Goal: Task Accomplishment & Management: Manage account settings

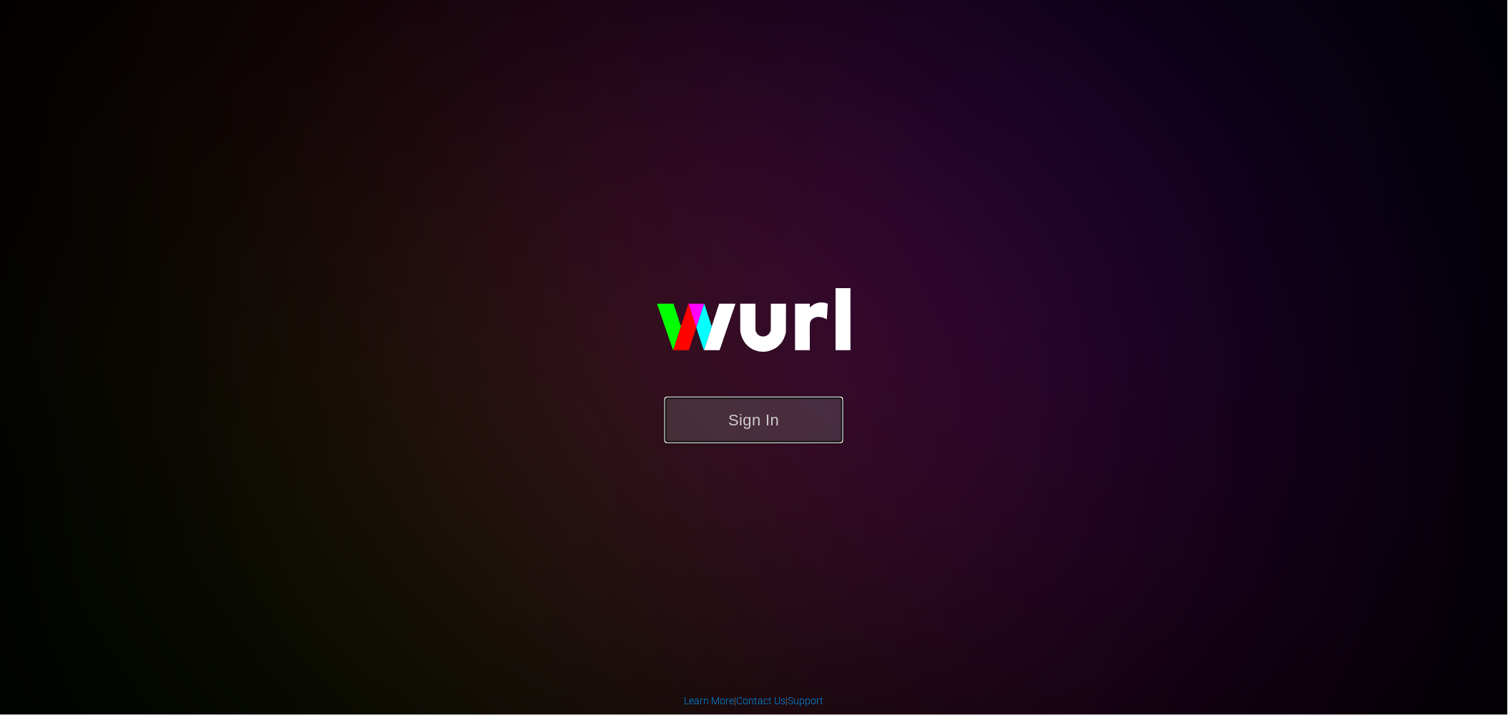
click at [788, 419] on button "Sign In" at bounding box center [754, 420] width 179 height 47
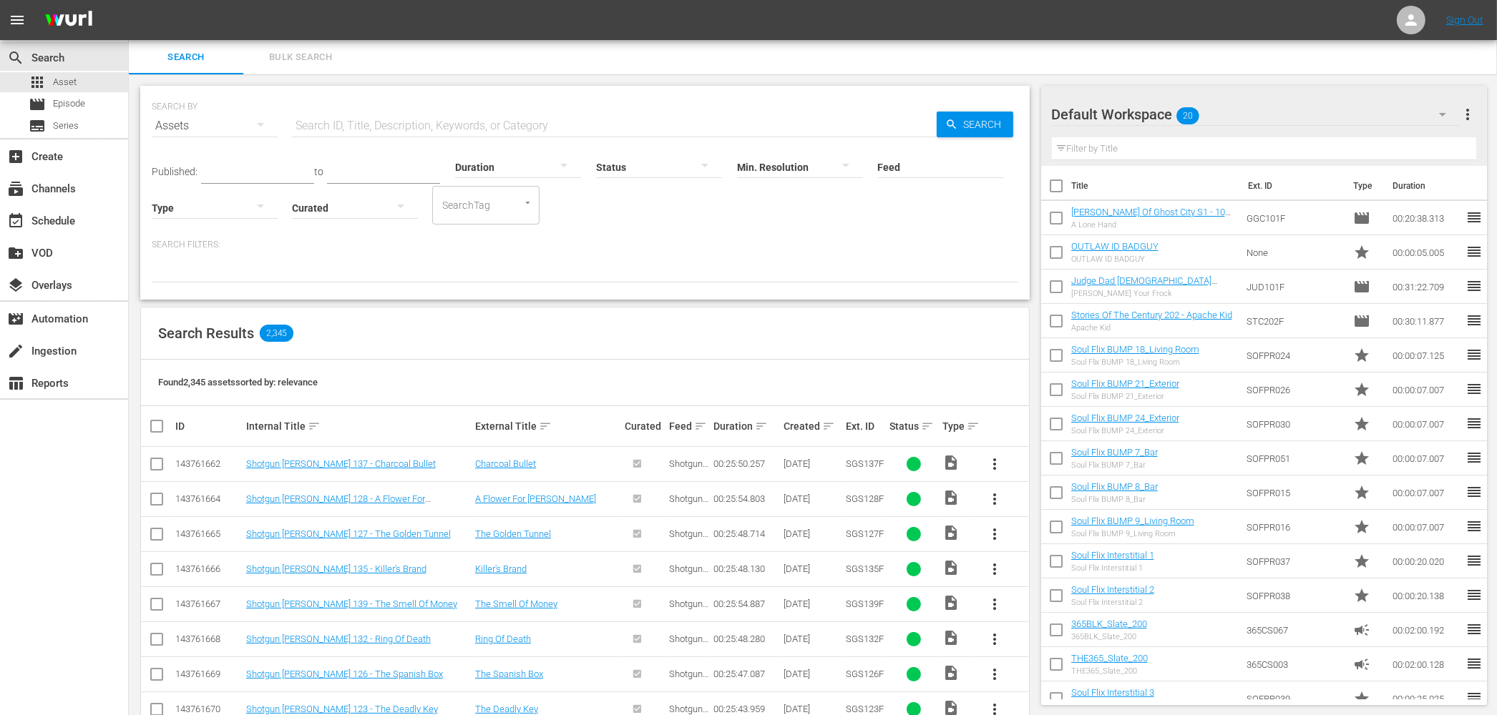
click at [912, 427] on div "Status sort" at bounding box center [913, 426] width 49 height 17
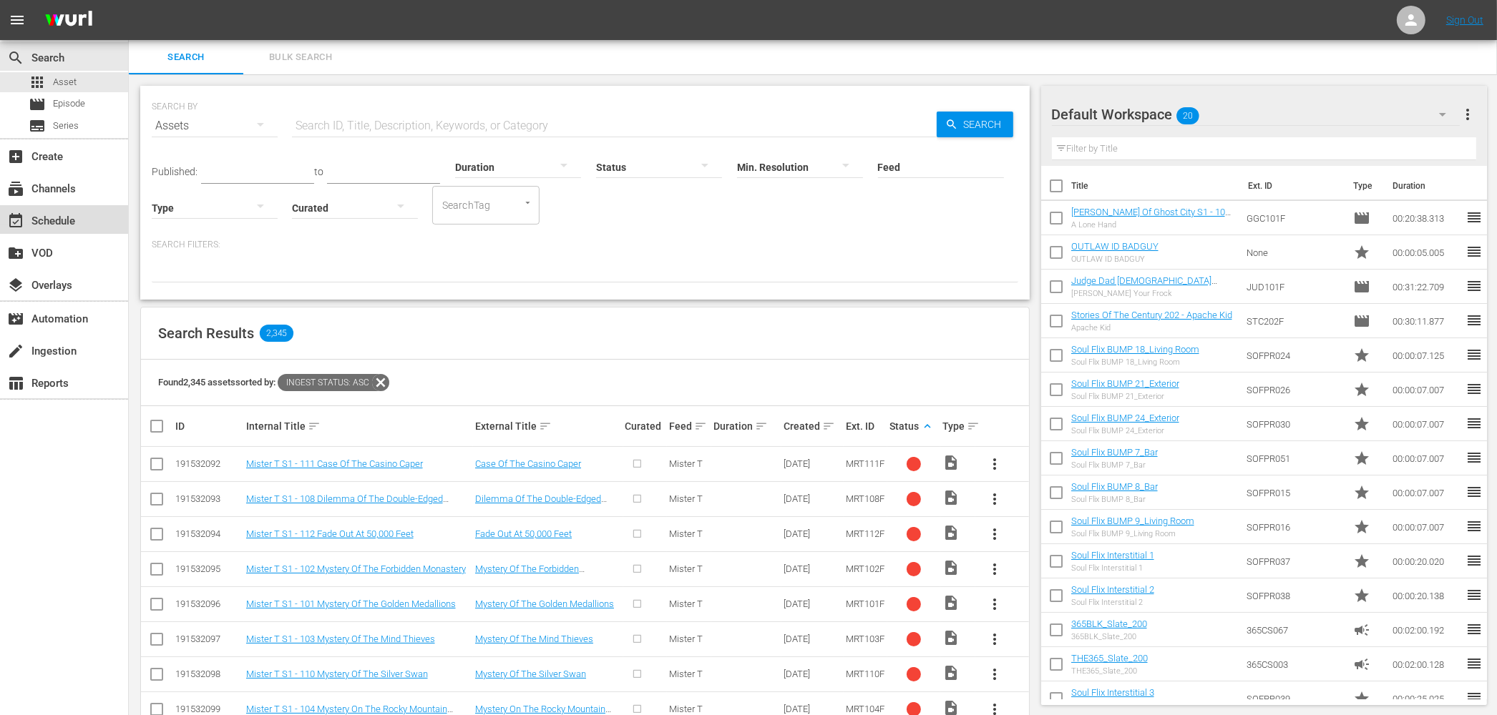
click at [72, 225] on div "event_available Schedule" at bounding box center [40, 218] width 80 height 13
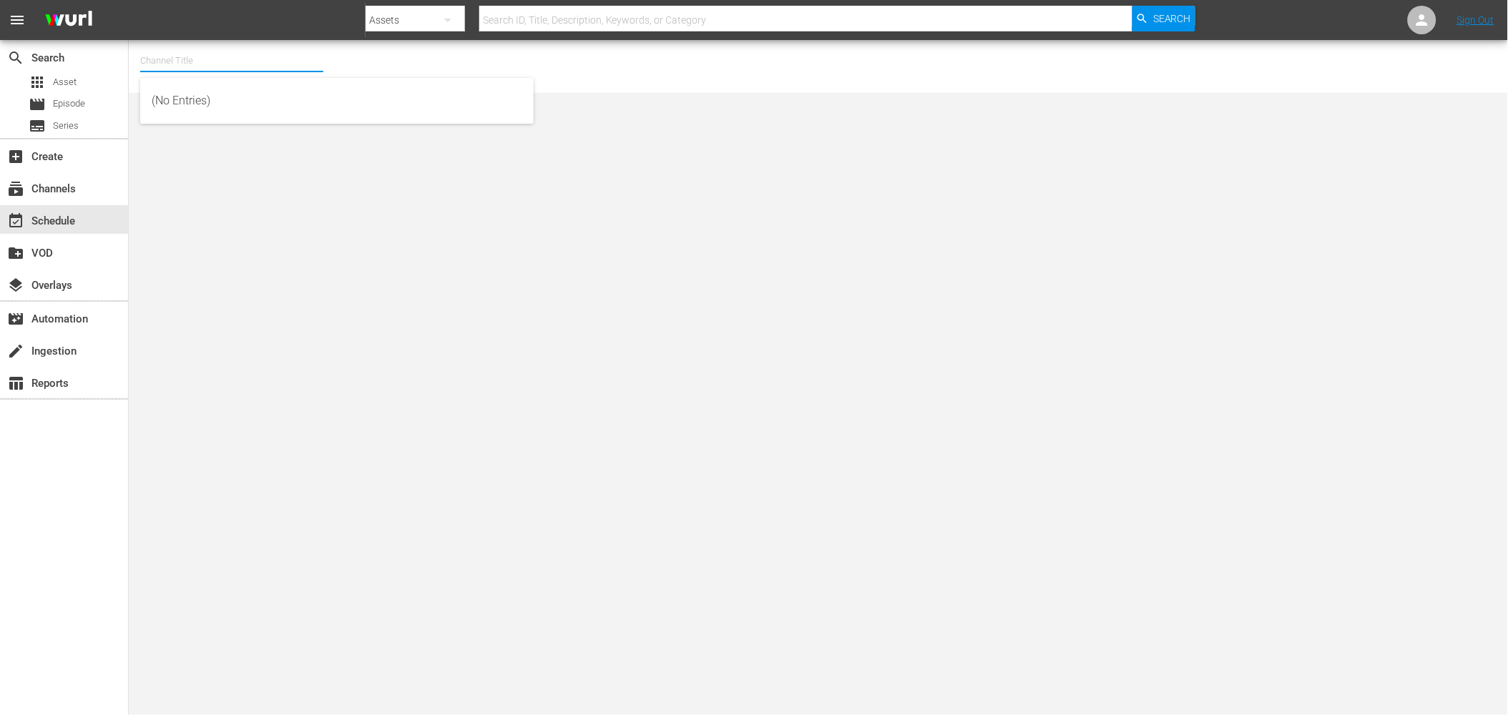
click at [288, 60] on input "text" at bounding box center [231, 61] width 183 height 34
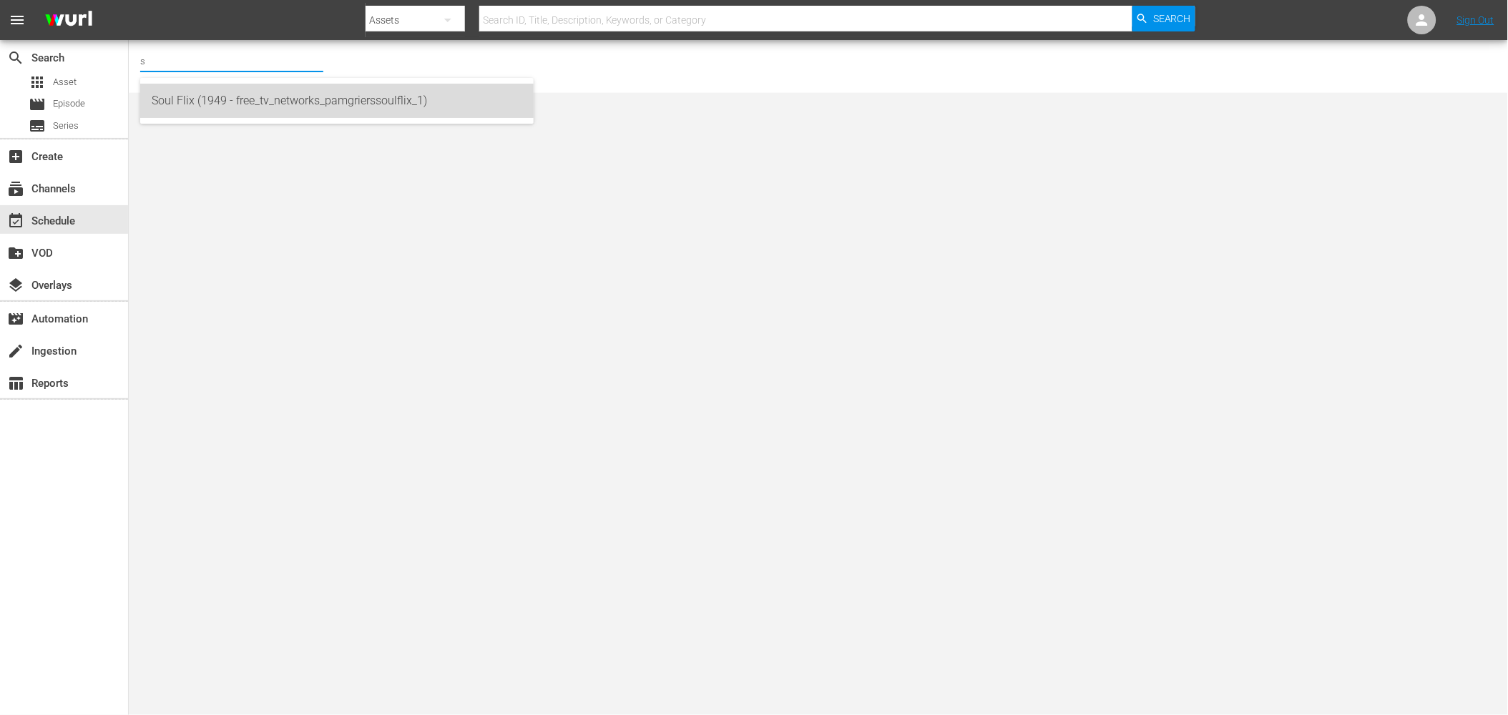
click at [260, 109] on div "Soul Flix (1949 - free_tv_networks_pamgrierssoulflix_1)" at bounding box center [337, 101] width 371 height 34
type input "Soul Flix (1949 - free_tv_networks_pamgrierssoulflix_1)"
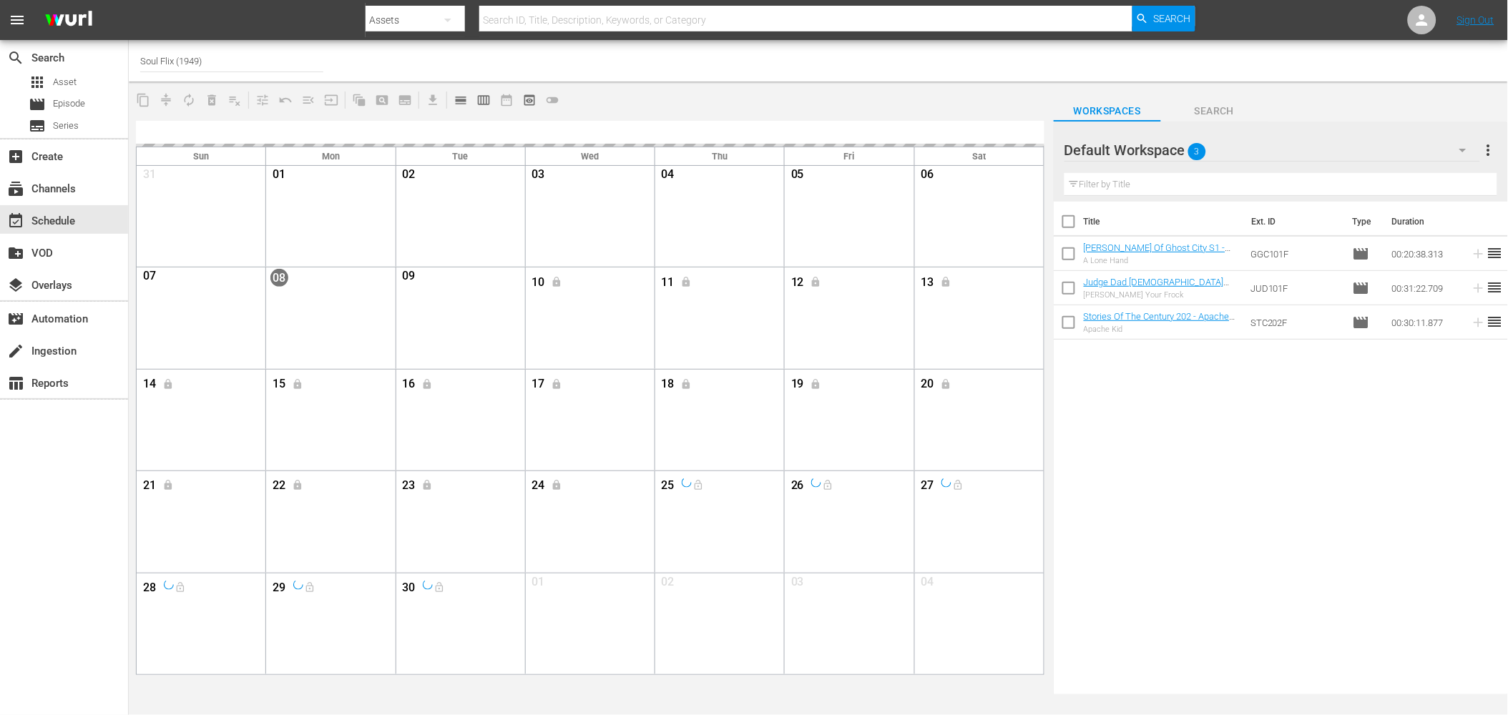
drag, startPoint x: 587, startPoint y: 313, endPoint x: 703, endPoint y: 76, distance: 263.7
click at [703, 76] on div "Channel Title Soul Flix (1949)" at bounding box center [510, 61] width 740 height 34
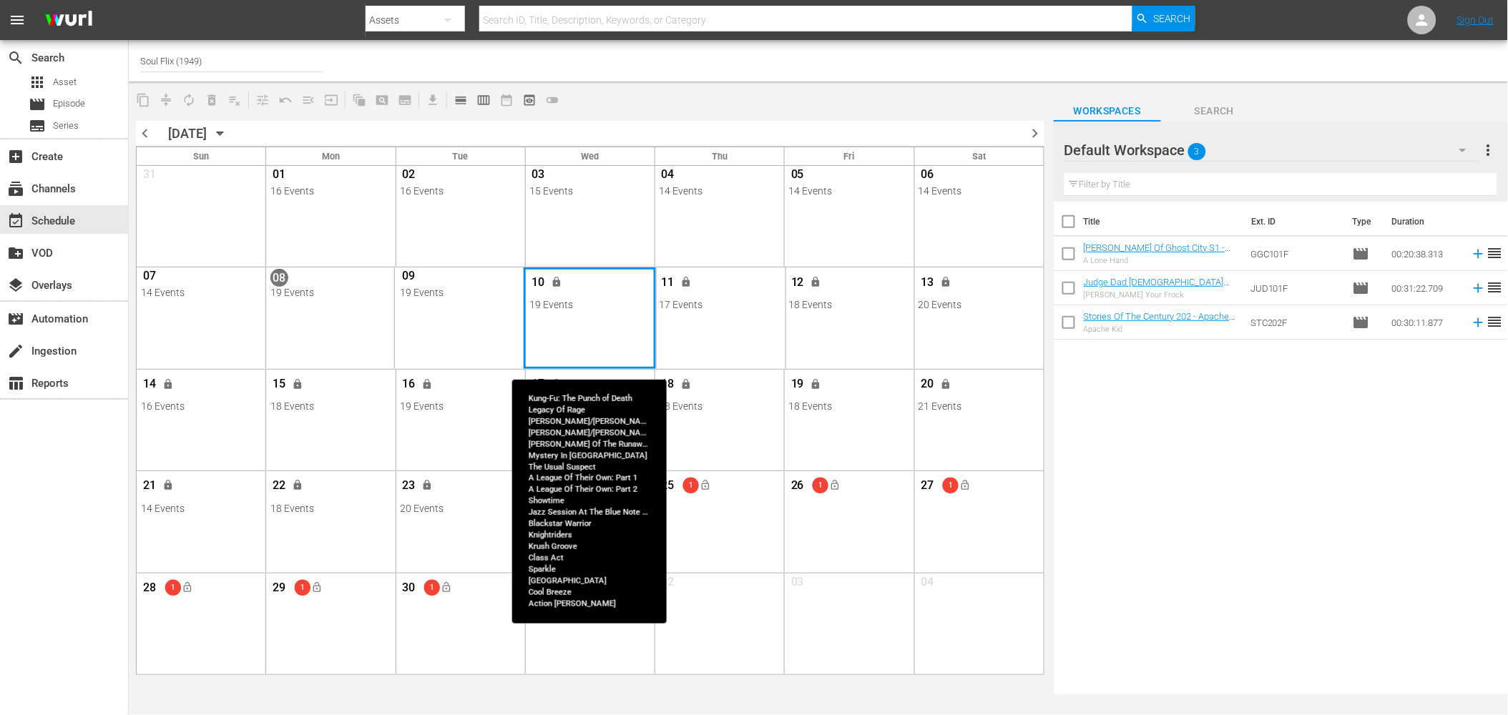
click at [611, 316] on div "Month View" at bounding box center [590, 318] width 133 height 101
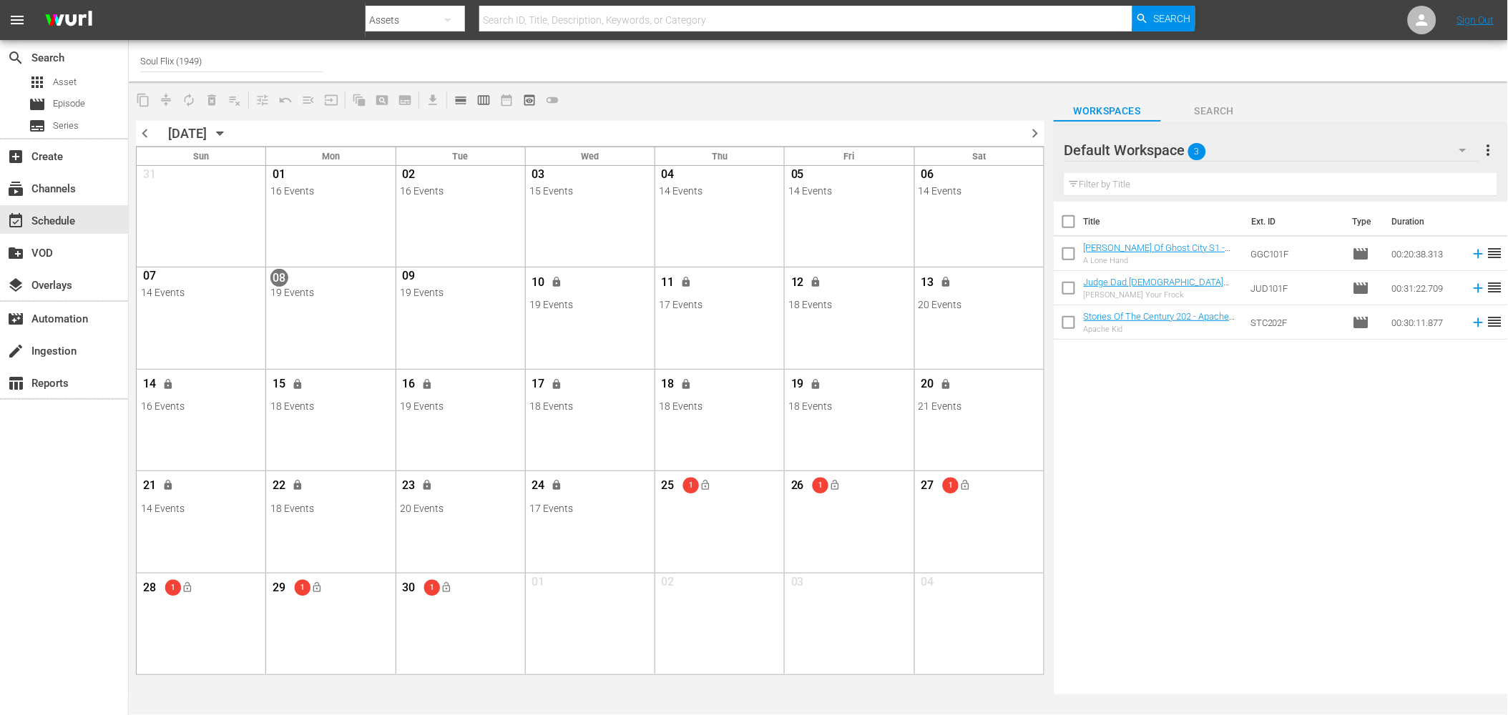
drag, startPoint x: 611, startPoint y: 316, endPoint x: 660, endPoint y: 88, distance: 232.7
click at [660, 88] on div "content_copy compress autorenew_outlined delete_forever_outlined playlist_remov…" at bounding box center [590, 100] width 923 height 28
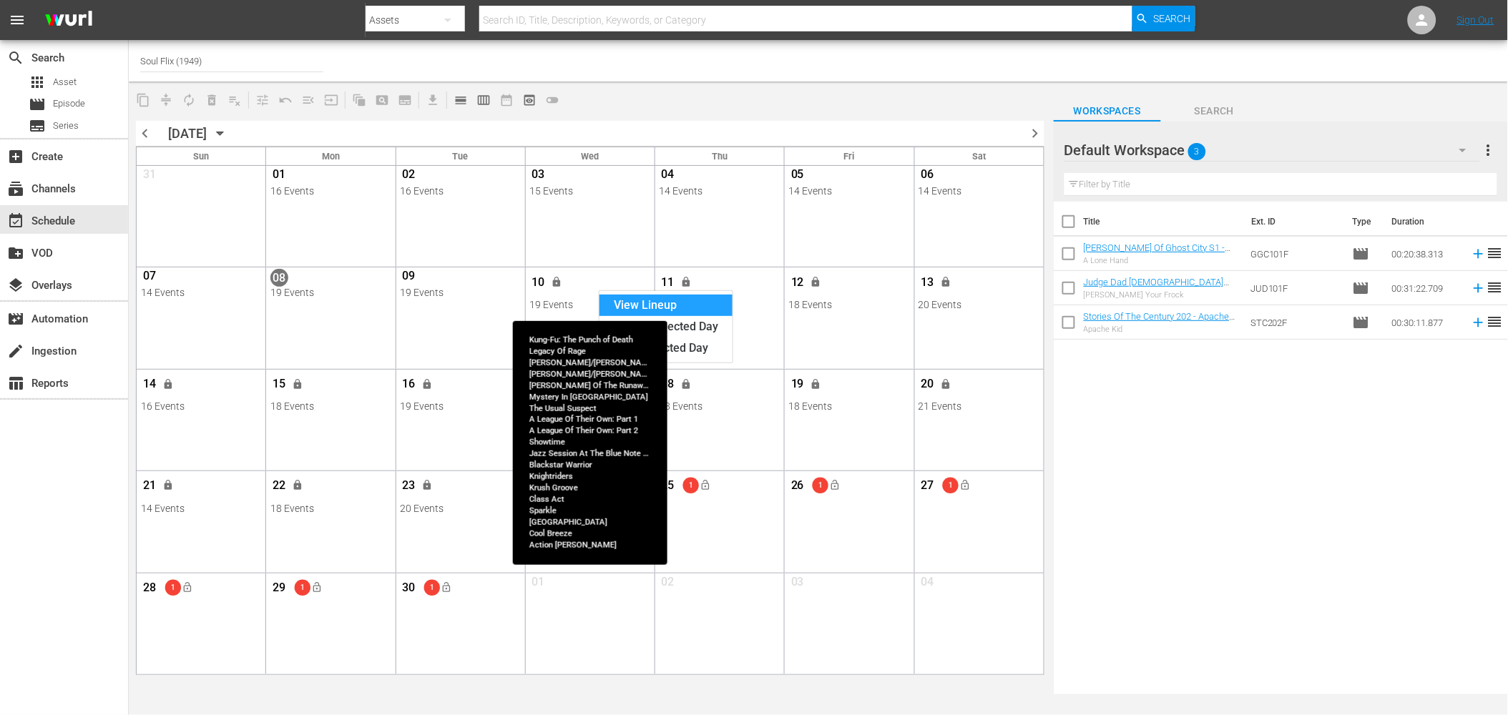
click at [646, 300] on div "View Lineup" at bounding box center [666, 305] width 133 height 21
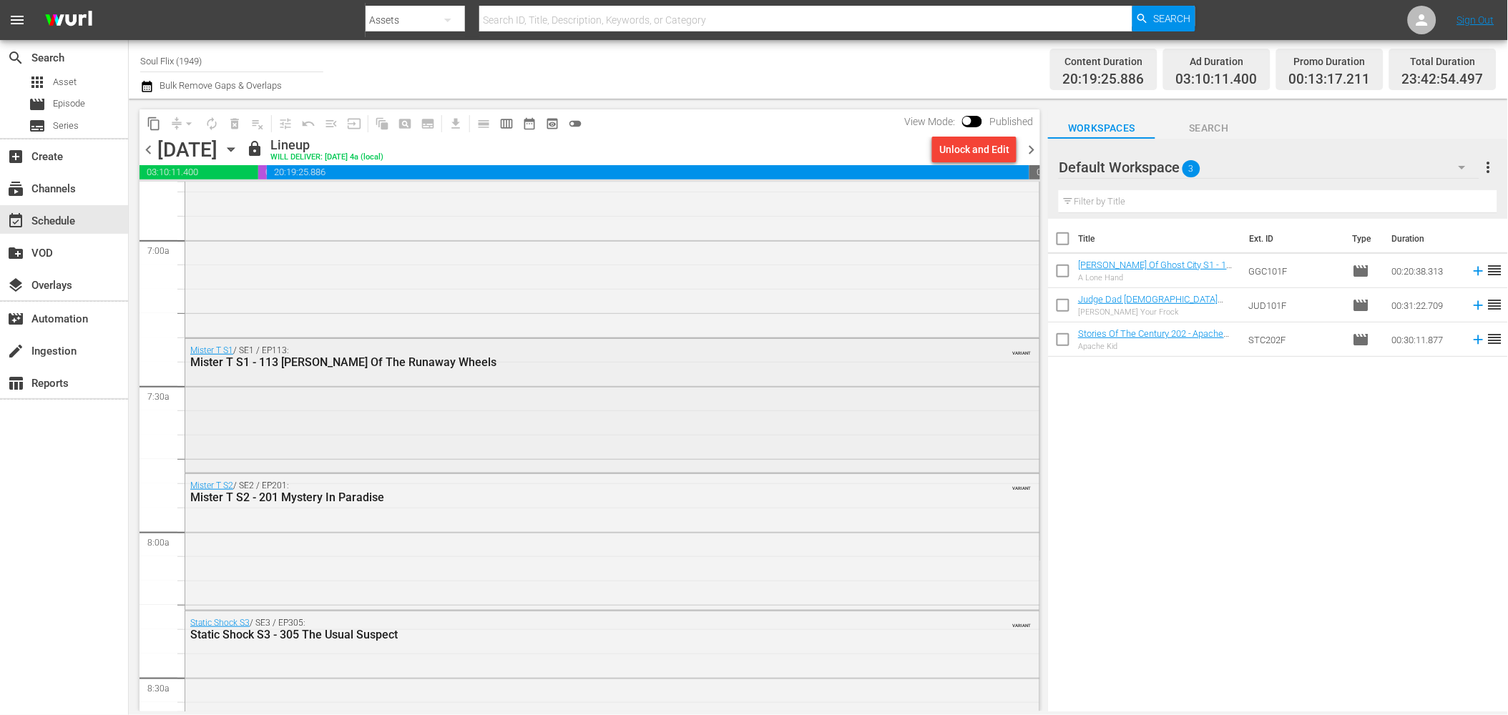
scroll to position [1987, 0]
click at [258, 413] on div "Mister T S1 / SE1 / EP113: Mister T S1 - 113 Riddle Of The Runaway Wheels VARIA…" at bounding box center [612, 403] width 854 height 131
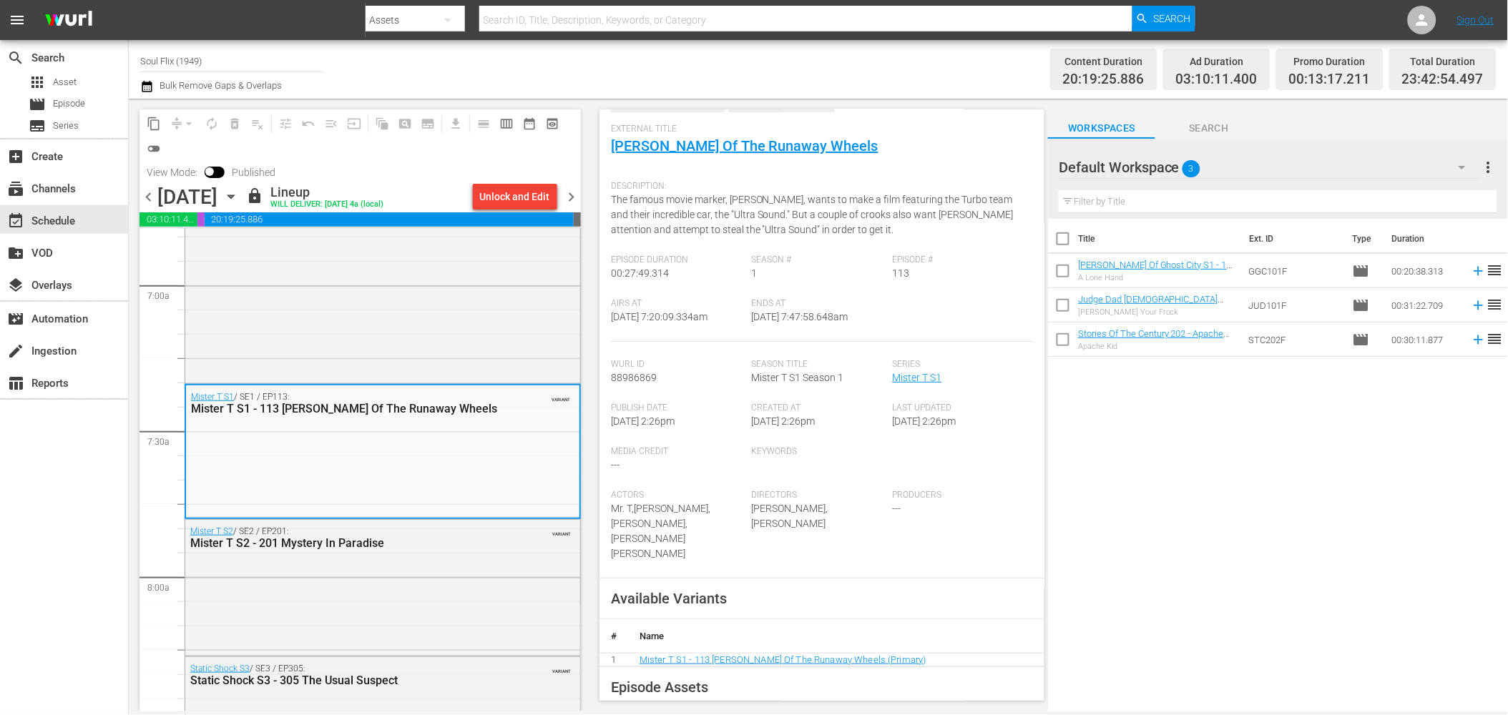
scroll to position [159, 0]
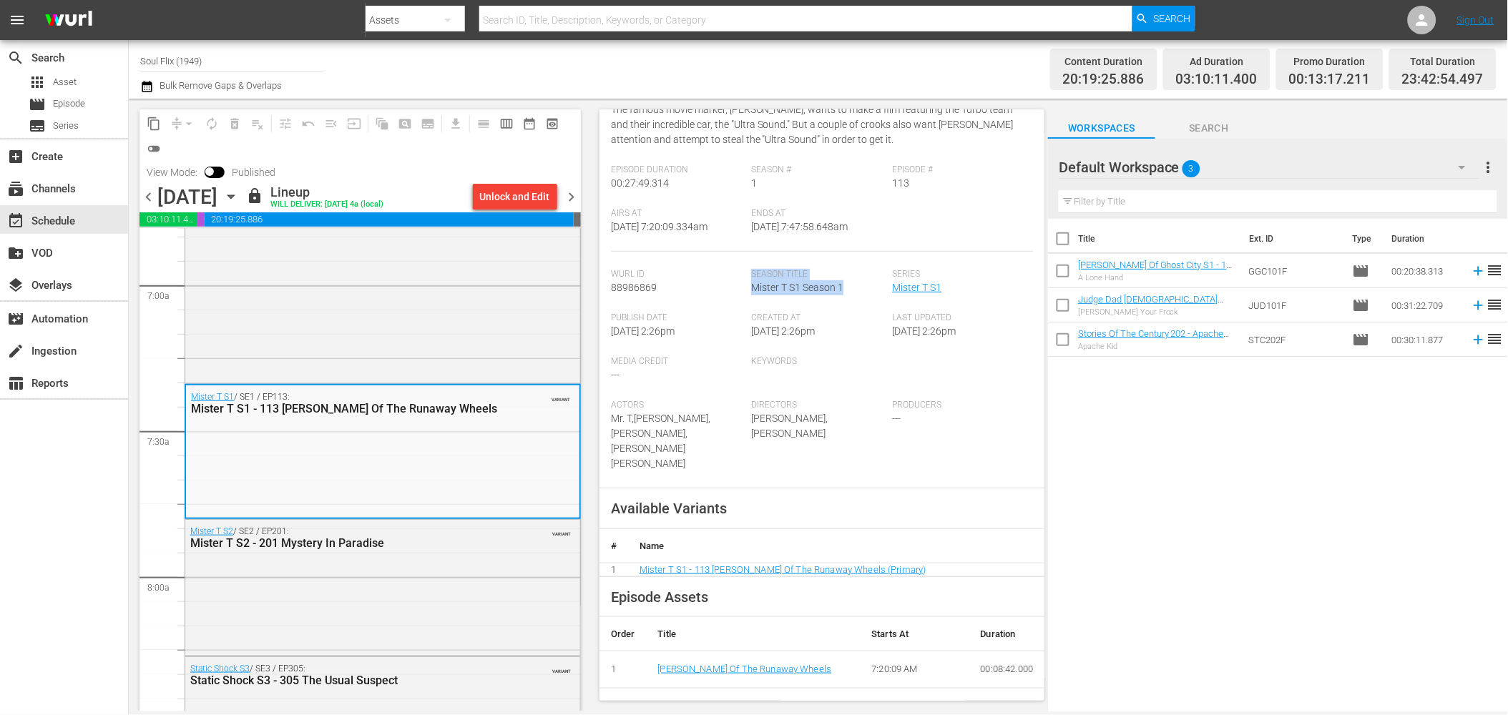
drag, startPoint x: 743, startPoint y: 287, endPoint x: 854, endPoint y: 285, distance: 111.6
click at [854, 285] on div "Wurl Id 88986869 Season Title Mister T S1 Season 1 Series Mister T S1" at bounding box center [822, 291] width 423 height 44
click at [806, 333] on span "8/26/25 @ 2:26pm" at bounding box center [783, 331] width 64 height 11
drag, startPoint x: 744, startPoint y: 282, endPoint x: 850, endPoint y: 295, distance: 106.7
click at [850, 295] on div "Wurl Id 88986869 Season Title Mister T S1 Season 1 Series Mister T S1" at bounding box center [822, 291] width 423 height 44
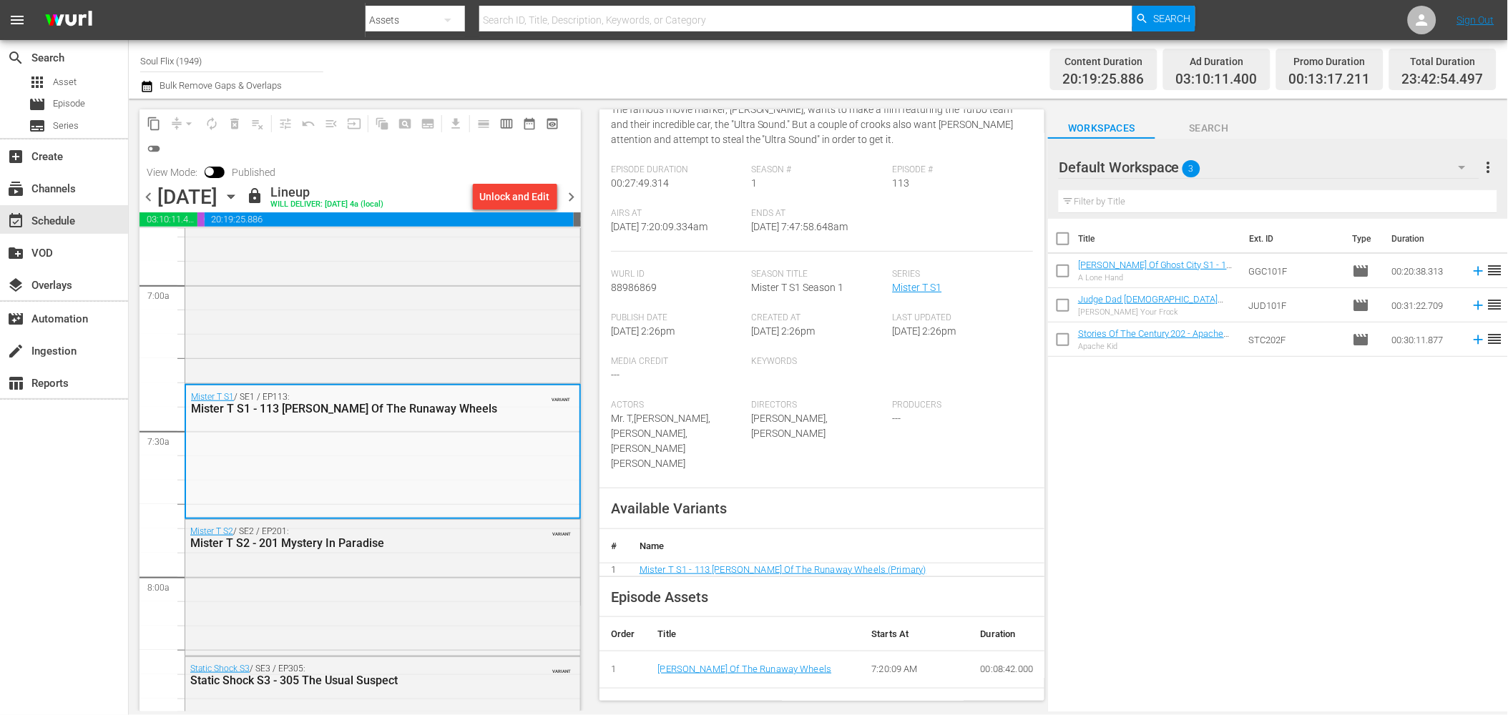
click at [830, 353] on div "Created At 8/26/25 @ 2:26pm" at bounding box center [821, 335] width 141 height 44
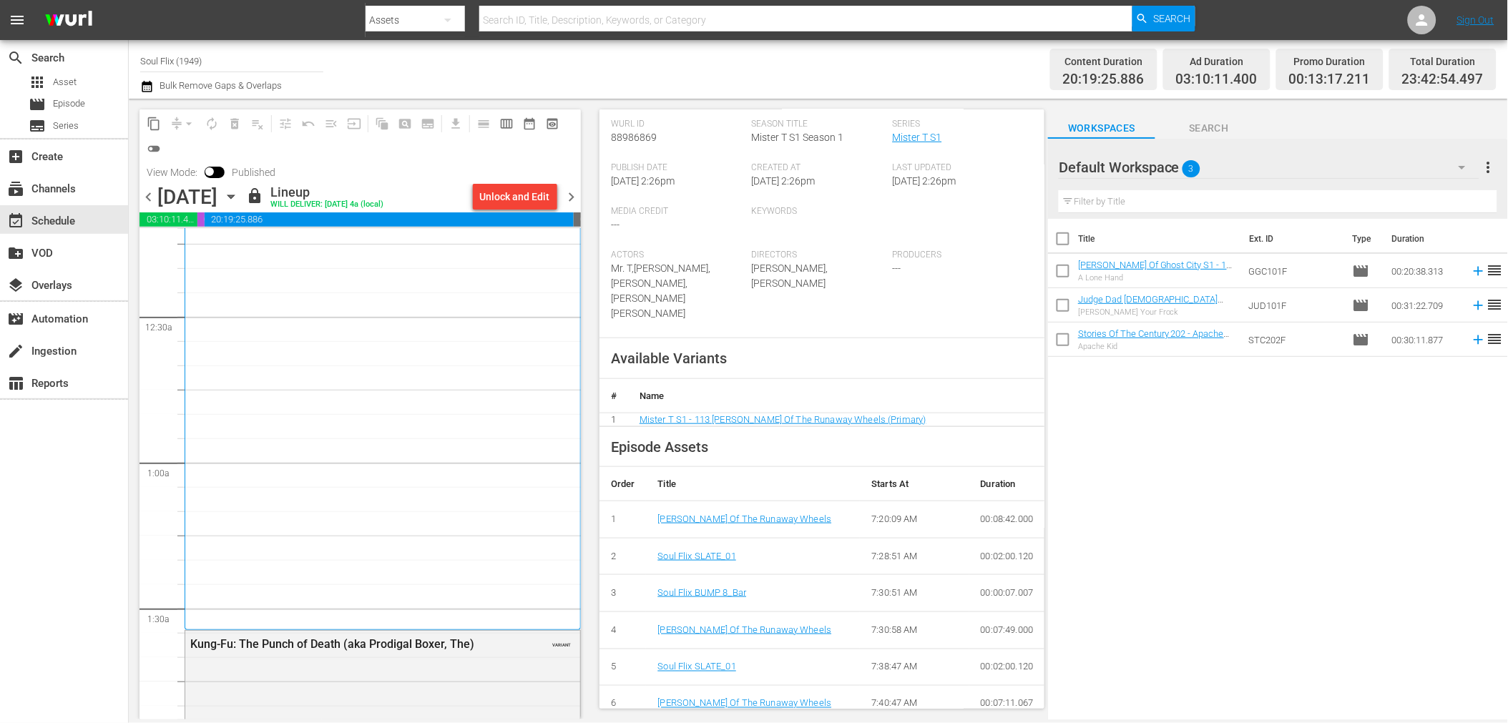
scroll to position [0, 0]
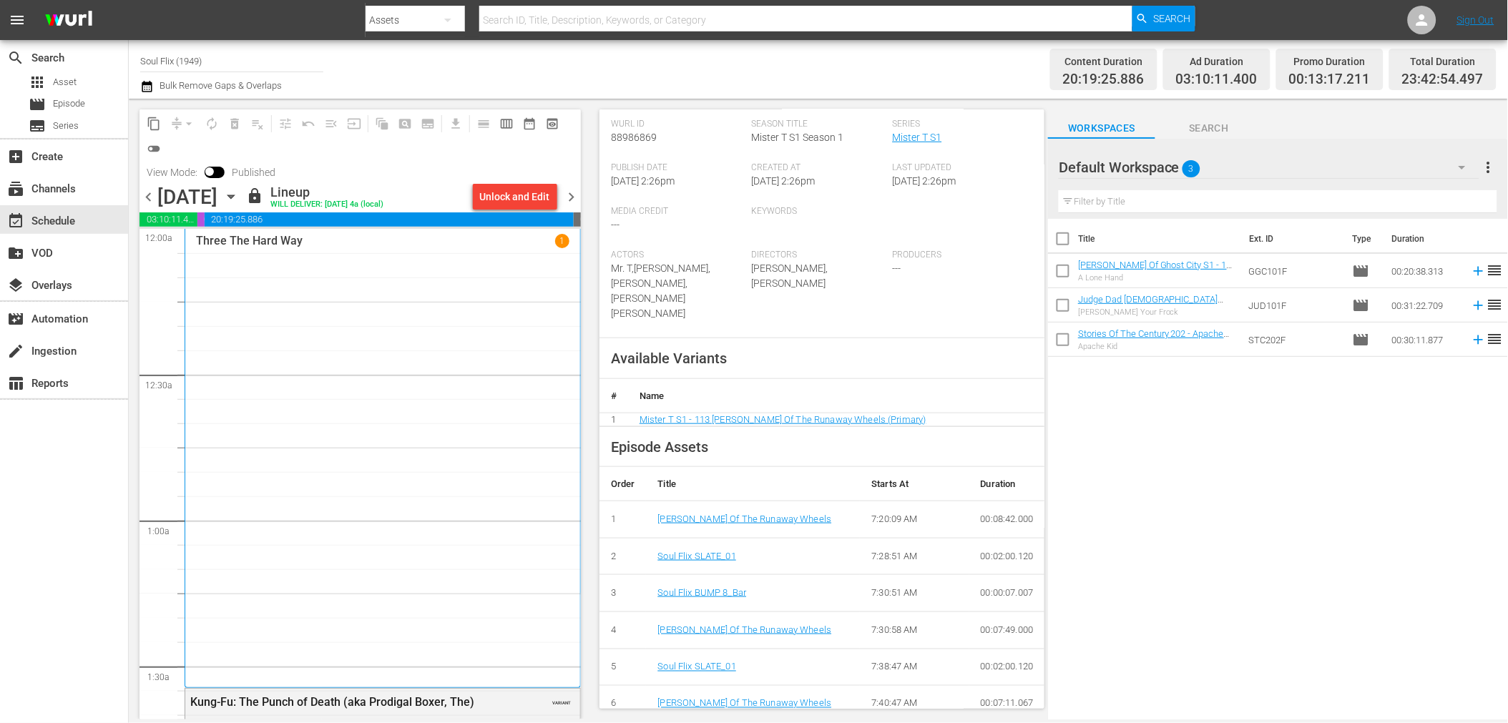
click at [145, 192] on span "chevron_left" at bounding box center [149, 197] width 18 height 18
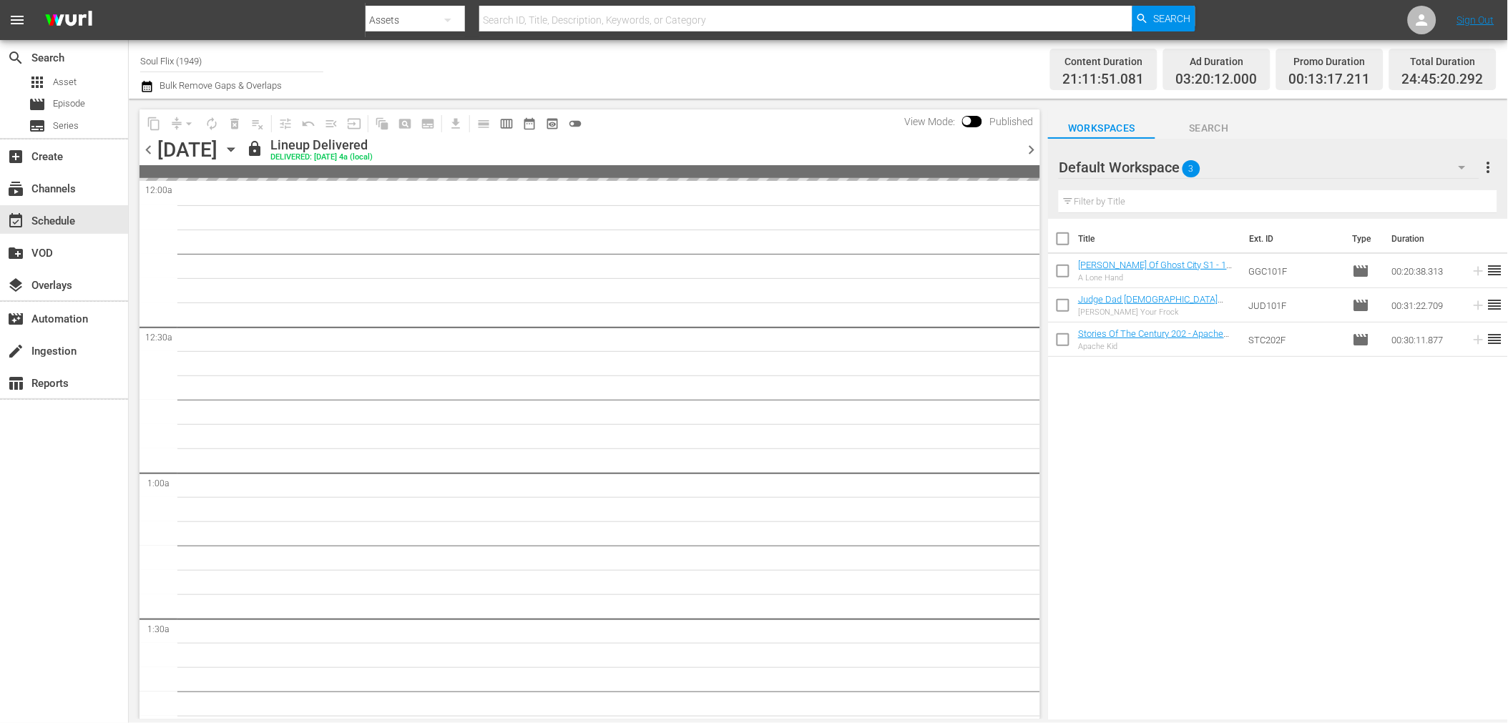
click at [148, 139] on div "chevron_left Tuesday, September 9th September 9th lock Lineup Delivered DELIVER…" at bounding box center [590, 151] width 901 height 28
click at [147, 152] on span "chevron_left" at bounding box center [149, 150] width 18 height 18
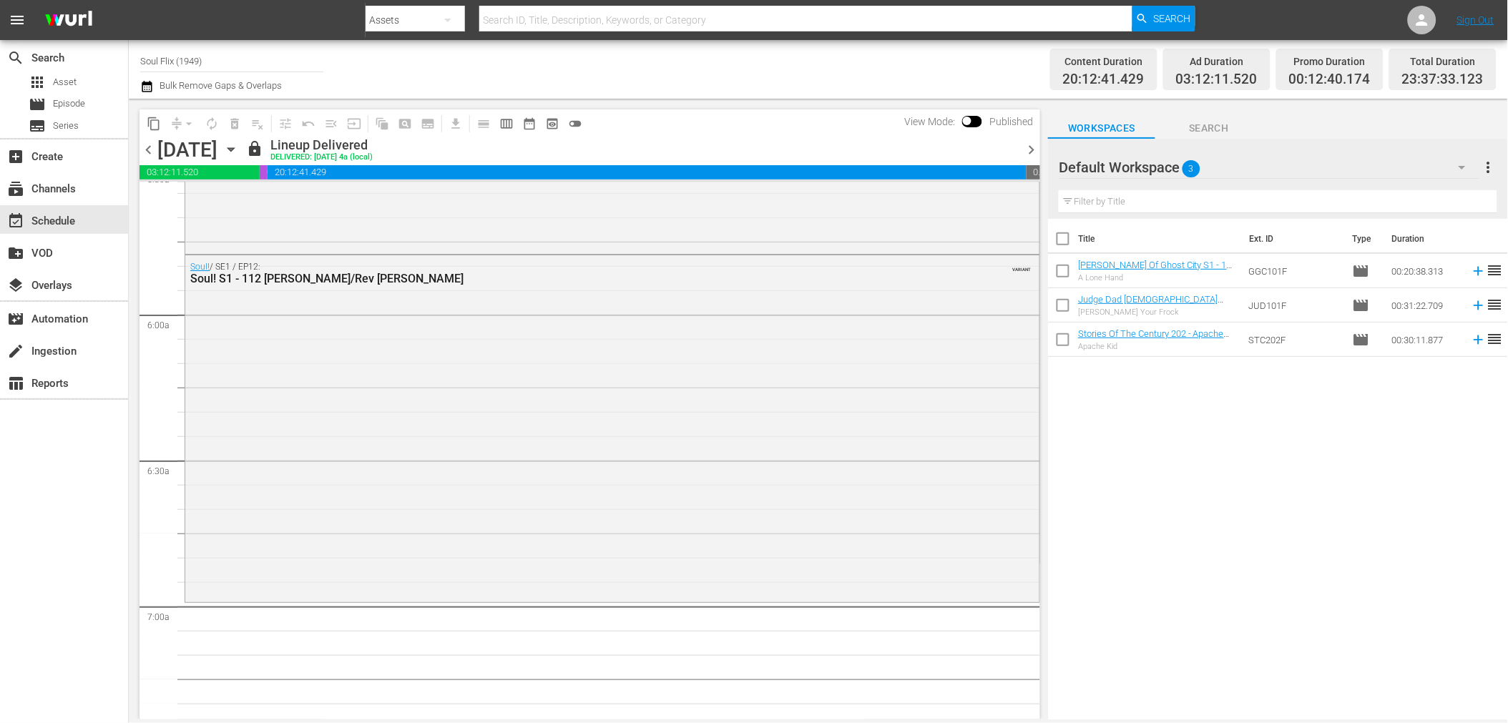
scroll to position [1828, 0]
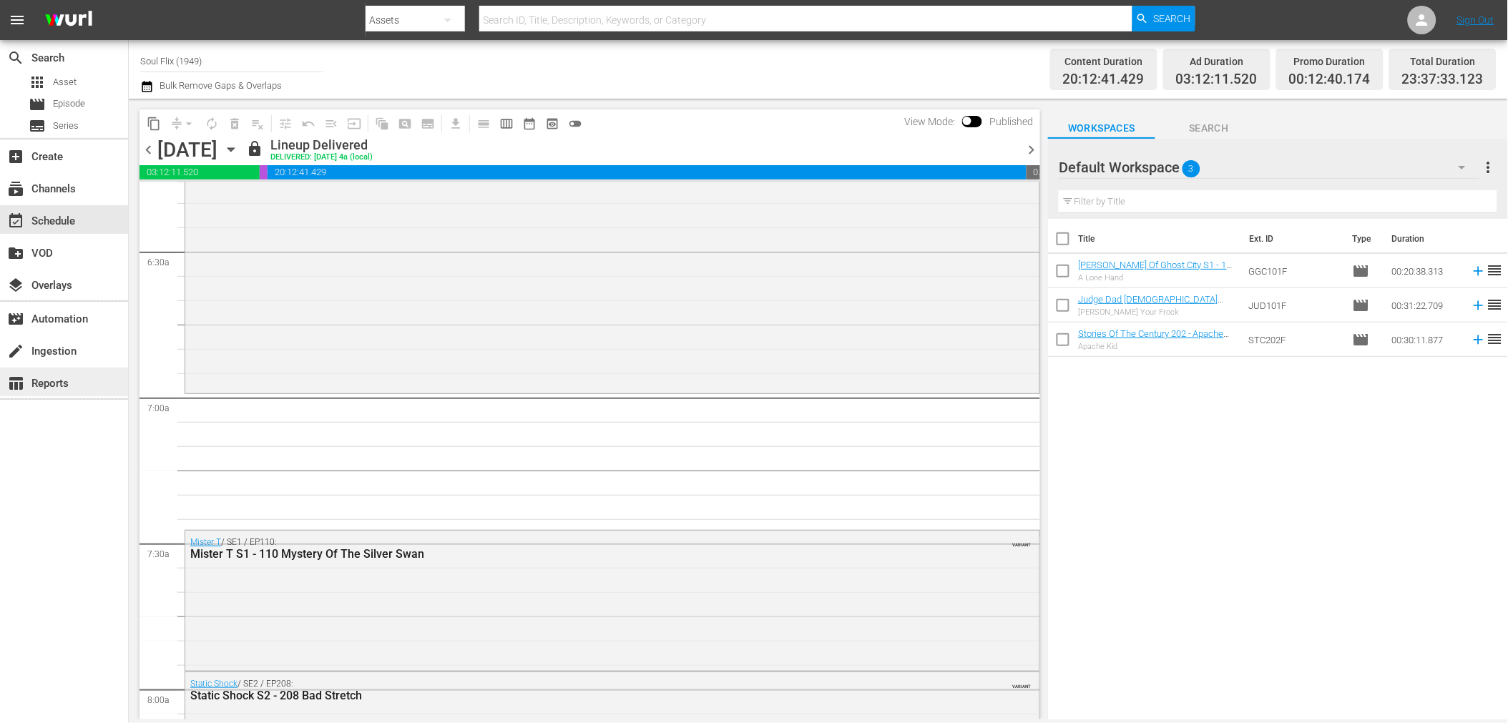
click at [60, 381] on div "table_chart Reports" at bounding box center [40, 381] width 80 height 13
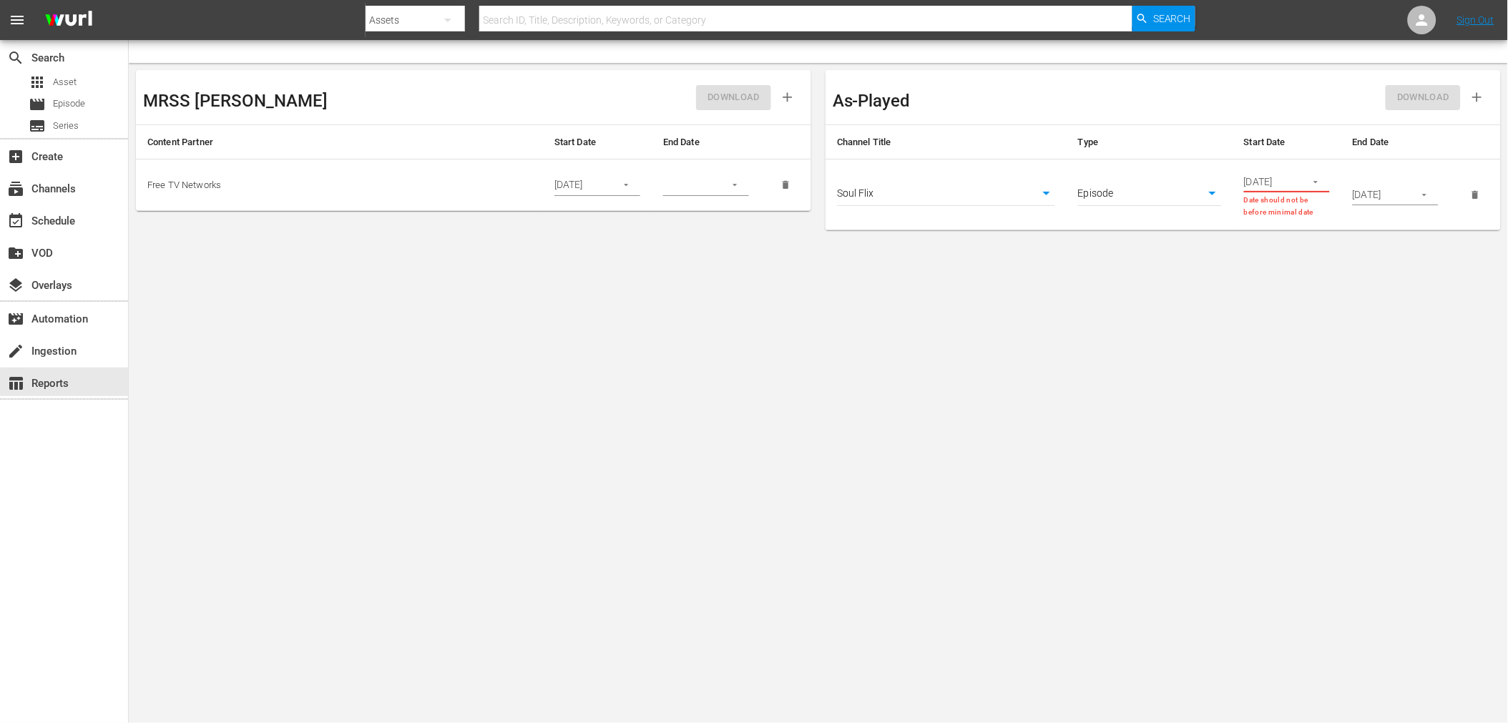
click at [1300, 180] on div "02/13/2025" at bounding box center [1287, 181] width 86 height 21
click at [1319, 180] on icon "button" at bounding box center [1316, 182] width 11 height 11
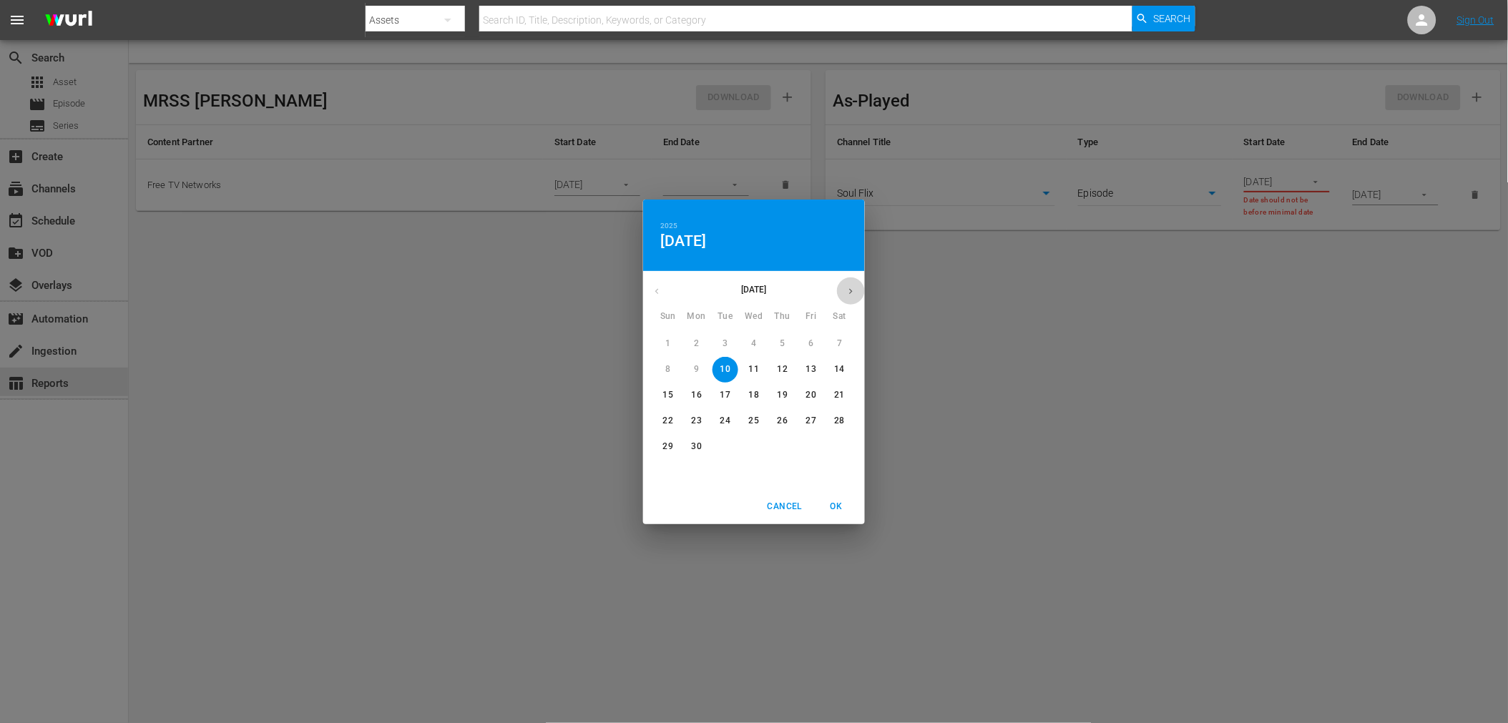
click at [856, 289] on button "button" at bounding box center [851, 292] width 28 height 28
click at [673, 359] on button "7" at bounding box center [668, 370] width 26 height 26
click at [832, 504] on span "OK" at bounding box center [836, 506] width 34 height 15
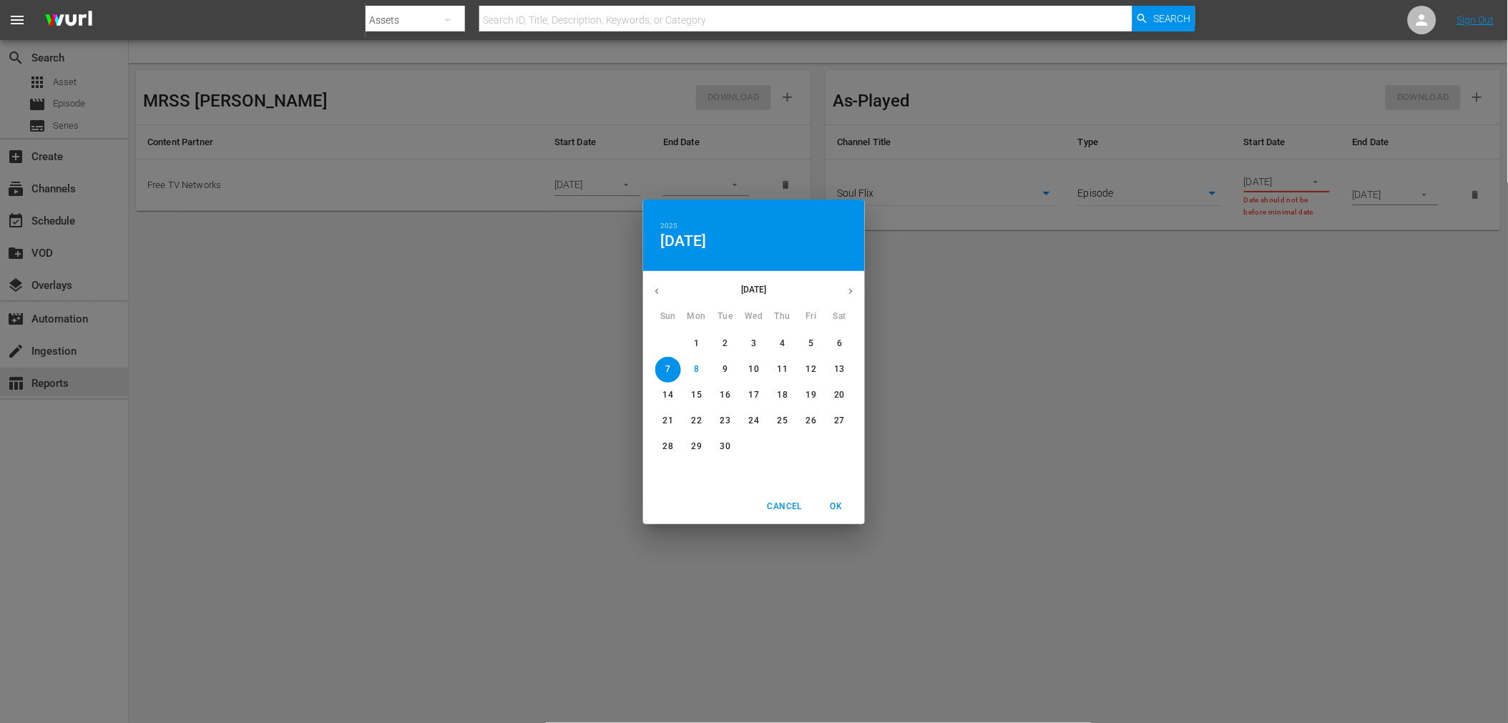
type input "09/07/2025"
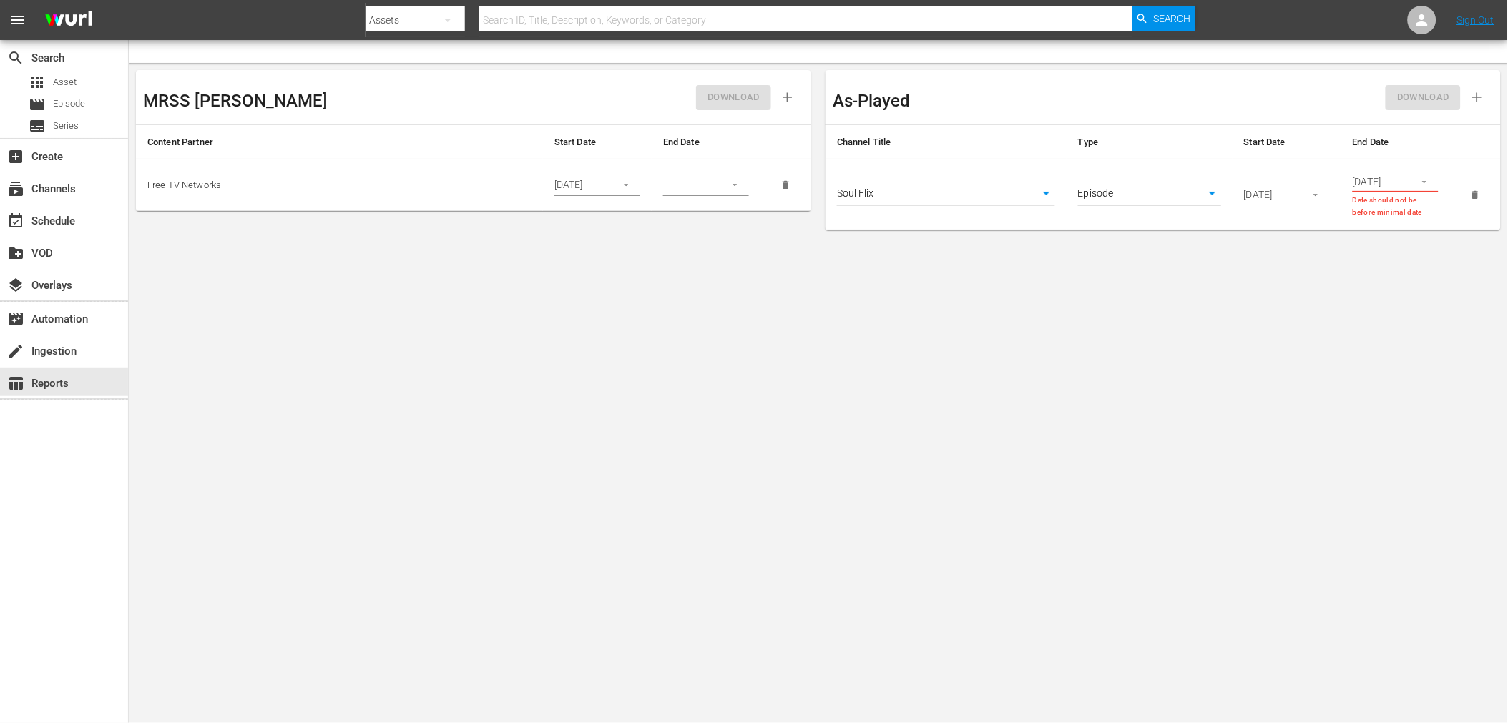
click at [1419, 180] on button "button" at bounding box center [1425, 182] width 28 height 28
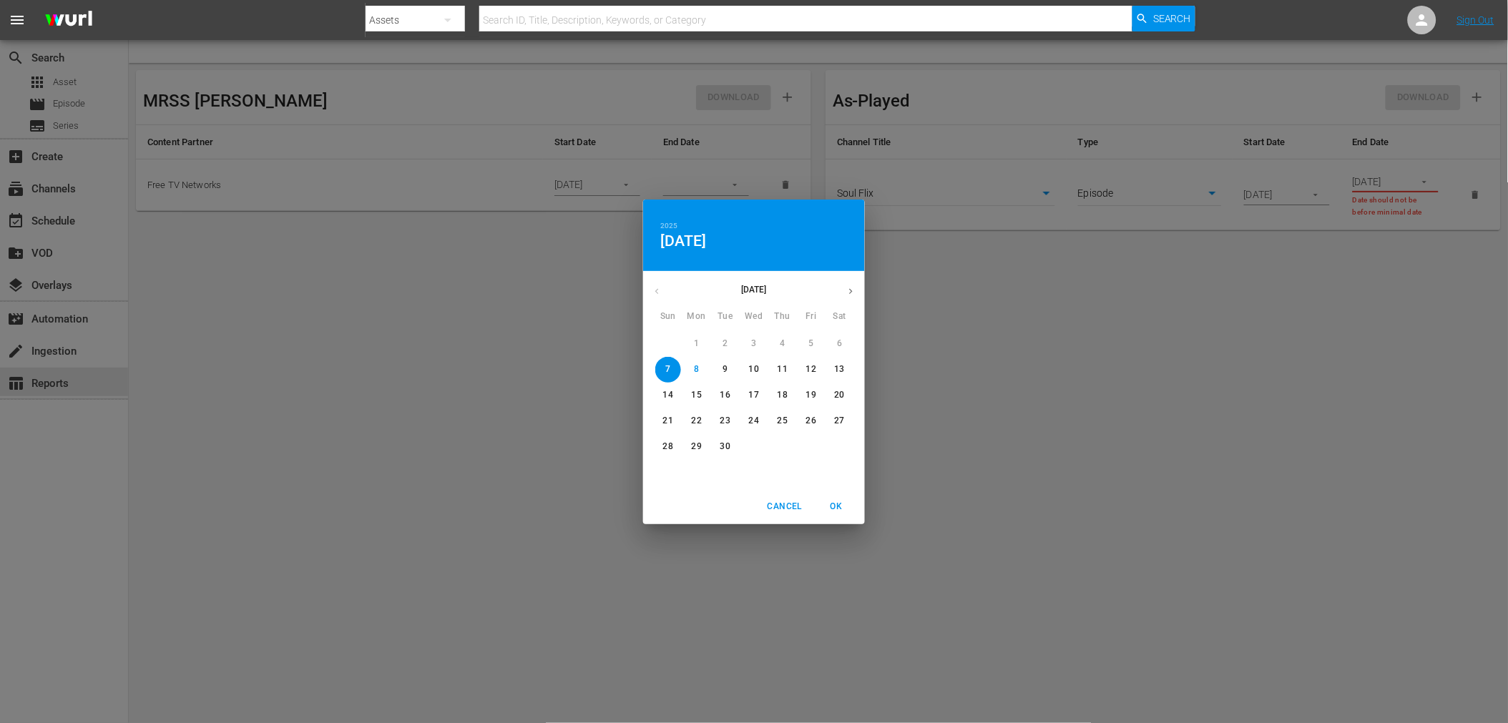
click at [841, 295] on button "button" at bounding box center [851, 292] width 28 height 28
click at [666, 288] on button "button" at bounding box center [657, 292] width 28 height 28
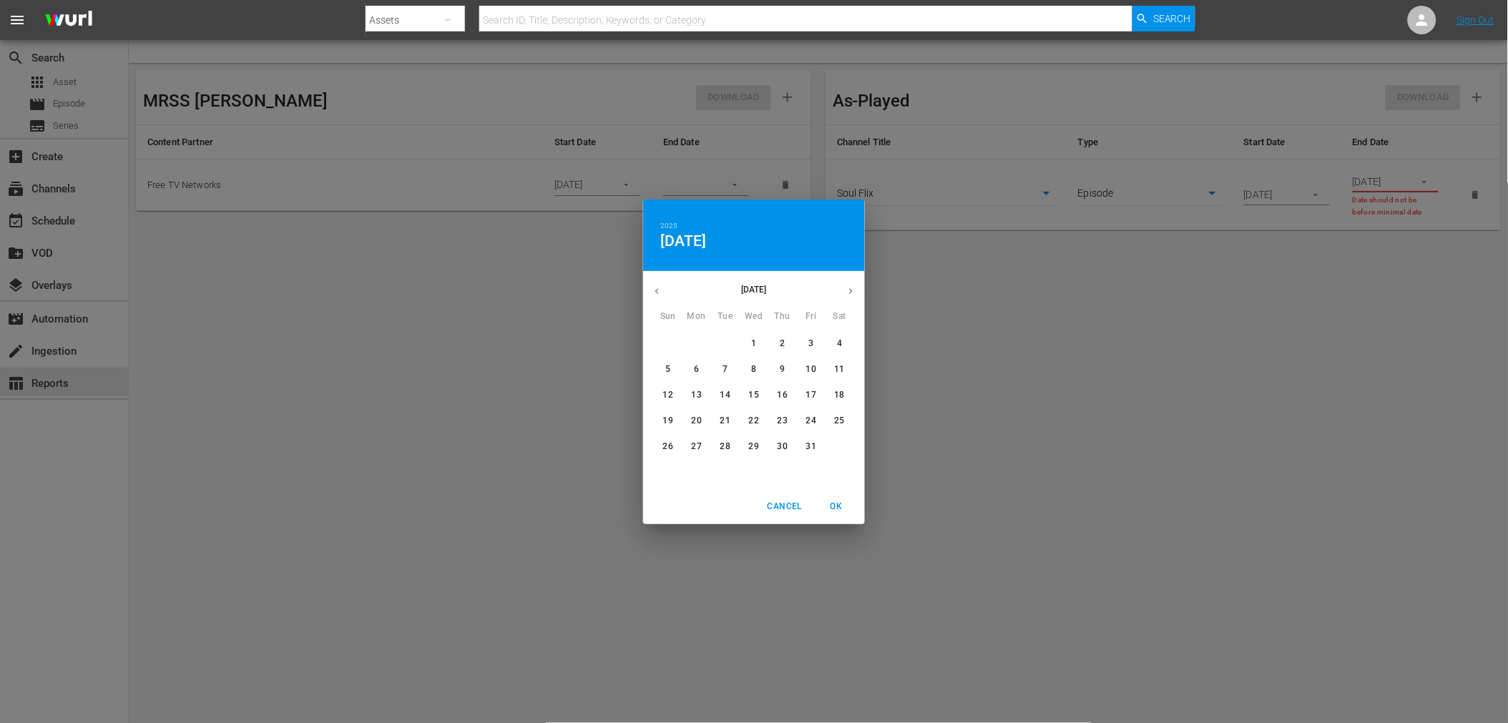
click at [666, 288] on button "button" at bounding box center [657, 292] width 28 height 28
click at [702, 369] on span "8" at bounding box center [697, 369] width 26 height 12
click at [833, 506] on span "OK" at bounding box center [836, 506] width 34 height 15
type input "09/08/2025"
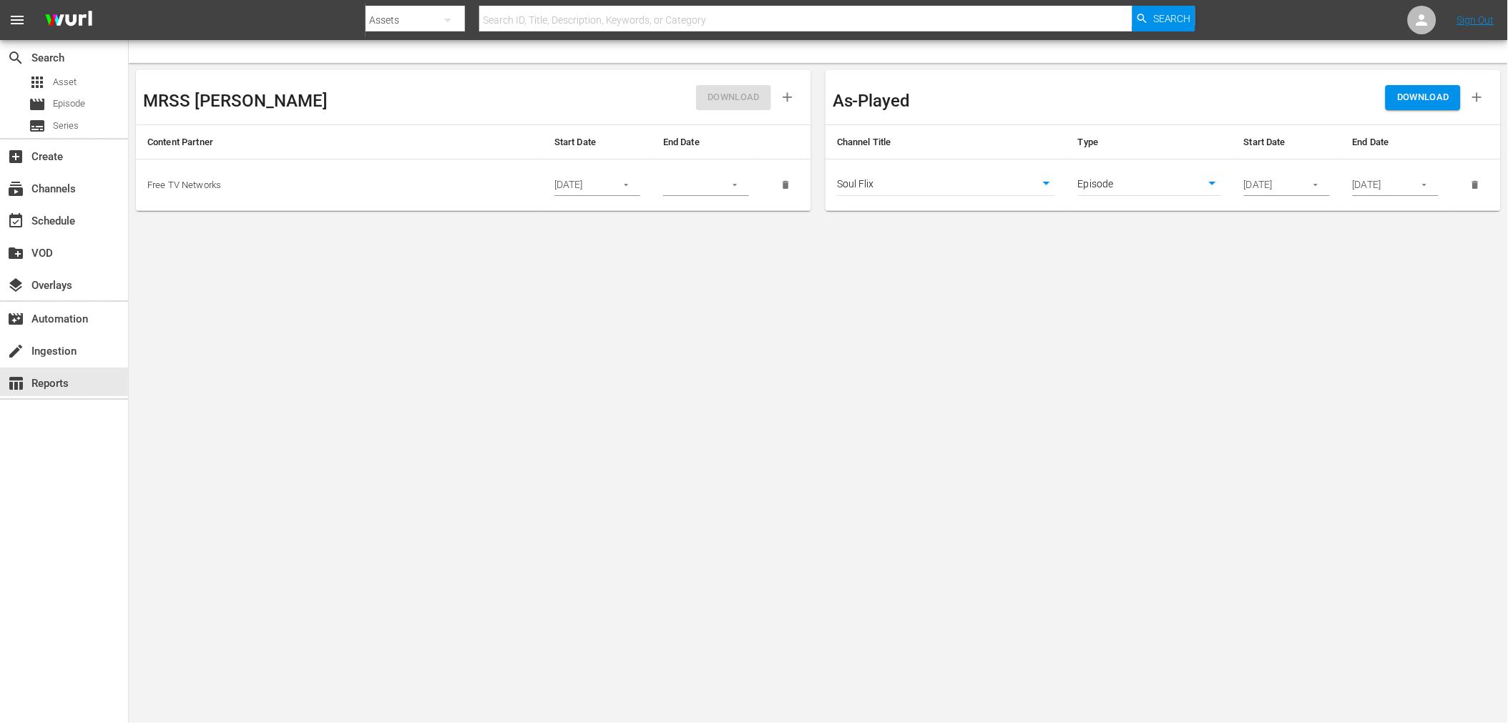
click at [1397, 112] on div "DOWNLOAD" at bounding box center [1328, 97] width 331 height 40
click at [1404, 105] on button "DOWNLOAD" at bounding box center [1423, 97] width 75 height 25
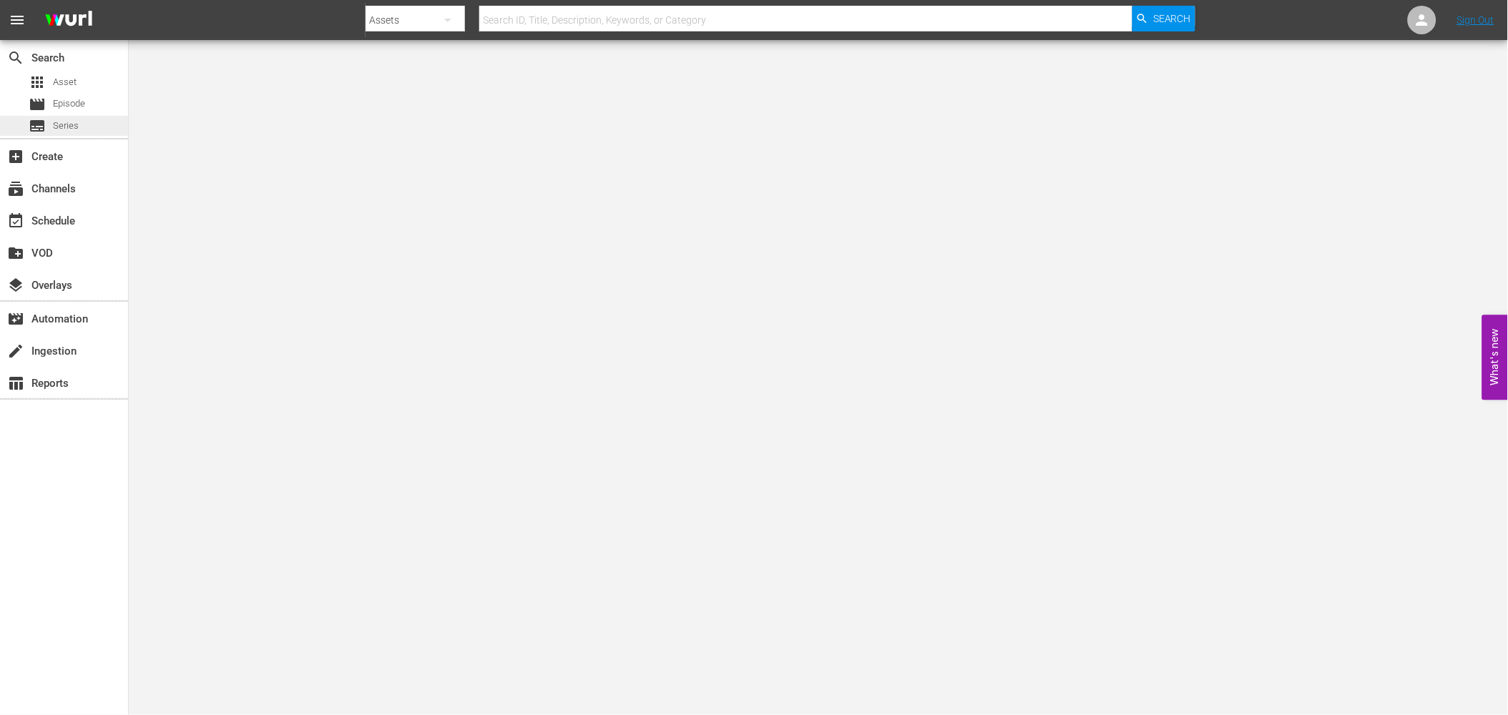
click at [61, 125] on span "Series" at bounding box center [66, 126] width 26 height 14
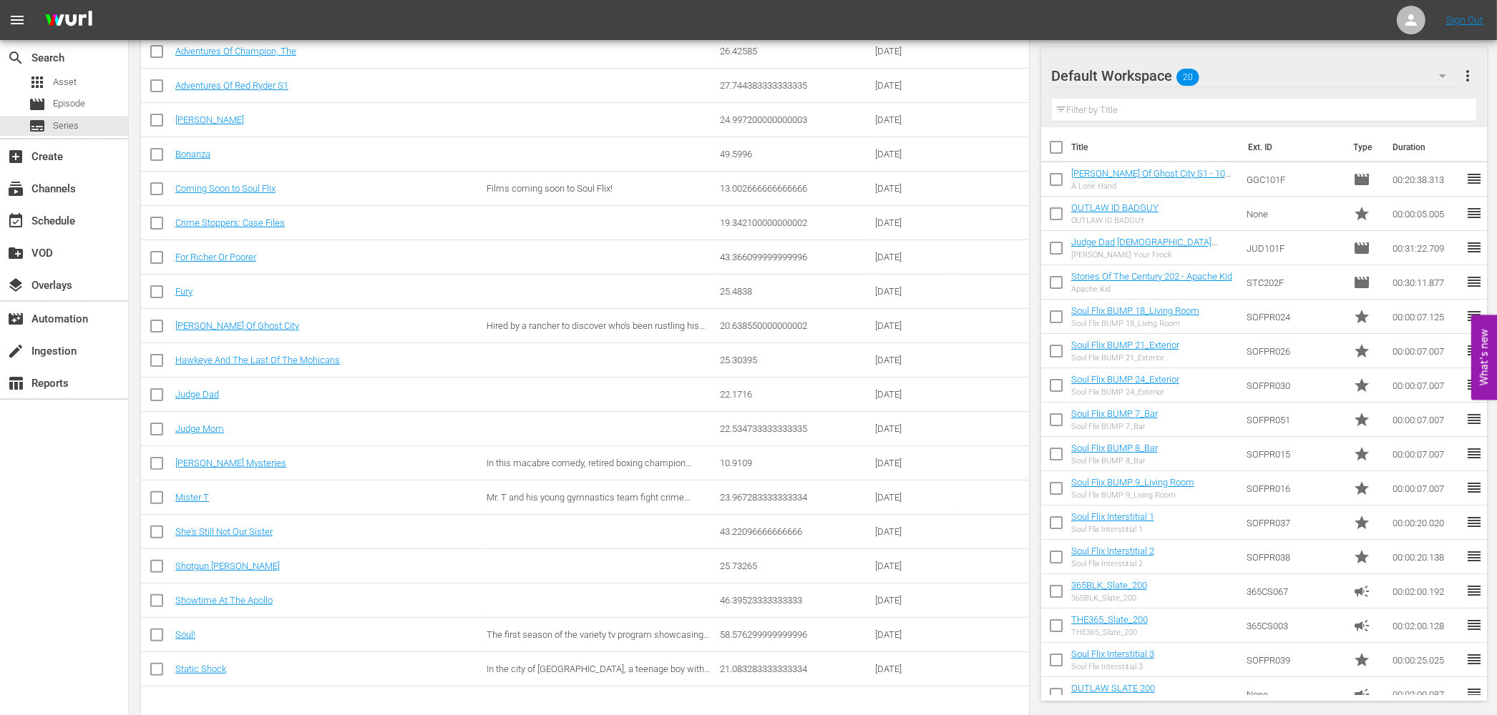
scroll to position [404, 0]
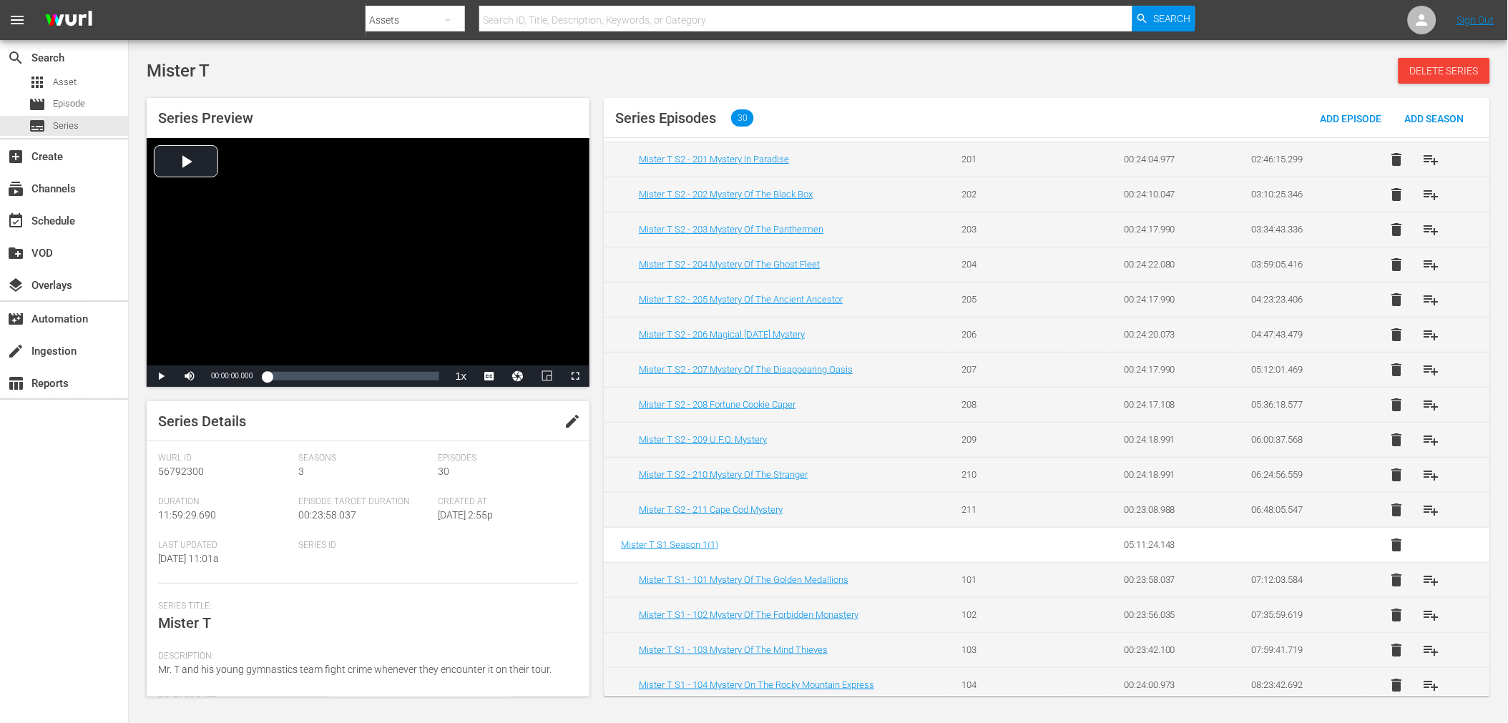
scroll to position [476, 0]
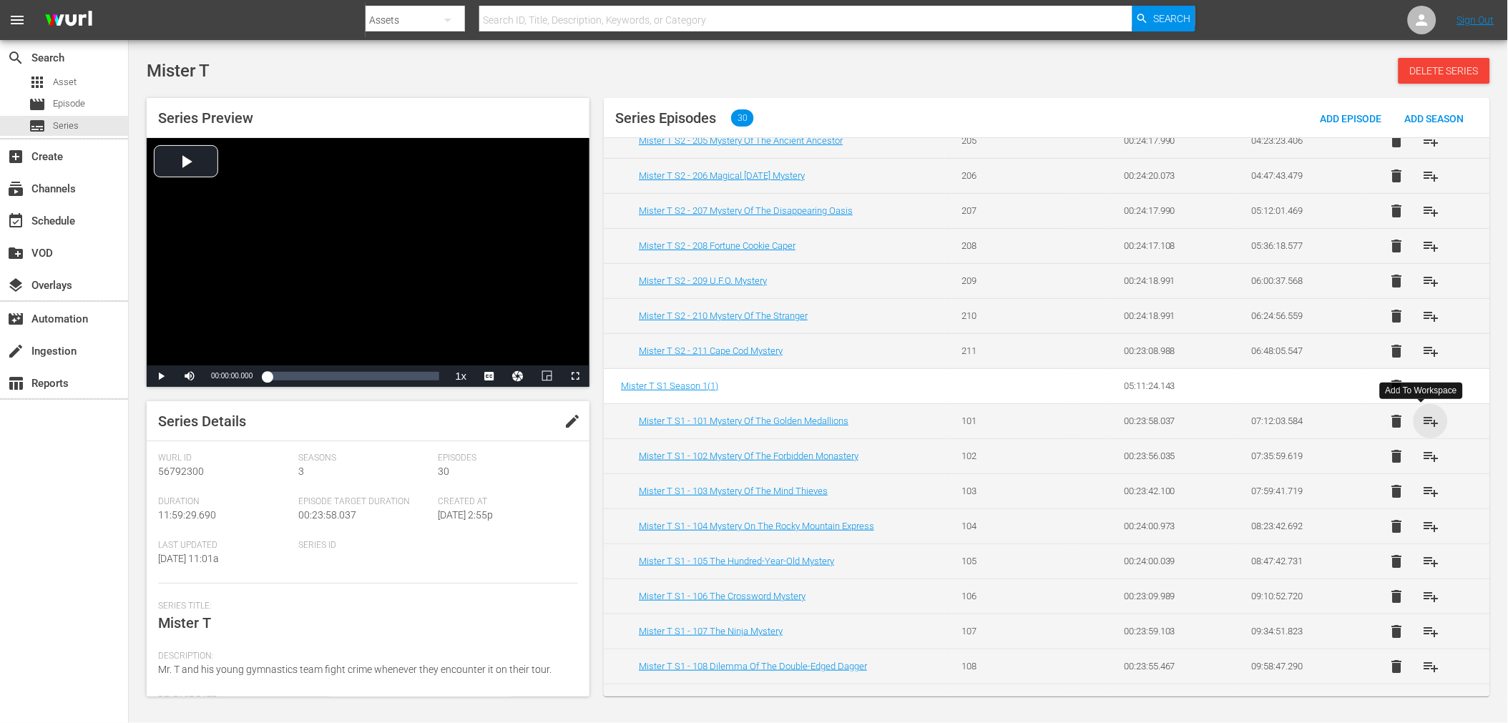
click at [1422, 424] on span "playlist_add" at bounding box center [1430, 421] width 17 height 17
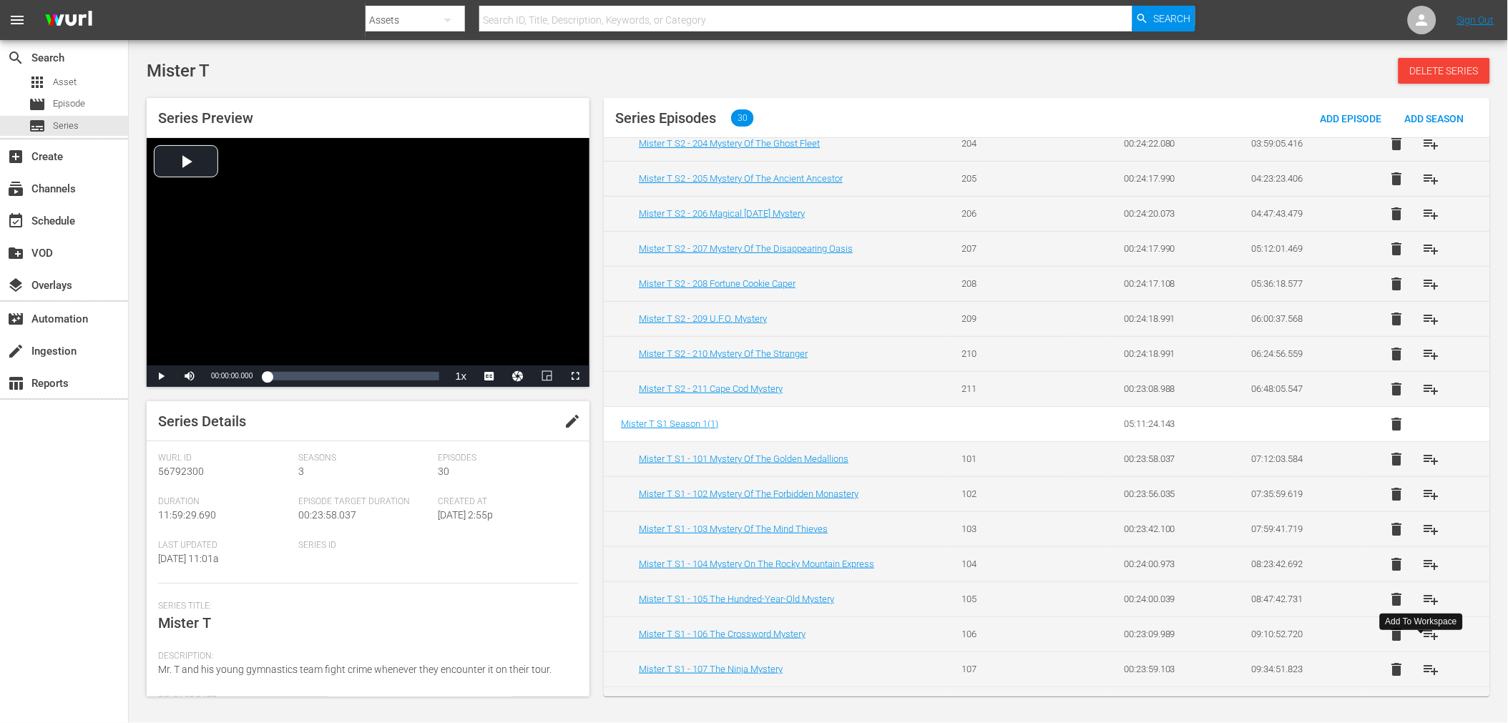
scroll to position [642, 0]
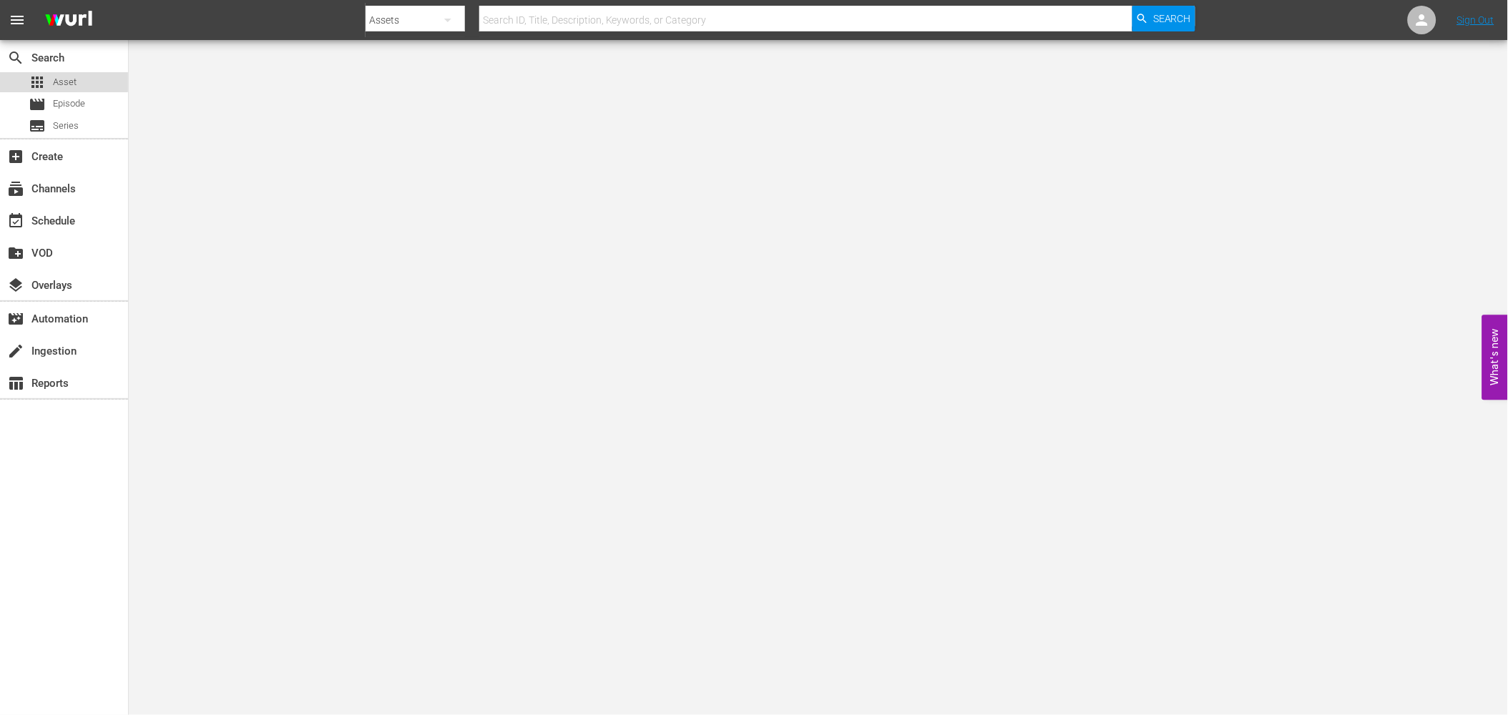
click at [31, 79] on span "apps" at bounding box center [37, 82] width 17 height 17
click at [57, 74] on div "apps Asset" at bounding box center [53, 82] width 48 height 20
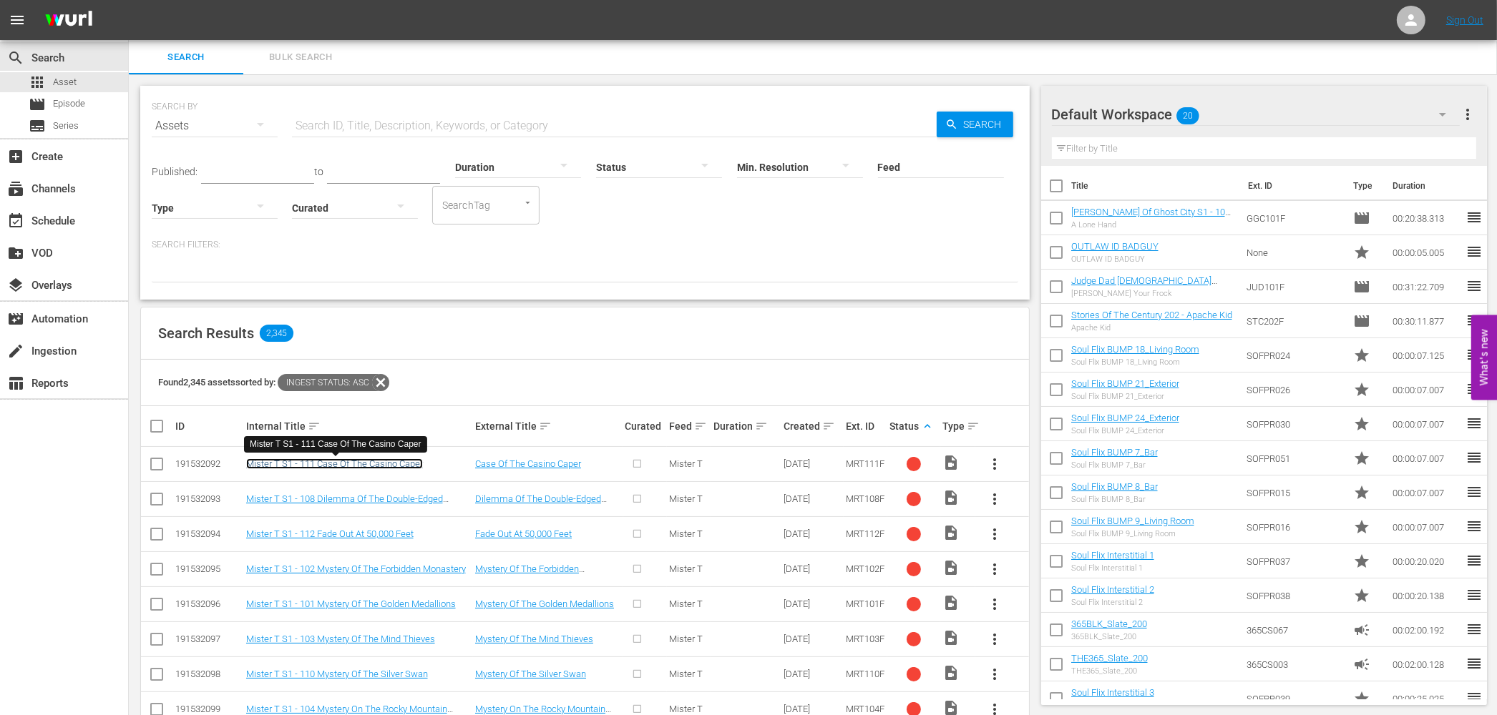
click at [318, 468] on link "Mister T S1 - 111 Case Of The Casino Caper" at bounding box center [334, 464] width 177 height 11
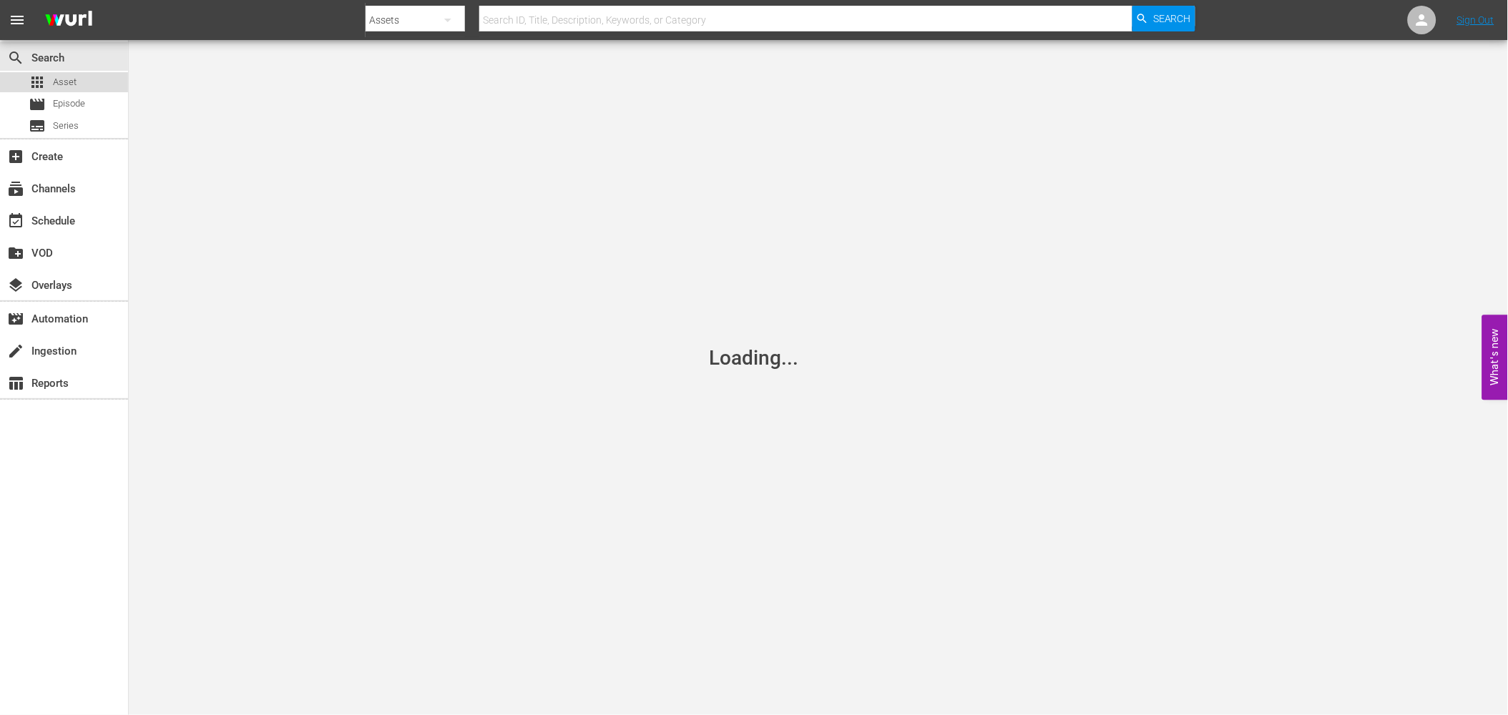
click at [84, 81] on div "apps Asset" at bounding box center [64, 82] width 128 height 20
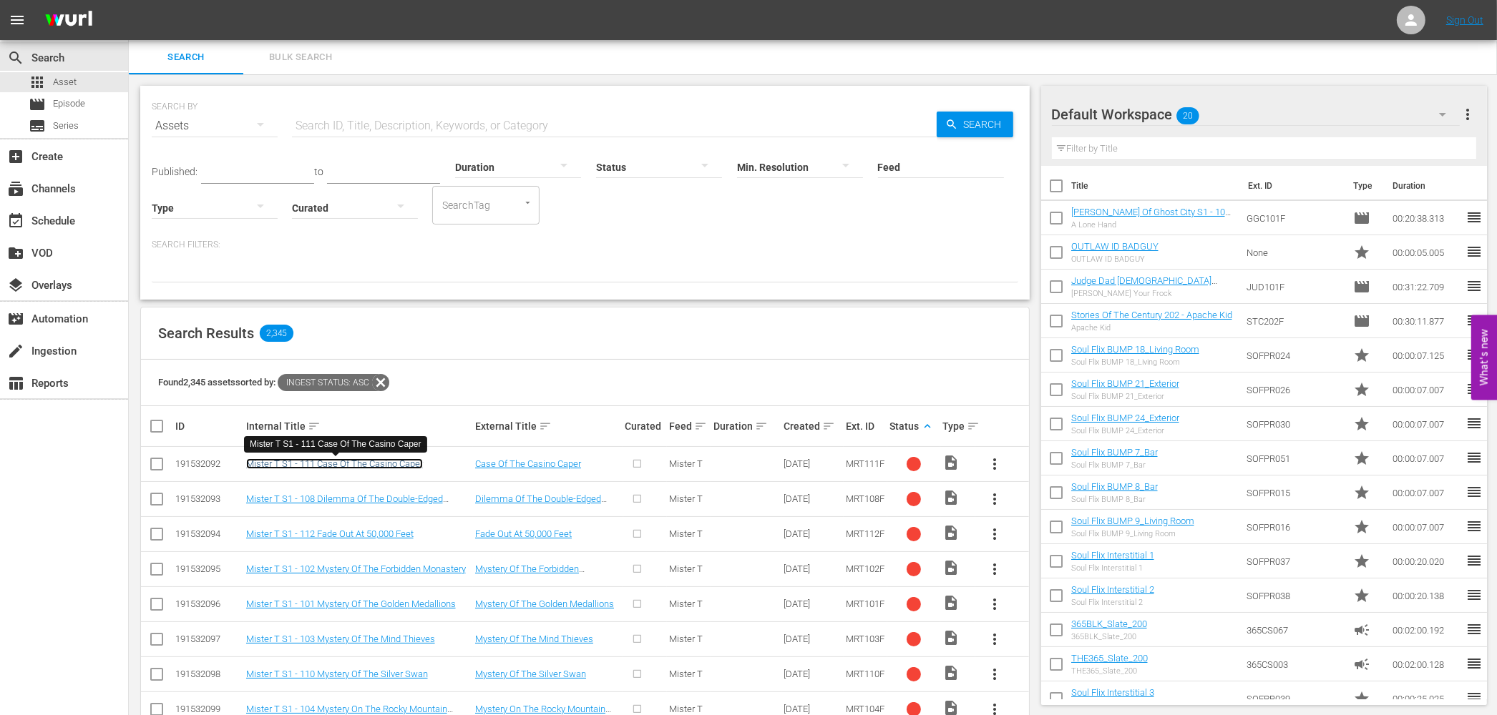
click at [339, 461] on link "Mister T S1 - 111 Case Of The Casino Caper" at bounding box center [334, 464] width 177 height 11
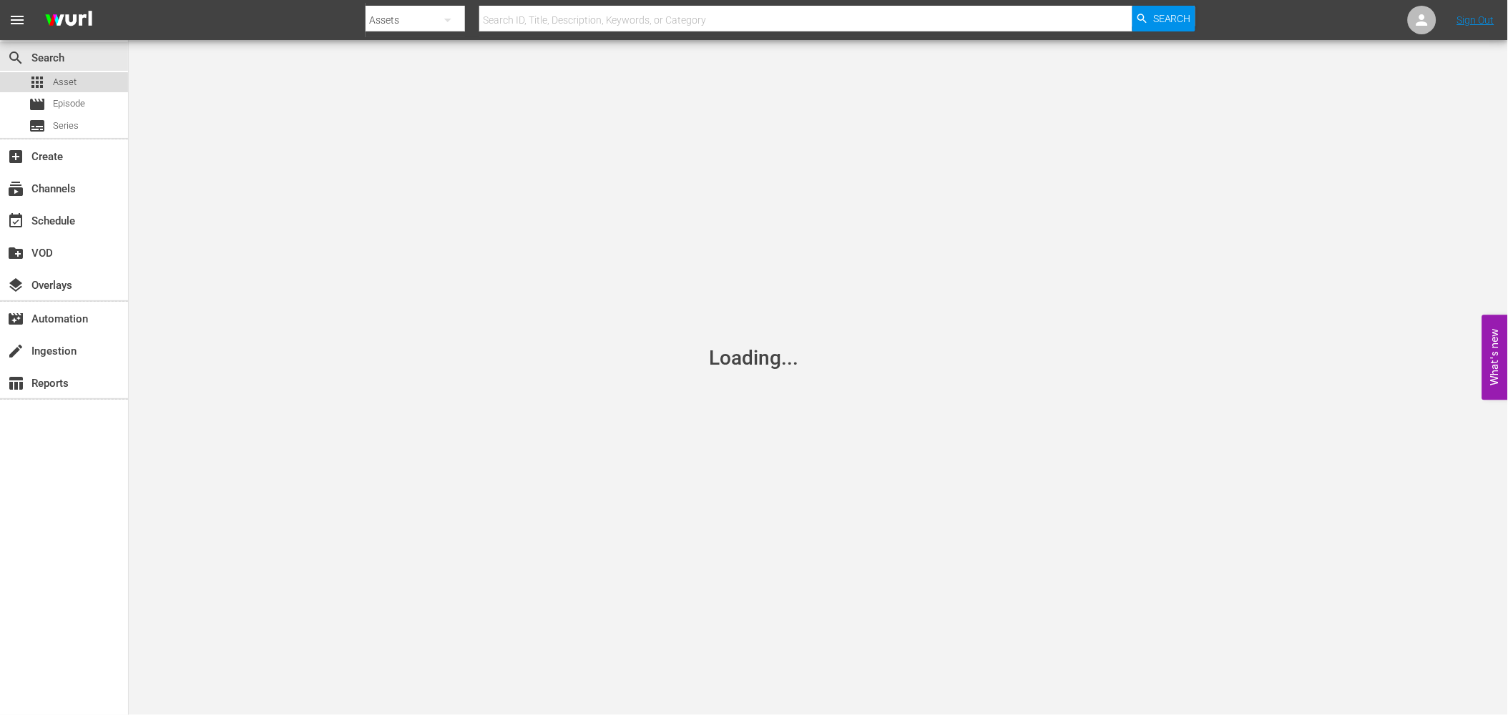
click at [59, 83] on span "Asset" at bounding box center [65, 82] width 24 height 14
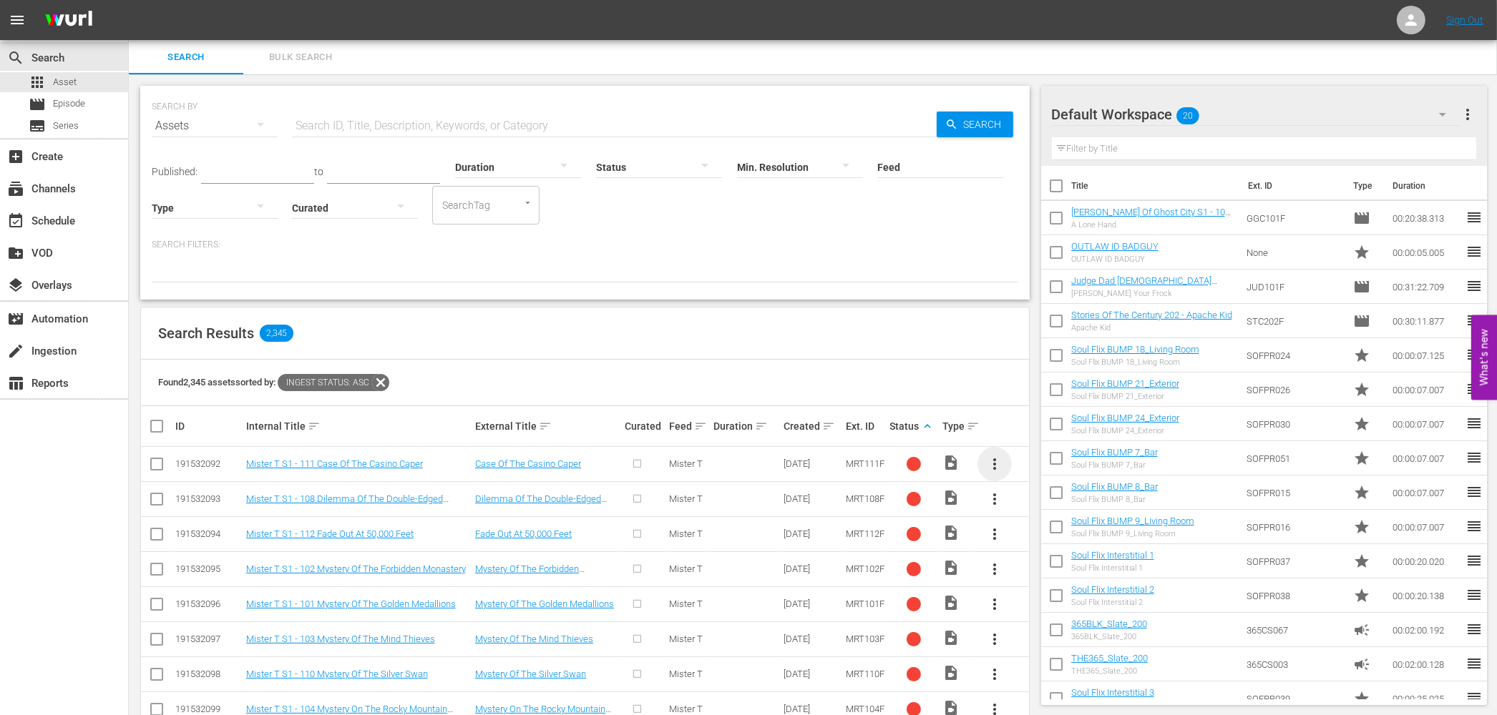
click at [1002, 467] on span "more_vert" at bounding box center [994, 464] width 17 height 17
click at [1020, 371] on div "Found 2,345 assets sorted by: Ingest Status: asc" at bounding box center [585, 383] width 888 height 47
click at [998, 463] on span "more_vert" at bounding box center [994, 464] width 17 height 17
click at [1045, 509] on div "Workspace" at bounding box center [1072, 504] width 97 height 34
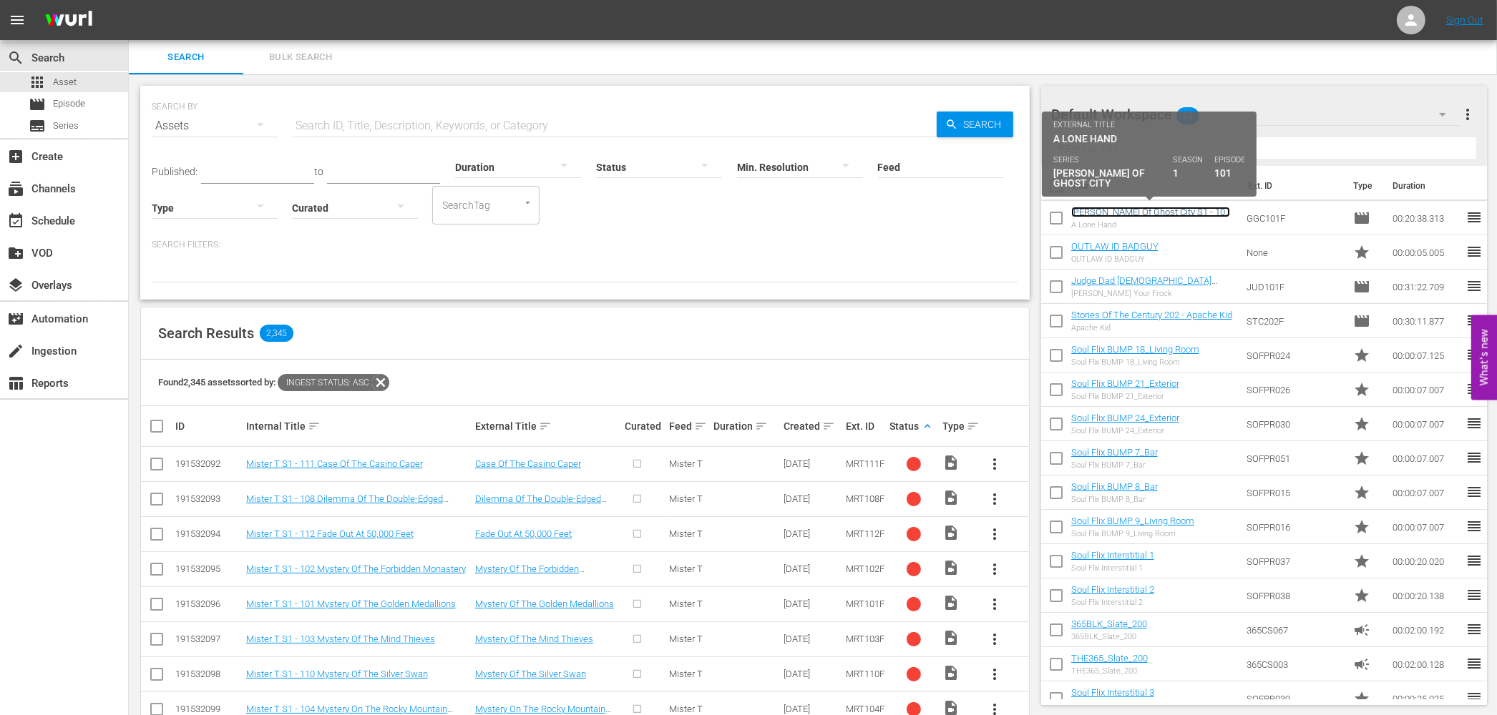
click at [1173, 211] on link "Gordon Of Ghost City S1 - 101 A Lone Hand" at bounding box center [1150, 217] width 159 height 21
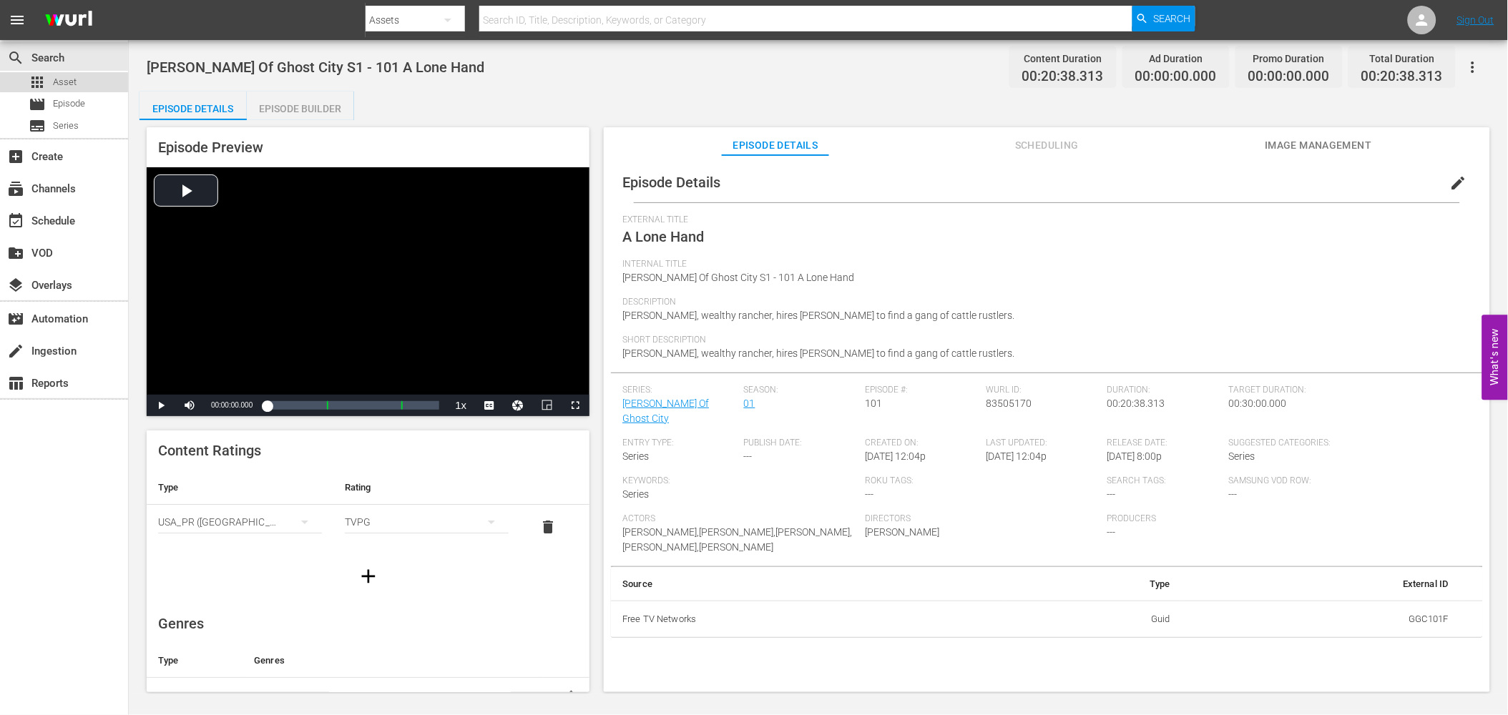
click at [74, 81] on span "Asset" at bounding box center [65, 82] width 24 height 14
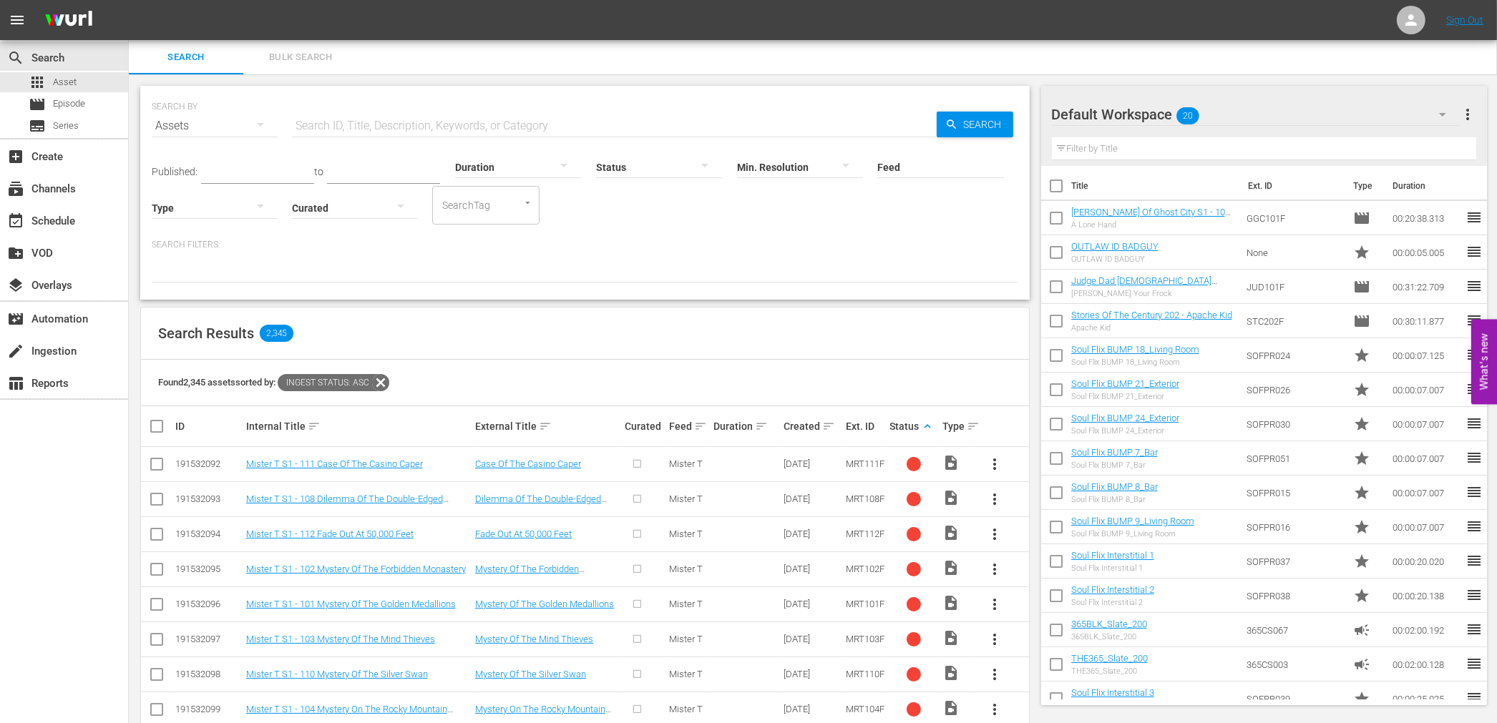
click at [376, 122] on input "text" at bounding box center [614, 126] width 645 height 34
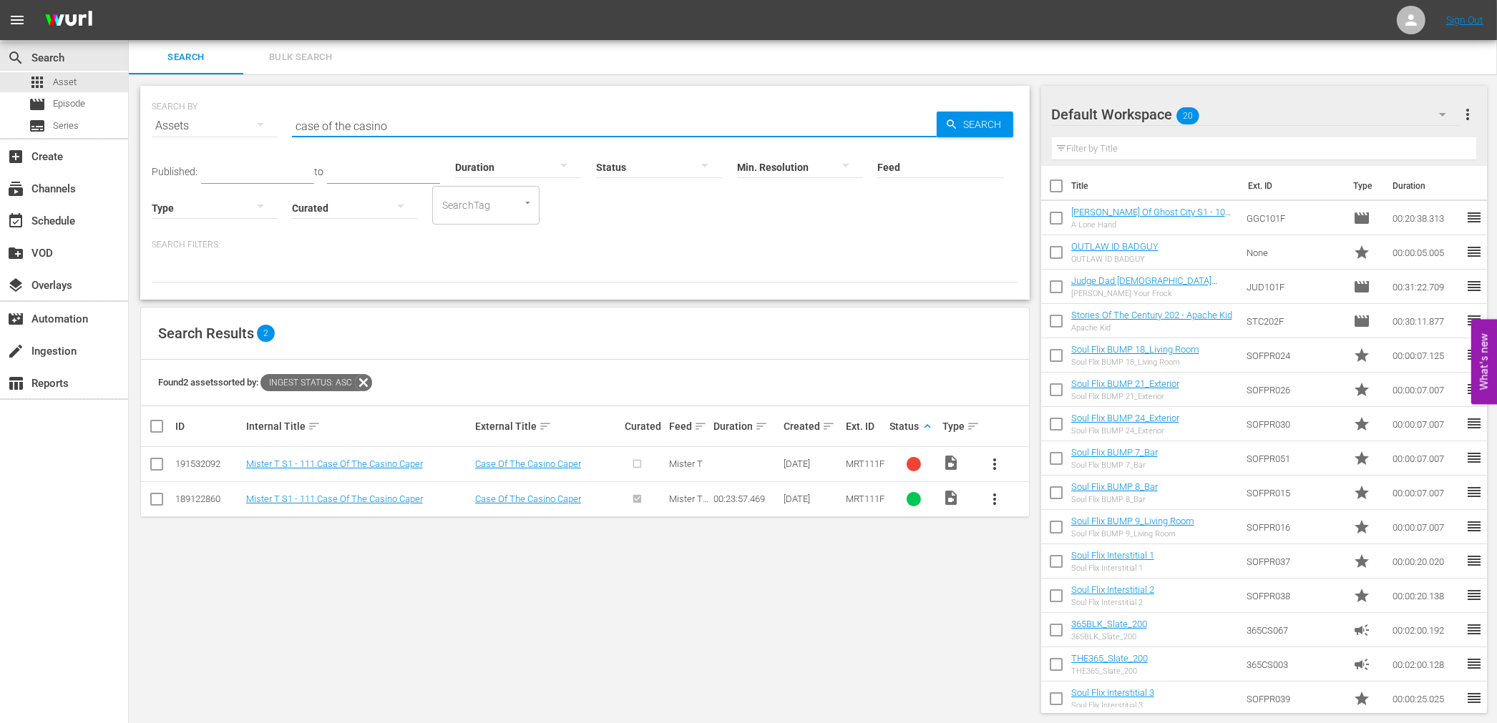
scroll to position [1, 0]
type input "case of the casino"
click at [75, 219] on div "event_available Schedule" at bounding box center [40, 218] width 80 height 13
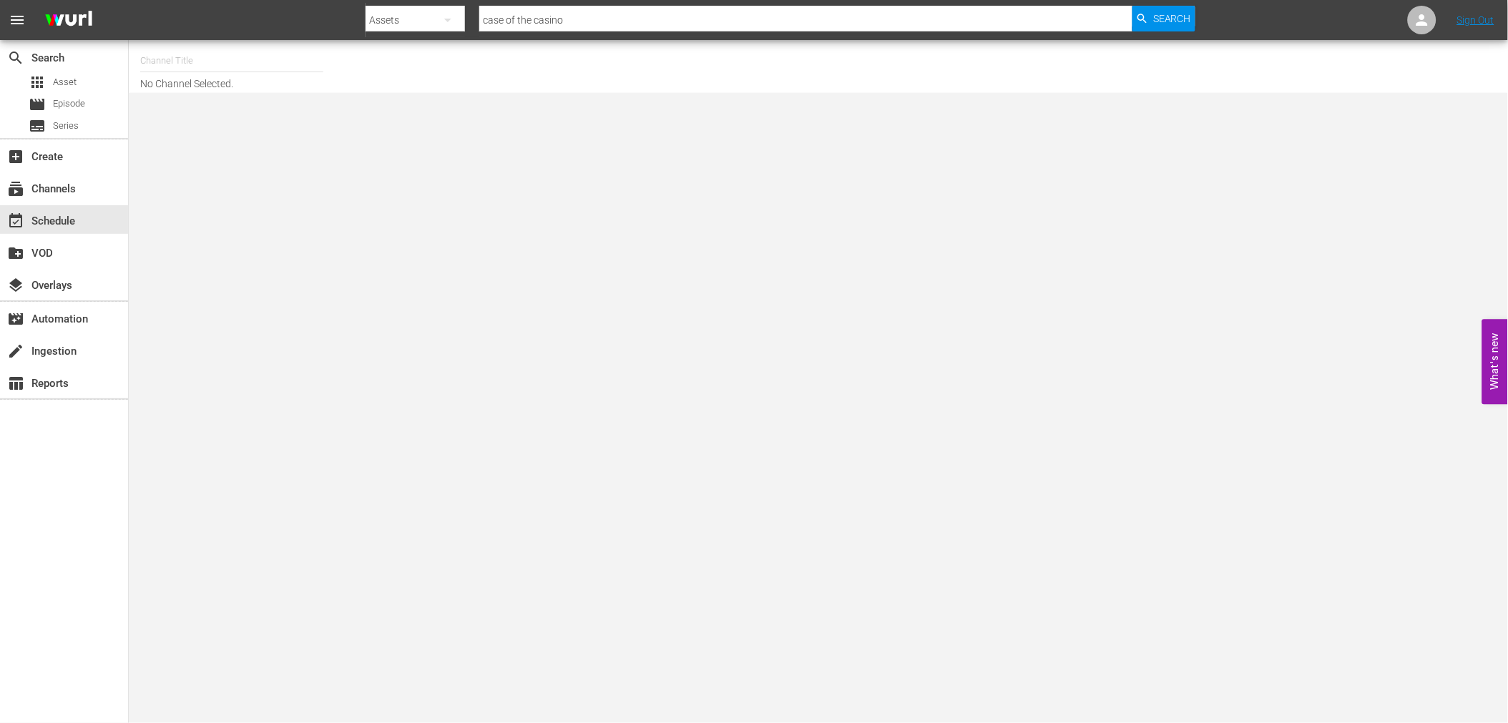
click at [187, 62] on input "text" at bounding box center [231, 61] width 183 height 34
click at [186, 110] on div "Soul Flix (1949 - free_tv_networks_pamgrierssoulflix_1)" at bounding box center [337, 101] width 371 height 34
type input "Soul Flix (1949 - free_tv_networks_pamgrierssoulflix_1)"
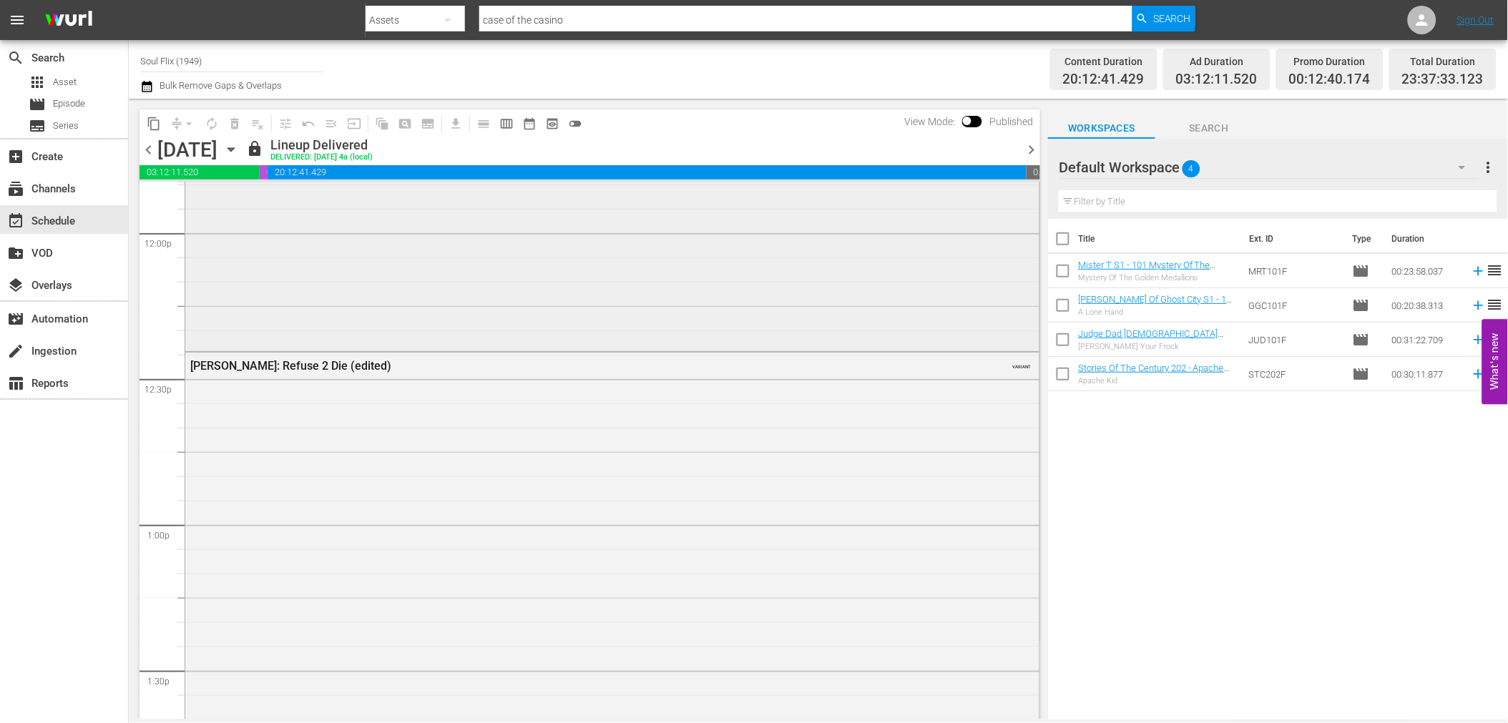
scroll to position [3338, 0]
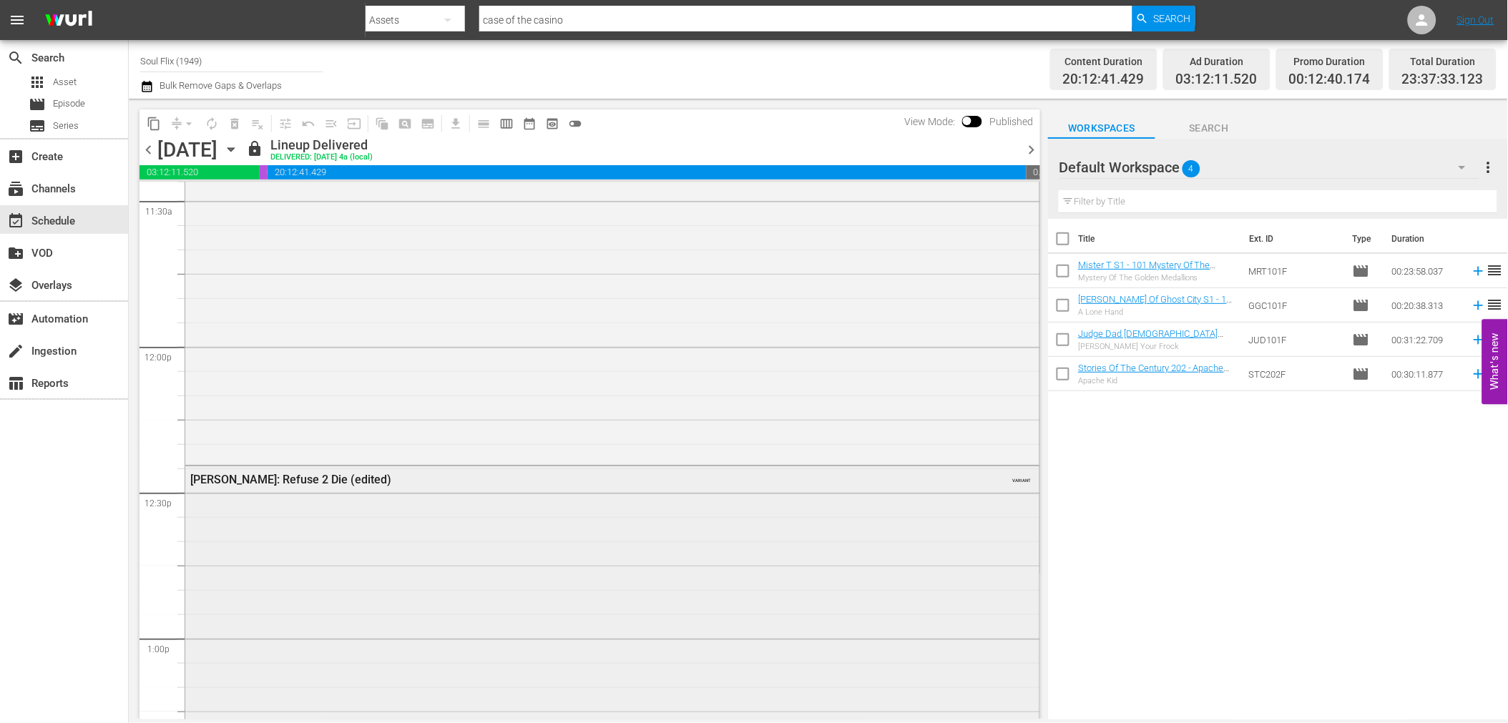
click at [404, 566] on div "[PERSON_NAME]: Refuse 2 Die (edited) VARIANT" at bounding box center [612, 690] width 854 height 449
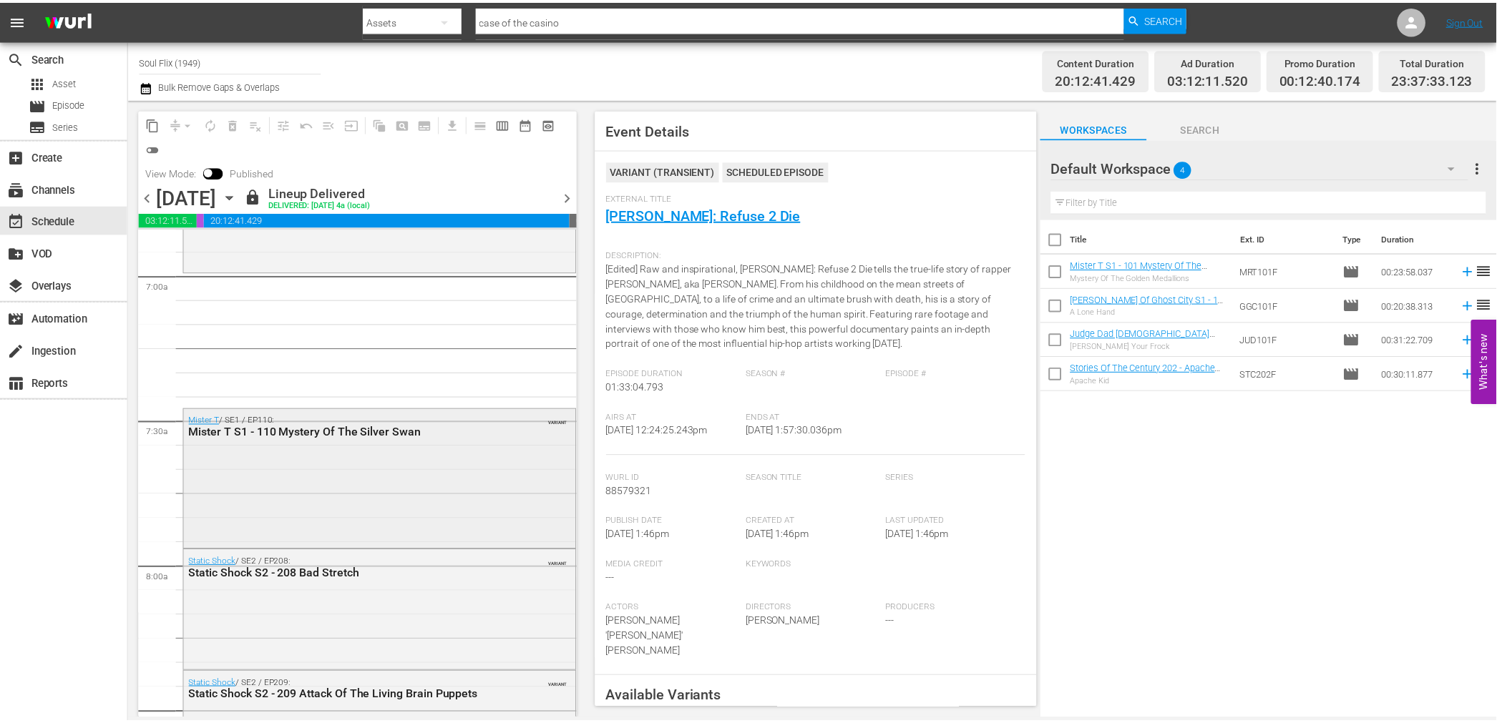
scroll to position [1987, 0]
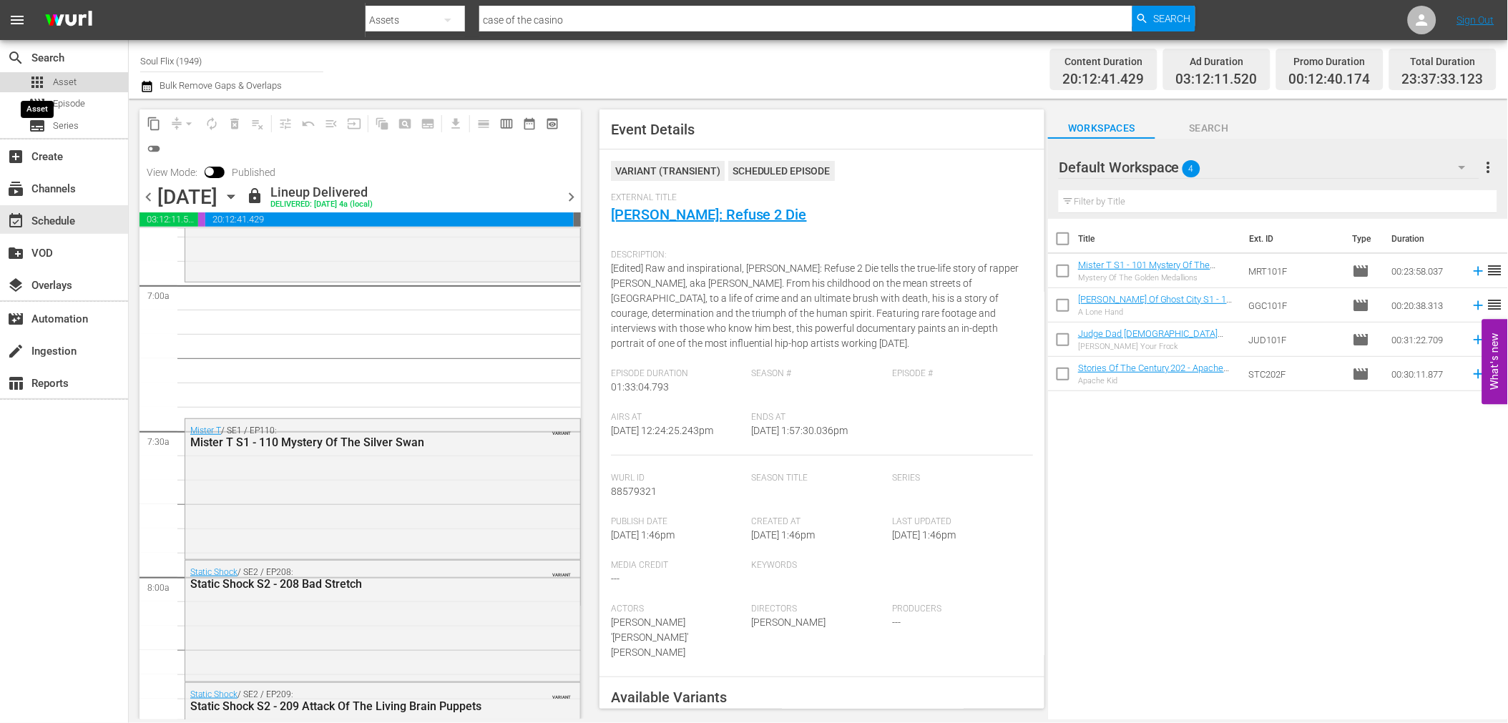
click at [39, 74] on span "apps" at bounding box center [37, 82] width 17 height 17
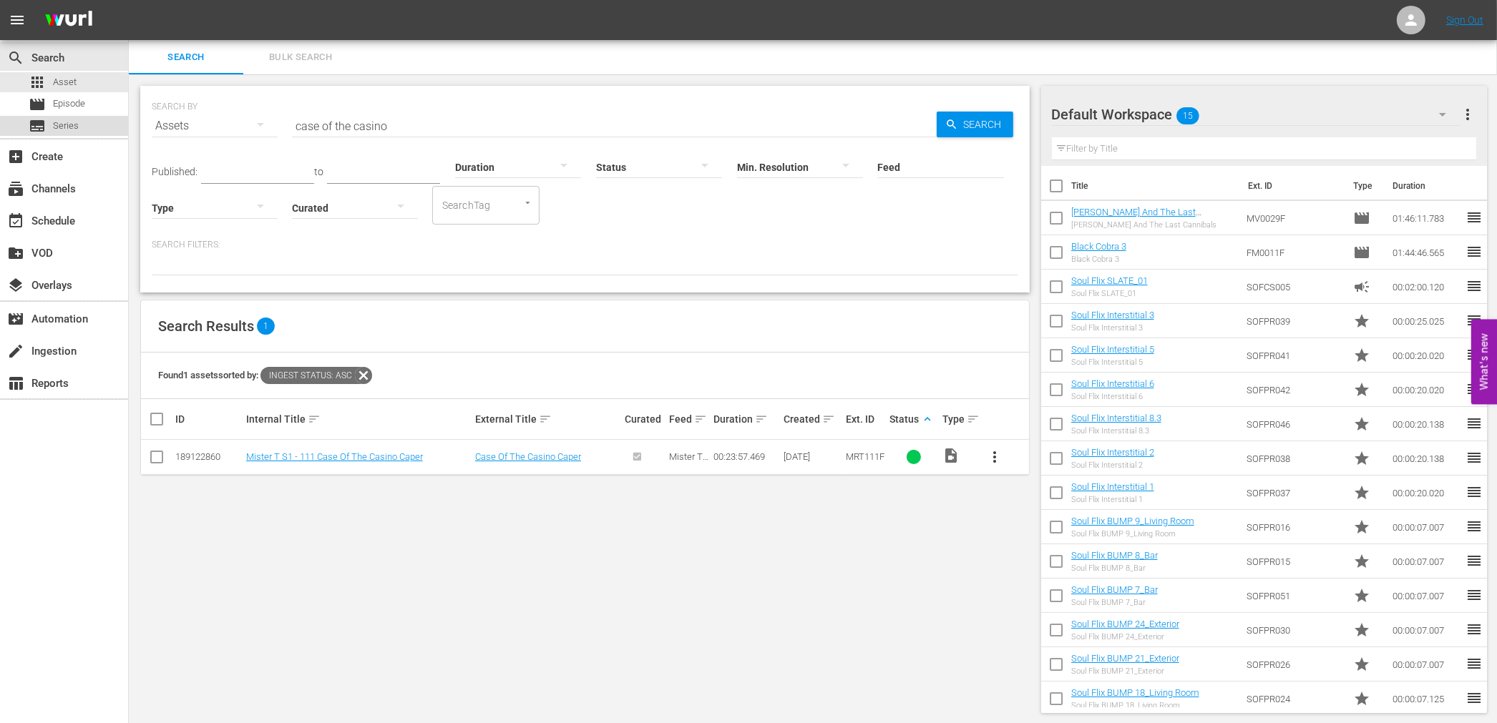
click at [57, 117] on div "subtitles Series" at bounding box center [54, 126] width 50 height 20
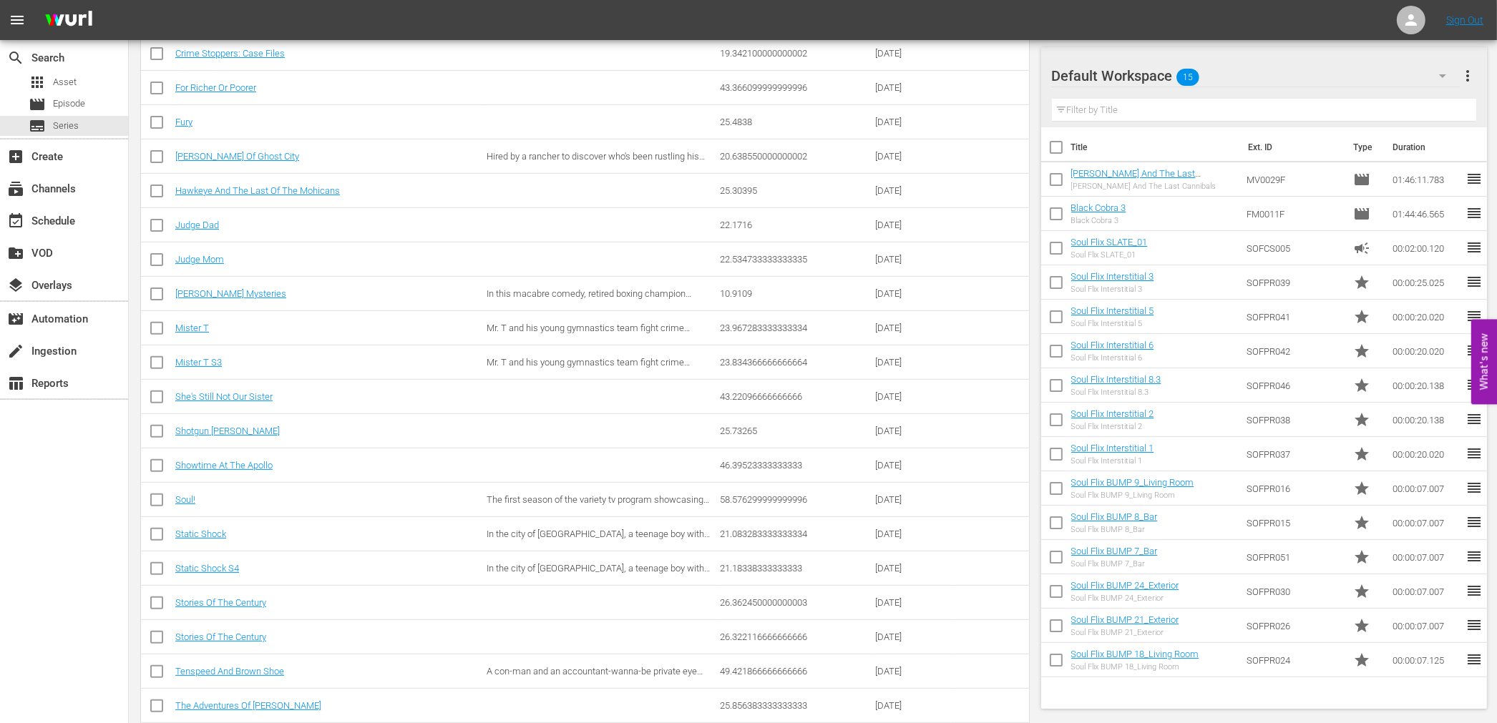
scroll to position [548, 0]
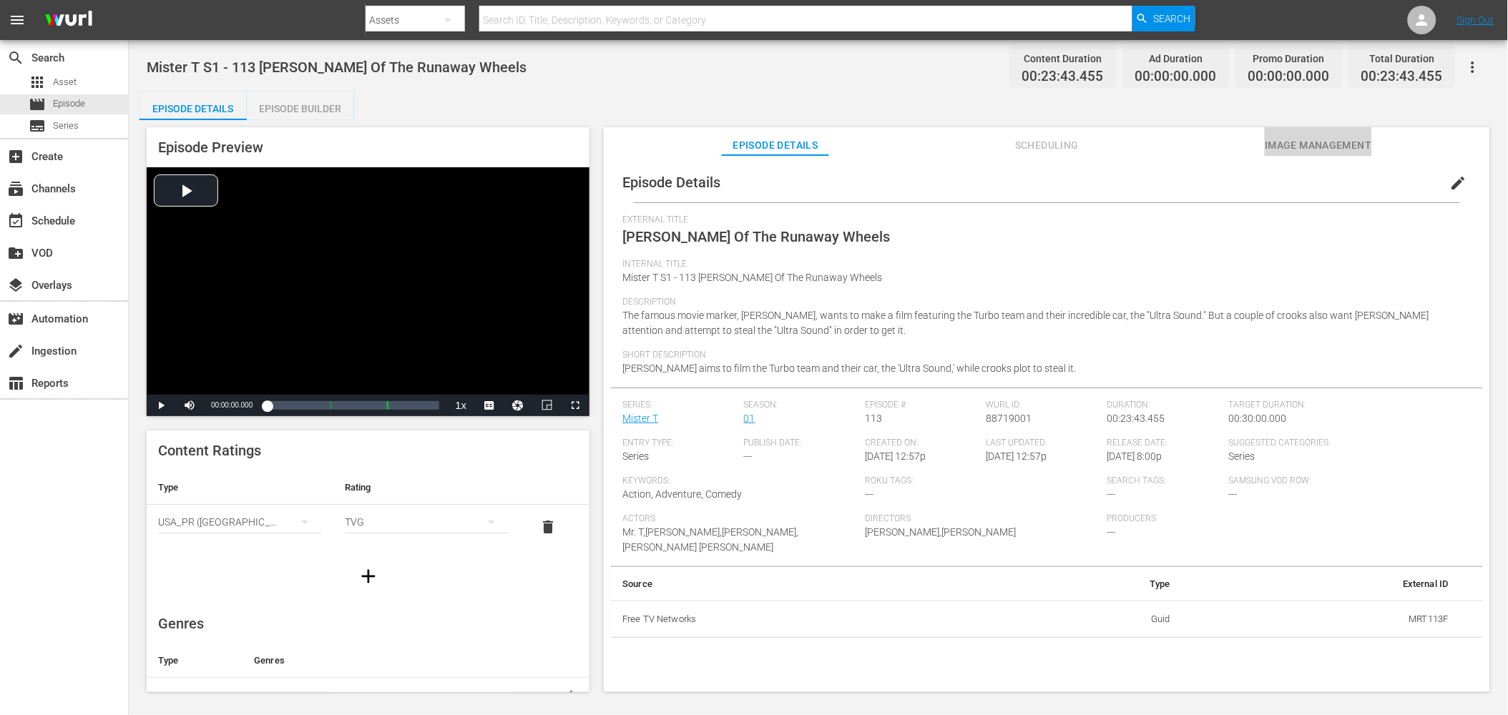
click at [1311, 129] on button "Image Management" at bounding box center [1318, 141] width 107 height 29
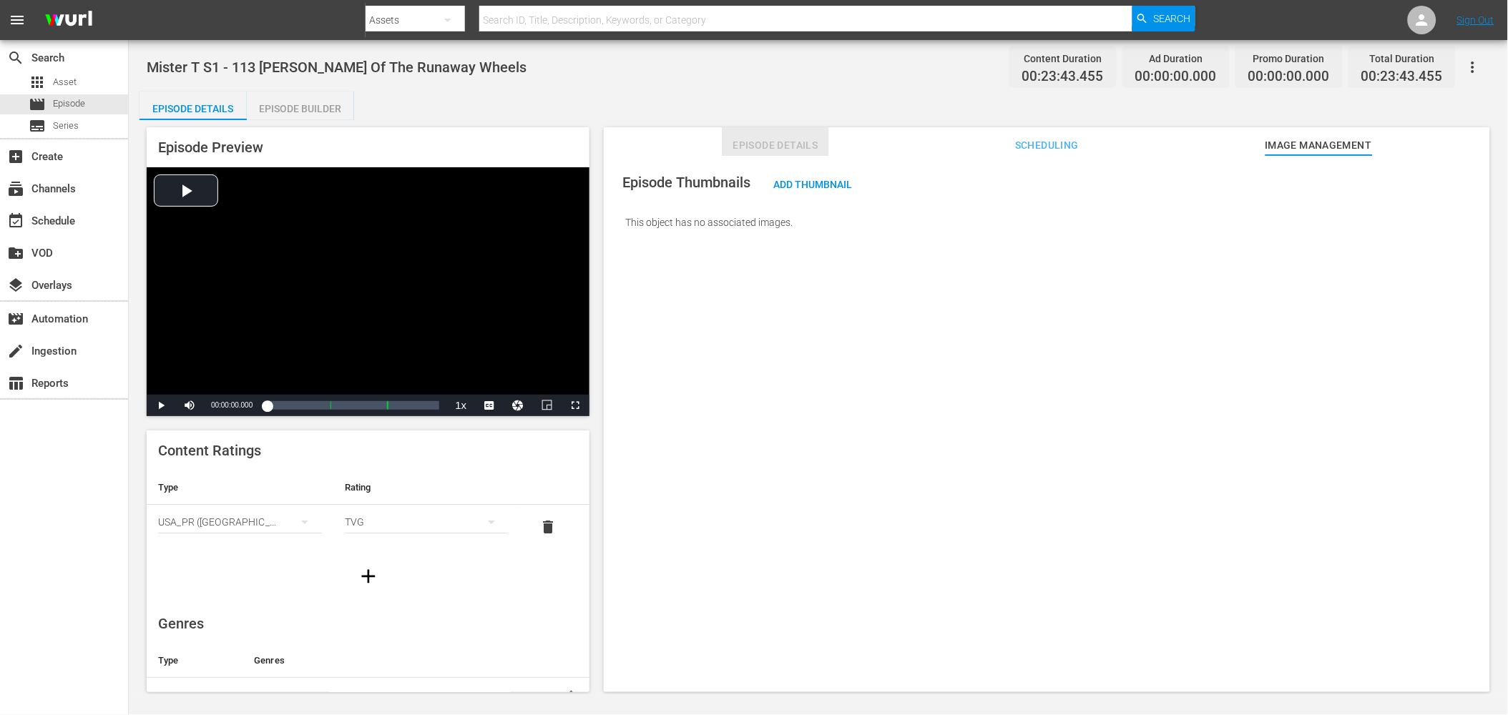
click at [783, 129] on button "Episode Details" at bounding box center [775, 141] width 107 height 29
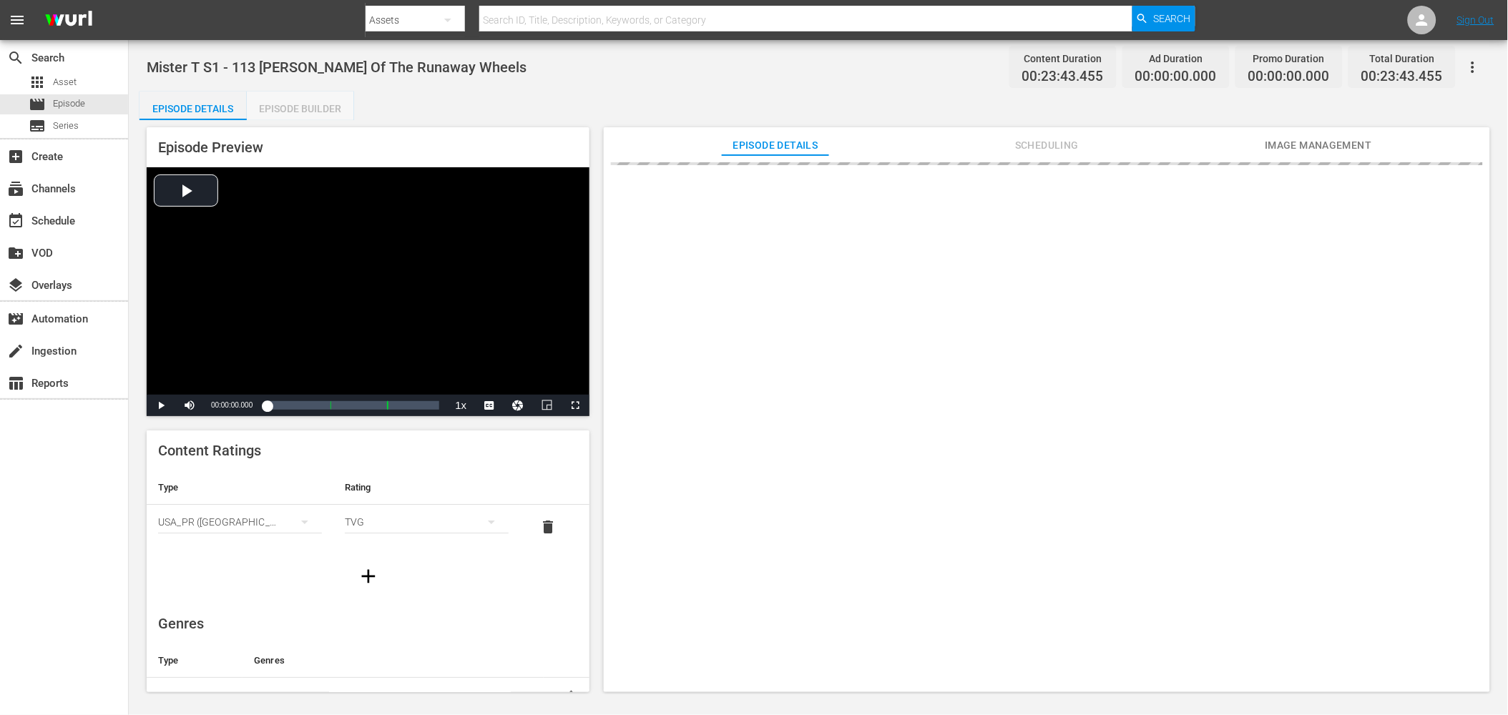
click at [279, 107] on div "Episode Builder" at bounding box center [300, 109] width 107 height 34
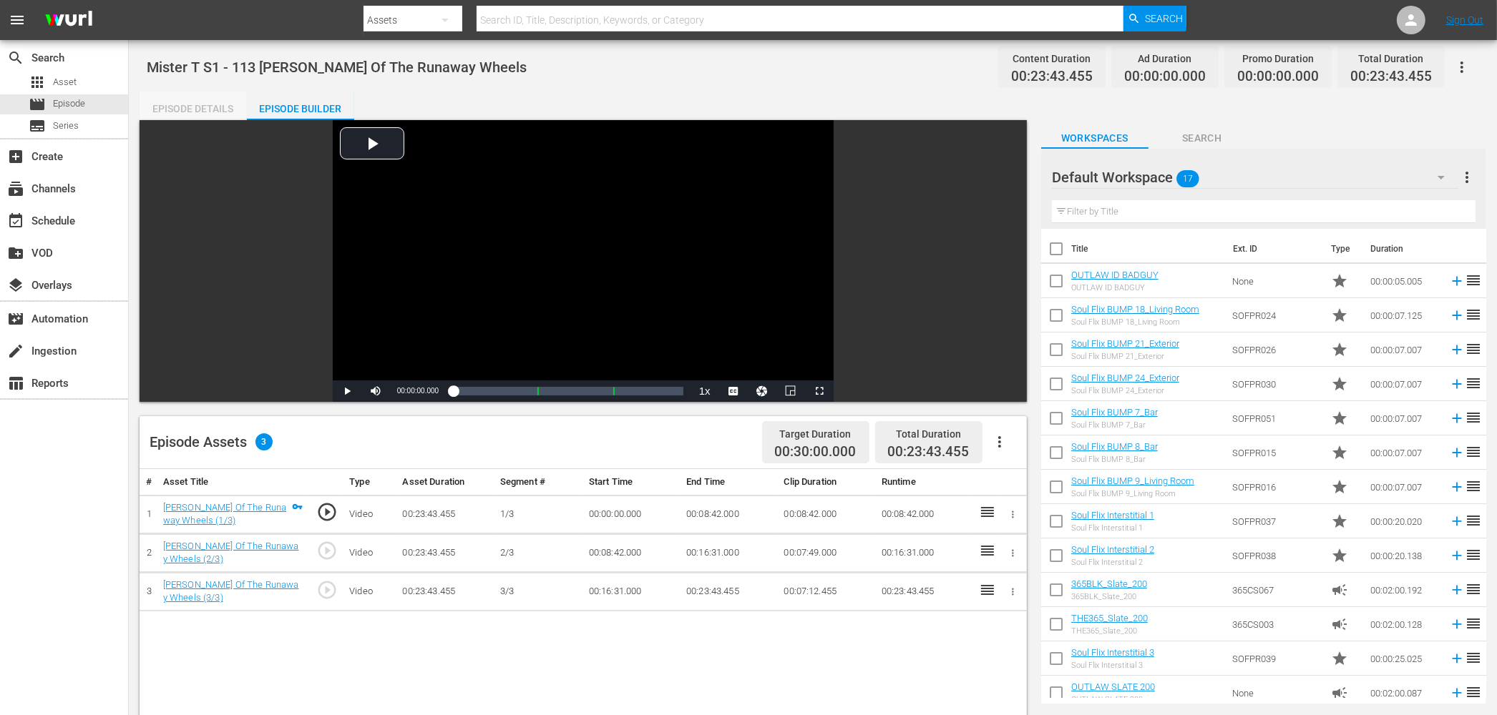
click at [187, 105] on div "Episode Details" at bounding box center [193, 109] width 107 height 34
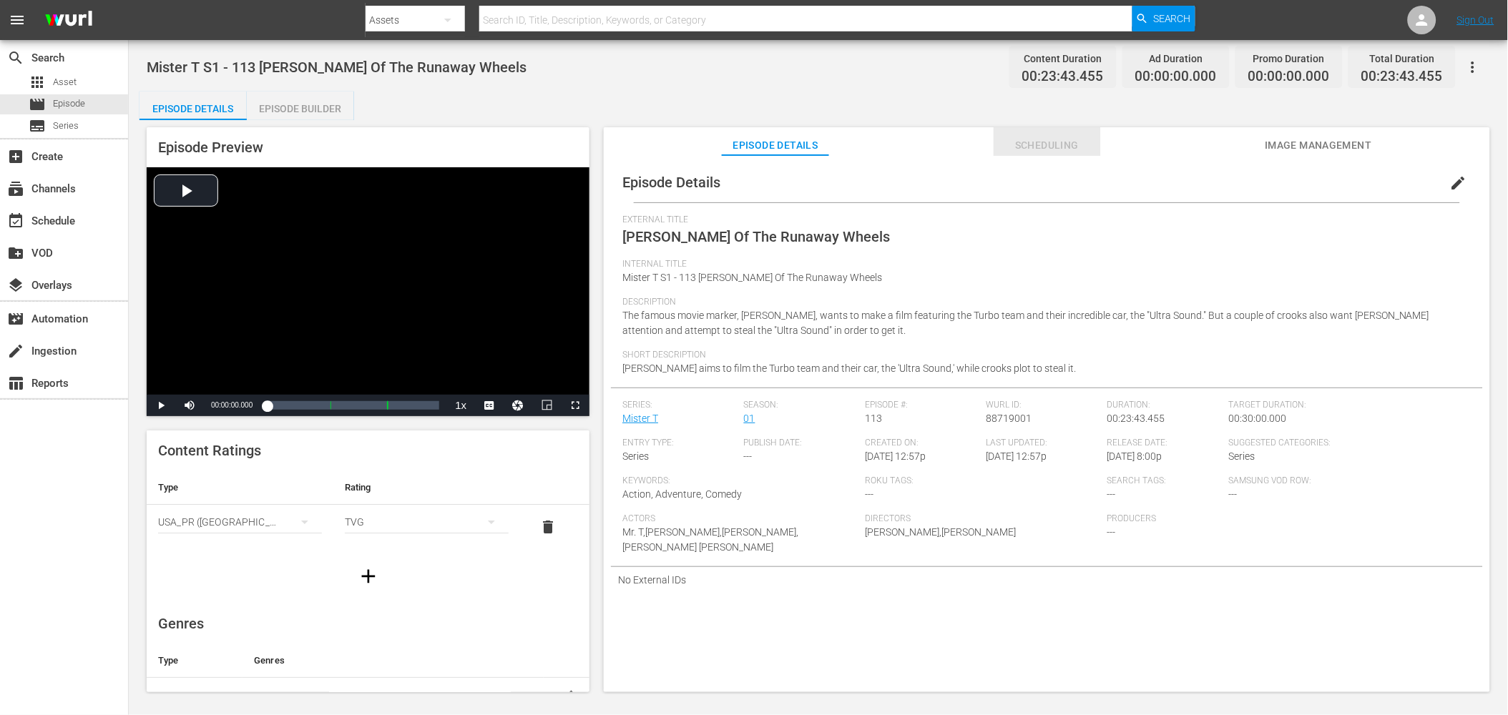
click at [1082, 143] on span "Scheduling" at bounding box center [1047, 146] width 107 height 18
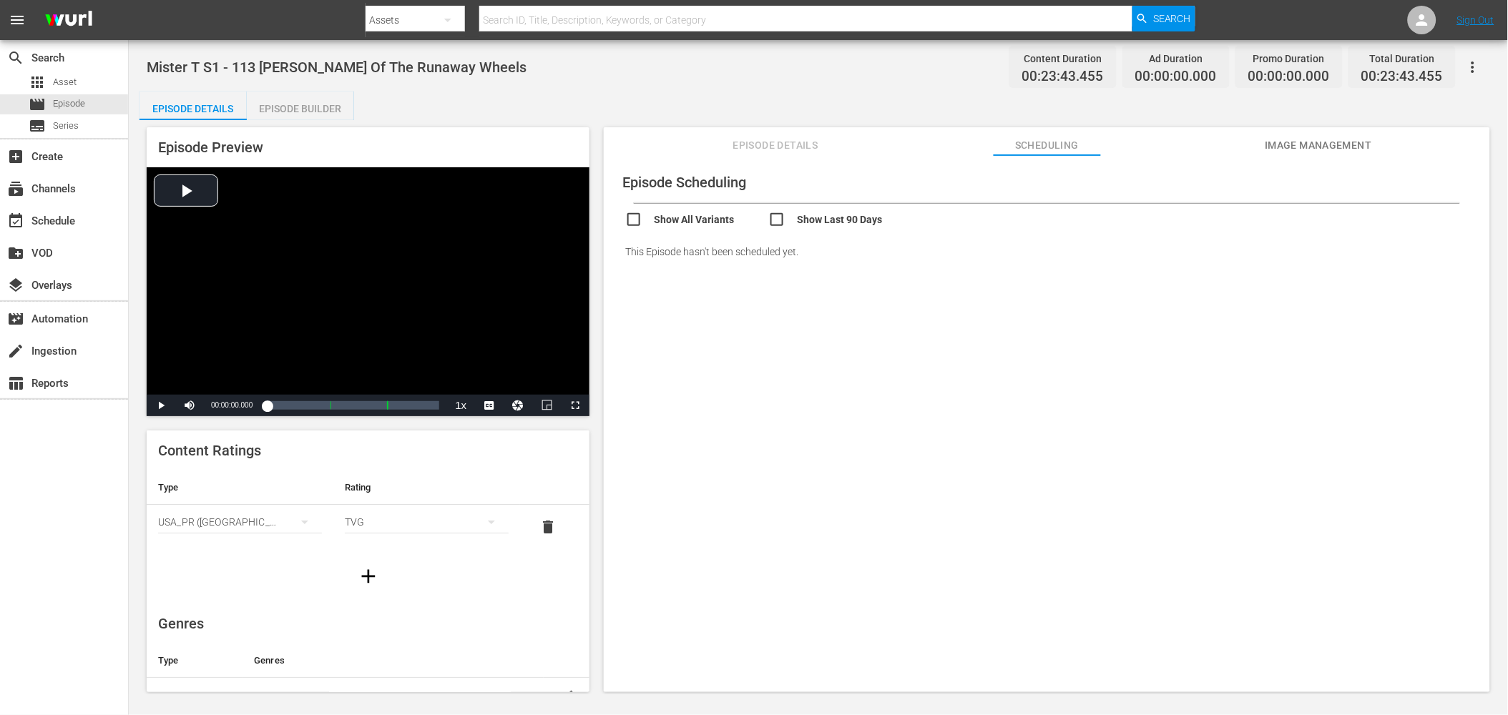
click at [809, 220] on input "checkbox" at bounding box center [839, 221] width 143 height 21
checkbox input "true"
click at [671, 222] on input "checkbox" at bounding box center [696, 224] width 143 height 21
checkbox input "true"
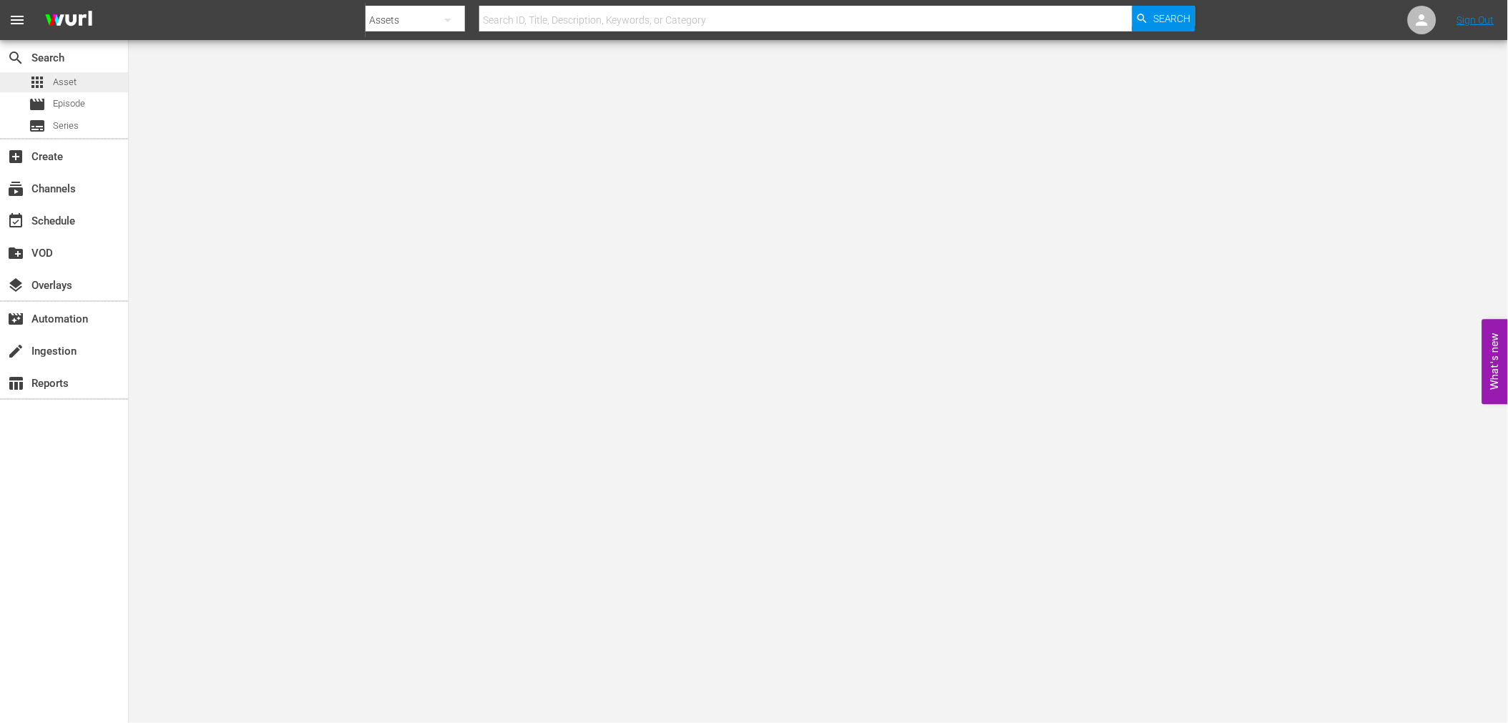
click at [70, 82] on span "Asset" at bounding box center [65, 82] width 24 height 14
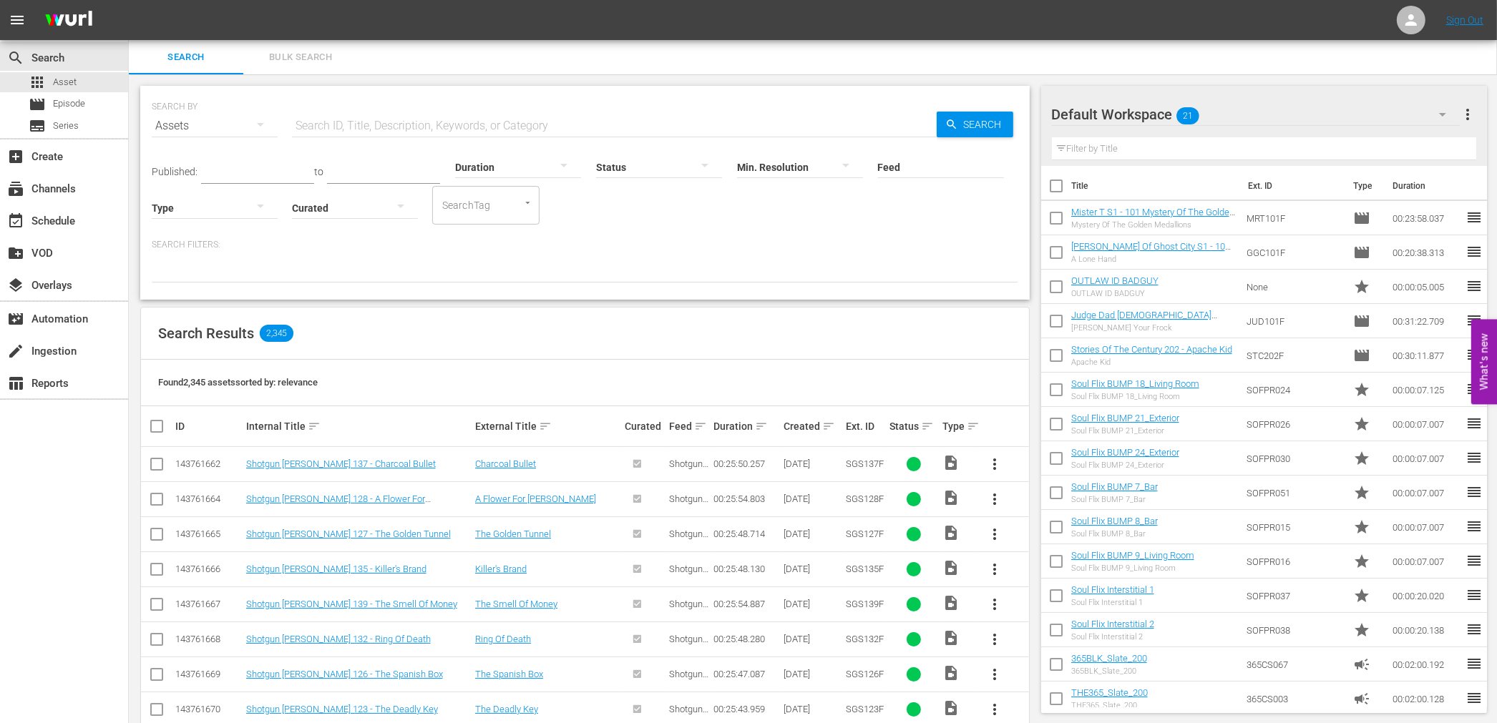
click at [1467, 113] on span "more_vert" at bounding box center [1467, 114] width 17 height 17
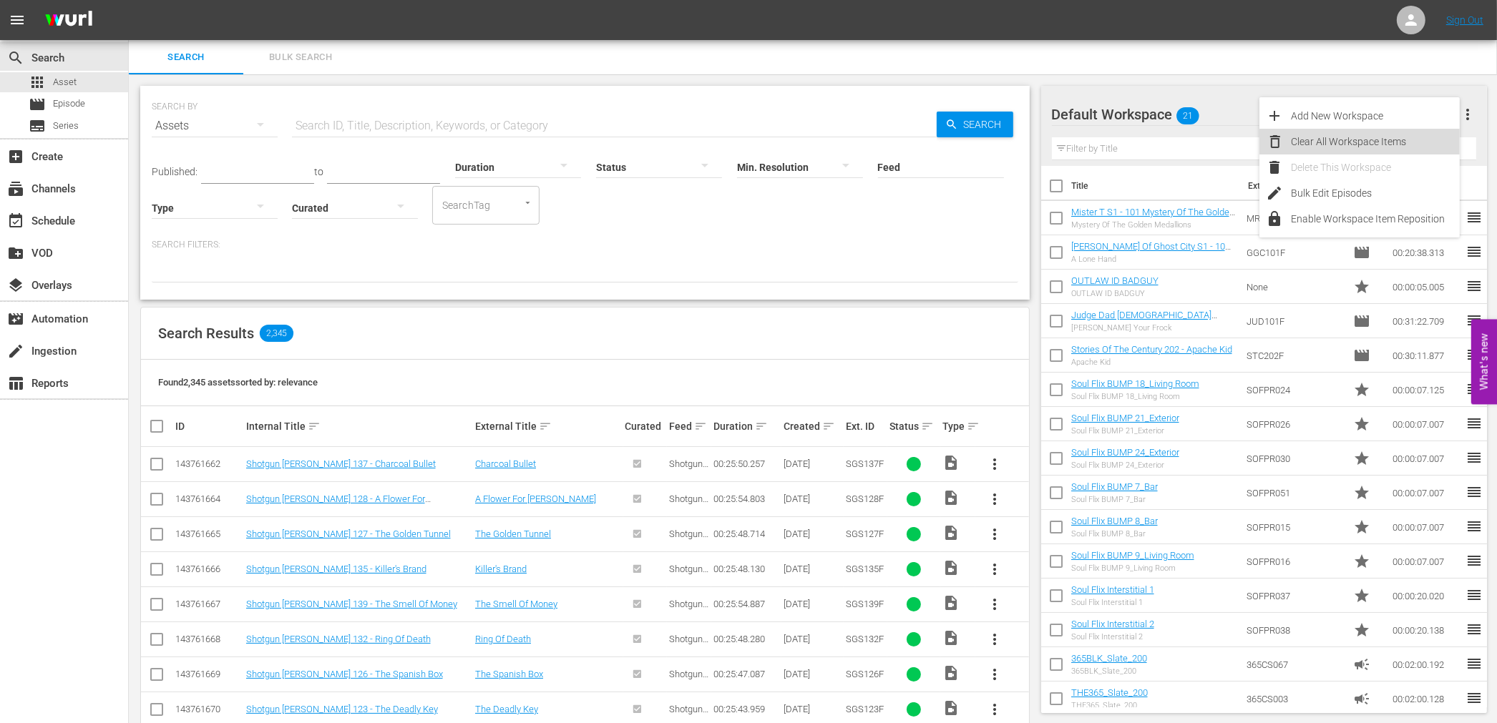
click at [1389, 137] on div "Clear All Workspace Items" at bounding box center [1375, 142] width 168 height 26
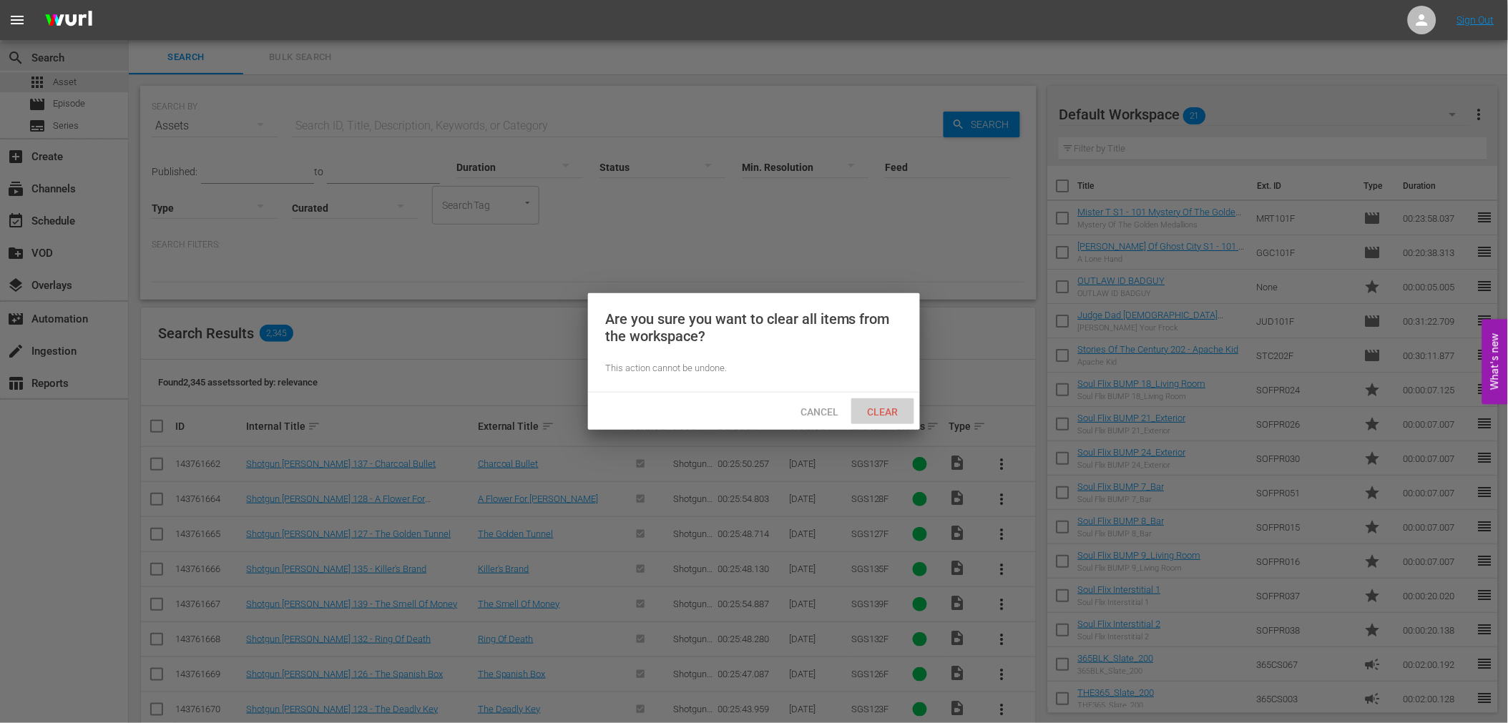
click at [876, 406] on span "Clear" at bounding box center [883, 411] width 54 height 11
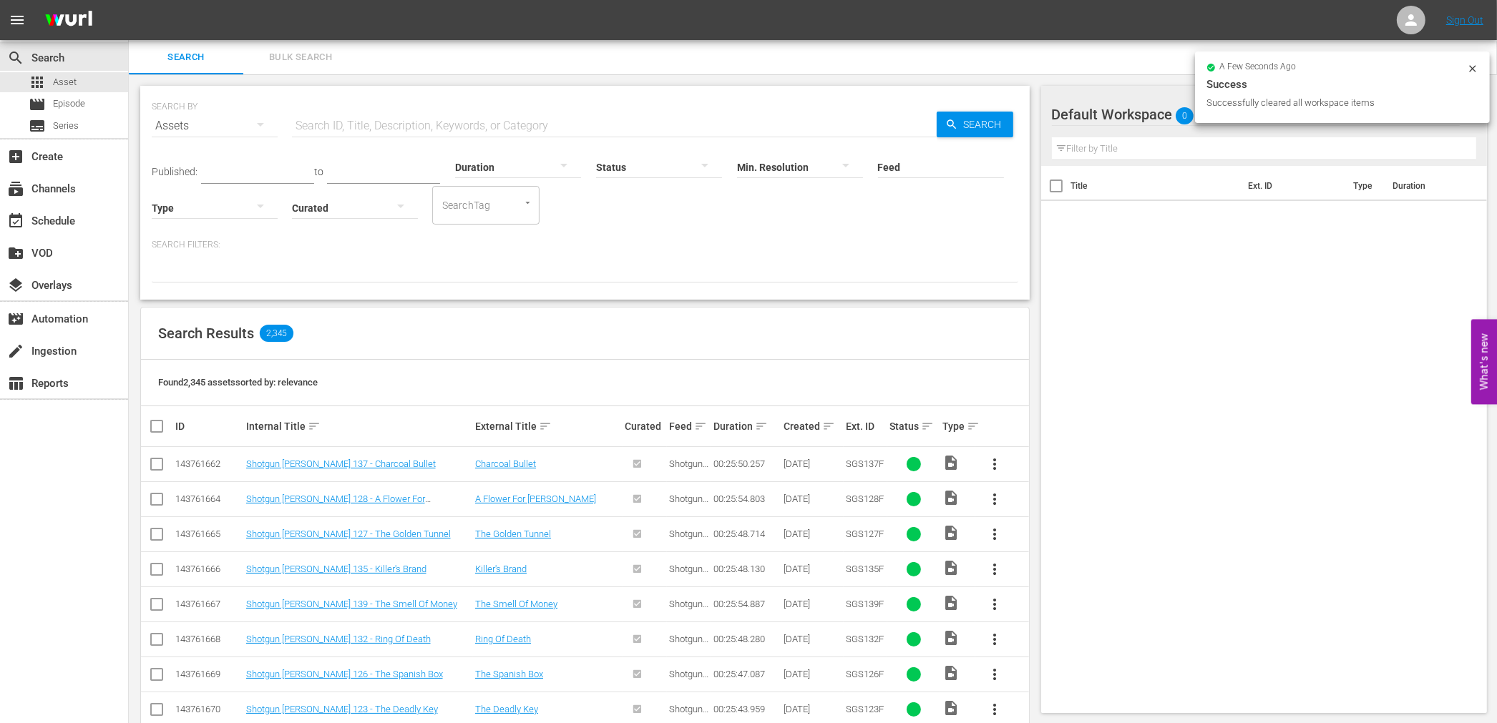
click at [375, 197] on div at bounding box center [355, 207] width 126 height 40
click at [910, 231] on div "Curated Uncurated" at bounding box center [748, 361] width 1497 height 723
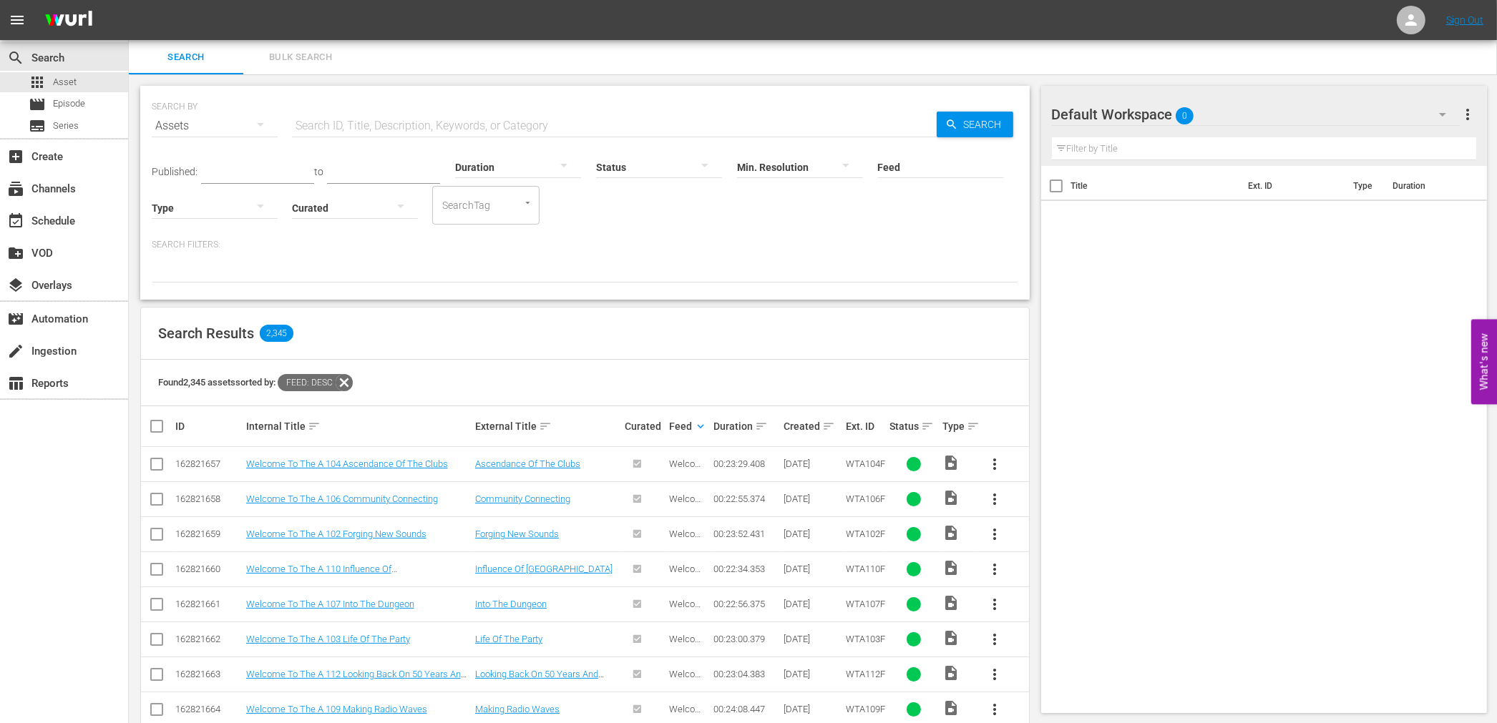
click at [897, 159] on input "Feed" at bounding box center [941, 168] width 126 height 52
click at [810, 244] on p "Search Filters:" at bounding box center [585, 245] width 866 height 12
click at [277, 212] on button "button" at bounding box center [260, 206] width 34 height 34
drag, startPoint x: 210, startPoint y: 231, endPoint x: 205, endPoint y: 280, distance: 49.0
click at [205, 280] on div "Video Ad Live Promo Placeholder" at bounding box center [215, 251] width 126 height 137
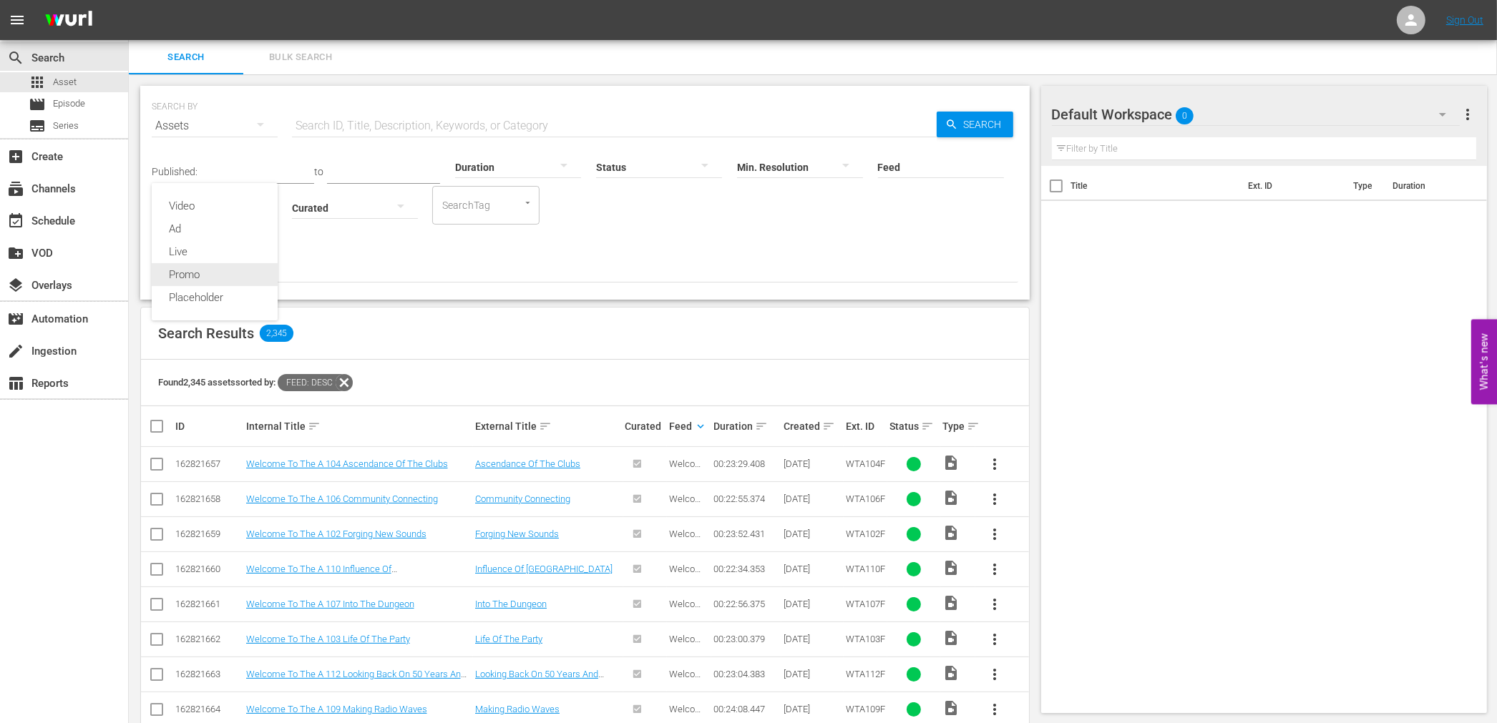
click at [177, 275] on div "Promo" at bounding box center [215, 274] width 126 height 23
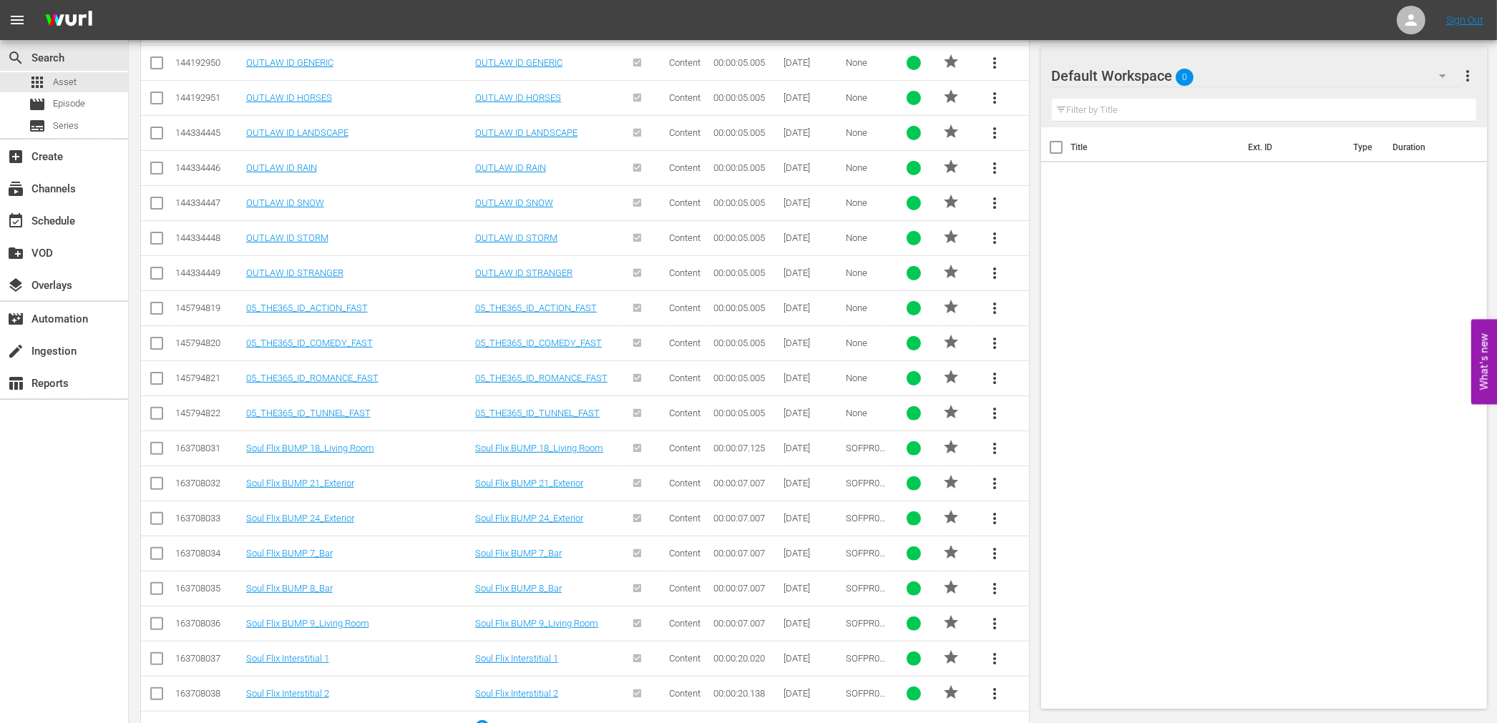
scroll to position [487, 0]
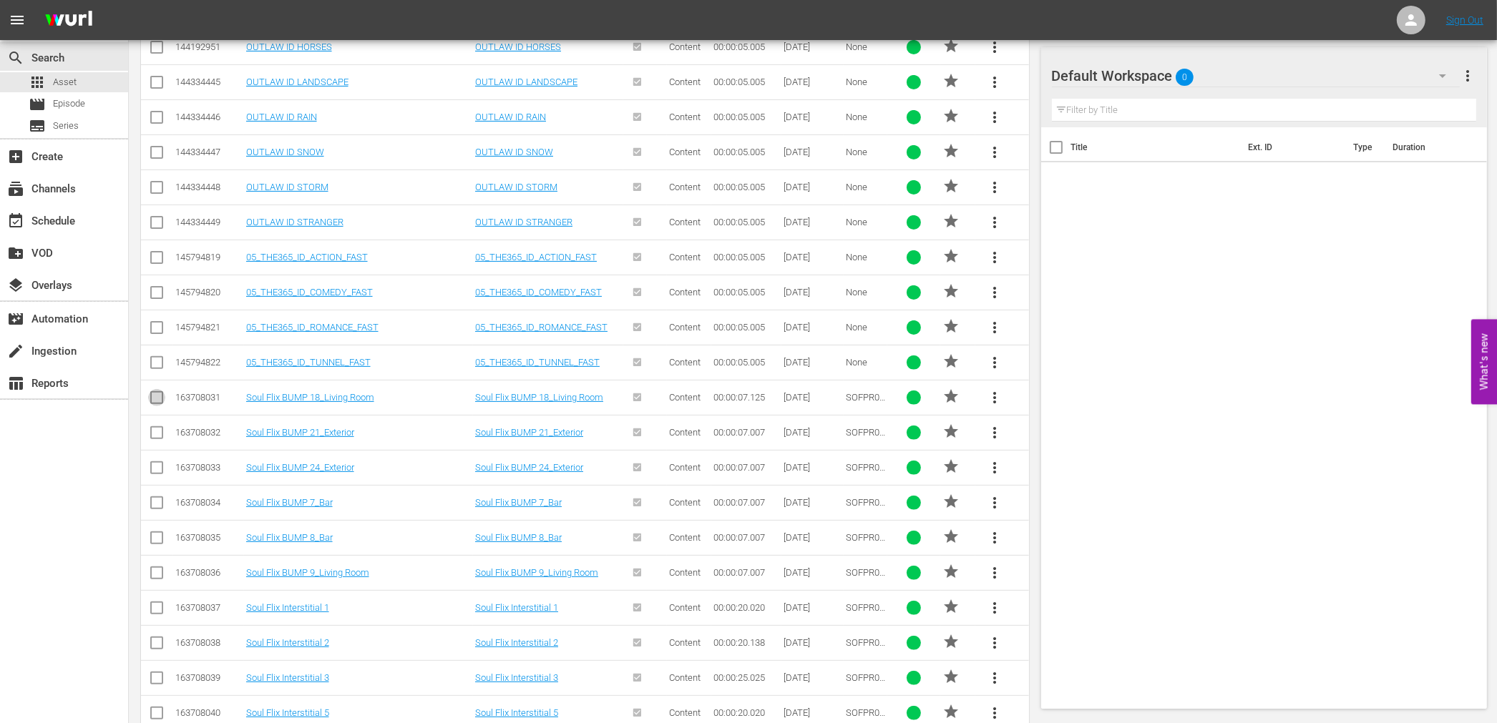
click at [159, 396] on input "checkbox" at bounding box center [156, 400] width 17 height 17
checkbox input "true"
click at [150, 440] on input "checkbox" at bounding box center [156, 435] width 17 height 17
checkbox input "true"
click at [152, 469] on input "checkbox" at bounding box center [156, 470] width 17 height 17
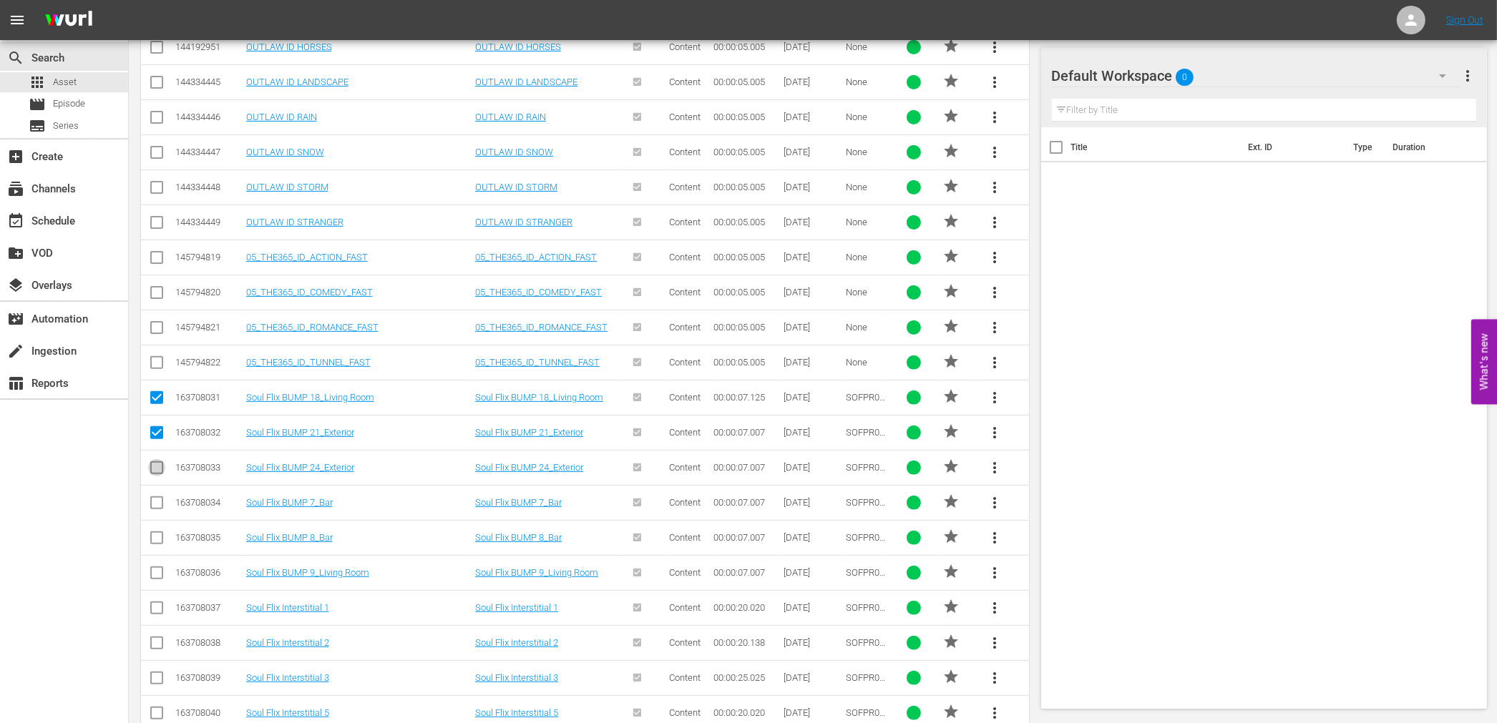
checkbox input "true"
click at [159, 510] on input "checkbox" at bounding box center [156, 505] width 17 height 17
checkbox input "true"
click at [152, 549] on input "checkbox" at bounding box center [156, 540] width 17 height 17
checkbox input "true"
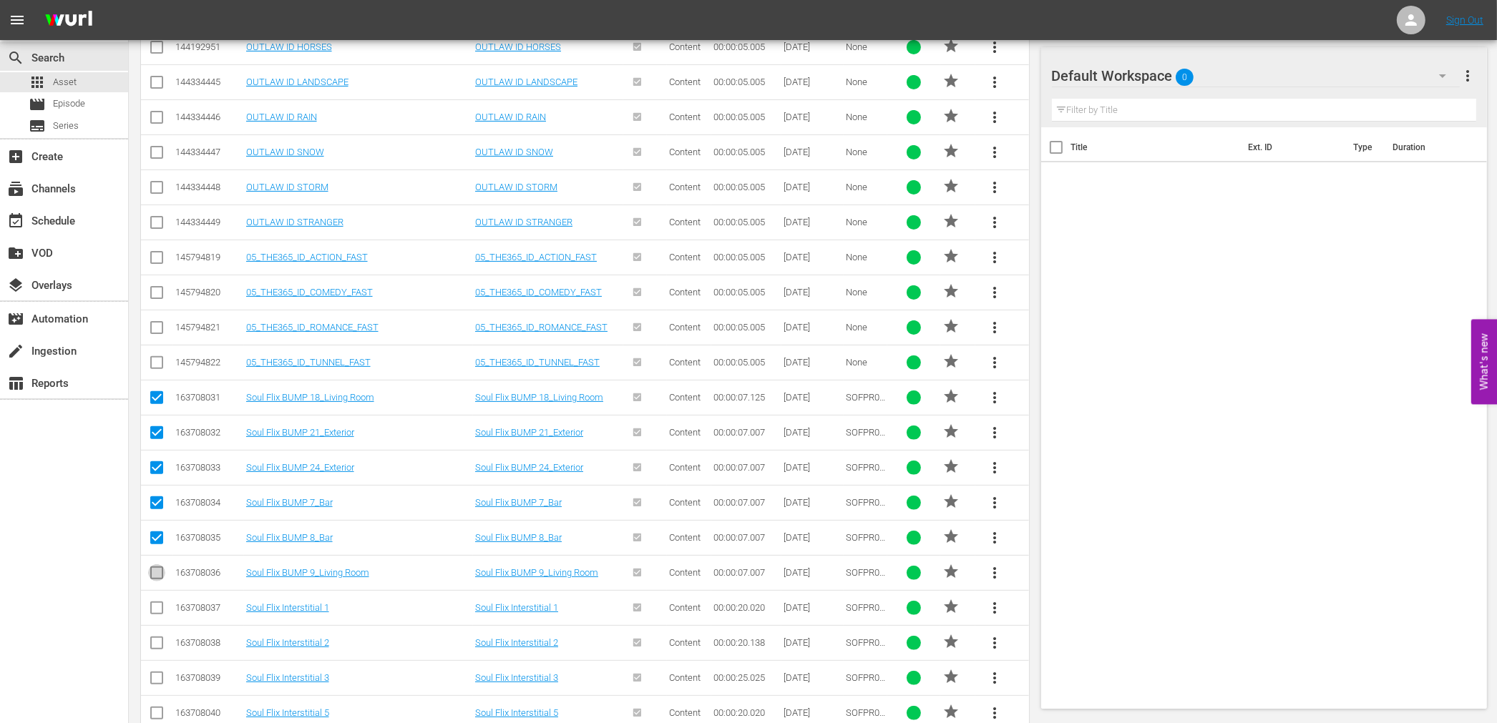
click at [152, 582] on input "checkbox" at bounding box center [156, 575] width 17 height 17
checkbox input "true"
click at [162, 399] on input "checkbox" at bounding box center [156, 400] width 17 height 17
checkbox input "false"
click at [157, 427] on input "checkbox" at bounding box center [156, 435] width 17 height 17
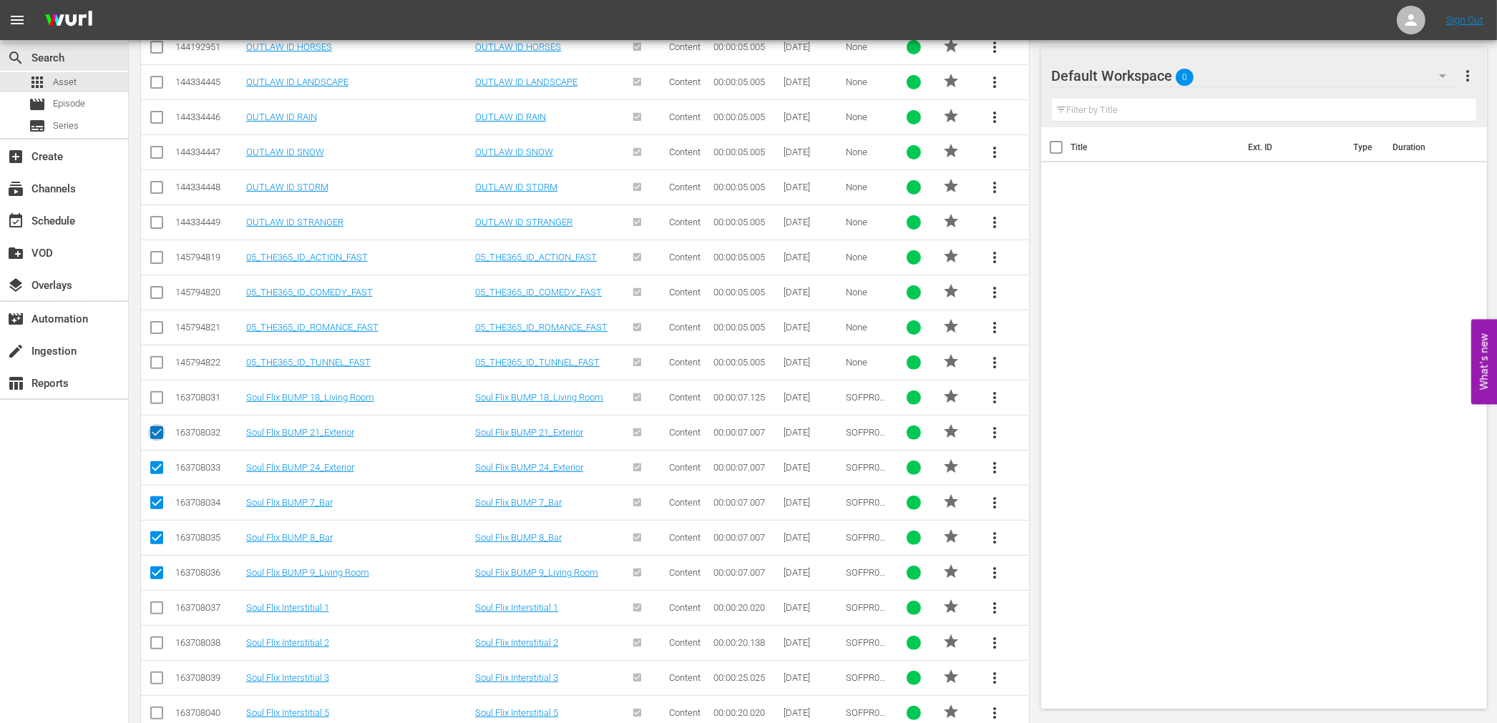
checkbox input "false"
click at [163, 471] on input "checkbox" at bounding box center [156, 470] width 17 height 17
checkbox input "false"
click at [161, 497] on input "checkbox" at bounding box center [156, 505] width 17 height 17
checkbox input "false"
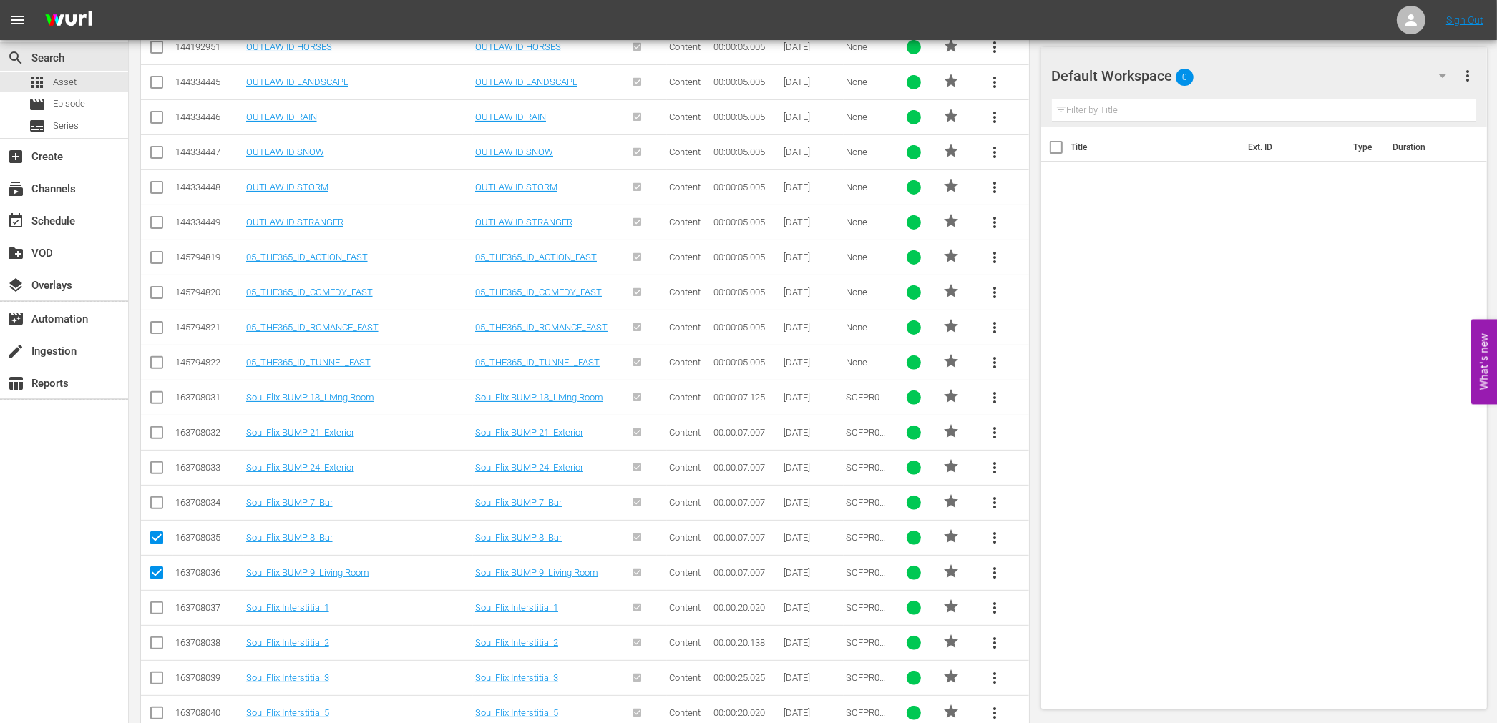
click at [160, 520] on tbody "144192949 OUTLAW ID BADGUY OUTLAW ID BADGUY Content 00:00:05.005 05/04/24 None …" at bounding box center [585, 486] width 888 height 1052
drag, startPoint x: 152, startPoint y: 537, endPoint x: 155, endPoint y: 559, distance: 23.0
click at [154, 537] on input "checkbox" at bounding box center [156, 540] width 17 height 17
checkbox input "false"
click at [155, 566] on icon at bounding box center [156, 572] width 17 height 17
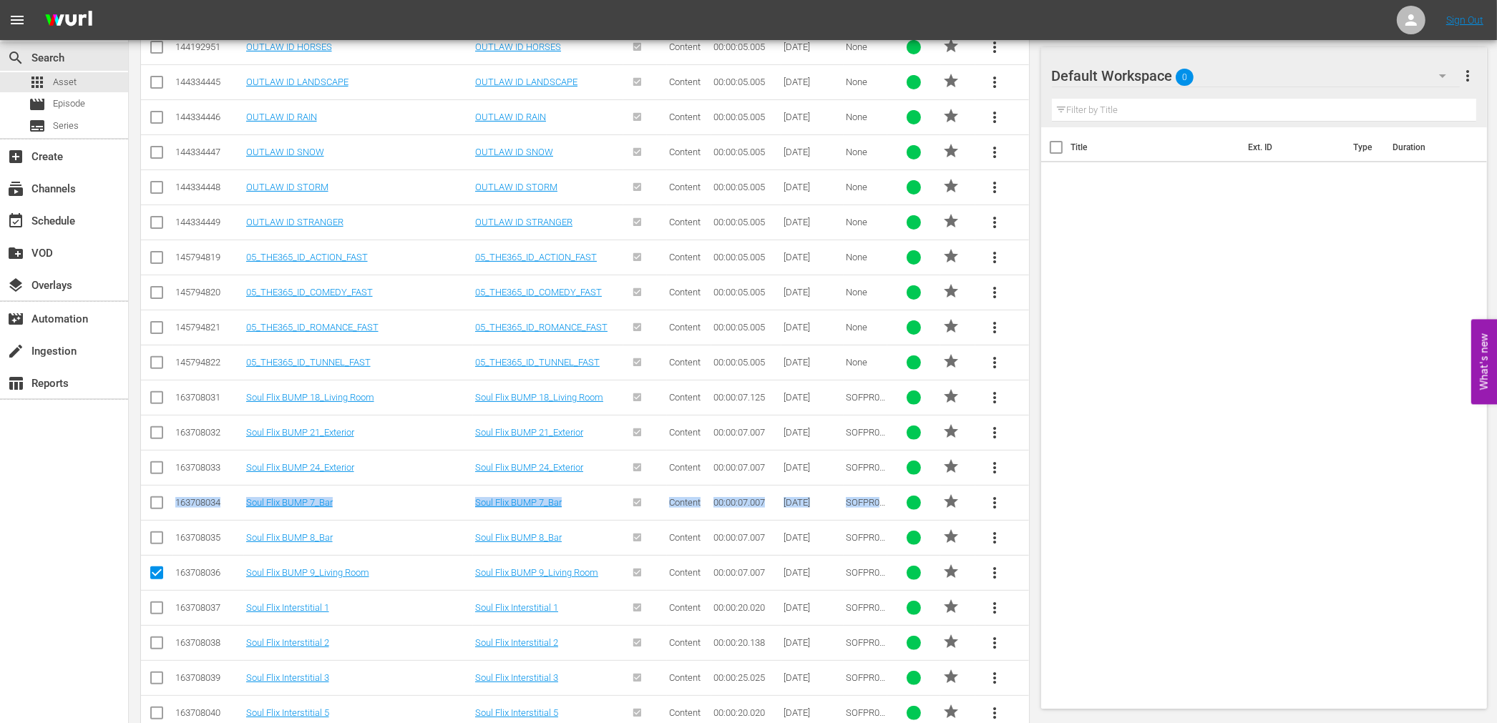
click at [990, 395] on span "more_vert" at bounding box center [994, 397] width 17 height 17
click at [1047, 431] on div "Workspace" at bounding box center [1092, 438] width 137 height 34
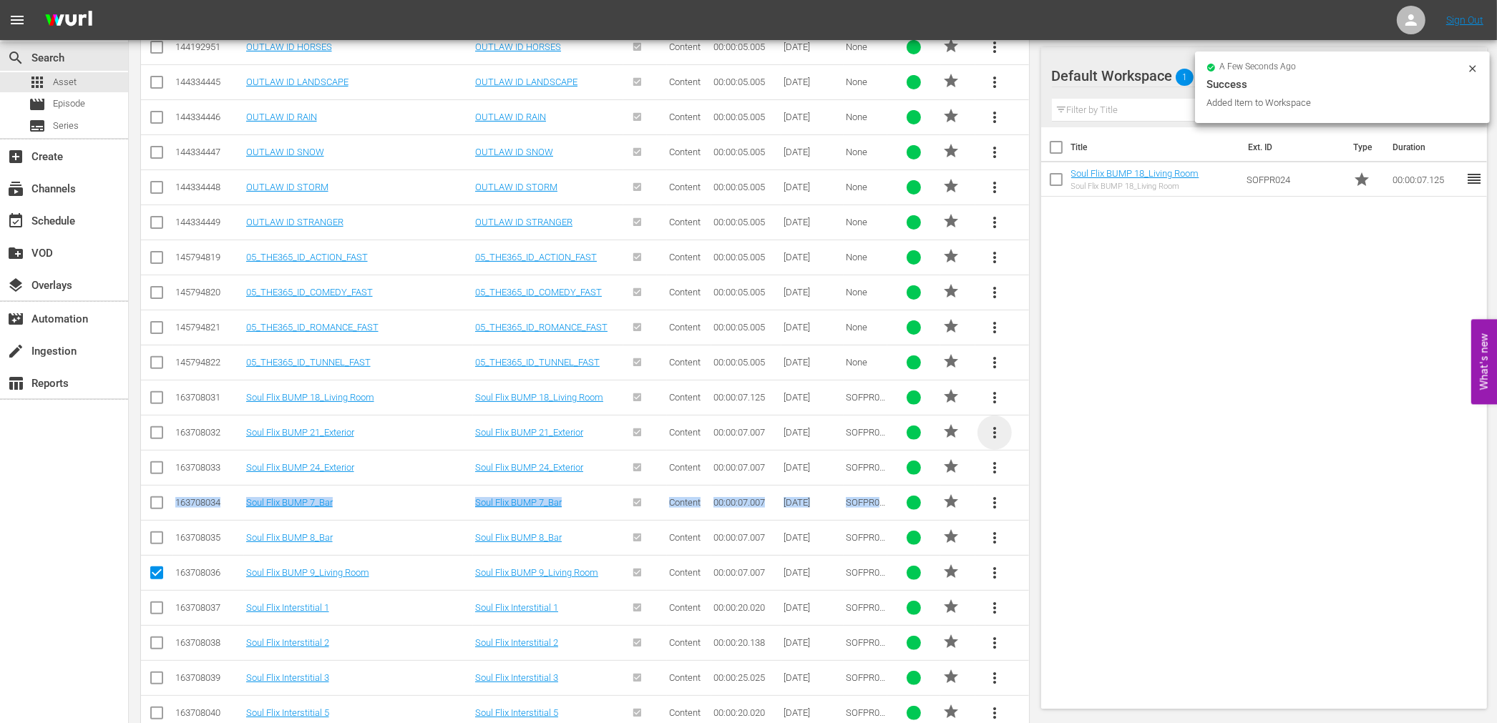
click at [999, 426] on span "more_vert" at bounding box center [994, 432] width 17 height 17
click at [1020, 475] on div "Workspace" at bounding box center [1092, 473] width 160 height 34
click at [1002, 463] on span "more_vert" at bounding box center [994, 467] width 17 height 17
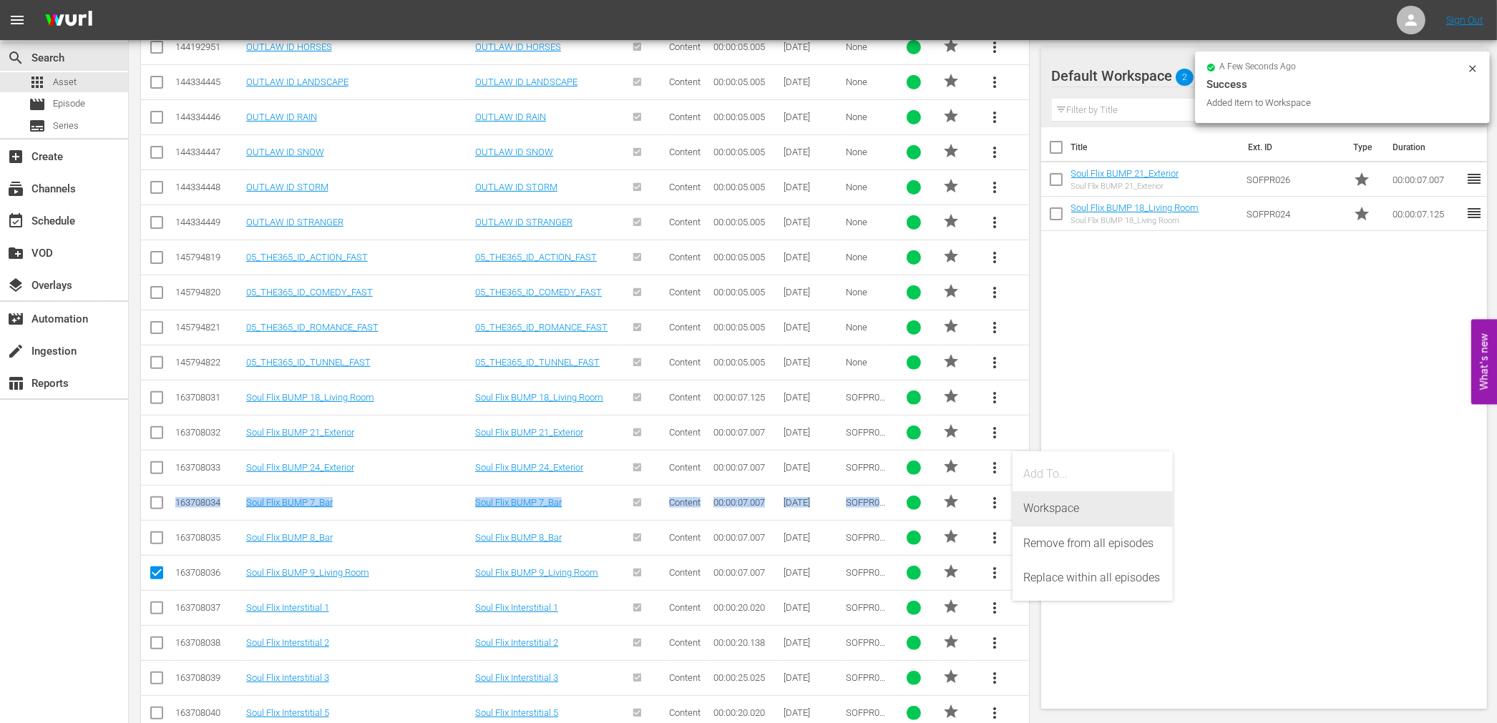
click at [1027, 505] on div "Workspace" at bounding box center [1092, 509] width 137 height 34
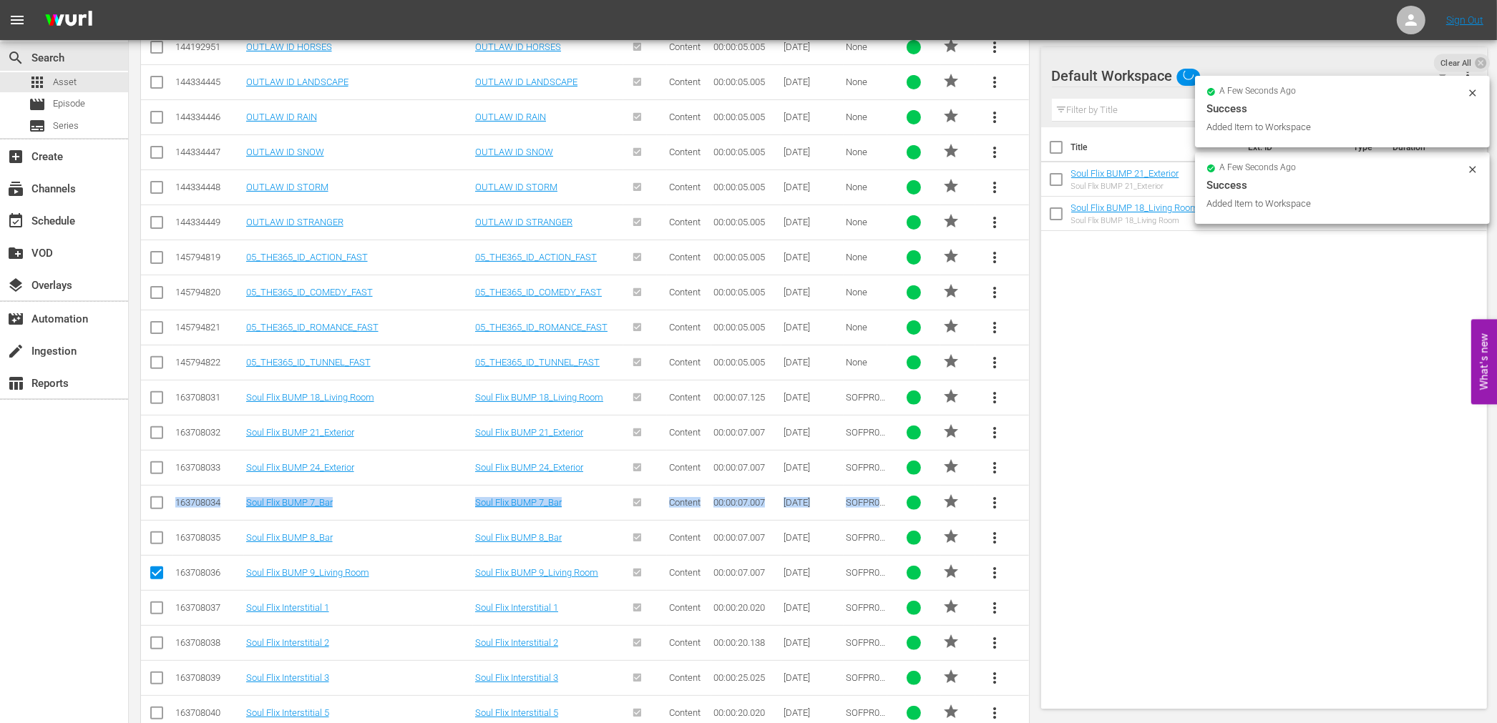
click at [993, 494] on span "more_vert" at bounding box center [994, 502] width 17 height 17
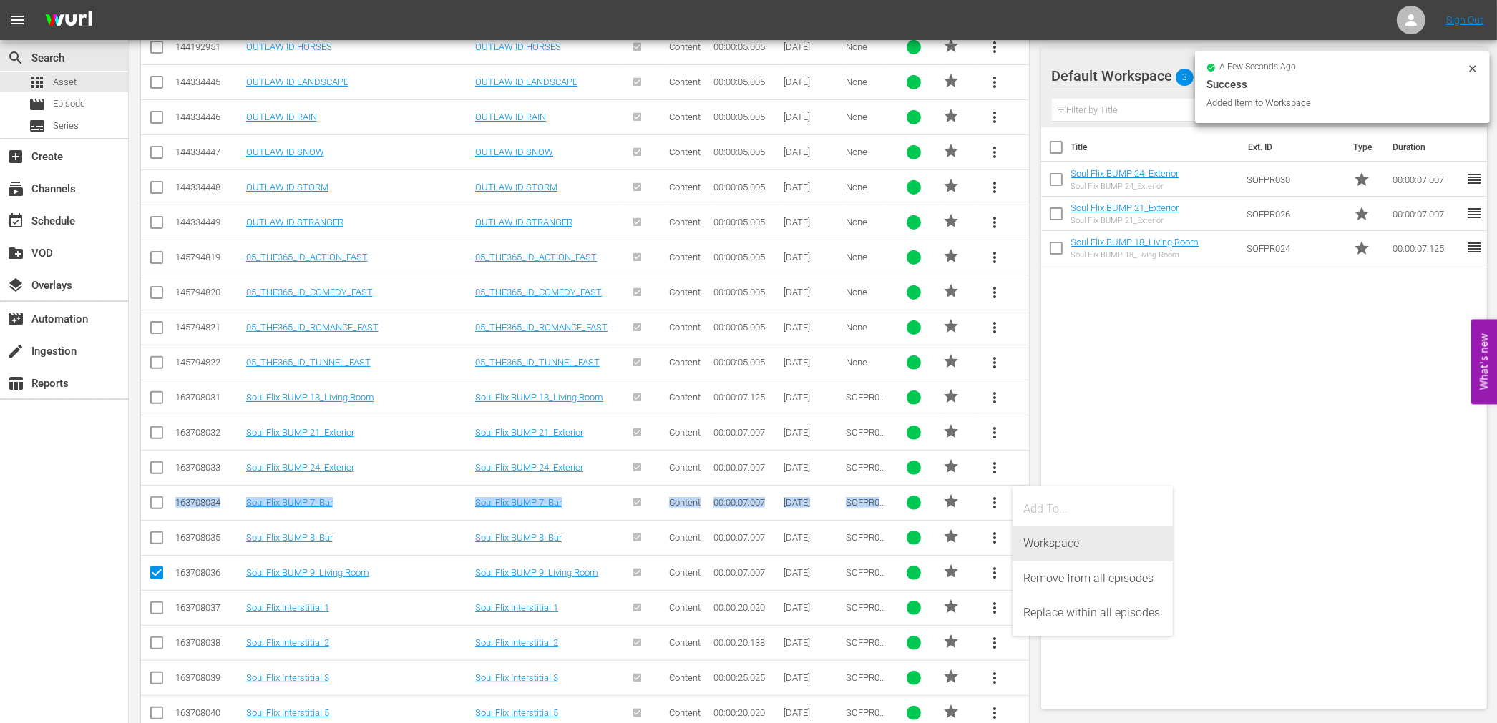
click at [1034, 546] on div "Workspace" at bounding box center [1092, 544] width 137 height 34
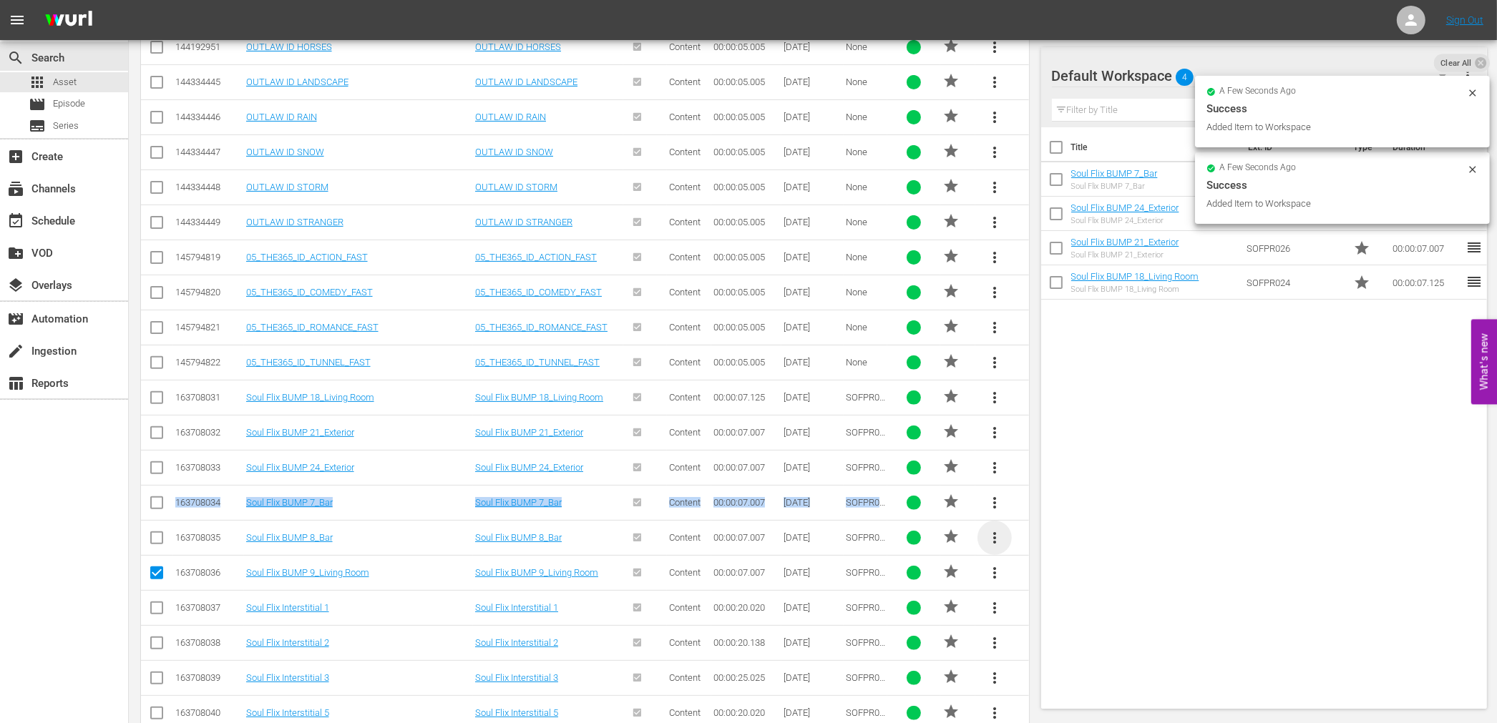
click at [997, 535] on span "more_vert" at bounding box center [994, 537] width 17 height 17
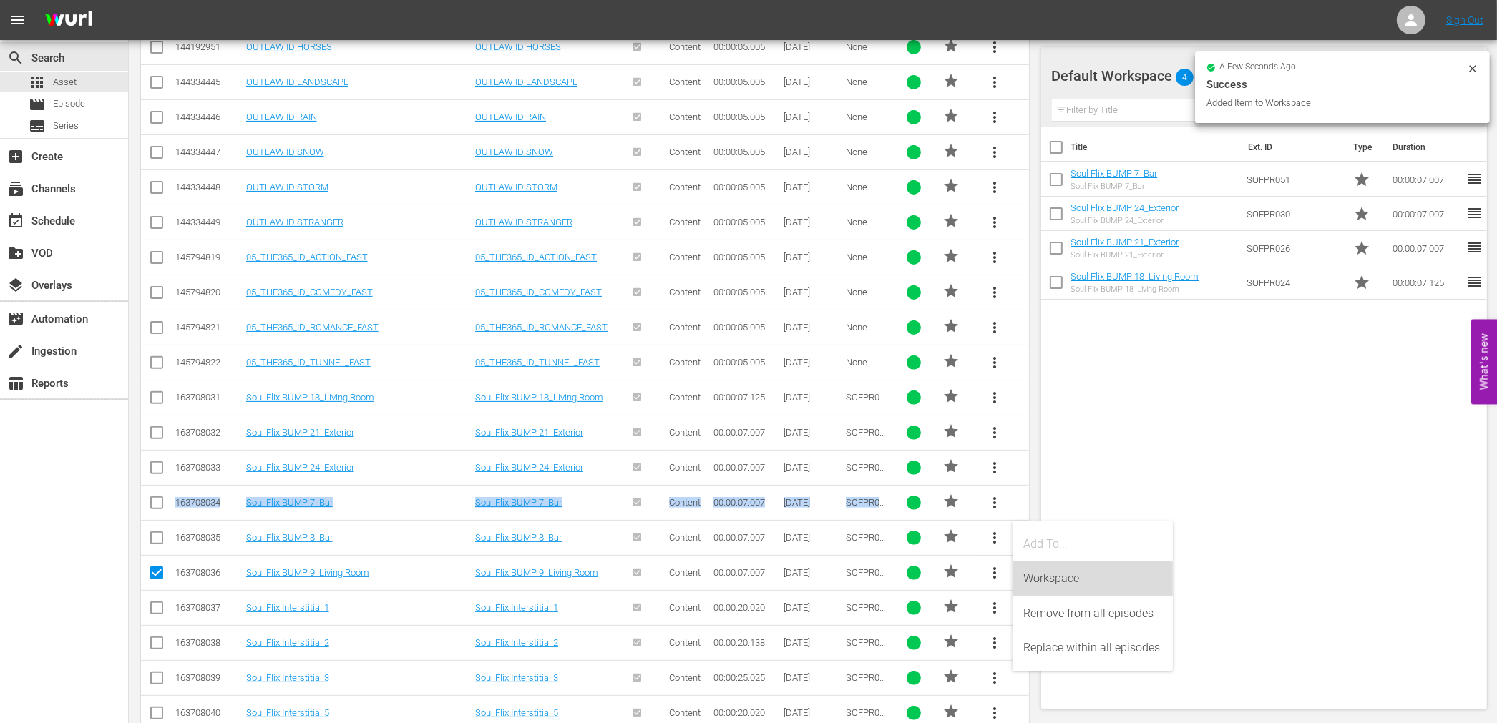
click at [1037, 567] on div "Workspace" at bounding box center [1092, 579] width 137 height 34
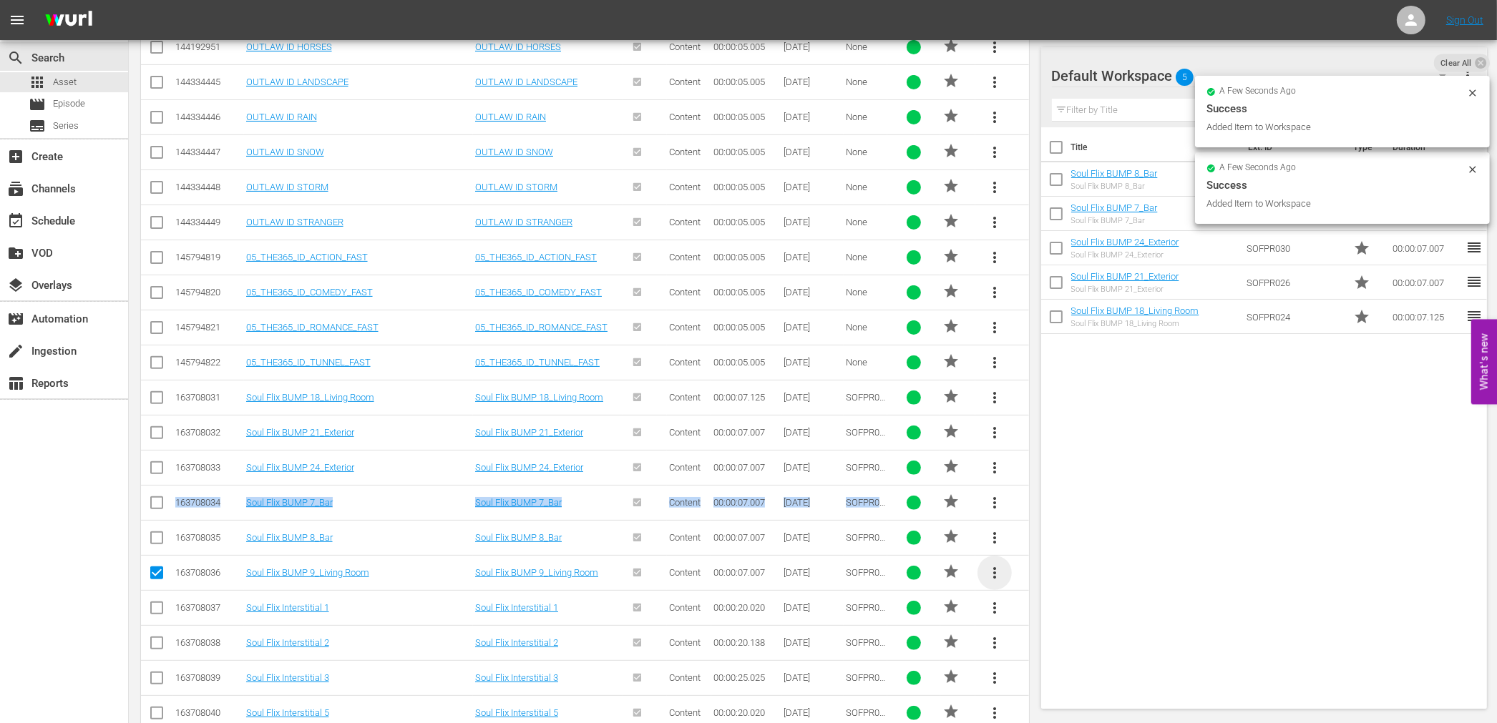
click at [997, 567] on span "more_vert" at bounding box center [994, 572] width 17 height 17
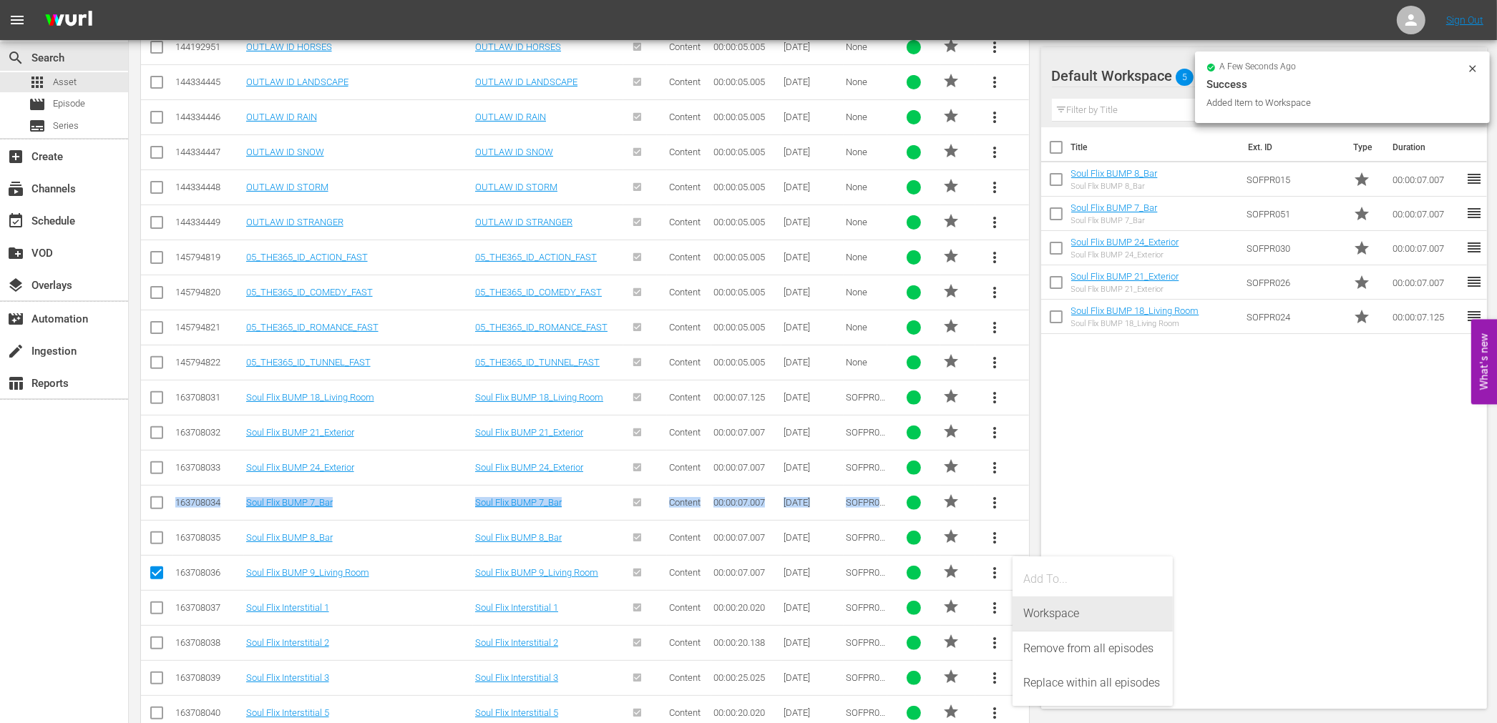
click at [1027, 609] on div "Workspace" at bounding box center [1092, 614] width 137 height 34
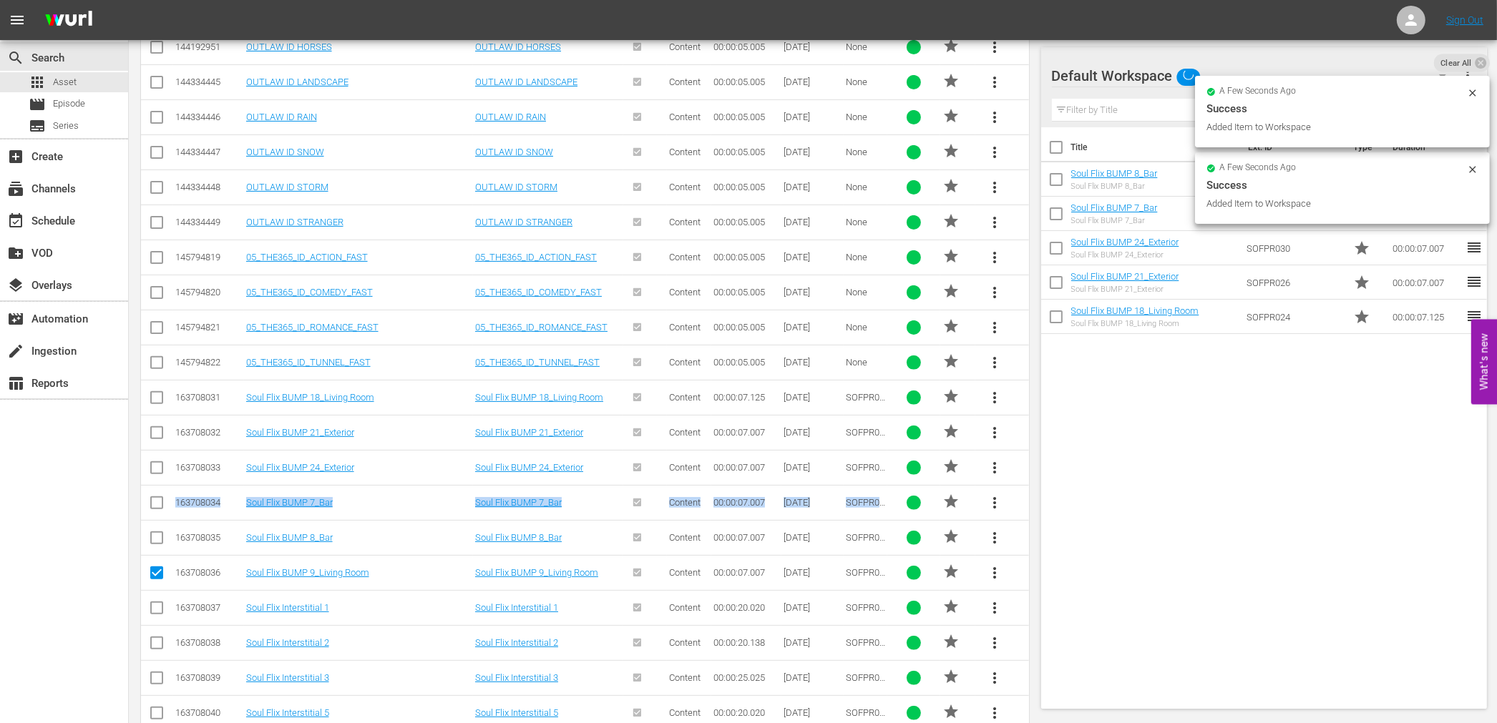
scroll to position [803, 0]
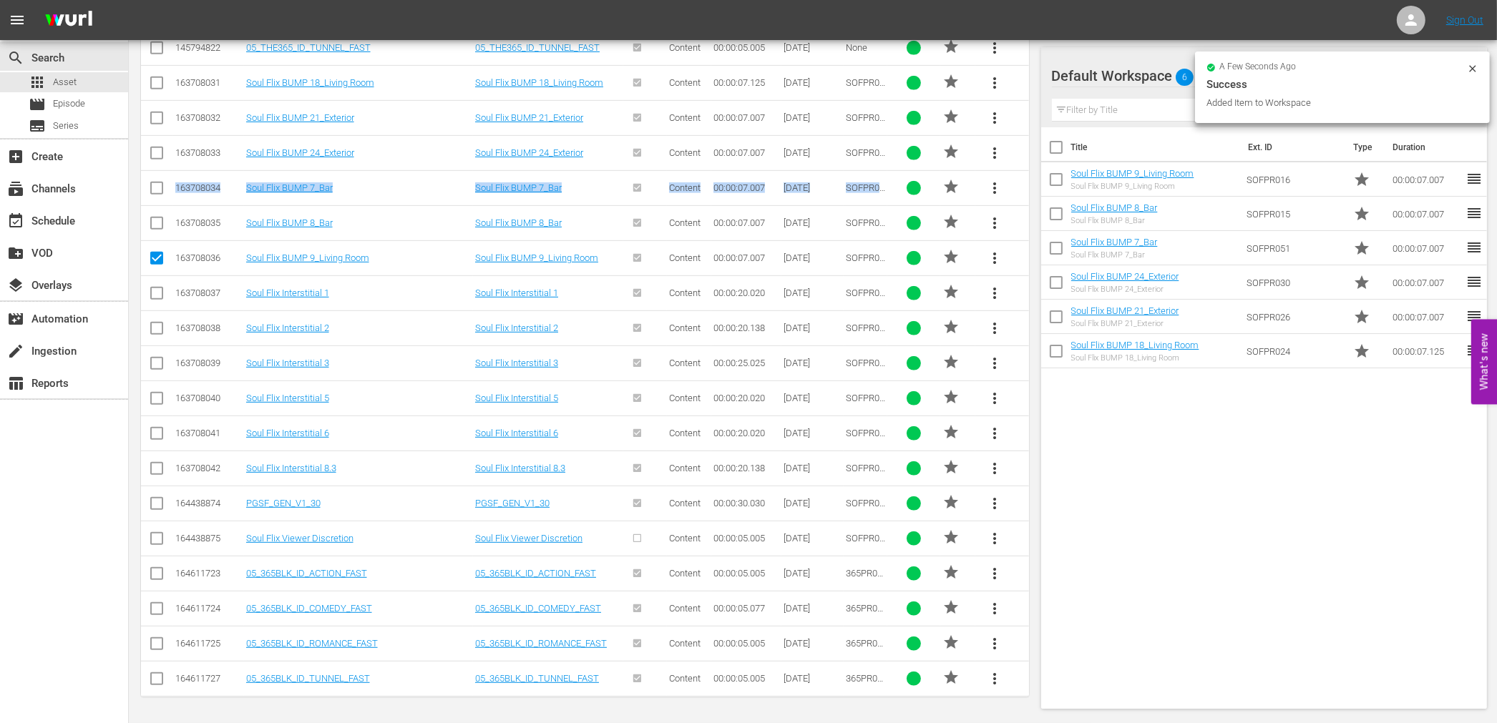
click at [990, 294] on span "more_vert" at bounding box center [994, 293] width 17 height 17
click at [1049, 334] on div "Workspace" at bounding box center [1092, 333] width 137 height 34
click at [993, 322] on span "more_vert" at bounding box center [994, 328] width 17 height 17
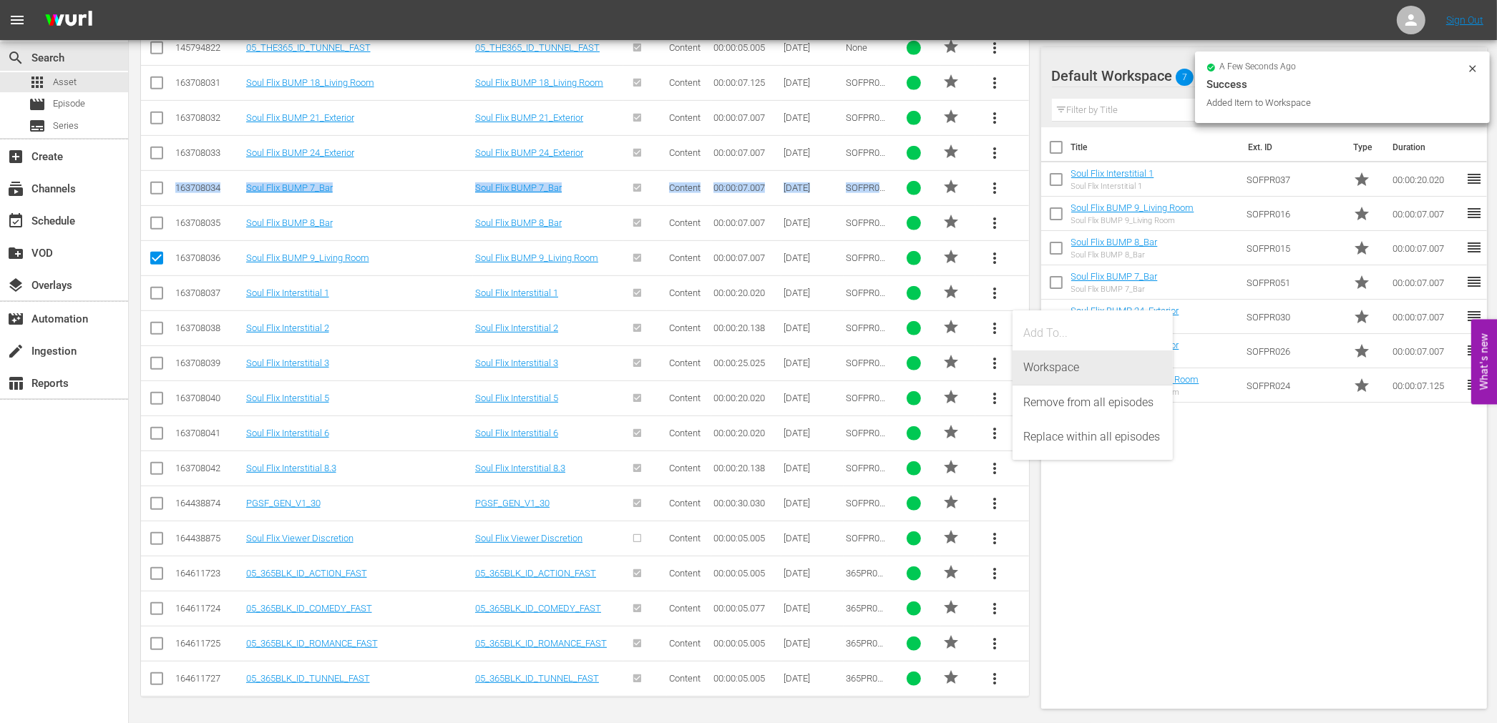
click at [1027, 368] on div "Workspace" at bounding box center [1092, 368] width 137 height 34
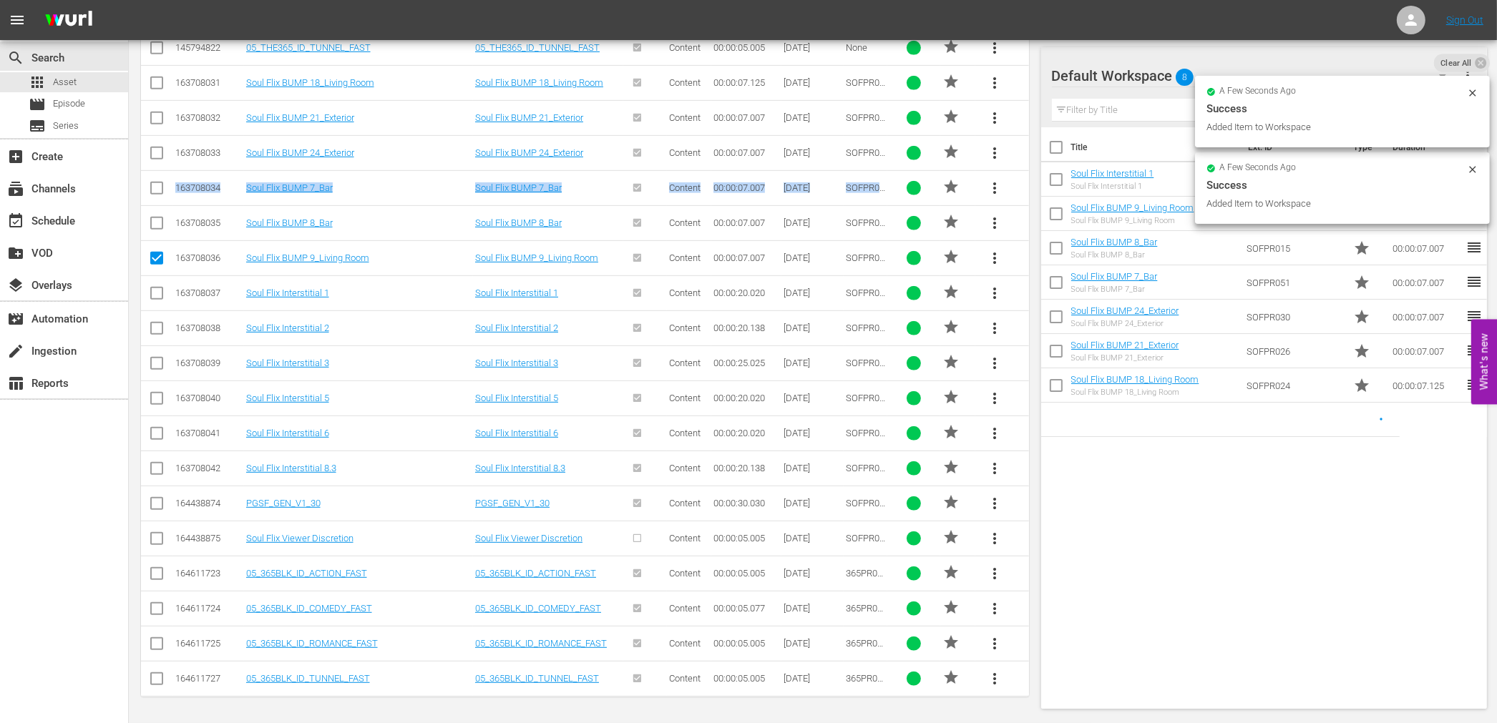
scroll to position [326, 0]
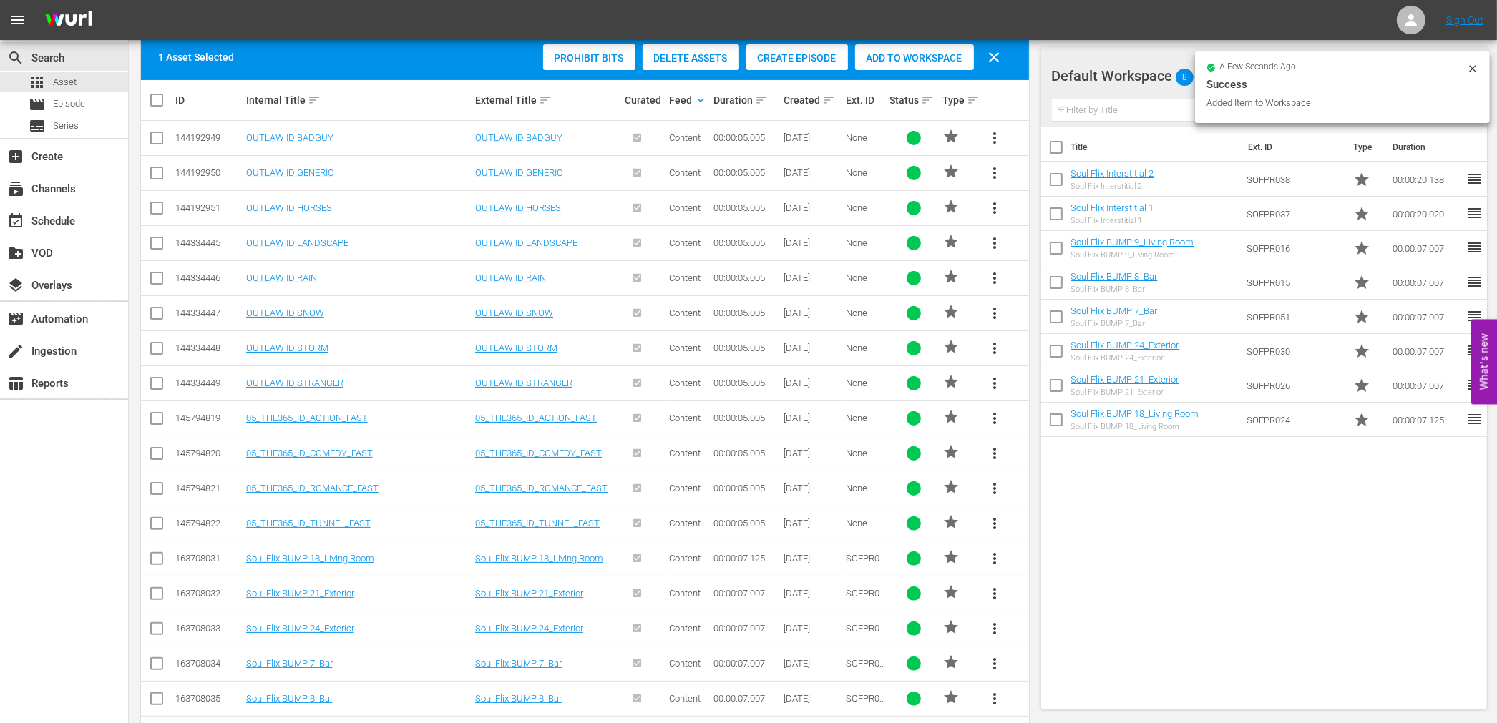
click at [1201, 570] on div "Title Ext. ID Type Duration Soul Flix Interstitial 2 Soul Flix Interstitial 2 S…" at bounding box center [1264, 415] width 446 height 576
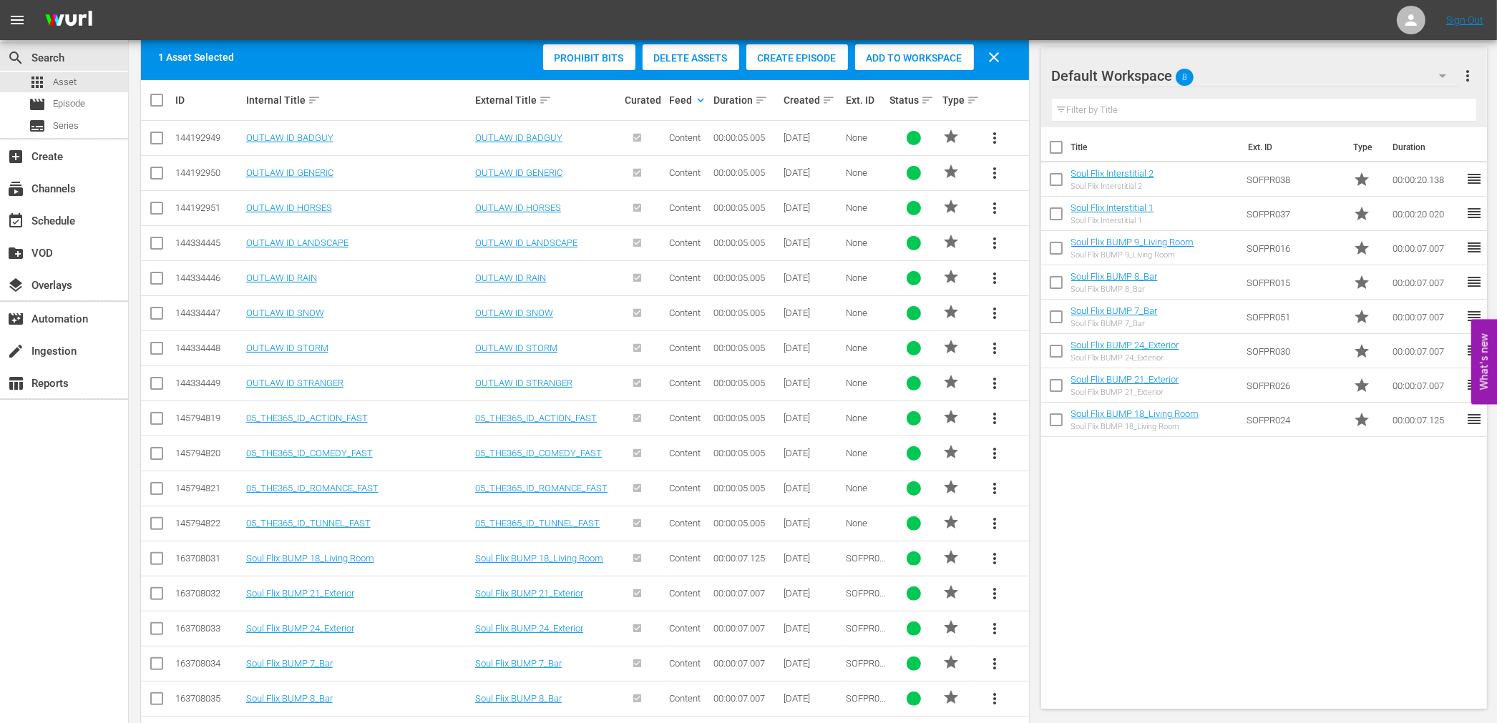
scroll to position [803, 0]
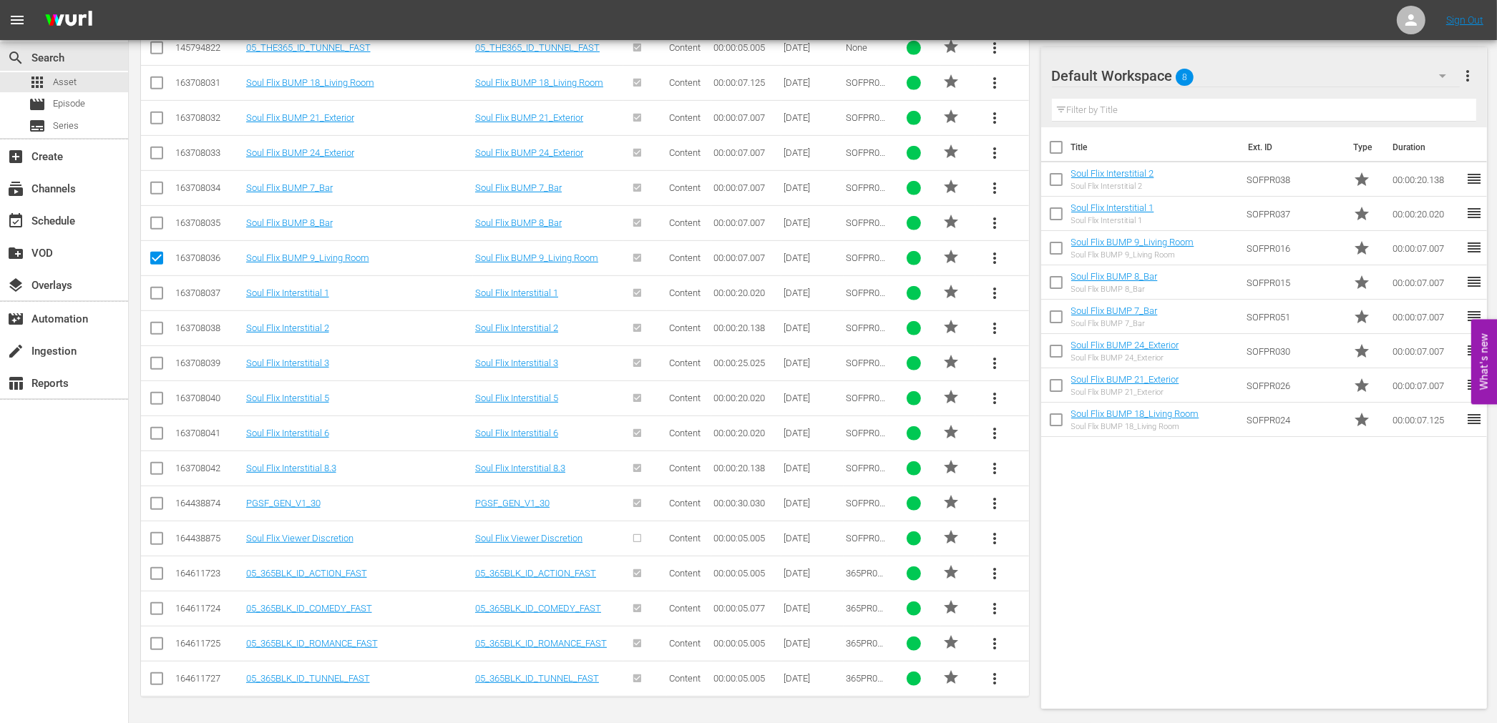
click at [158, 260] on input "checkbox" at bounding box center [156, 261] width 17 height 17
checkbox input "false"
click at [156, 361] on input "checkbox" at bounding box center [156, 366] width 17 height 17
checkbox input "true"
drag, startPoint x: 156, startPoint y: 399, endPoint x: 157, endPoint y: 411, distance: 13.0
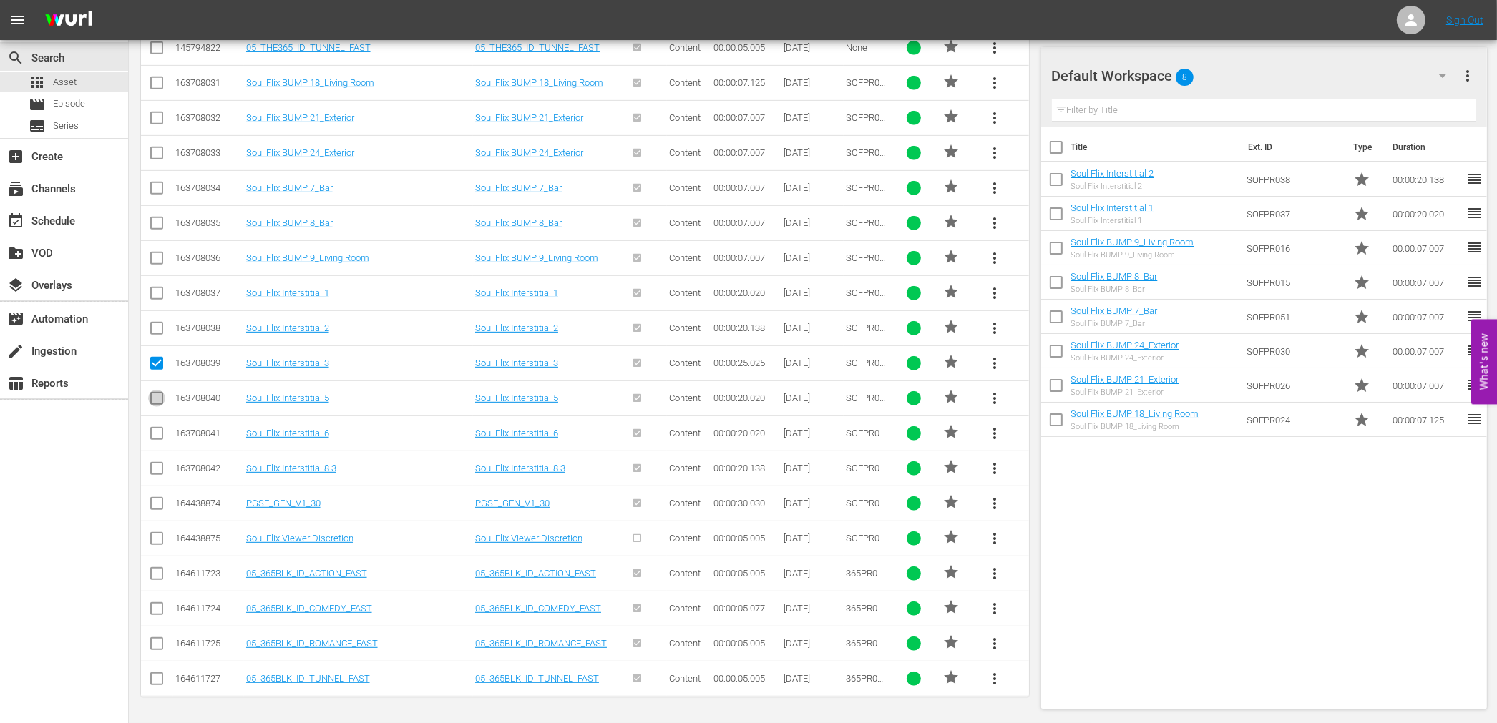
click at [156, 401] on input "checkbox" at bounding box center [156, 401] width 17 height 17
checkbox input "true"
click at [155, 433] on input "checkbox" at bounding box center [156, 436] width 17 height 17
checkbox input "true"
click at [156, 466] on input "checkbox" at bounding box center [156, 471] width 17 height 17
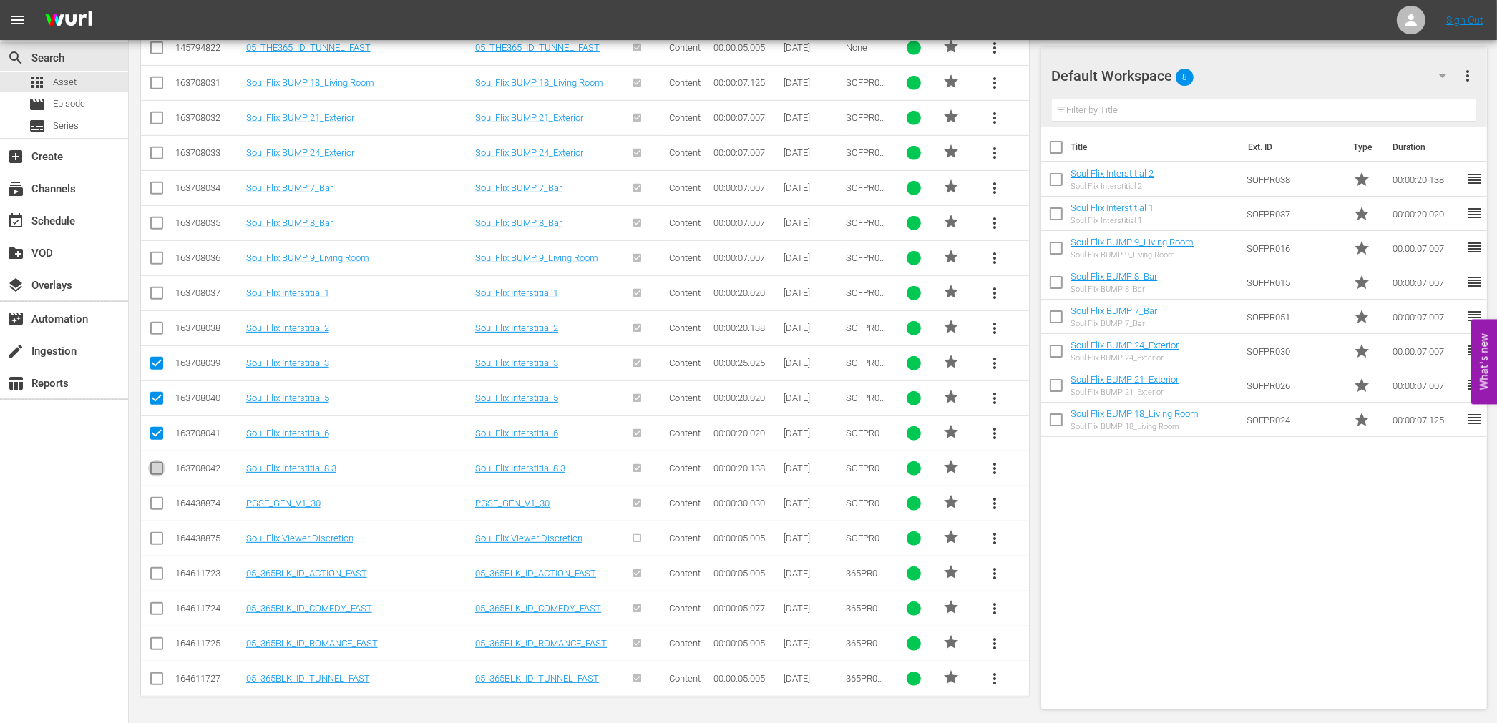
checkbox input "true"
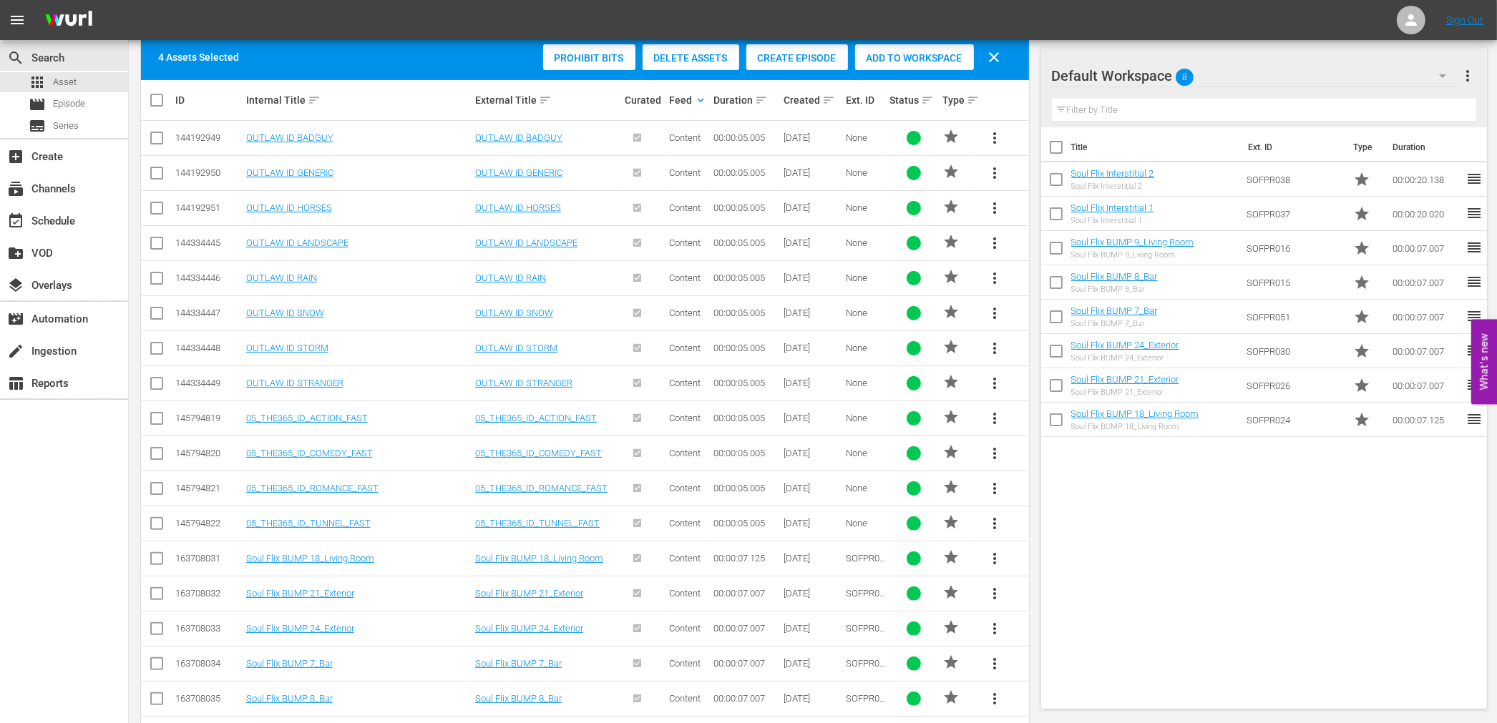
scroll to position [9, 0]
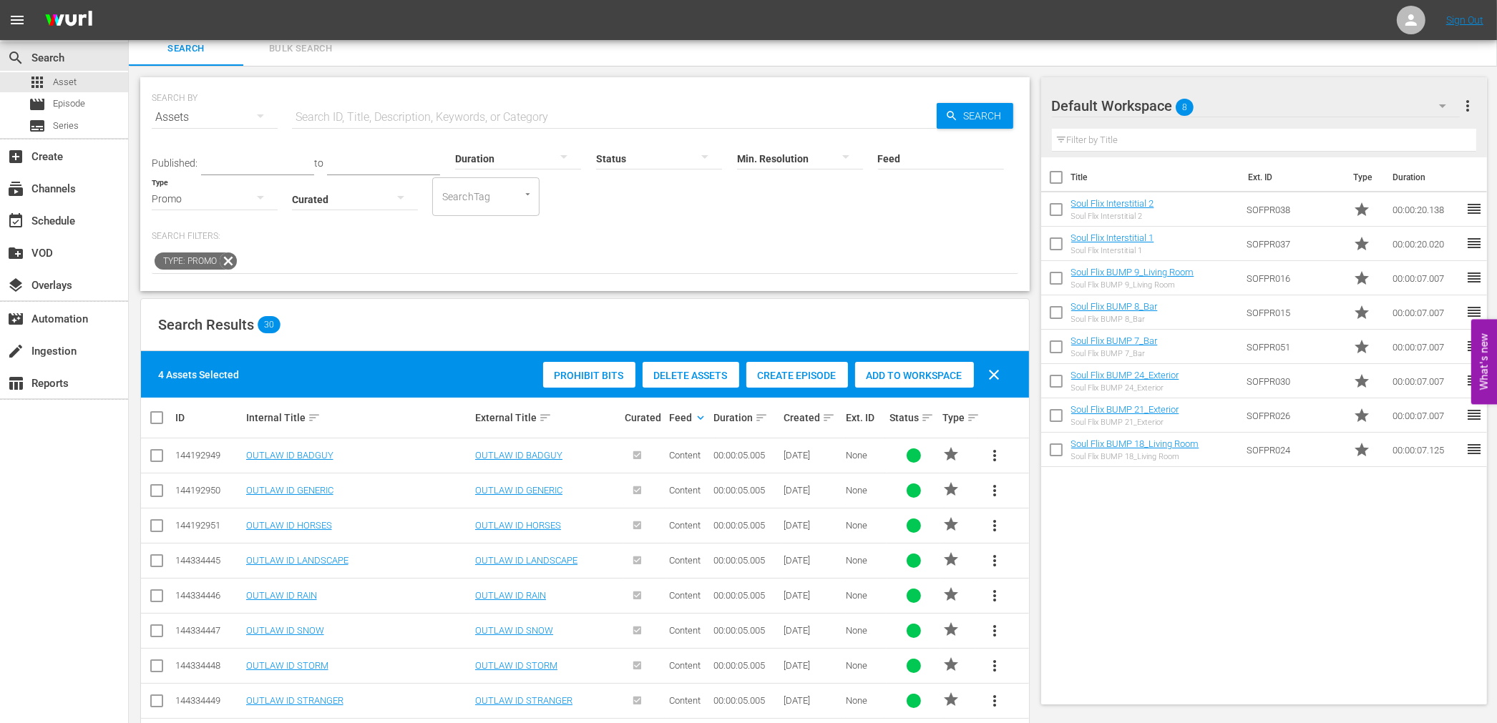
click at [917, 378] on span "Add to Workspace" at bounding box center [914, 375] width 119 height 11
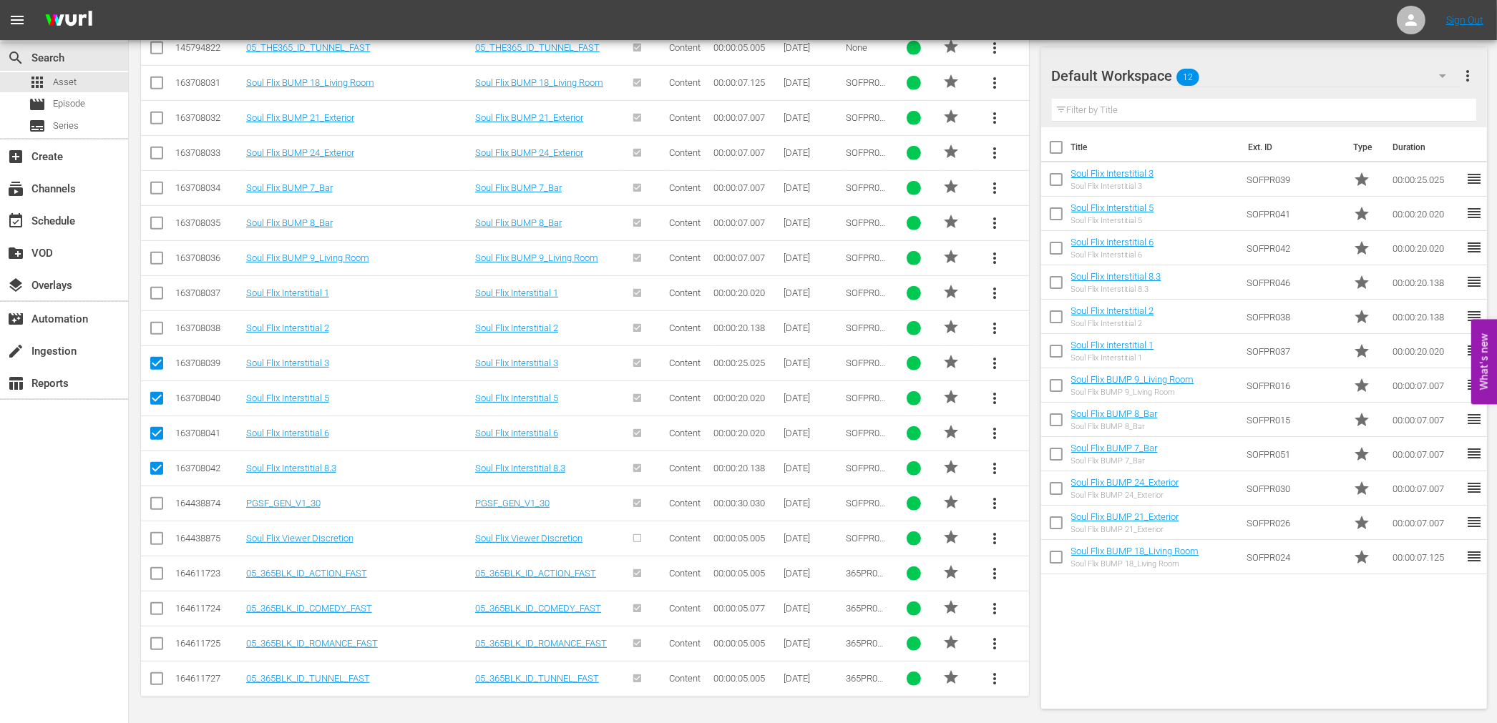
scroll to position [167, 0]
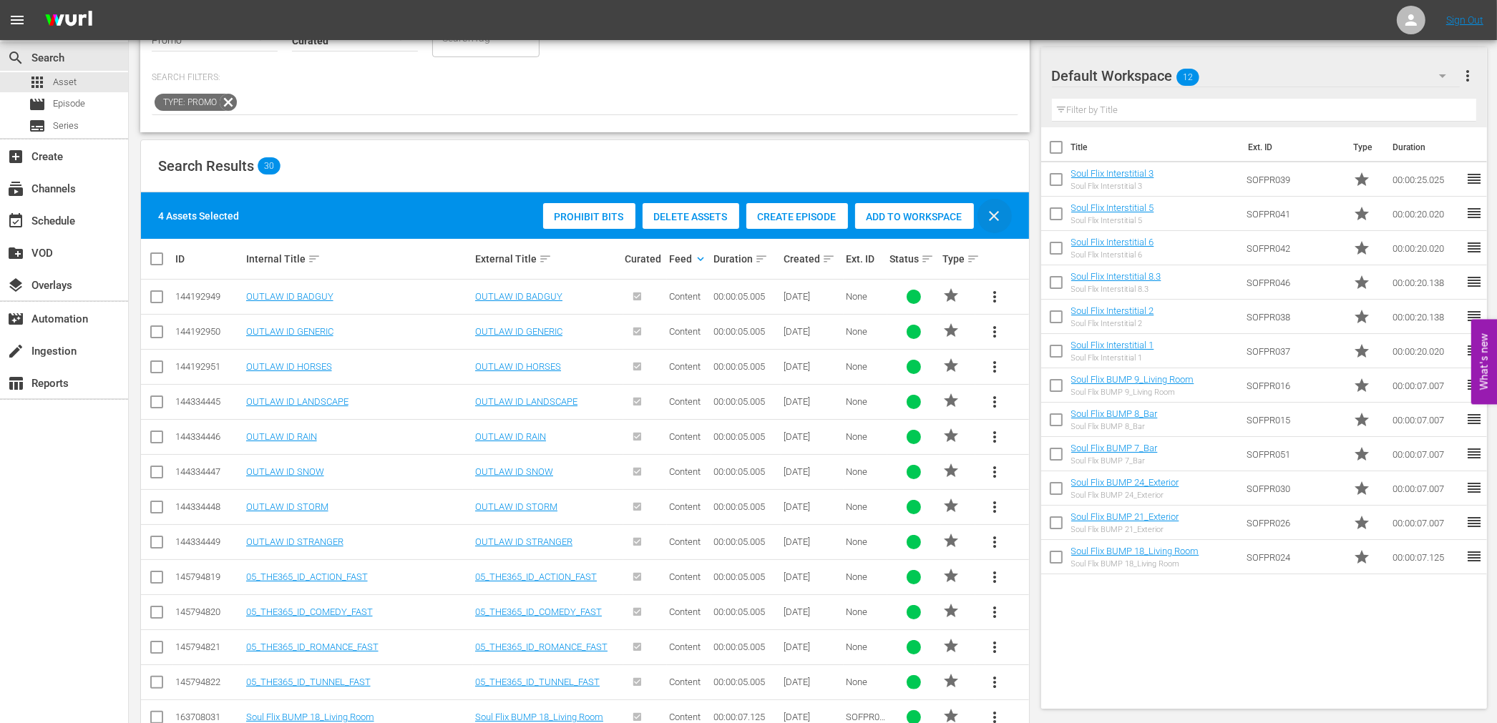
click at [994, 212] on span "clear" at bounding box center [994, 215] width 17 height 17
checkbox input "false"
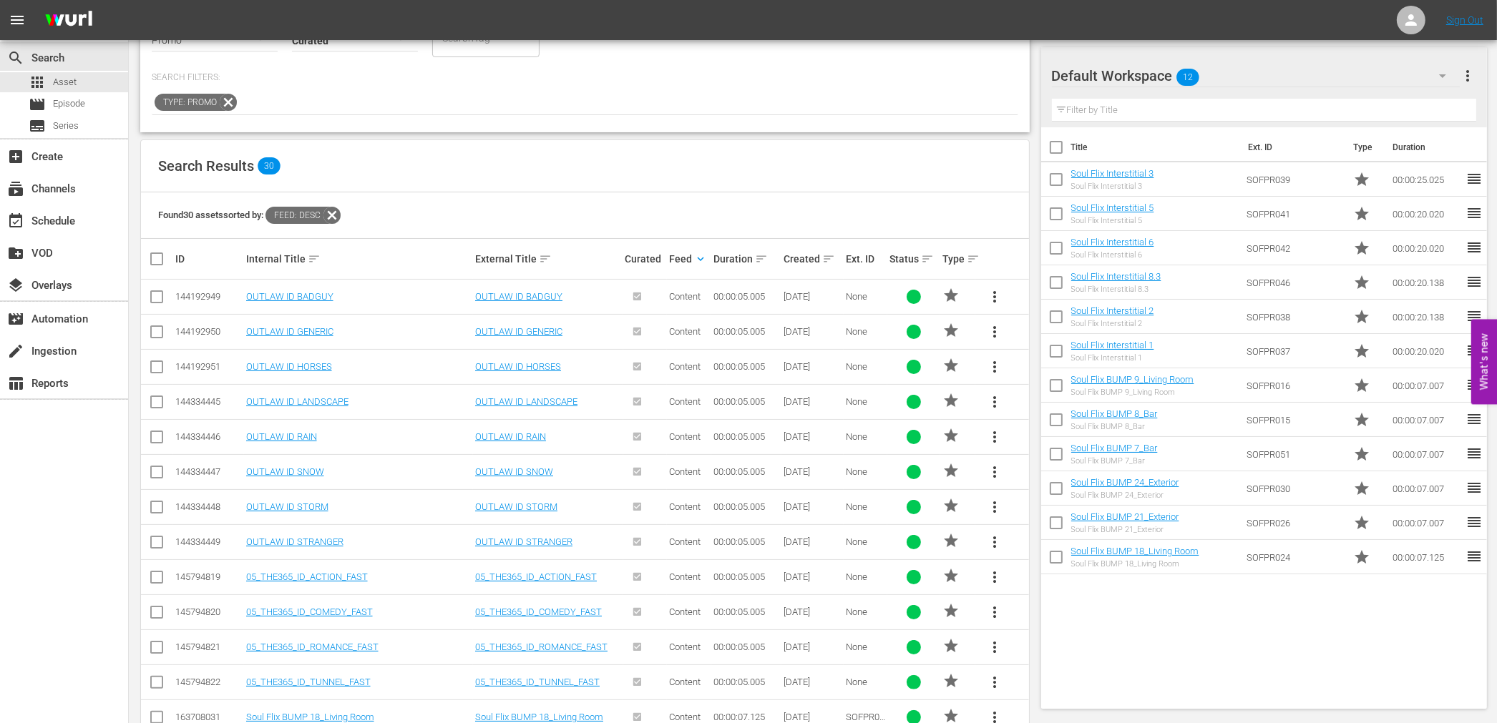
scroll to position [0, 0]
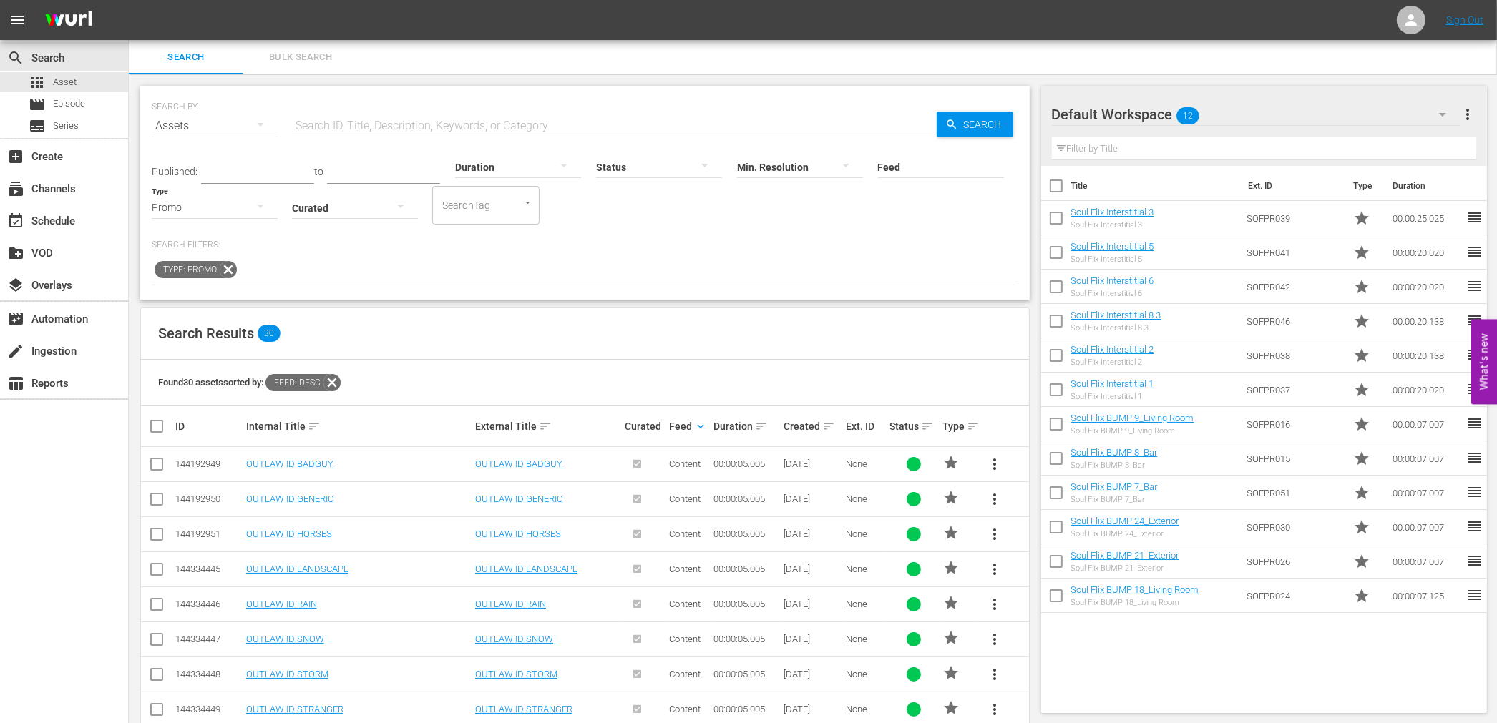
click at [233, 269] on icon at bounding box center [228, 269] width 19 height 19
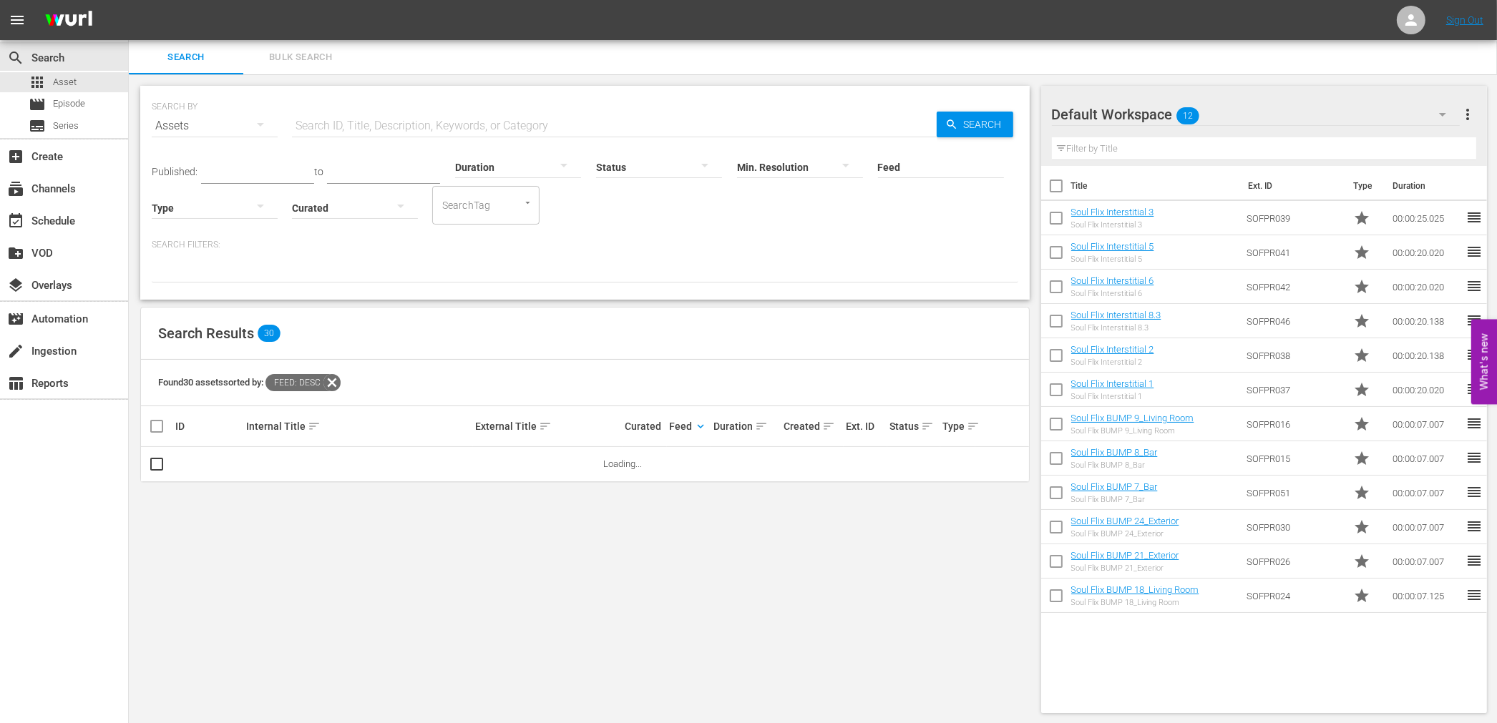
click at [227, 206] on div at bounding box center [215, 207] width 126 height 40
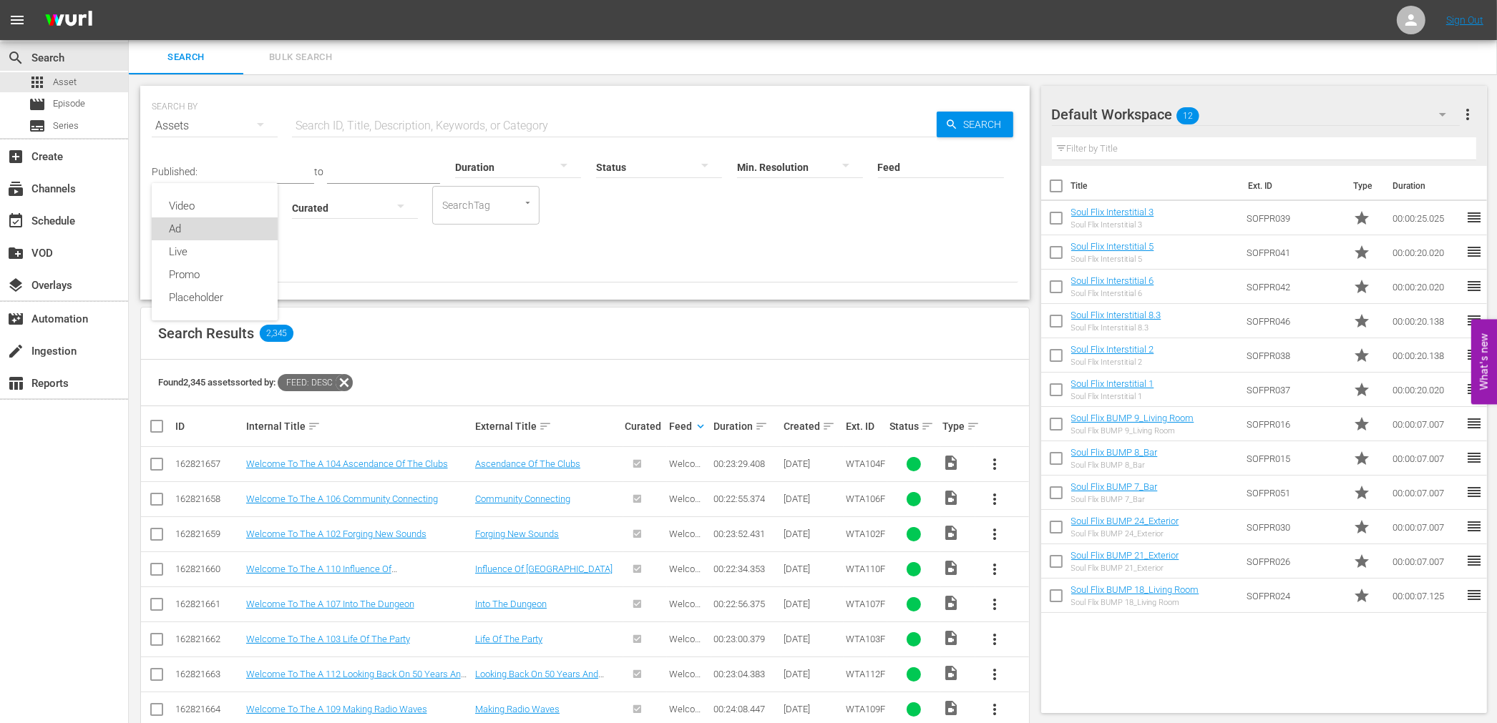
click at [233, 229] on div "Ad" at bounding box center [215, 228] width 126 height 23
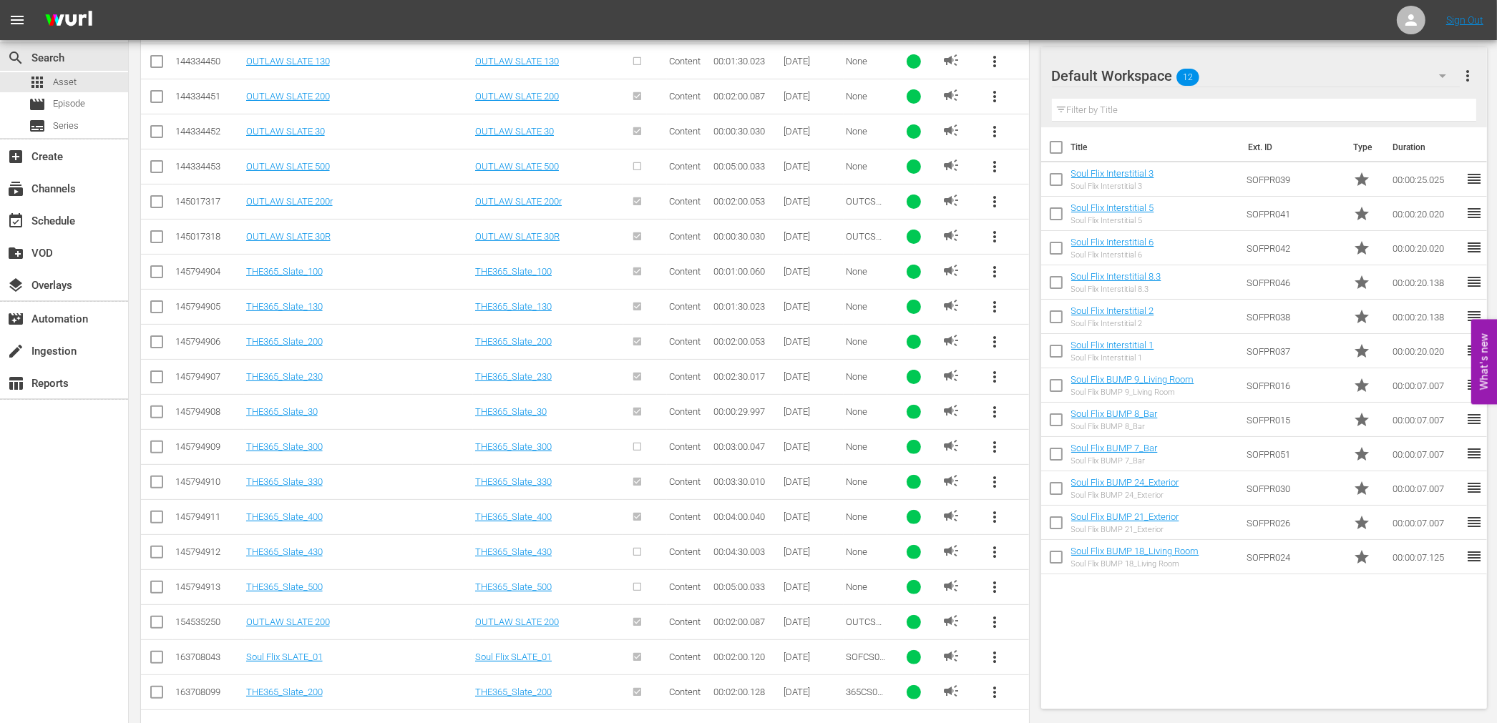
scroll to position [487, 0]
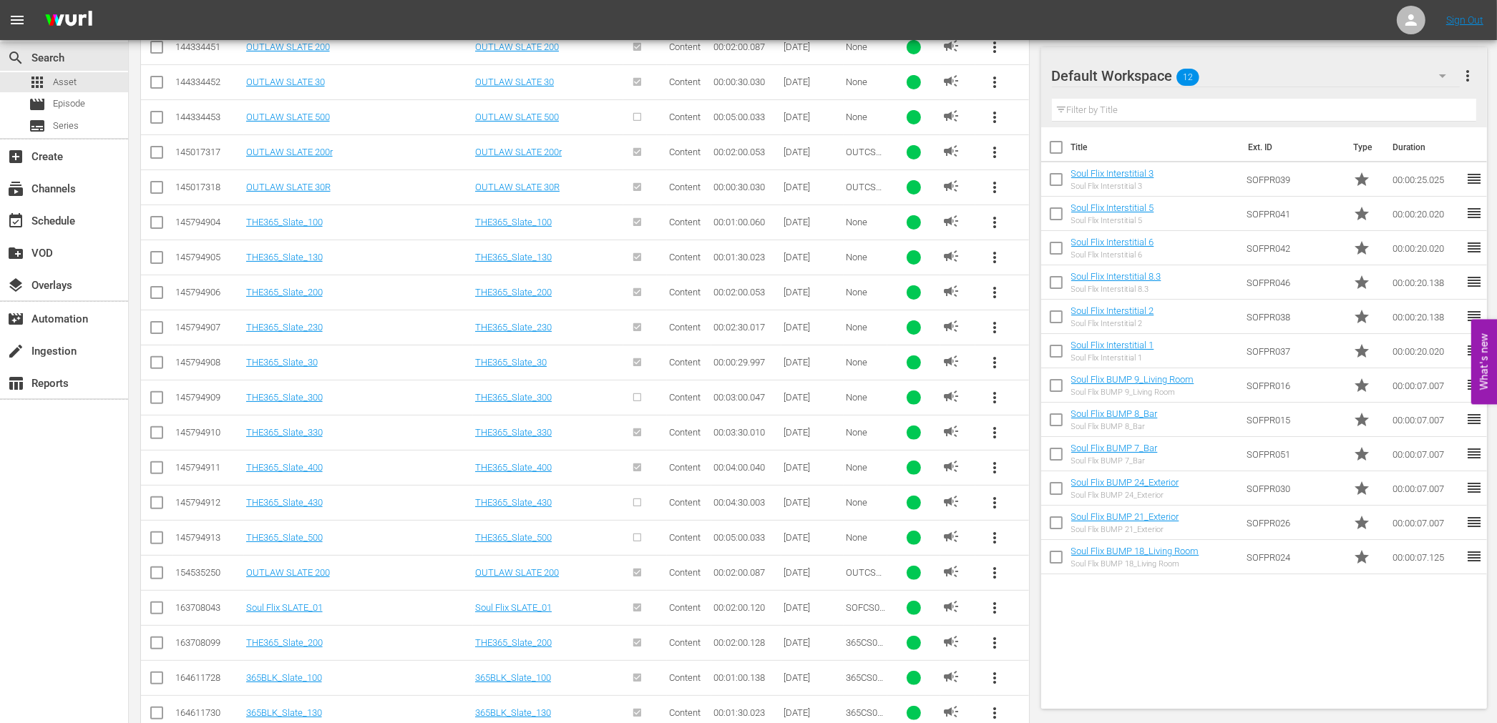
click at [1002, 605] on span "more_vert" at bounding box center [994, 608] width 17 height 17
click at [1049, 532] on div "Workspace" at bounding box center [1092, 534] width 137 height 34
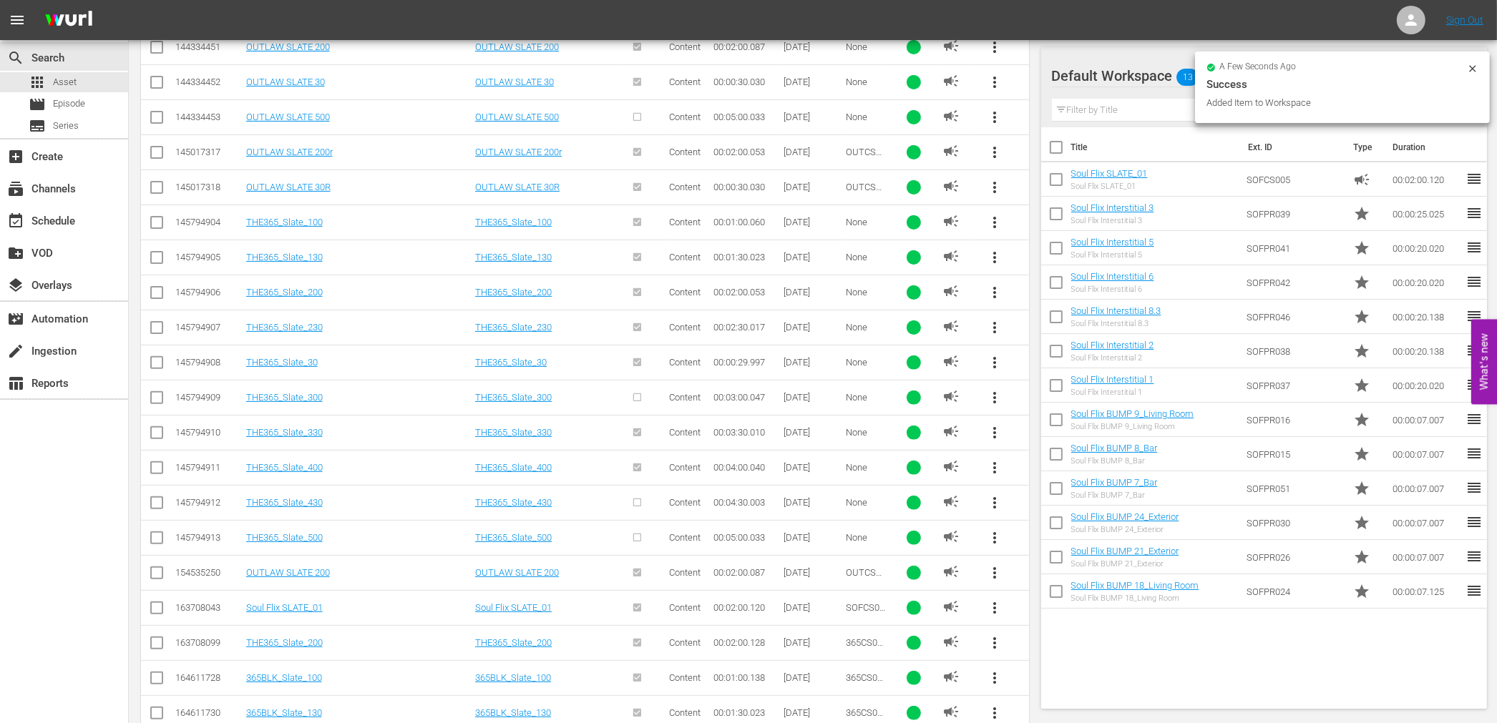
scroll to position [0, 0]
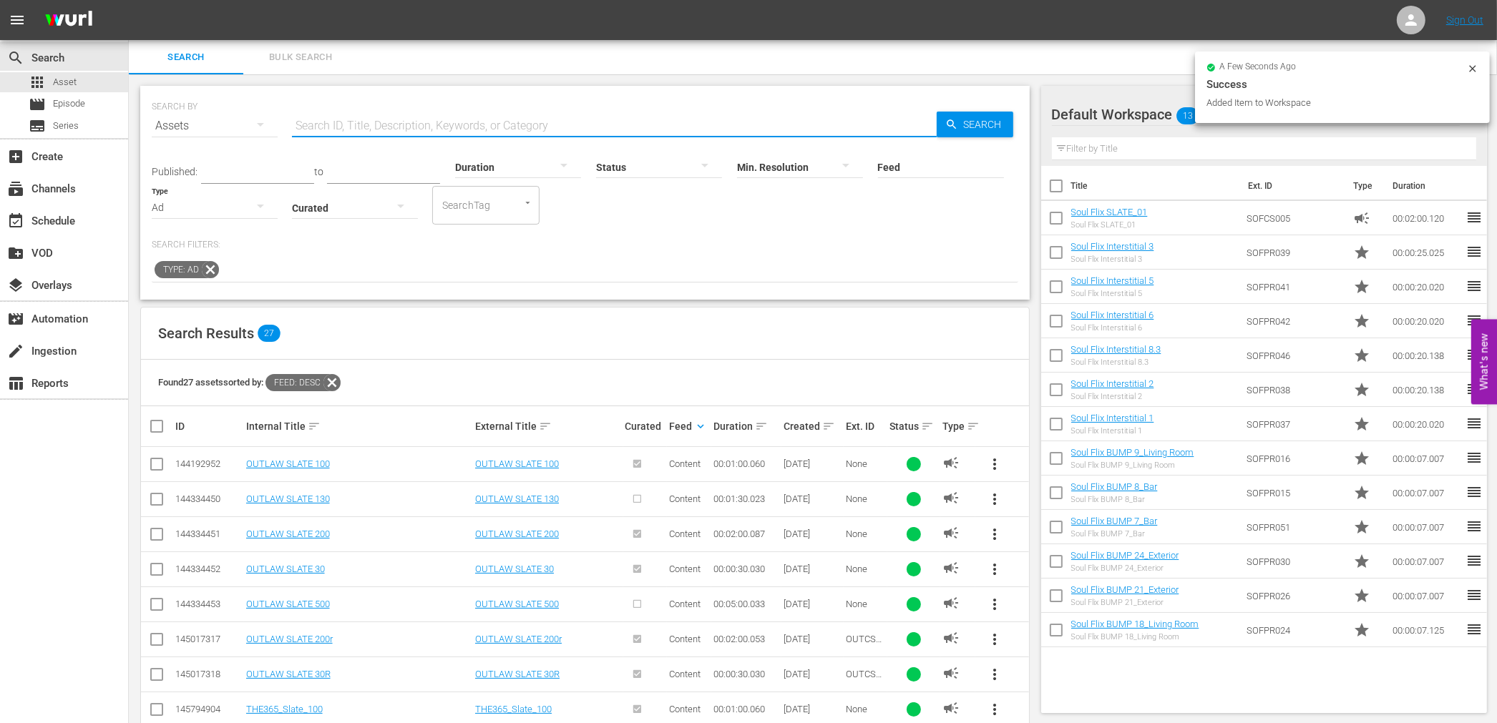
click at [396, 113] on input "text" at bounding box center [614, 126] width 645 height 34
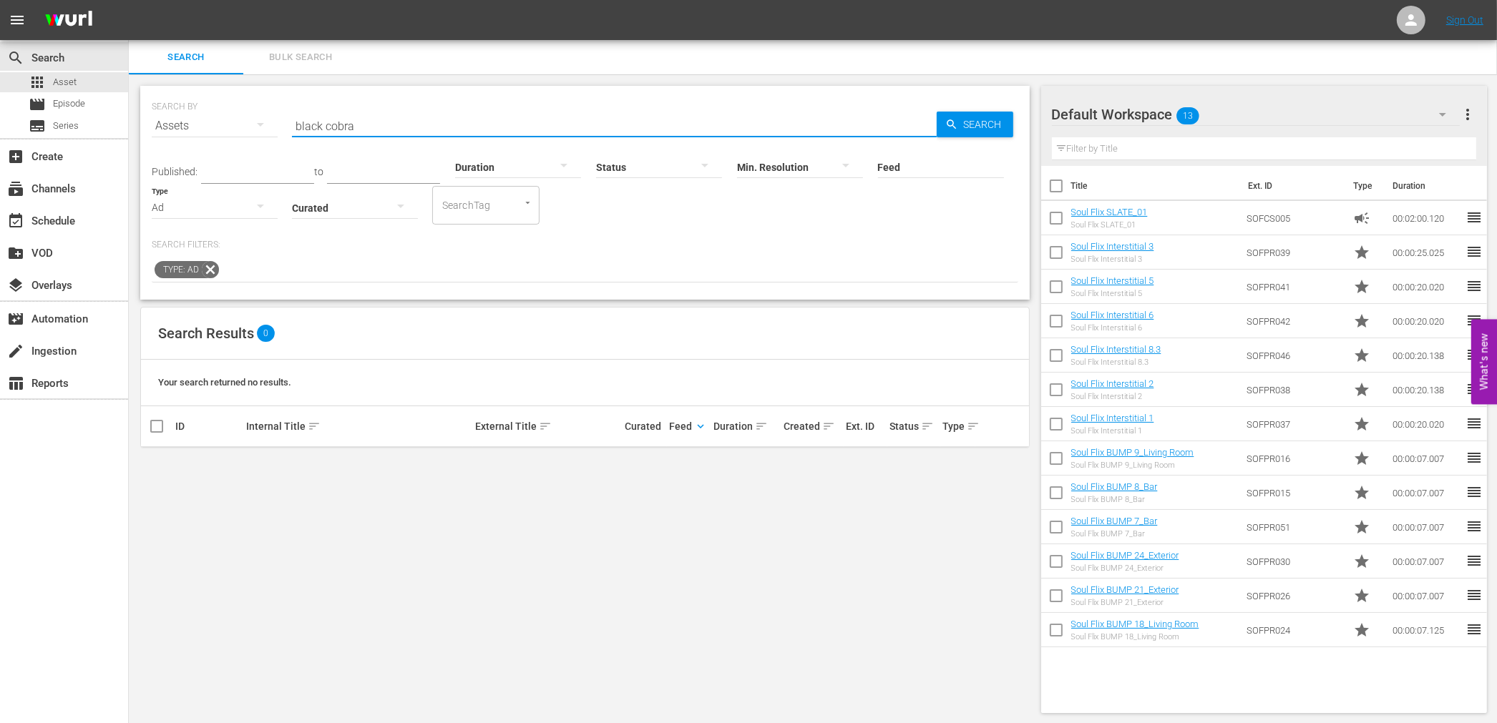
type input "black cobra"
click at [210, 270] on icon at bounding box center [210, 269] width 17 height 17
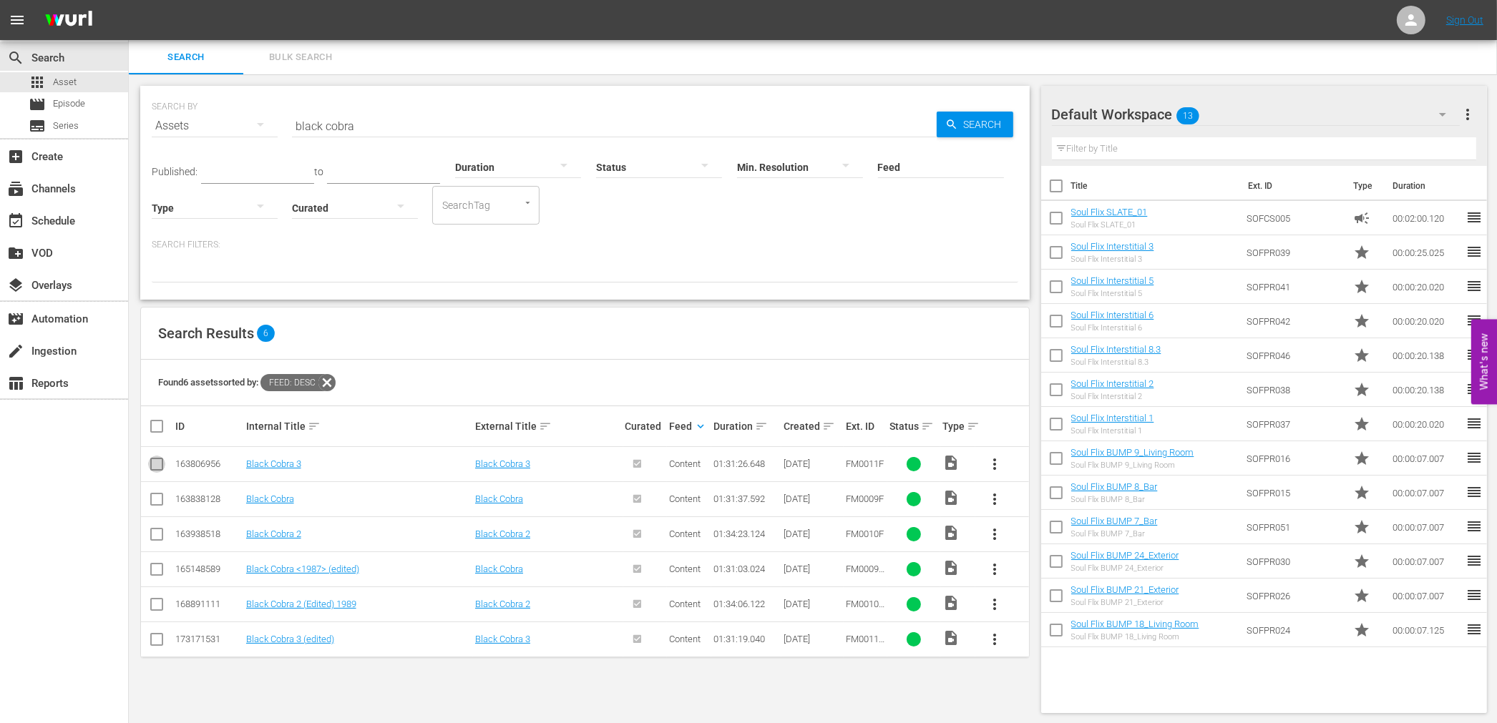
click at [155, 466] on input "checkbox" at bounding box center [156, 467] width 17 height 17
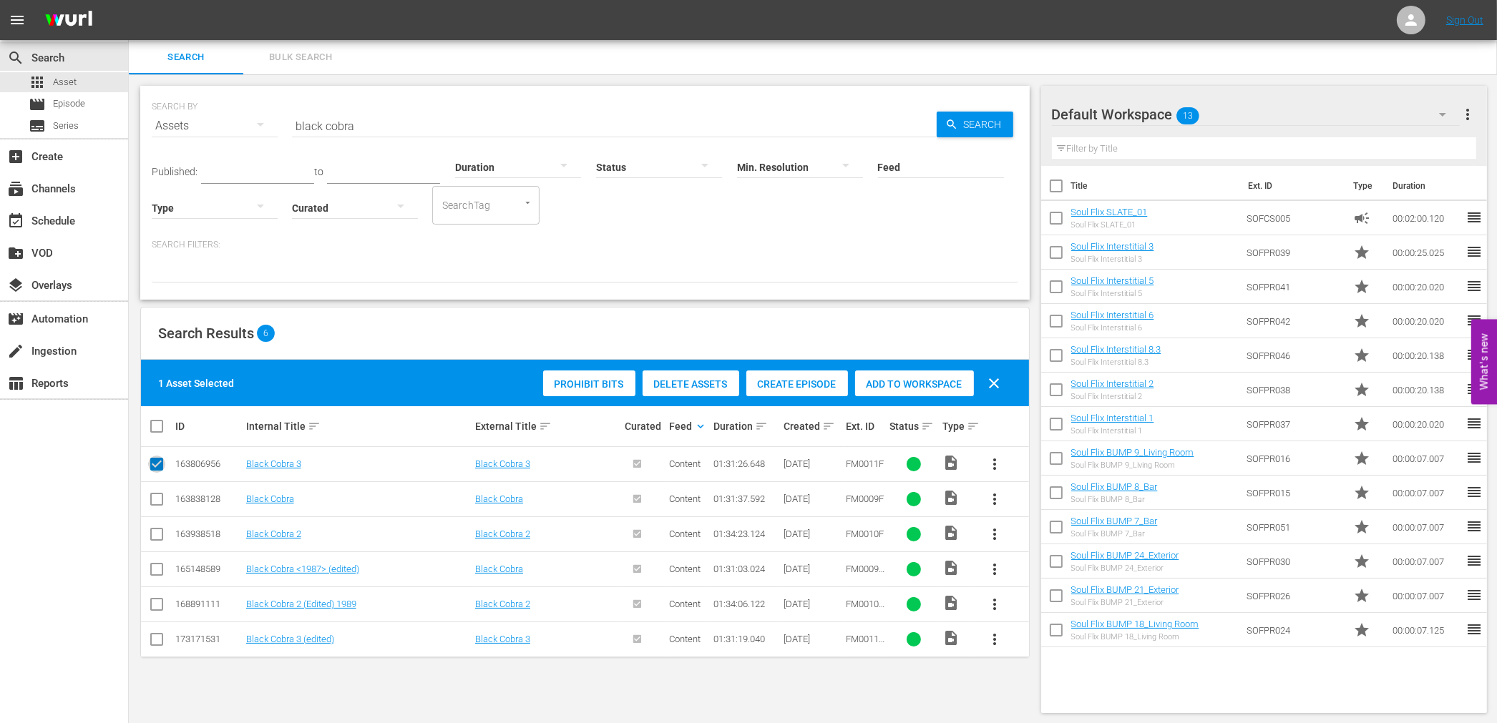
click at [154, 463] on input "checkbox" at bounding box center [156, 467] width 17 height 17
checkbox input "false"
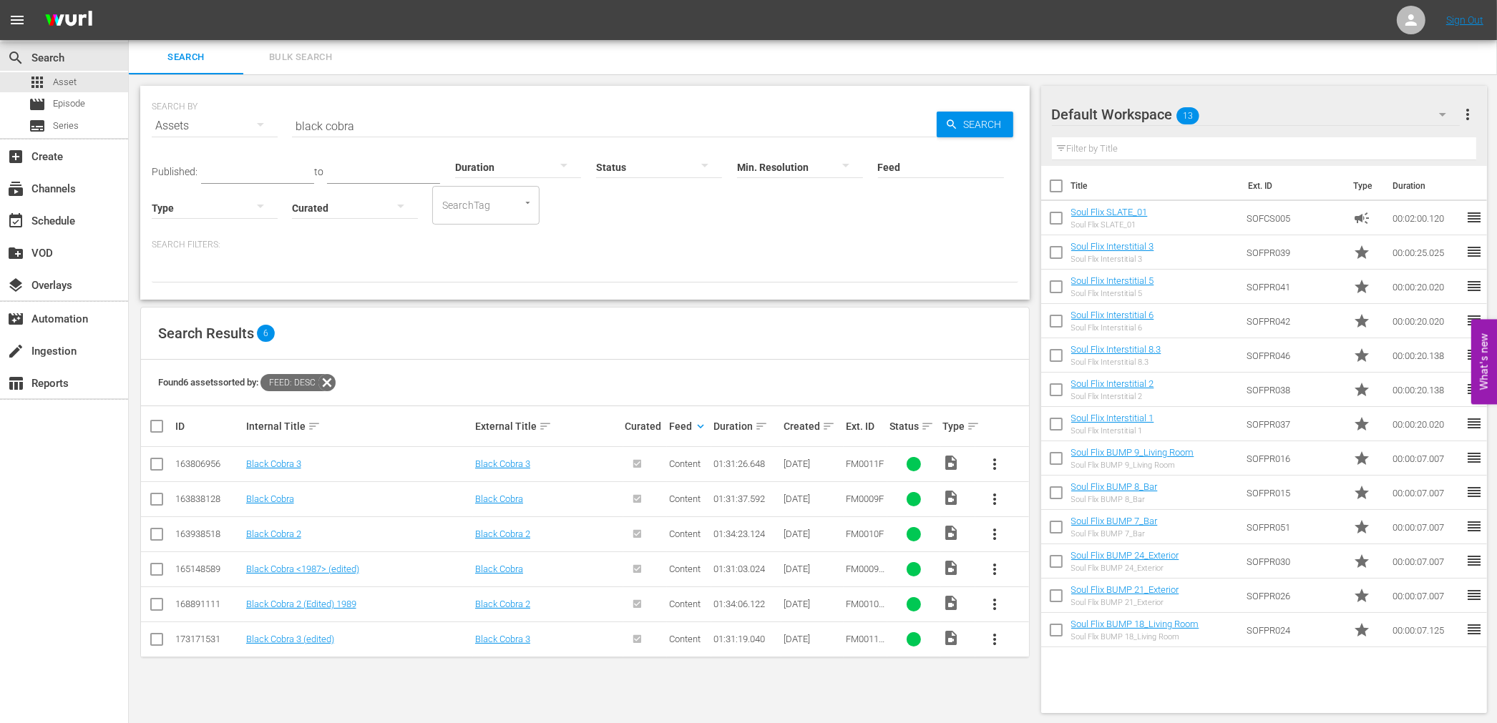
click at [1002, 461] on span "more_vert" at bounding box center [994, 464] width 17 height 17
click at [1053, 570] on div "Episode" at bounding box center [1072, 573] width 97 height 34
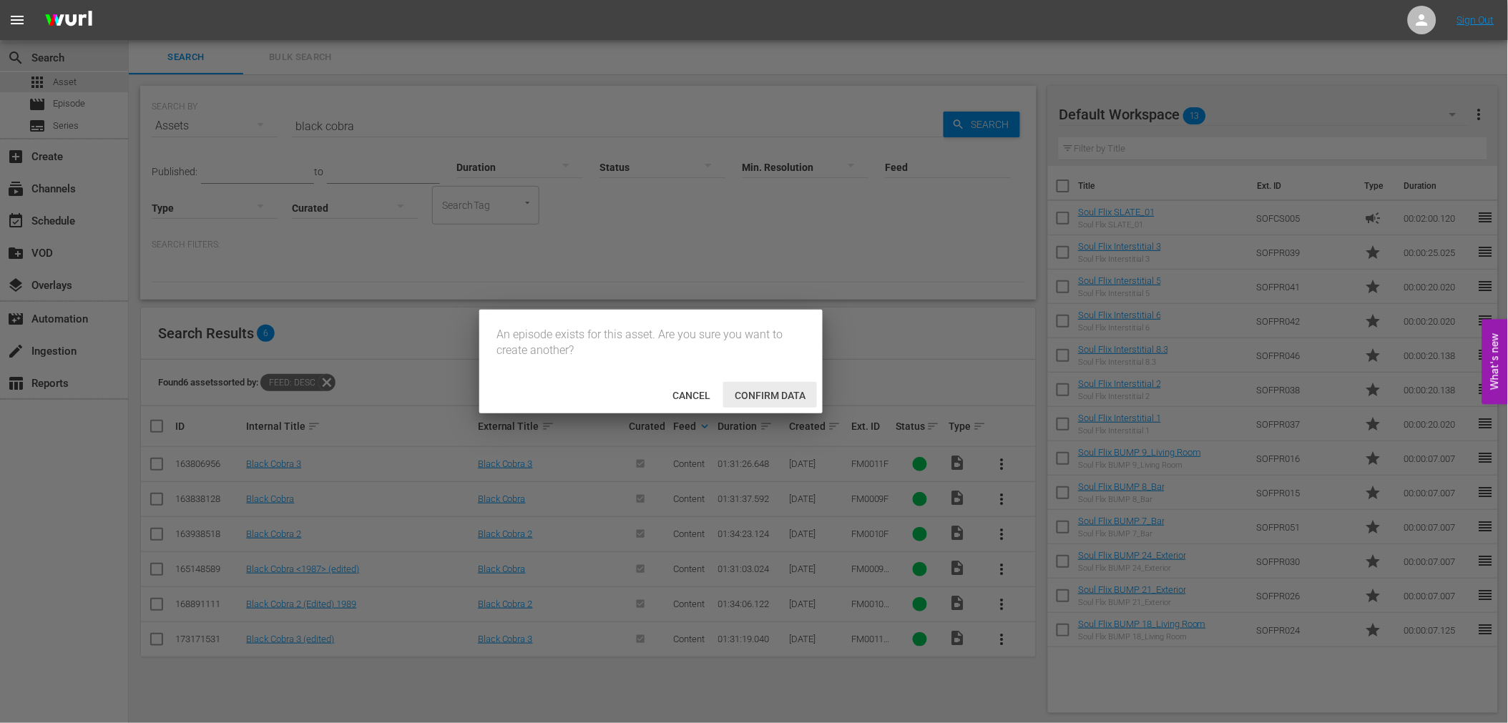
click at [758, 396] on span "Confirm data" at bounding box center [770, 395] width 94 height 11
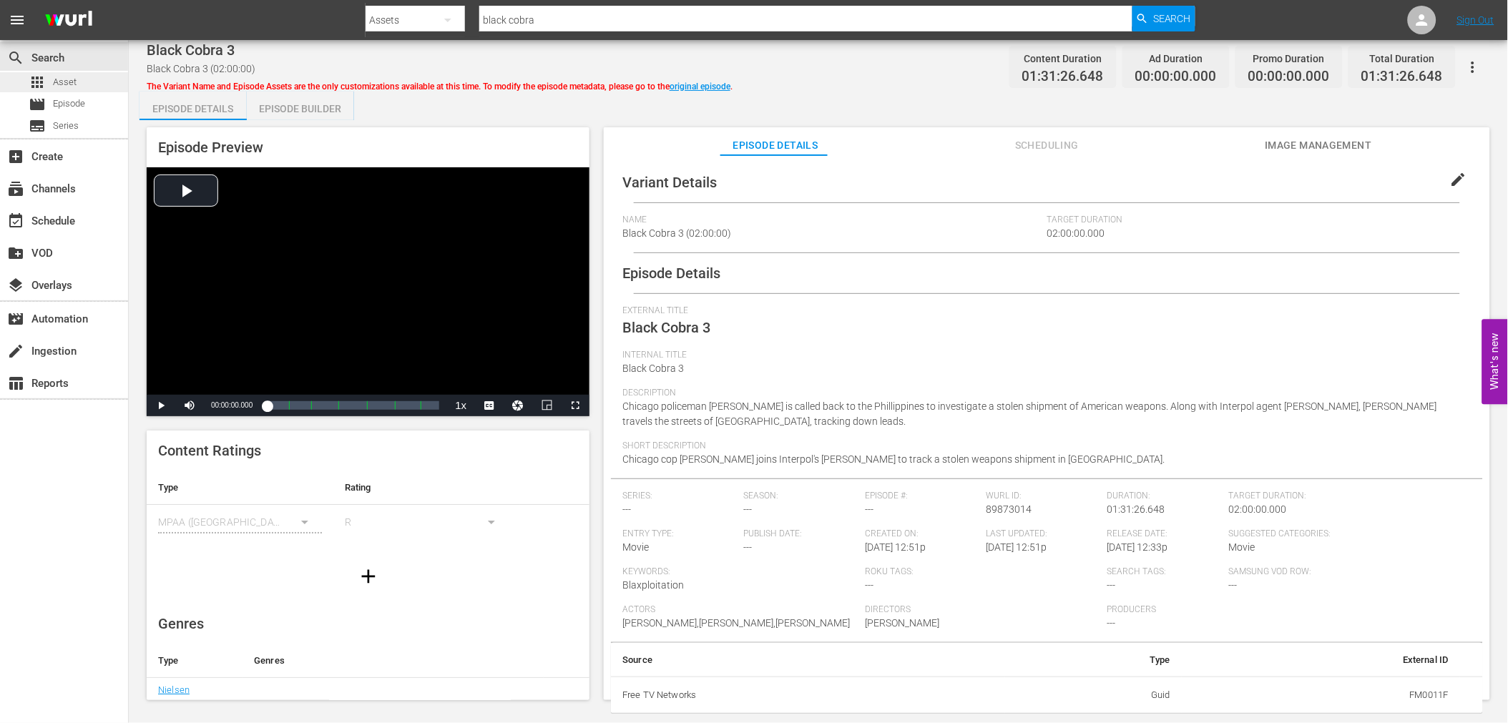
click at [63, 77] on span "Asset" at bounding box center [65, 82] width 24 height 14
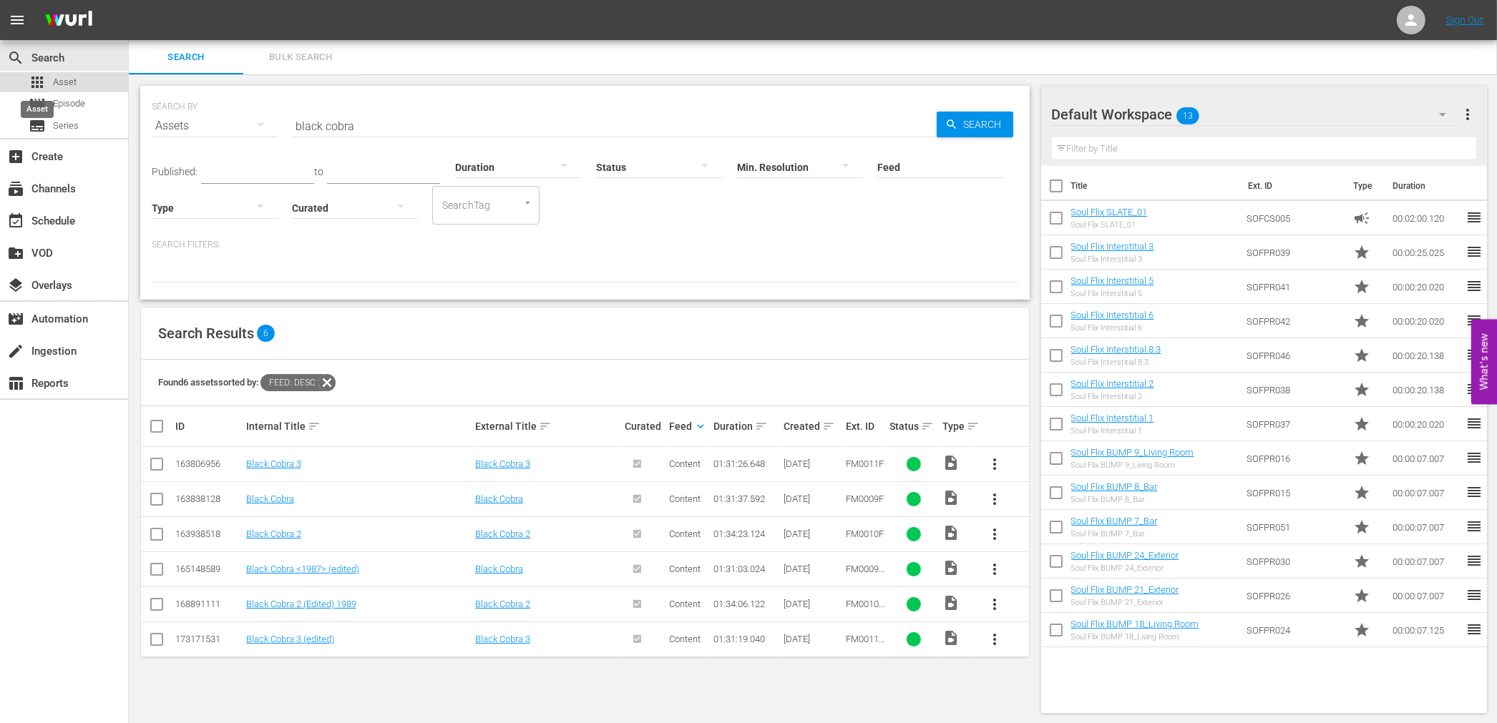
click at [40, 89] on span "apps" at bounding box center [37, 82] width 17 height 17
click at [108, 110] on div "movie Episode" at bounding box center [64, 104] width 128 height 20
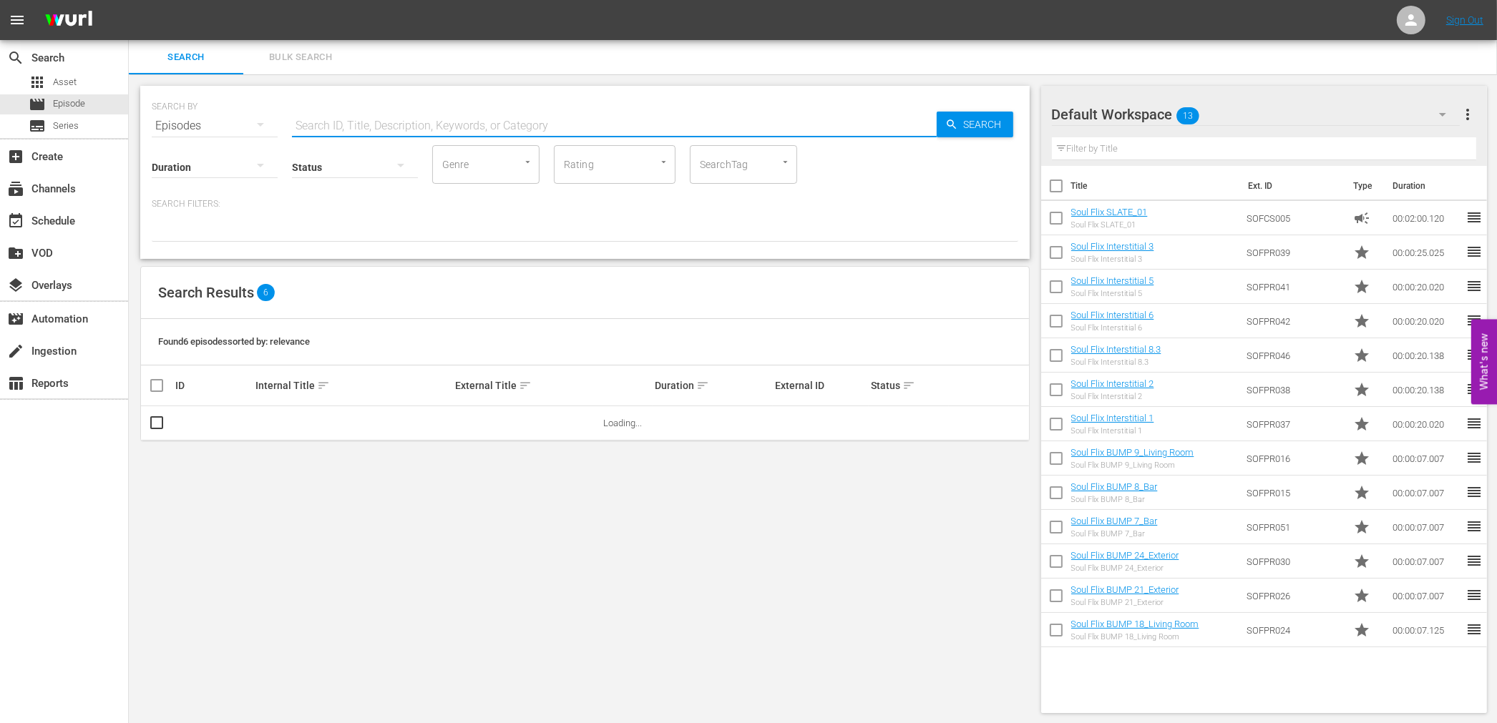
click at [381, 122] on input "text" at bounding box center [614, 126] width 645 height 34
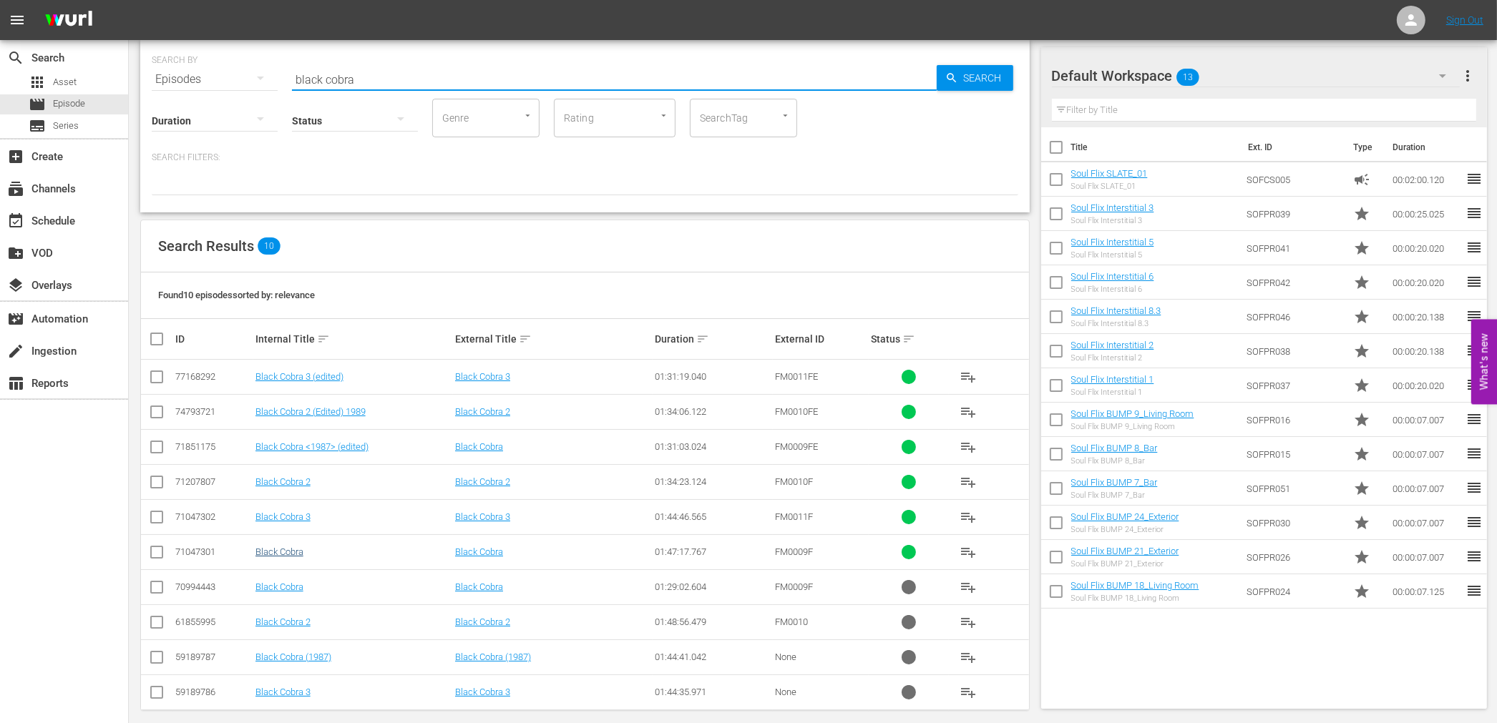
scroll to position [60, 0]
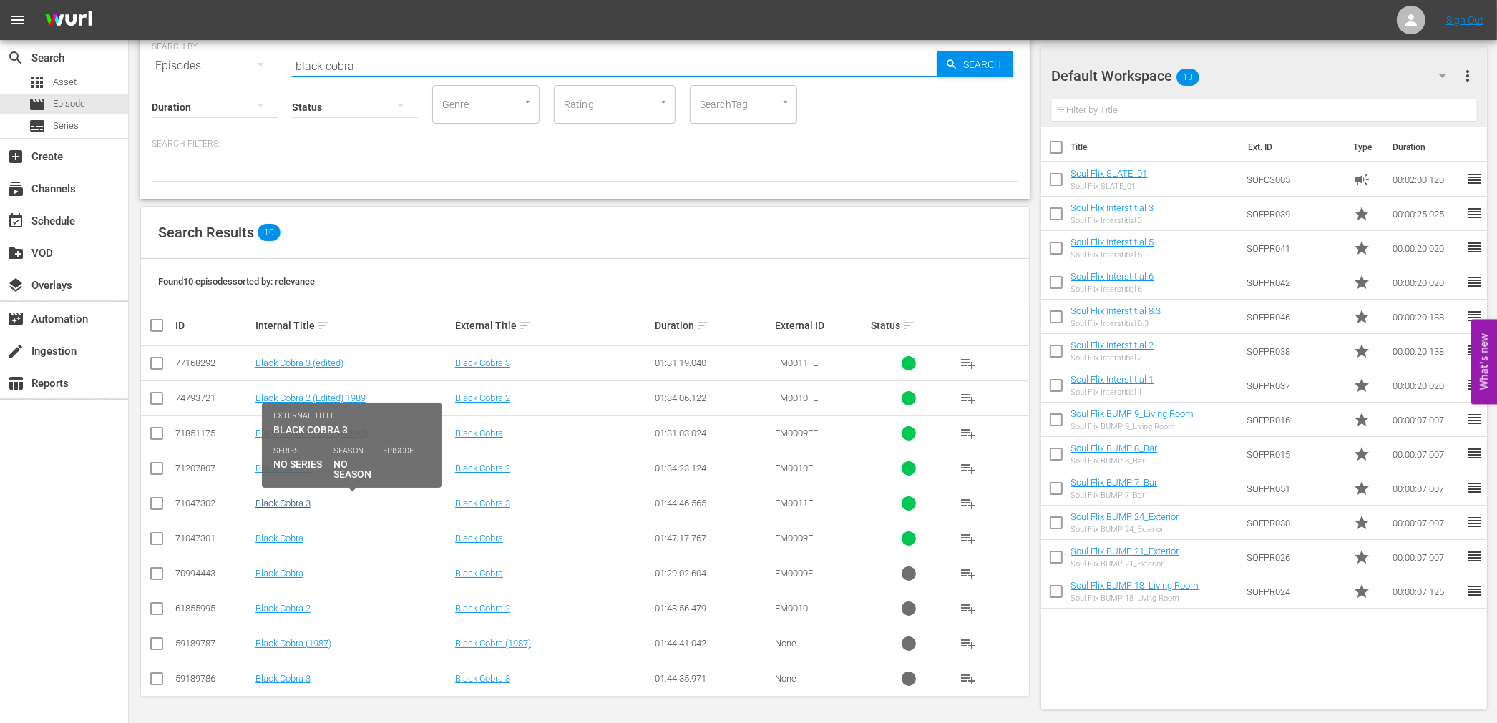
type input "black cobra"
click at [288, 504] on link "Black Cobra 3" at bounding box center [282, 503] width 55 height 11
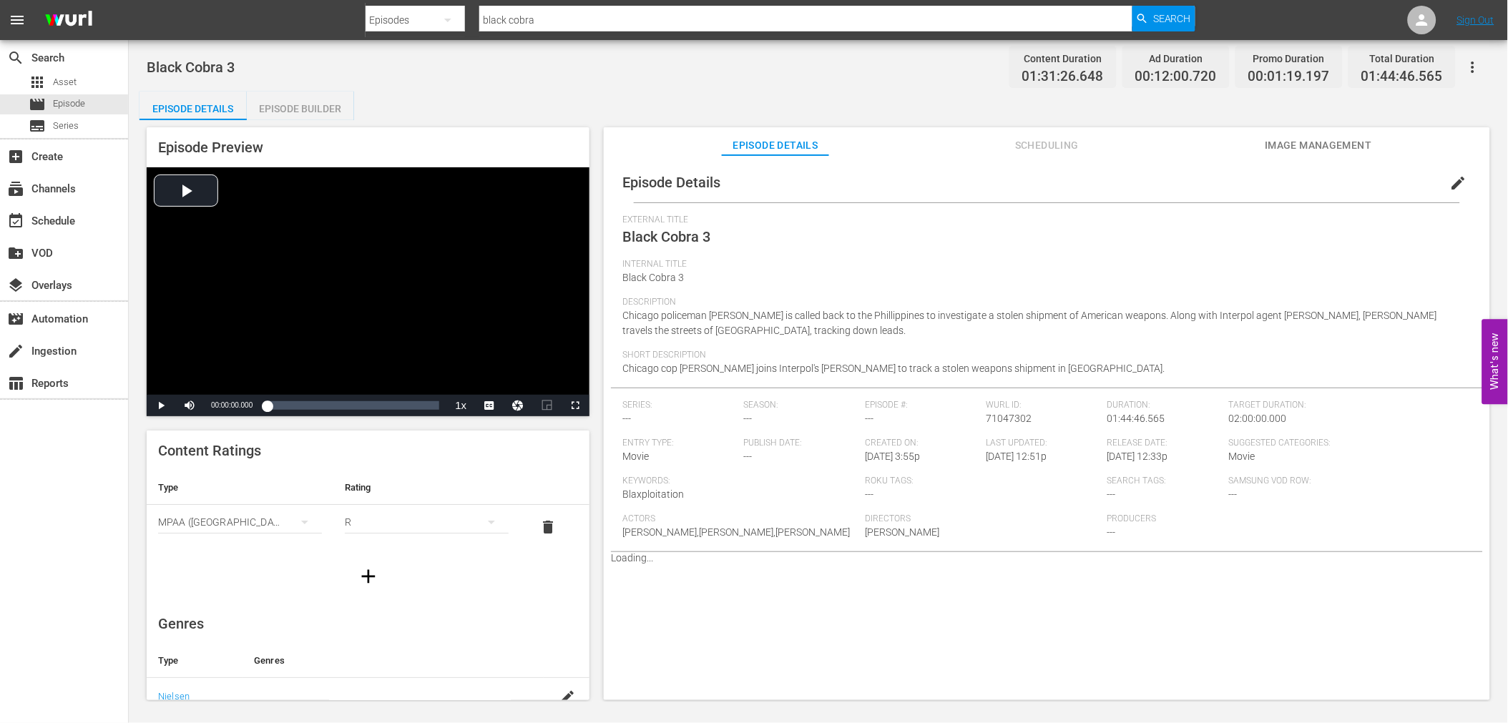
click at [270, 106] on div "Episode Builder" at bounding box center [300, 109] width 107 height 34
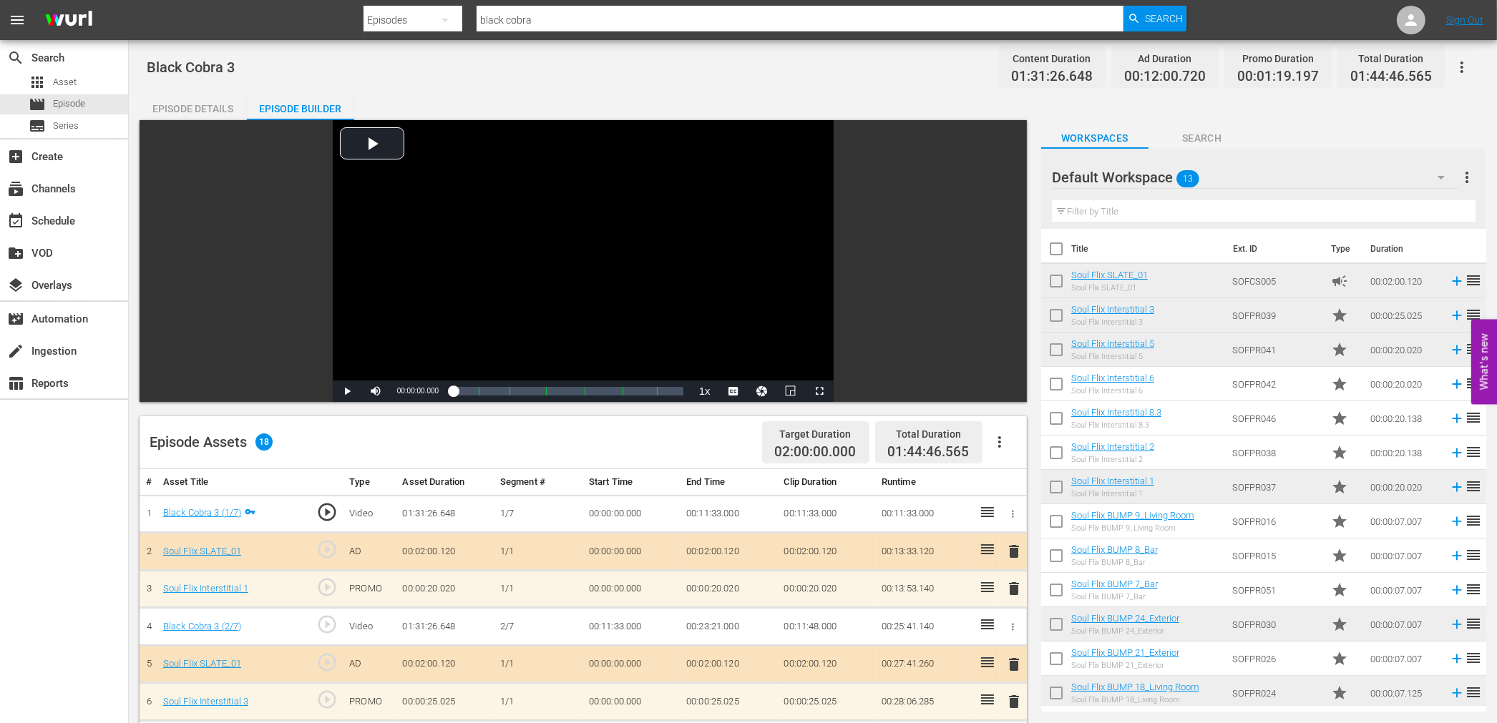
click at [1463, 68] on icon "button" at bounding box center [1461, 67] width 17 height 17
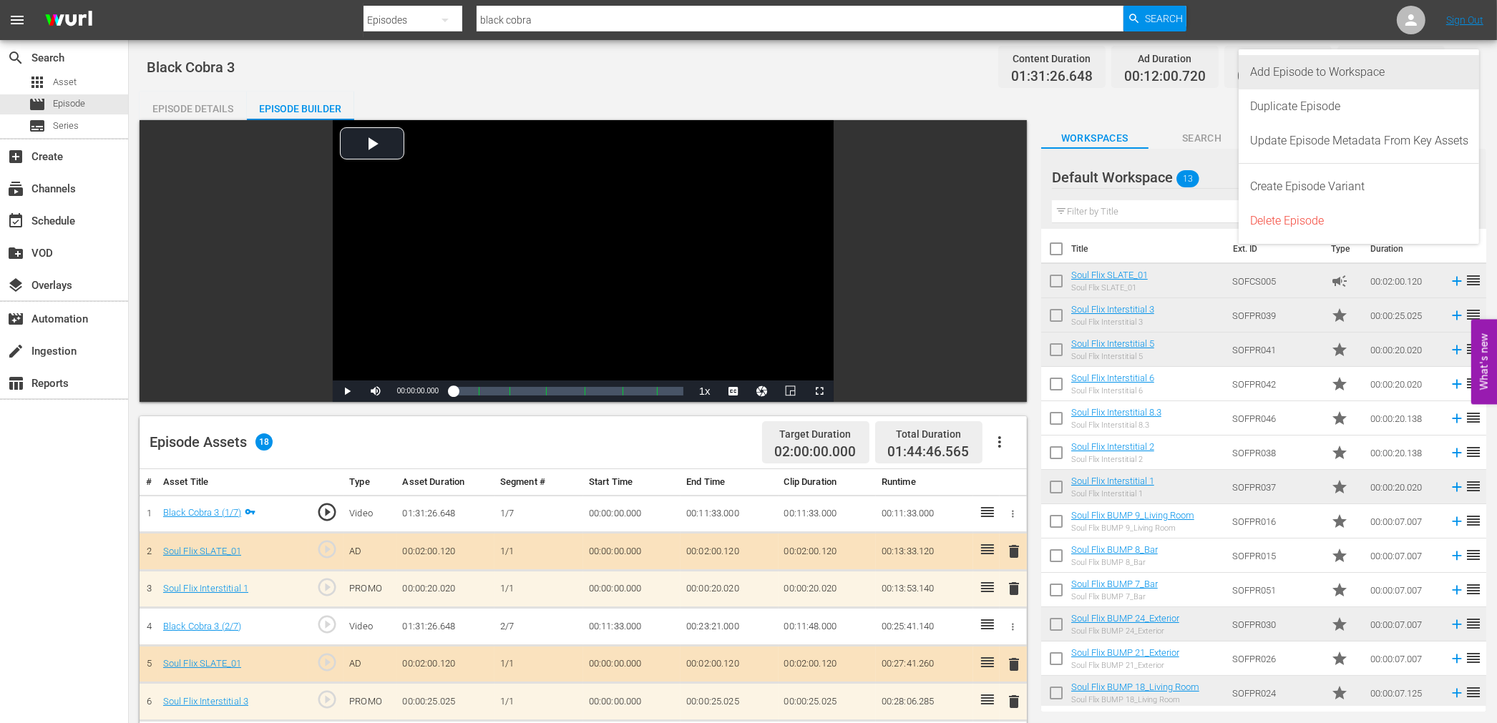
click at [1443, 84] on div "Add Episode to Workspace" at bounding box center [1359, 72] width 218 height 34
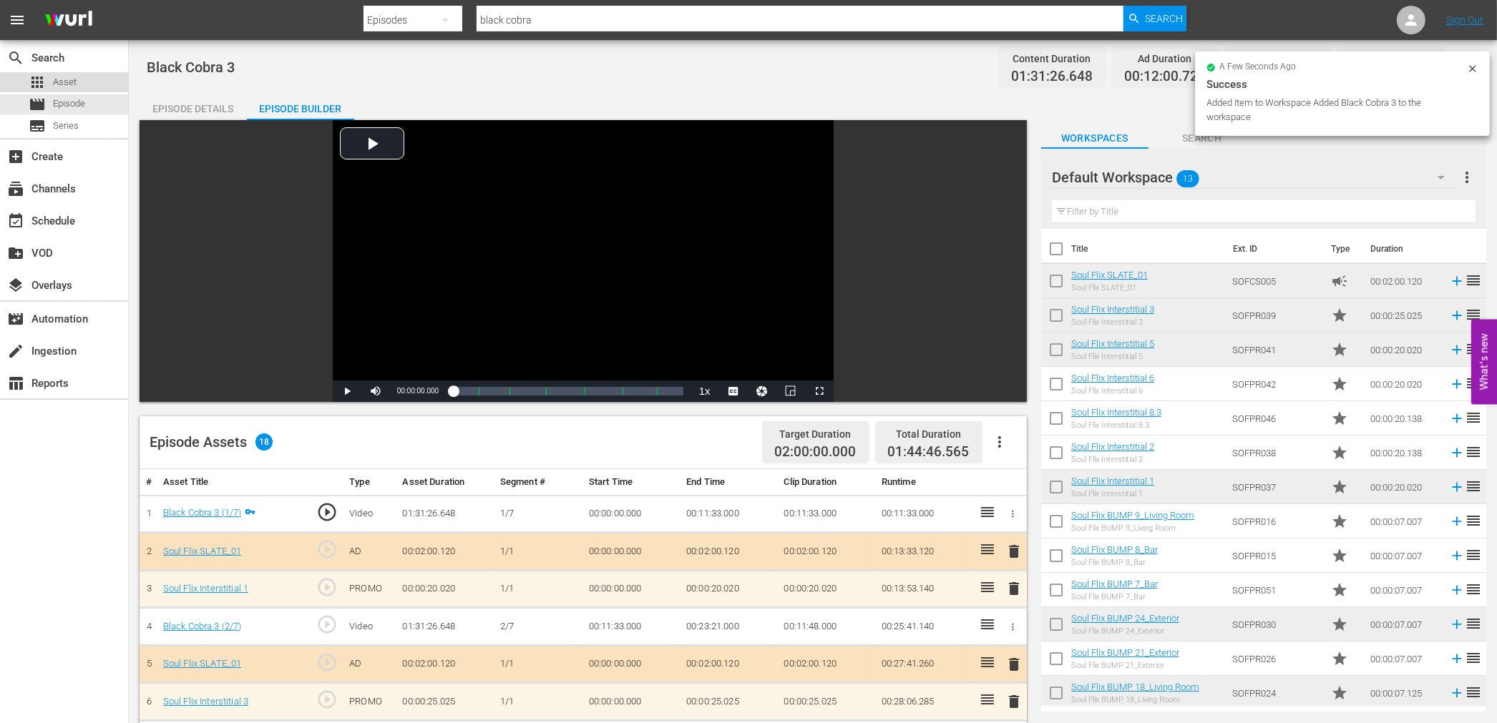
click at [62, 84] on span "Asset" at bounding box center [65, 82] width 24 height 14
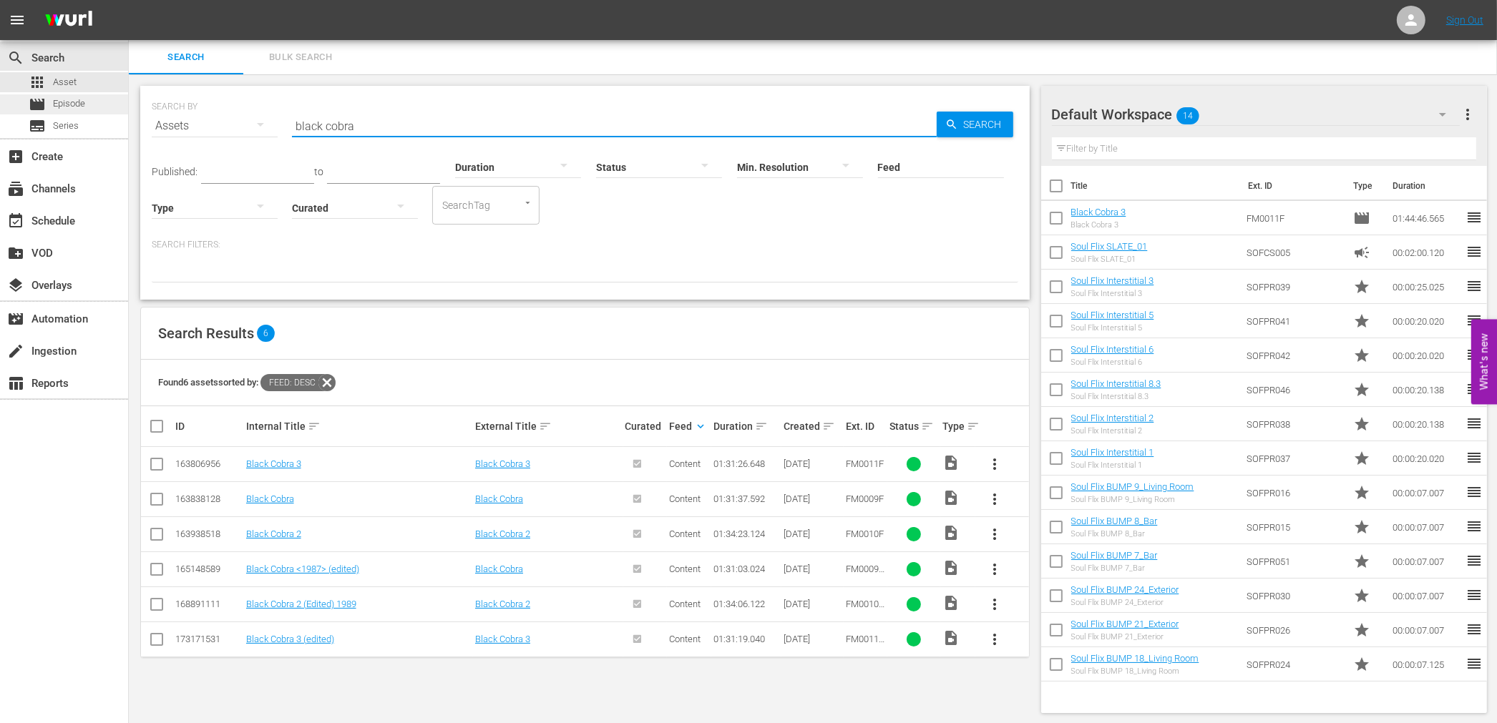
drag, startPoint x: 410, startPoint y: 118, endPoint x: 72, endPoint y: 104, distance: 338.0
click at [129, 0] on div "search Search apps Asset movie Episode subtitles Series add_box Create subscrip…" at bounding box center [813, 0] width 1368 height 0
click at [390, 125] on input "black cobra" at bounding box center [614, 126] width 645 height 34
drag, startPoint x: 390, startPoint y: 125, endPoint x: 163, endPoint y: 117, distance: 226.9
click at [165, 119] on div "SEARCH BY Search By Assets Search ID, Title, Description, Keywords, or Category…" at bounding box center [585, 118] width 866 height 52
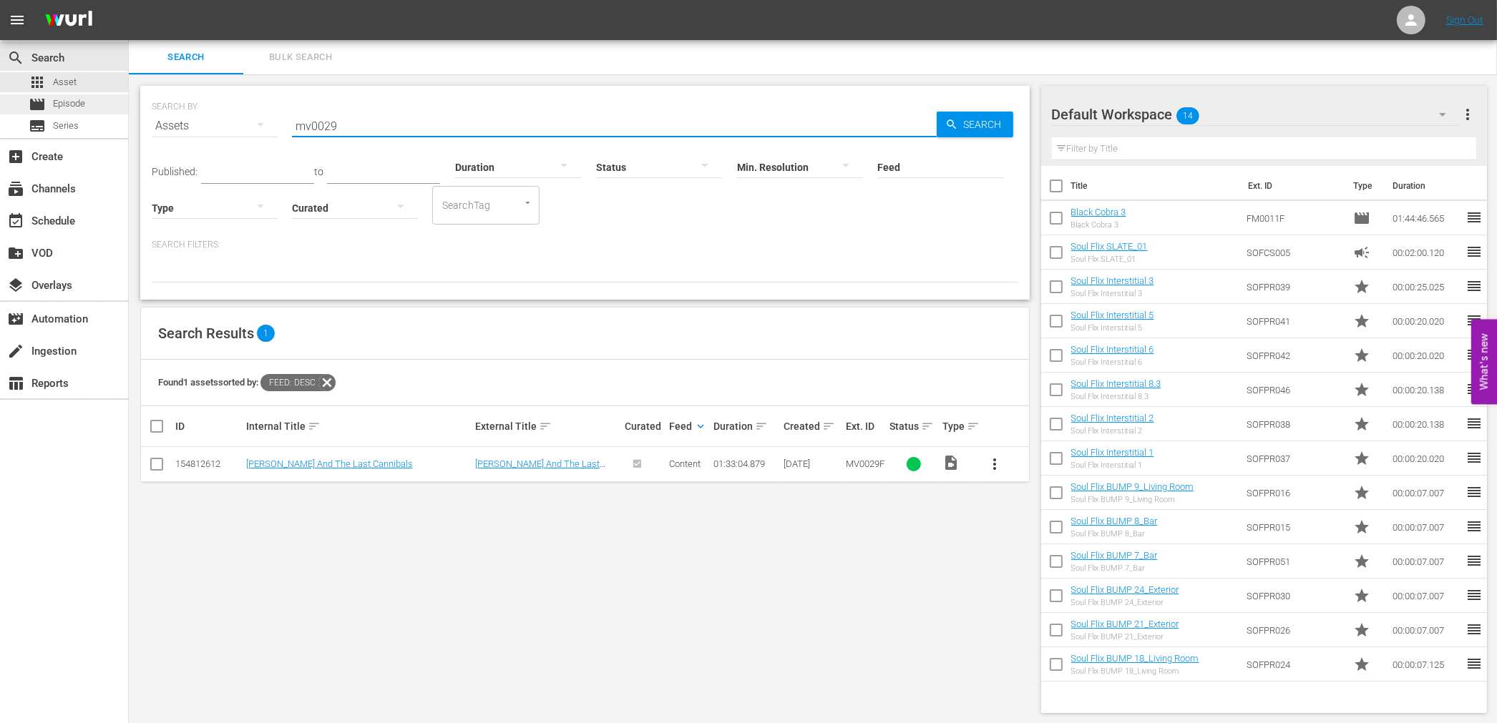
type input "mv0029"
click at [77, 102] on span "Episode" at bounding box center [69, 104] width 32 height 14
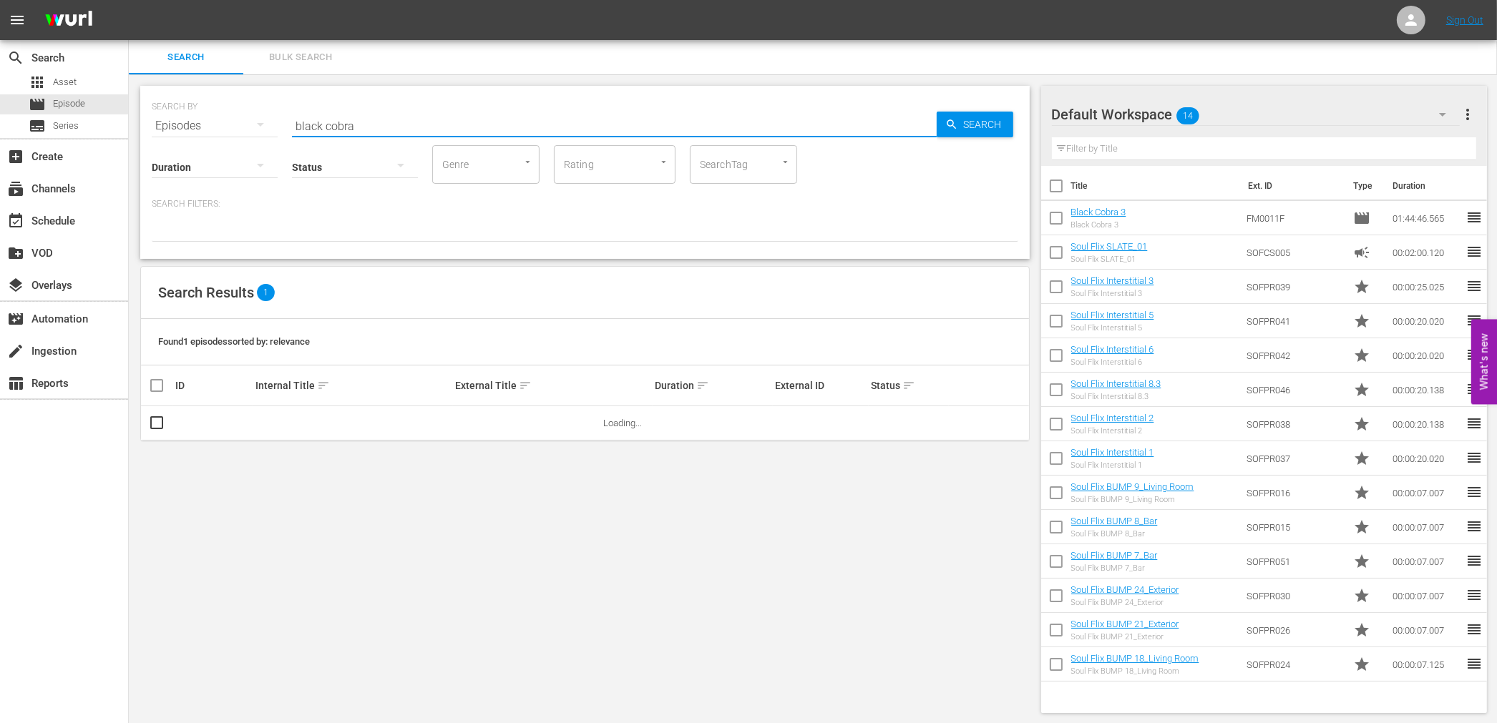
drag, startPoint x: 368, startPoint y: 124, endPoint x: 167, endPoint y: 122, distance: 201.0
click at [167, 122] on div "SEARCH BY Search By Episodes Search ID, Title, Description, Keywords, or Catego…" at bounding box center [585, 118] width 866 height 52
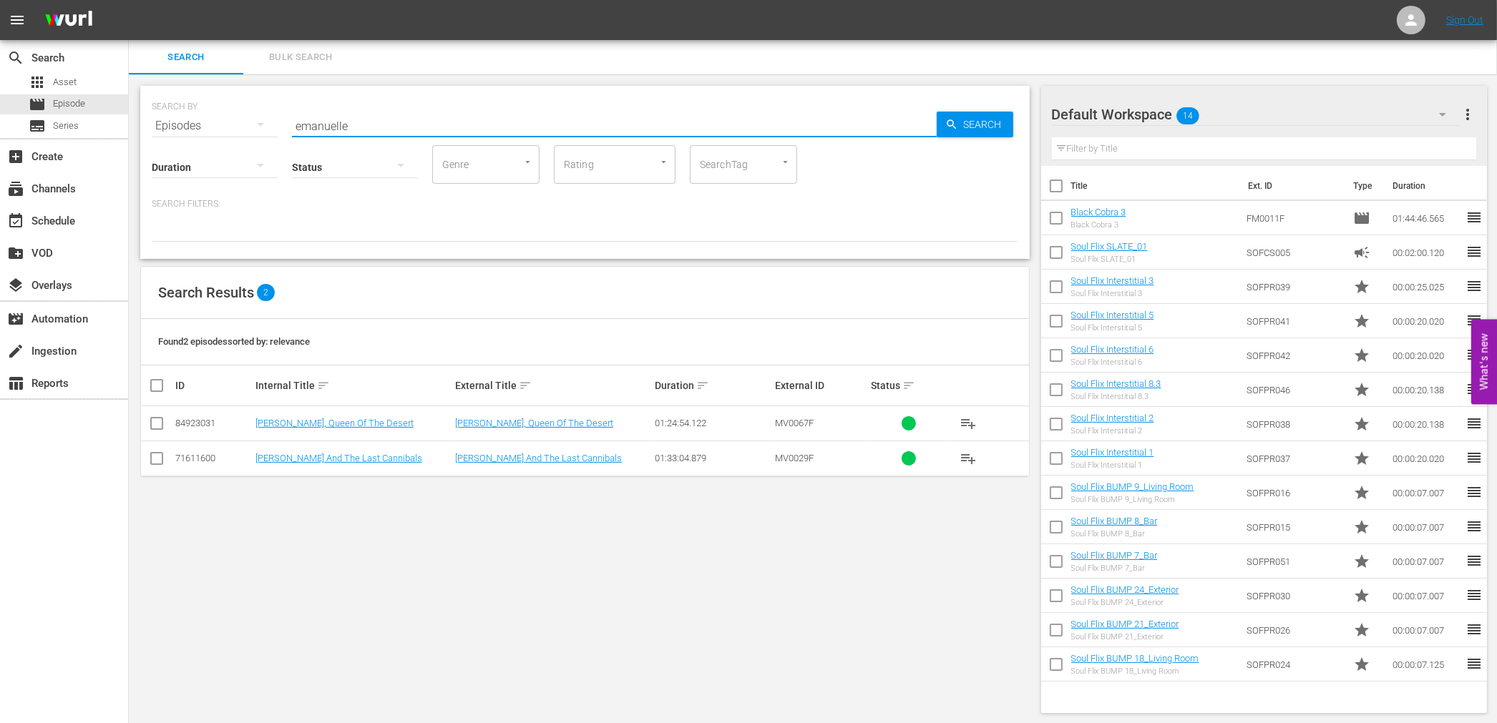
type input "emanuelle"
click at [315, 451] on td "[PERSON_NAME] And The Last Cannibals" at bounding box center [353, 458] width 200 height 35
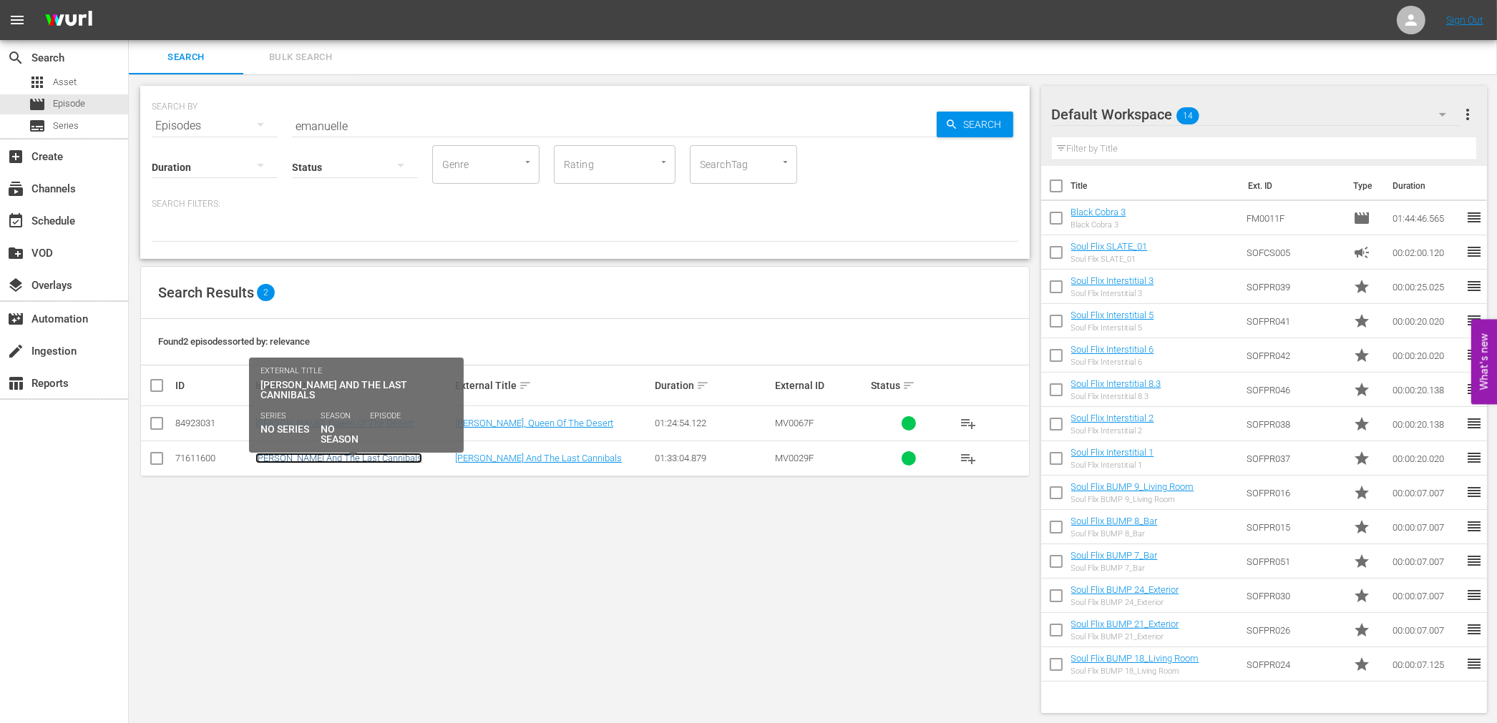
click at [301, 456] on link "[PERSON_NAME] And The Last Cannibals" at bounding box center [338, 458] width 167 height 11
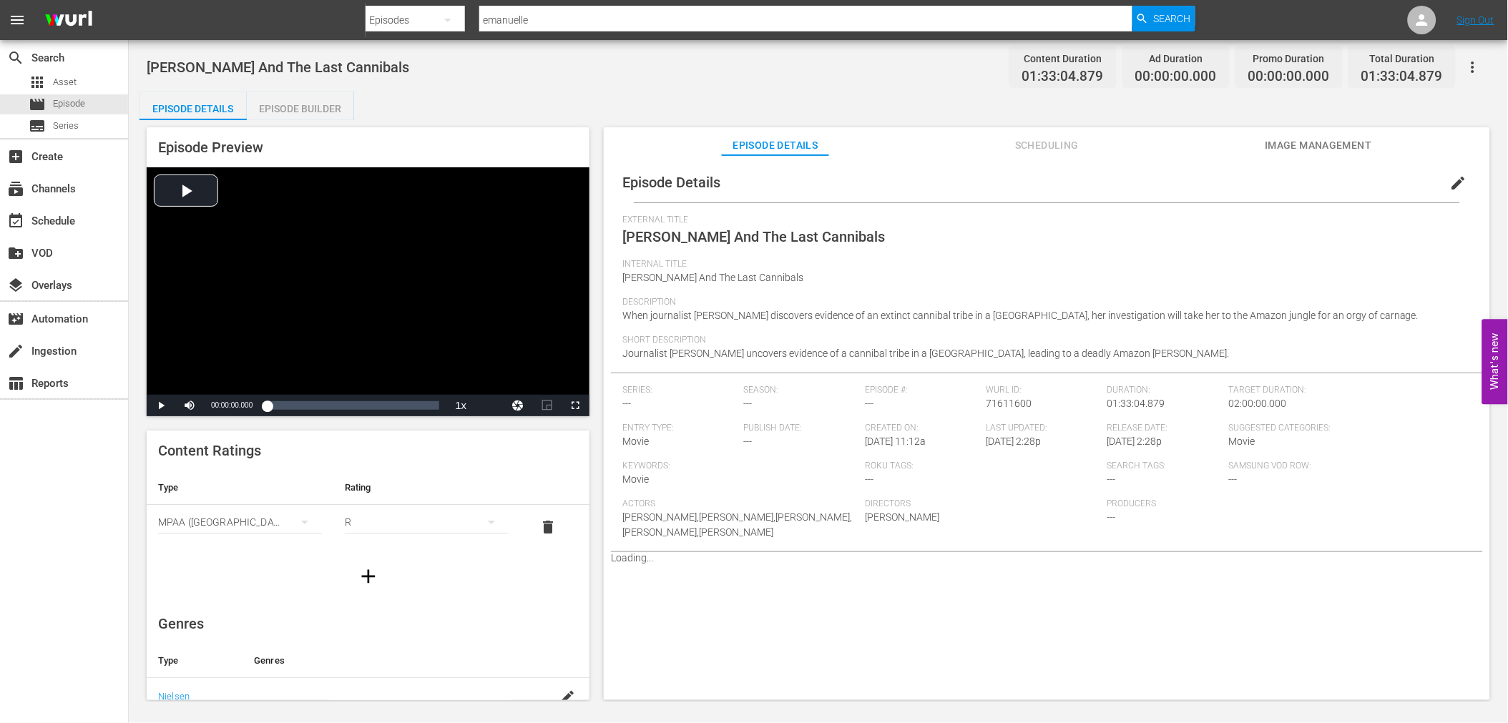
click at [281, 104] on div "Episode Builder" at bounding box center [300, 109] width 107 height 34
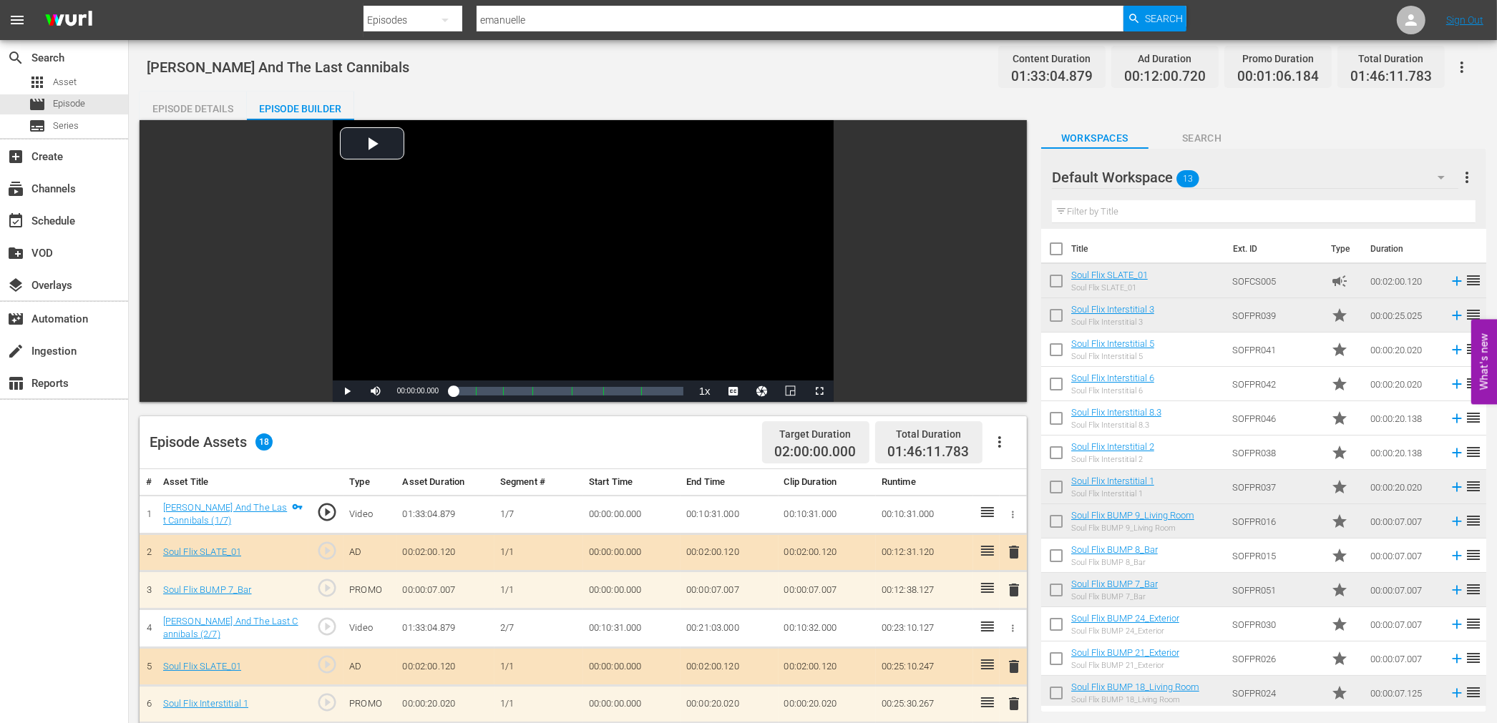
click at [1462, 67] on icon "button" at bounding box center [1461, 67] width 3 height 11
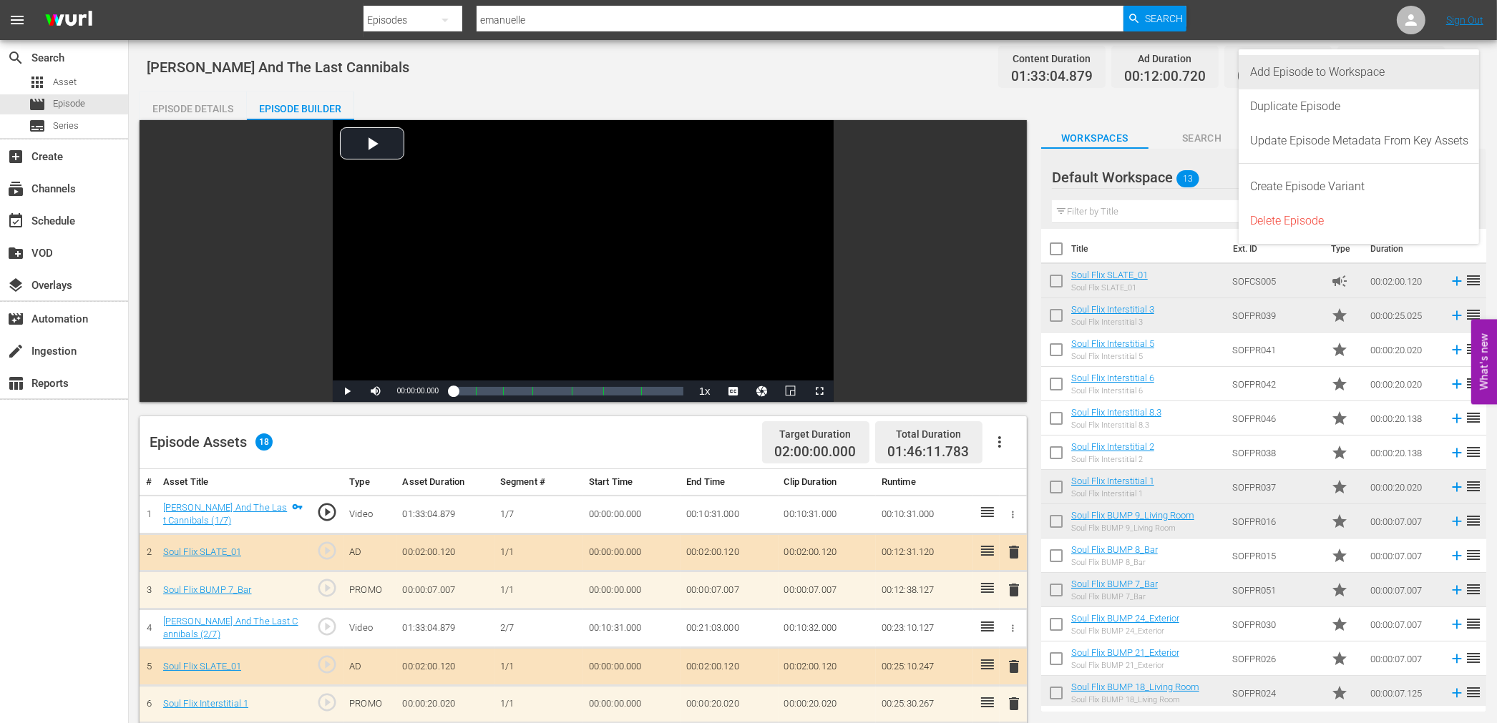
click at [1417, 80] on div "Add Episode to Workspace" at bounding box center [1359, 72] width 218 height 34
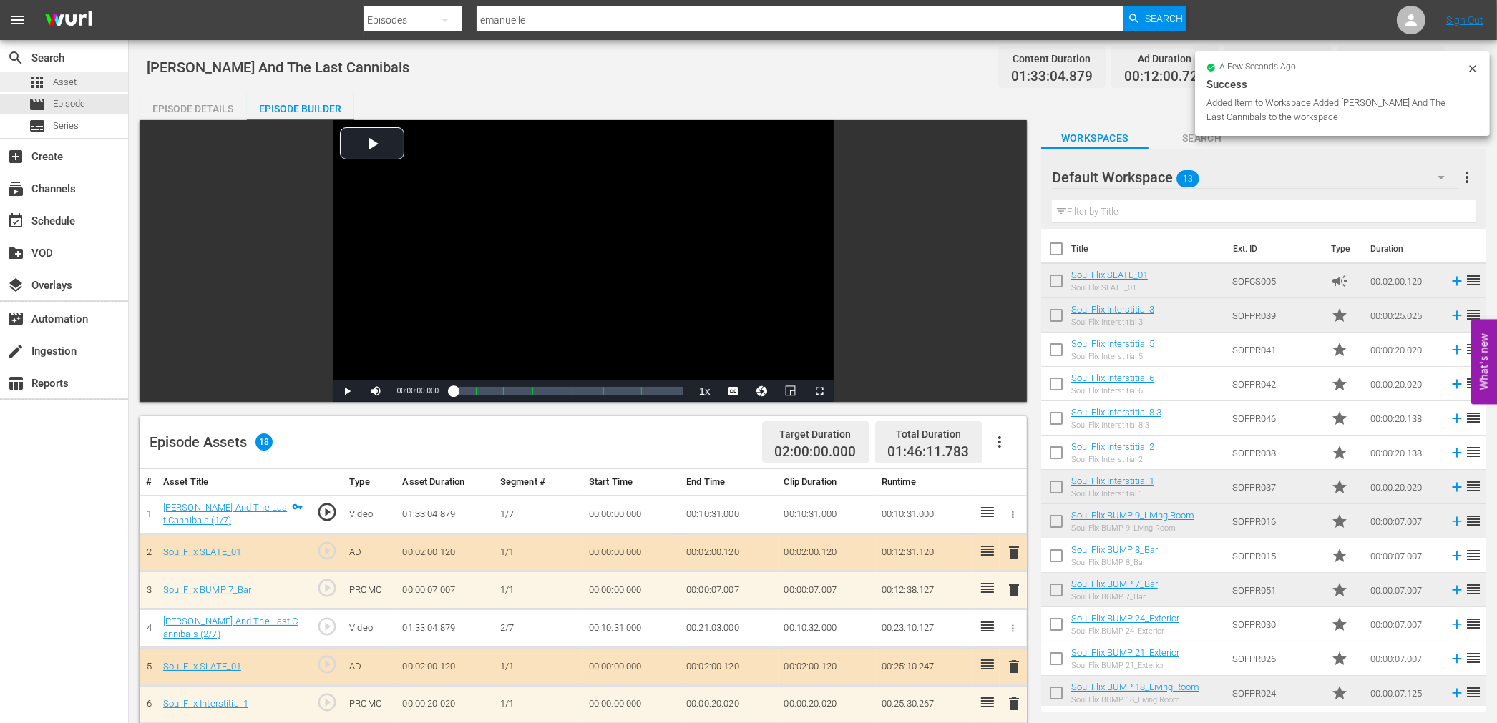
click at [50, 76] on div "apps Asset" at bounding box center [53, 82] width 48 height 20
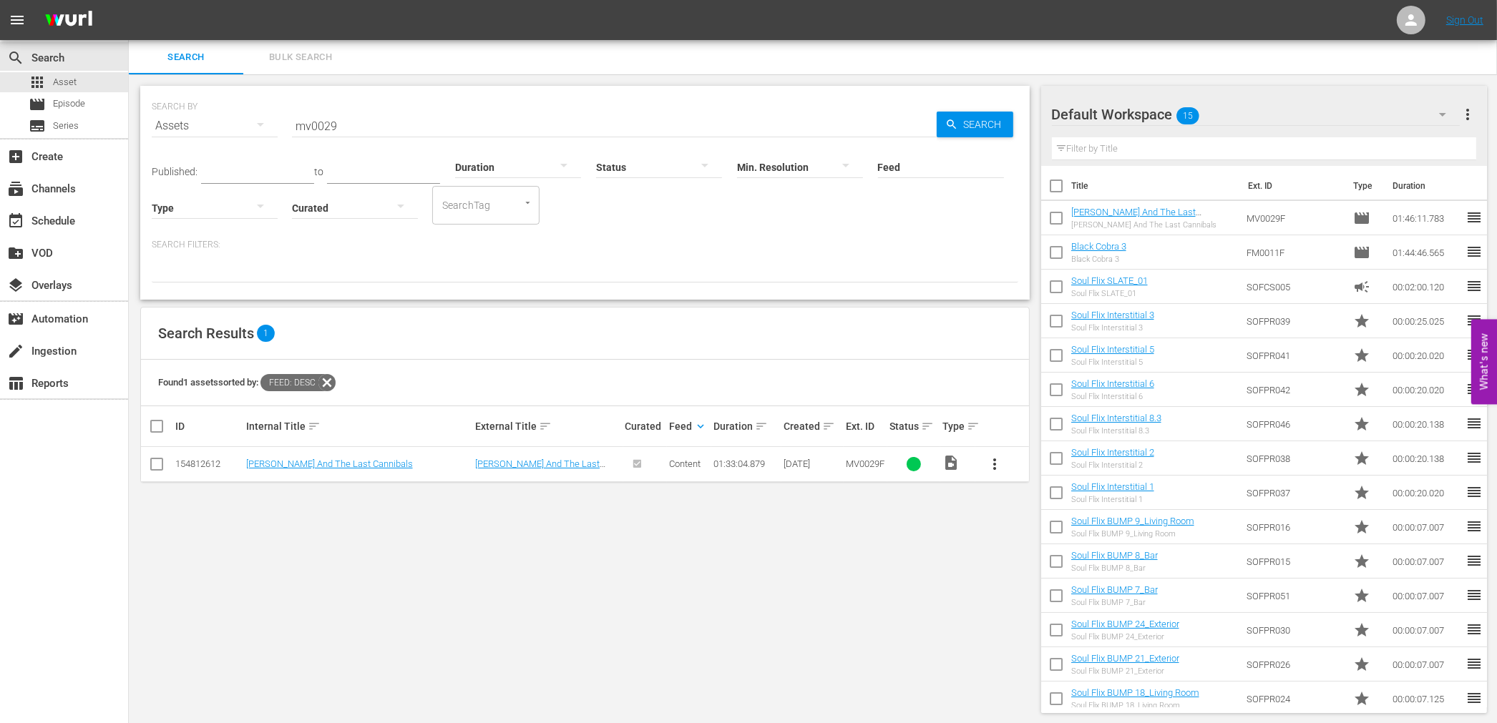
click at [611, 591] on div "SEARCH BY Search By Assets Search ID, Title, Description, Keywords, or Category…" at bounding box center [585, 399] width 912 height 650
drag, startPoint x: 341, startPoint y: 123, endPoint x: 131, endPoint y: 117, distance: 210.4
click at [131, 117] on div "SEARCH BY Search By Assets Search ID, Title, Description, Keywords, or Category…" at bounding box center [585, 399] width 912 height 650
drag, startPoint x: 446, startPoint y: 124, endPoint x: 212, endPoint y: 136, distance: 234.2
click at [212, 136] on div "SEARCH BY Search By Assets Search ID, Title, Description, Keywords, or Category…" at bounding box center [585, 118] width 866 height 52
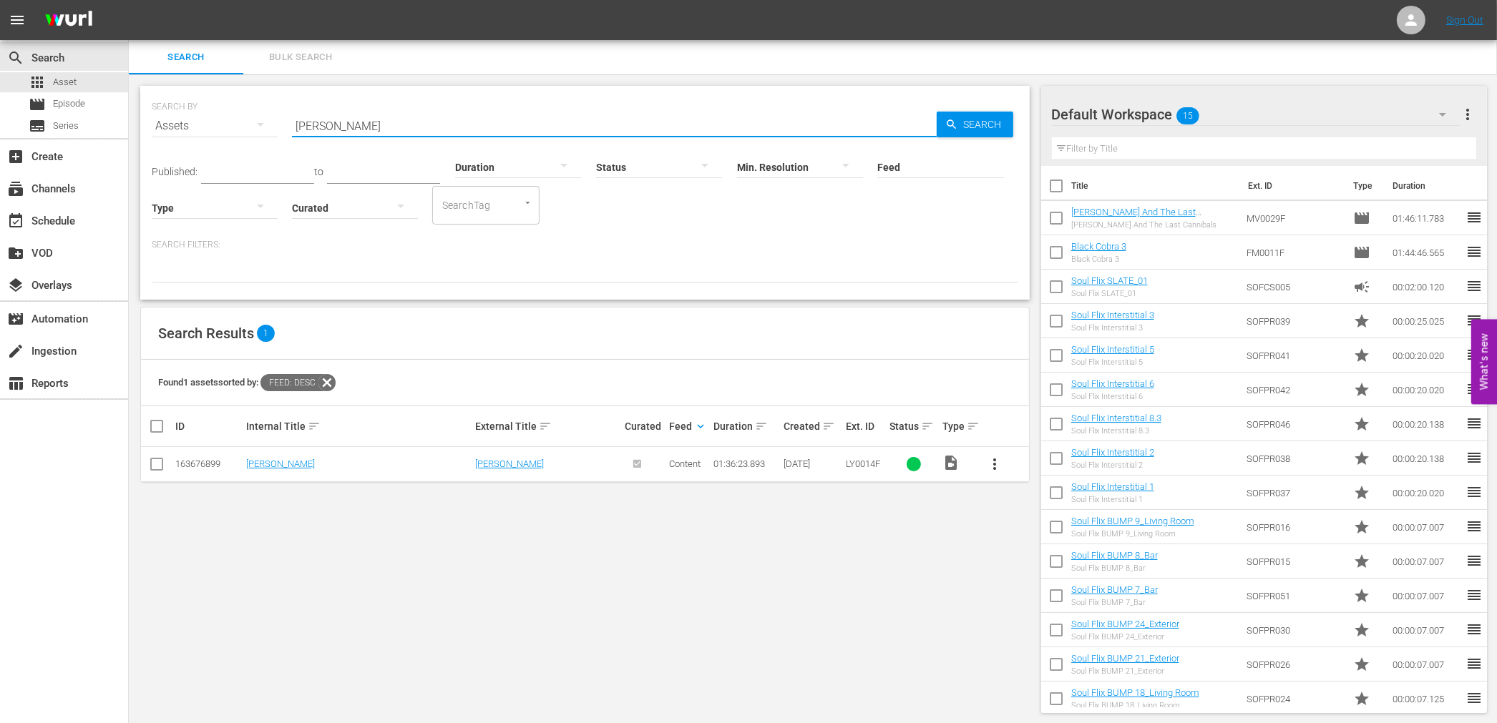
type input "human tornado"
click at [670, 559] on div "SEARCH BY Search By Assets Search ID, Title, Description, Keywords, or Category…" at bounding box center [585, 399] width 912 height 650
click at [70, 76] on span "Asset" at bounding box center [65, 82] width 24 height 14
drag, startPoint x: 387, startPoint y: 119, endPoint x: -16, endPoint y: 168, distance: 405.7
click at [0, 168] on html "menu Sign Out search Search apps Asset movie Episode subtitles Series add_box C…" at bounding box center [748, 361] width 1497 height 723
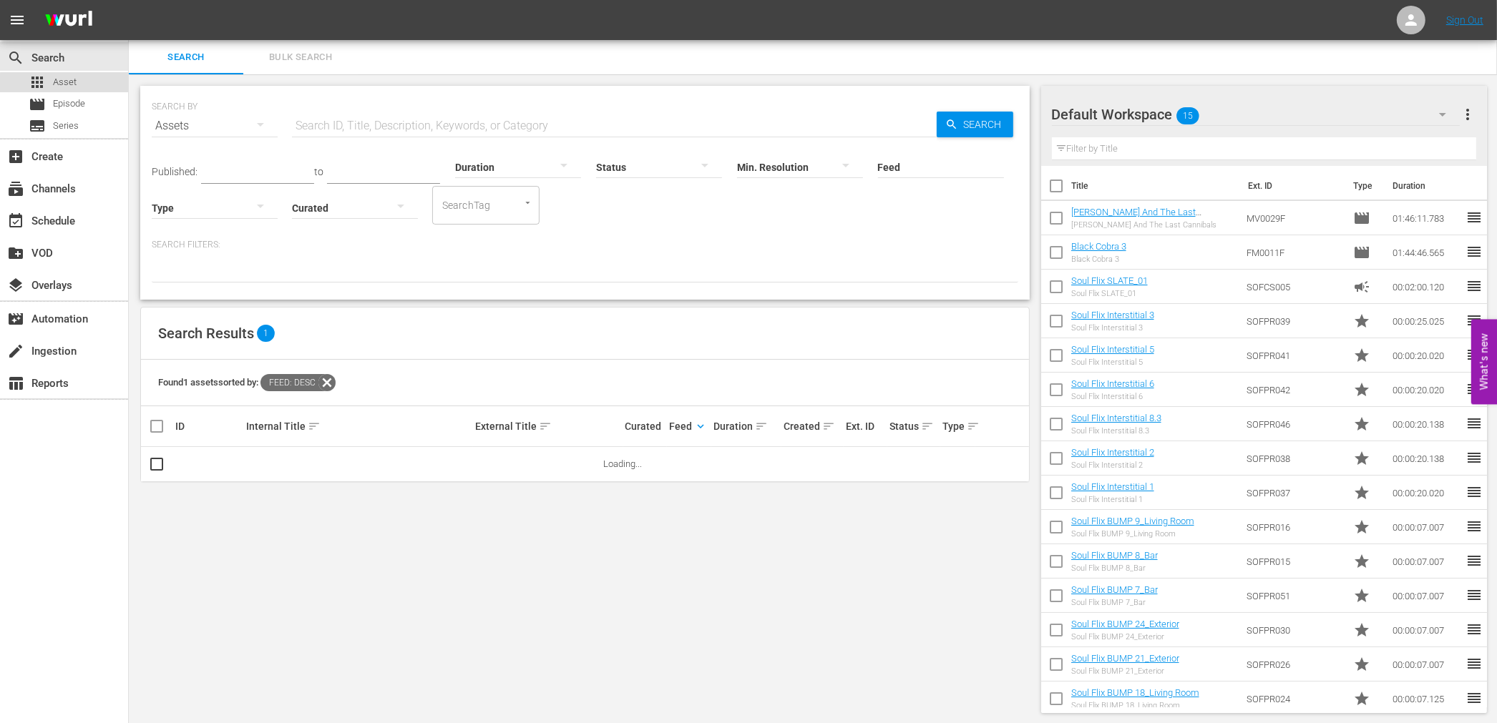
click at [93, 86] on div "apps Asset" at bounding box center [64, 82] width 128 height 20
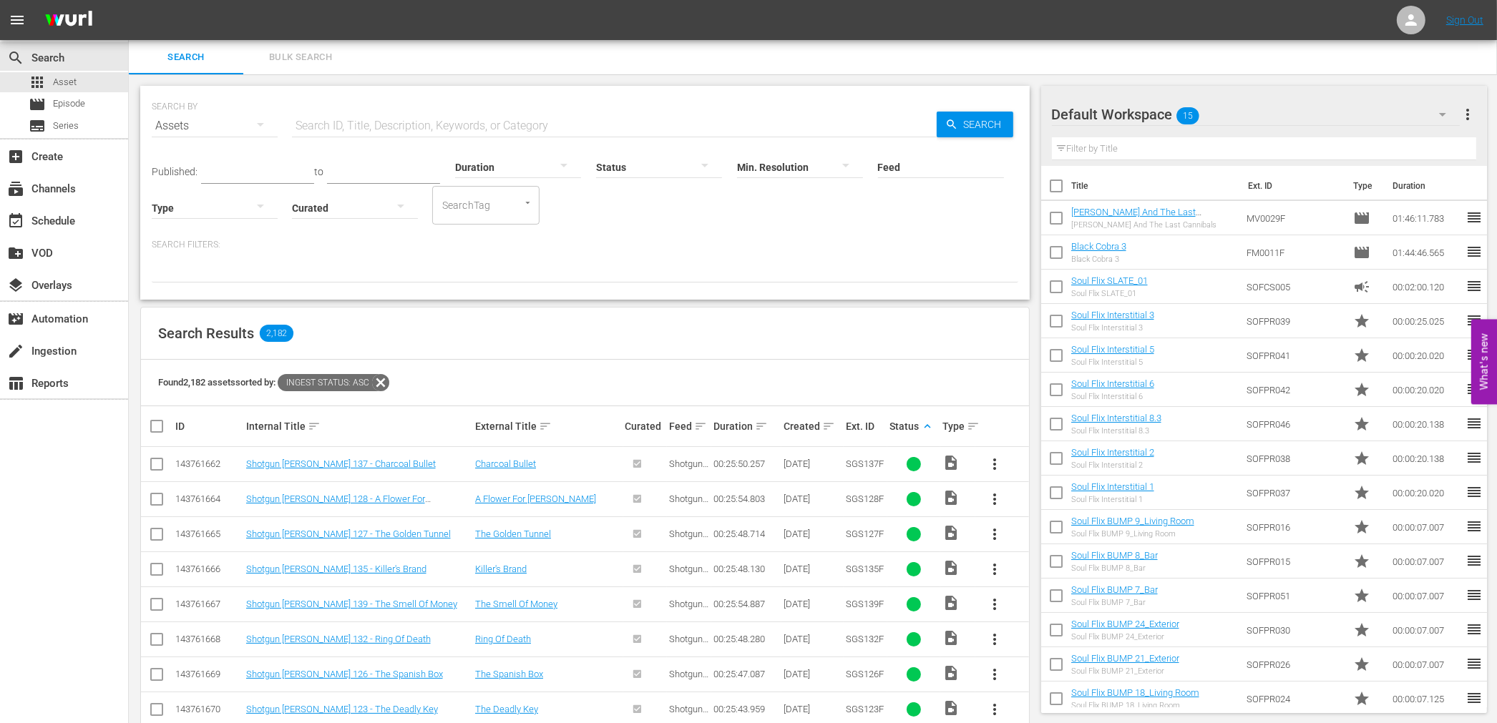
click at [918, 431] on div "Status keyboard_arrow_up" at bounding box center [913, 426] width 49 height 17
click at [50, 225] on div "event_available Schedule" at bounding box center [40, 218] width 80 height 13
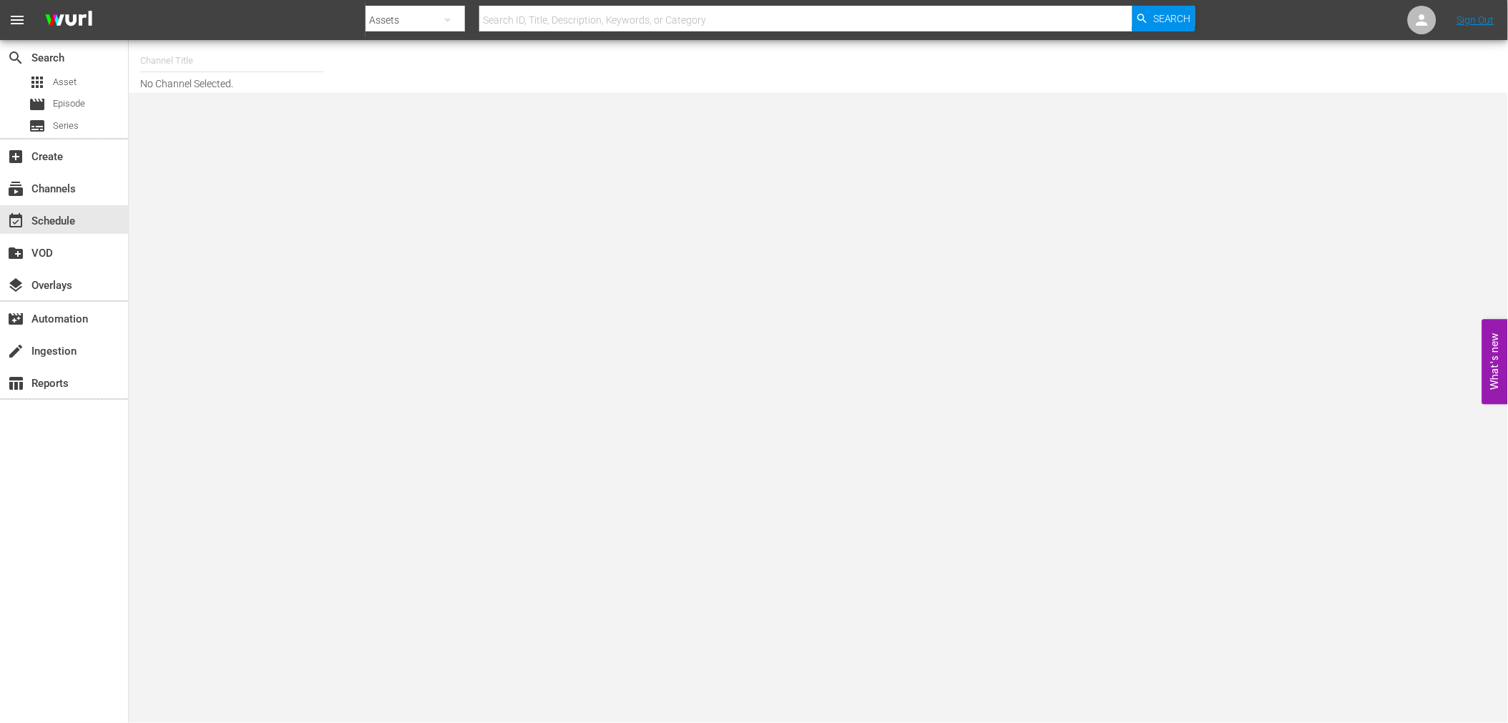
click at [186, 55] on input "text" at bounding box center [231, 61] width 183 height 34
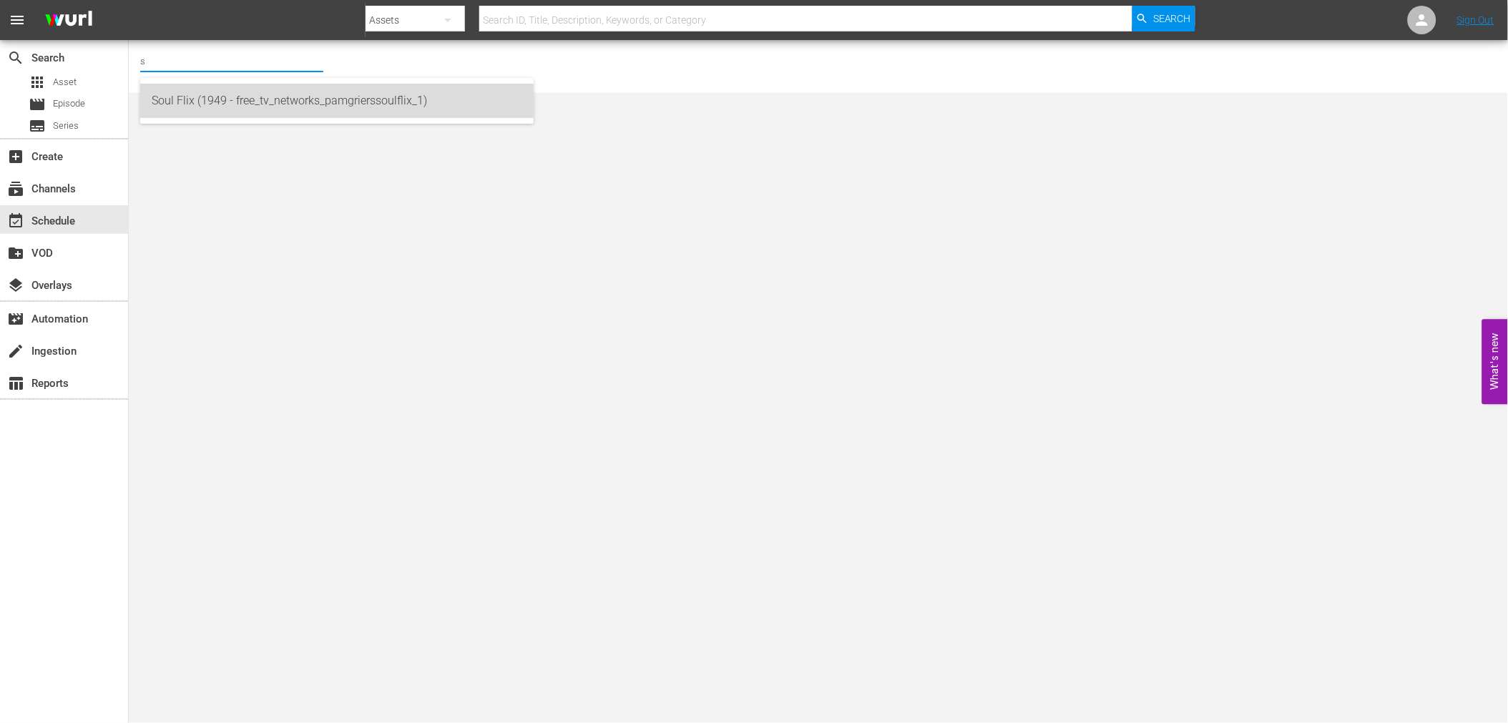
click at [215, 93] on div "Soul Flix (1949 - free_tv_networks_pamgrierssoulflix_1)" at bounding box center [337, 101] width 371 height 34
type input "Soul Flix (1949 - free_tv_networks_pamgrierssoulflix_1)"
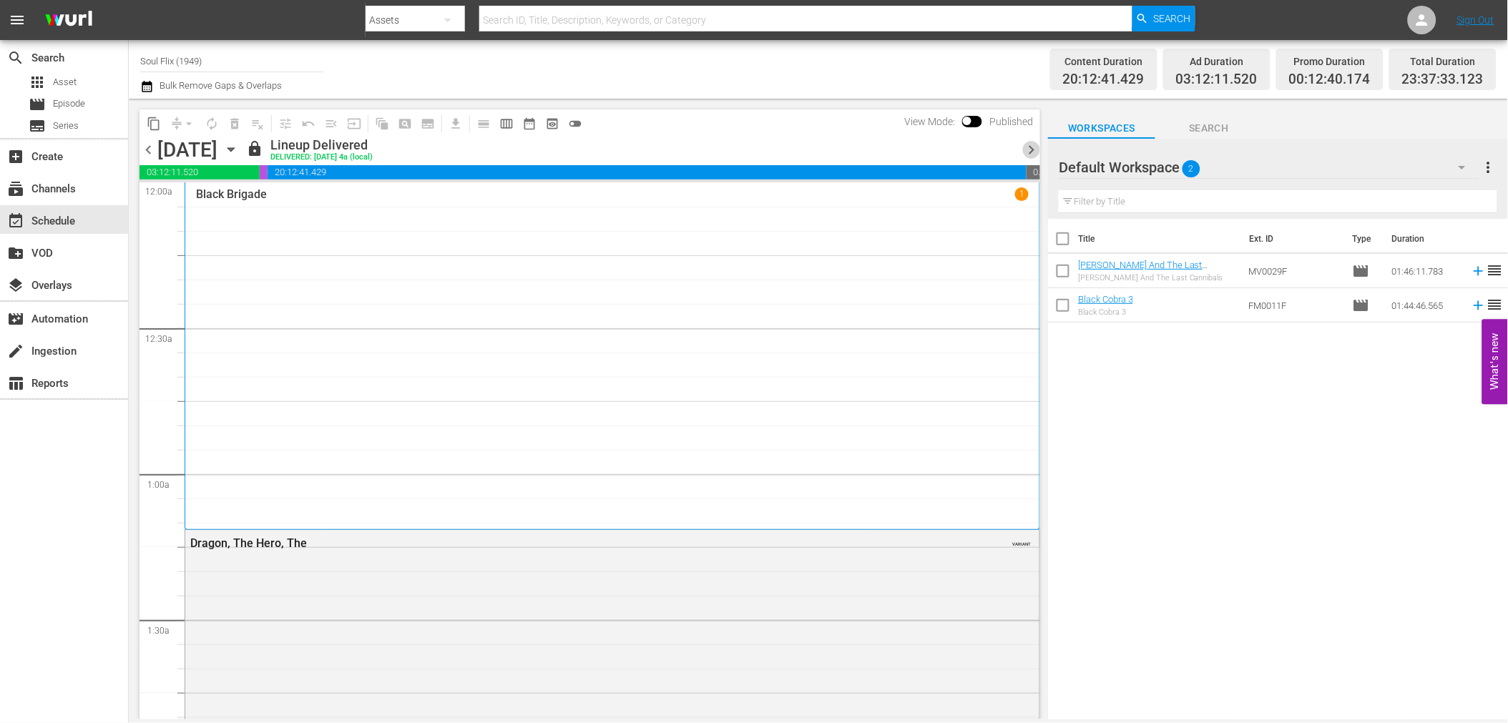
click at [1035, 141] on span "chevron_right" at bounding box center [1031, 150] width 18 height 18
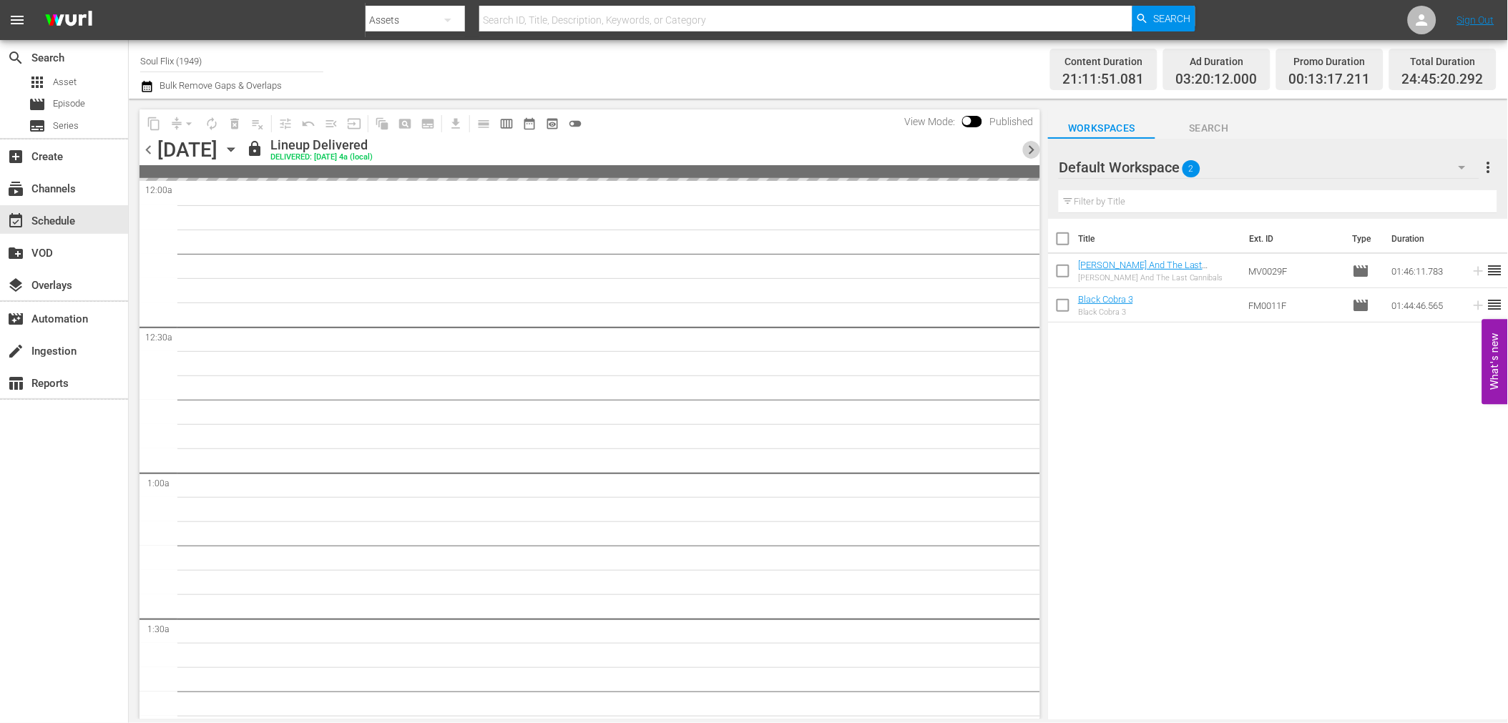
click at [1032, 143] on span "chevron_right" at bounding box center [1031, 150] width 18 height 18
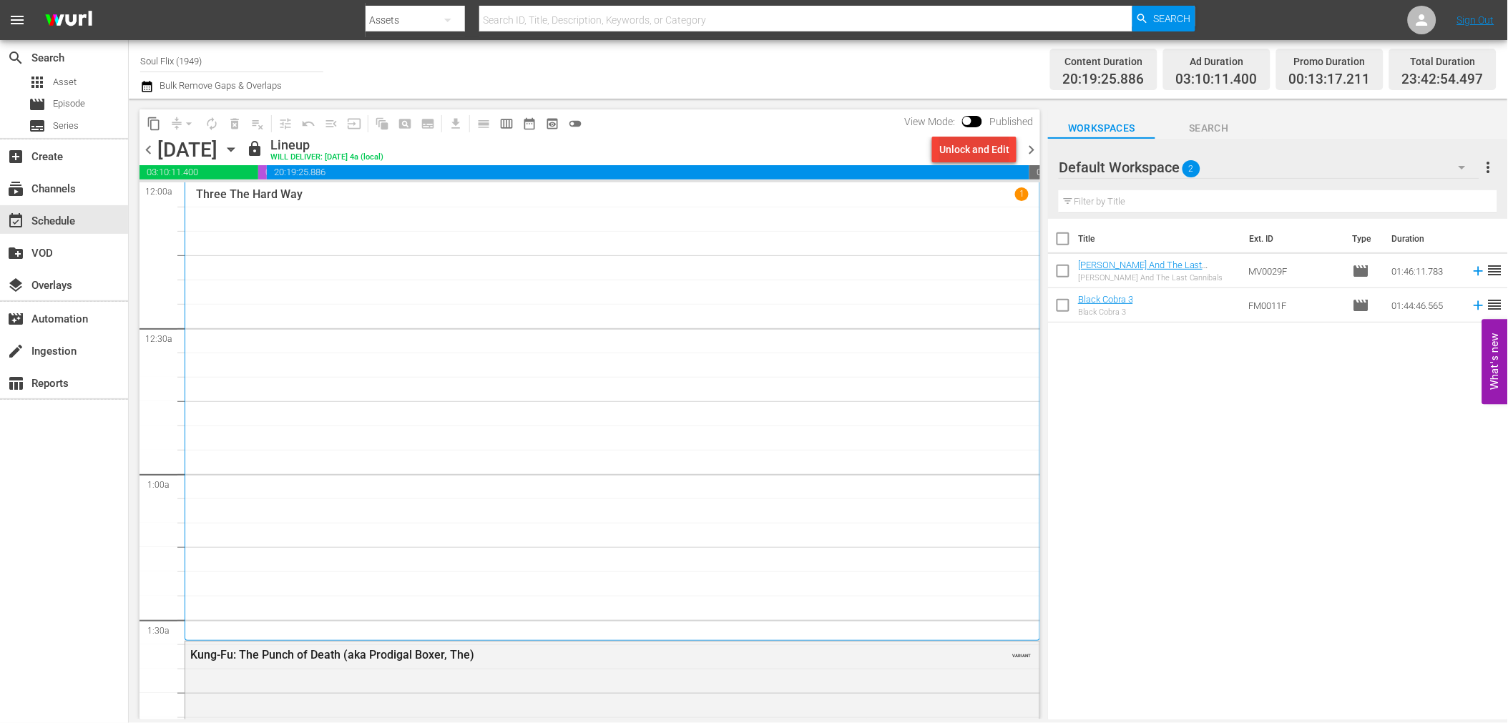
click at [983, 157] on div "Unlock and Edit" at bounding box center [974, 150] width 70 height 26
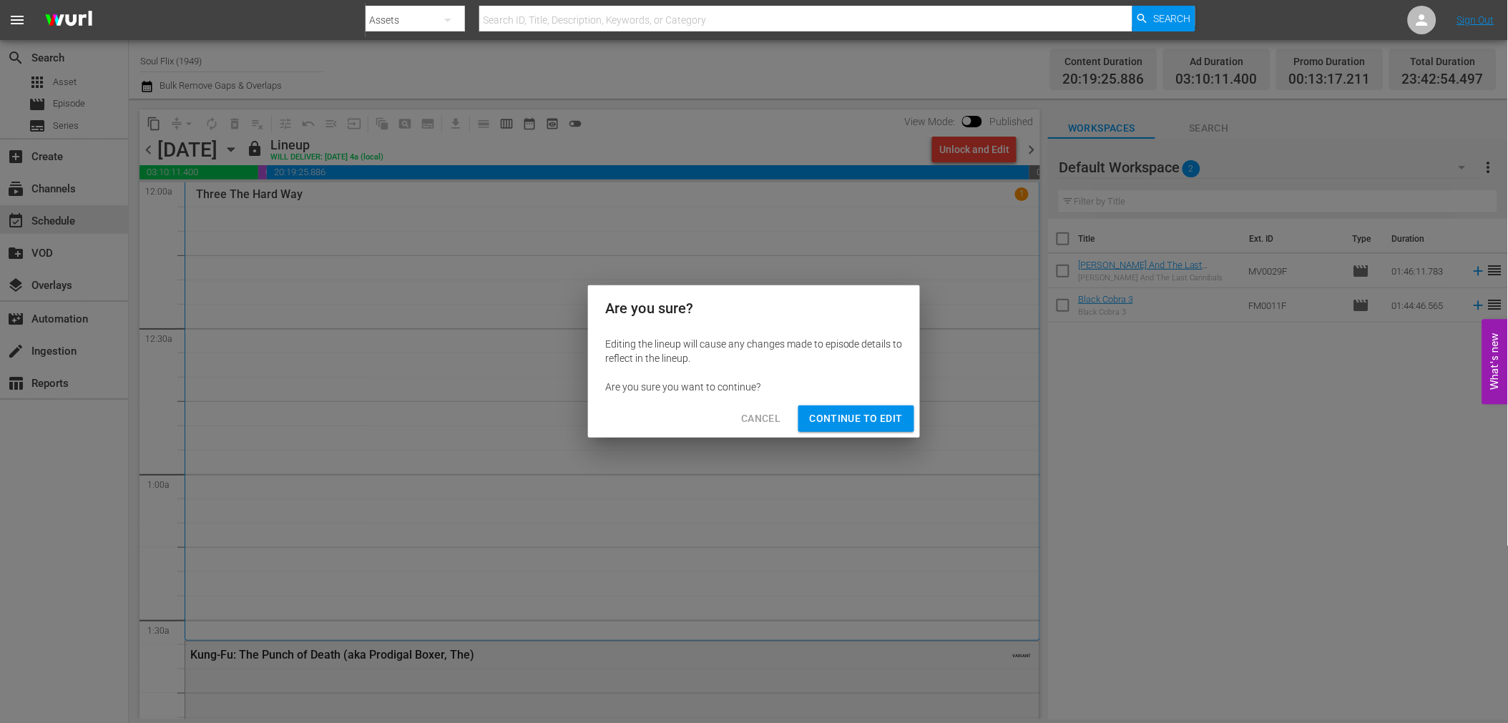
click at [874, 433] on div "Cancel Continue to Edit" at bounding box center [754, 419] width 332 height 38
click at [880, 416] on span "Continue to Edit" at bounding box center [856, 419] width 93 height 18
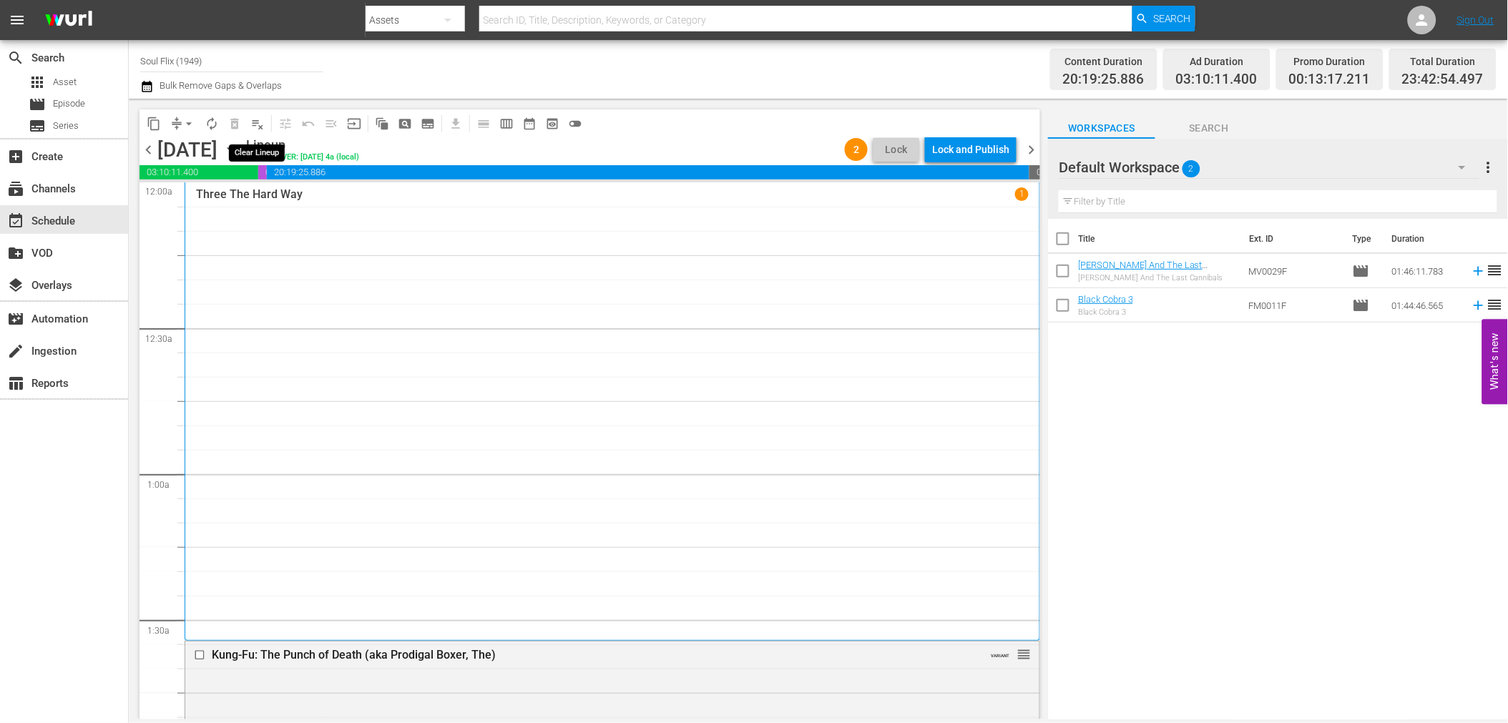
click at [255, 122] on span "playlist_remove_outlined" at bounding box center [257, 124] width 14 height 14
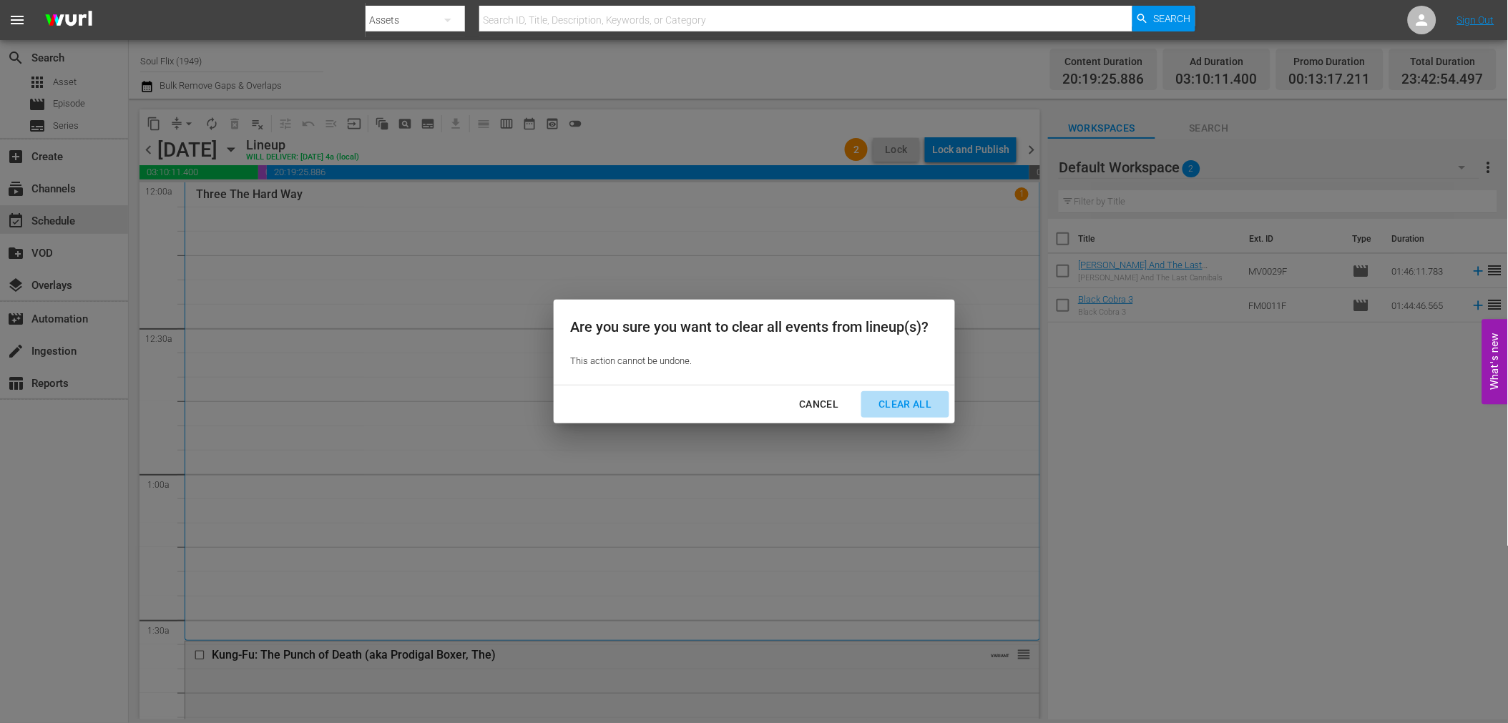
click at [928, 404] on div "Clear All" at bounding box center [905, 405] width 76 height 18
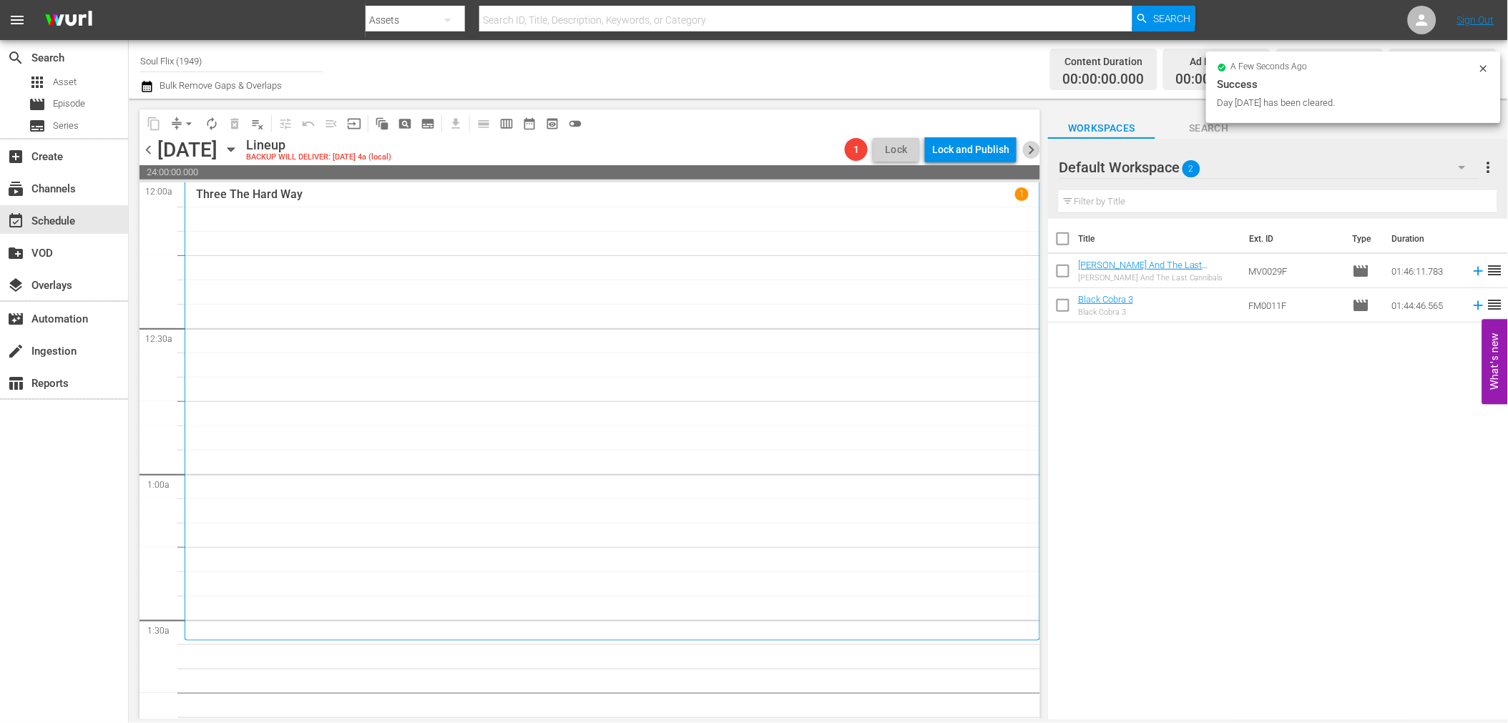
click at [1032, 150] on span "chevron_right" at bounding box center [1031, 150] width 18 height 18
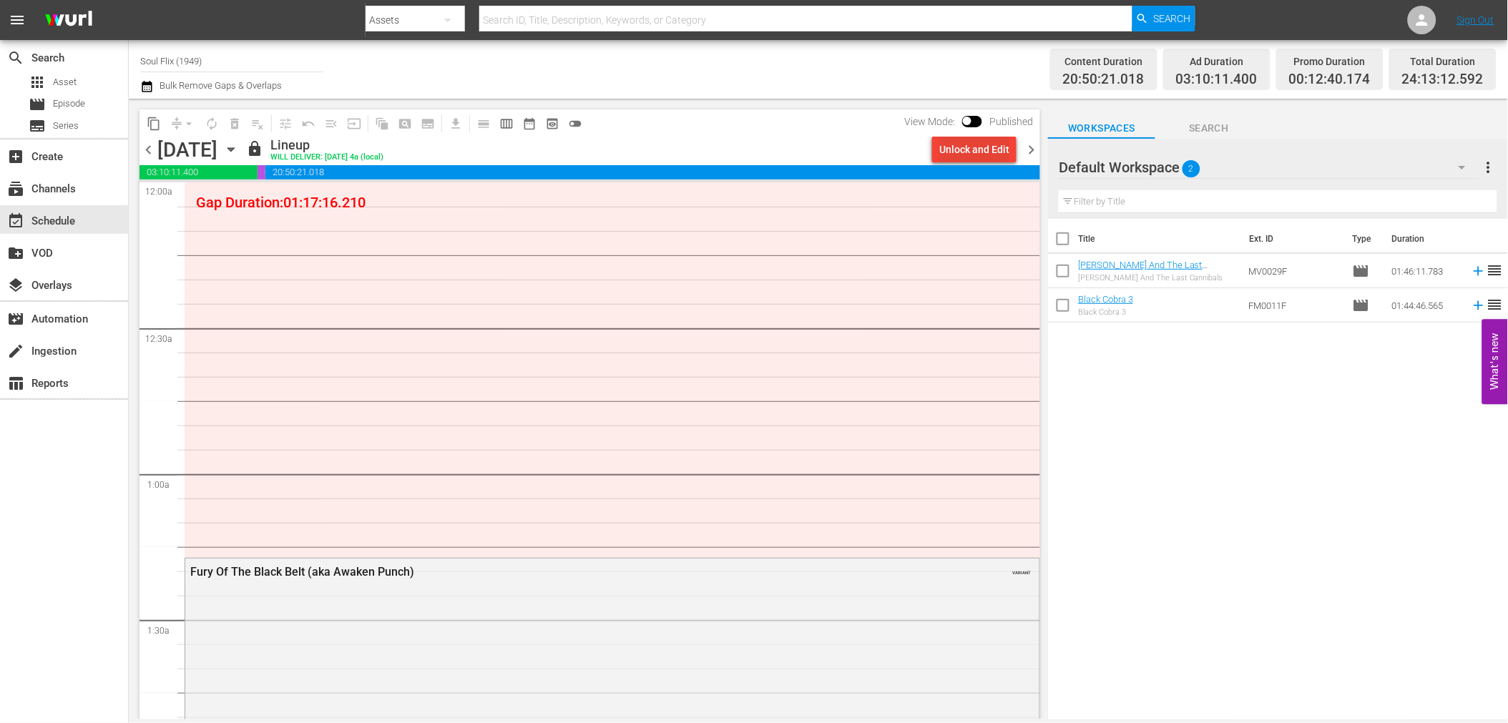
click at [988, 153] on div "Unlock and Edit" at bounding box center [974, 150] width 70 height 26
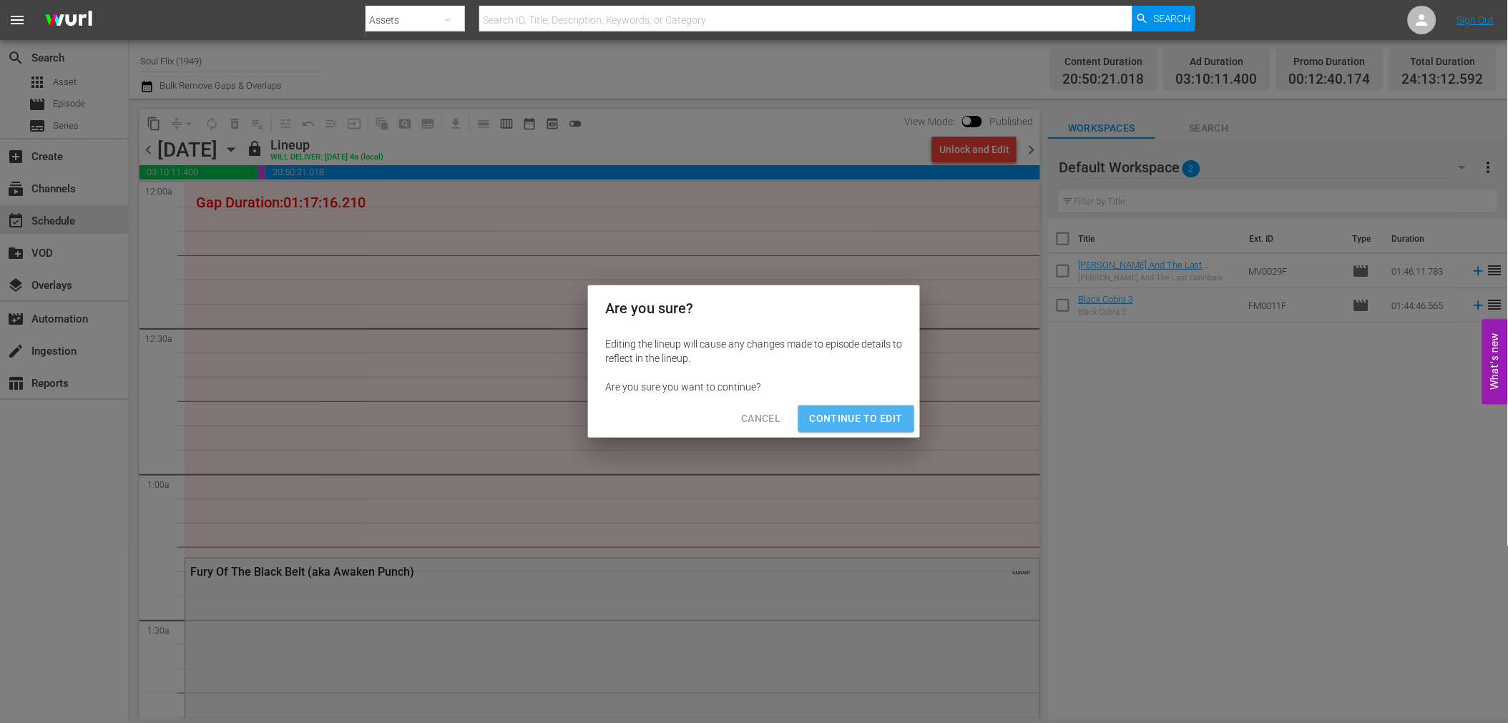
click at [904, 408] on button "Continue to Edit" at bounding box center [856, 419] width 116 height 26
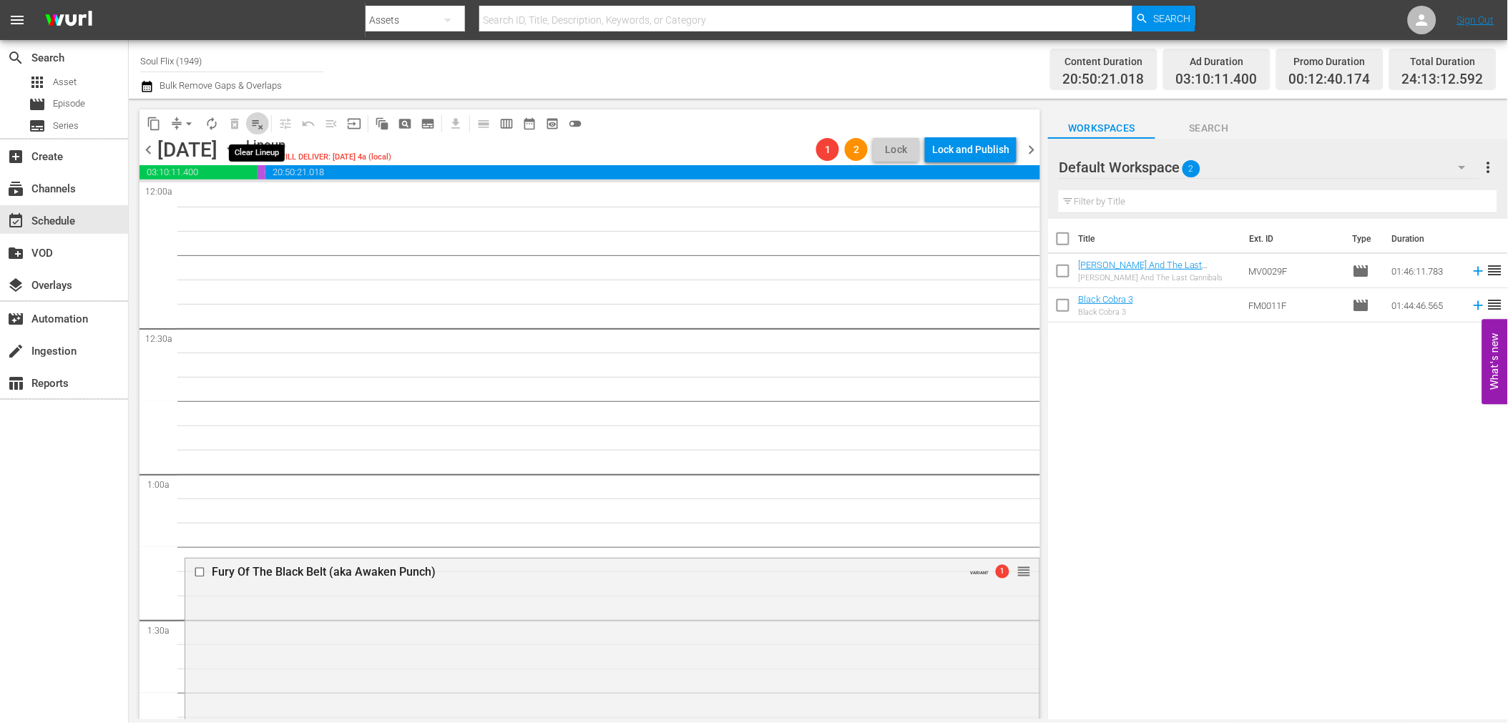
click at [255, 122] on span "playlist_remove_outlined" at bounding box center [257, 124] width 14 height 14
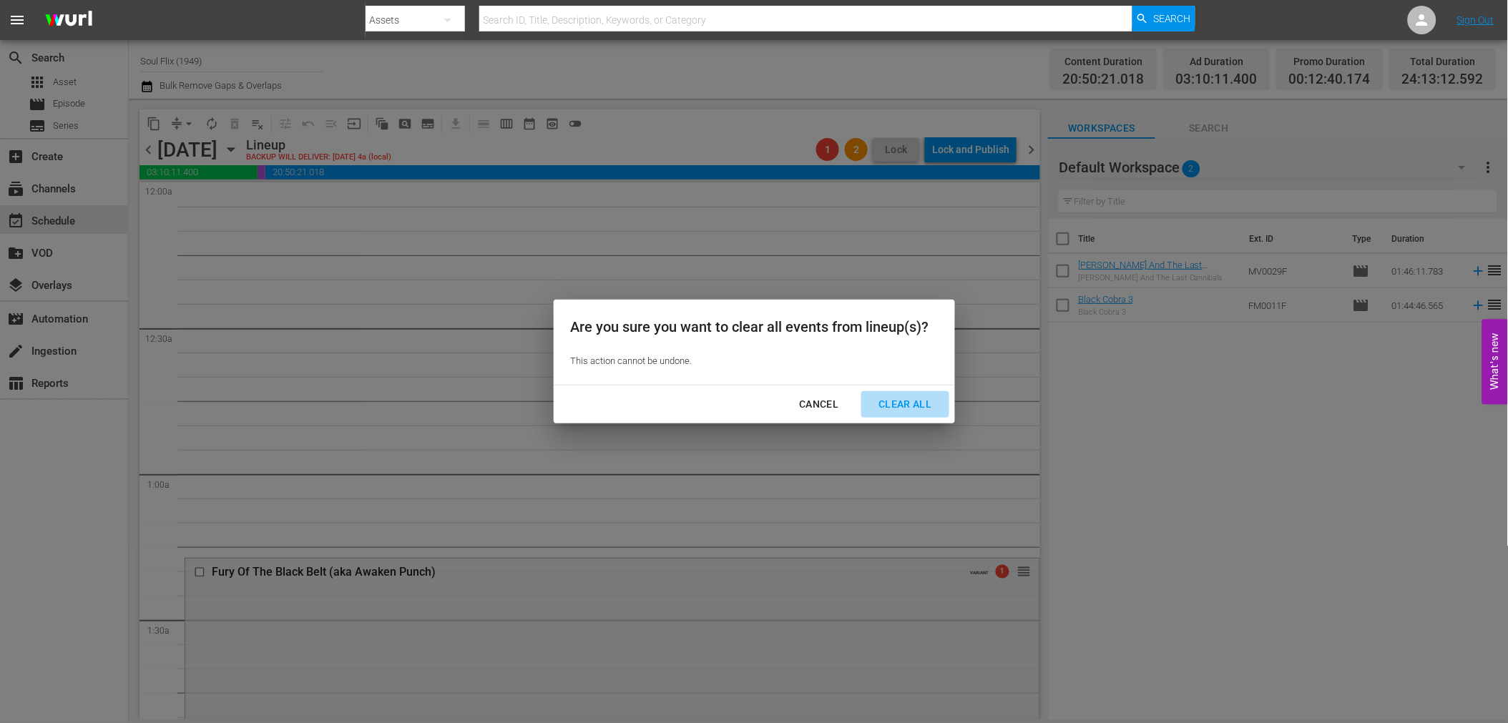
click at [931, 406] on div "Clear All" at bounding box center [905, 405] width 76 height 18
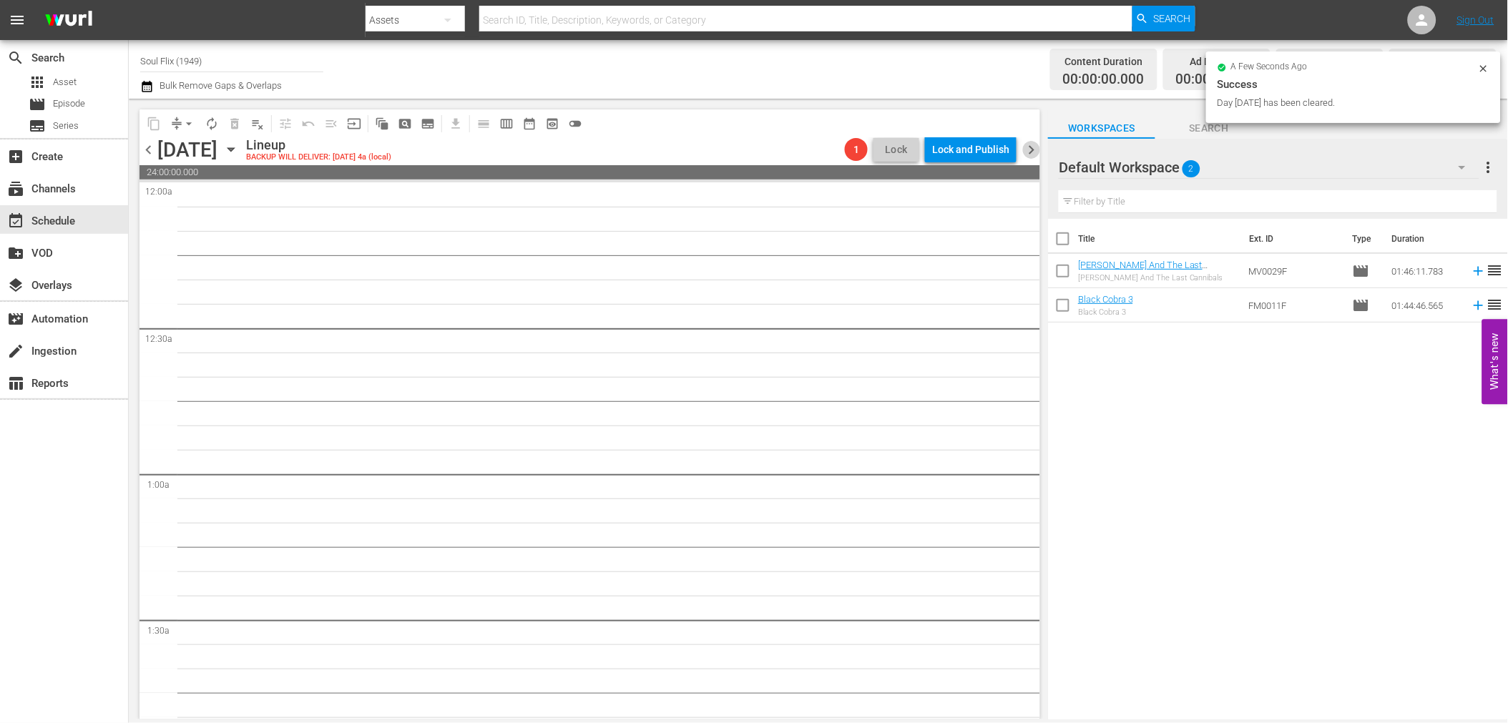
click at [1032, 149] on span "chevron_right" at bounding box center [1031, 150] width 18 height 18
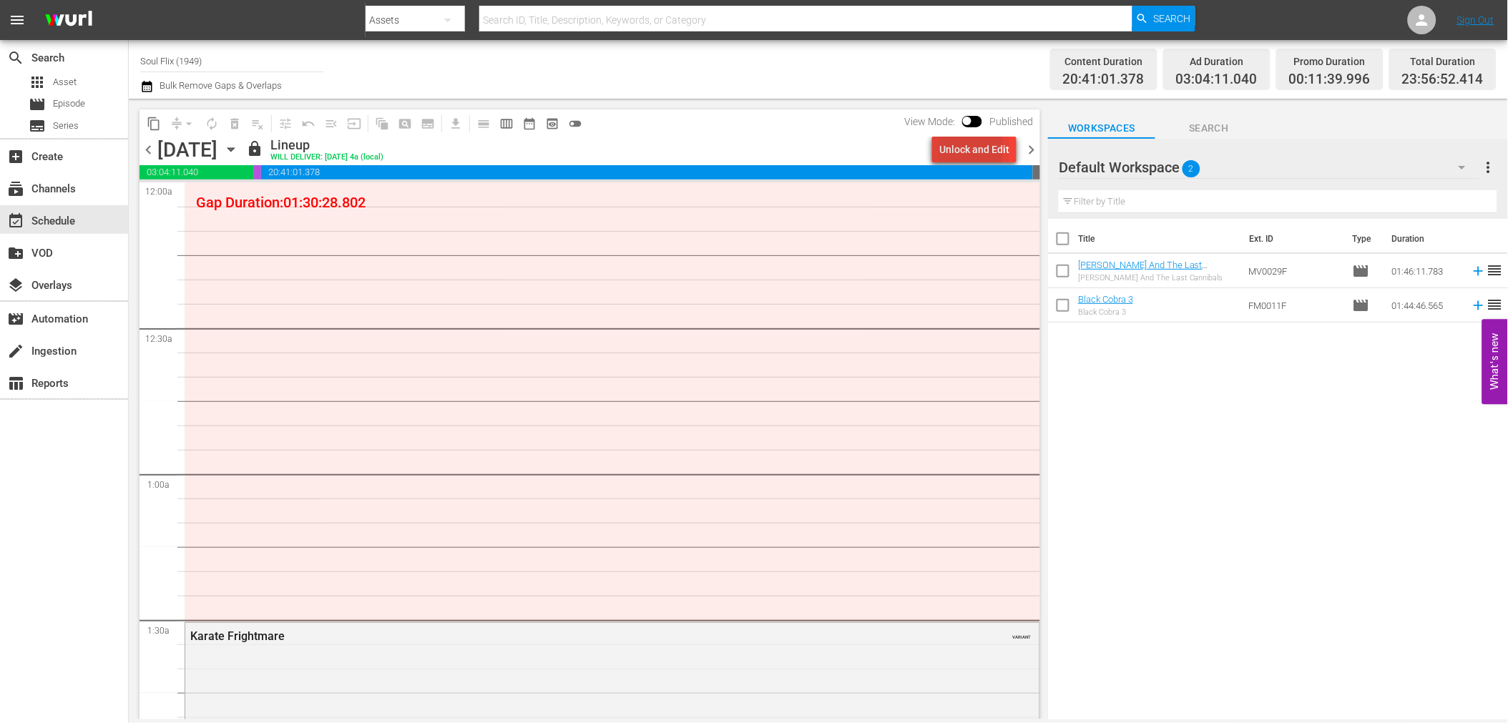
click at [941, 148] on div "Unlock and Edit" at bounding box center [974, 150] width 70 height 26
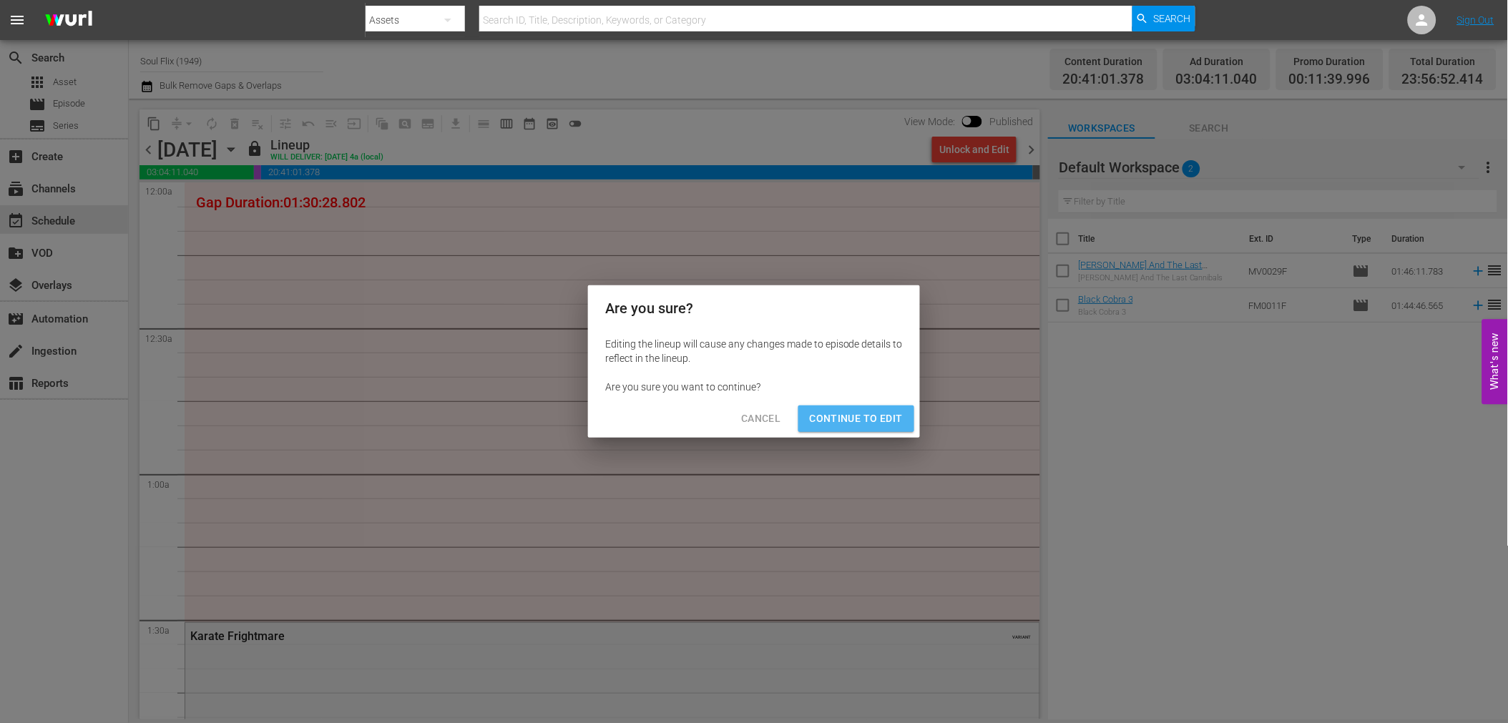
click at [876, 422] on span "Continue to Edit" at bounding box center [856, 419] width 93 height 18
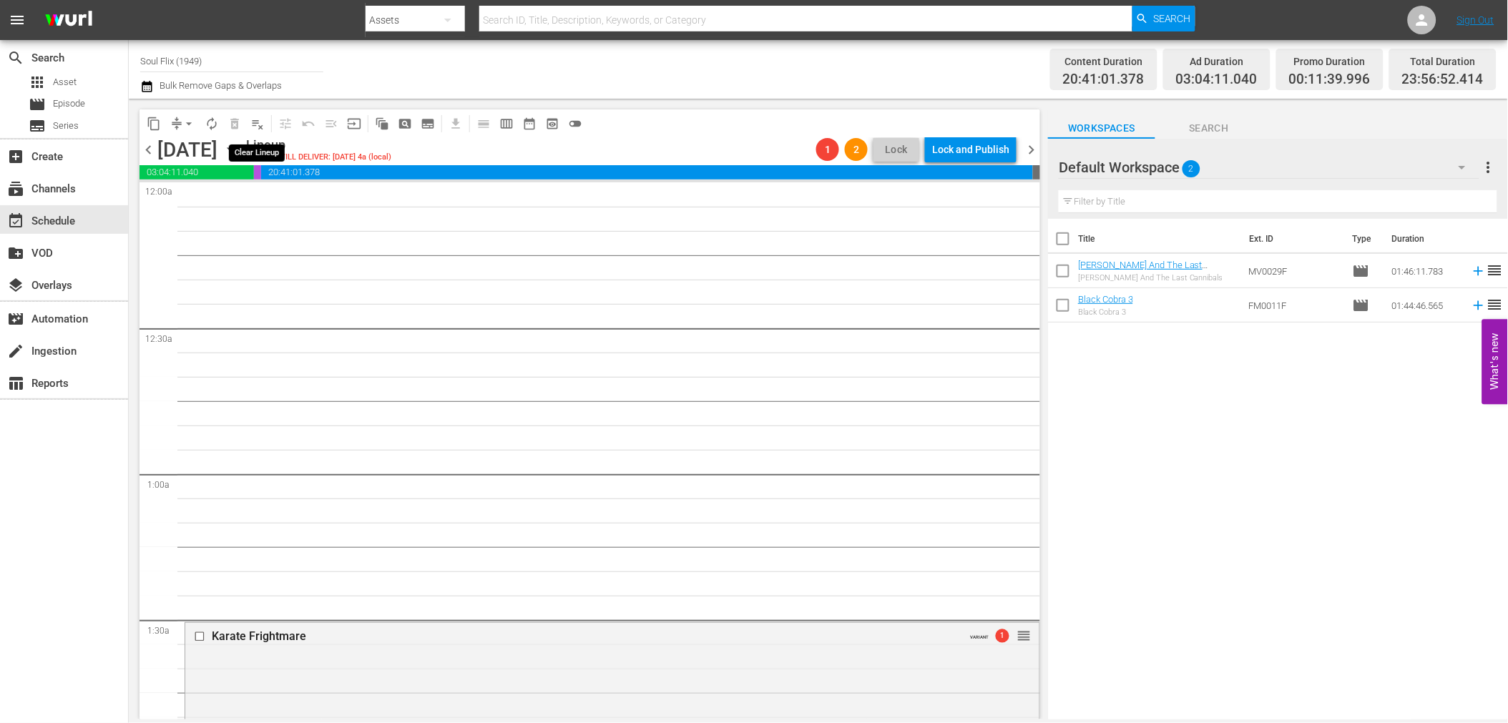
click at [258, 124] on span "playlist_remove_outlined" at bounding box center [257, 124] width 14 height 14
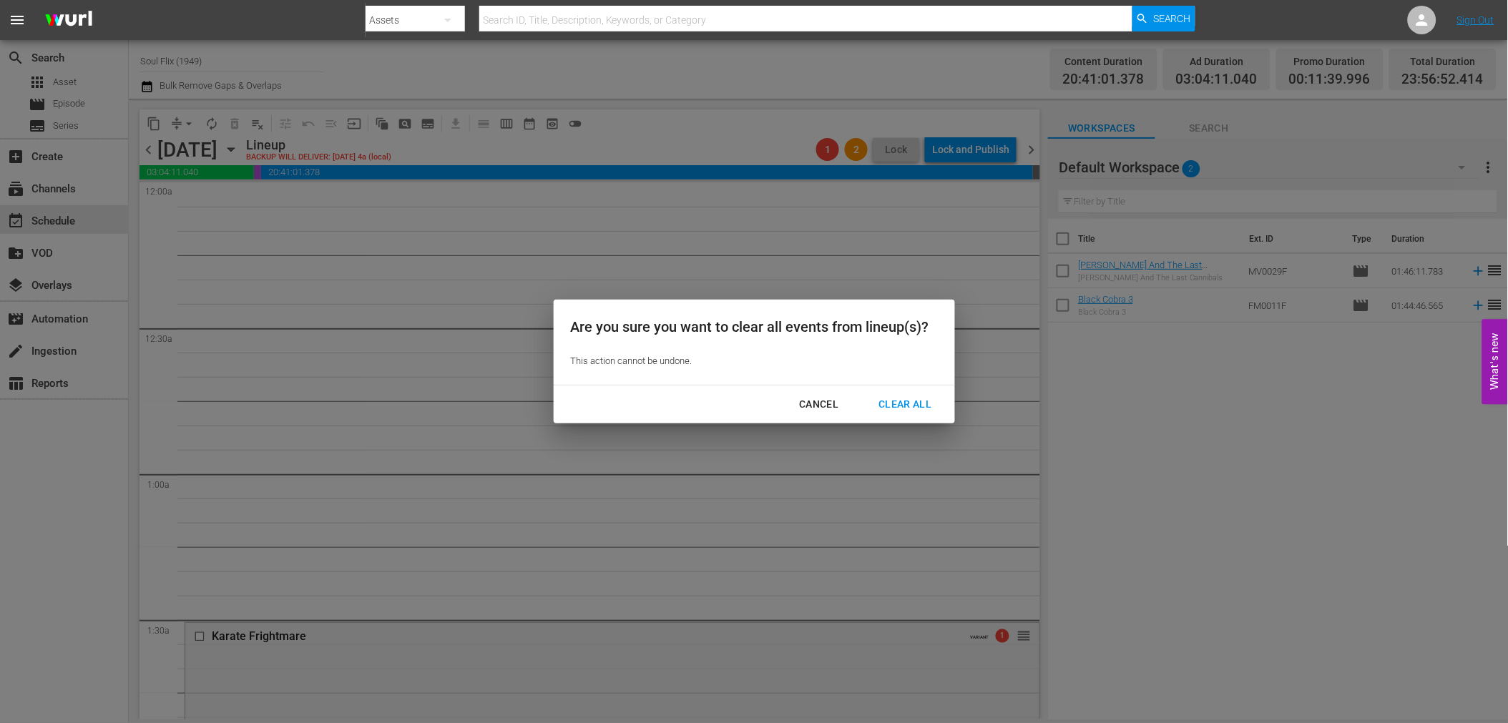
click at [904, 394] on button "Clear All" at bounding box center [904, 404] width 87 height 26
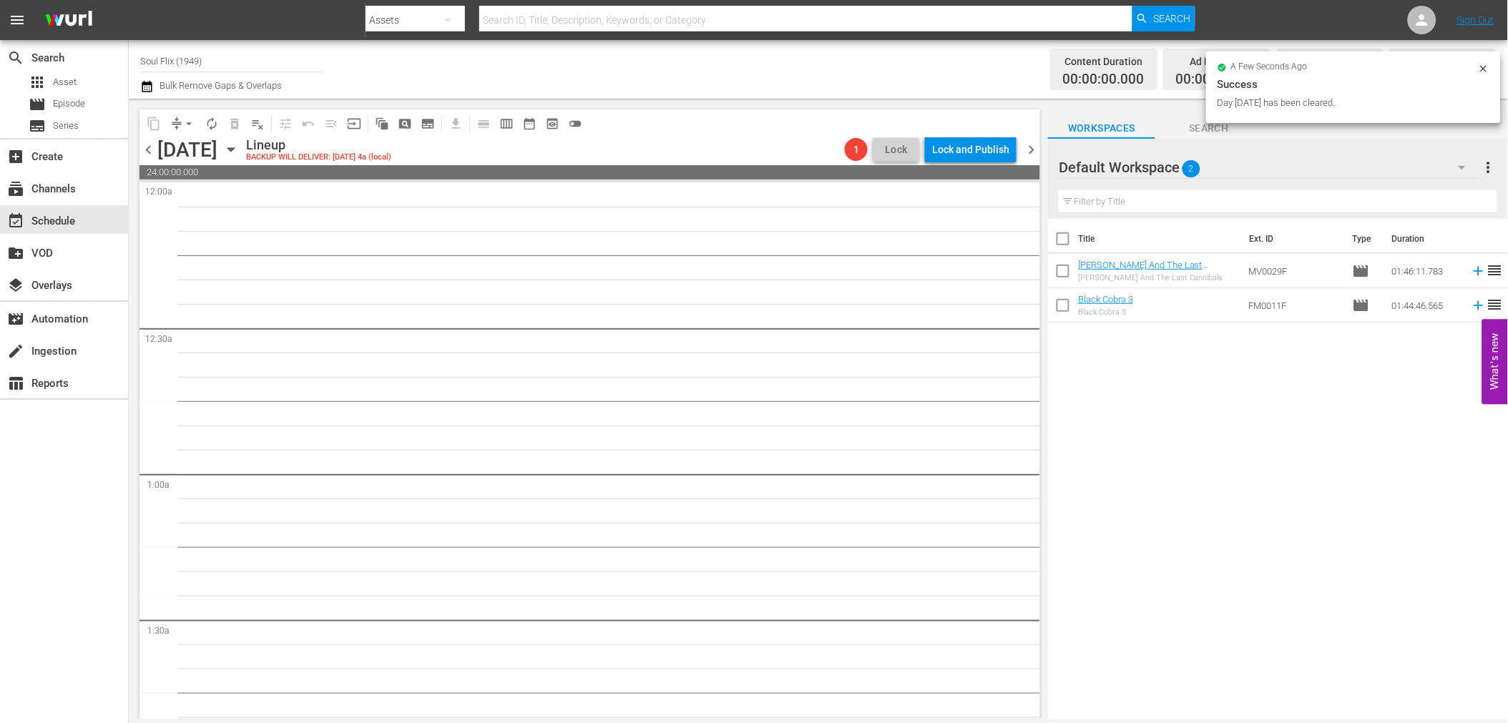
click at [1027, 143] on span "chevron_right" at bounding box center [1031, 150] width 18 height 18
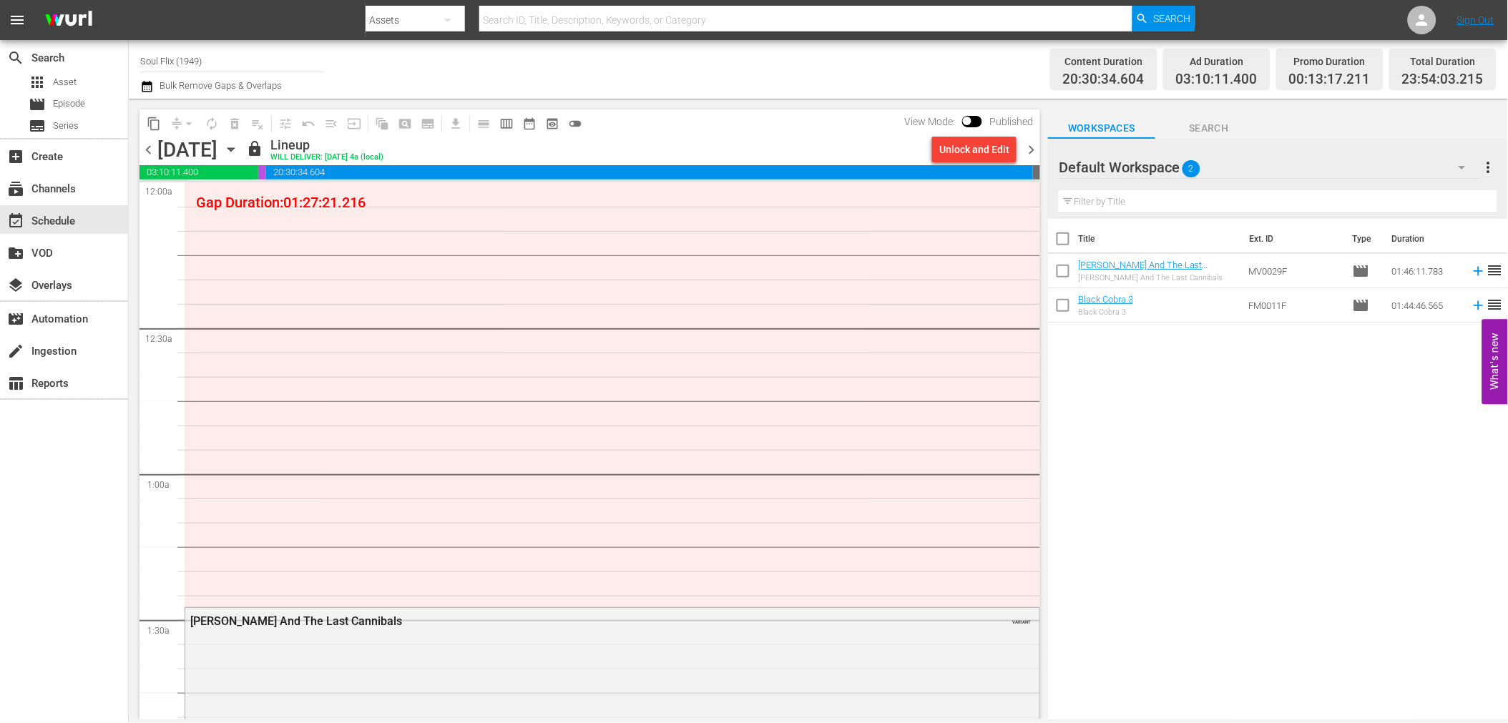
click at [960, 152] on div "Unlock and Edit" at bounding box center [974, 150] width 70 height 26
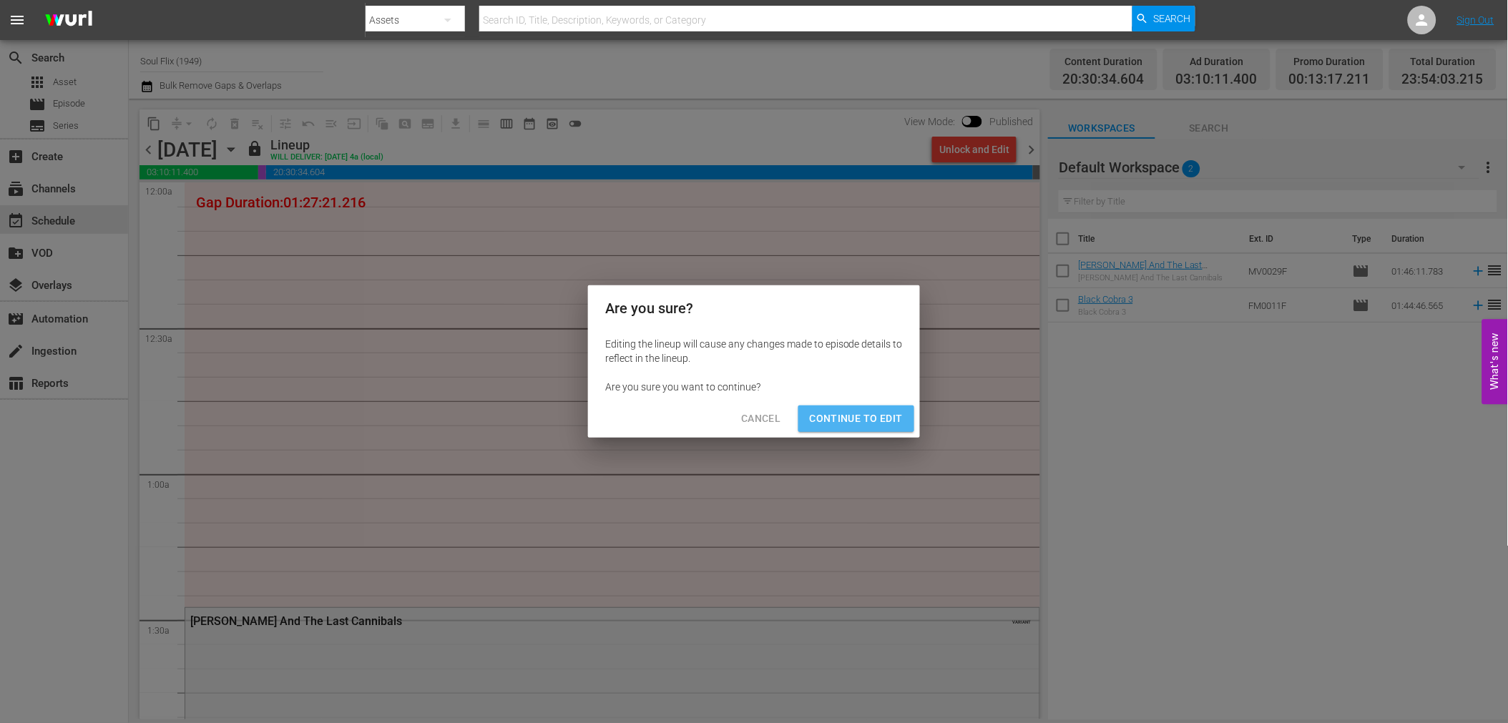
click at [885, 416] on span "Continue to Edit" at bounding box center [856, 419] width 93 height 18
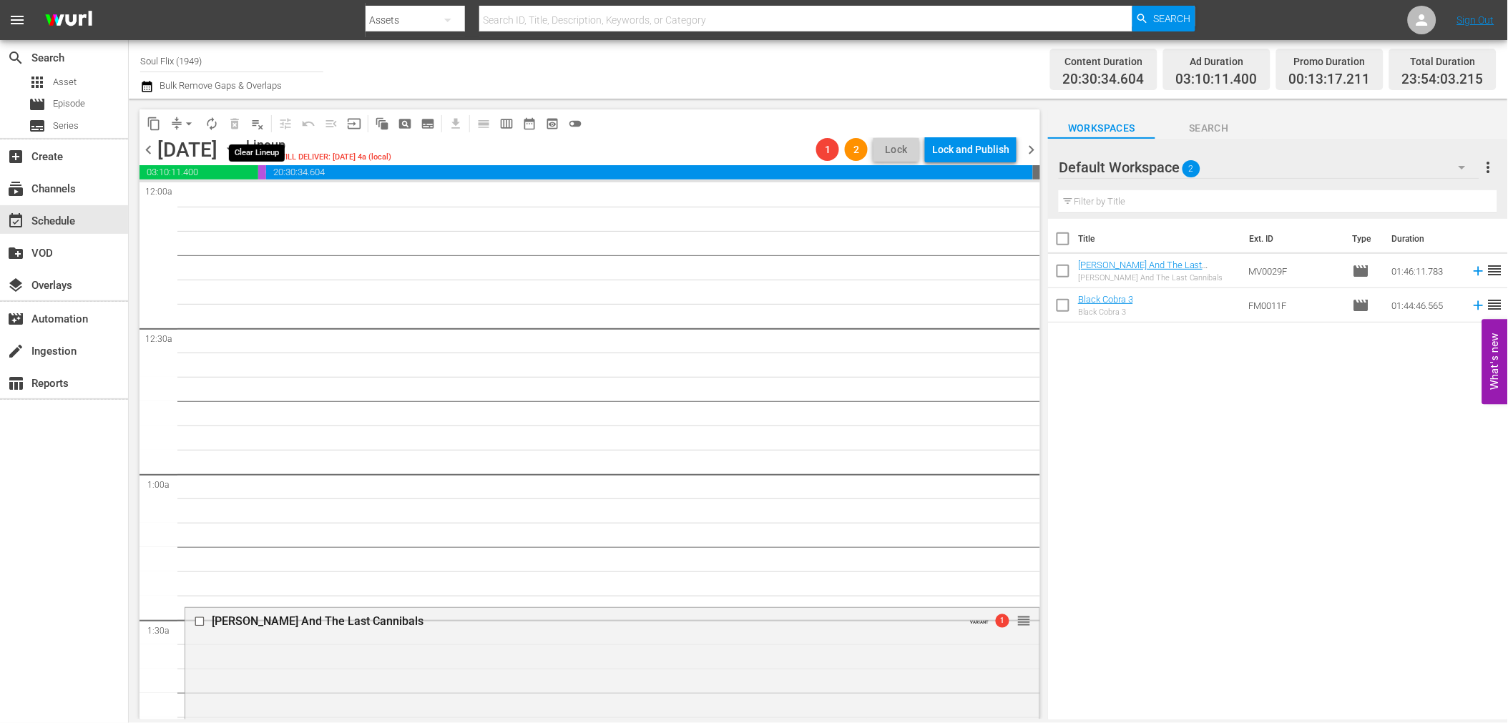
click at [258, 124] on span "playlist_remove_outlined" at bounding box center [257, 124] width 14 height 14
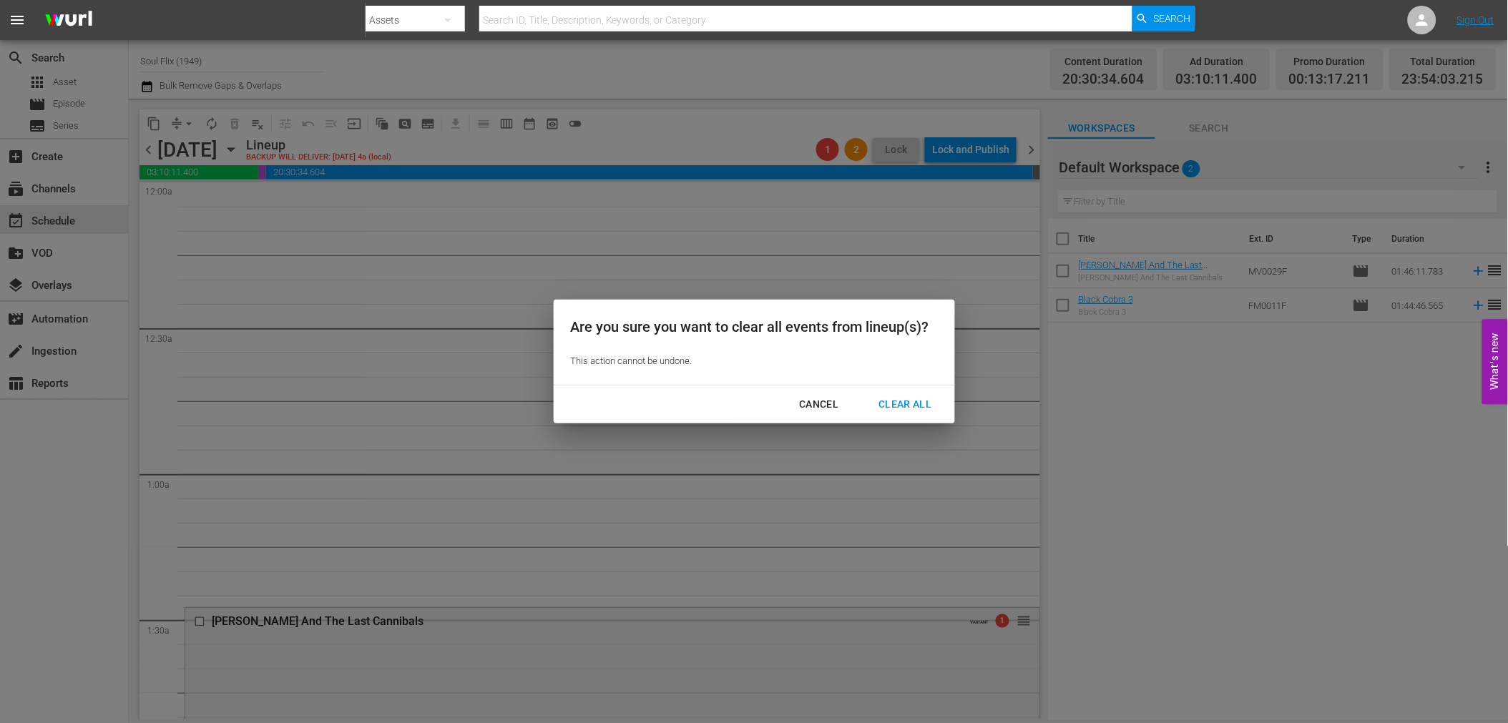
drag, startPoint x: 889, startPoint y: 396, endPoint x: 901, endPoint y: 388, distance: 14.9
click at [889, 397] on div "Clear All" at bounding box center [905, 405] width 76 height 18
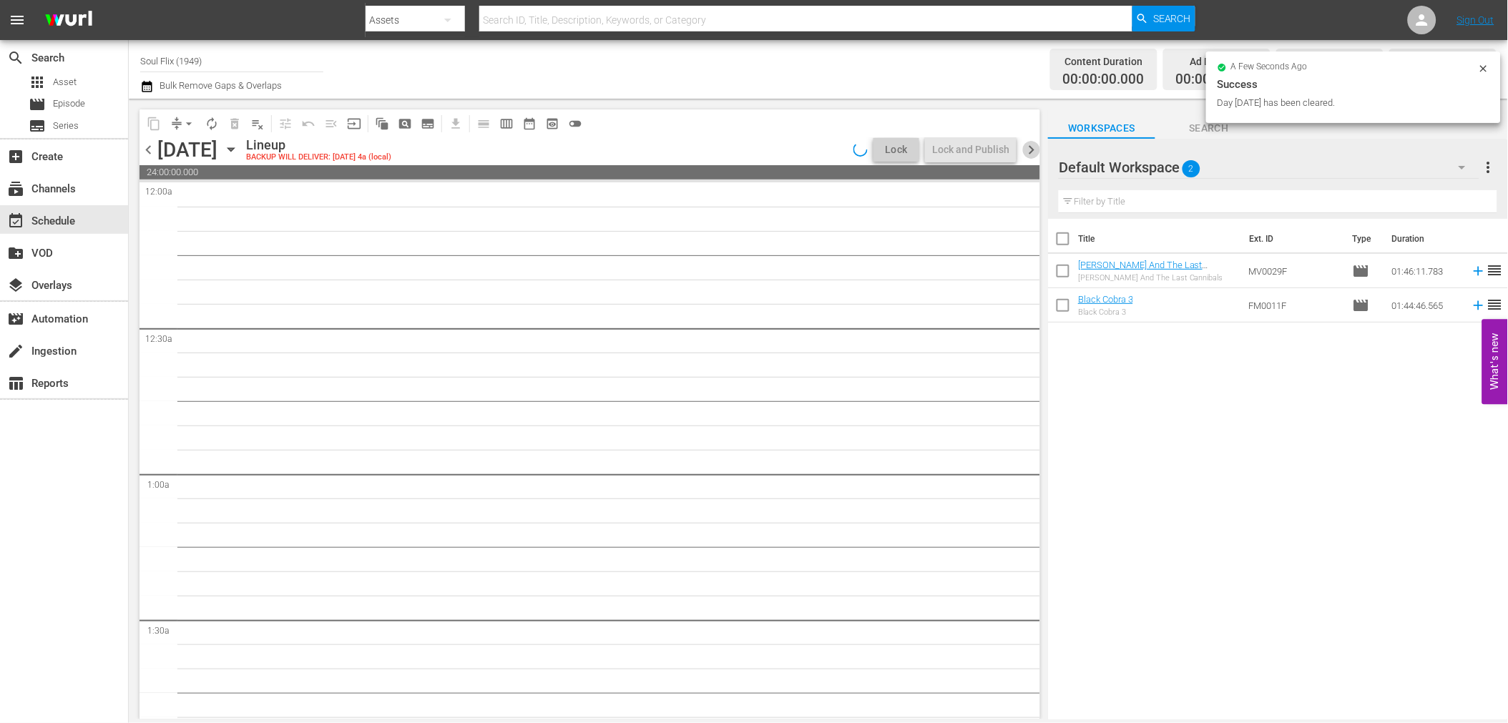
click at [1032, 145] on span "chevron_right" at bounding box center [1031, 150] width 18 height 18
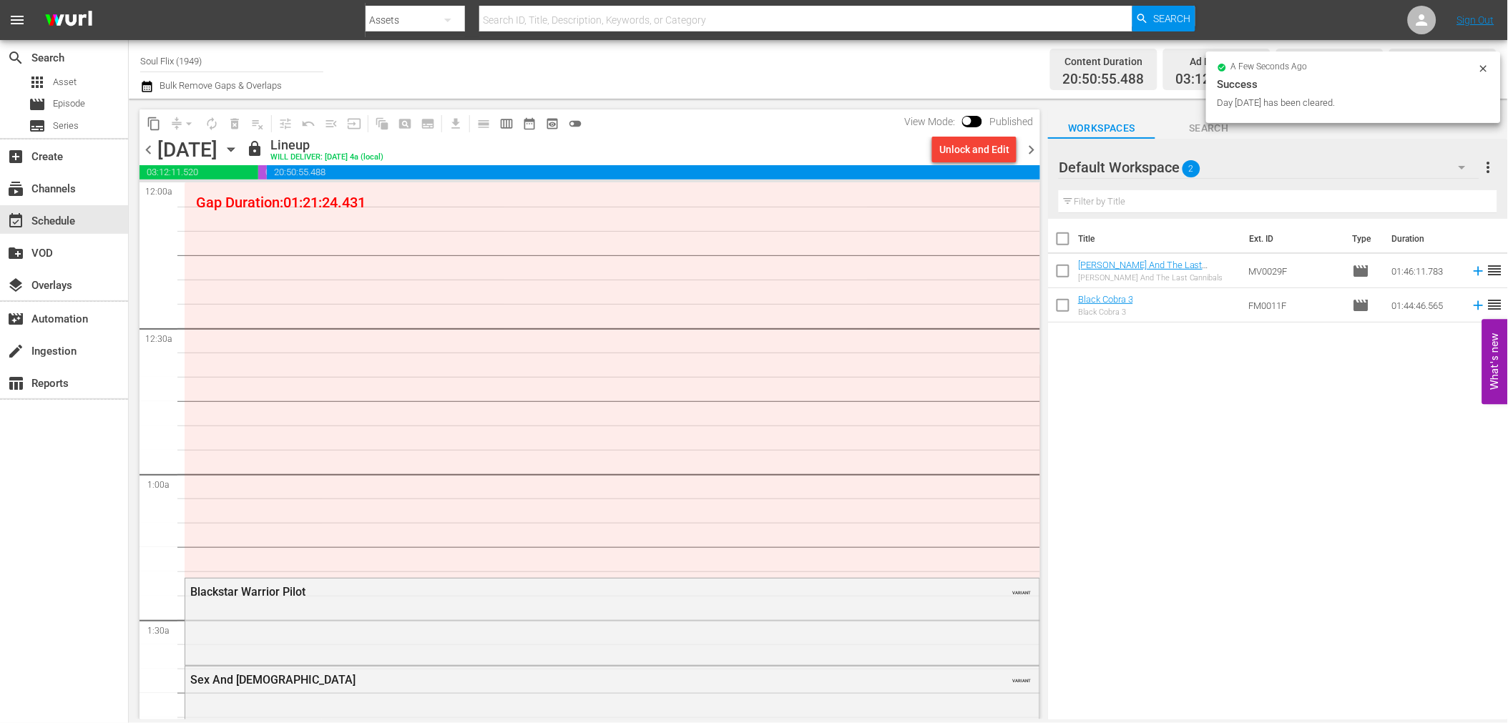
click at [1000, 151] on div "Unlock and Edit" at bounding box center [974, 150] width 70 height 26
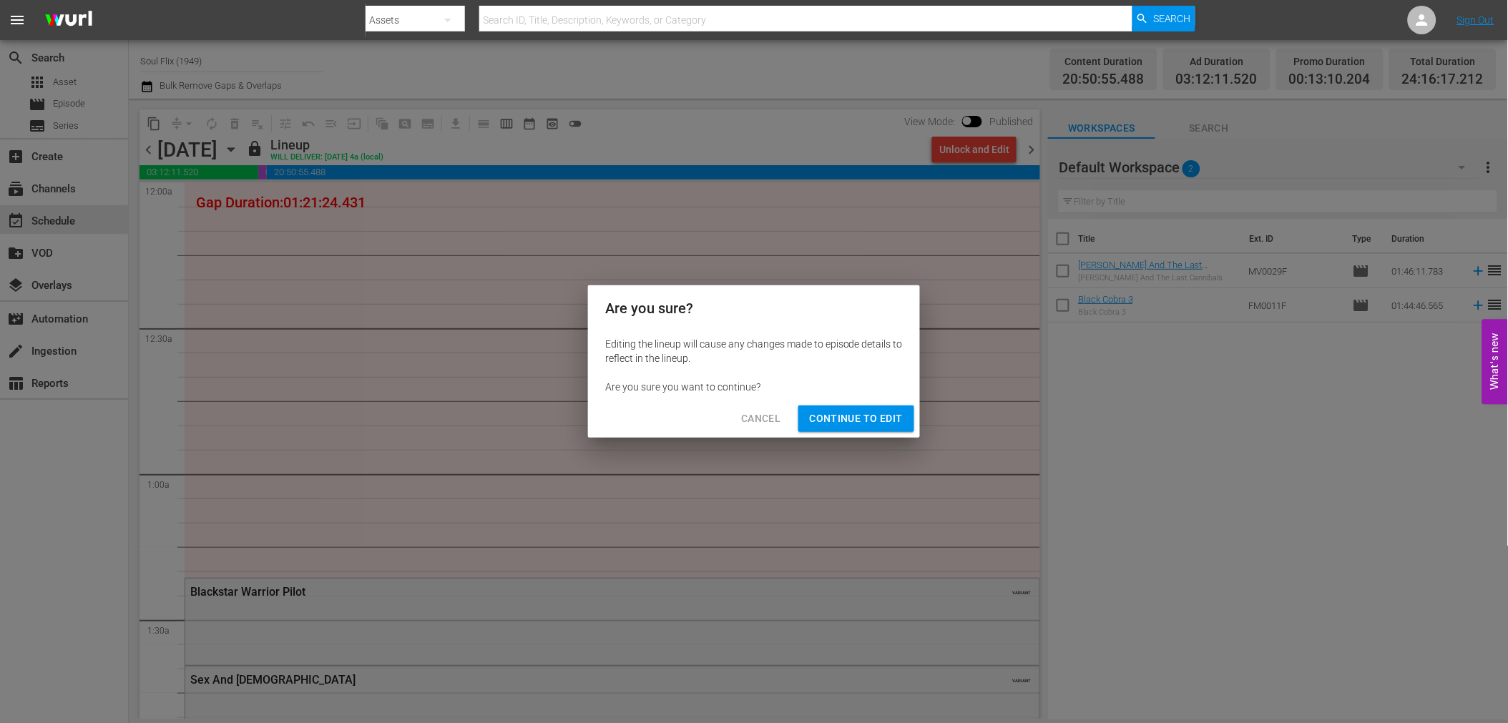
click at [891, 406] on button "Continue to Edit" at bounding box center [856, 419] width 116 height 26
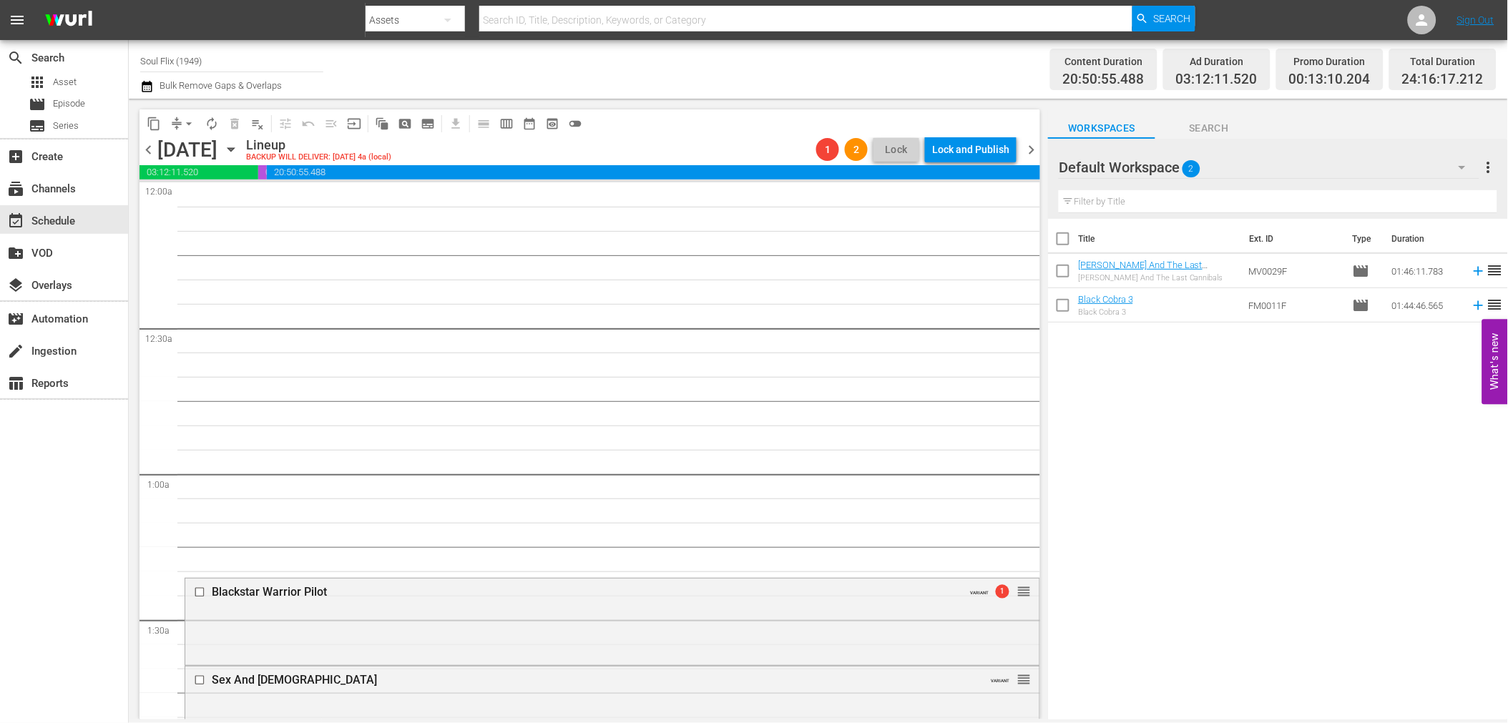
click at [254, 119] on span "playlist_remove_outlined" at bounding box center [257, 124] width 14 height 14
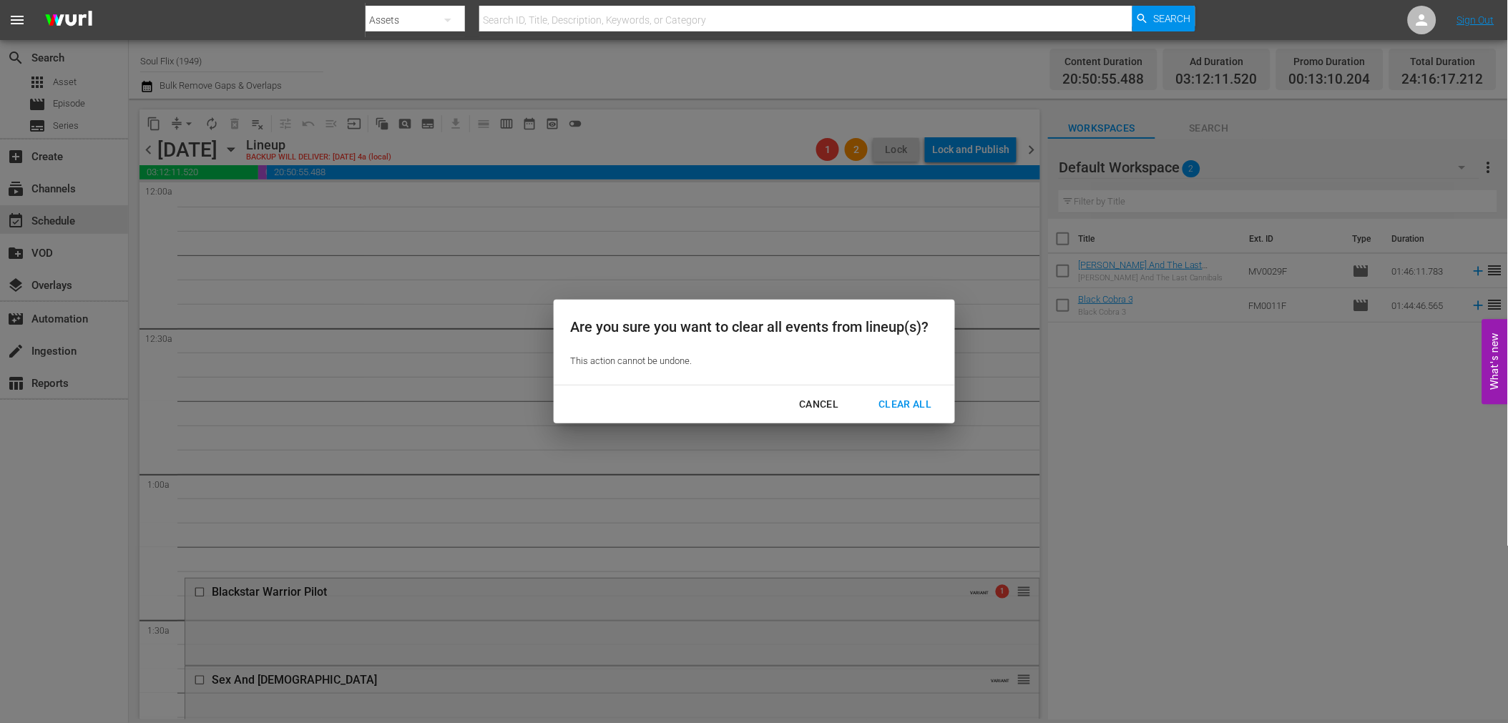
click at [867, 388] on div "Cancel Clear All" at bounding box center [754, 405] width 401 height 38
click at [887, 401] on div "Clear All" at bounding box center [905, 405] width 76 height 18
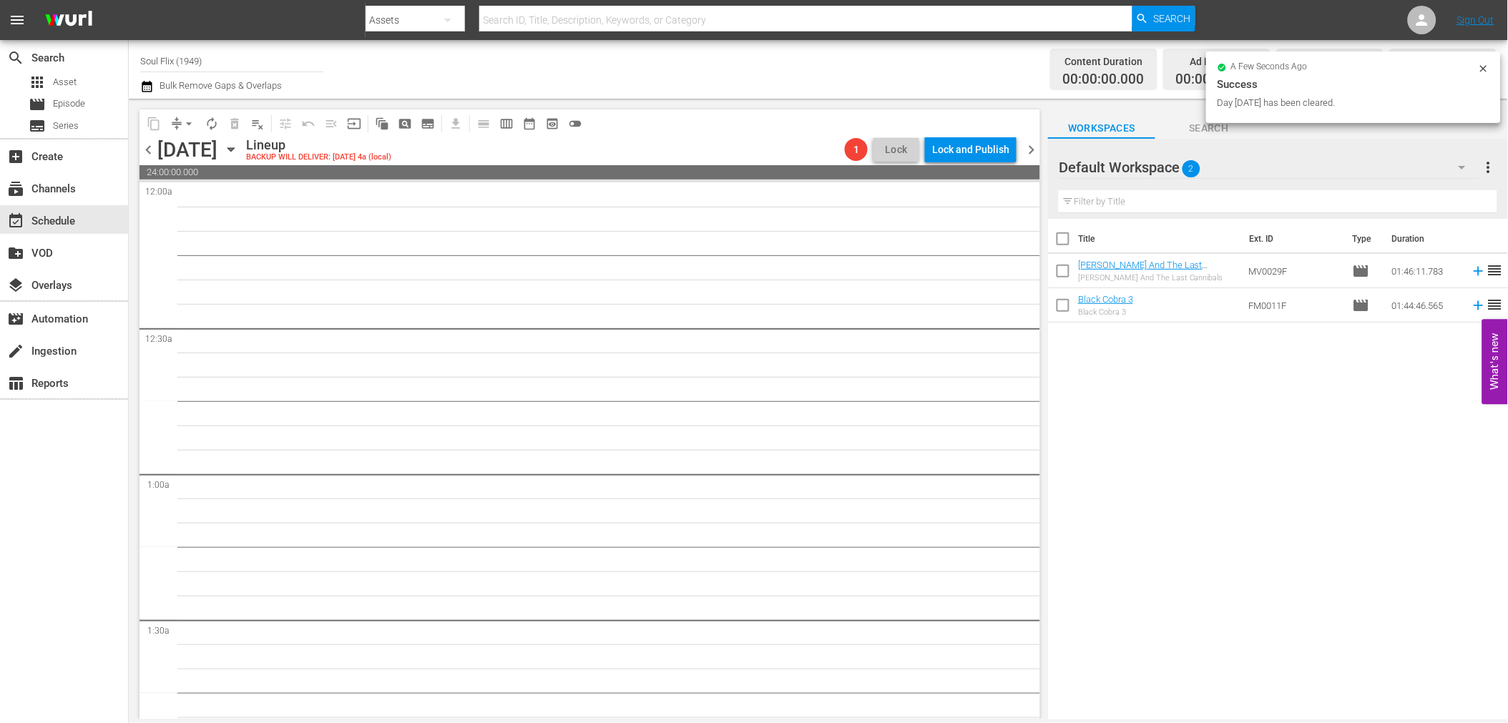
click at [1040, 148] on span "chevron_right" at bounding box center [1031, 150] width 18 height 18
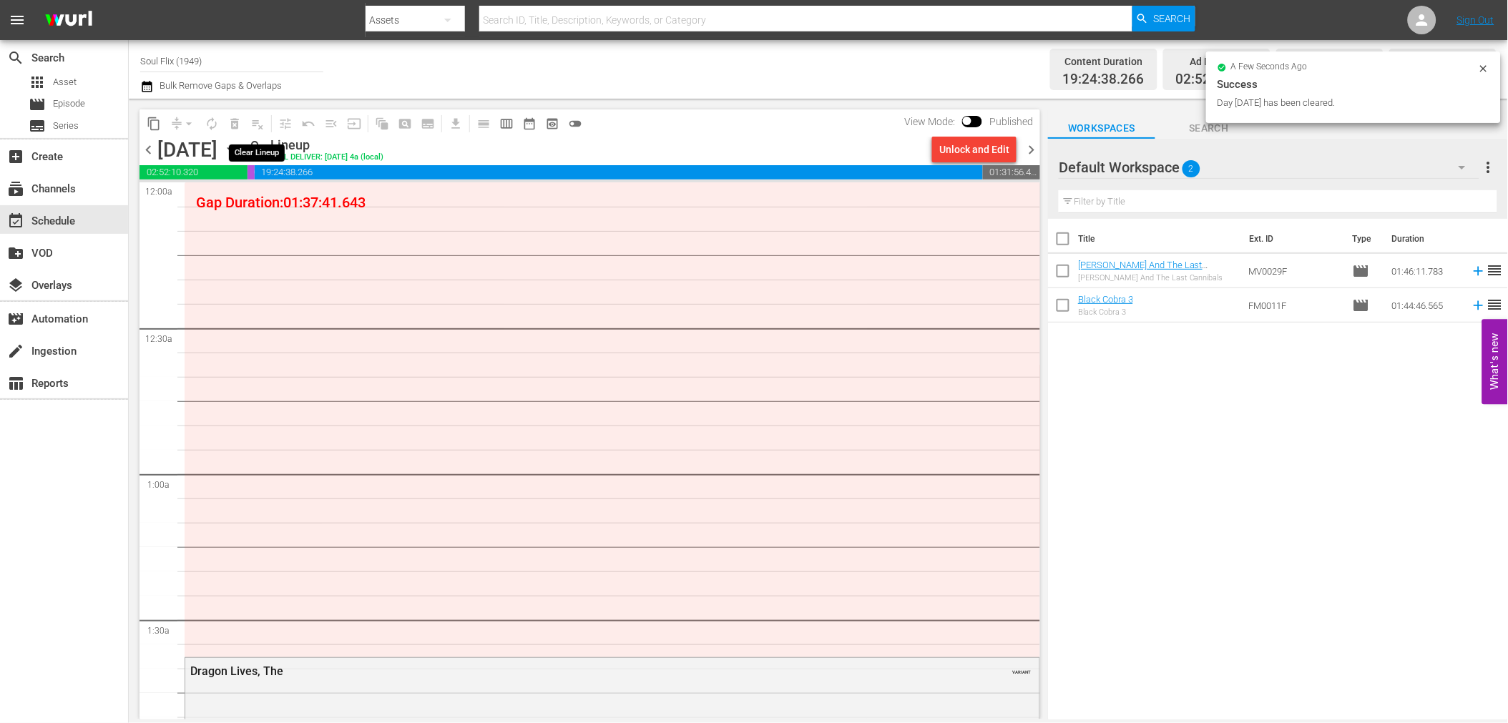
click at [254, 125] on span "playlist_remove_outlined" at bounding box center [257, 123] width 23 height 23
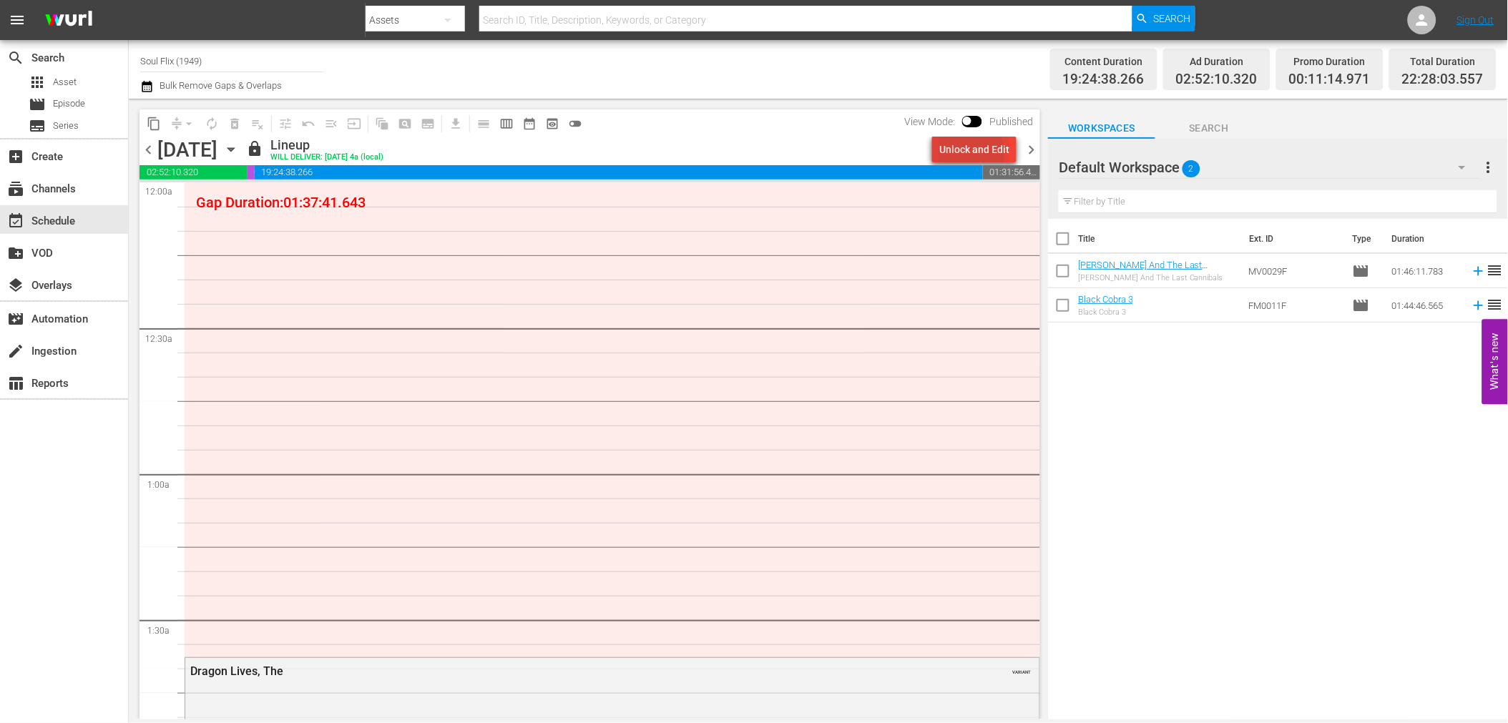
click at [962, 154] on div "Unlock and Edit" at bounding box center [974, 150] width 70 height 26
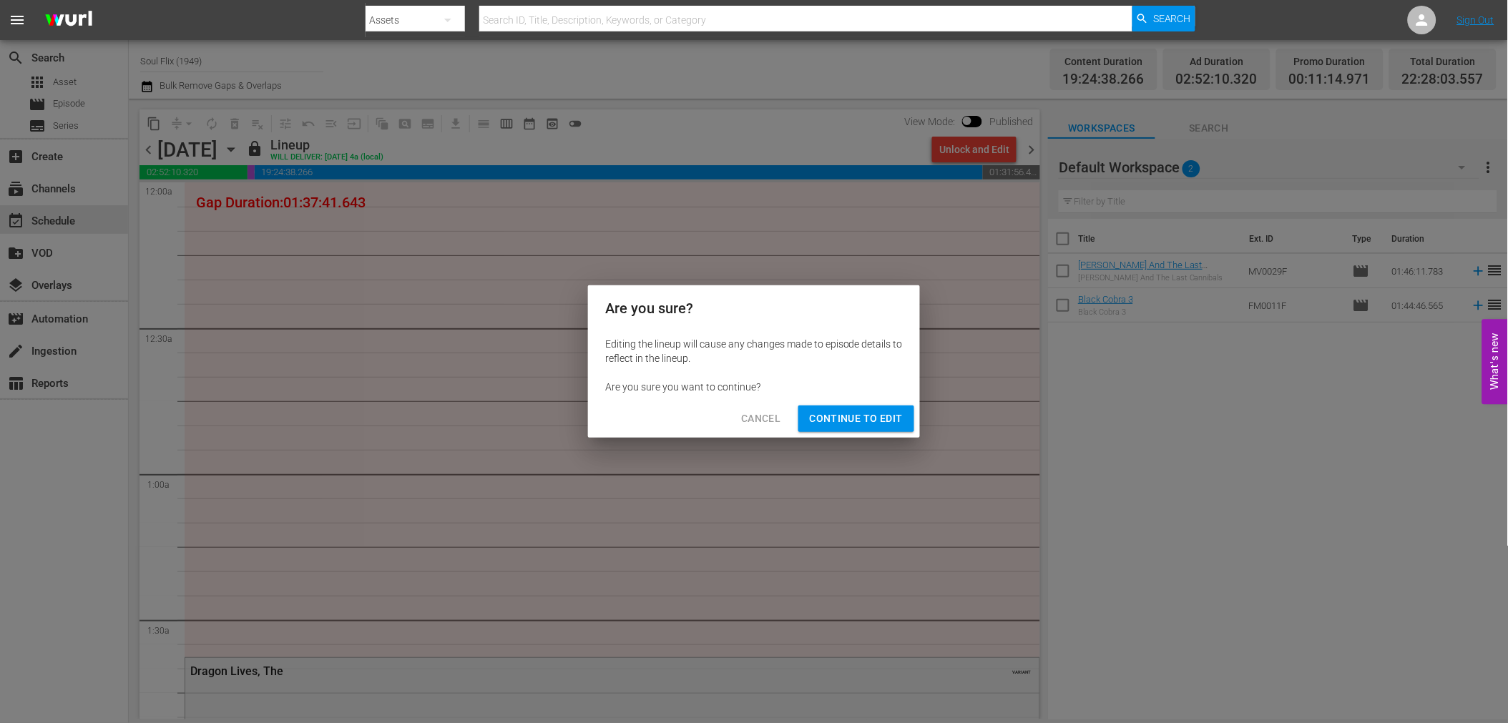
click at [875, 415] on span "Continue to Edit" at bounding box center [856, 419] width 93 height 18
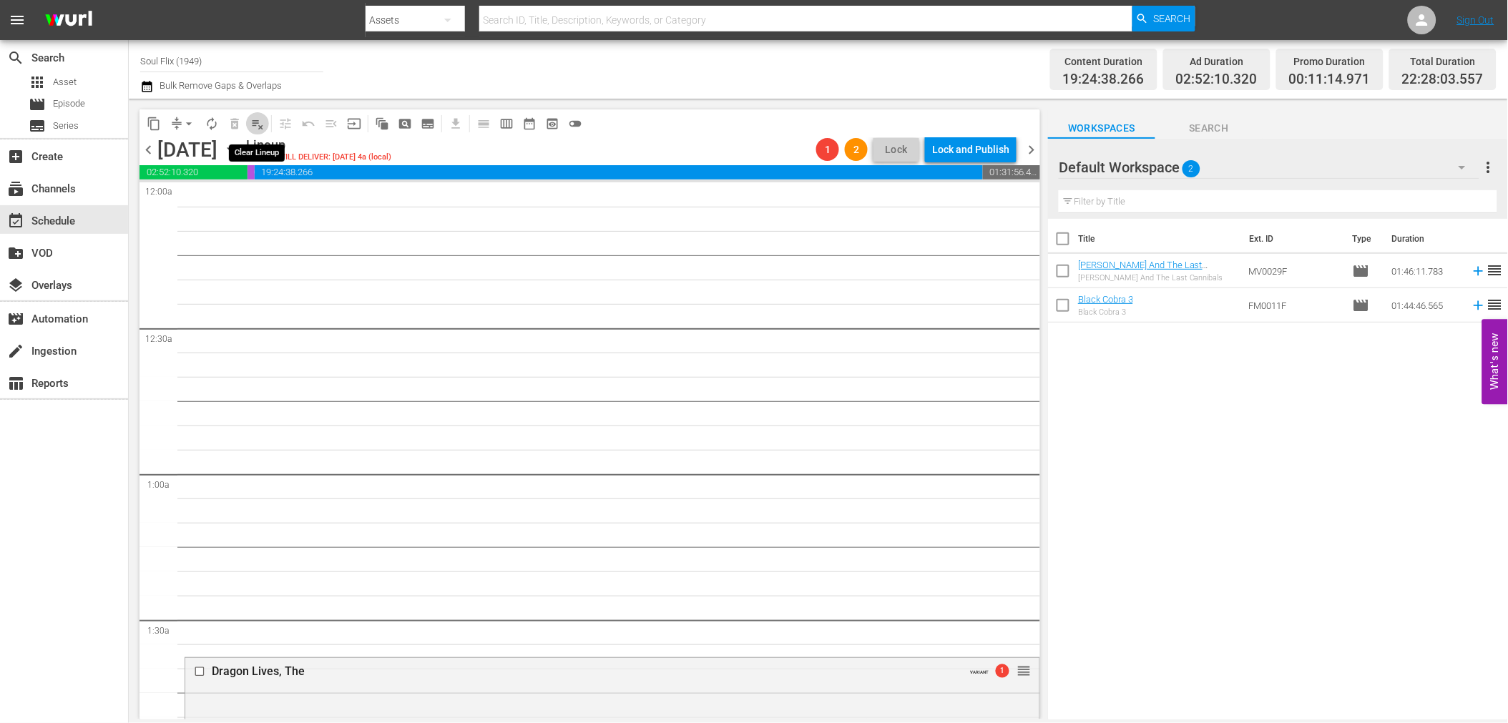
click at [255, 120] on span "playlist_remove_outlined" at bounding box center [257, 124] width 14 height 14
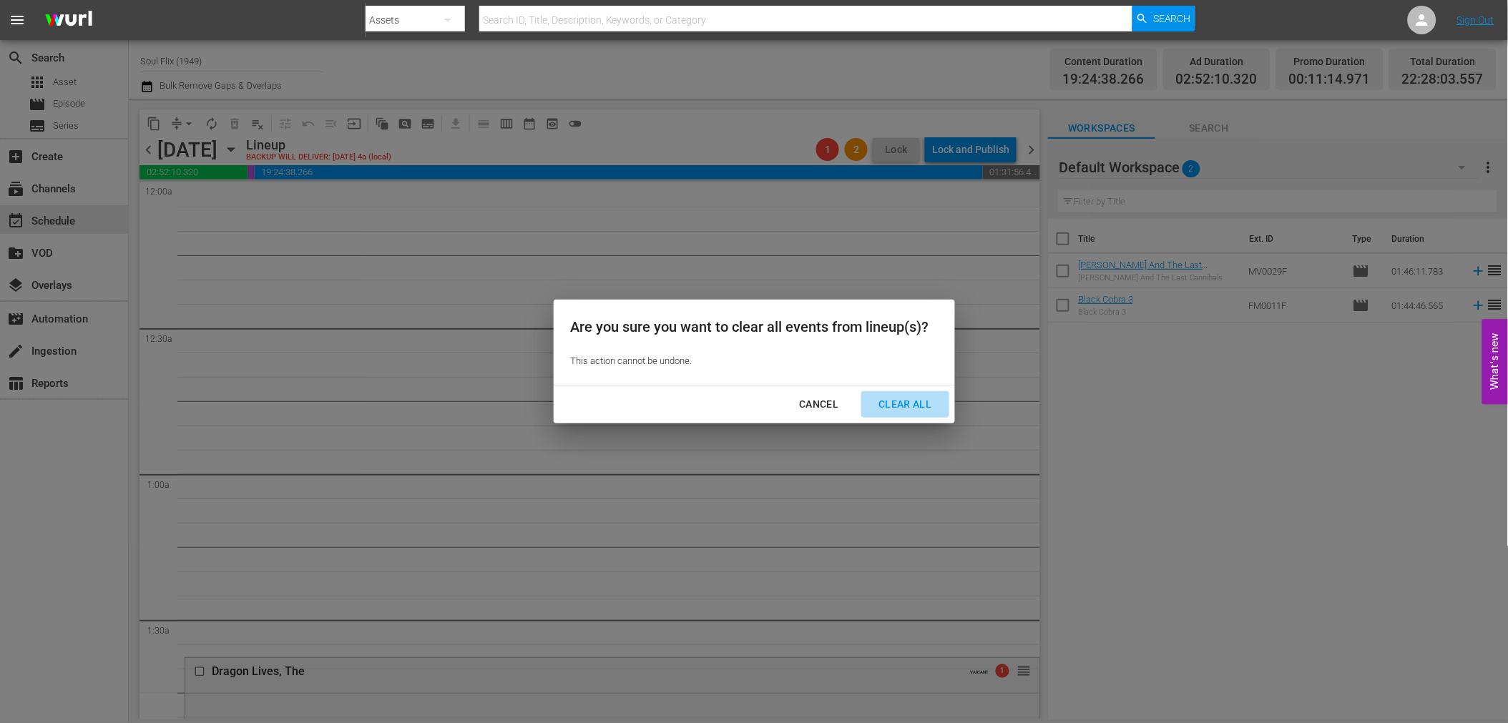
click at [922, 405] on div "Clear All" at bounding box center [905, 405] width 76 height 18
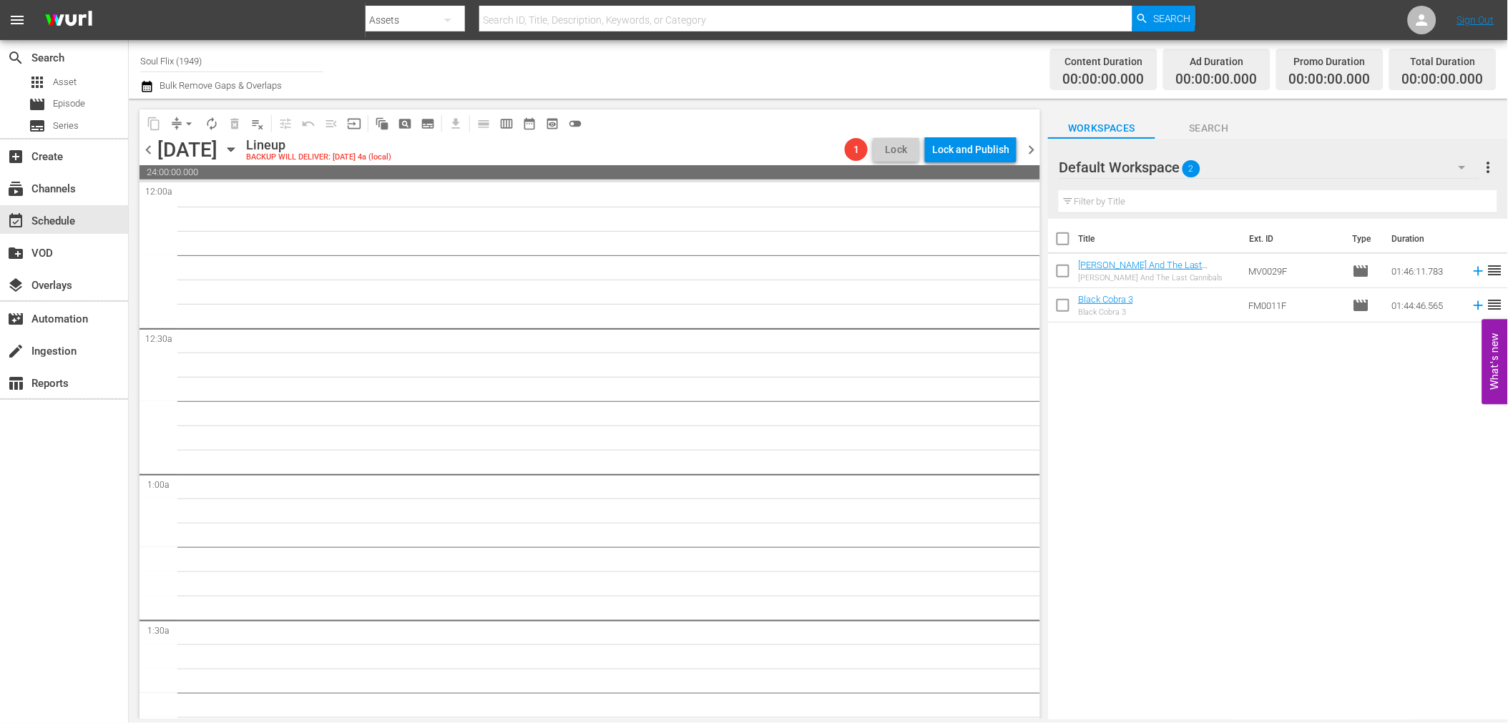
drag, startPoint x: 1029, startPoint y: 147, endPoint x: 989, endPoint y: 152, distance: 40.4
click at [1029, 147] on span "chevron_right" at bounding box center [1031, 150] width 18 height 18
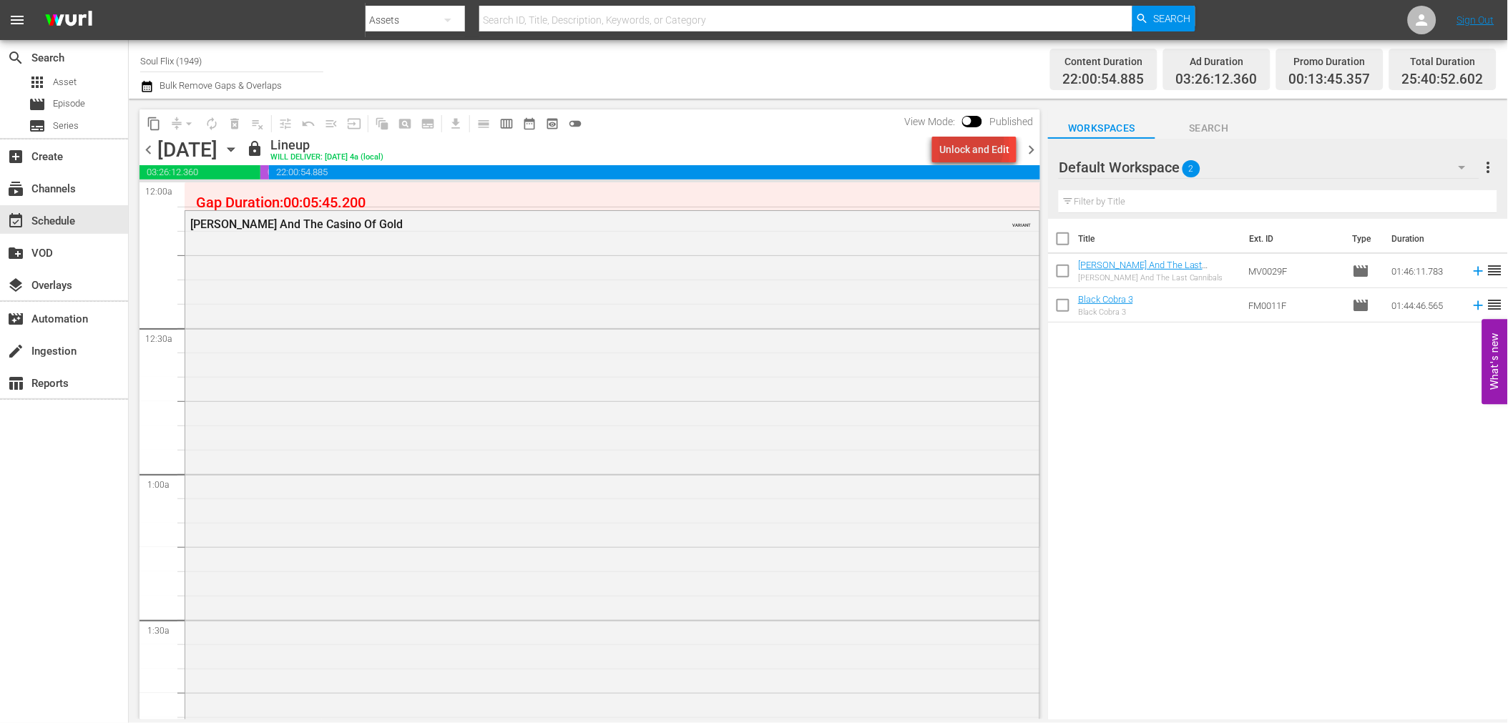
click at [954, 144] on div "Unlock and Edit" at bounding box center [974, 150] width 70 height 26
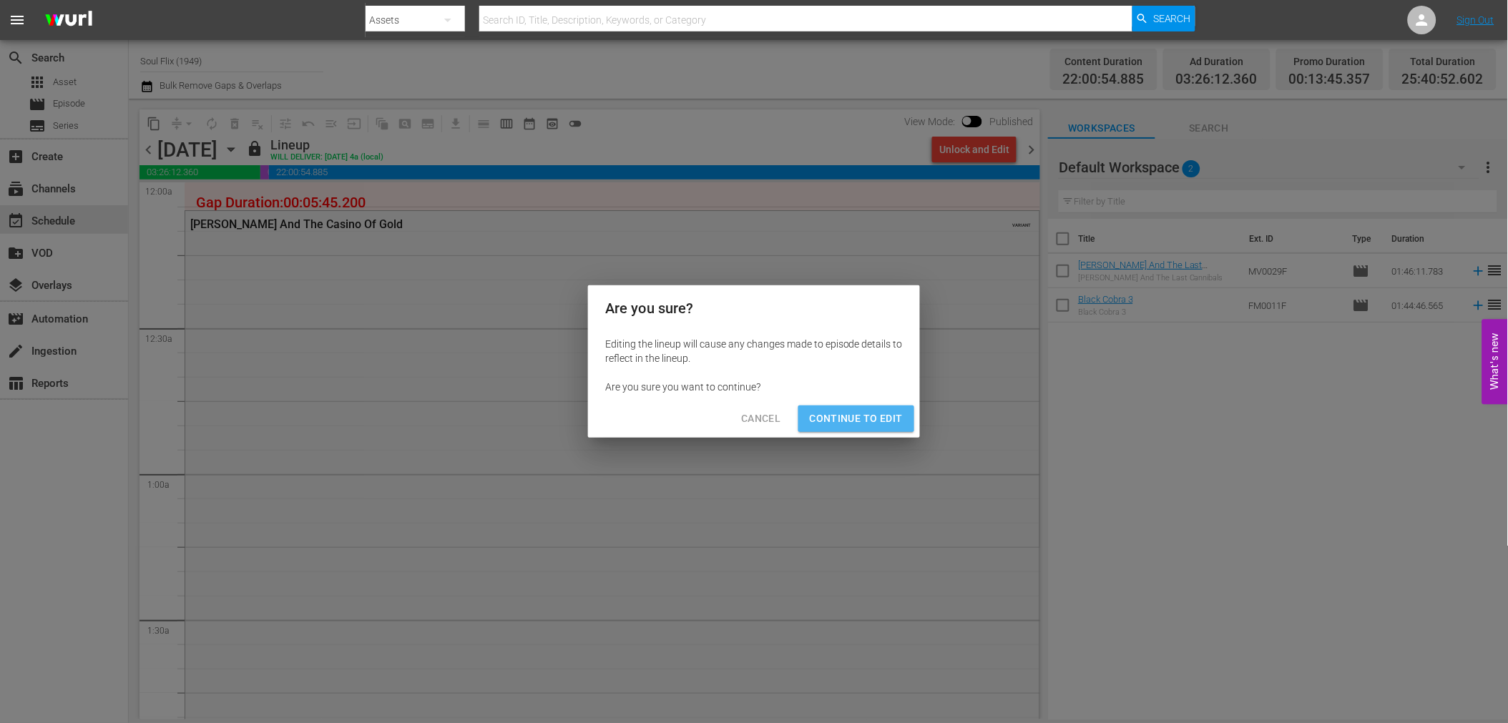
click at [884, 406] on button "Continue to Edit" at bounding box center [856, 419] width 116 height 26
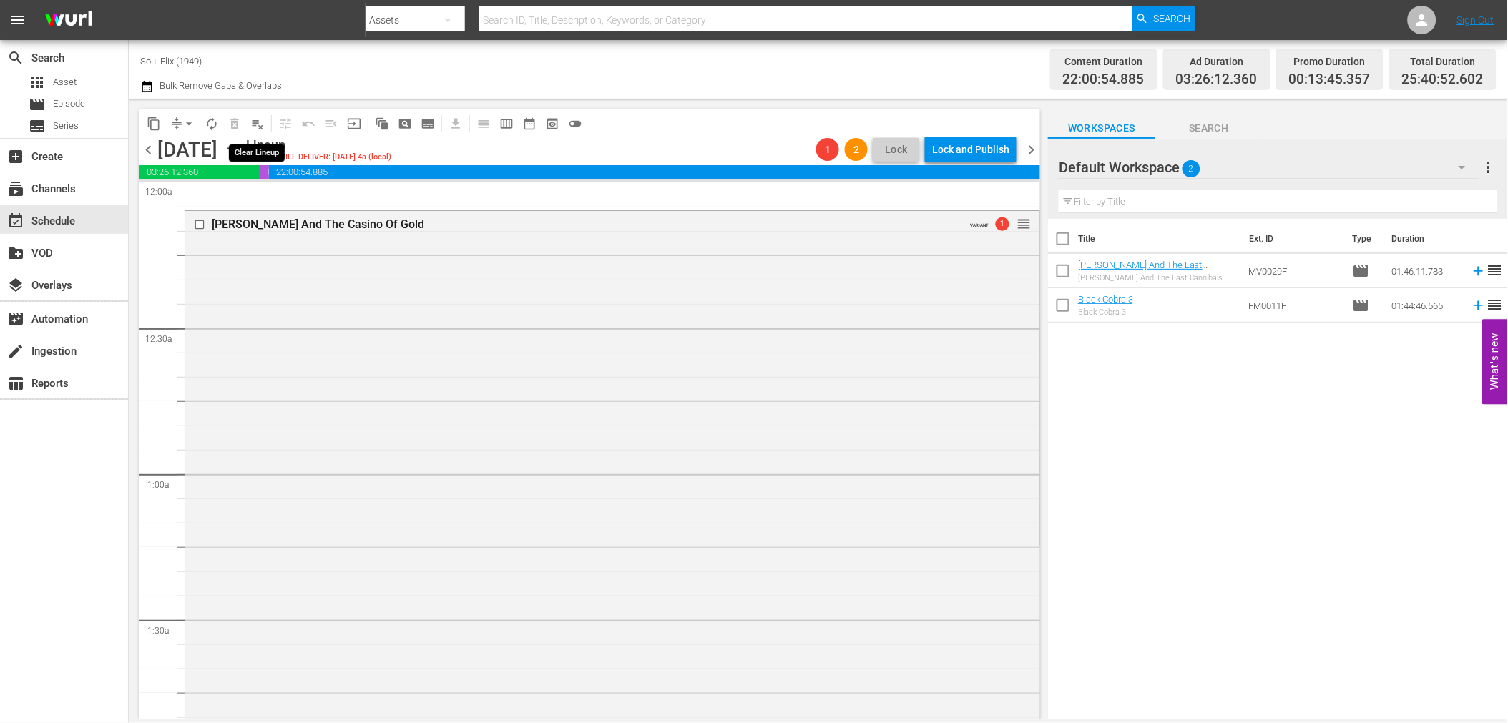
click at [259, 124] on span "playlist_remove_outlined" at bounding box center [257, 124] width 14 height 14
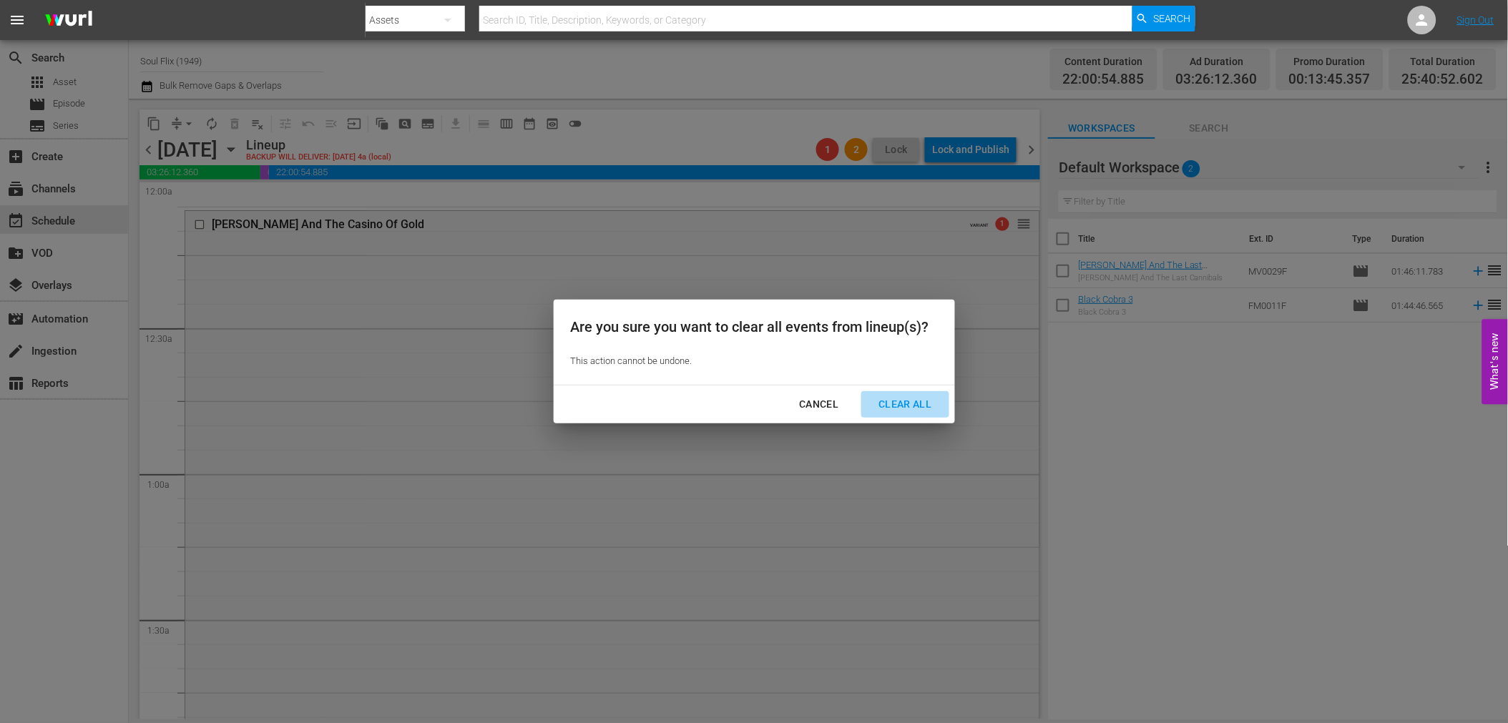
click at [889, 398] on div "Clear All" at bounding box center [905, 405] width 76 height 18
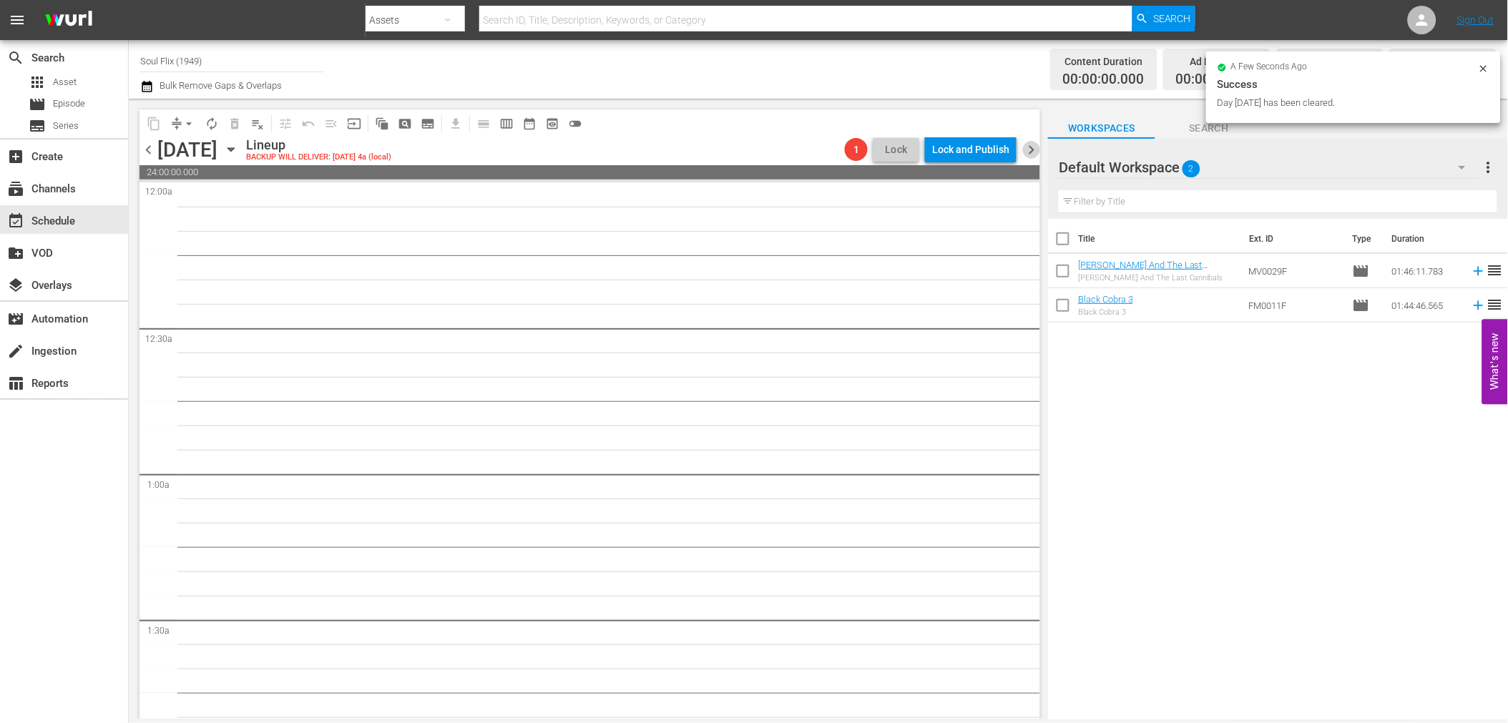
click at [1033, 154] on span "chevron_right" at bounding box center [1031, 150] width 18 height 18
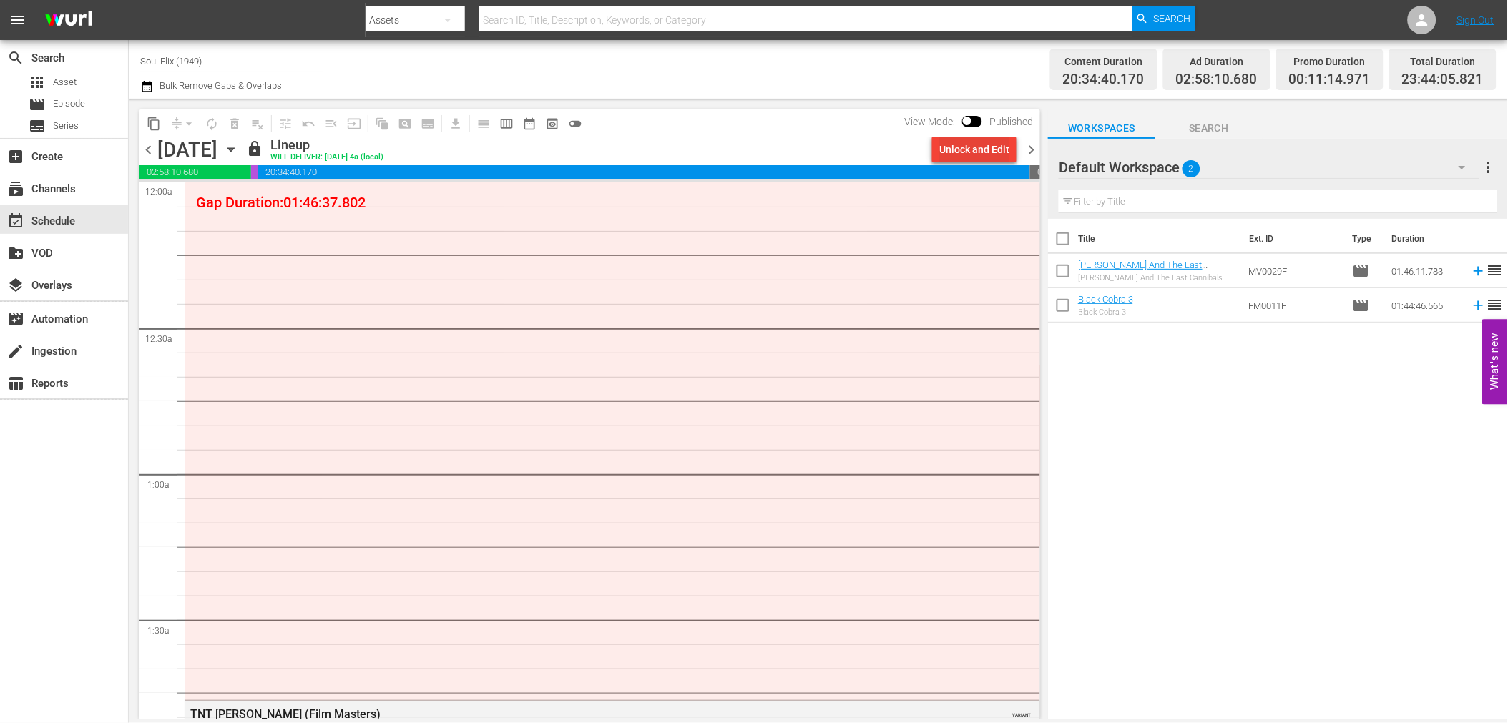
click at [984, 143] on div "Unlock and Edit" at bounding box center [974, 150] width 70 height 26
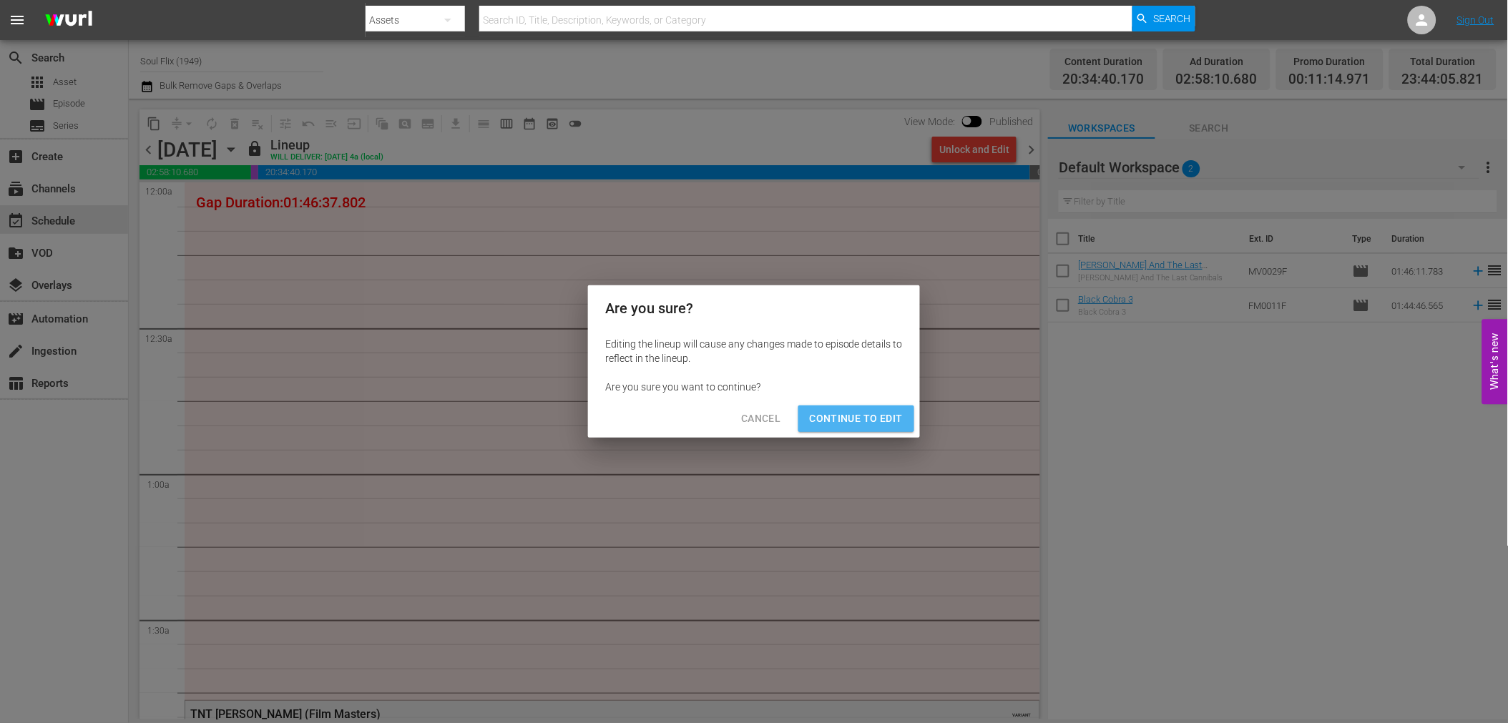
click at [879, 416] on span "Continue to Edit" at bounding box center [856, 419] width 93 height 18
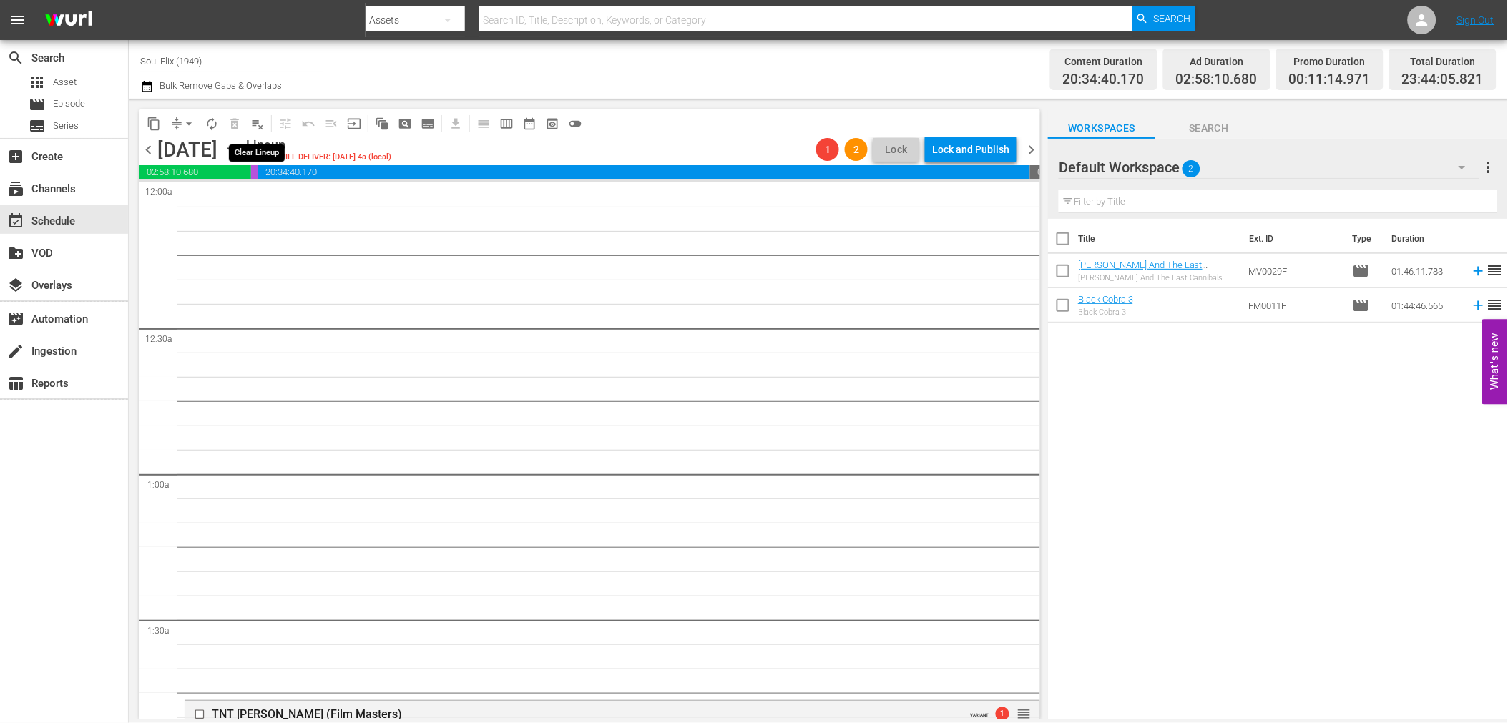
click at [253, 130] on span "playlist_remove_outlined" at bounding box center [257, 124] width 14 height 14
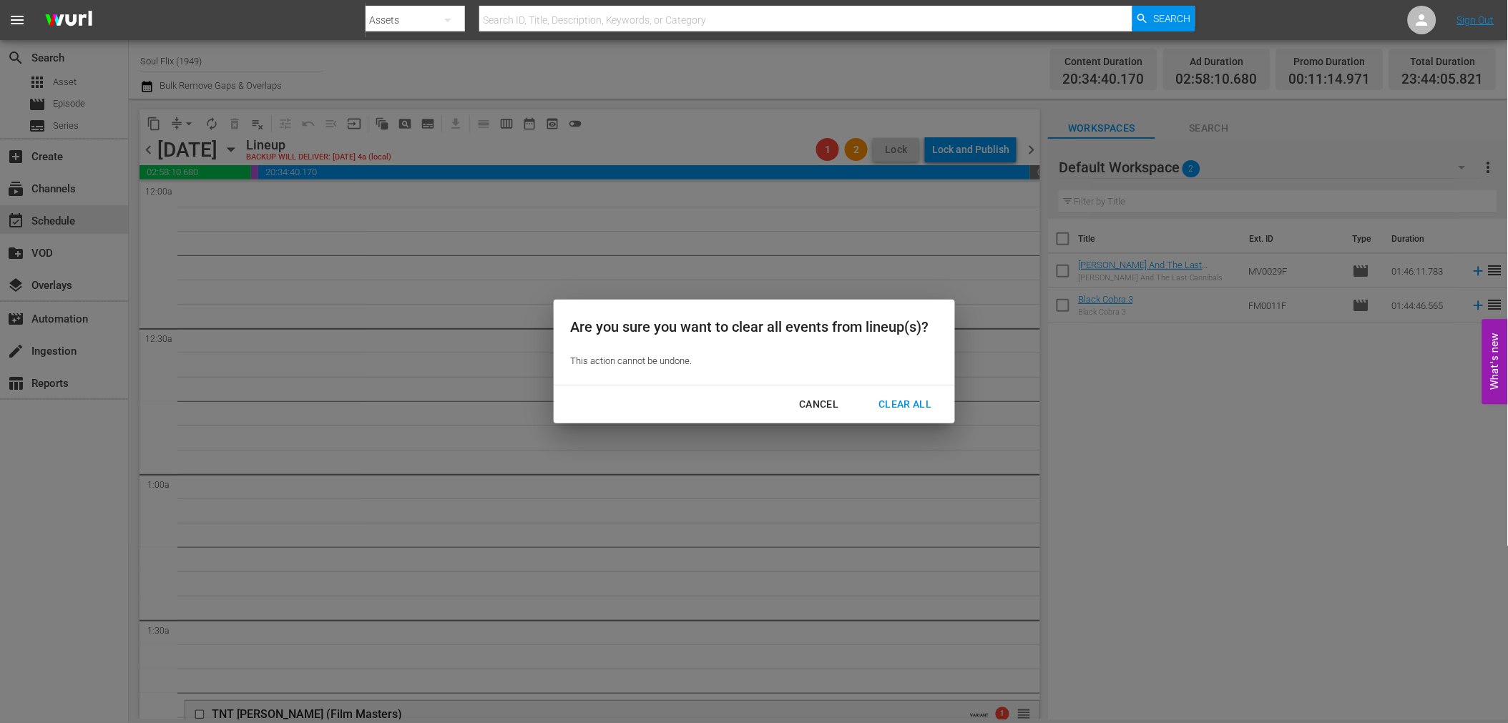
click at [921, 409] on div "Clear All" at bounding box center [905, 405] width 76 height 18
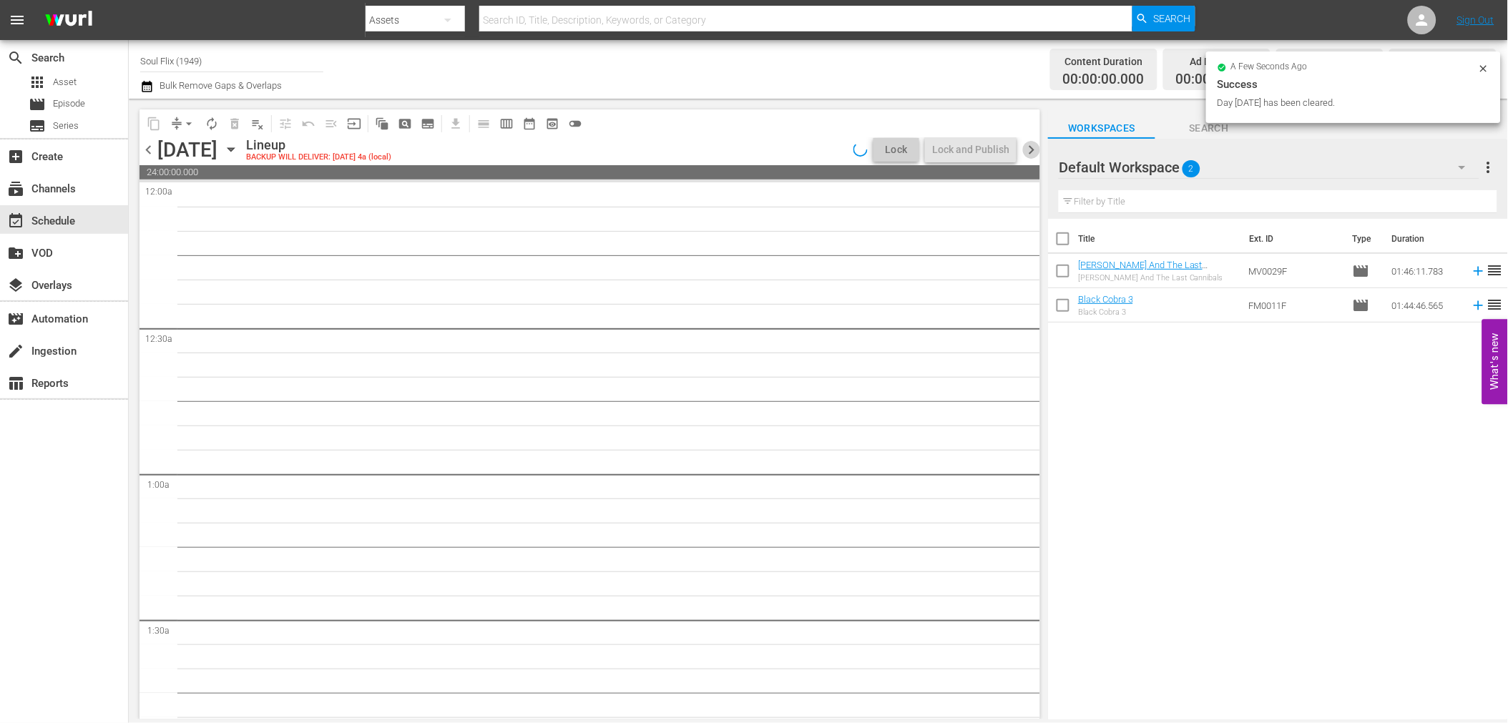
click at [1028, 152] on span "chevron_right" at bounding box center [1031, 150] width 18 height 18
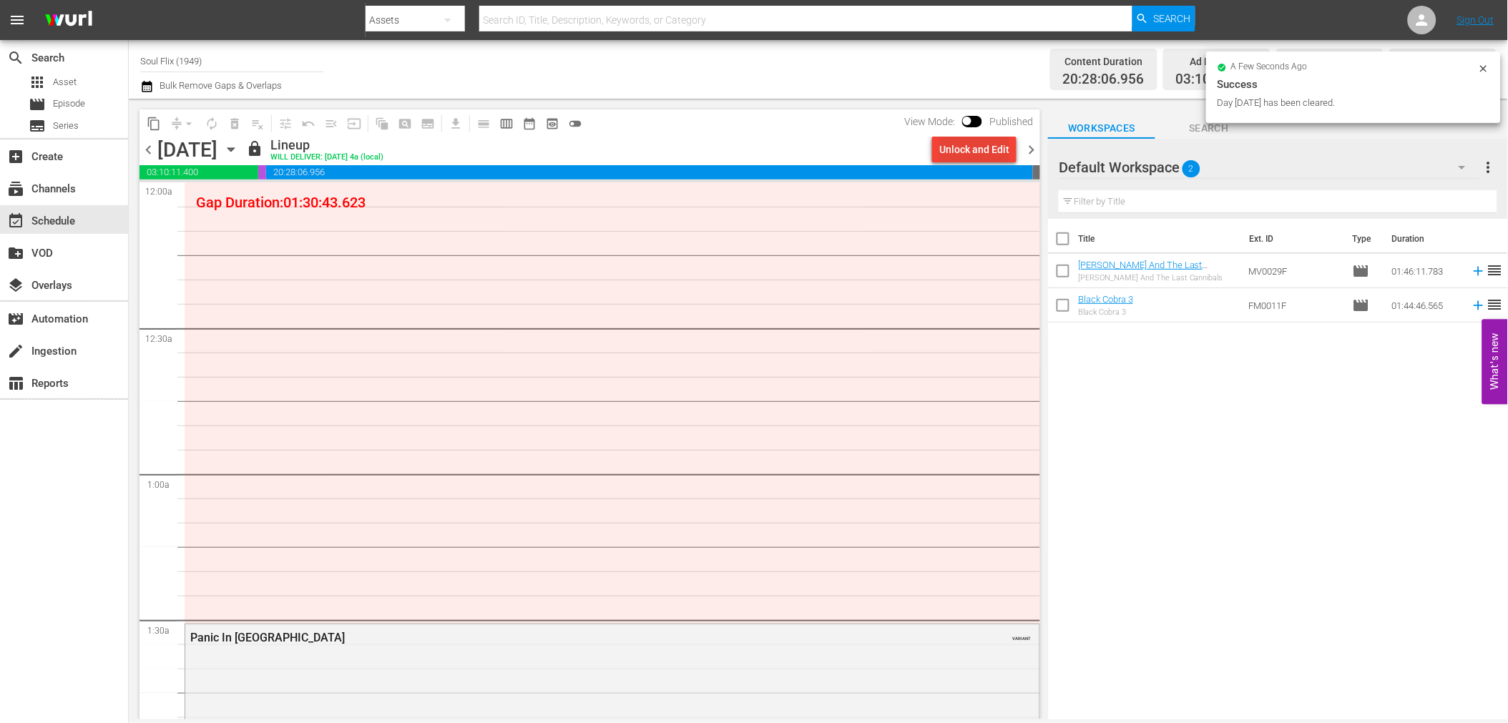
click at [1006, 152] on div "Unlock and Edit" at bounding box center [974, 150] width 70 height 26
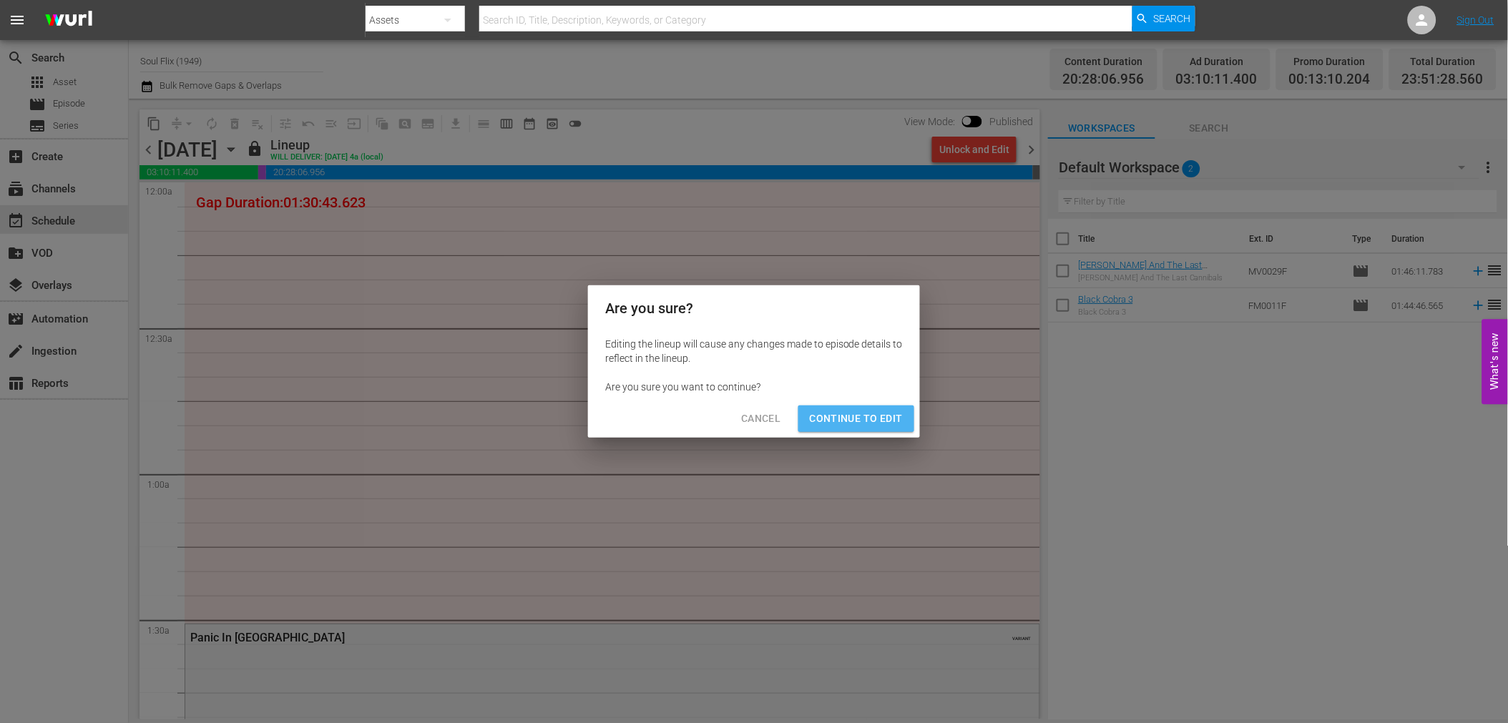
click at [885, 410] on span "Continue to Edit" at bounding box center [856, 419] width 93 height 18
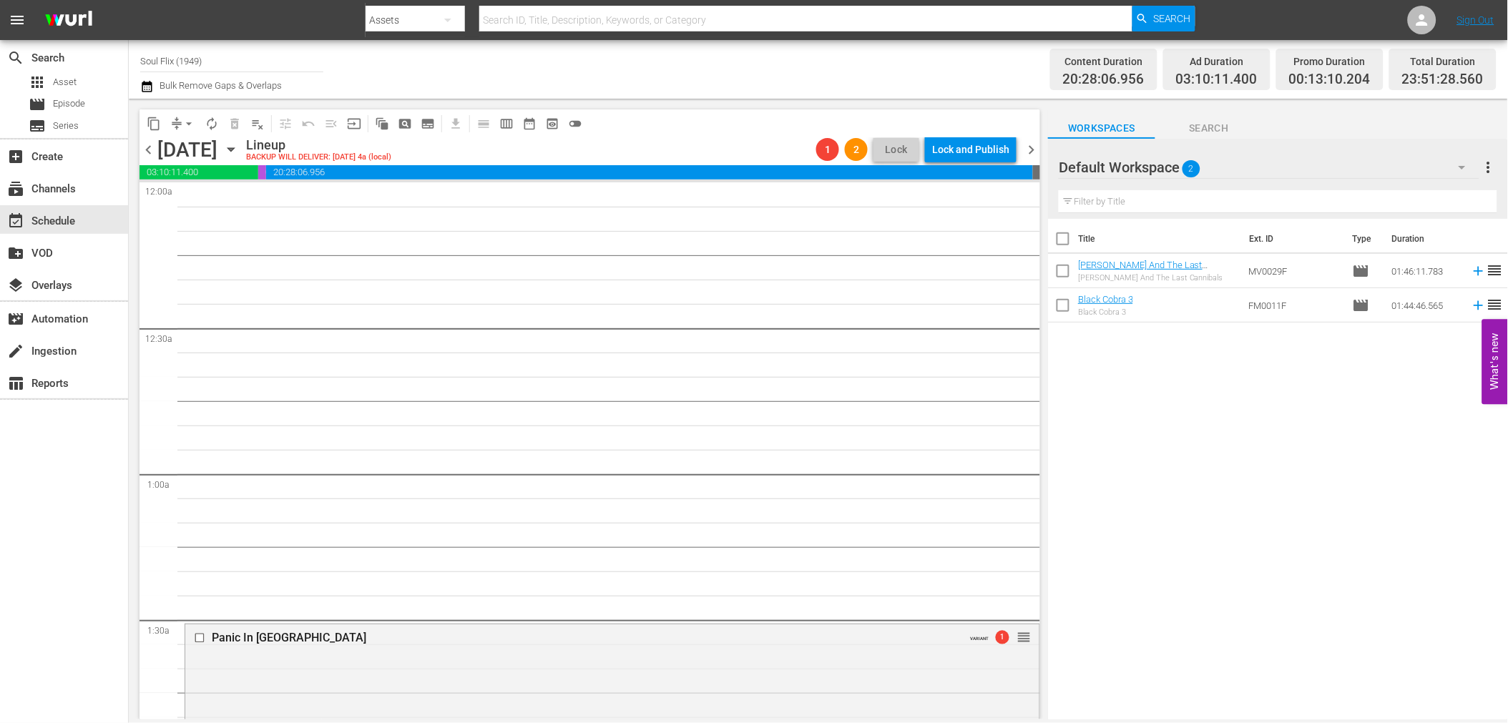
click at [254, 122] on span "playlist_remove_outlined" at bounding box center [257, 124] width 14 height 14
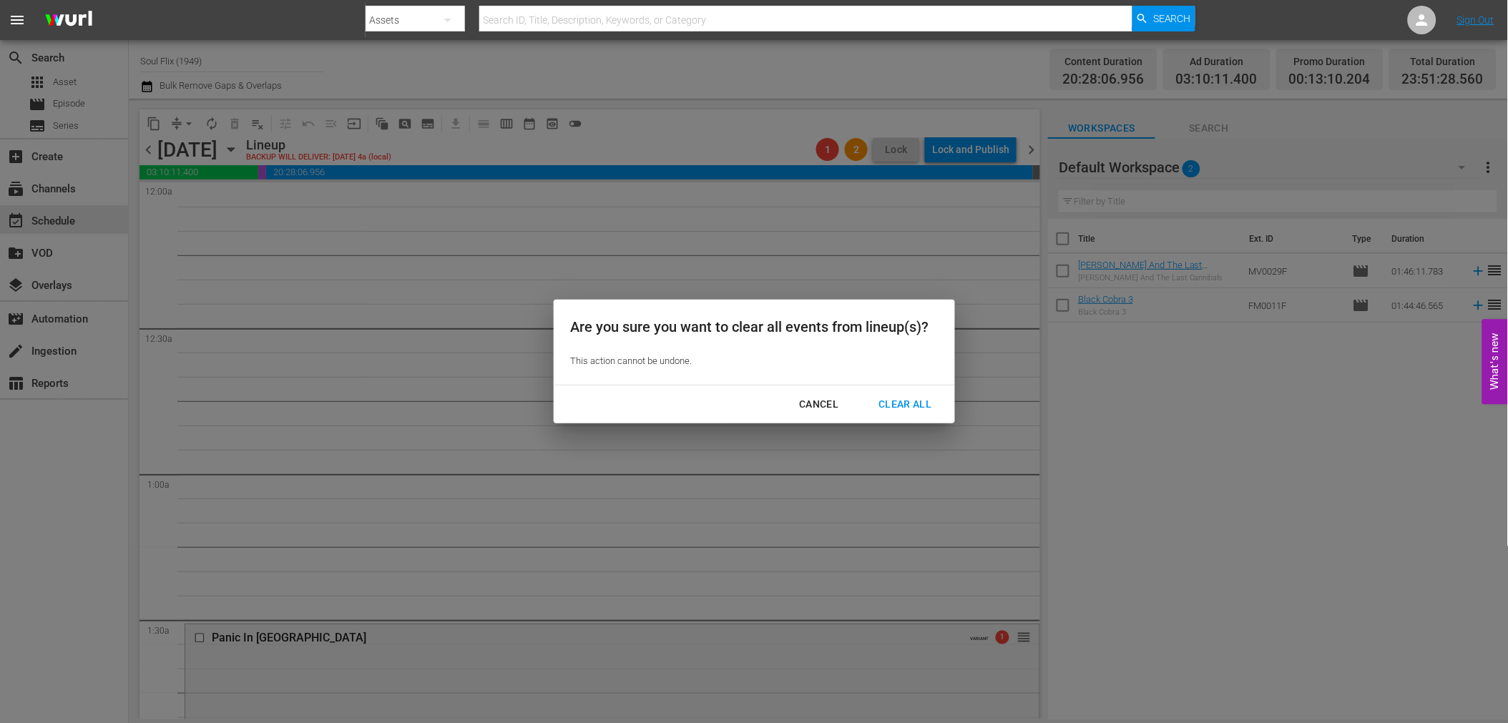
click at [910, 399] on div "Clear All" at bounding box center [905, 405] width 76 height 18
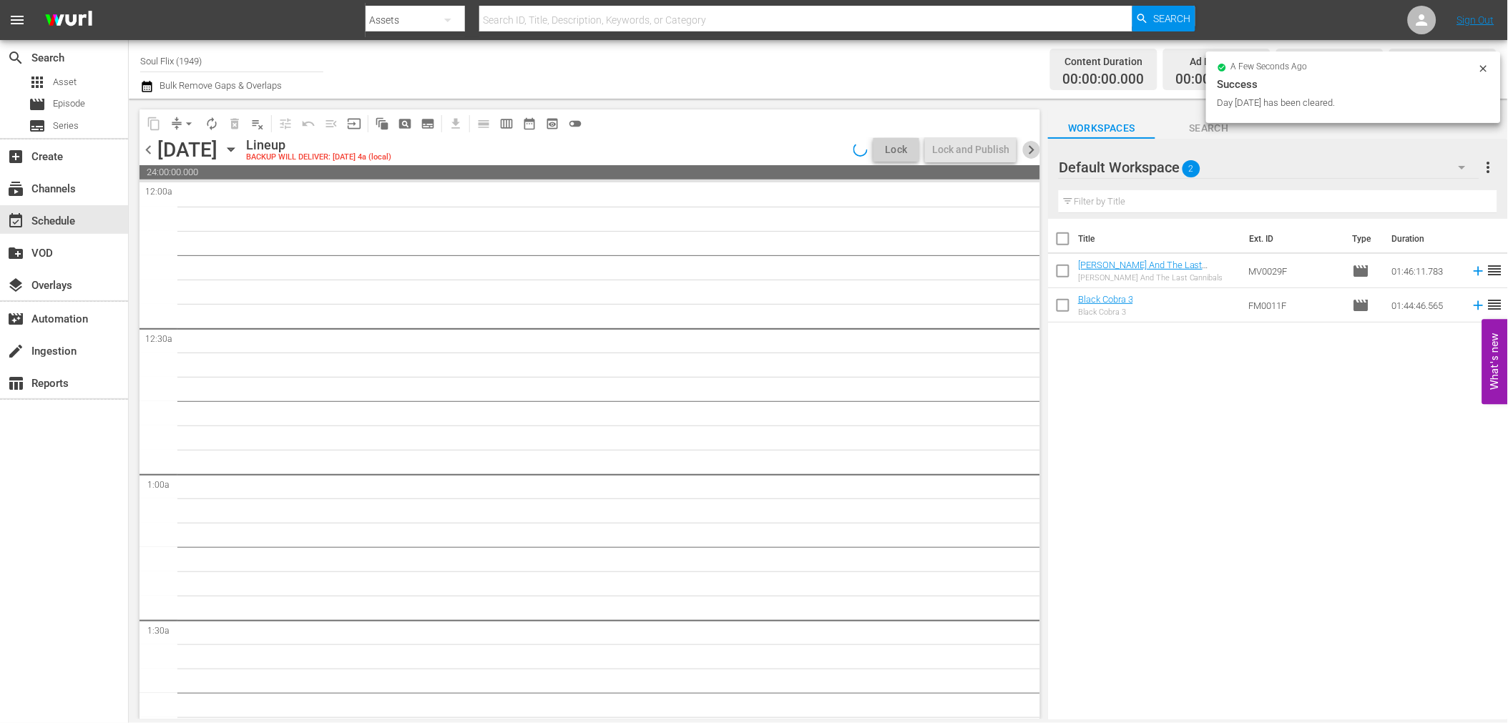
drag, startPoint x: 1033, startPoint y: 148, endPoint x: 959, endPoint y: 152, distance: 73.8
click at [1033, 148] on span "chevron_right" at bounding box center [1031, 150] width 18 height 18
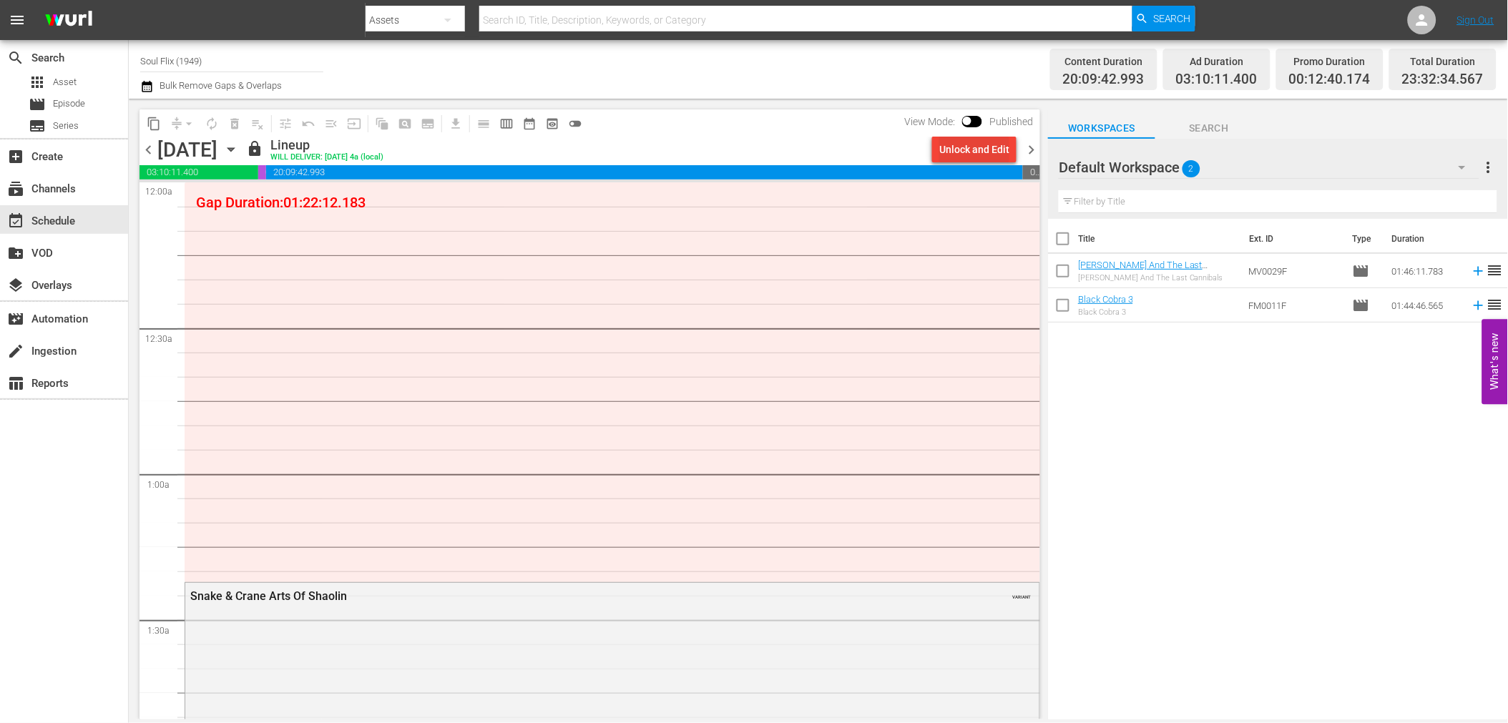
click at [947, 149] on div "Unlock and Edit" at bounding box center [974, 150] width 70 height 26
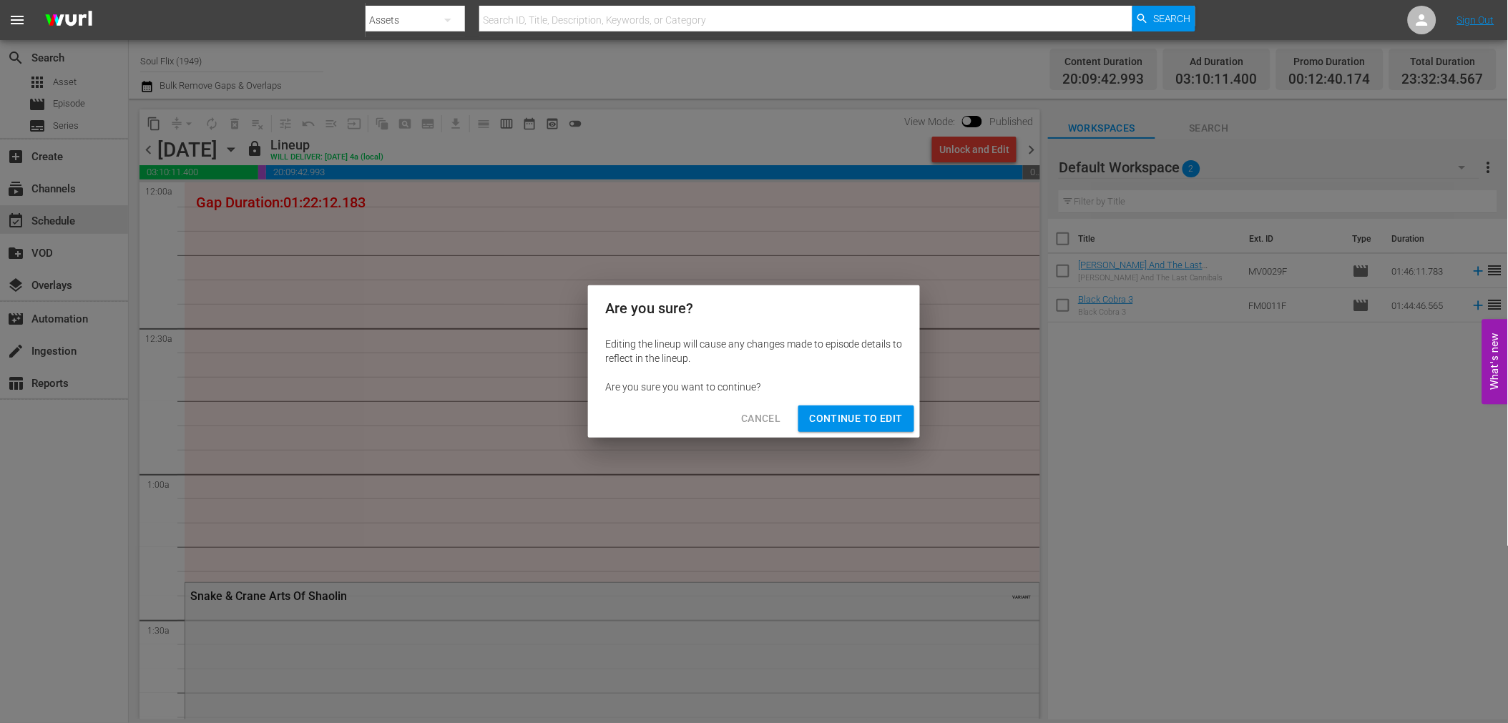
drag, startPoint x: 891, startPoint y: 417, endPoint x: 869, endPoint y: 414, distance: 22.5
click at [891, 417] on span "Continue to Edit" at bounding box center [856, 419] width 93 height 18
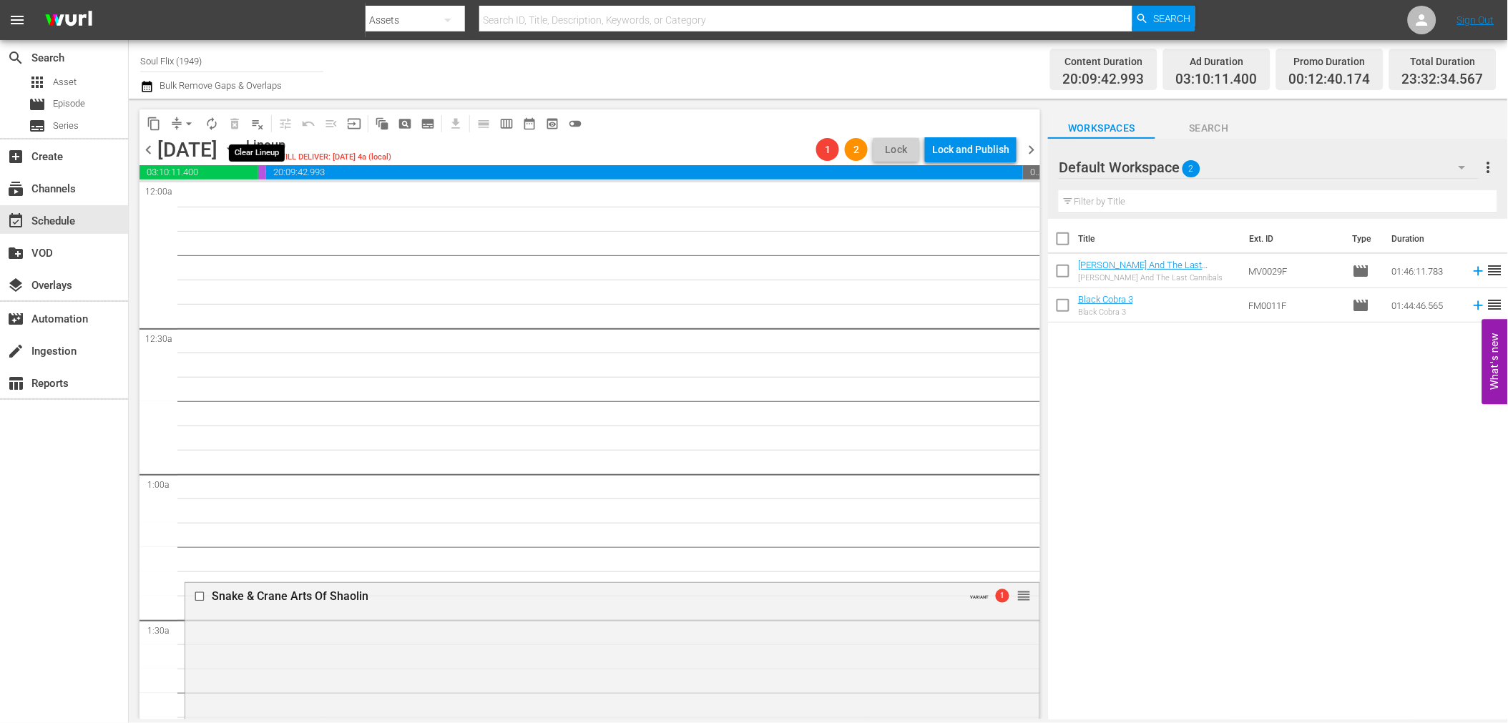
click at [258, 122] on span "playlist_remove_outlined" at bounding box center [257, 124] width 14 height 14
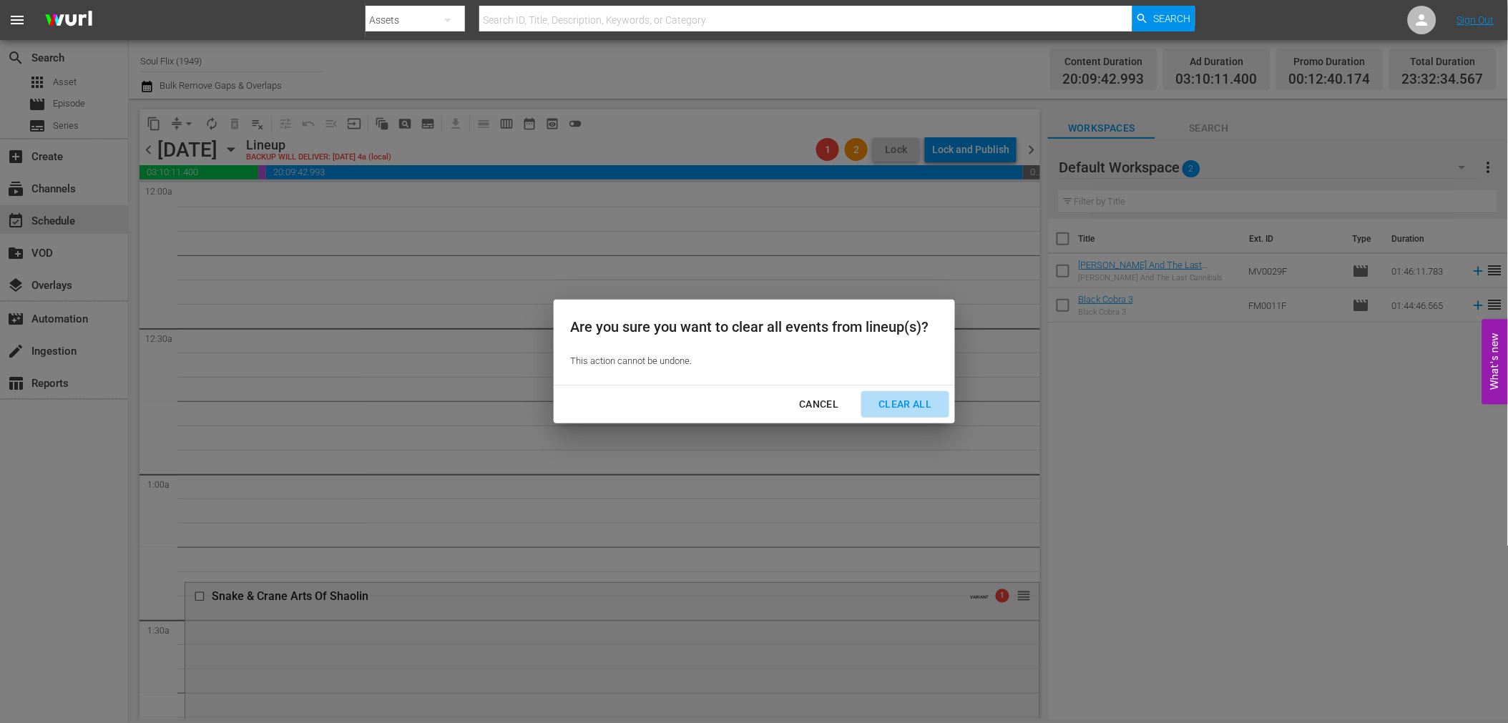
click at [911, 396] on div "Clear All" at bounding box center [905, 405] width 76 height 18
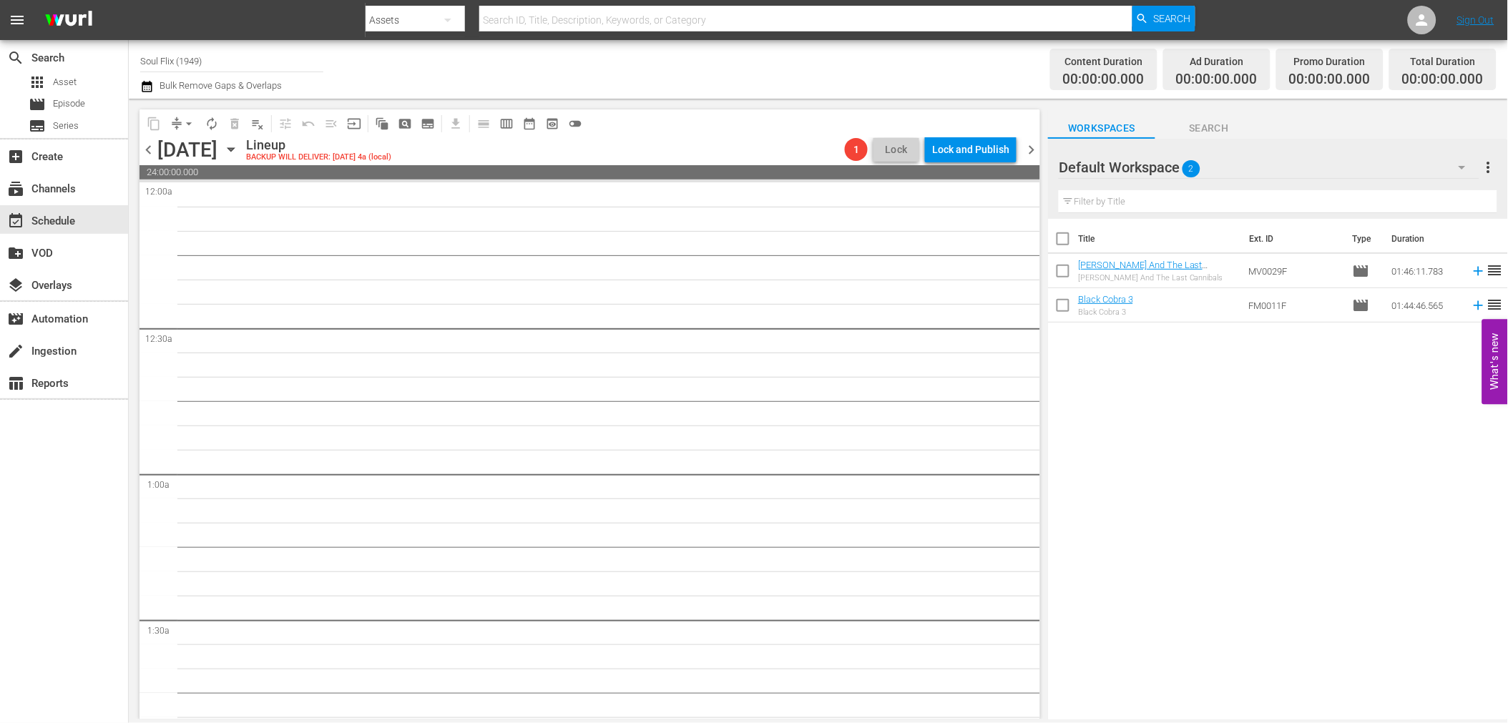
drag, startPoint x: 1040, startPoint y: 152, endPoint x: 1002, endPoint y: 157, distance: 37.5
click at [1040, 152] on span "chevron_right" at bounding box center [1031, 150] width 18 height 18
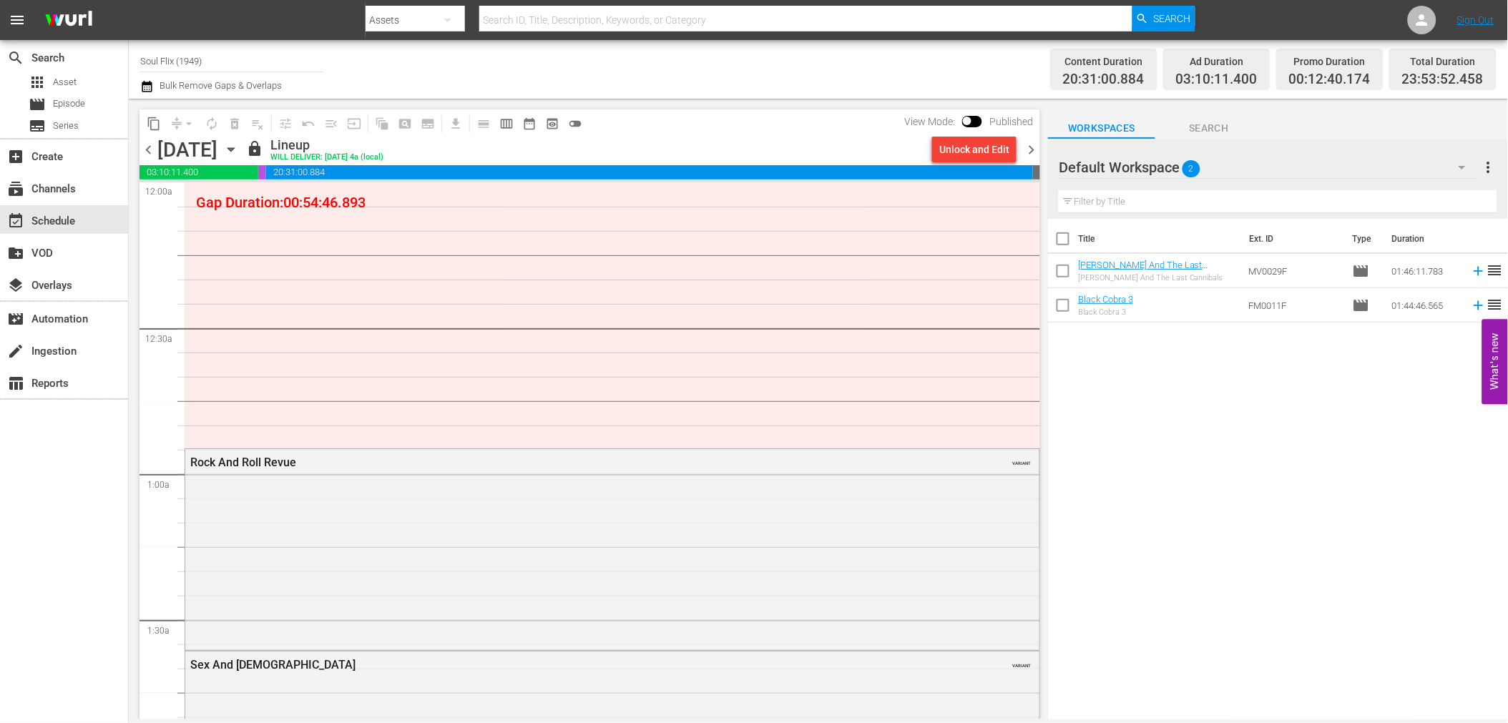
click at [989, 147] on div "Unlock and Edit" at bounding box center [974, 150] width 70 height 26
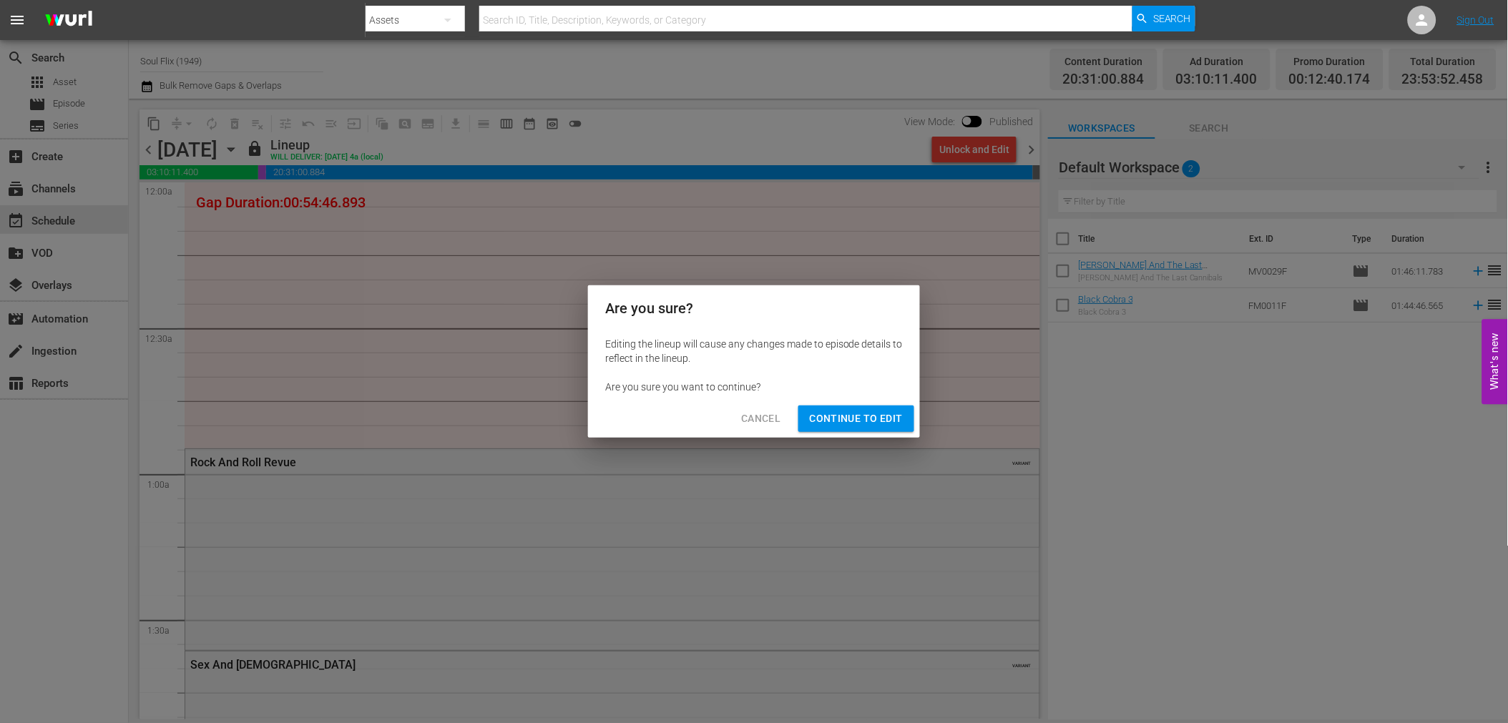
click at [896, 417] on span "Continue to Edit" at bounding box center [856, 419] width 93 height 18
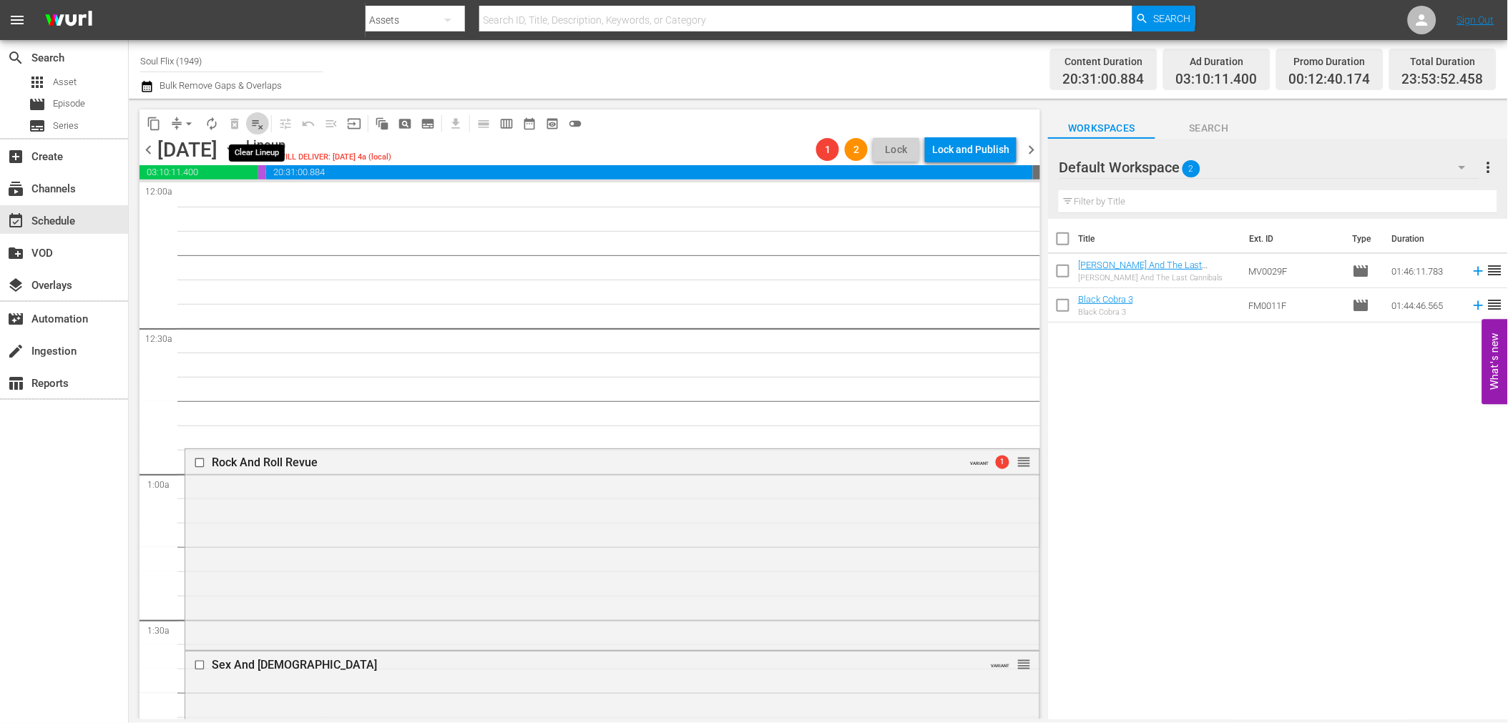
click at [246, 124] on button "playlist_remove_outlined" at bounding box center [257, 123] width 23 height 23
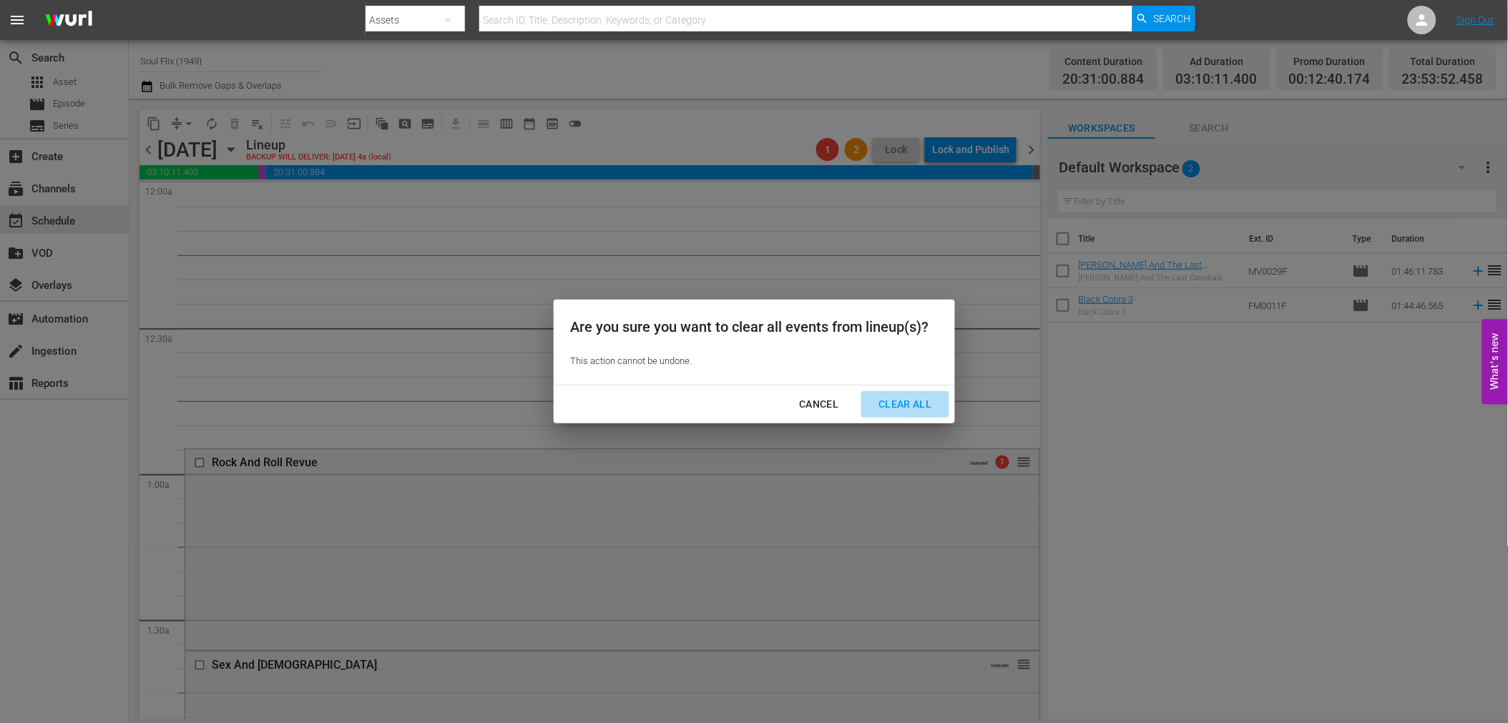
click at [914, 401] on div "Clear All" at bounding box center [905, 405] width 76 height 18
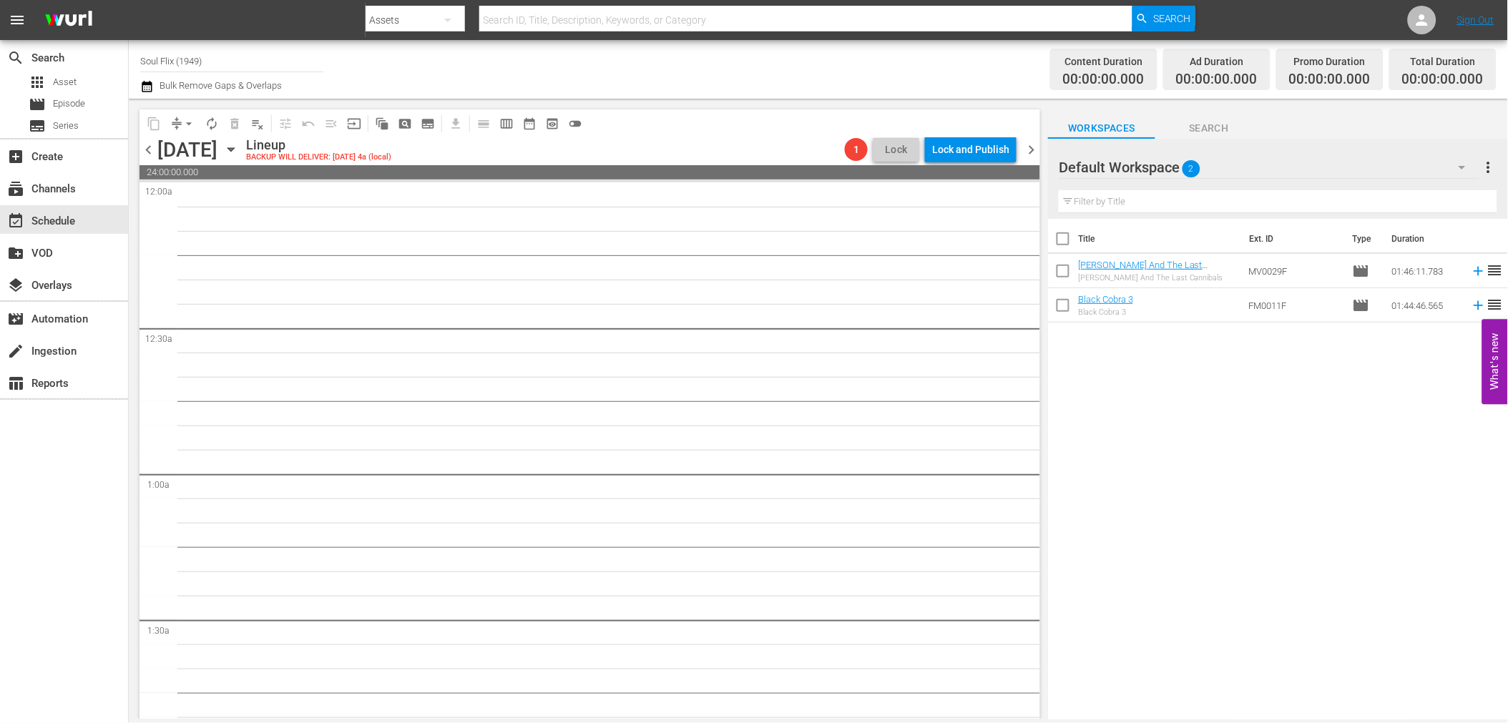
drag, startPoint x: 1034, startPoint y: 148, endPoint x: 1026, endPoint y: 152, distance: 9.0
click at [1034, 148] on span "chevron_right" at bounding box center [1031, 150] width 18 height 18
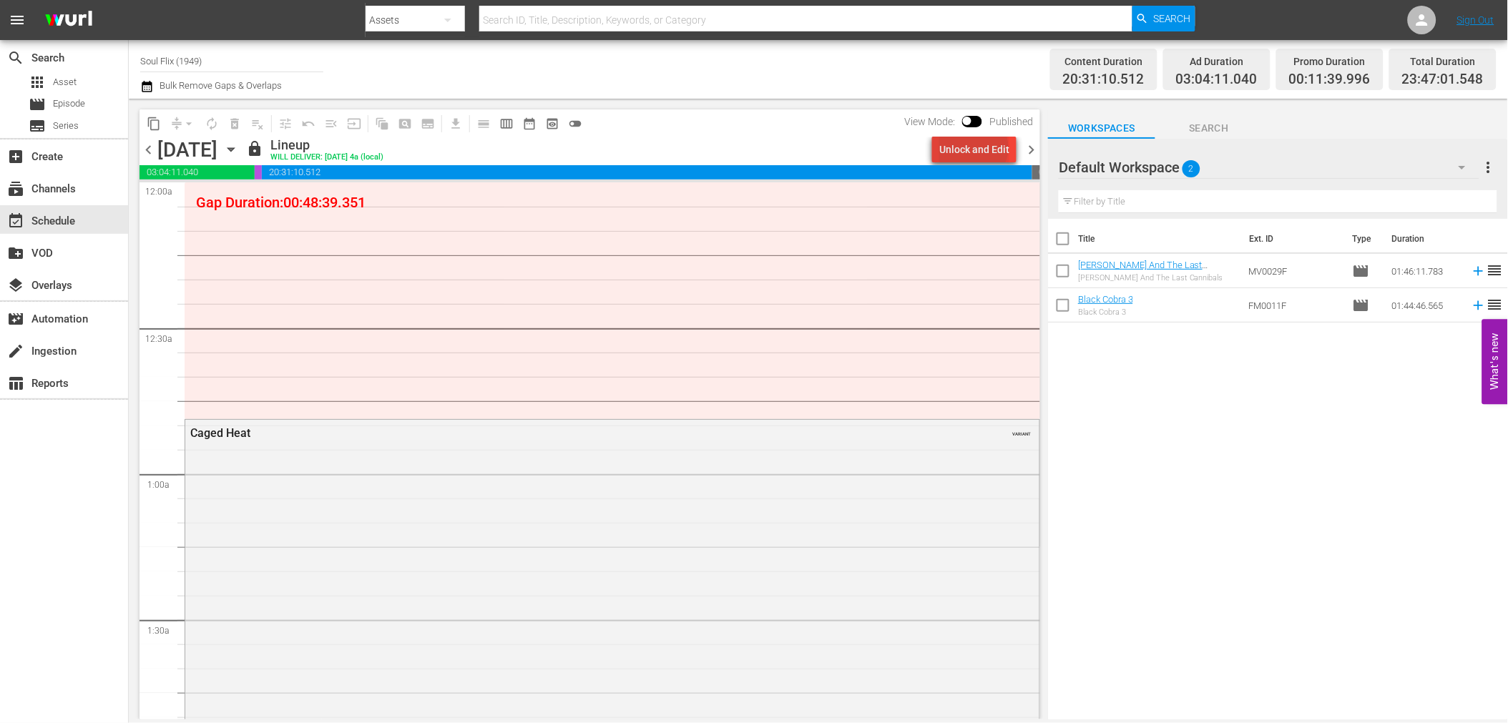
click at [977, 147] on div "Unlock and Edit" at bounding box center [974, 150] width 70 height 26
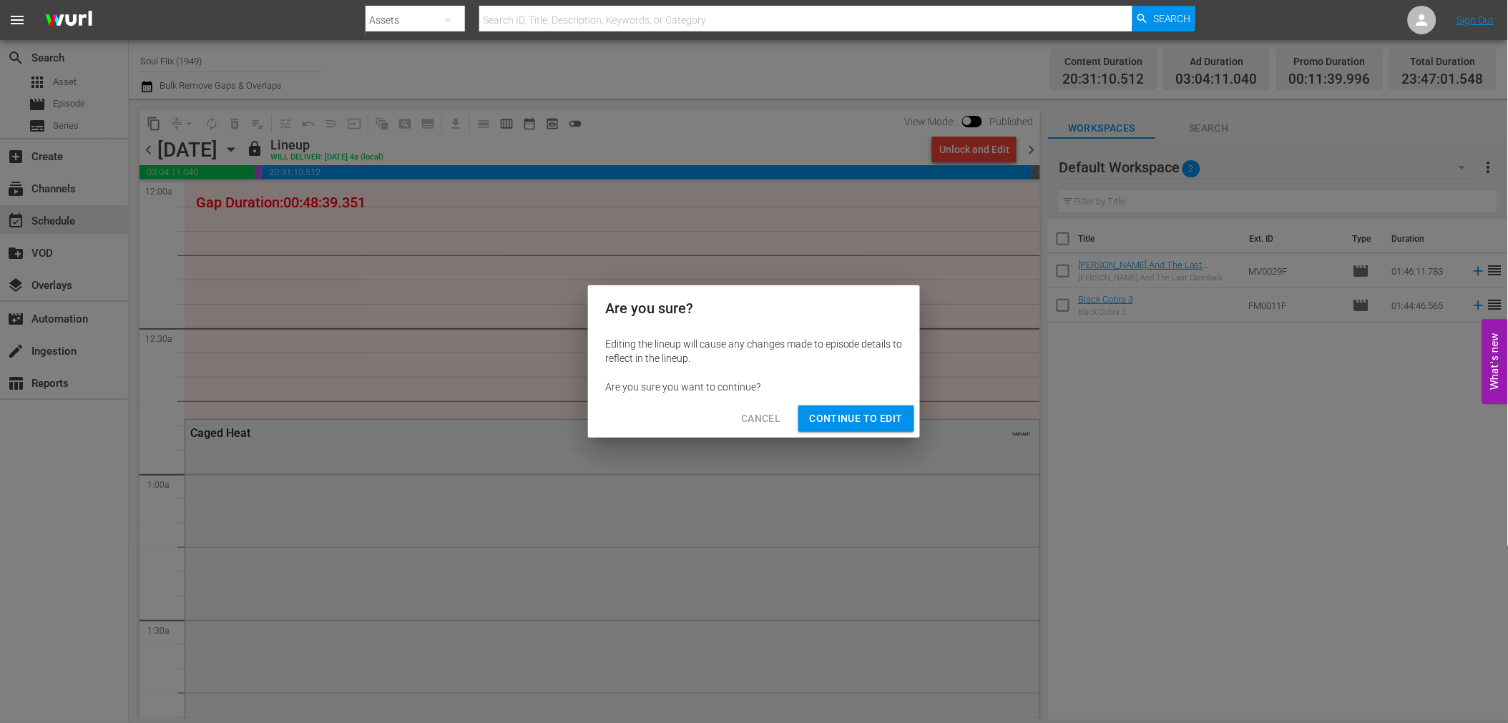
click at [892, 418] on span "Continue to Edit" at bounding box center [856, 419] width 93 height 18
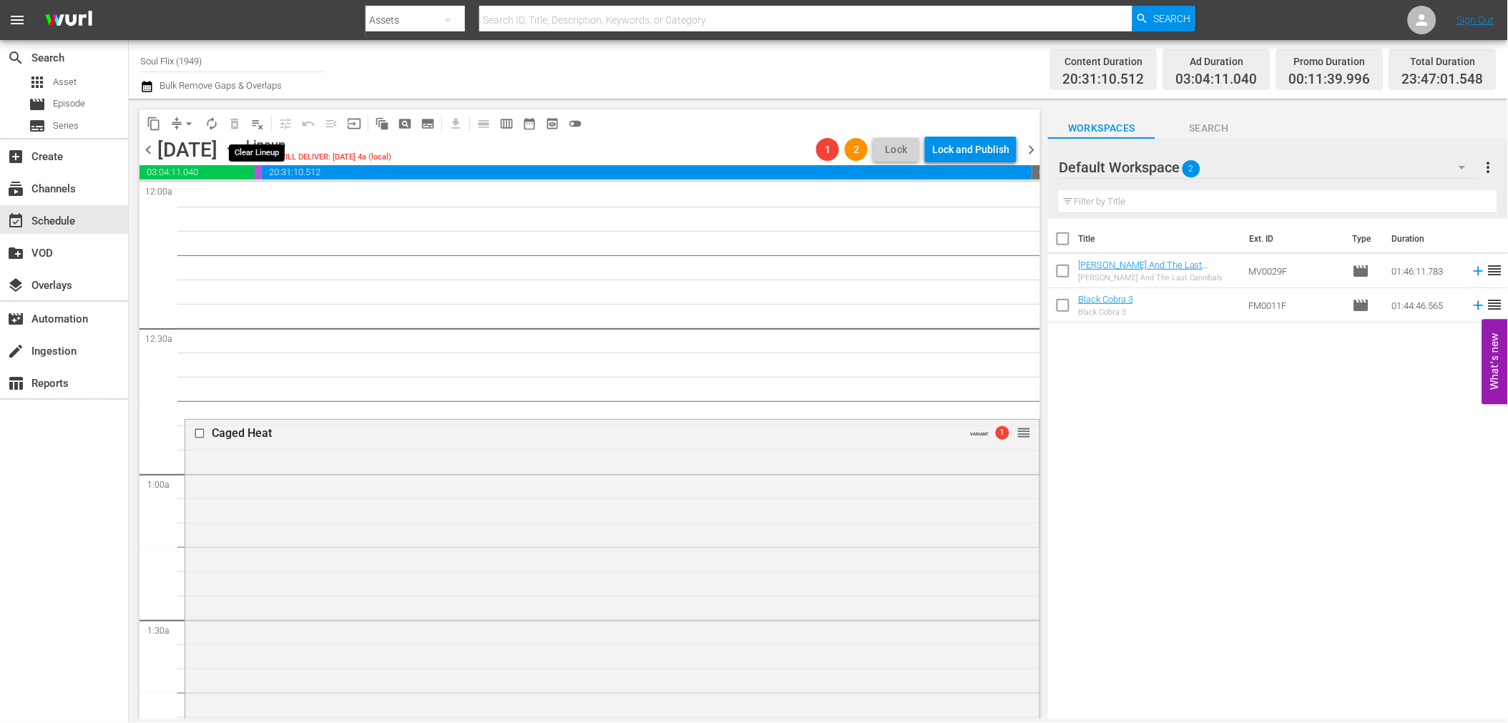
click at [265, 130] on button "playlist_remove_outlined" at bounding box center [257, 123] width 23 height 23
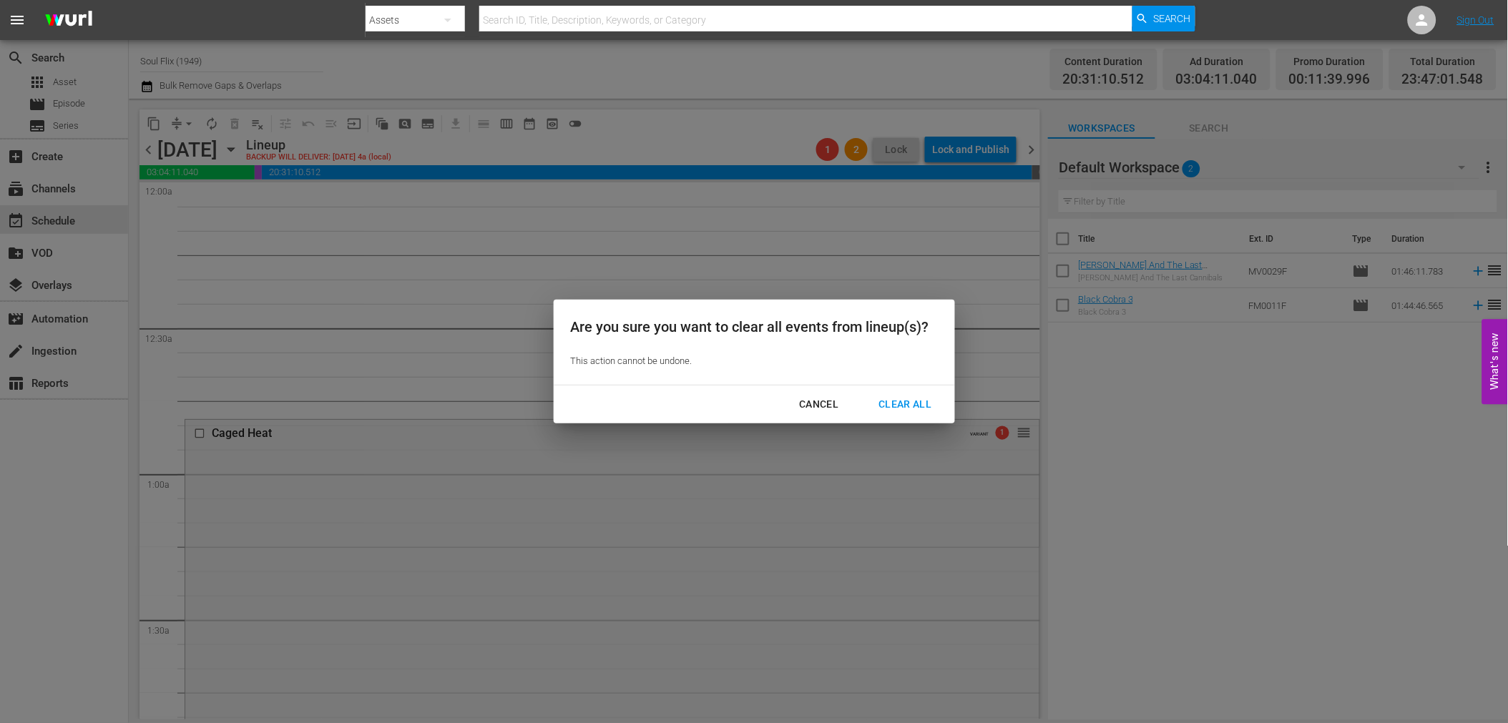
click at [925, 406] on div "Clear All" at bounding box center [905, 405] width 76 height 18
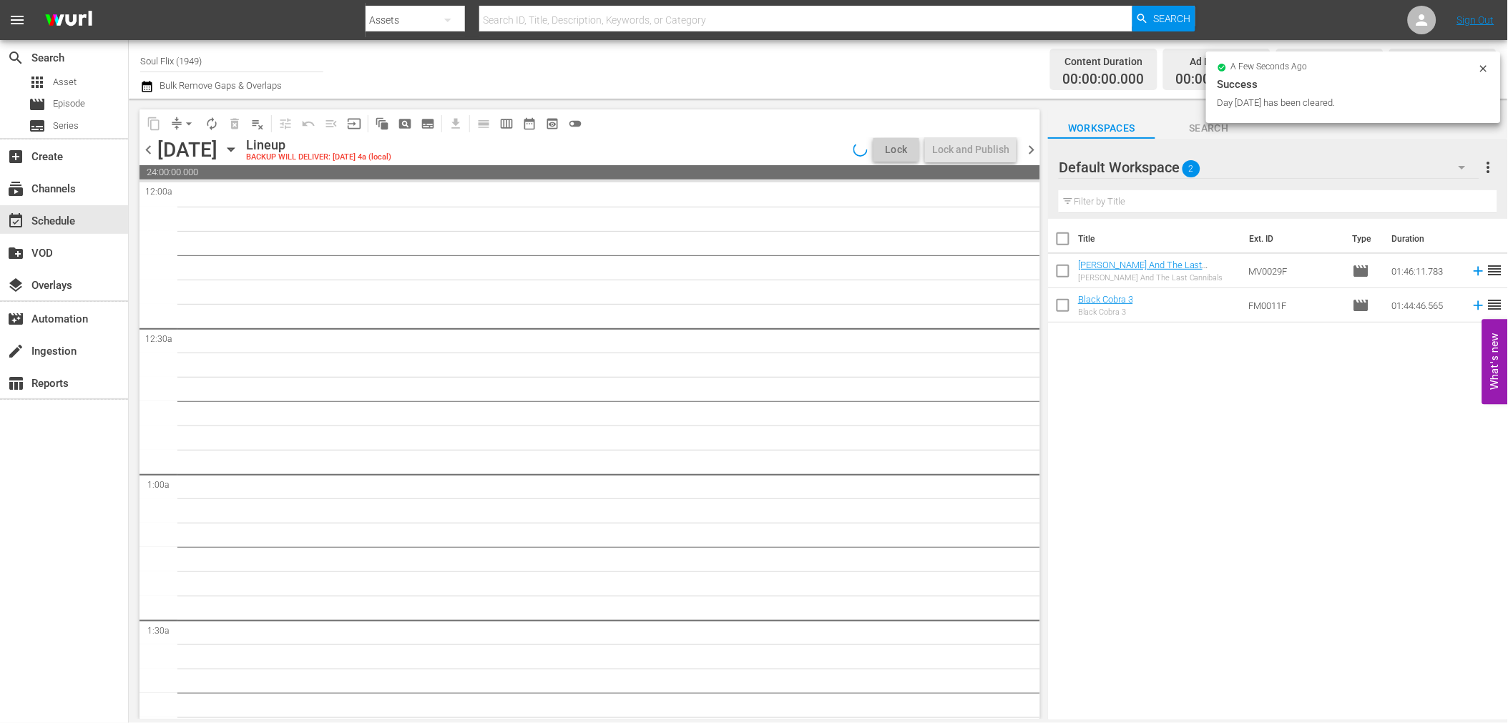
click at [1038, 147] on span "chevron_right" at bounding box center [1031, 150] width 18 height 18
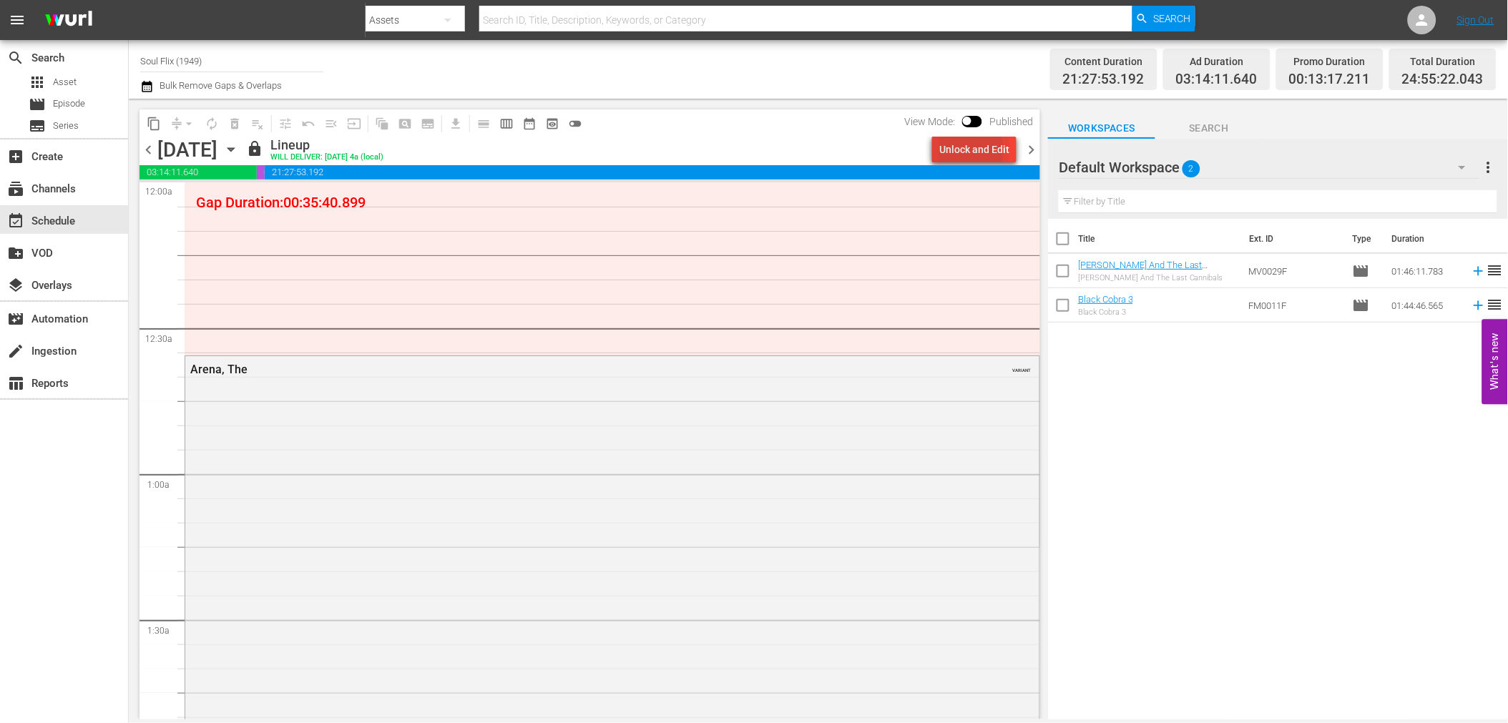
click at [959, 152] on div "Unlock and Edit" at bounding box center [974, 150] width 70 height 26
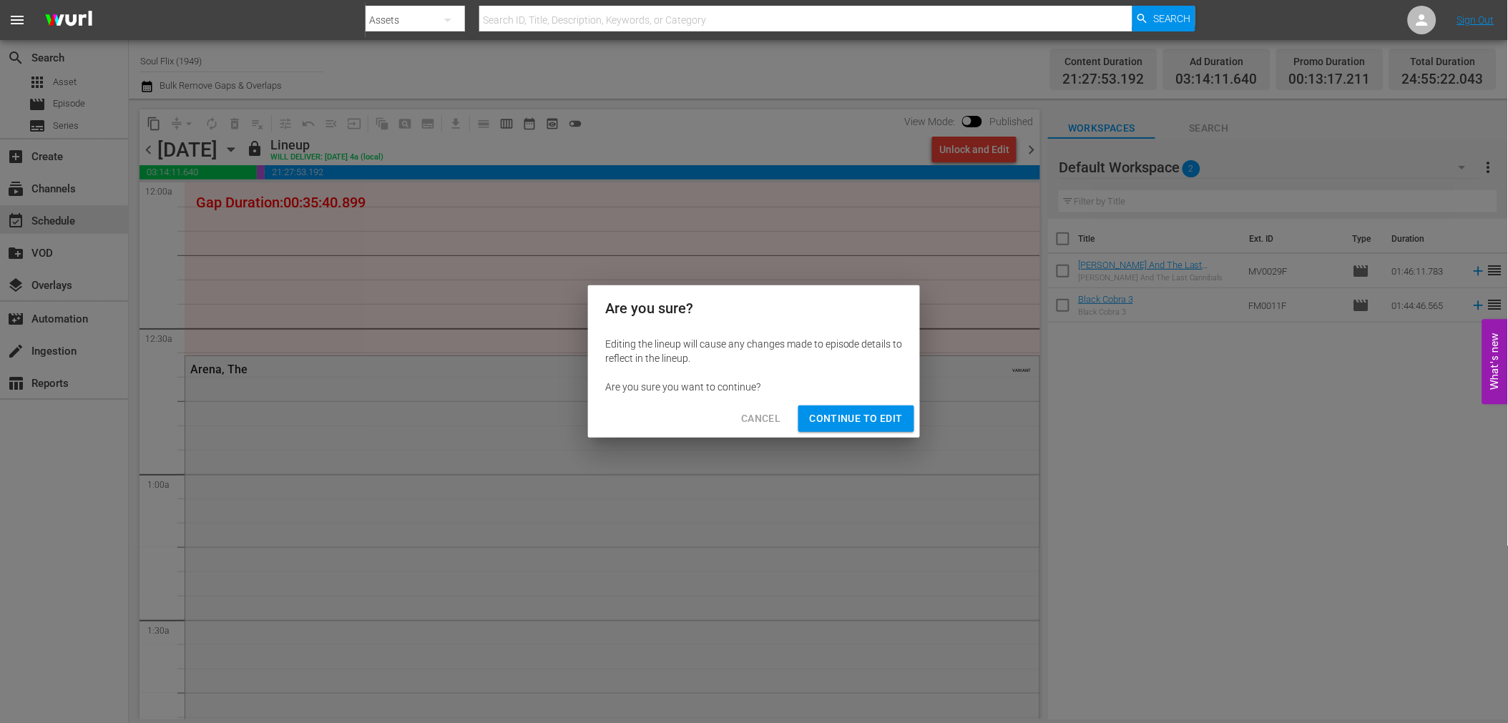
drag, startPoint x: 905, startPoint y: 411, endPoint x: 887, endPoint y: 406, distance: 18.6
click at [904, 411] on button "Continue to Edit" at bounding box center [856, 419] width 116 height 26
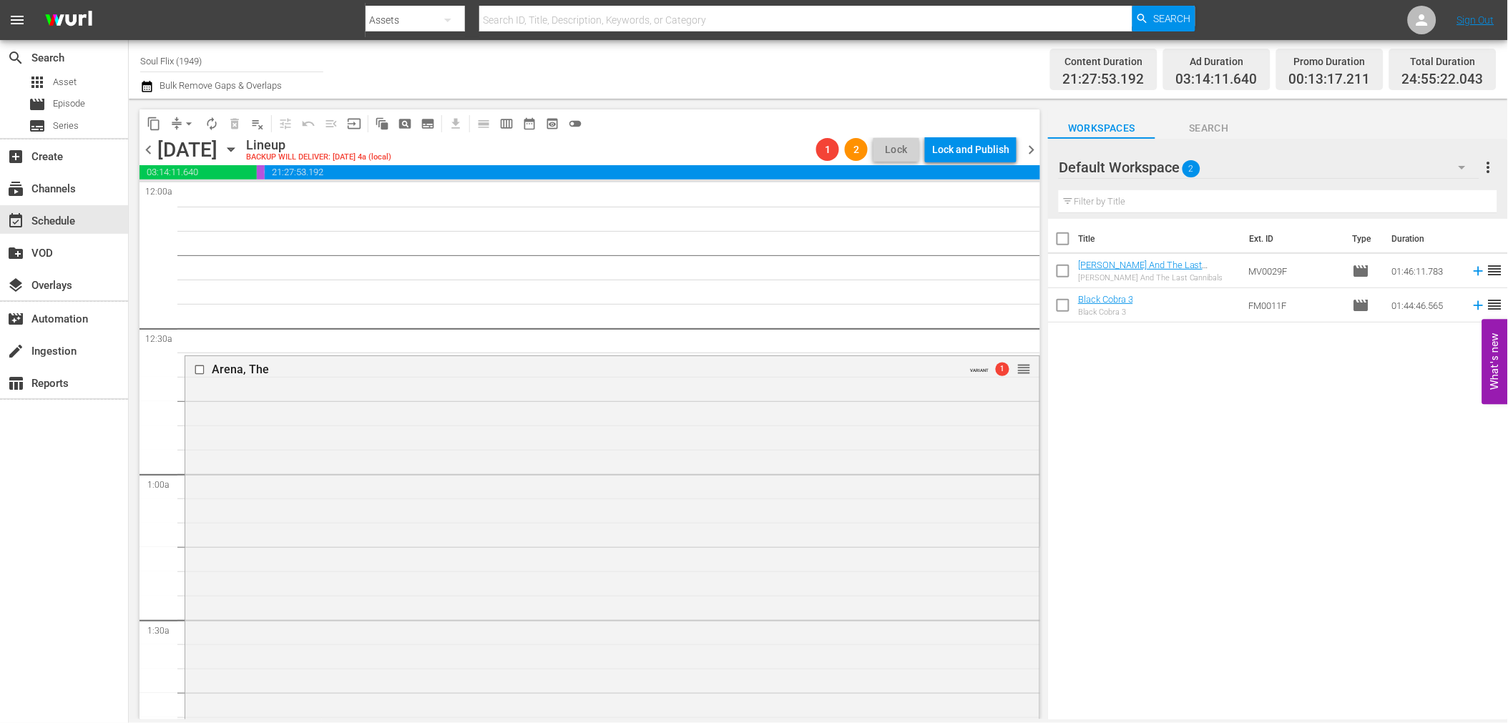
click at [254, 129] on span "playlist_remove_outlined" at bounding box center [257, 124] width 14 height 14
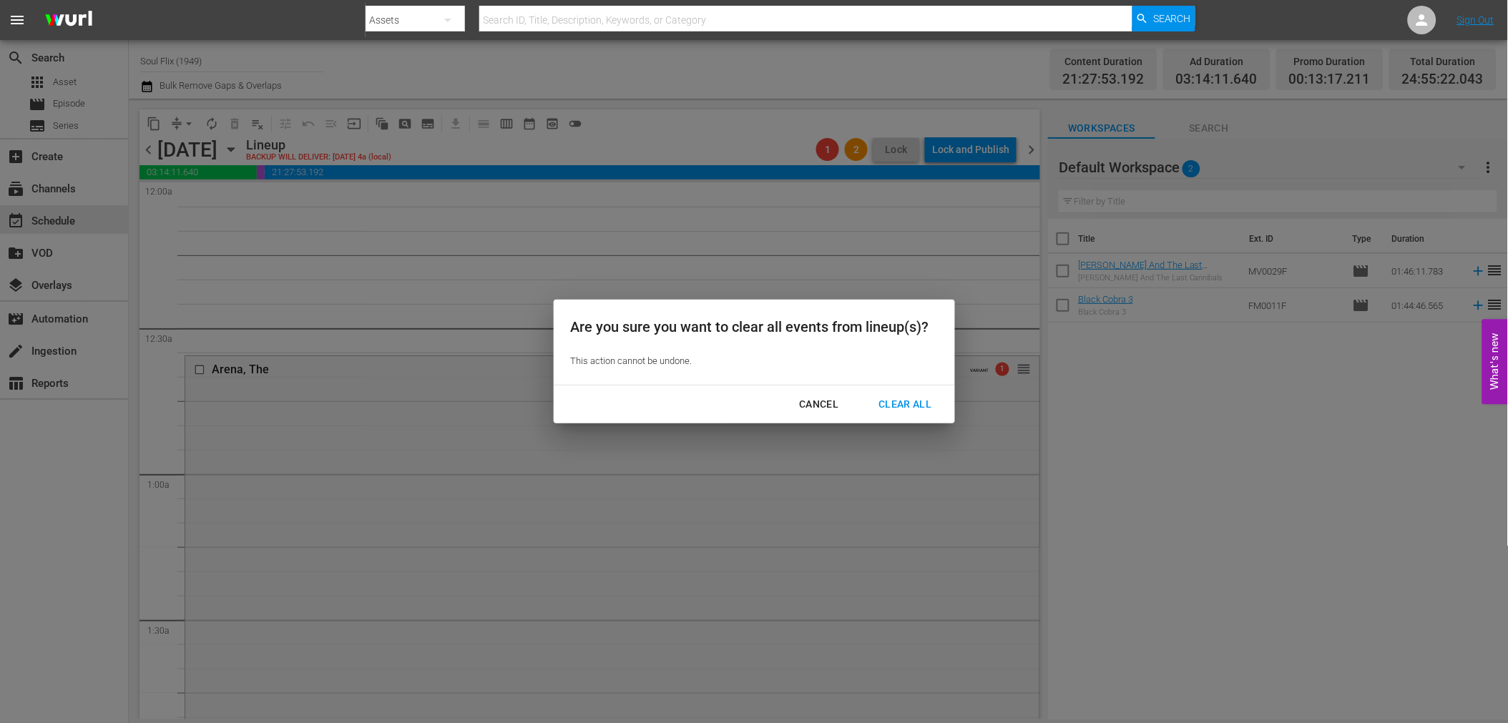
click at [931, 404] on div "Clear All" at bounding box center [905, 405] width 76 height 18
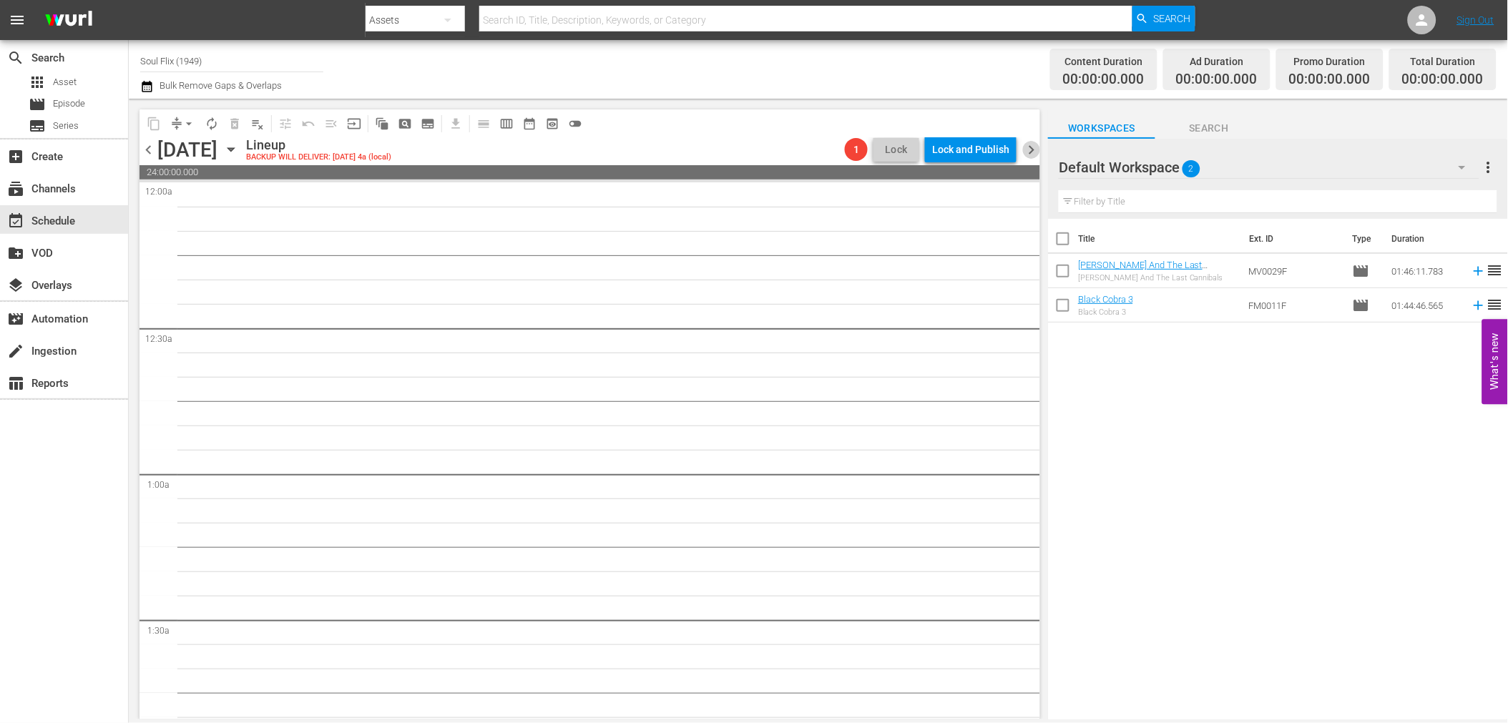
click at [1035, 149] on span "chevron_right" at bounding box center [1031, 150] width 18 height 18
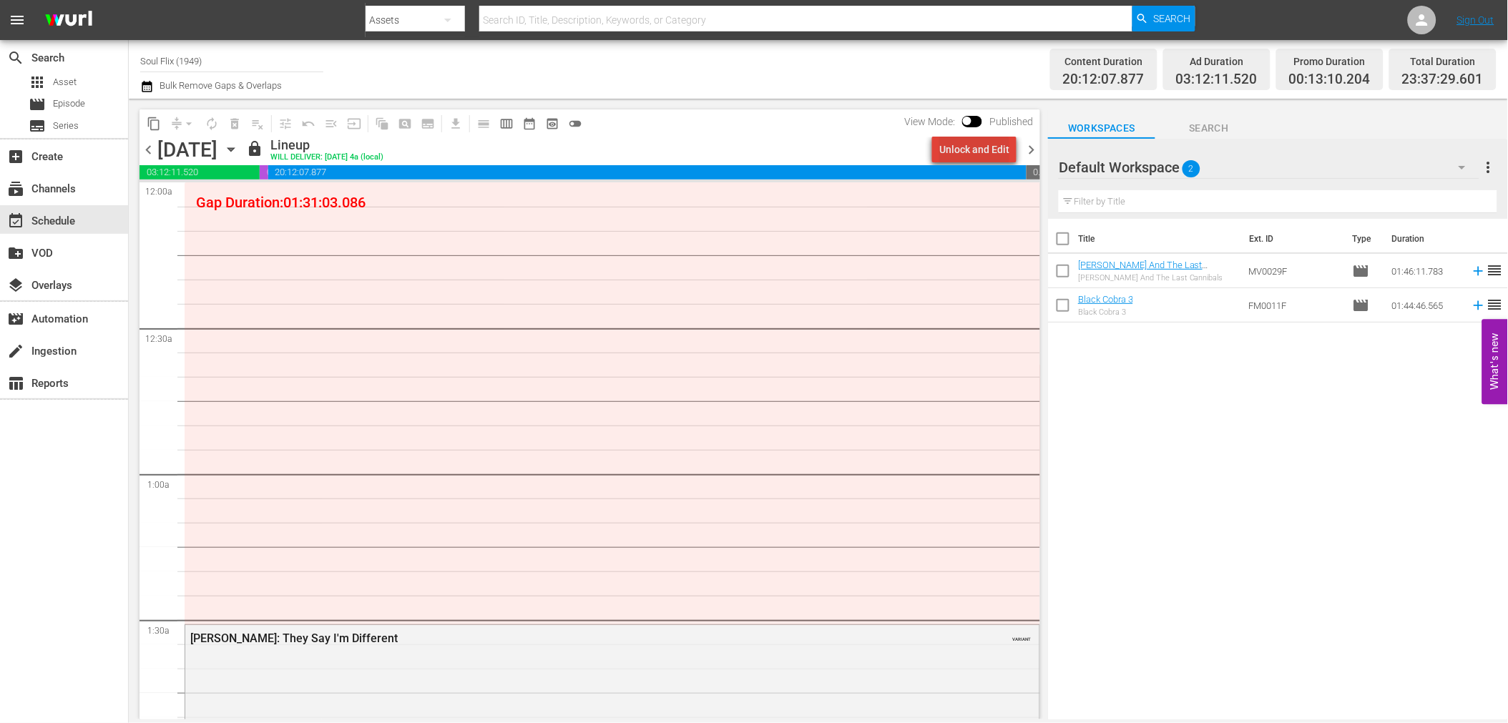
click at [984, 152] on div "Unlock and Edit" at bounding box center [974, 150] width 70 height 26
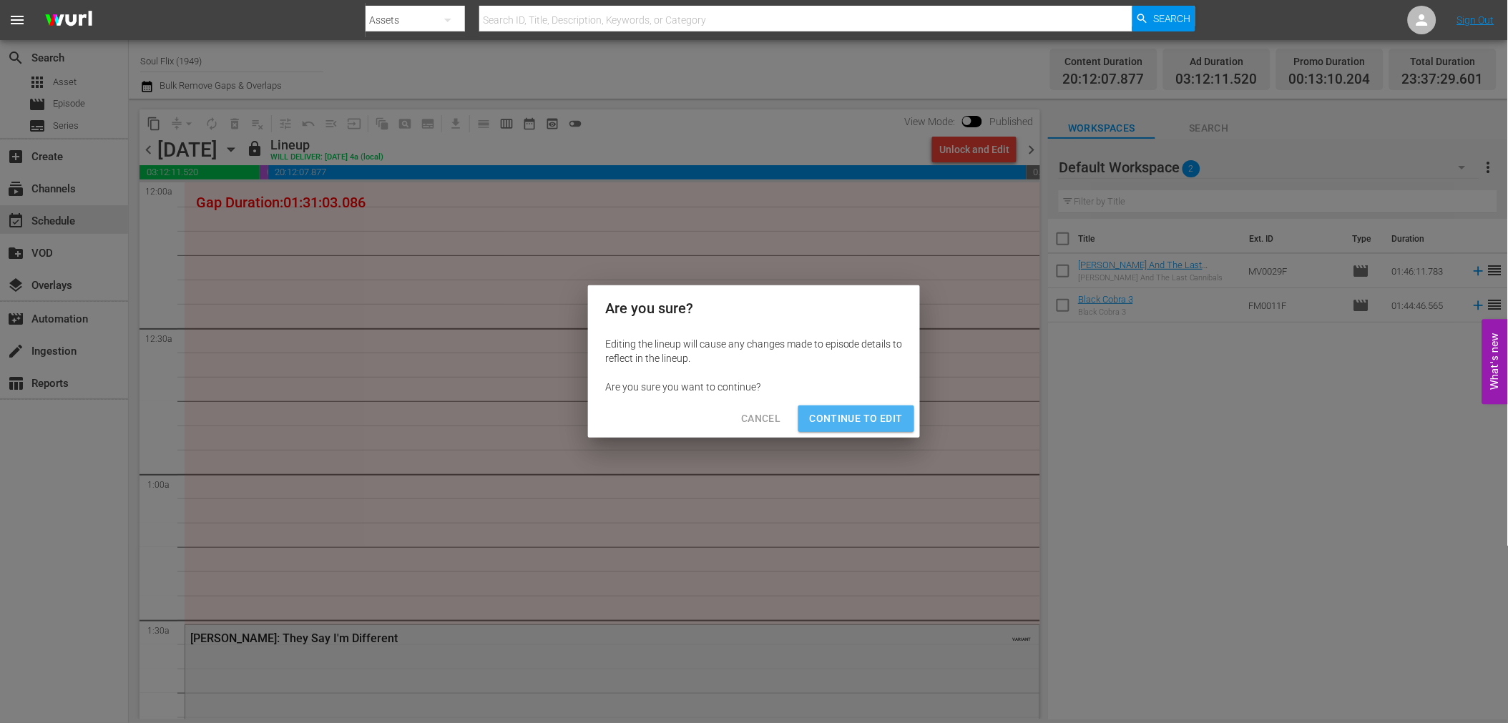
click at [881, 418] on span "Continue to Edit" at bounding box center [856, 419] width 93 height 18
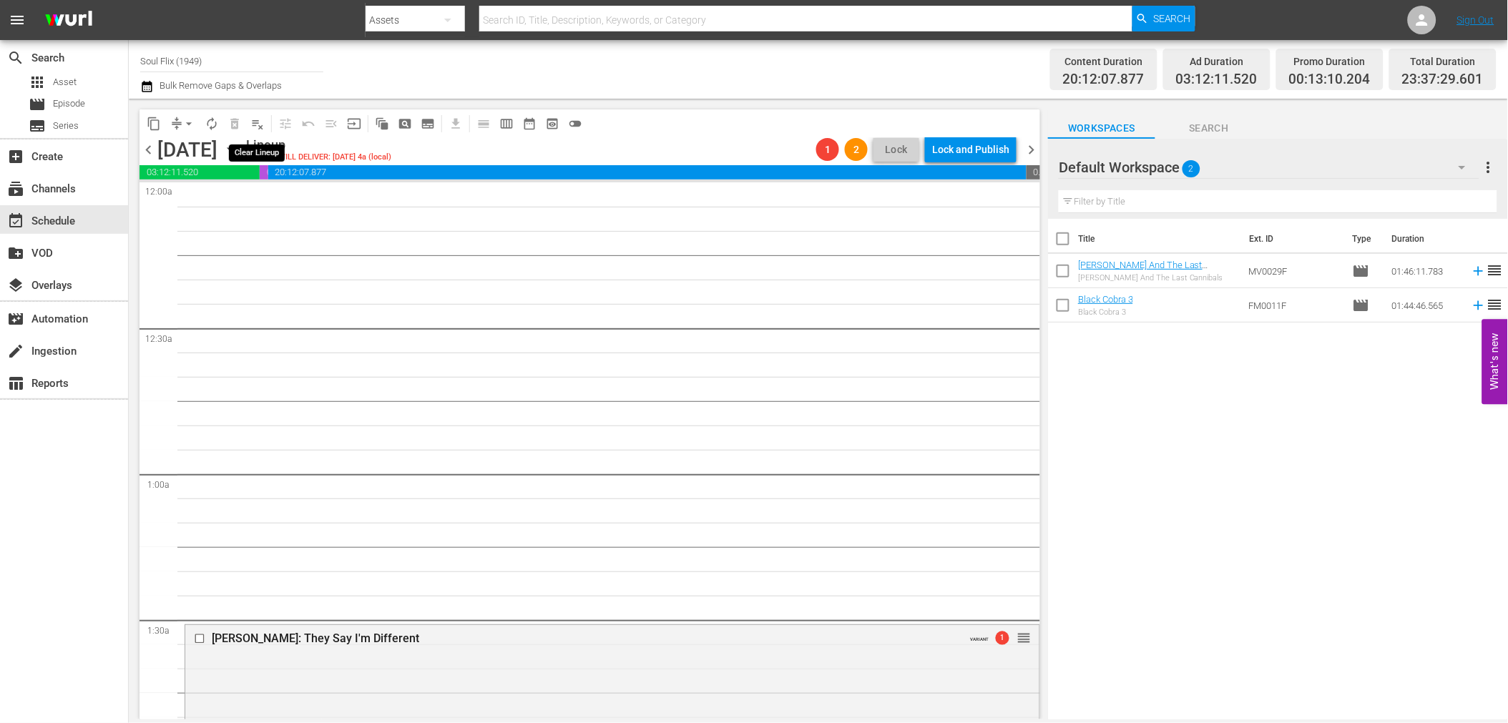
click at [259, 126] on span "playlist_remove_outlined" at bounding box center [257, 124] width 14 height 14
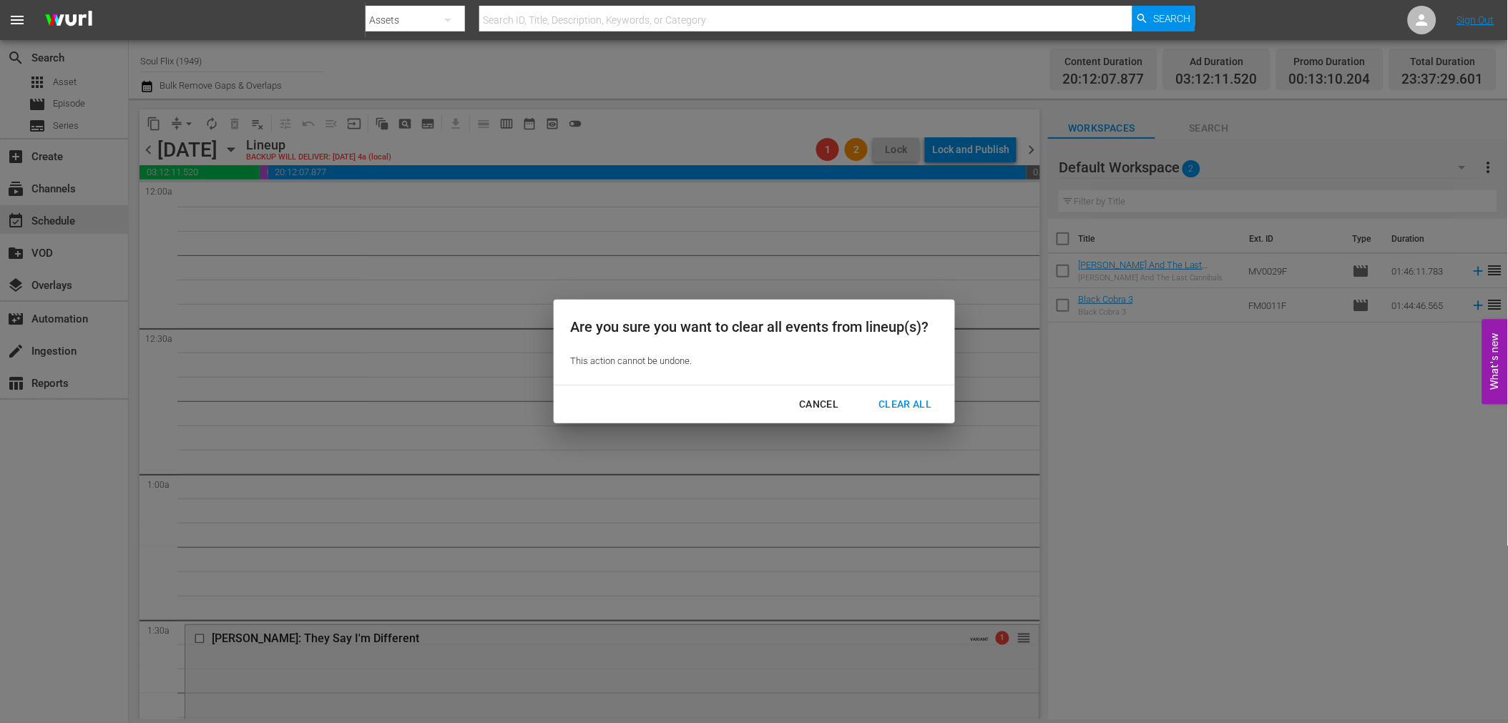
click at [919, 404] on div "Clear All" at bounding box center [905, 405] width 76 height 18
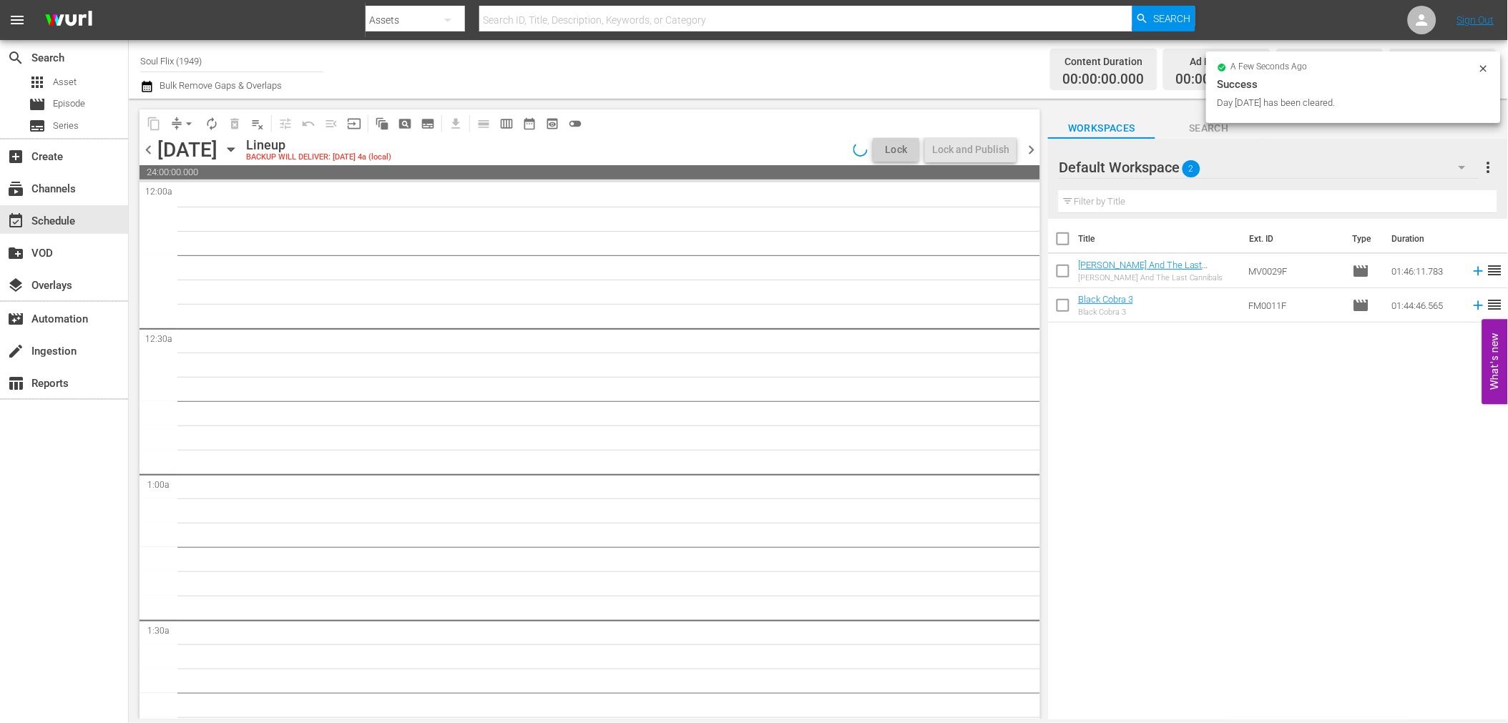
click at [1029, 150] on span "chevron_right" at bounding box center [1031, 150] width 18 height 18
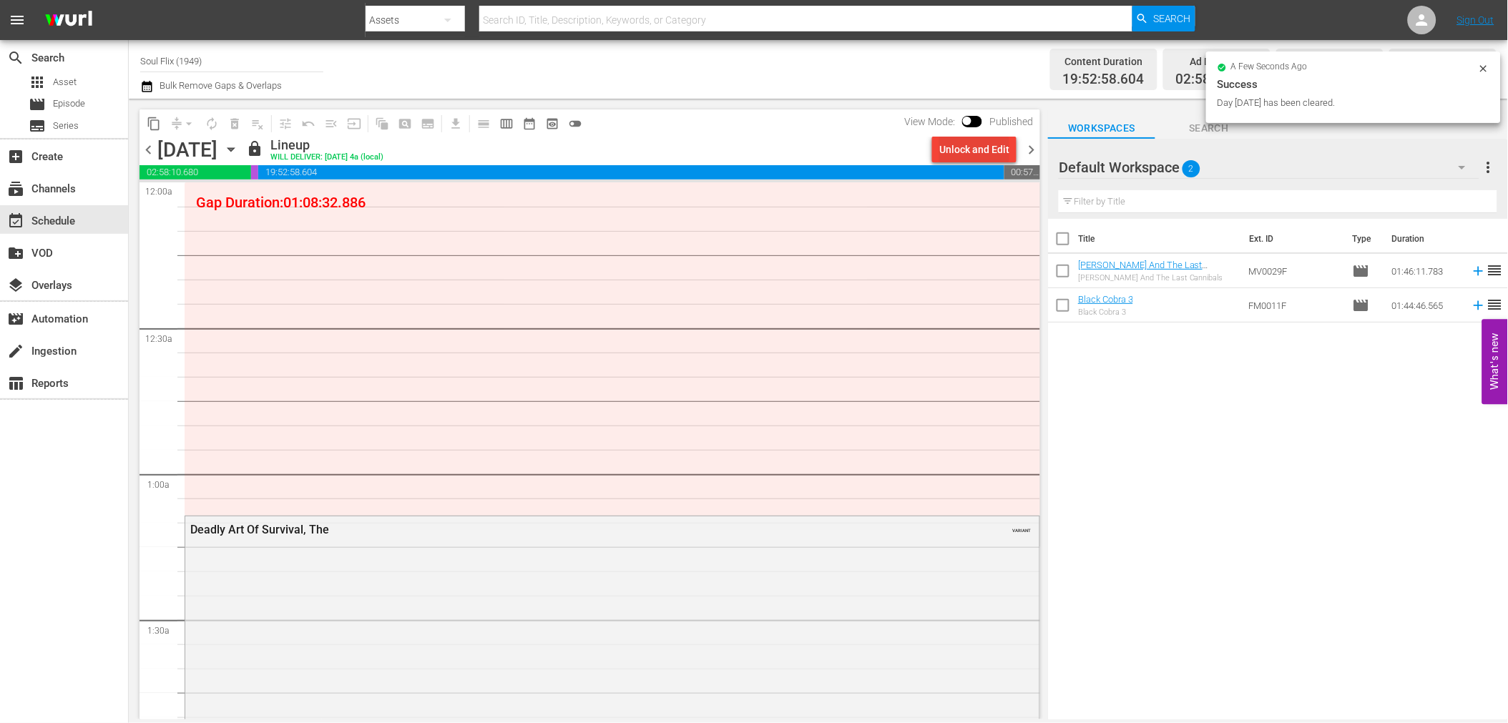
click at [993, 156] on div "Unlock and Edit" at bounding box center [974, 150] width 70 height 26
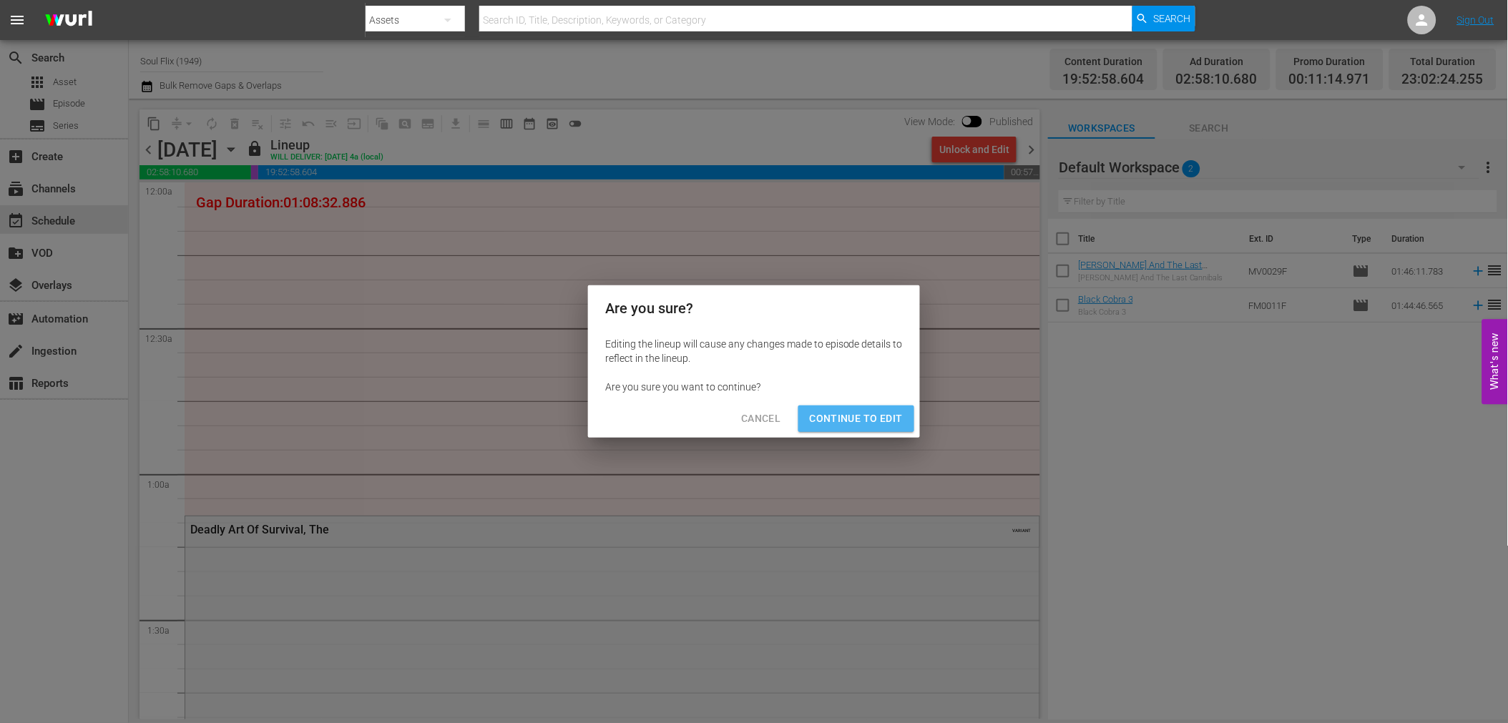
click at [889, 430] on button "Continue to Edit" at bounding box center [856, 419] width 116 height 26
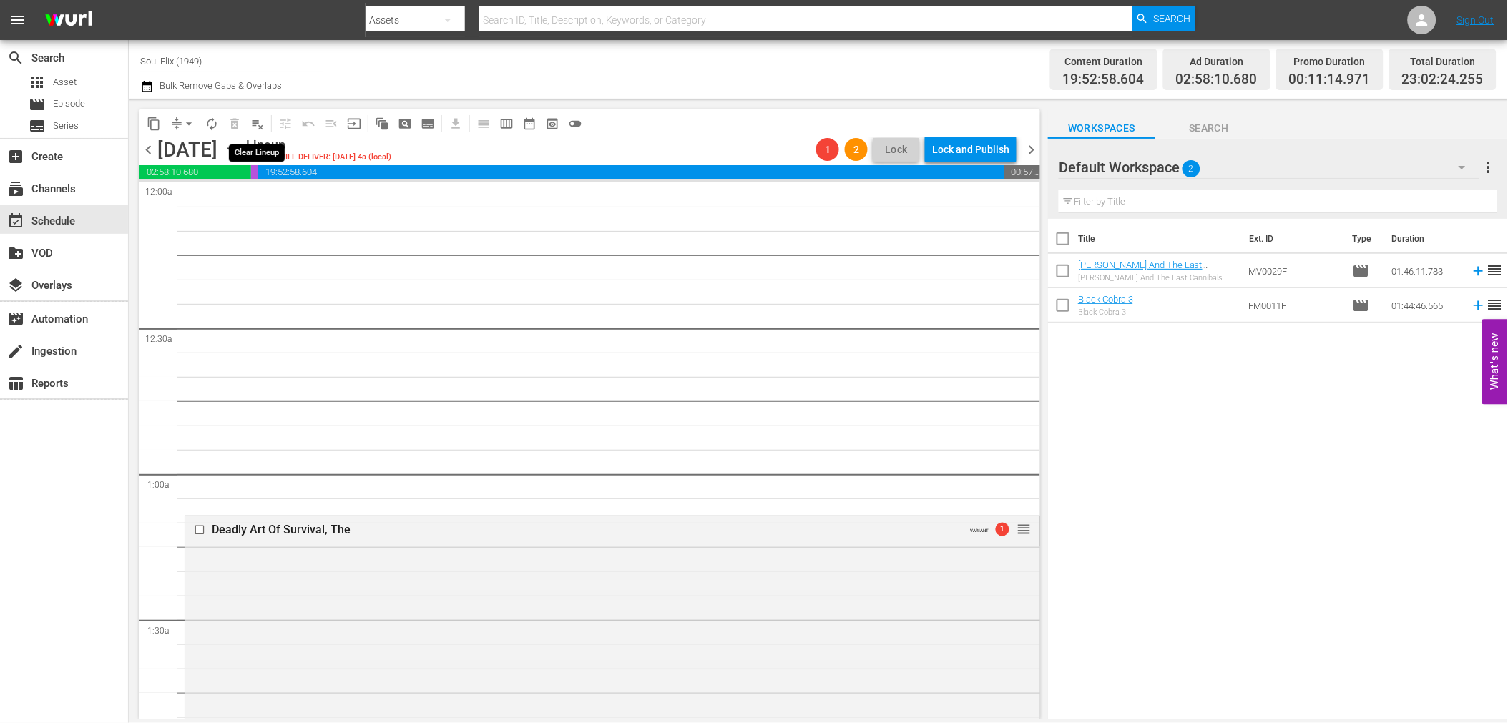
click at [262, 117] on span "playlist_remove_outlined" at bounding box center [257, 124] width 14 height 14
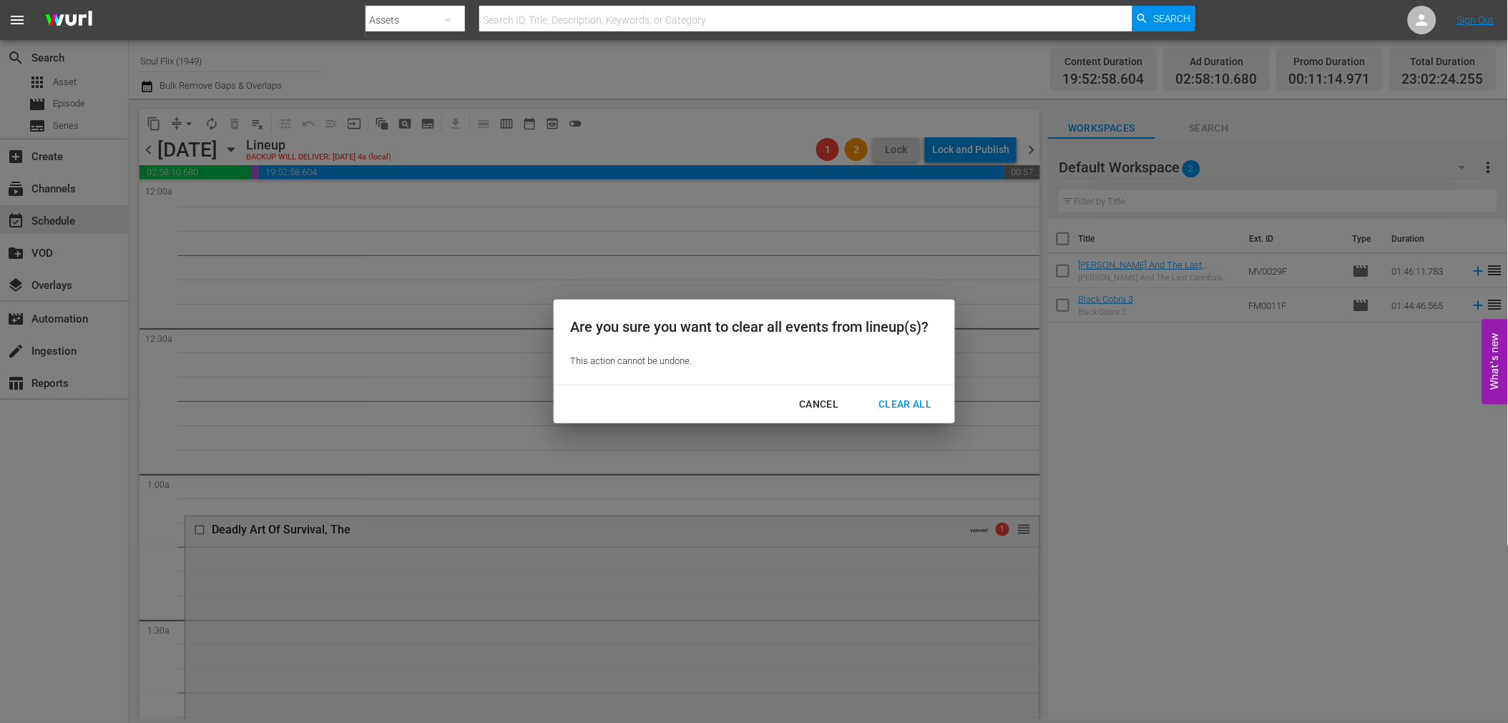
click at [890, 401] on div "Clear All" at bounding box center [905, 405] width 76 height 18
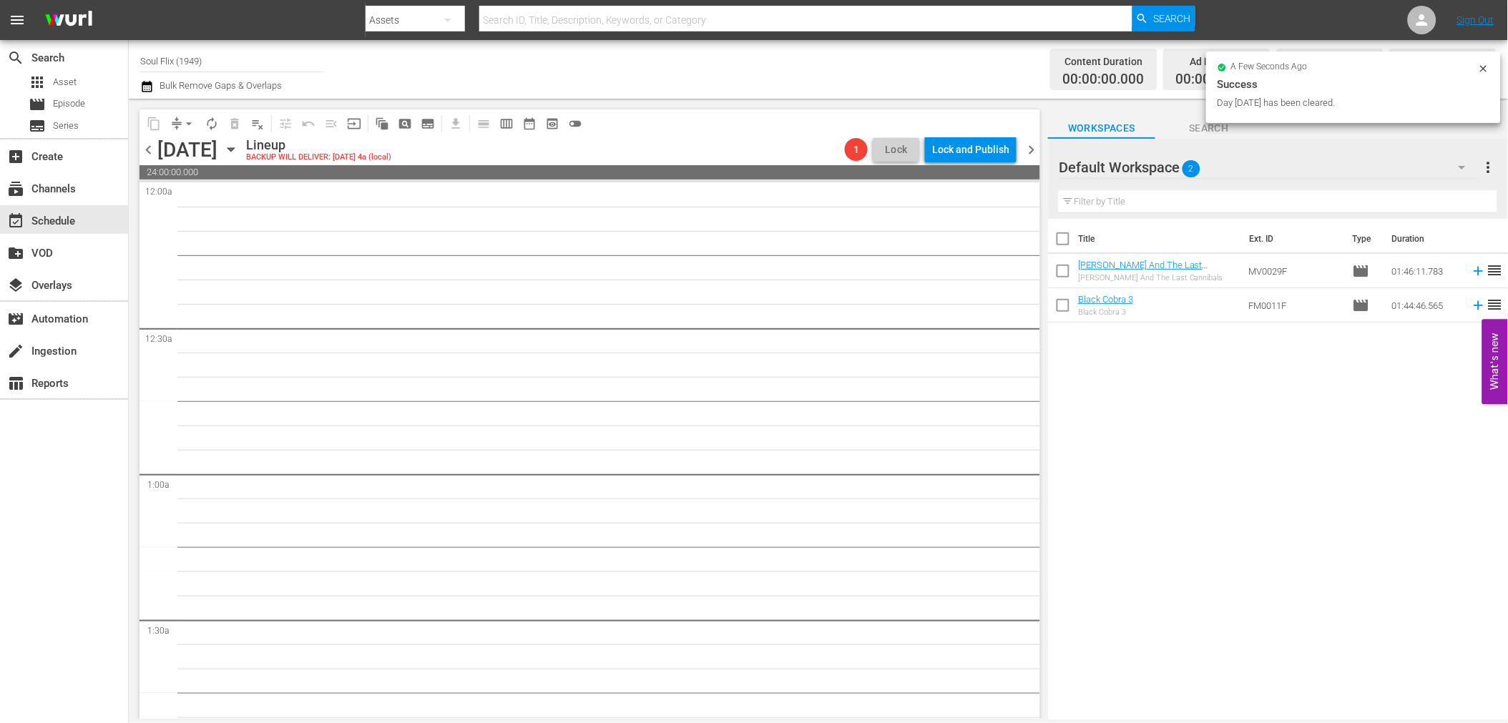
click at [1035, 150] on span "chevron_right" at bounding box center [1031, 150] width 18 height 18
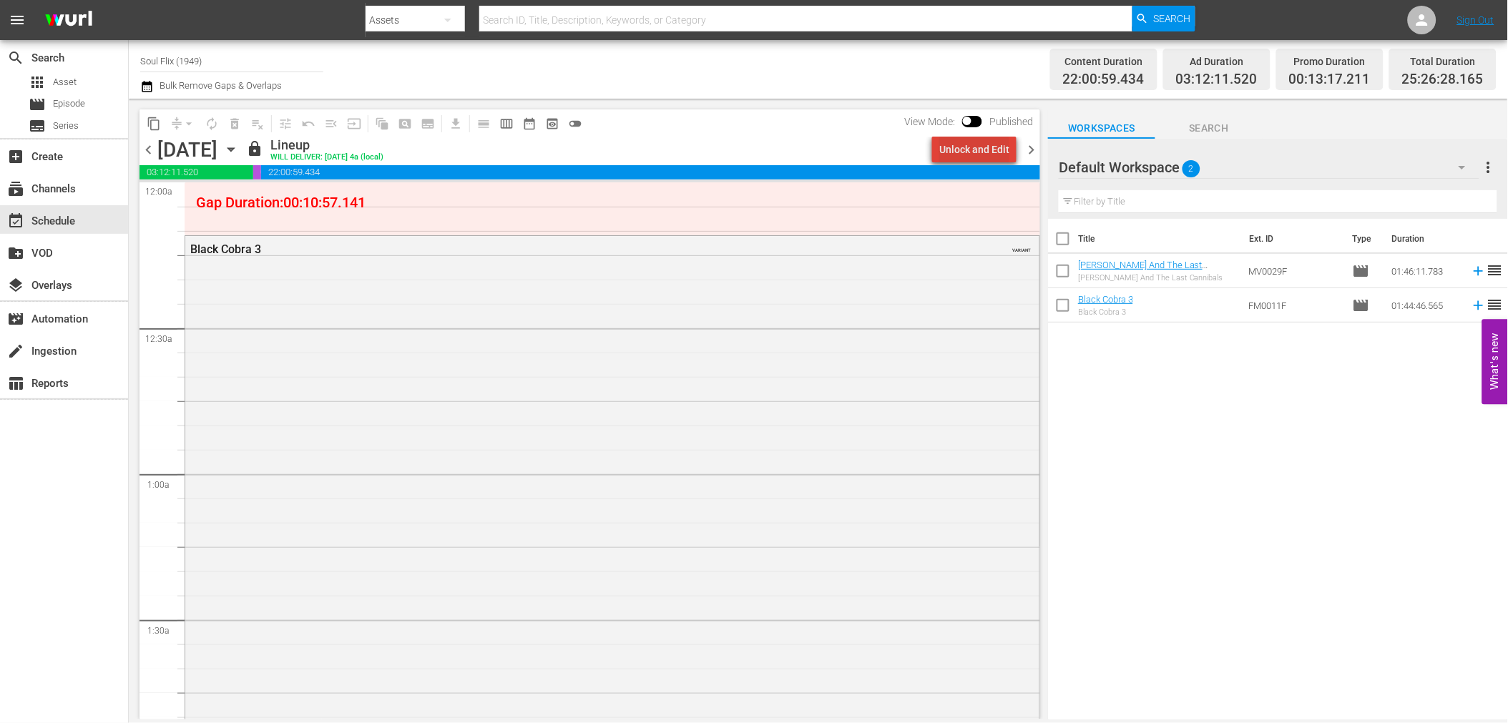
click at [1005, 149] on div "Unlock and Edit" at bounding box center [974, 150] width 70 height 26
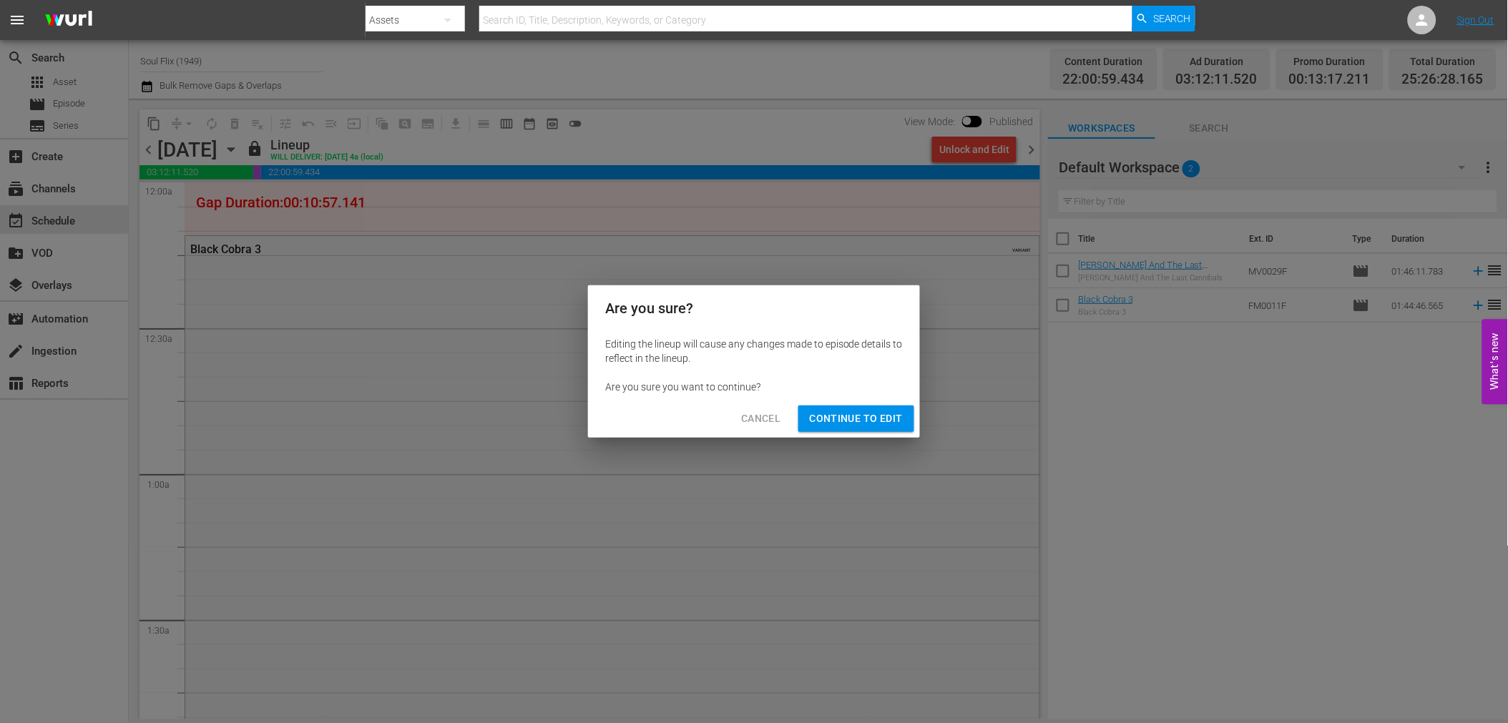
click at [871, 419] on span "Continue to Edit" at bounding box center [856, 419] width 93 height 18
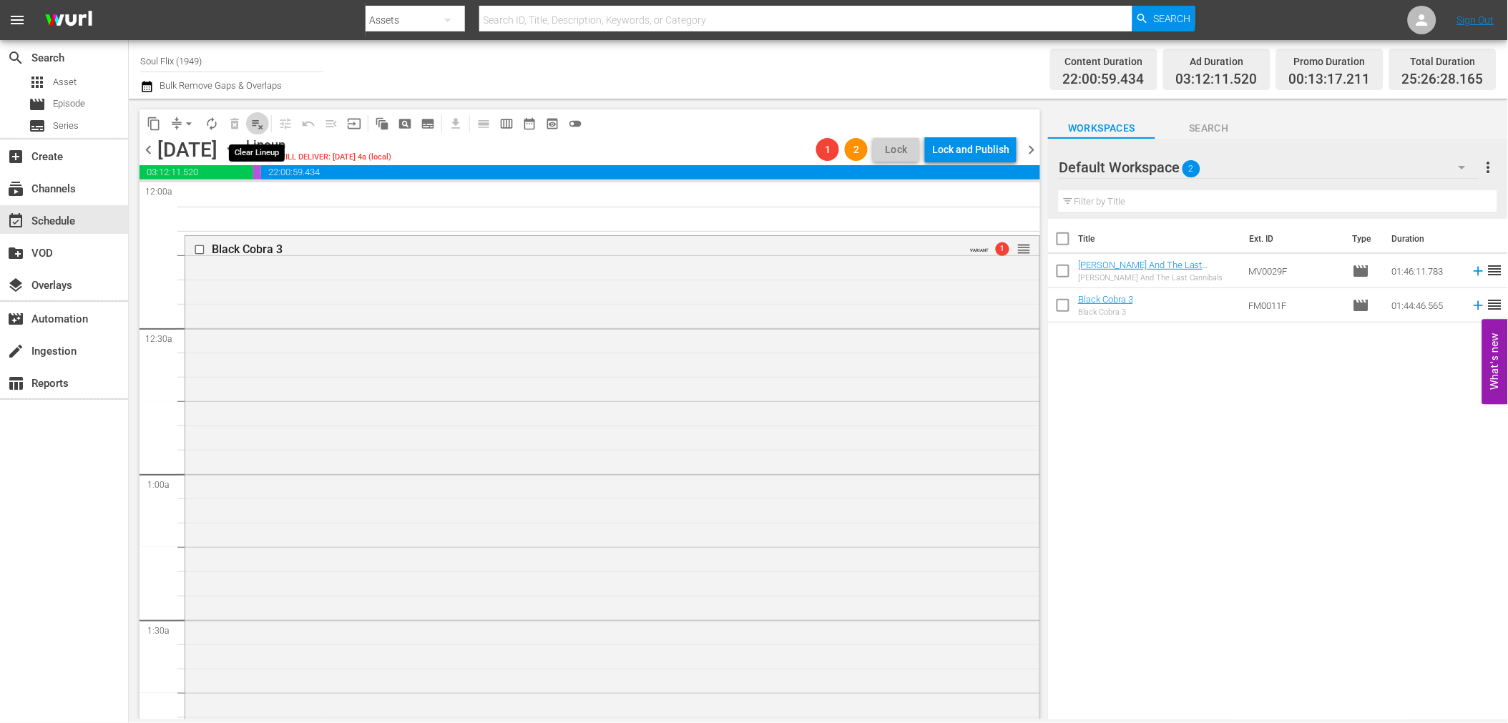
click at [256, 125] on span "playlist_remove_outlined" at bounding box center [257, 124] width 14 height 14
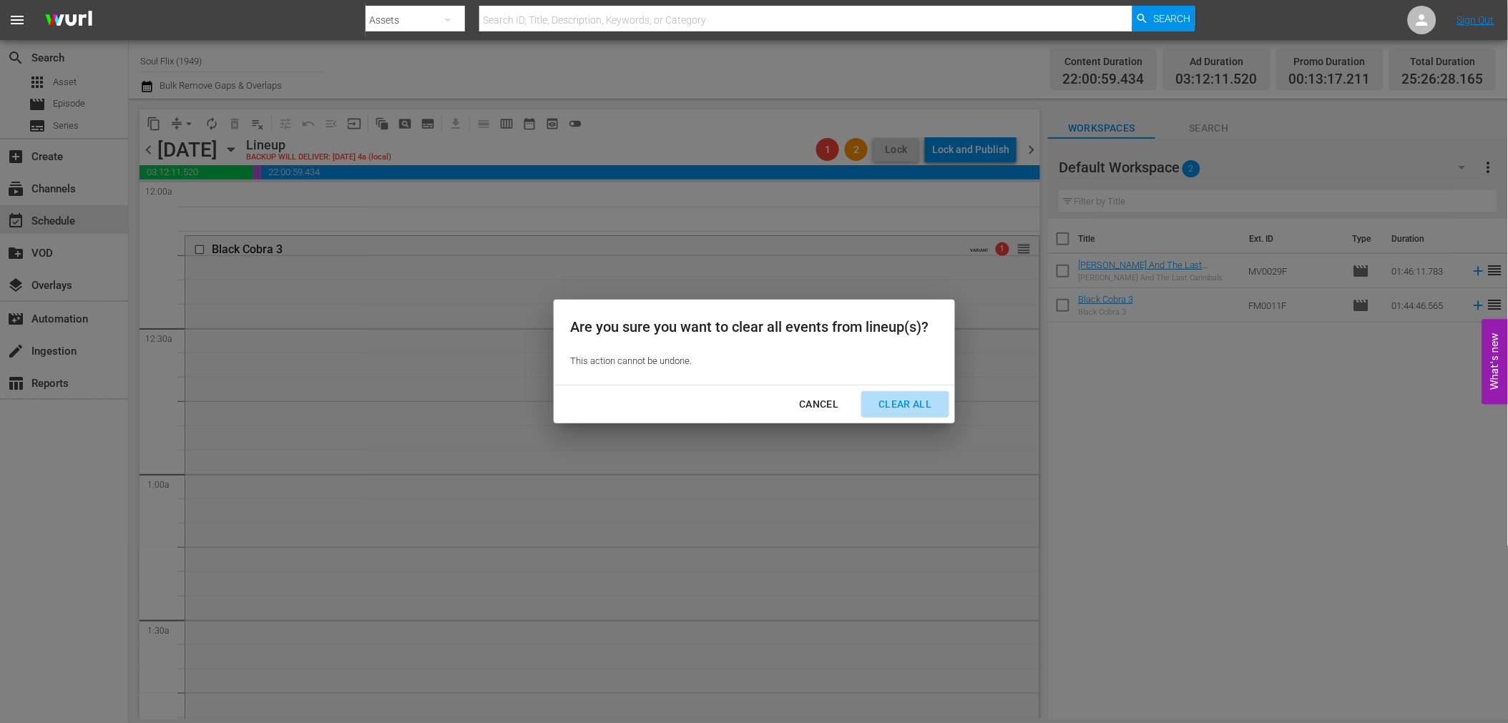
click at [907, 402] on div "Clear All" at bounding box center [905, 405] width 76 height 18
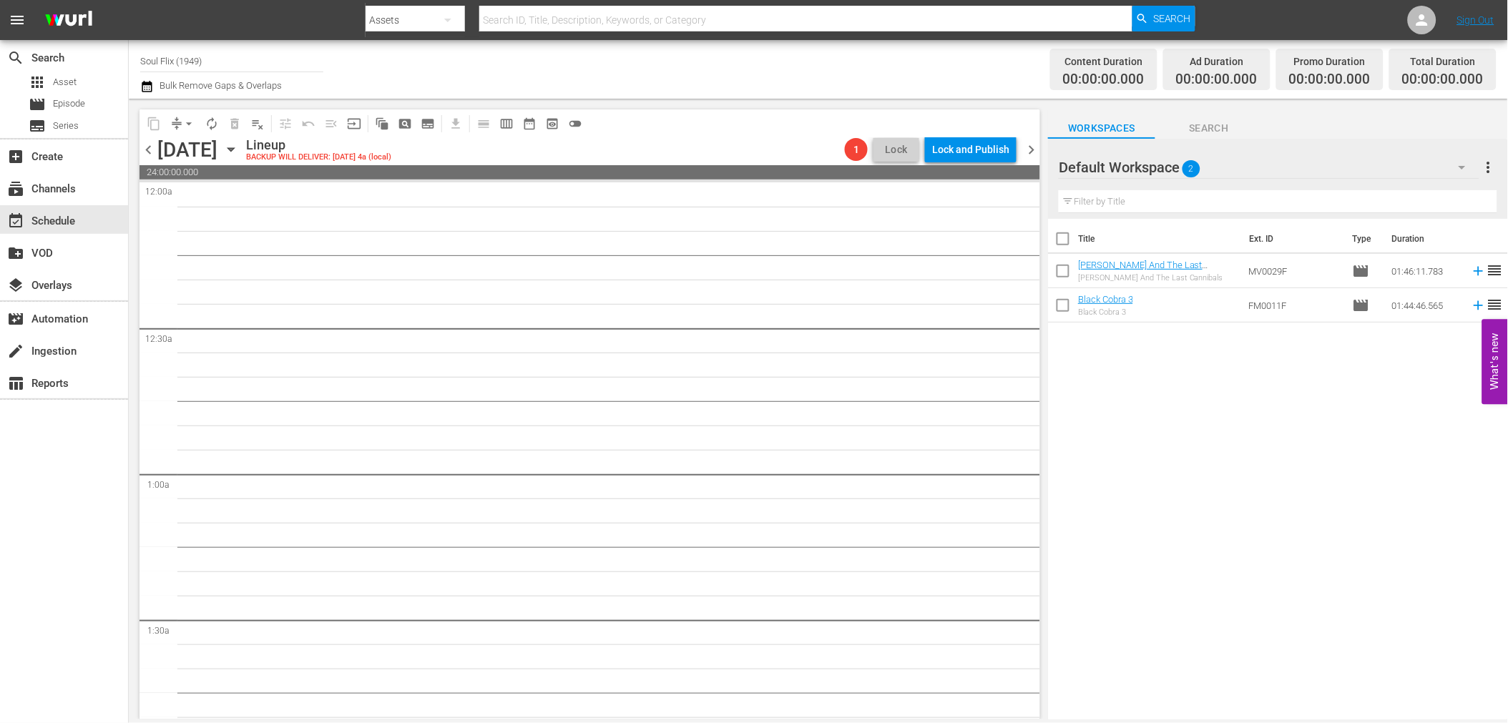
click at [713, 112] on div "content_copy compress arrow_drop_down autorenew_outlined delete_forever_outline…" at bounding box center [590, 123] width 901 height 28
click at [1029, 152] on span "chevron_right" at bounding box center [1031, 150] width 18 height 18
click at [528, 124] on span "date_range_outlined" at bounding box center [529, 124] width 14 height 14
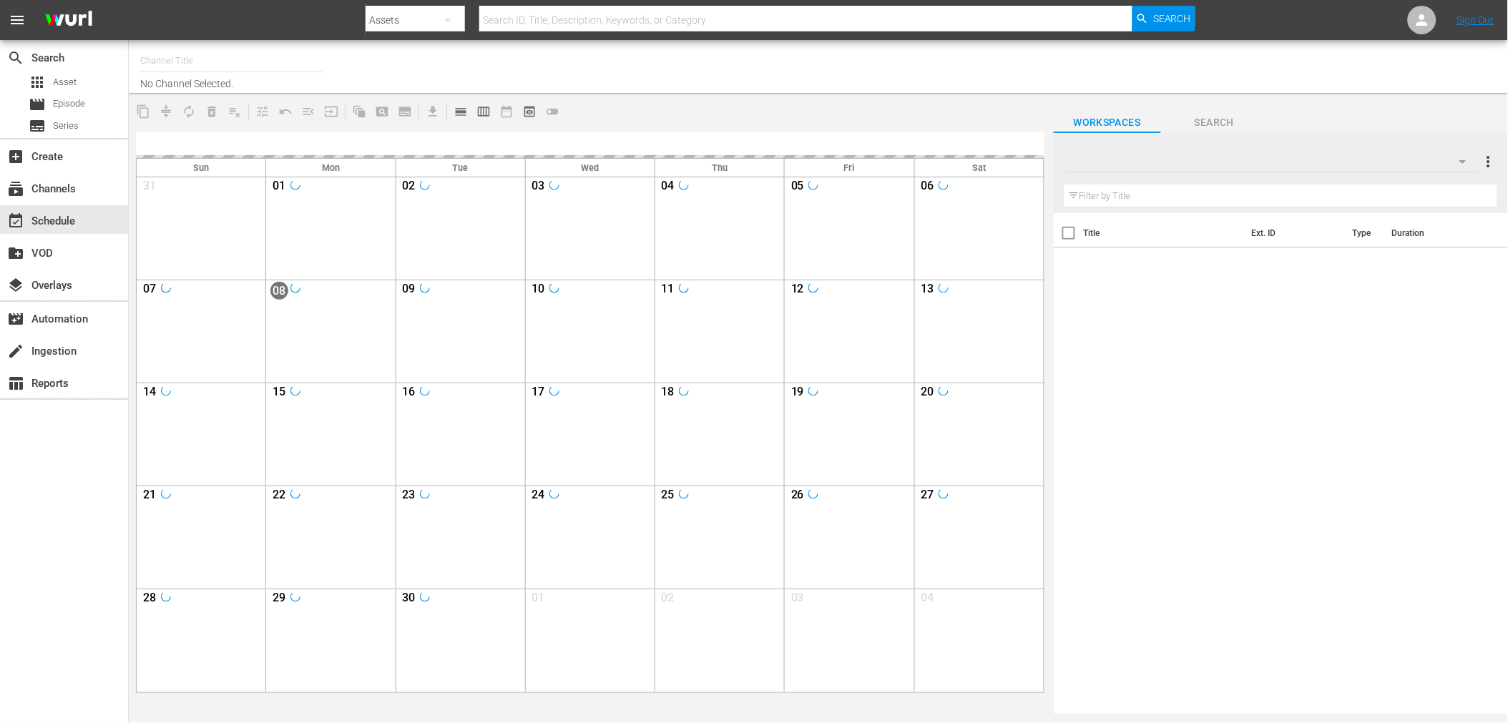
type input "Soul Flix (1949)"
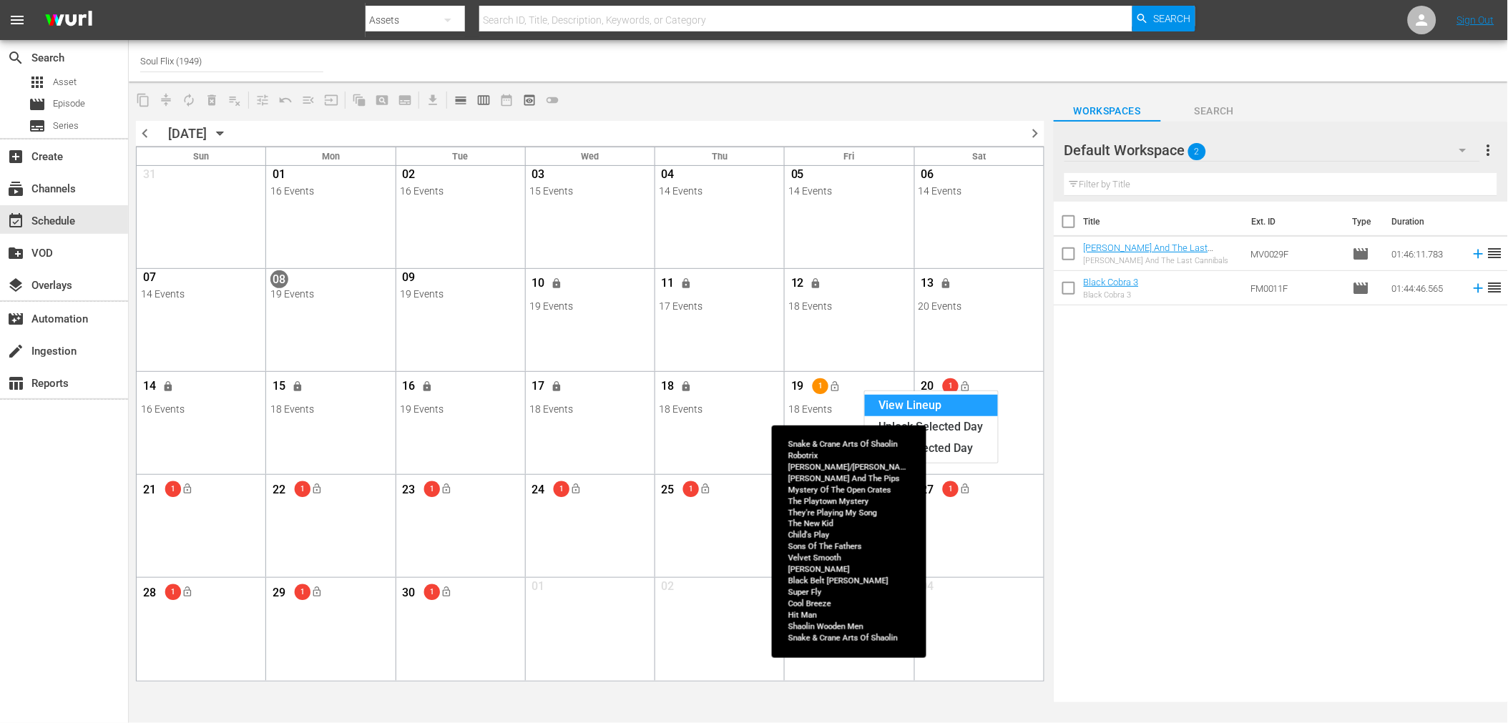
click at [910, 406] on div "View Lineup" at bounding box center [931, 405] width 133 height 21
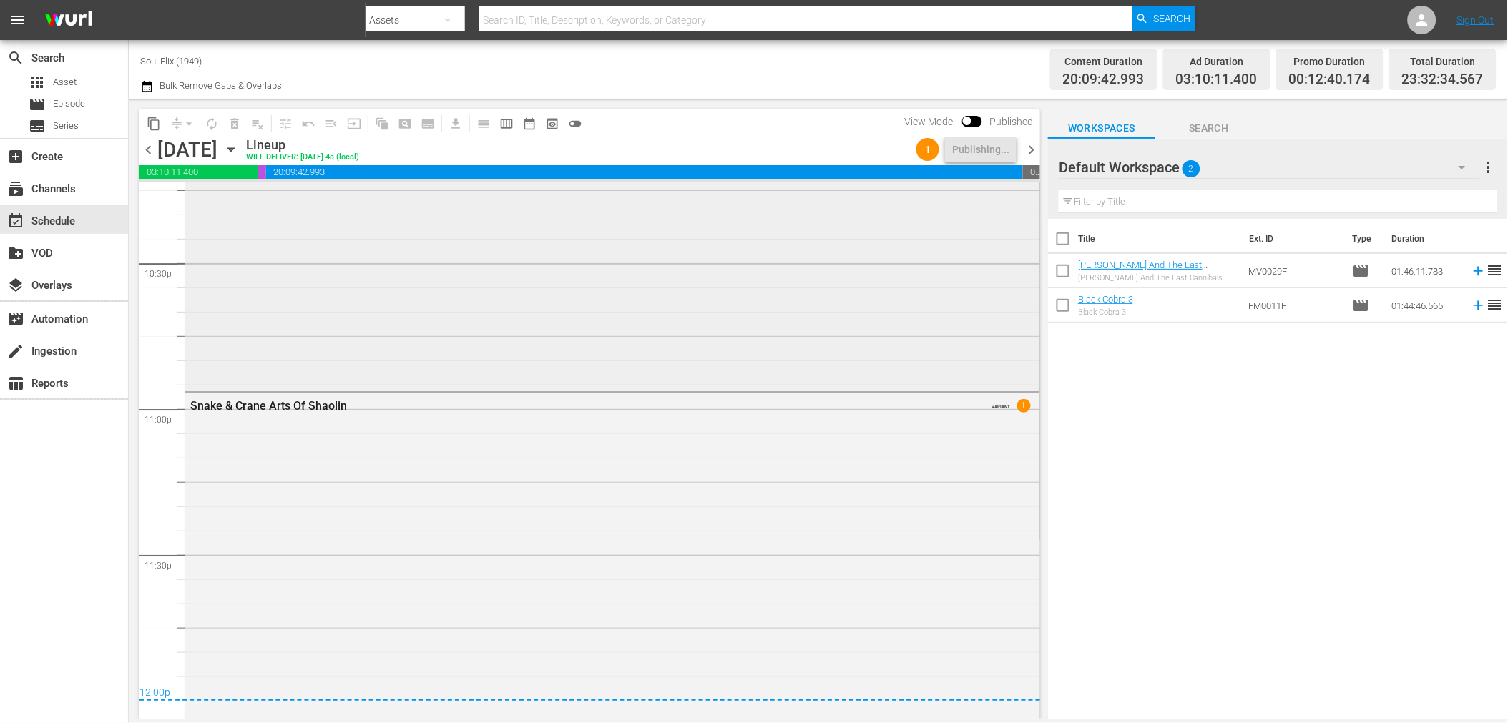
scroll to position [6257, 0]
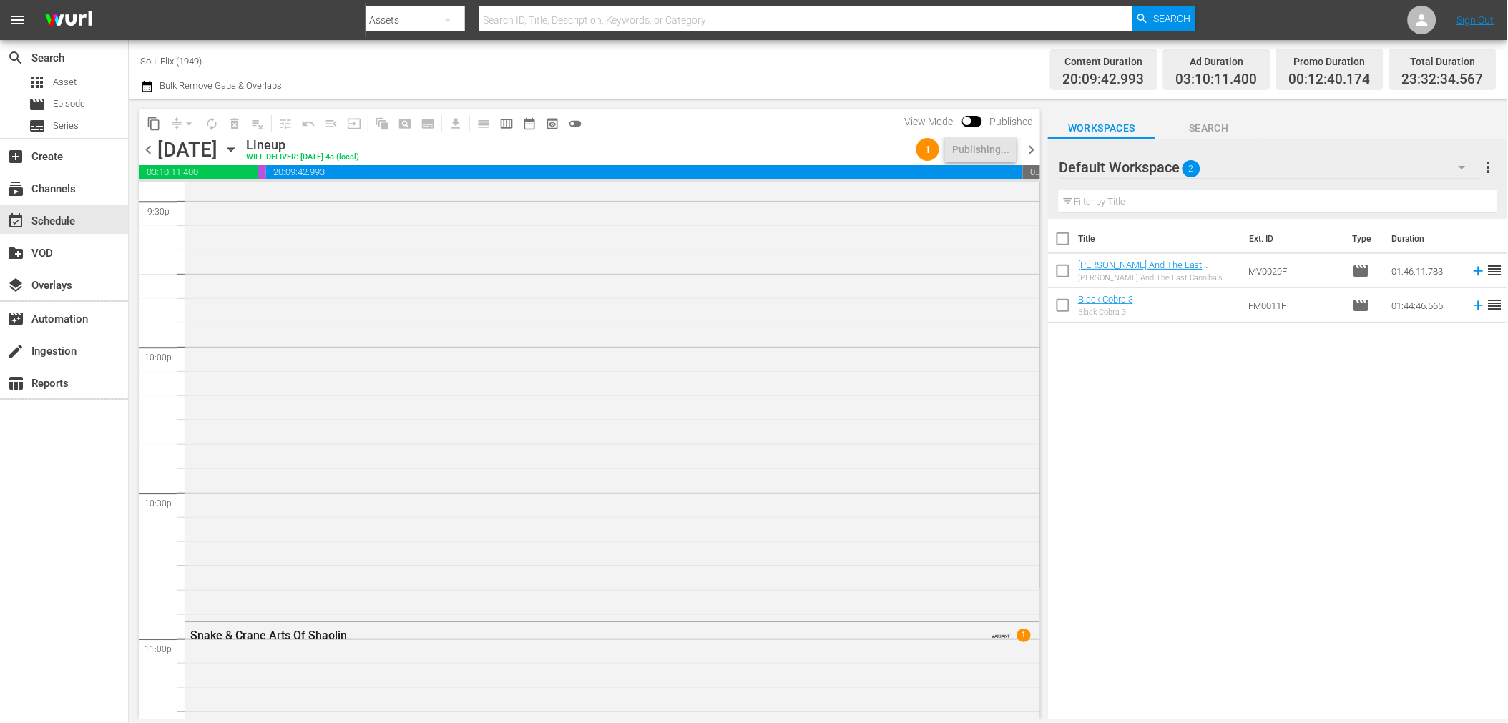
click at [1029, 151] on span "chevron_right" at bounding box center [1031, 150] width 18 height 18
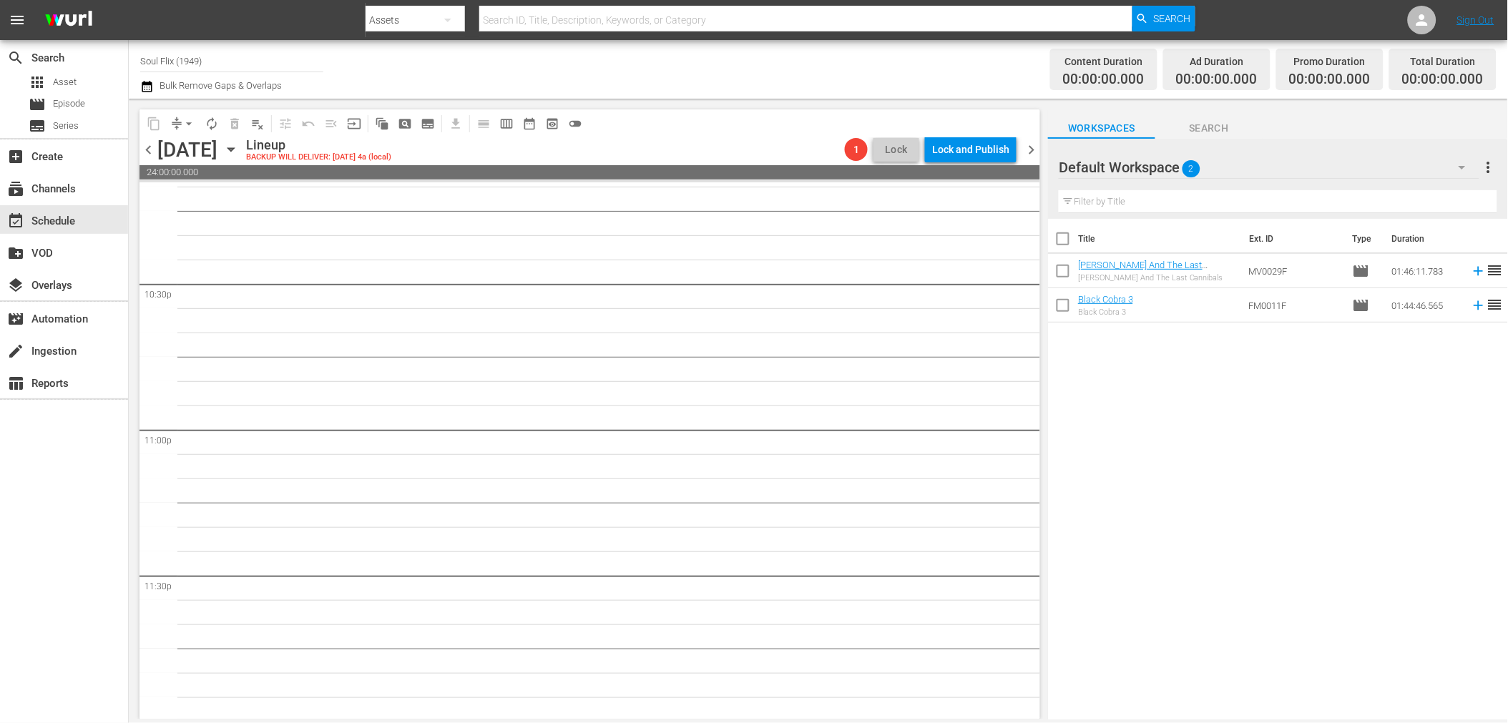
scroll to position [6468, 0]
click at [149, 149] on span "chevron_left" at bounding box center [149, 150] width 18 height 18
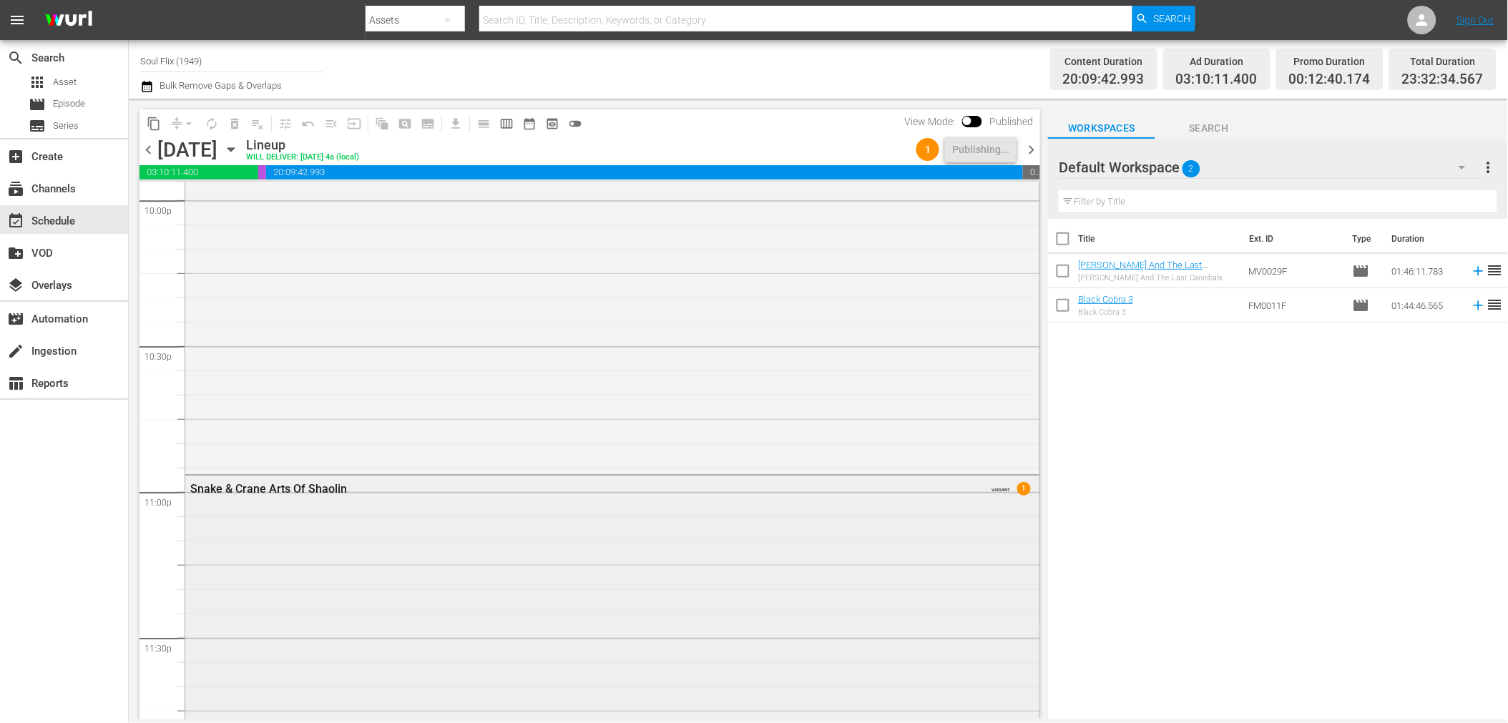
scroll to position [6735, 0]
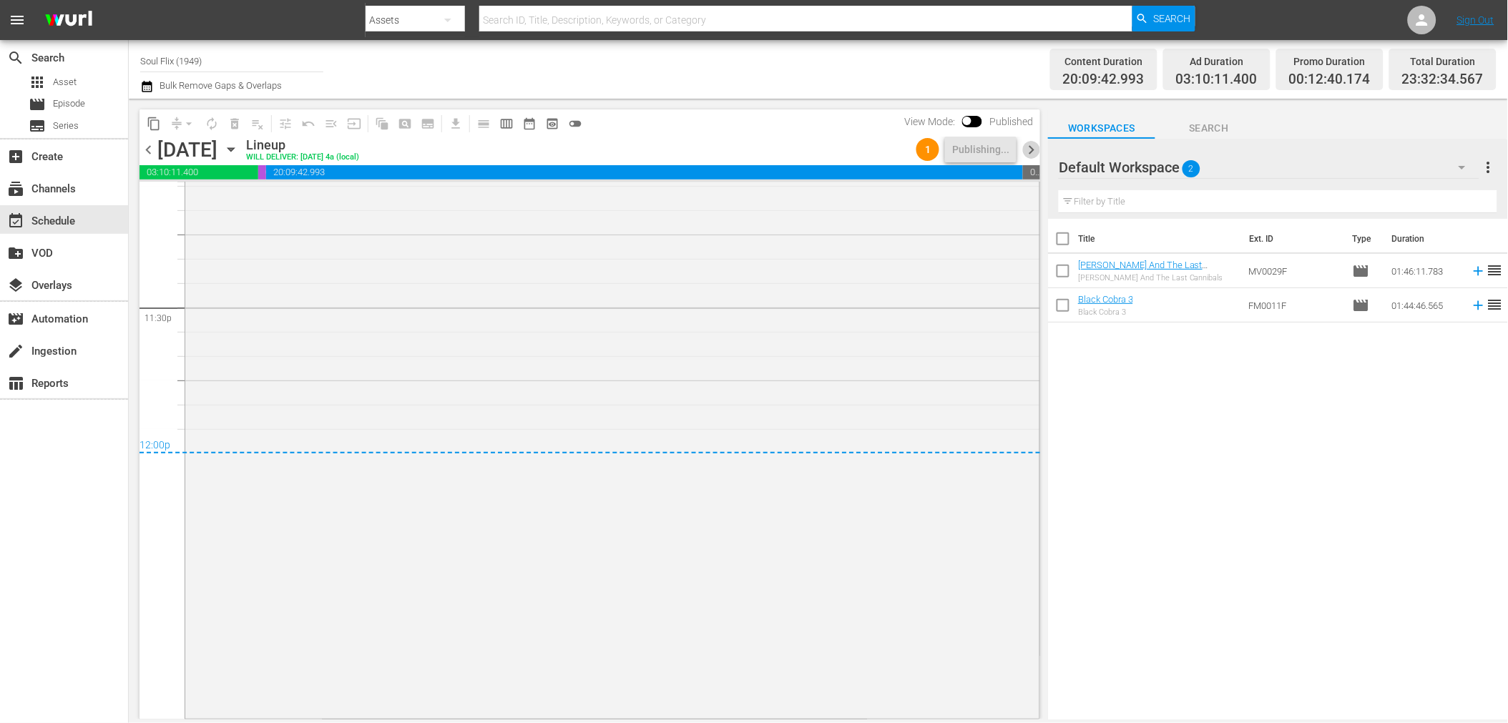
click at [1032, 152] on span "chevron_right" at bounding box center [1031, 150] width 18 height 18
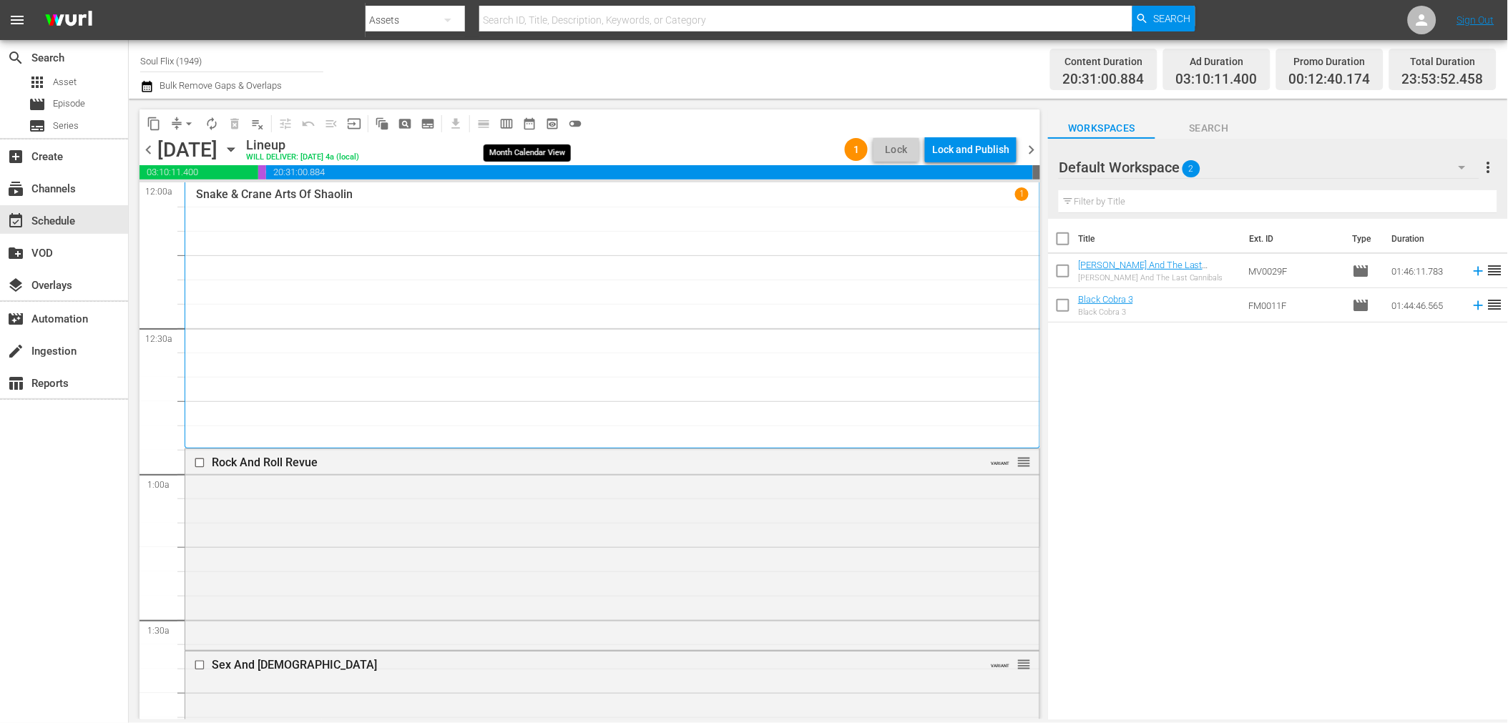
click at [534, 122] on span "date_range_outlined" at bounding box center [529, 124] width 14 height 14
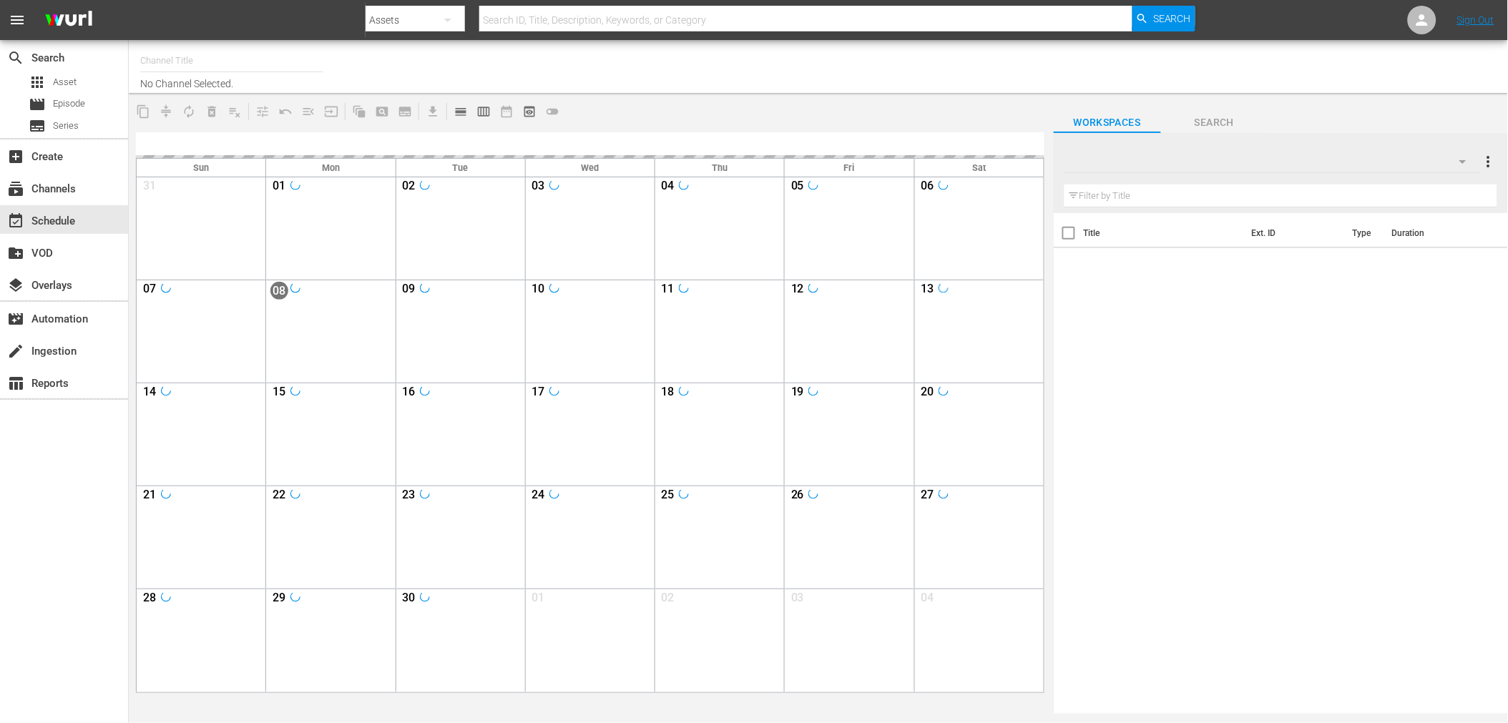
type input "Soul Flix (1949)"
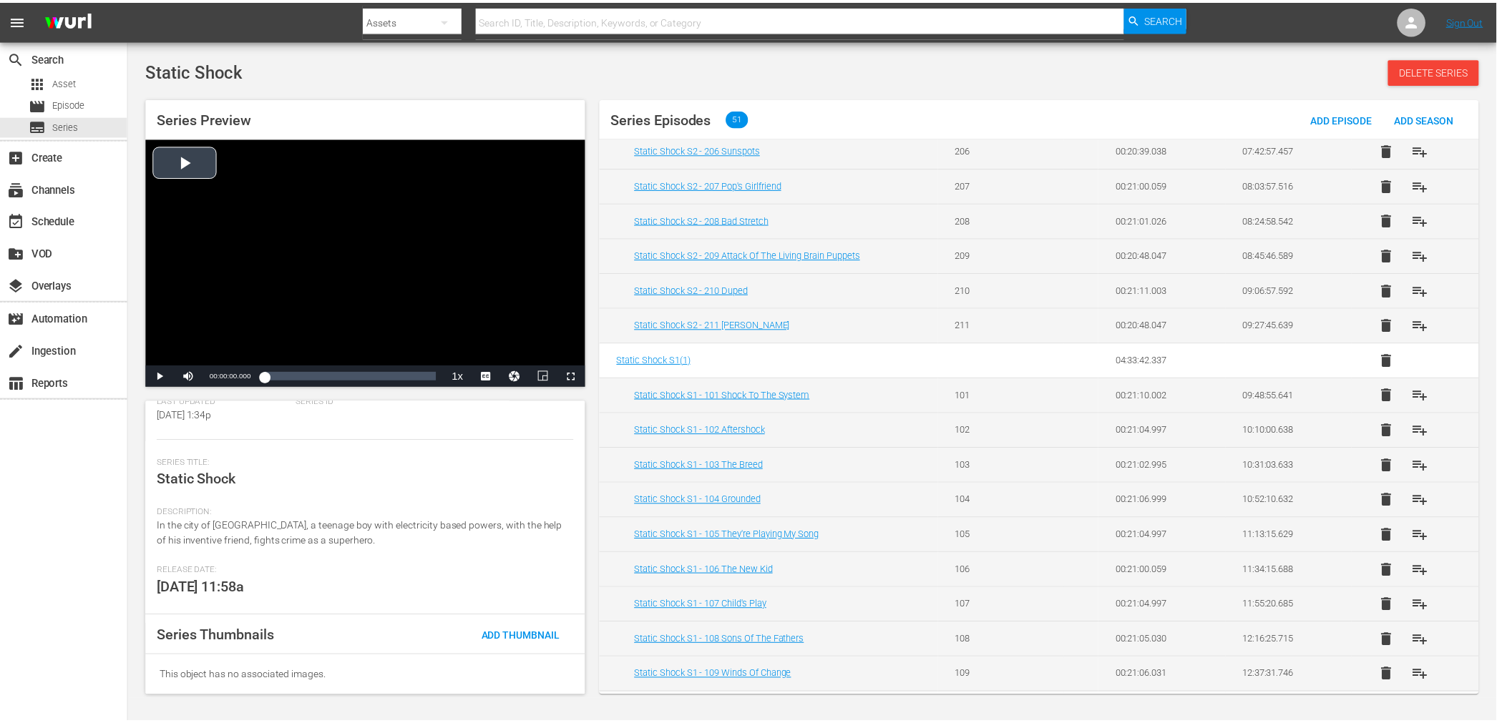
scroll to position [1029, 0]
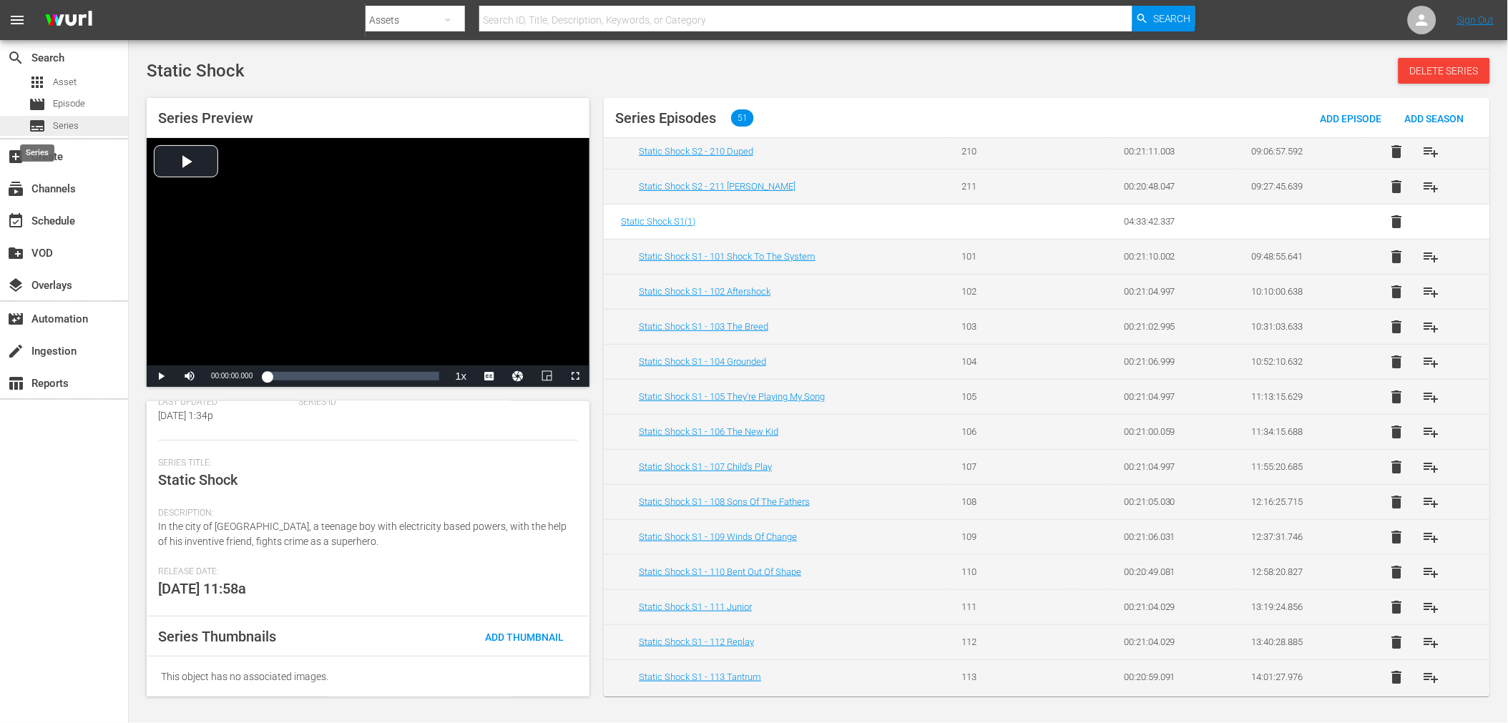
click at [45, 124] on span "subtitles" at bounding box center [37, 125] width 17 height 17
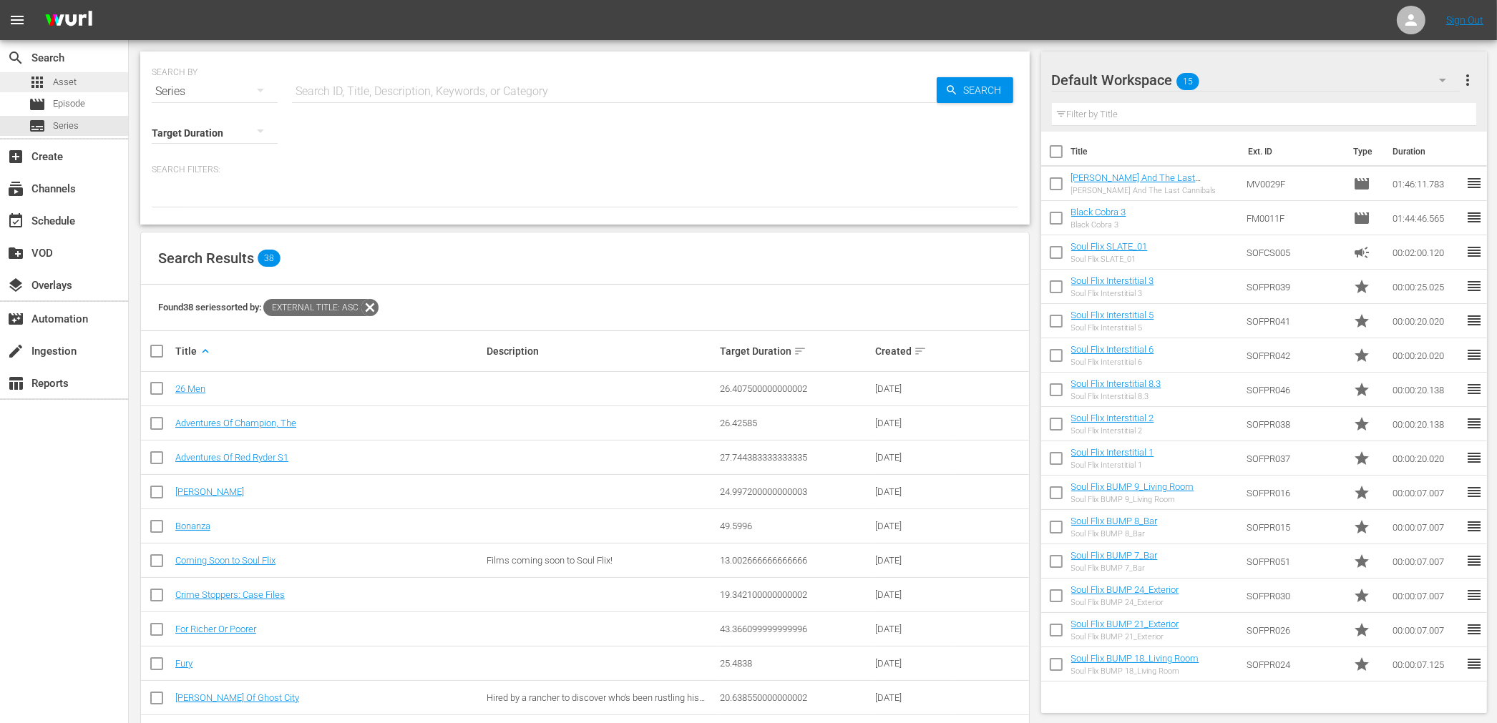
click at [66, 72] on div "apps Asset" at bounding box center [53, 82] width 48 height 20
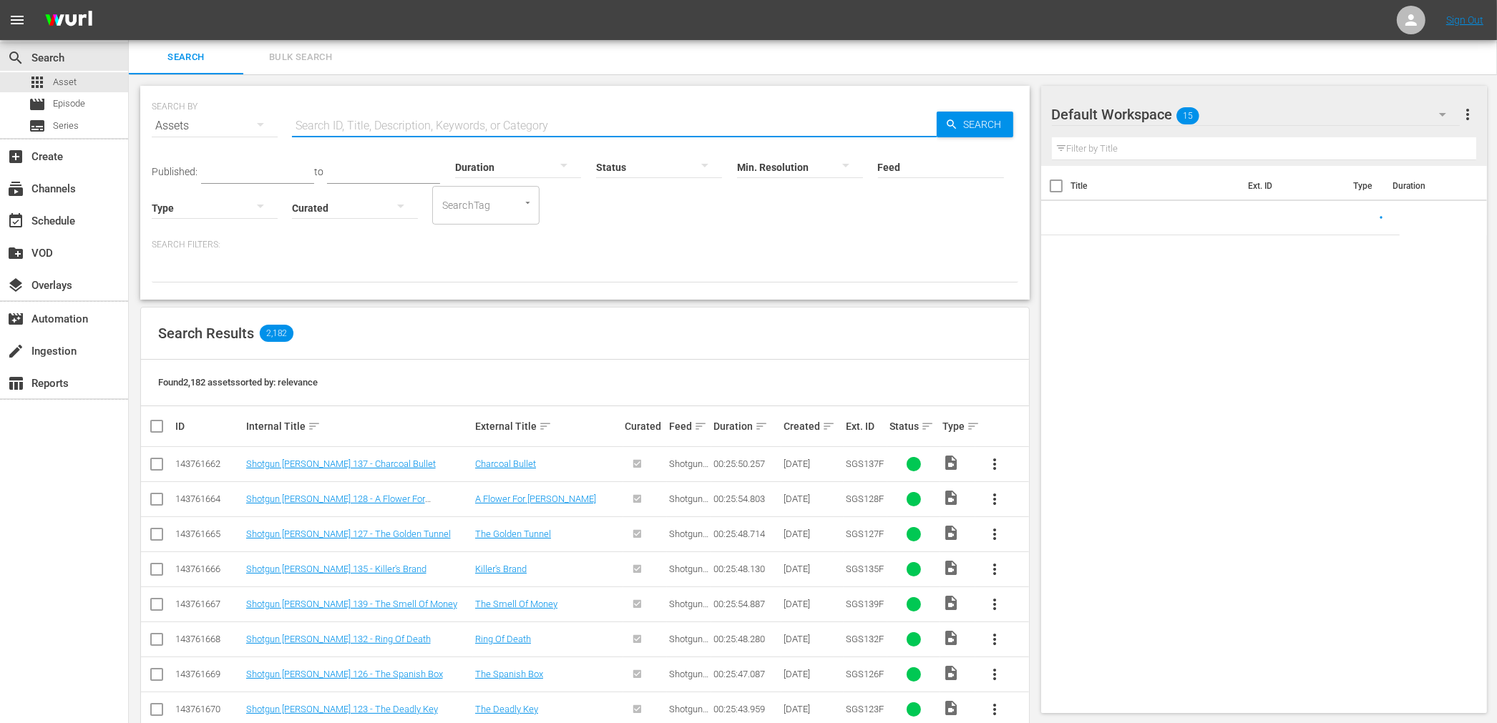
click at [351, 134] on input "text" at bounding box center [614, 126] width 645 height 34
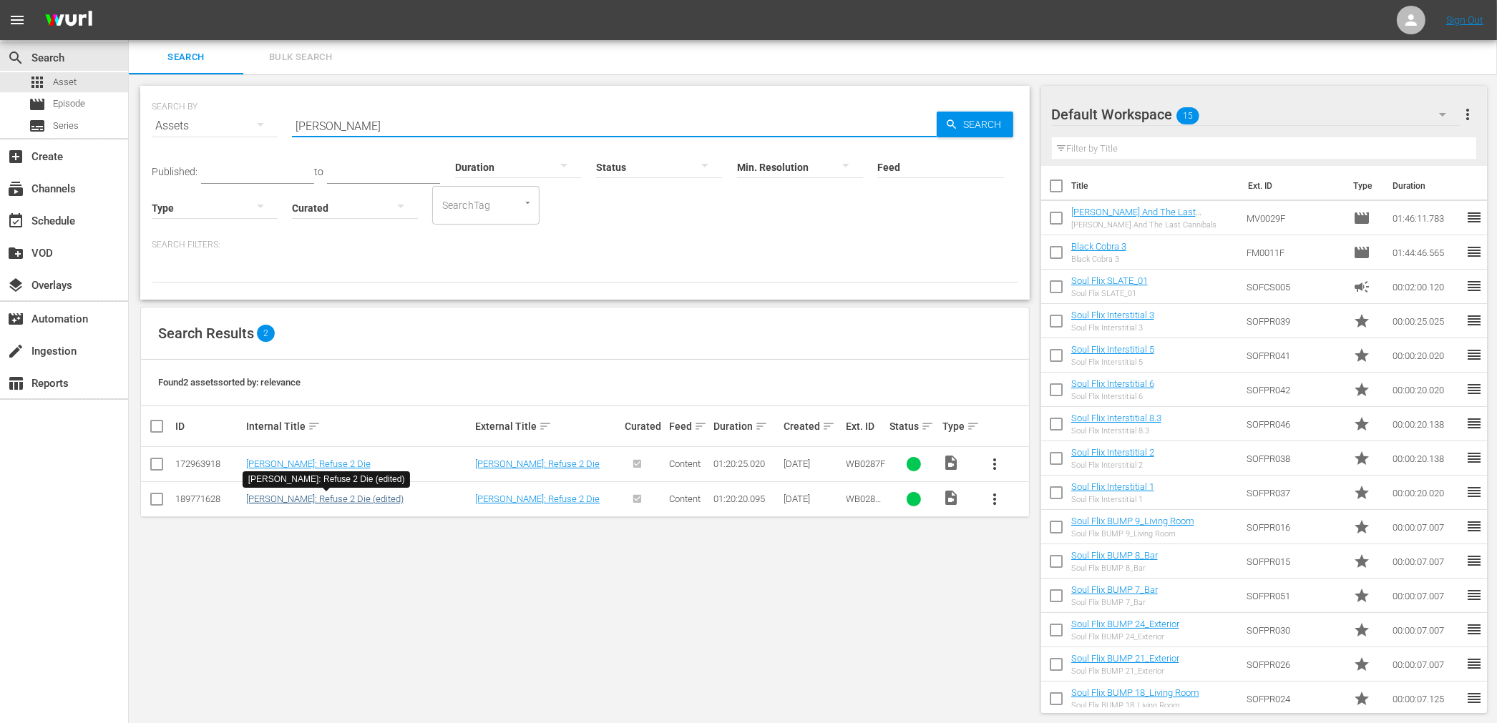
type input "[PERSON_NAME]"
drag, startPoint x: 323, startPoint y: 496, endPoint x: 388, endPoint y: 297, distance: 209.1
click at [472, 319] on div "Search Results 2" at bounding box center [585, 334] width 888 height 52
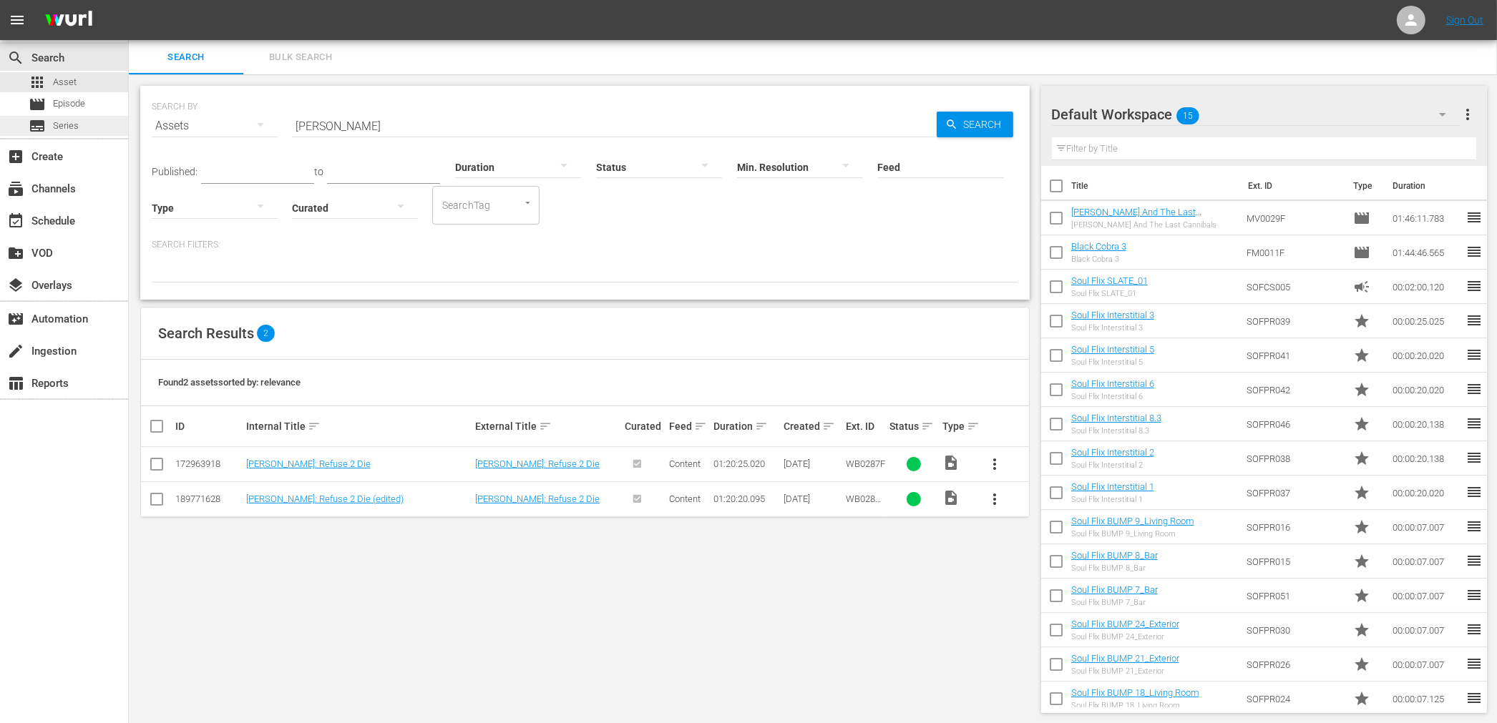
click at [87, 126] on div "subtitles Series" at bounding box center [64, 126] width 128 height 20
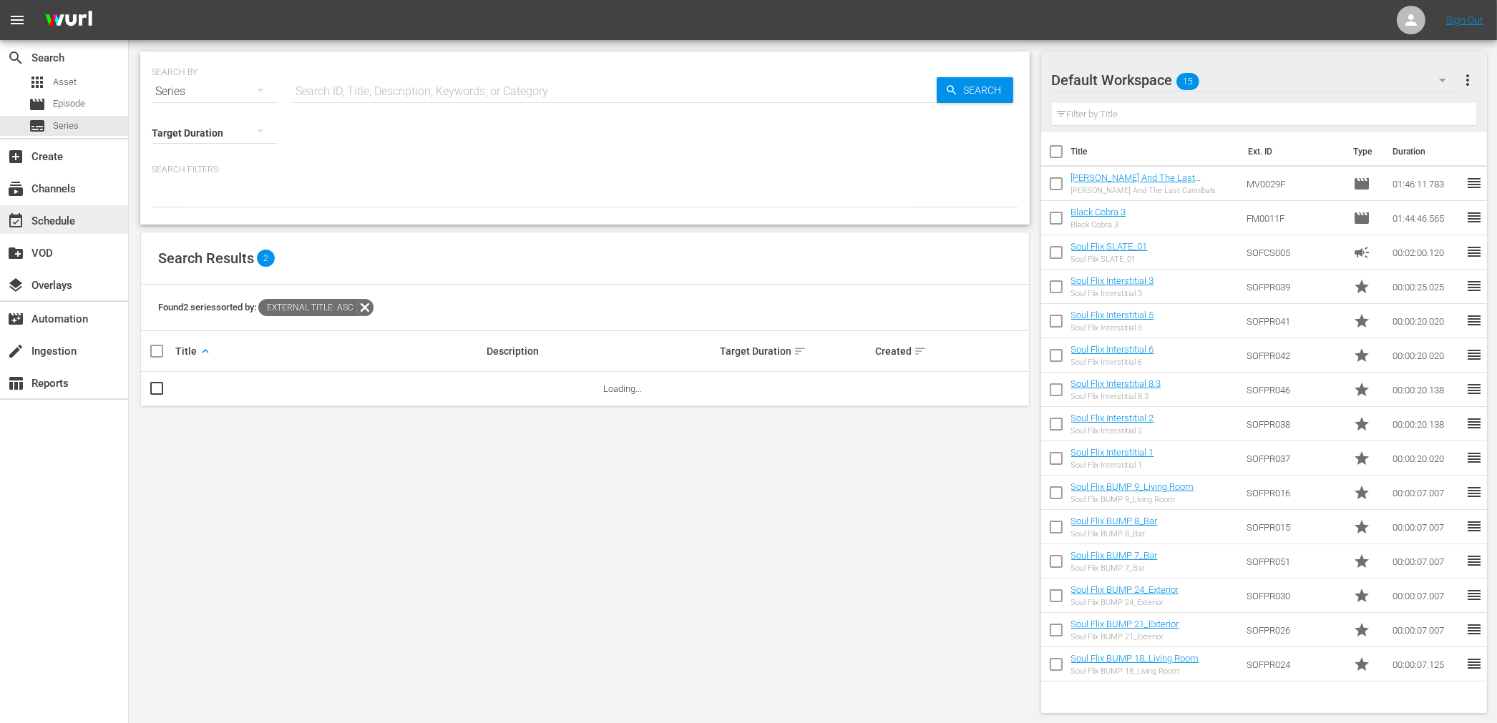
click at [64, 220] on div "event_available Schedule" at bounding box center [40, 218] width 80 height 13
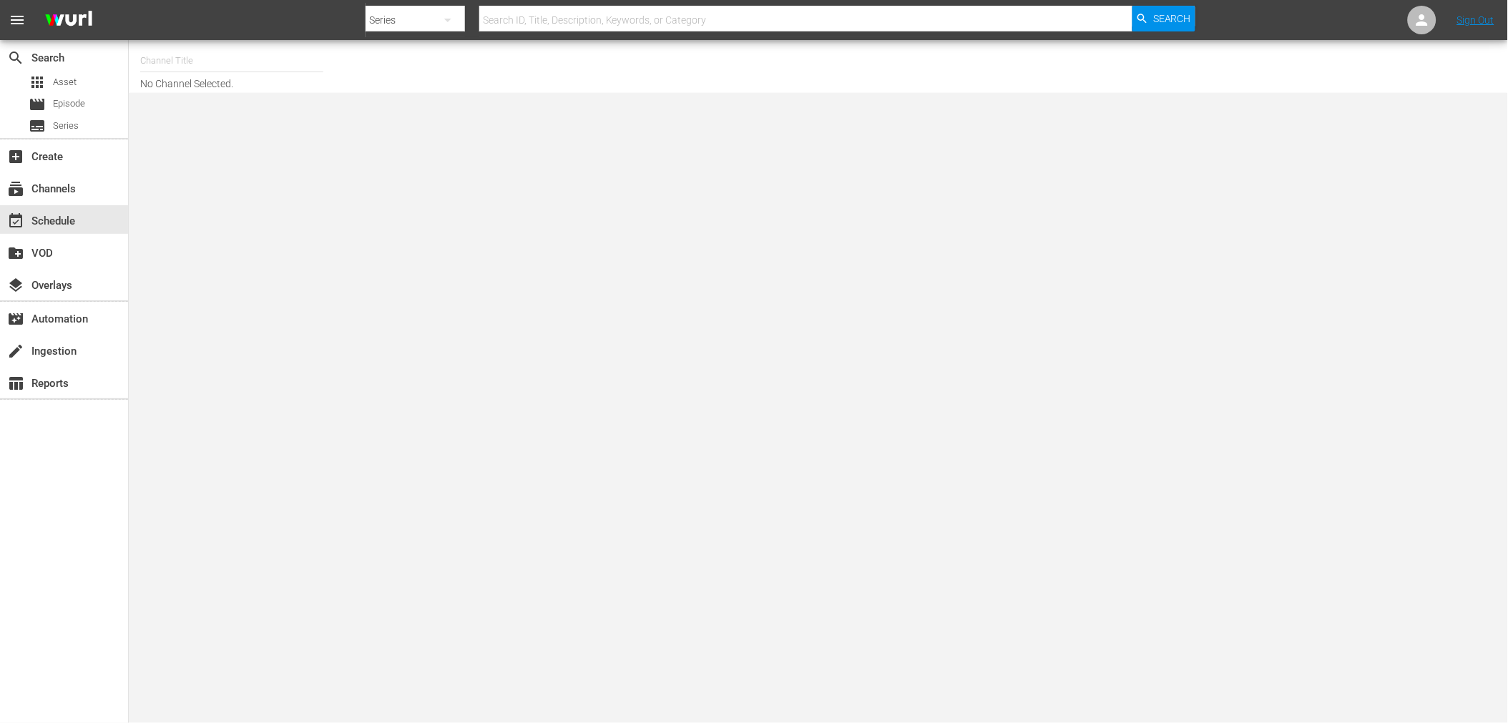
click at [180, 63] on input "text" at bounding box center [231, 61] width 183 height 34
click at [202, 104] on div "Soul Flix (1949 - free_tv_networks_pamgrierssoulflix_1)" at bounding box center [337, 101] width 371 height 34
type input "Soul Flix (1949 - free_tv_networks_pamgrierssoulflix_1)"
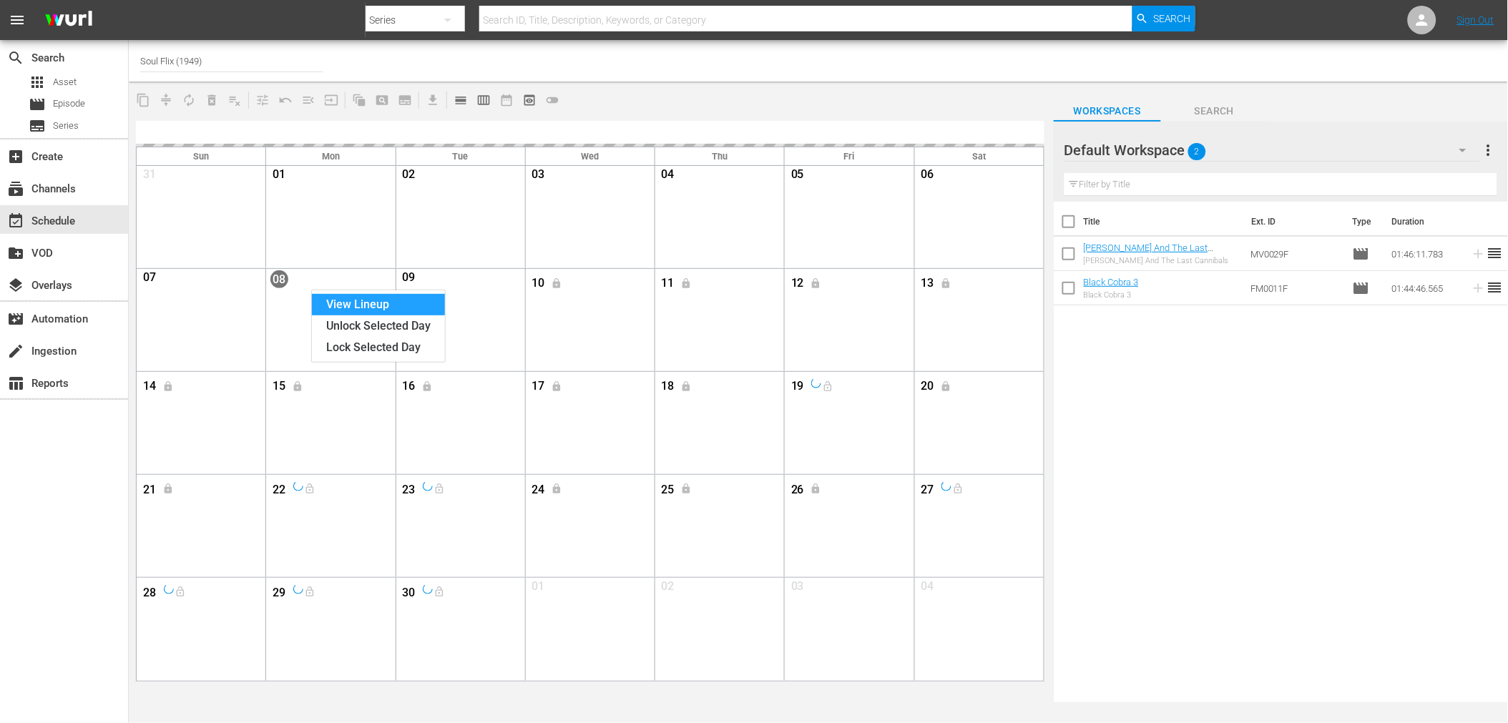
click at [369, 308] on div "View Lineup" at bounding box center [378, 304] width 133 height 21
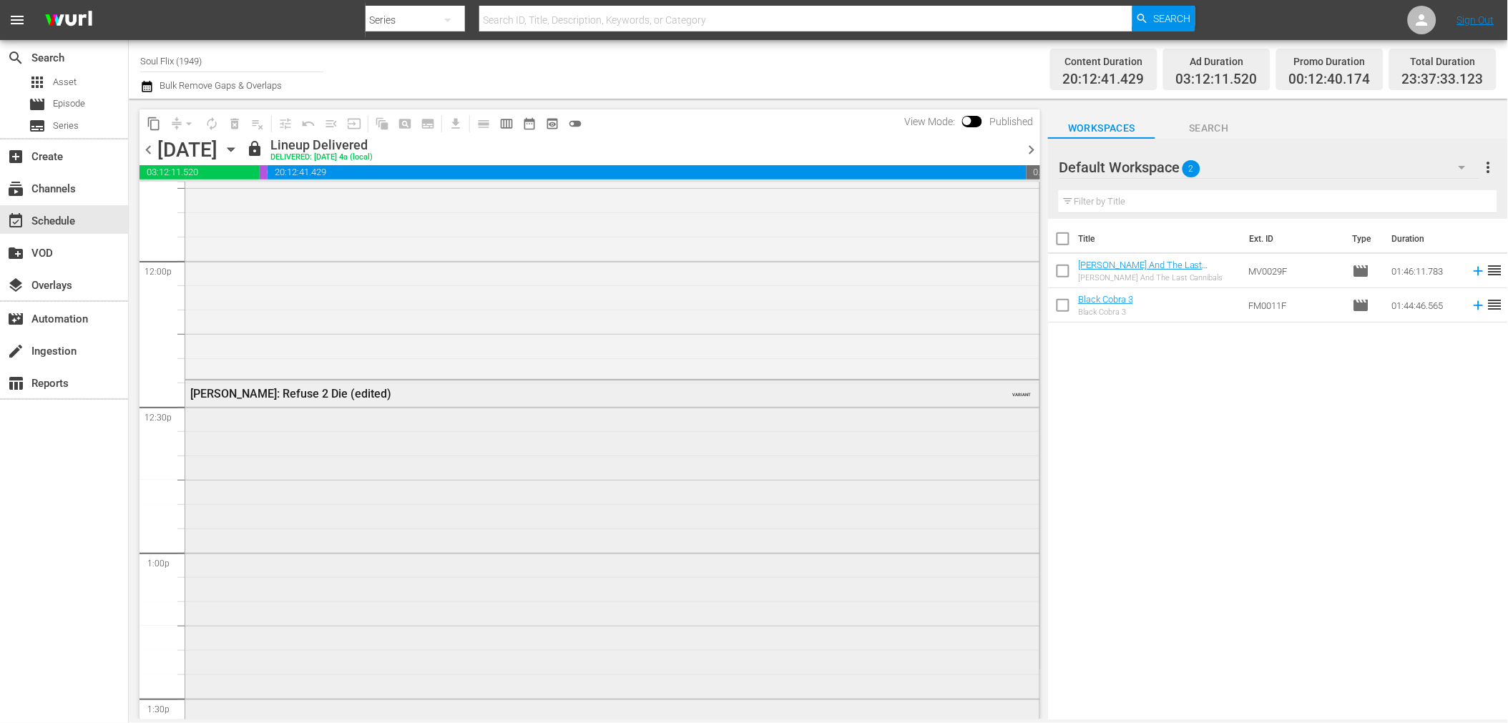
scroll to position [3577, 0]
click at [577, 437] on div "50 Cent: Refuse 2 Die (edited) VARIANT" at bounding box center [612, 452] width 854 height 449
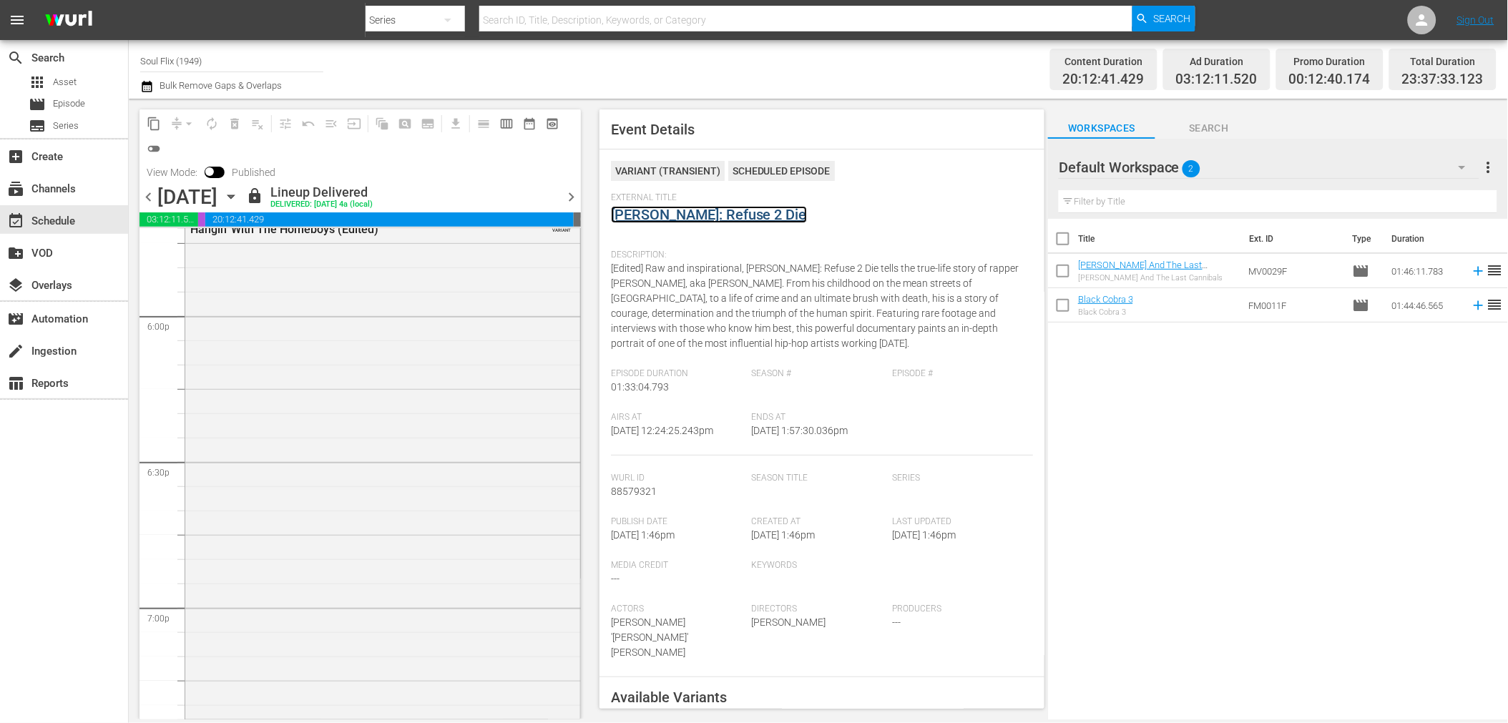
scroll to position [5644, 0]
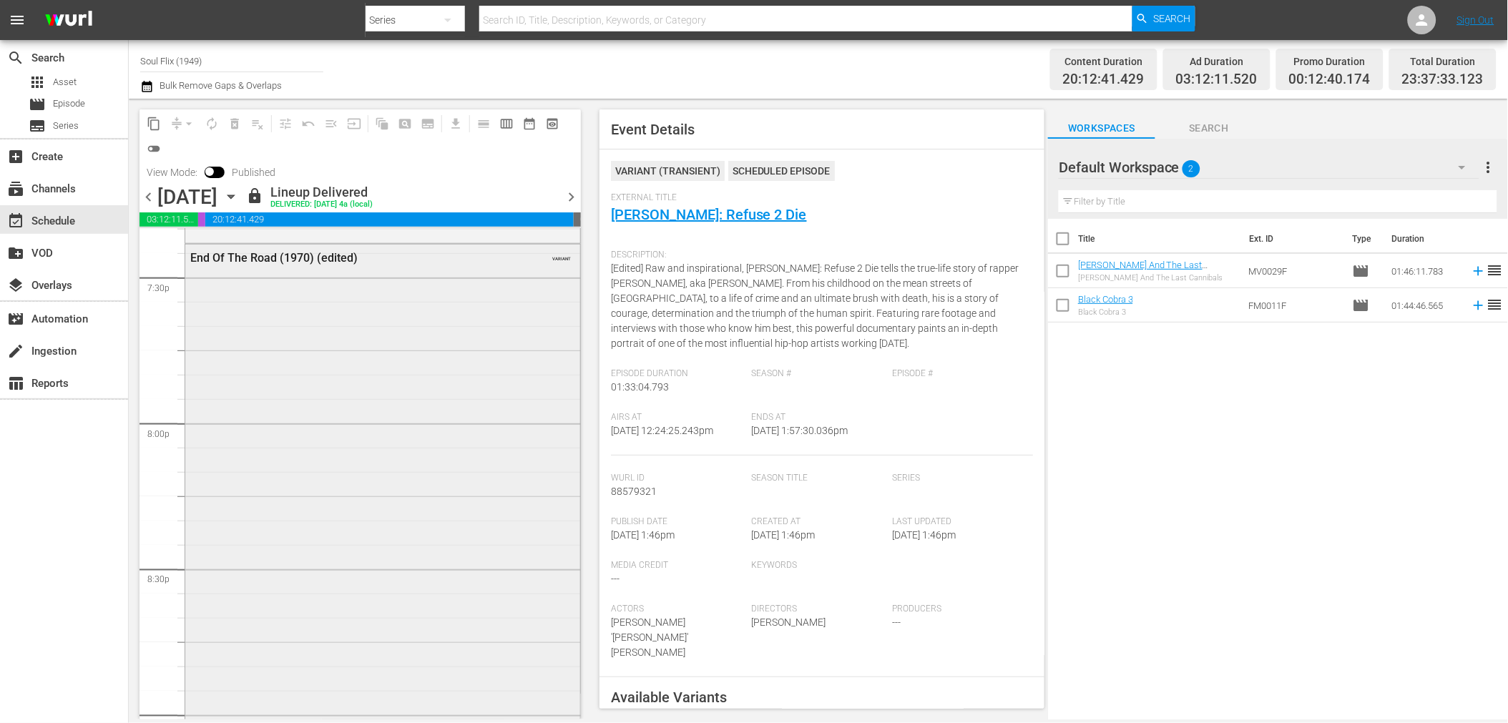
click at [329, 435] on div "End Of The Road (1970) (edited) VARIANT" at bounding box center [382, 545] width 395 height 601
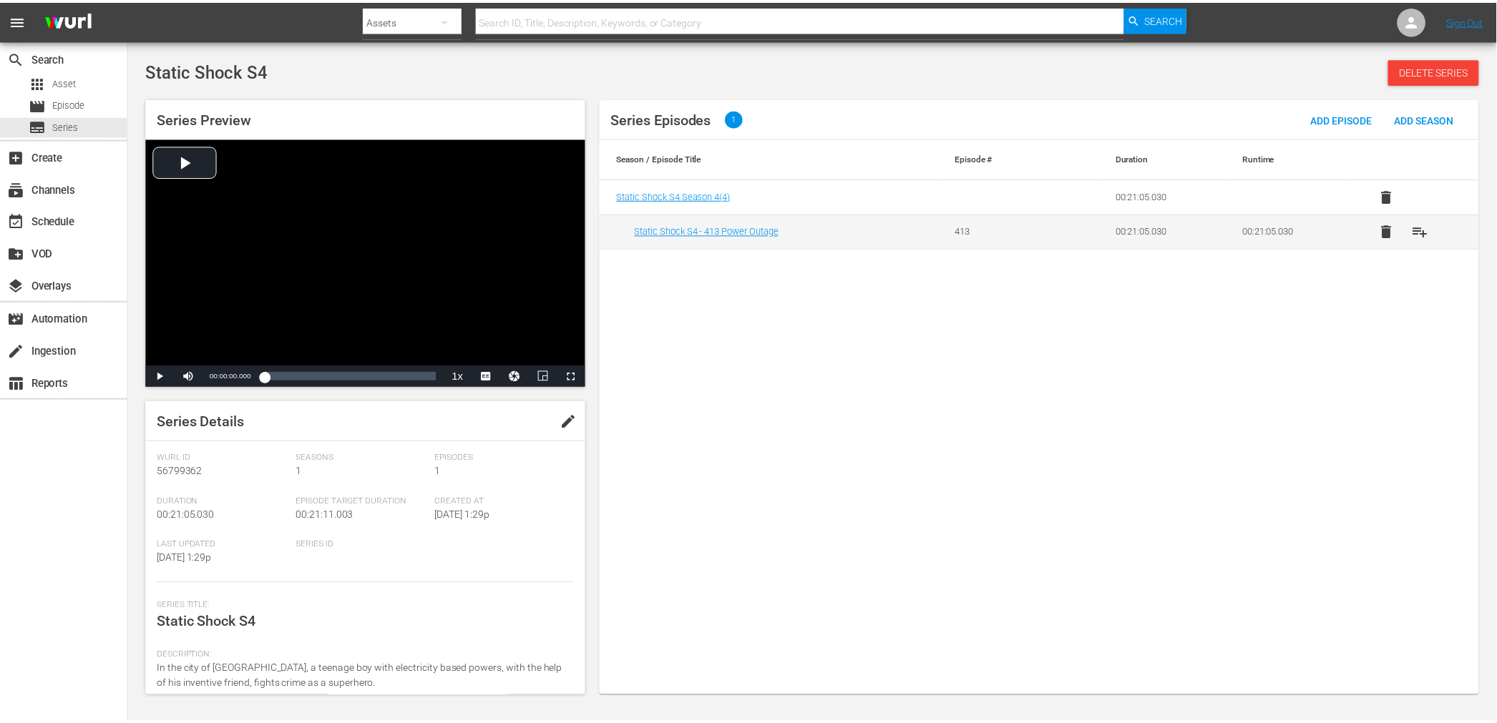
scroll to position [143, 0]
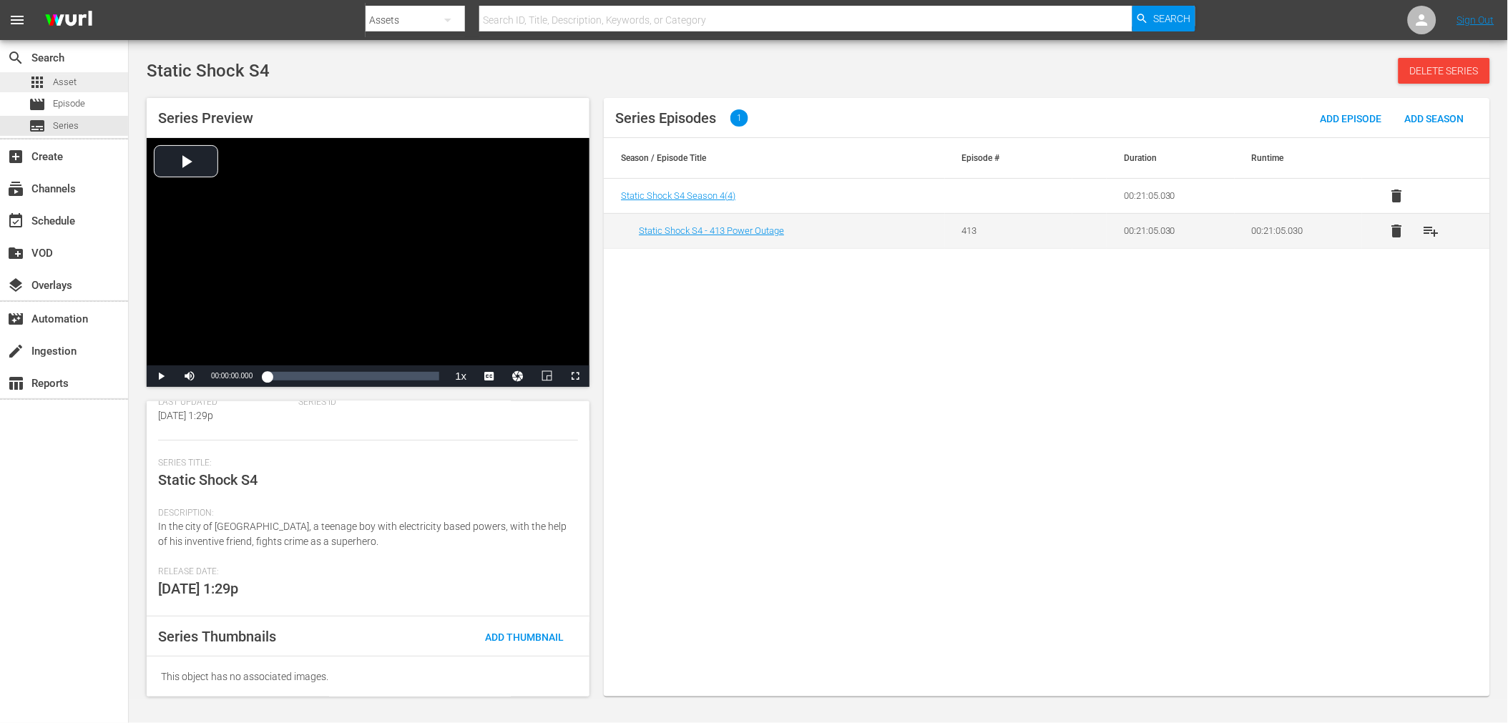
click at [70, 82] on span "Asset" at bounding box center [65, 82] width 24 height 14
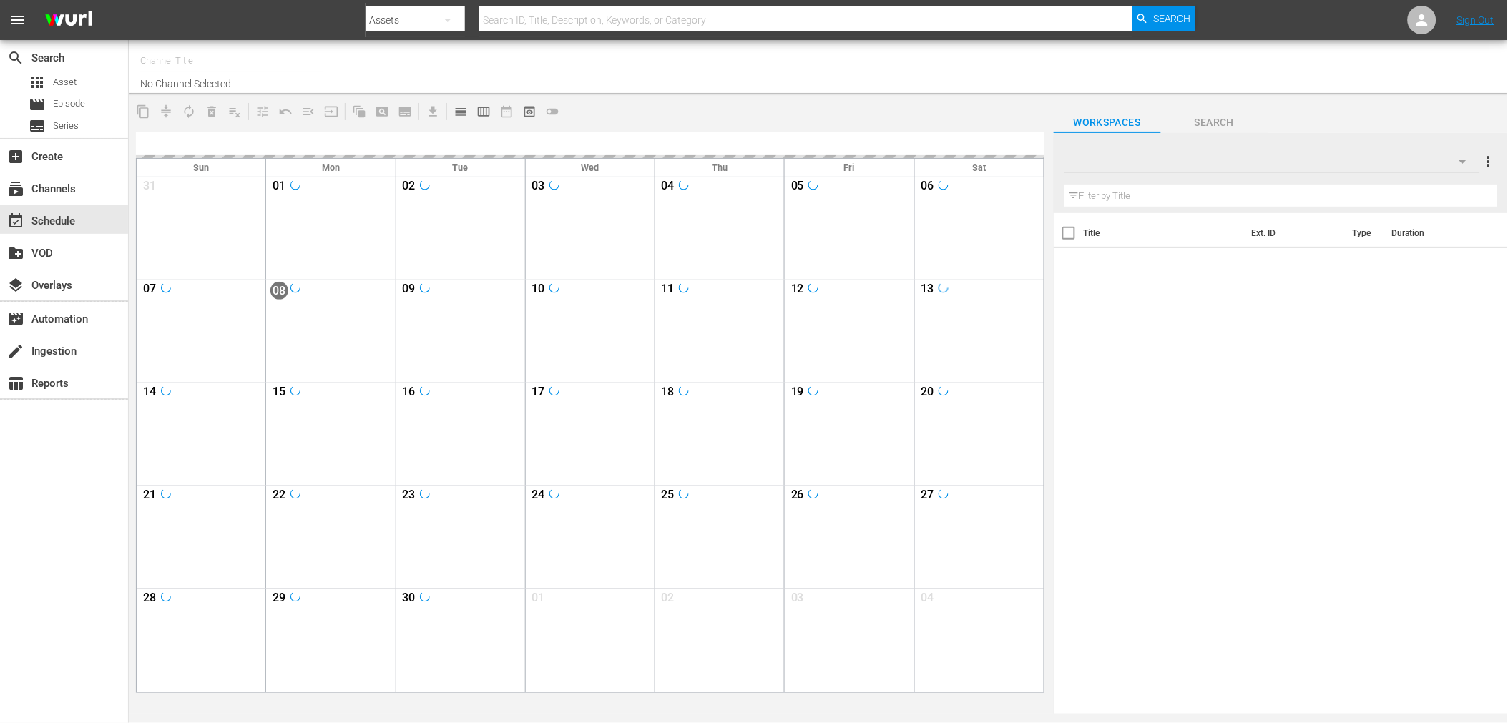
type input "Soul Flix (1949)"
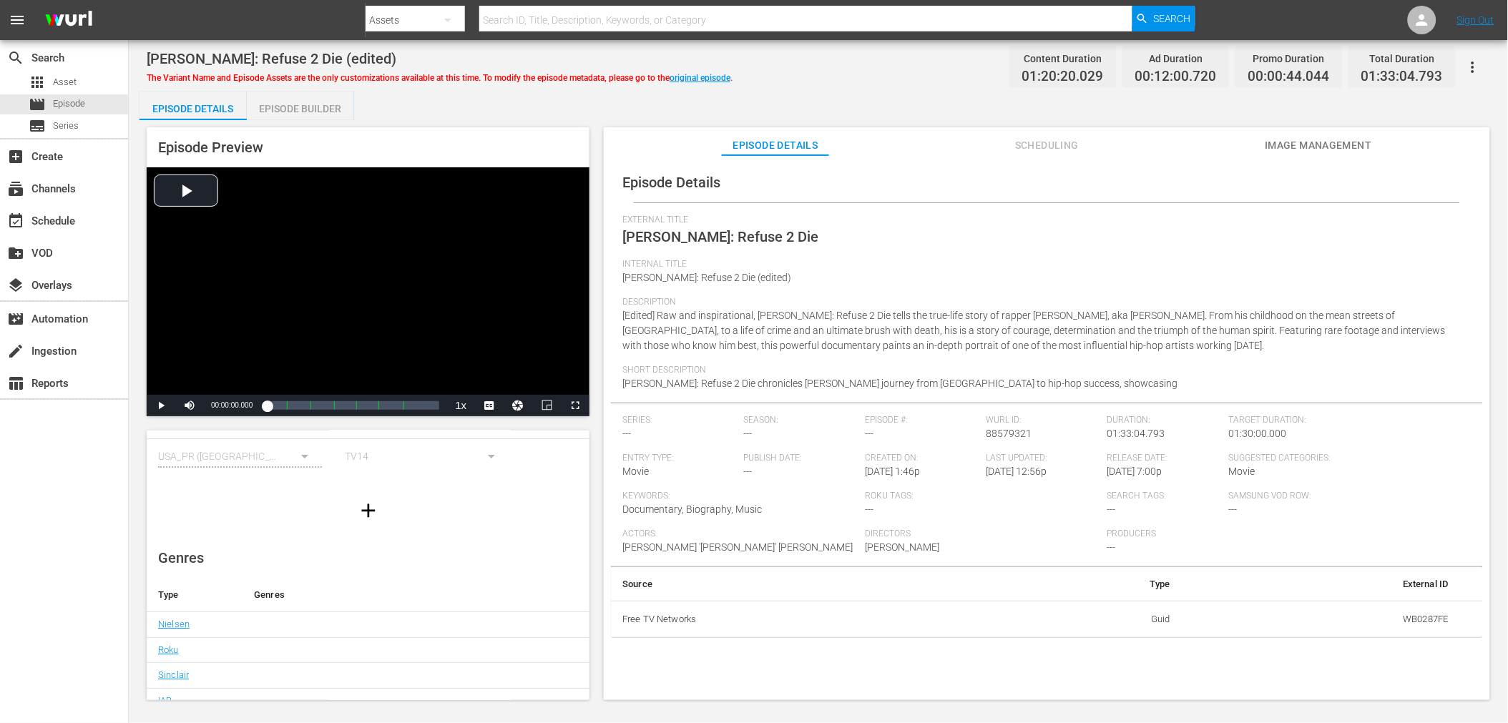
scroll to position [156, 0]
click at [1321, 147] on span "Image Management" at bounding box center [1318, 146] width 107 height 18
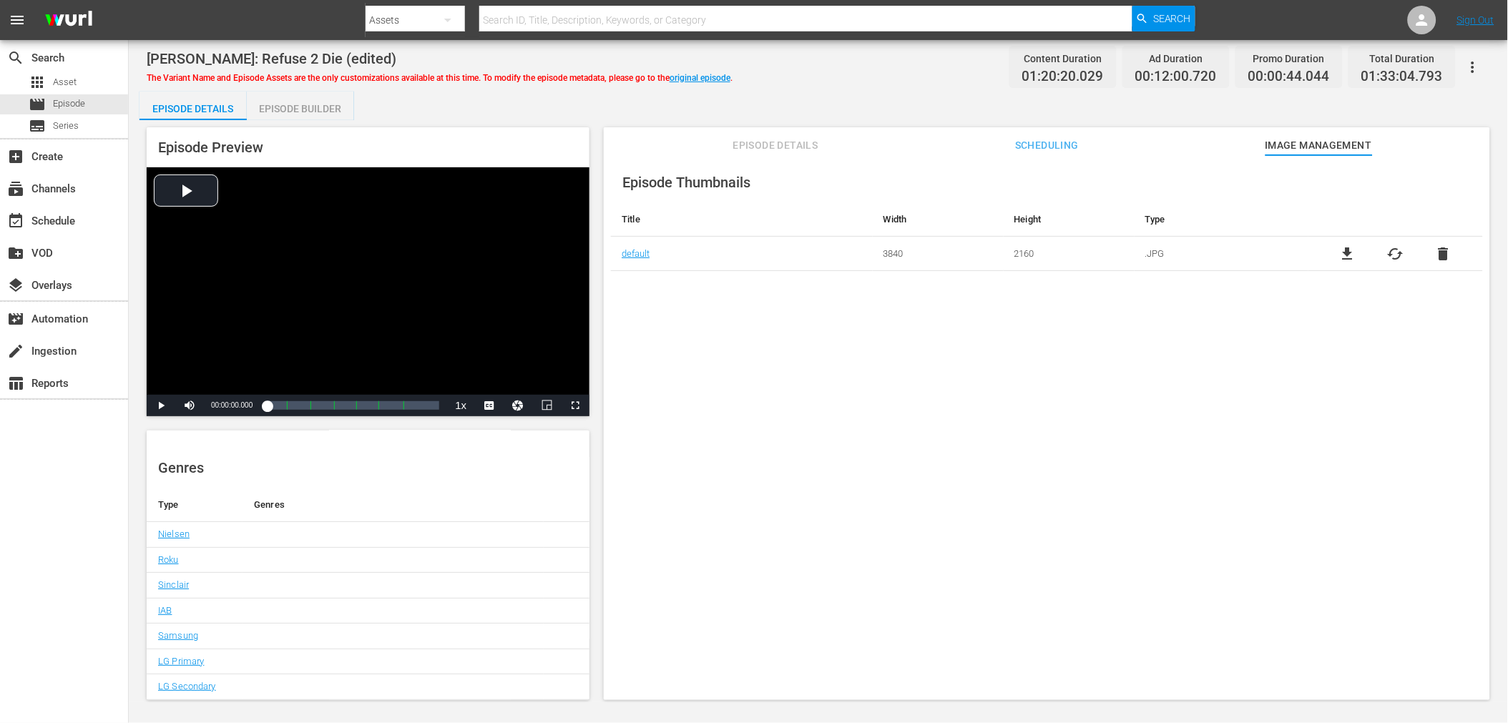
click at [751, 142] on span "Episode Details" at bounding box center [775, 146] width 107 height 18
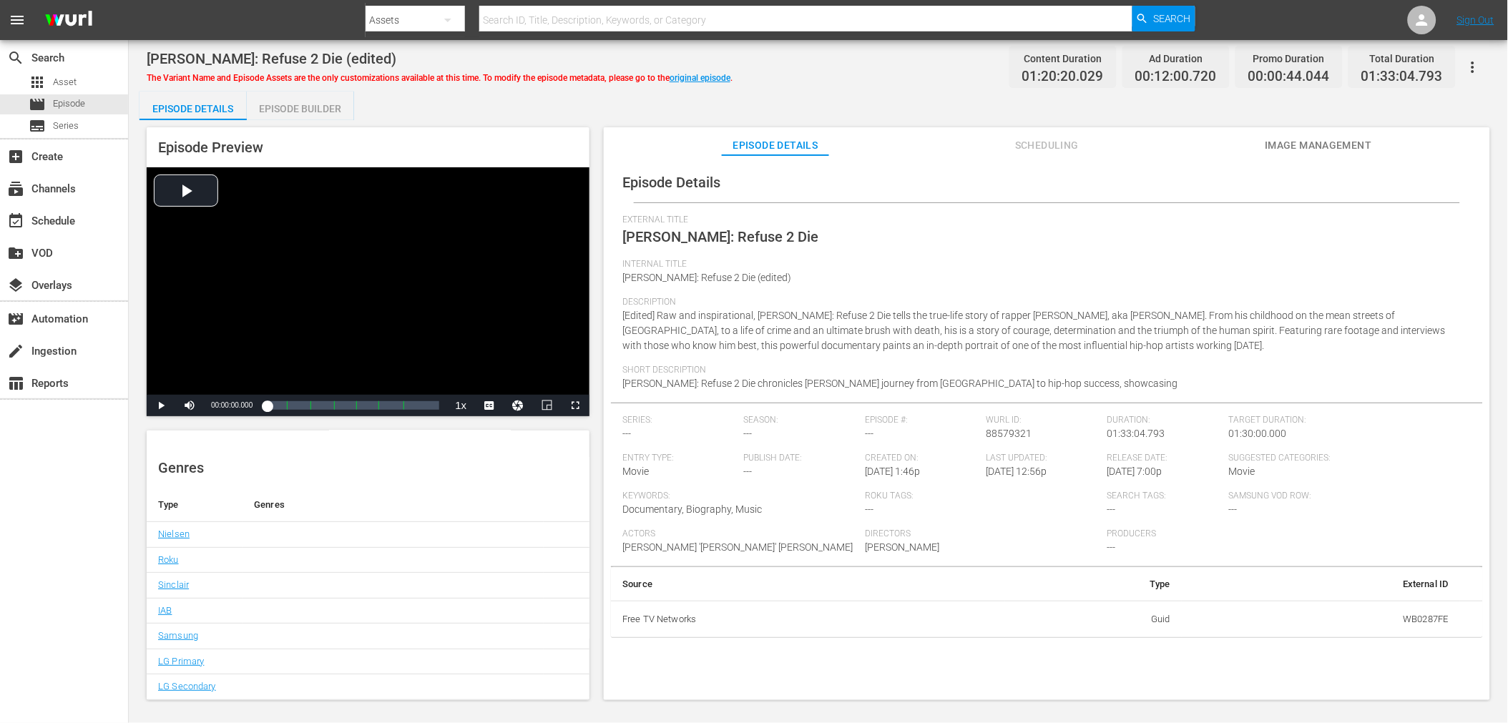
drag, startPoint x: 1029, startPoint y: 469, endPoint x: 1060, endPoint y: 468, distance: 30.8
click at [1060, 468] on div "Last Updated: 9/4/25 @ 12:56p" at bounding box center [1047, 472] width 121 height 38
click at [1131, 290] on div "Internal Title 50 Cent: Refuse 2 Die (edited)" at bounding box center [1046, 278] width 849 height 38
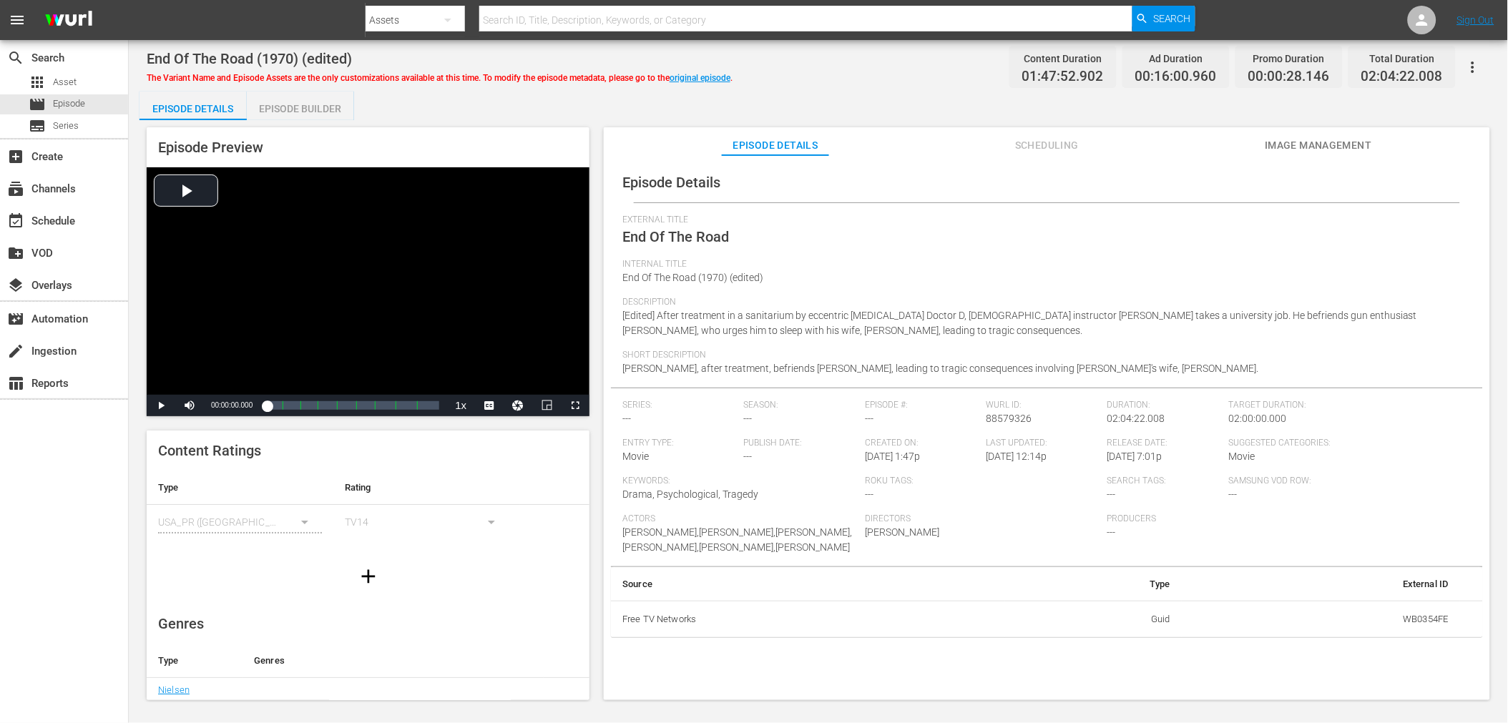
click at [1264, 152] on div "Episode Details Scheduling Image Management" at bounding box center [1047, 141] width 815 height 29
click at [1264, 143] on div "Episode Details Scheduling Image Management" at bounding box center [1047, 141] width 815 height 29
click at [1306, 141] on span "Image Management" at bounding box center [1318, 146] width 107 height 18
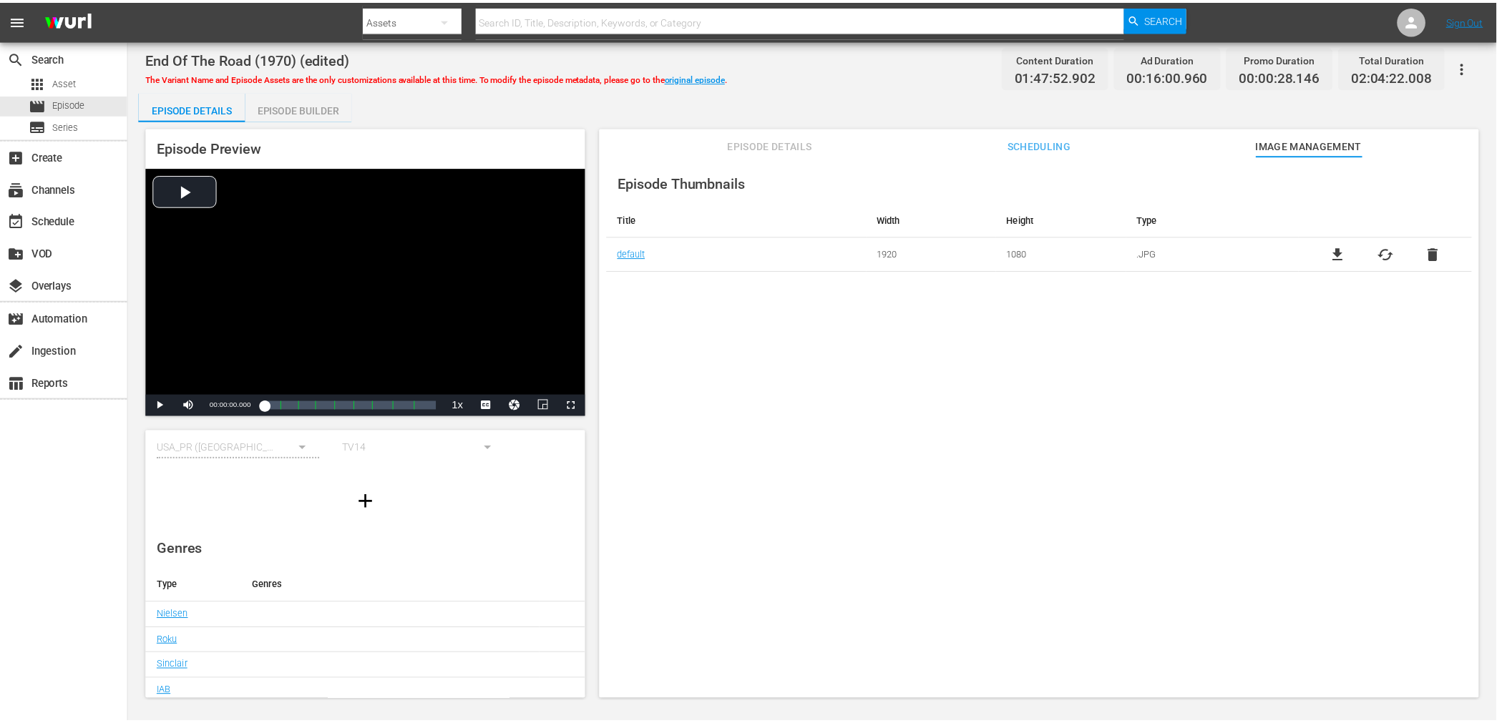
scroll to position [156, 0]
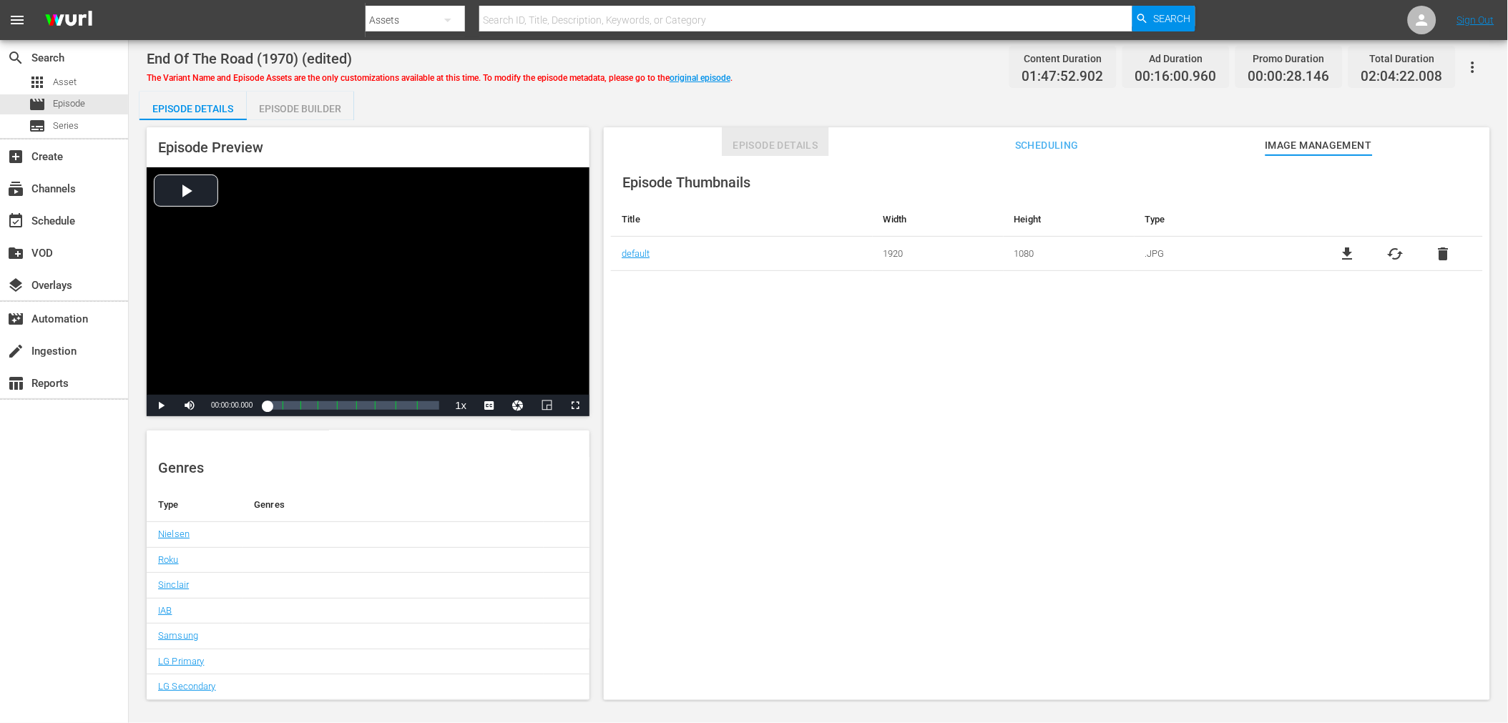
click at [806, 149] on span "Episode Details" at bounding box center [775, 146] width 107 height 18
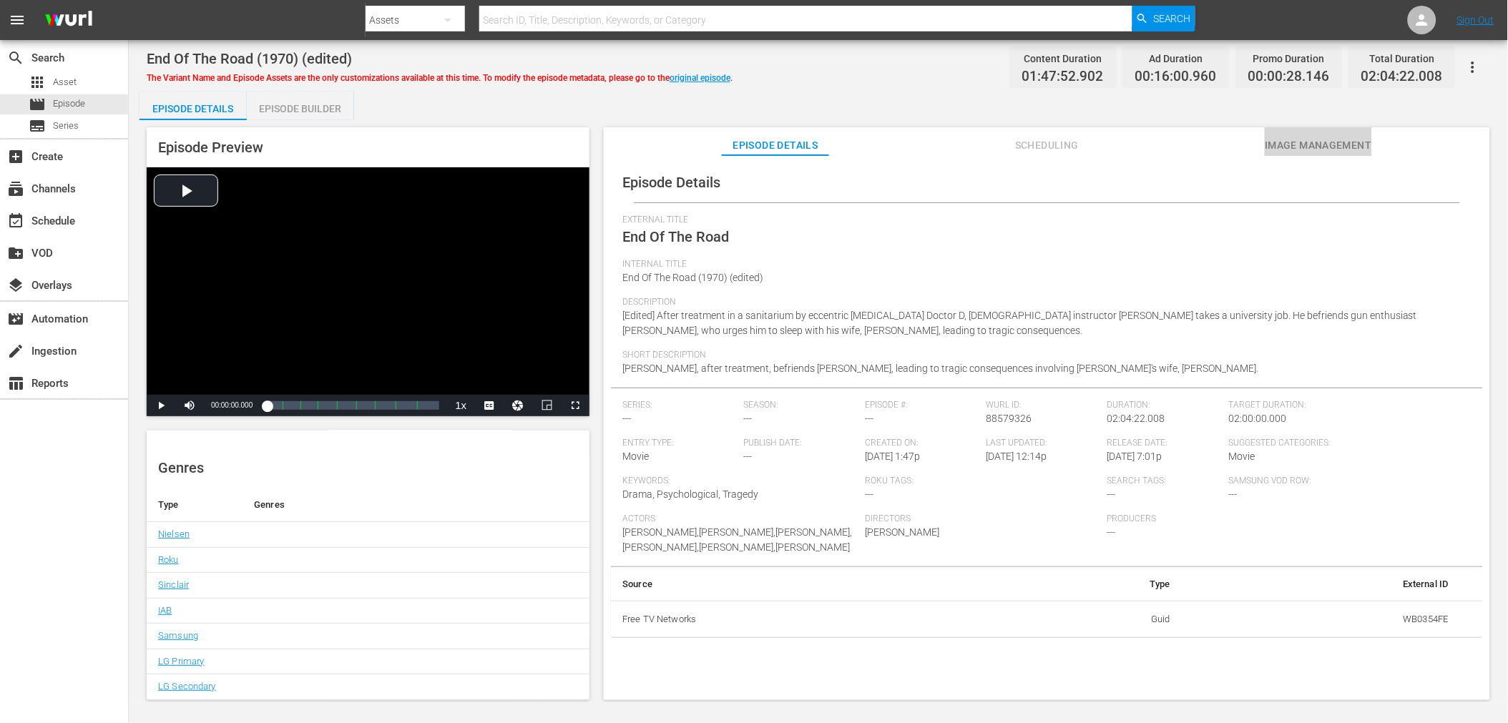
click at [1348, 139] on span "Image Management" at bounding box center [1318, 146] width 107 height 18
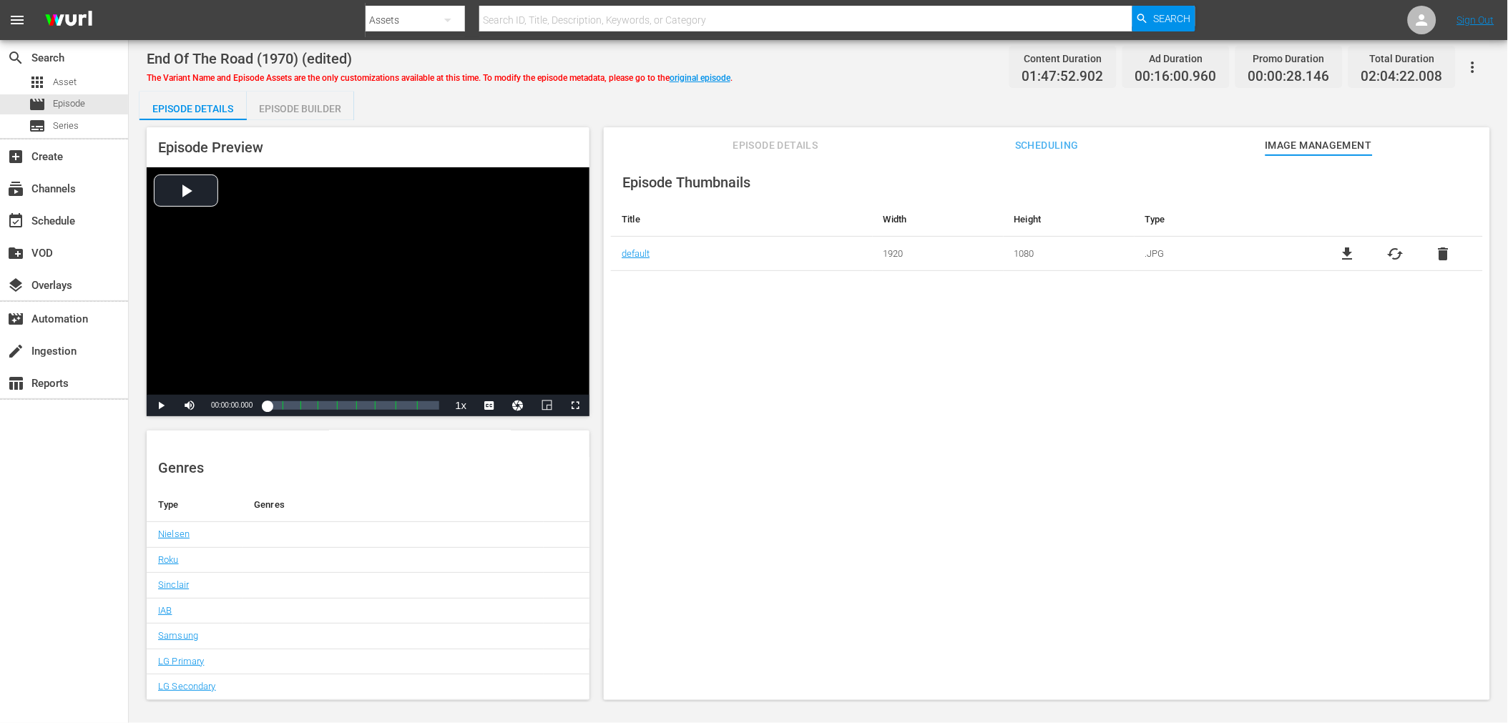
click at [766, 140] on span "Episode Details" at bounding box center [775, 146] width 107 height 18
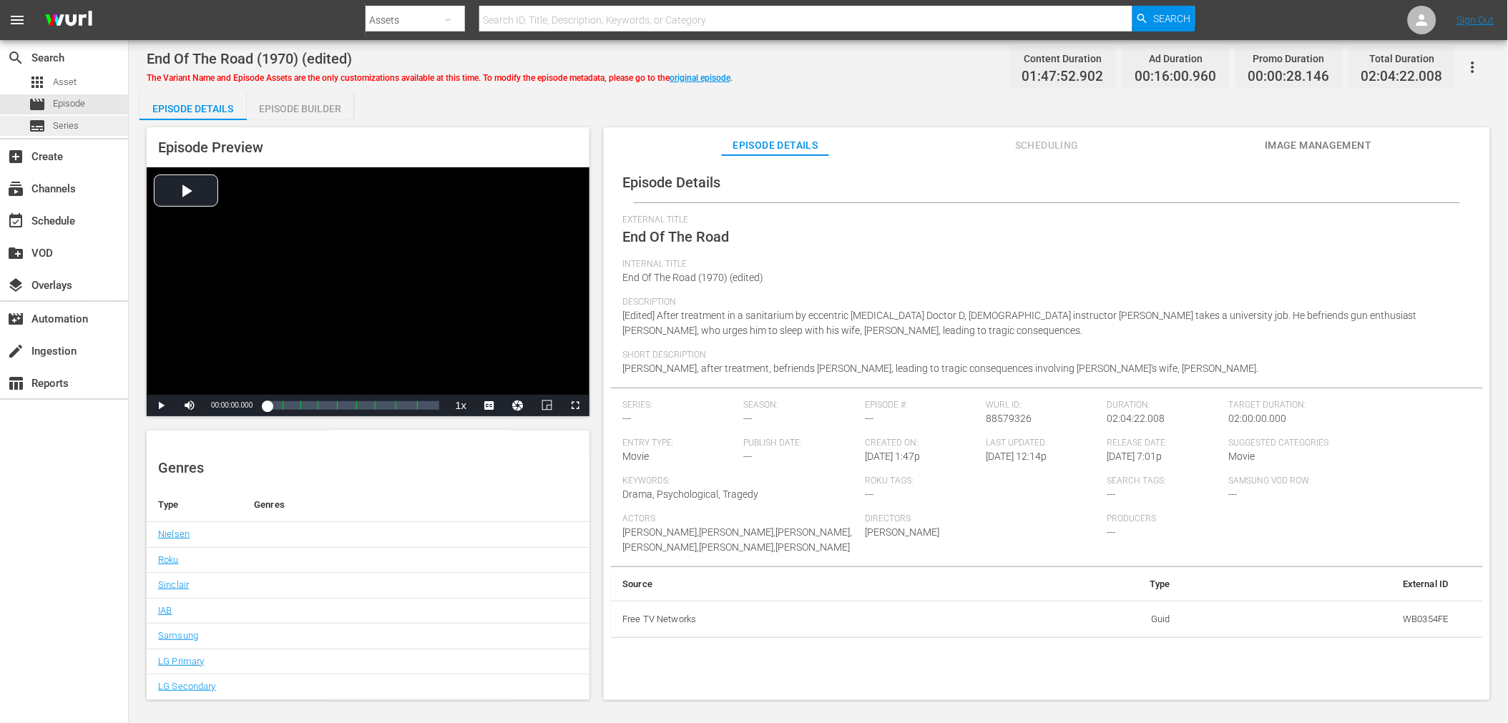
click at [51, 122] on div "subtitles Series" at bounding box center [54, 126] width 50 height 20
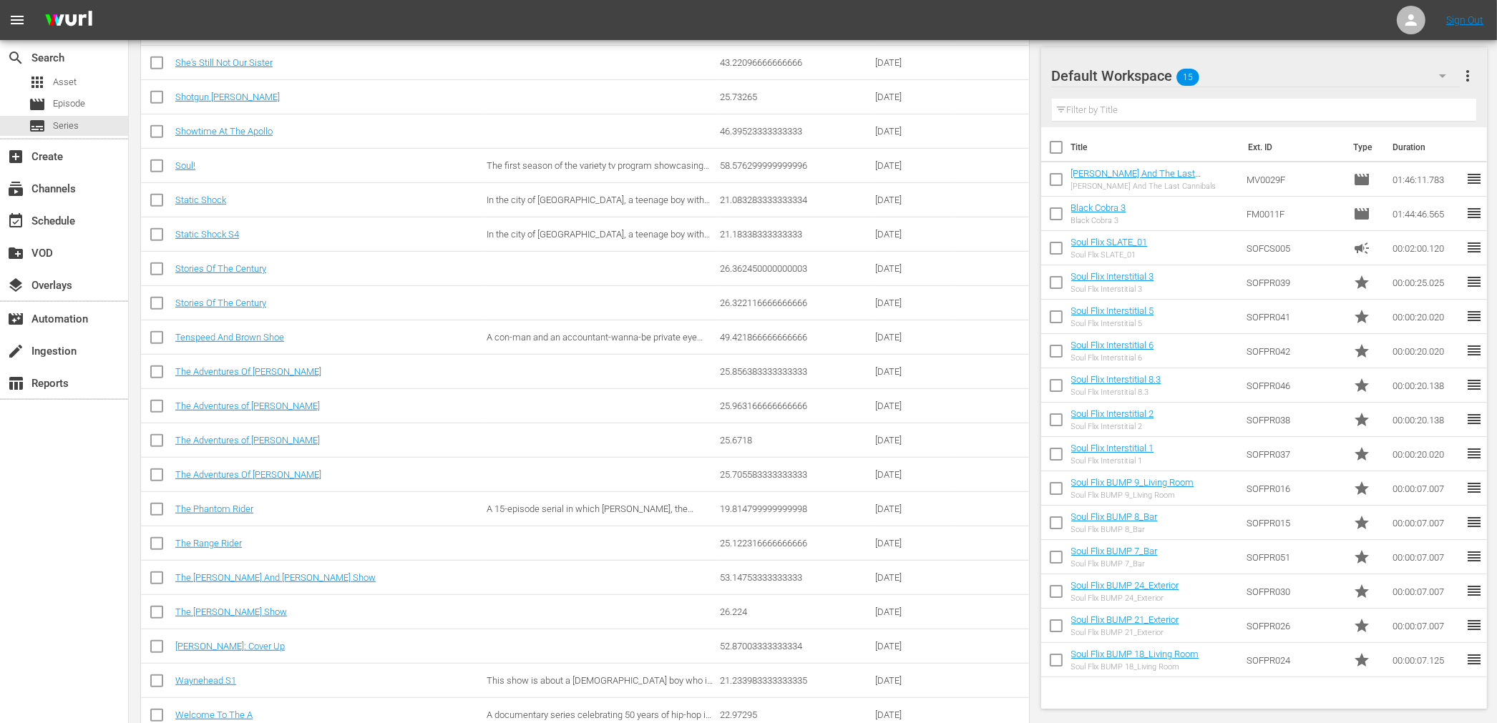
scroll to position [946, 0]
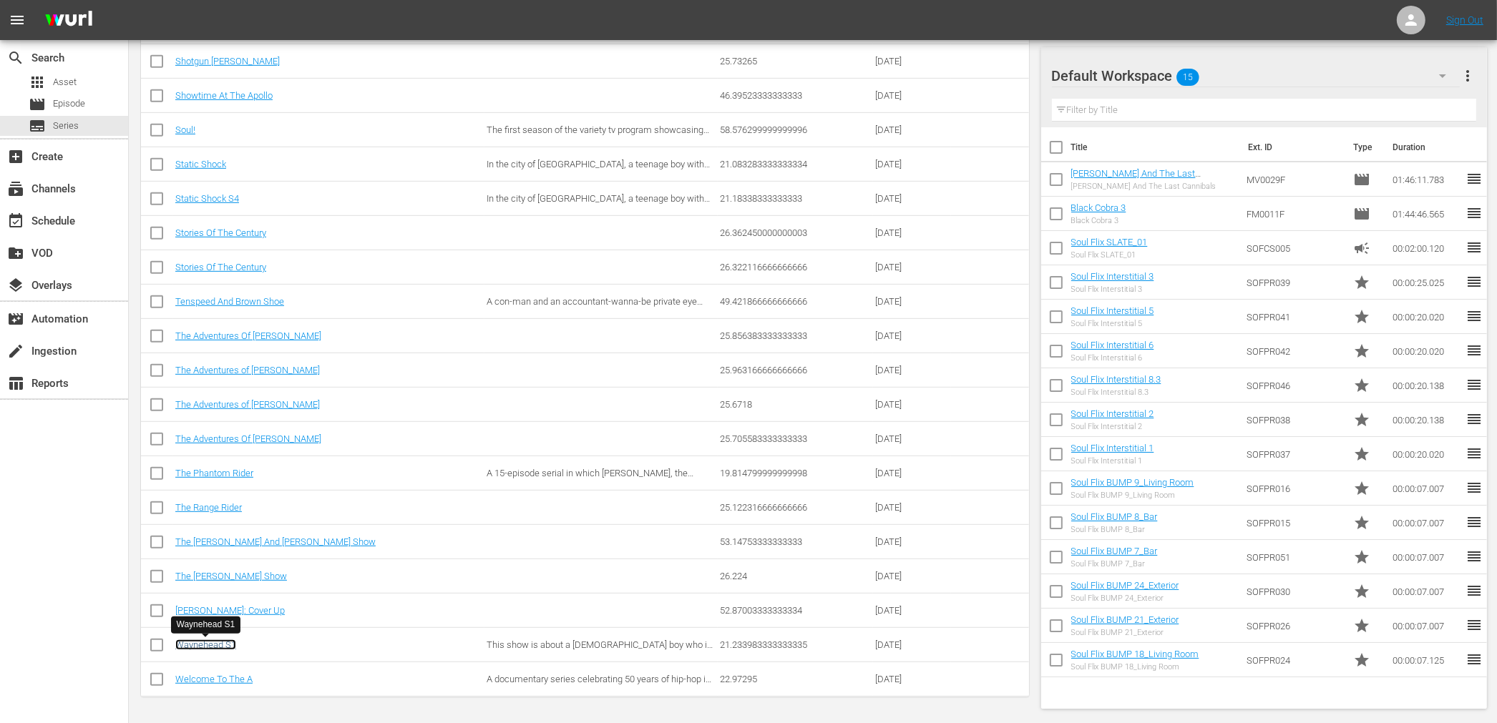
click at [218, 648] on link "Waynehead S1" at bounding box center [205, 645] width 61 height 11
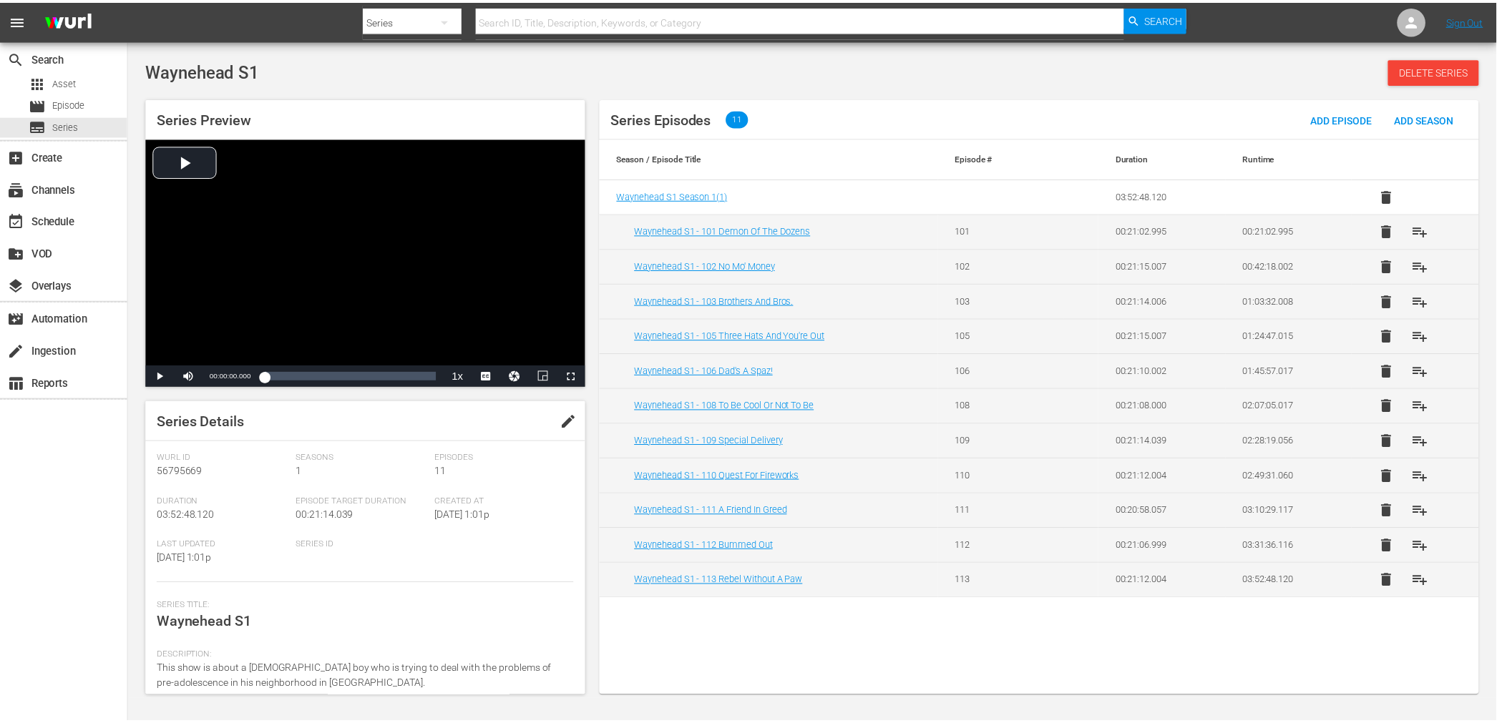
scroll to position [143, 0]
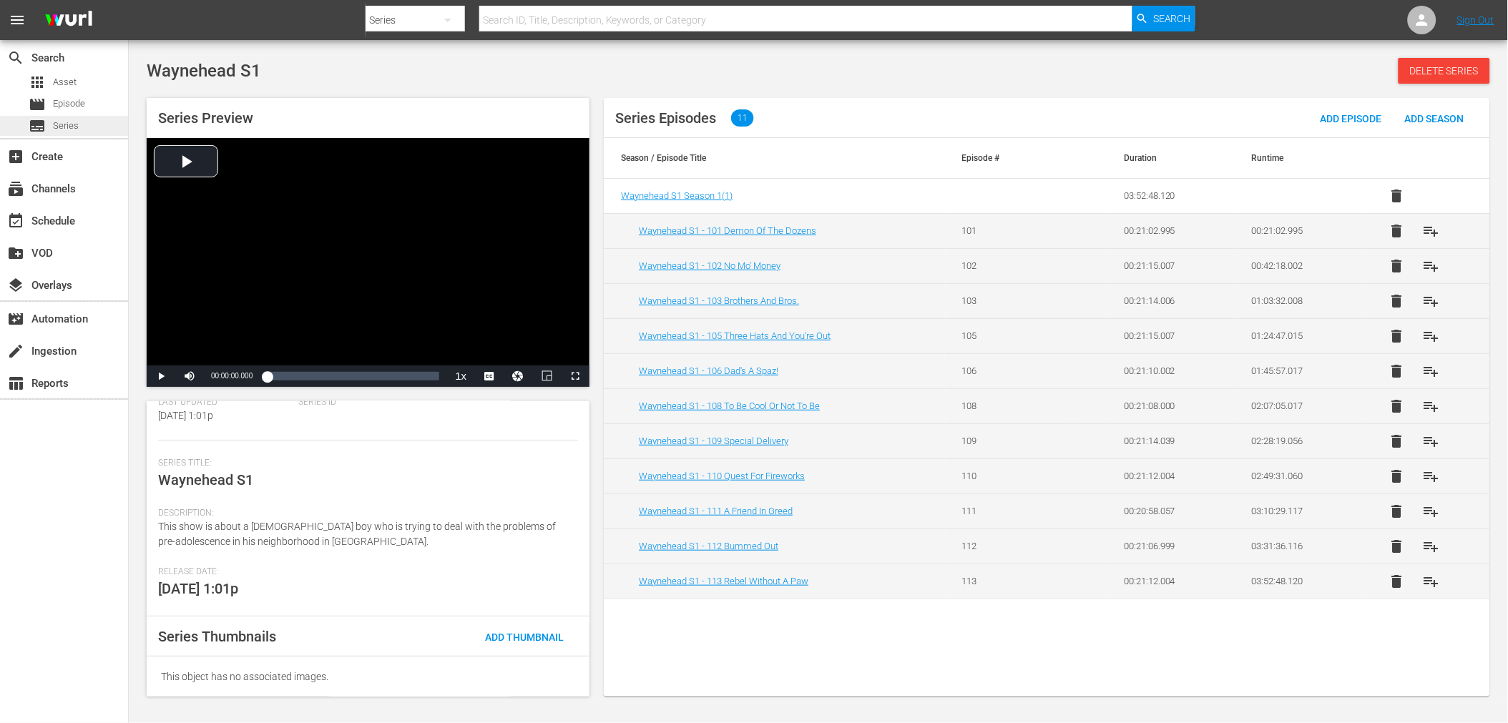
click at [74, 124] on span "Series" at bounding box center [66, 126] width 26 height 14
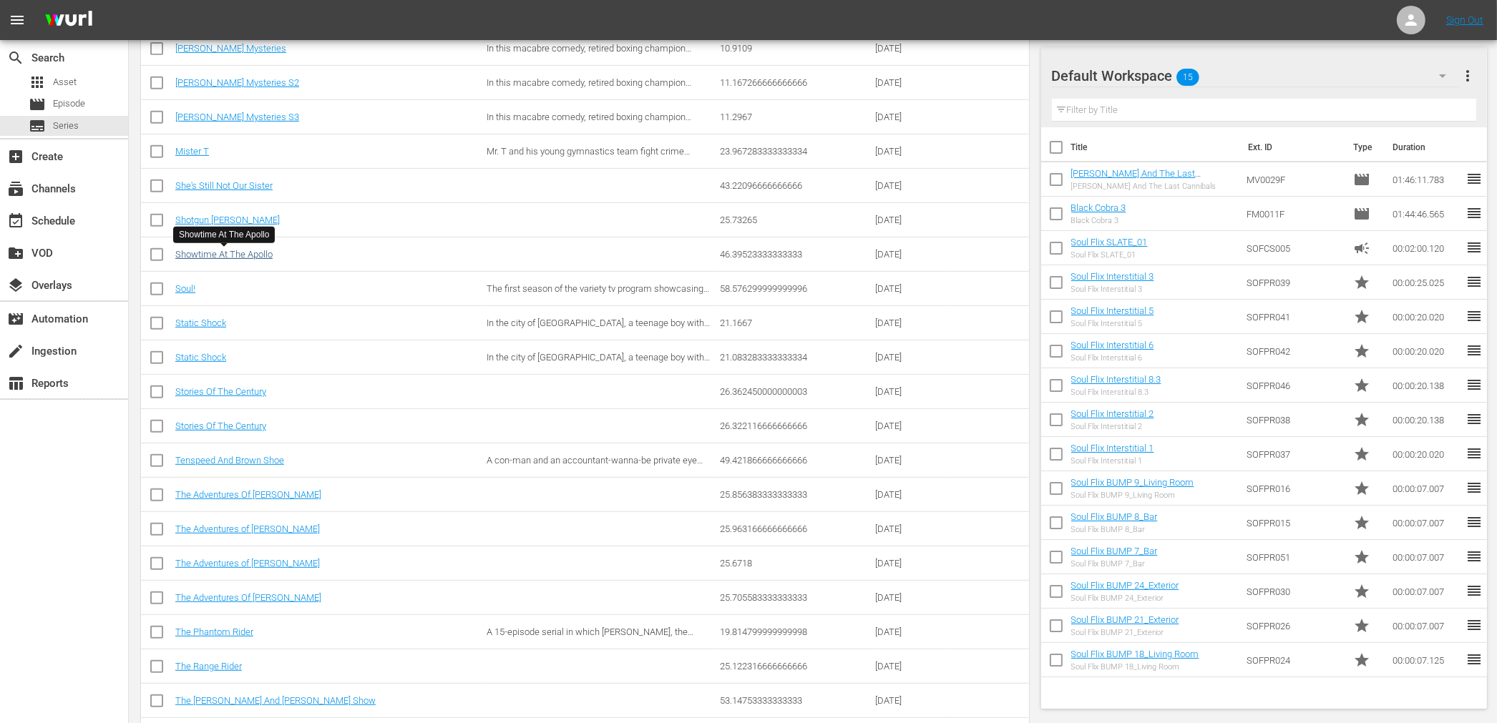
scroll to position [707, 0]
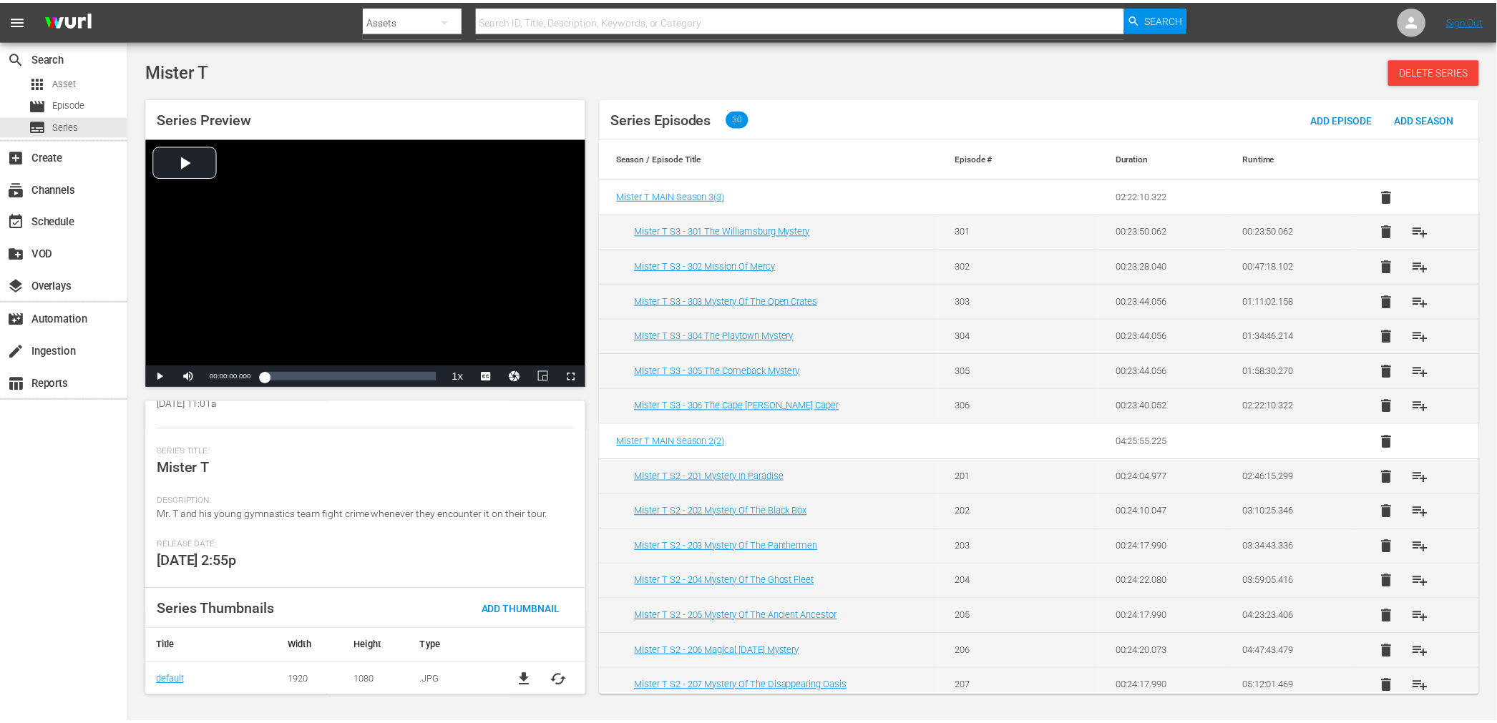
scroll to position [156, 0]
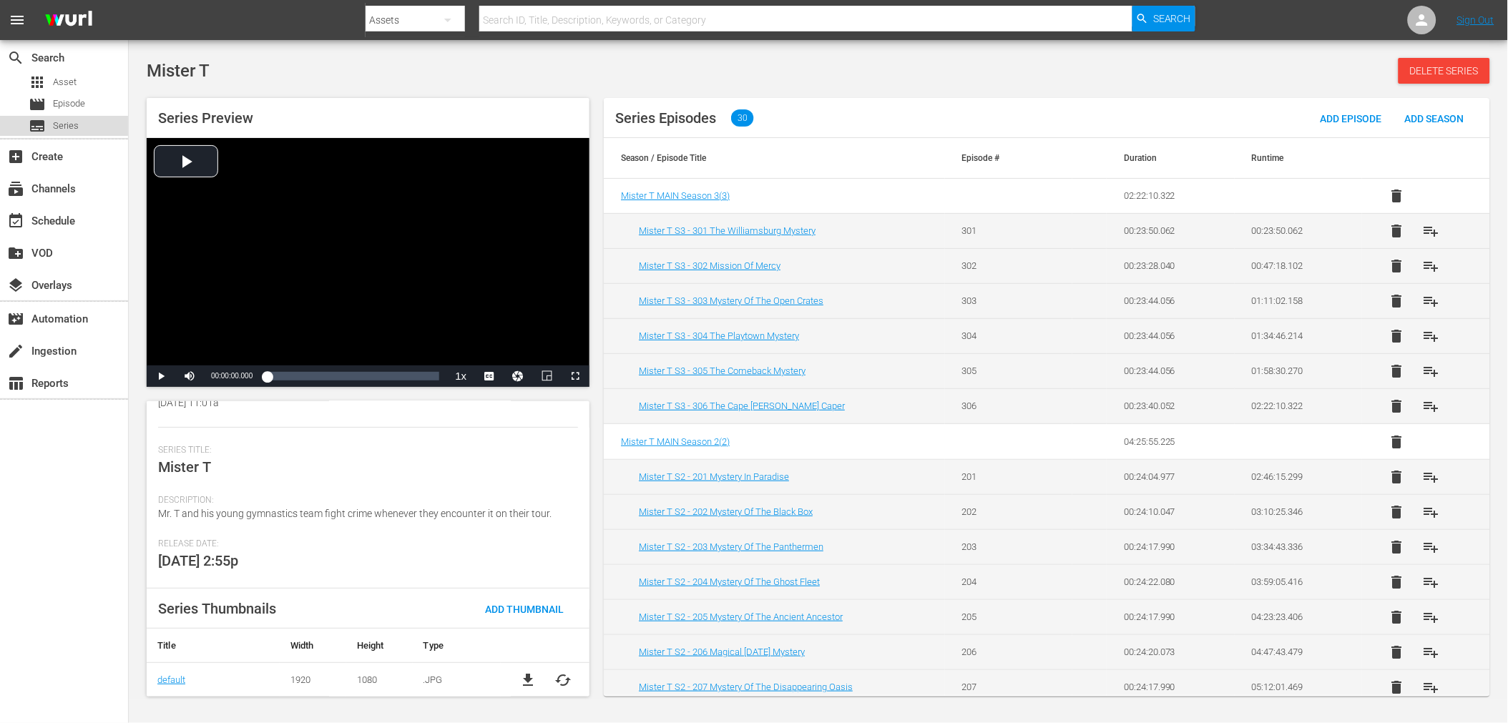
click at [101, 119] on div "subtitles Series" at bounding box center [64, 126] width 128 height 20
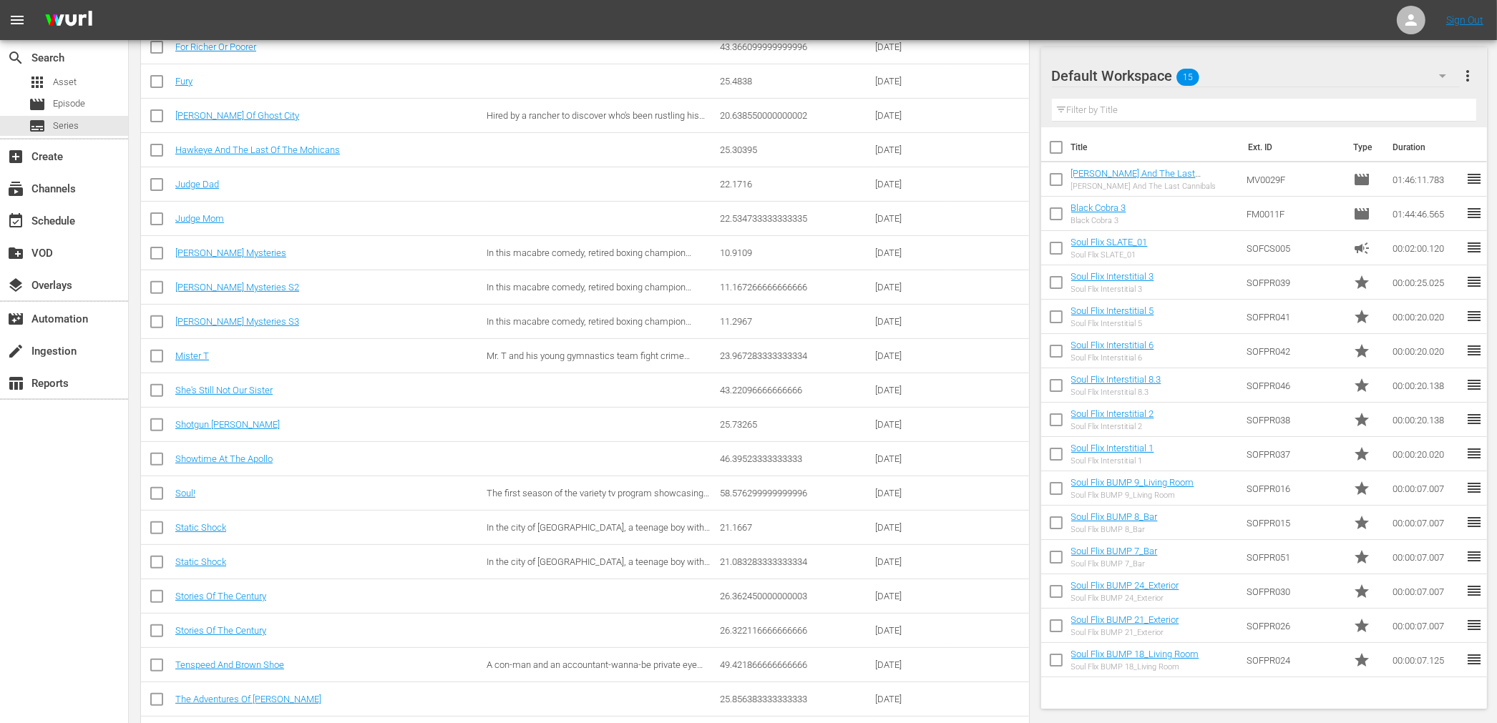
scroll to position [946, 0]
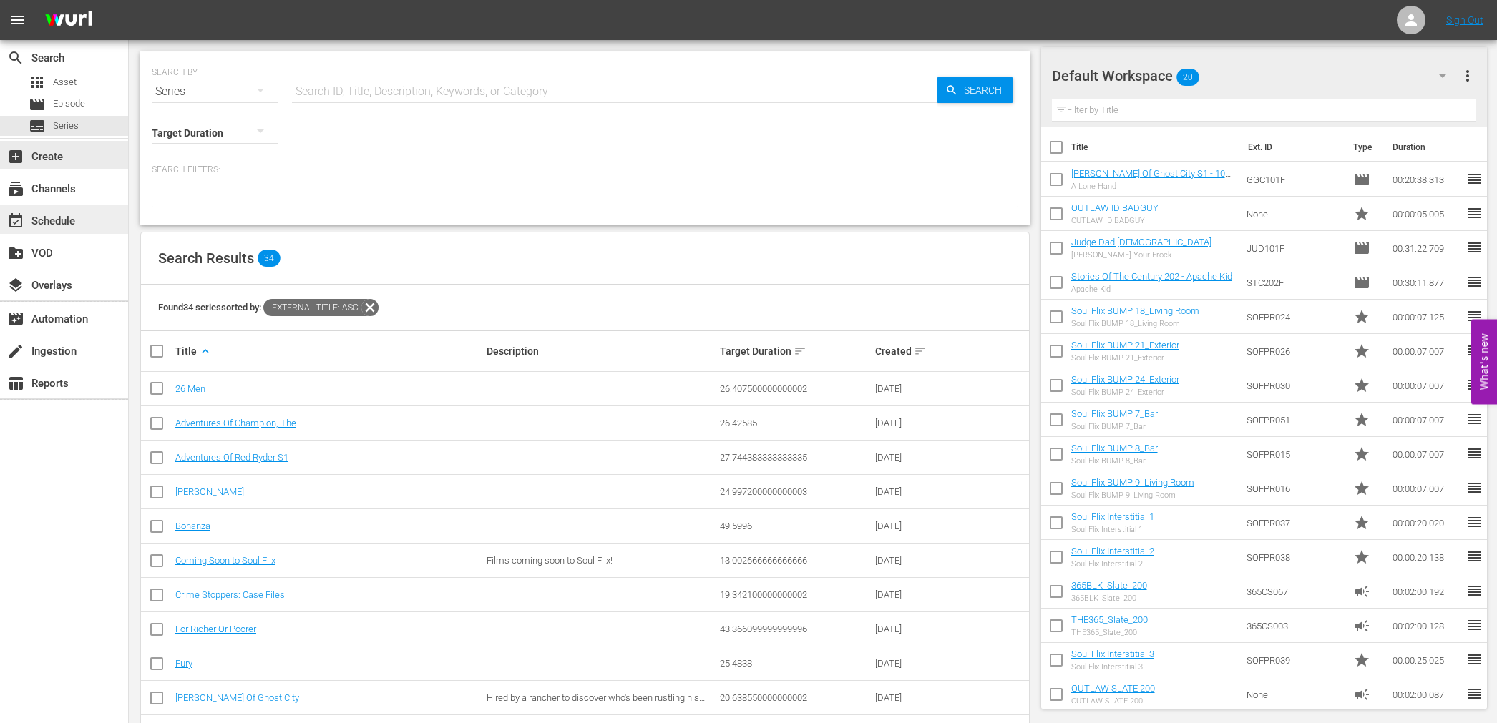
scroll to position [404, 0]
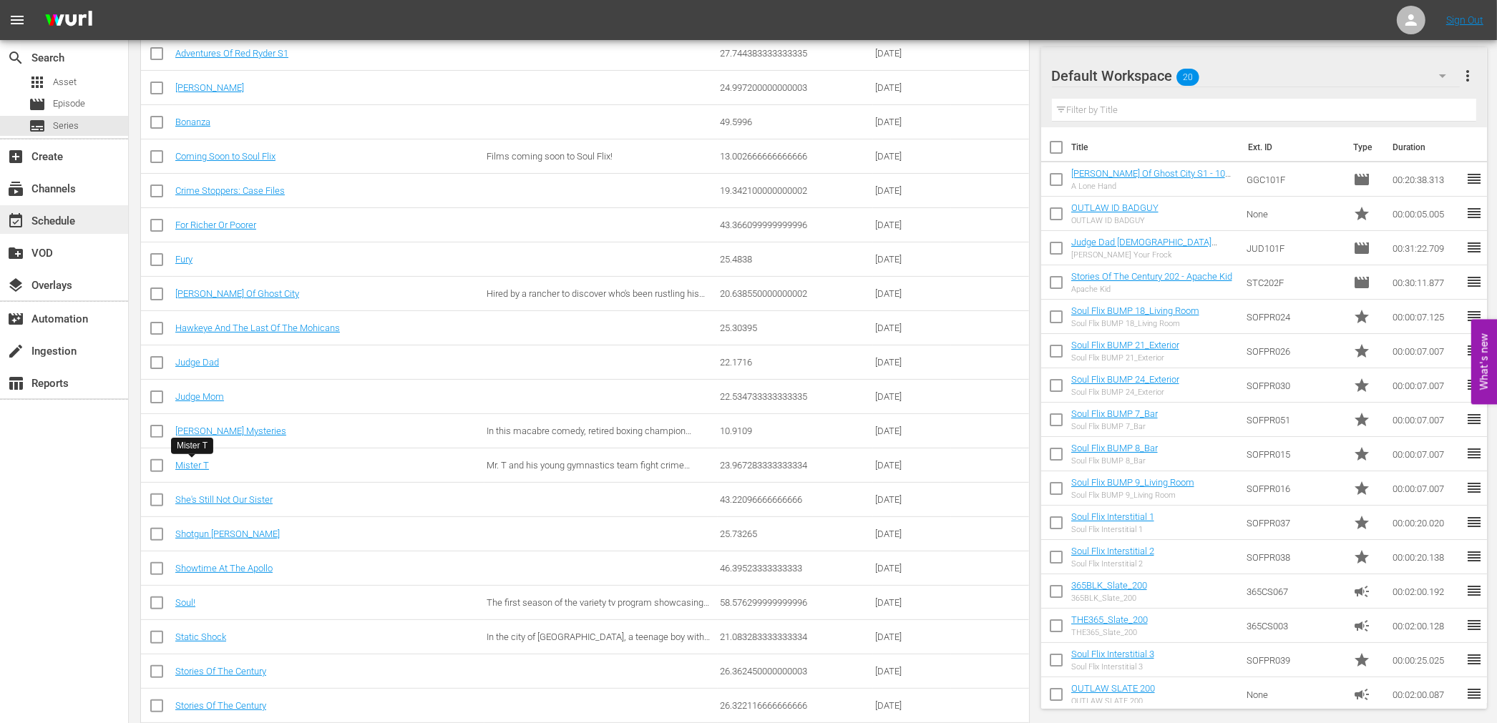
click at [54, 225] on div "event_available Schedule" at bounding box center [40, 218] width 80 height 13
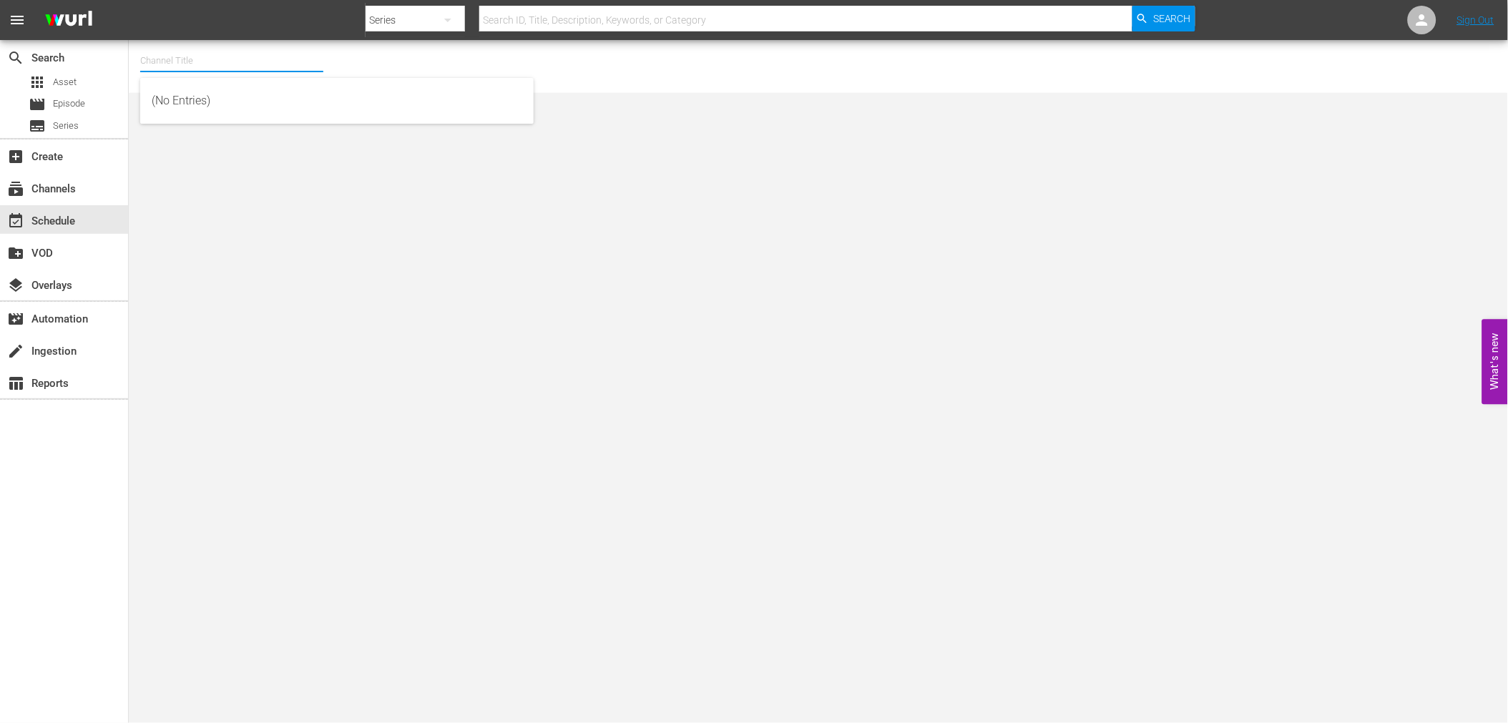
click at [182, 63] on input "text" at bounding box center [231, 61] width 183 height 34
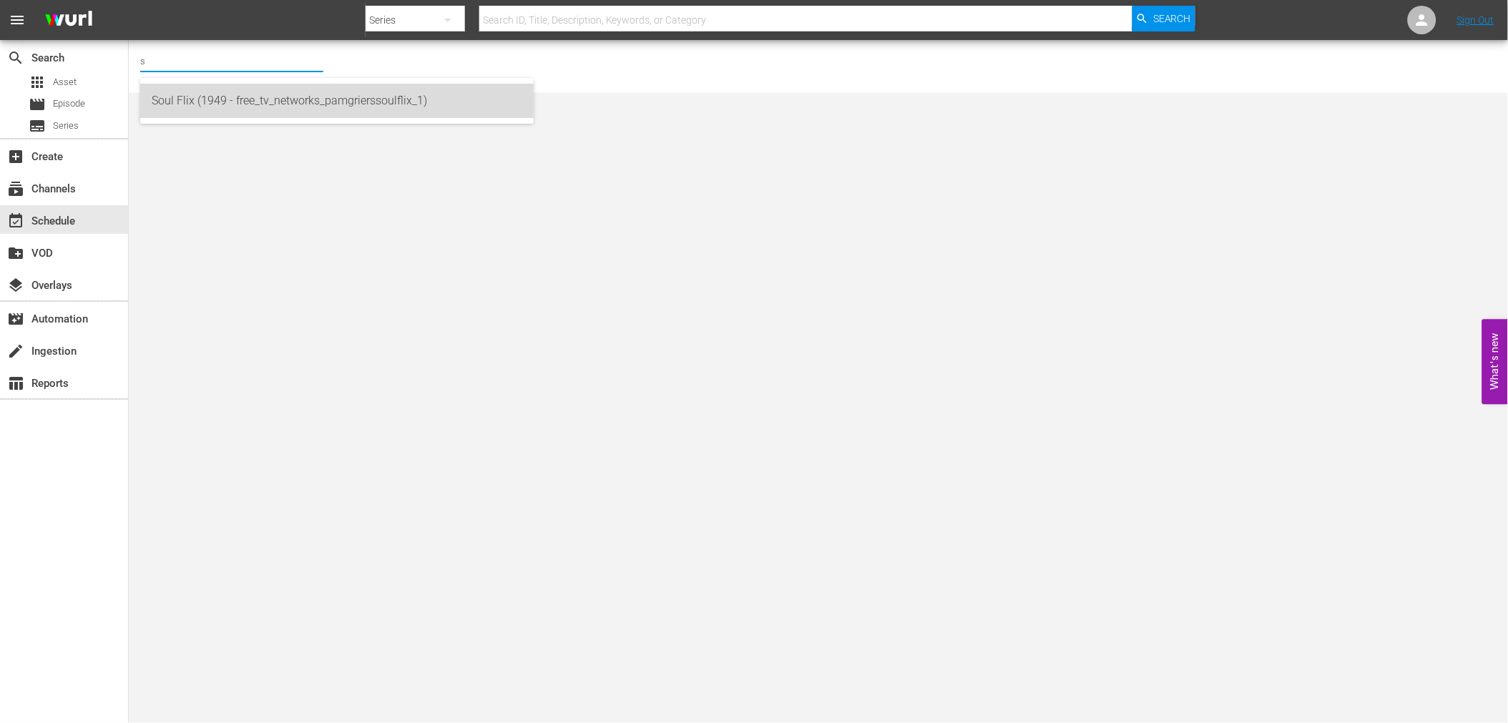
click at [175, 91] on div "Soul Flix (1949 - free_tv_networks_pamgrierssoulflix_1)" at bounding box center [337, 101] width 371 height 34
type input "Soul Flix (1949 - free_tv_networks_pamgrierssoulflix_1)"
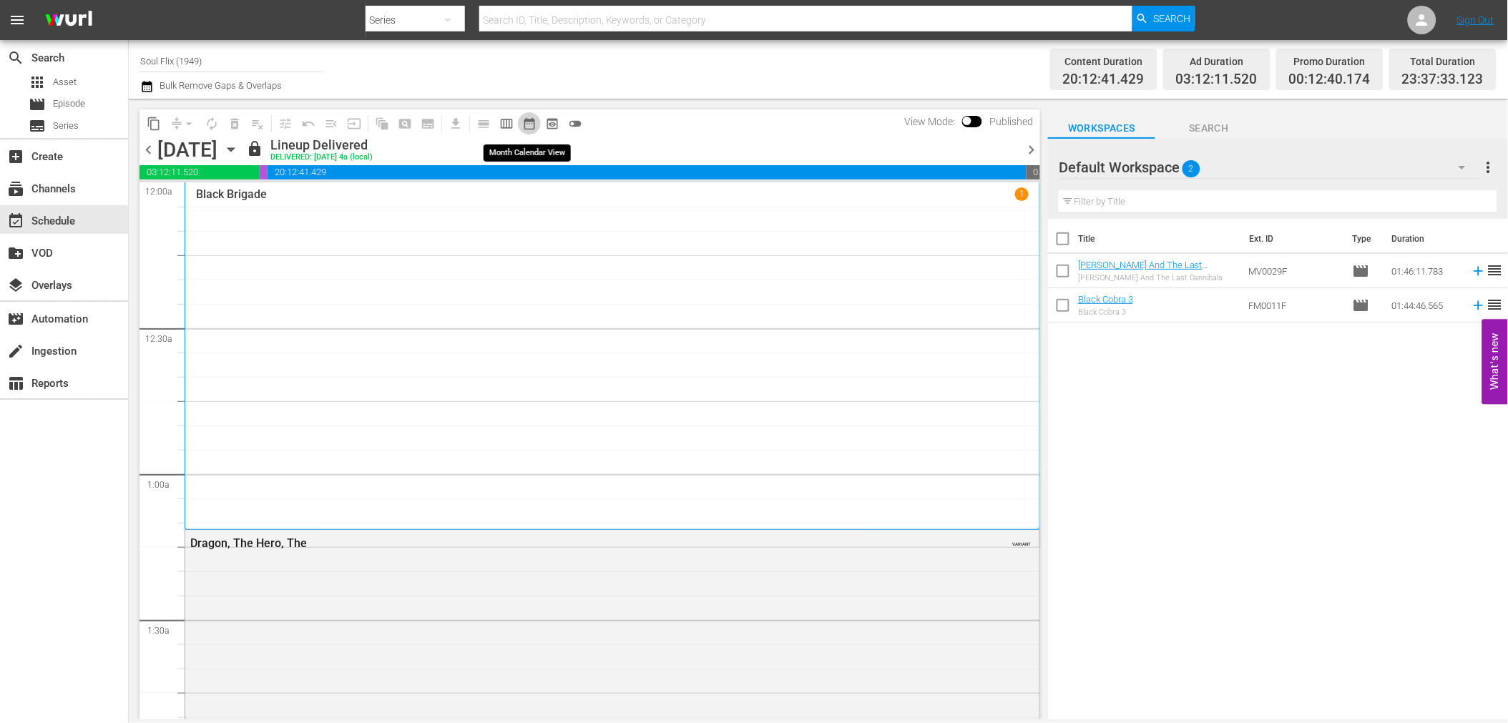
click at [523, 124] on span "date_range_outlined" at bounding box center [529, 124] width 14 height 14
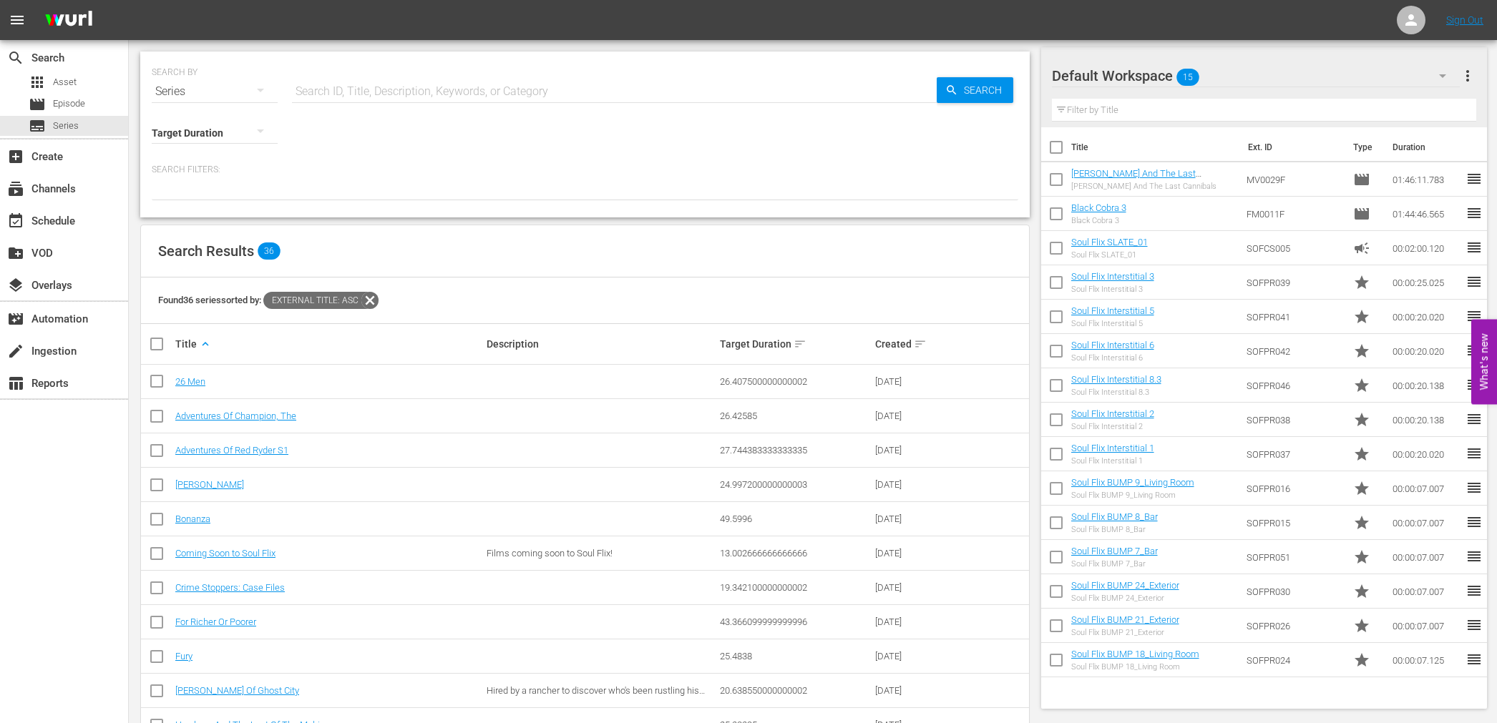
scroll to position [548, 0]
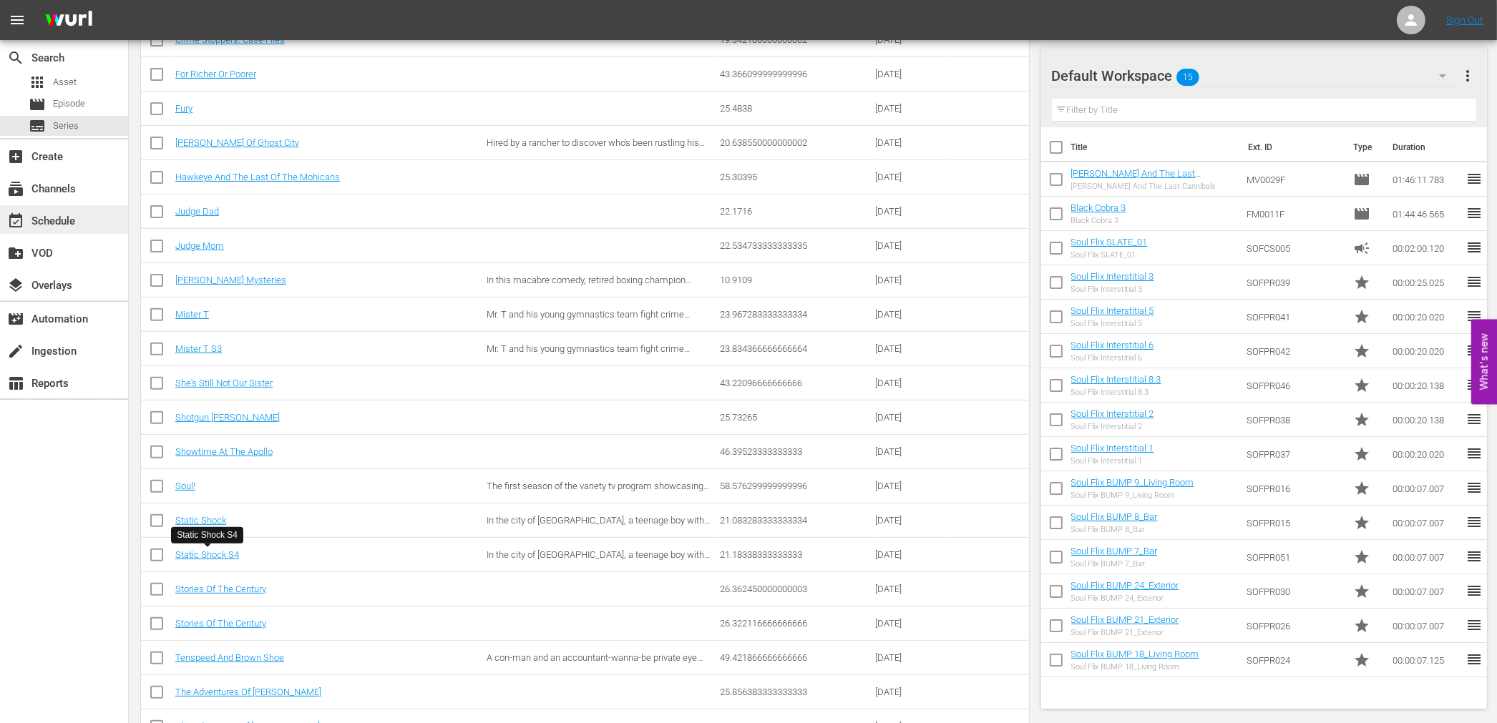
click at [46, 225] on div "event_available Schedule" at bounding box center [40, 218] width 80 height 13
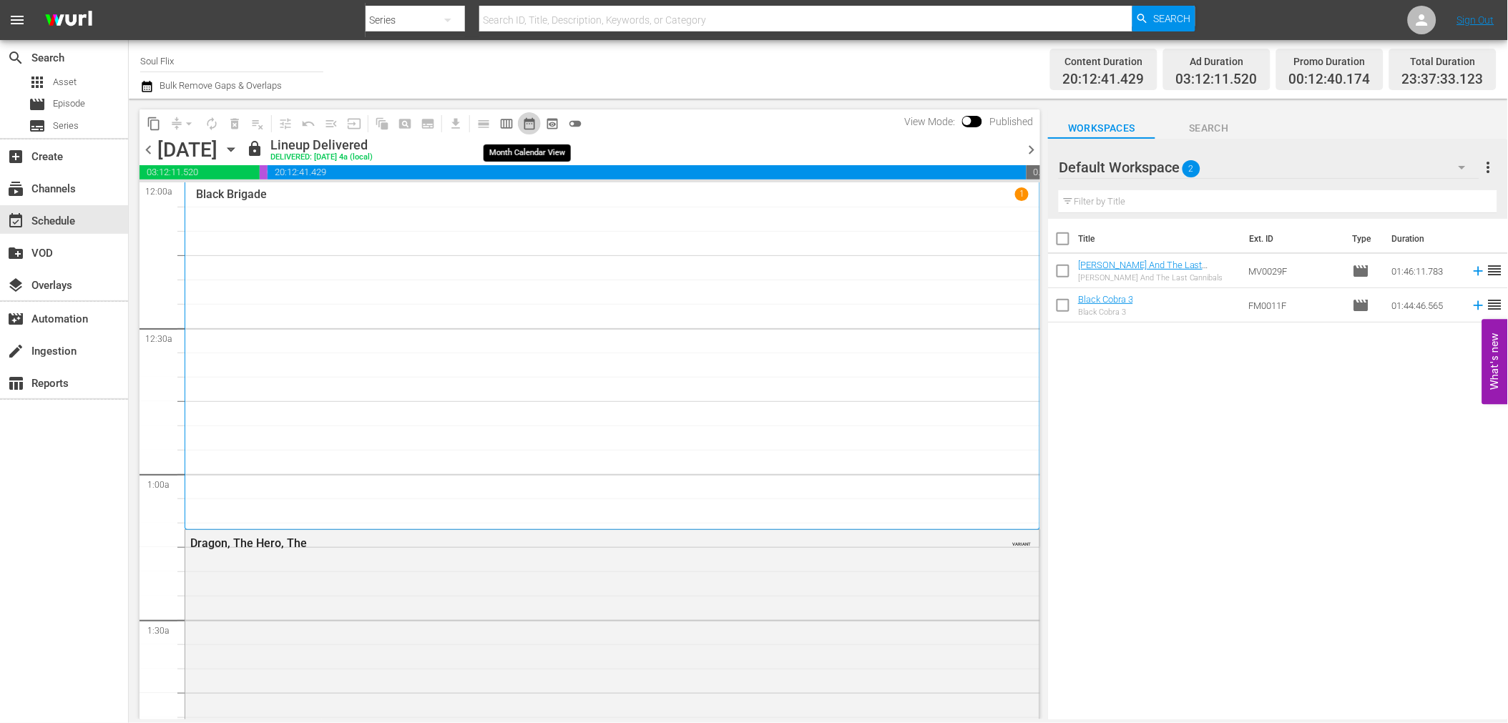
click at [524, 122] on span "date_range_outlined" at bounding box center [529, 124] width 14 height 14
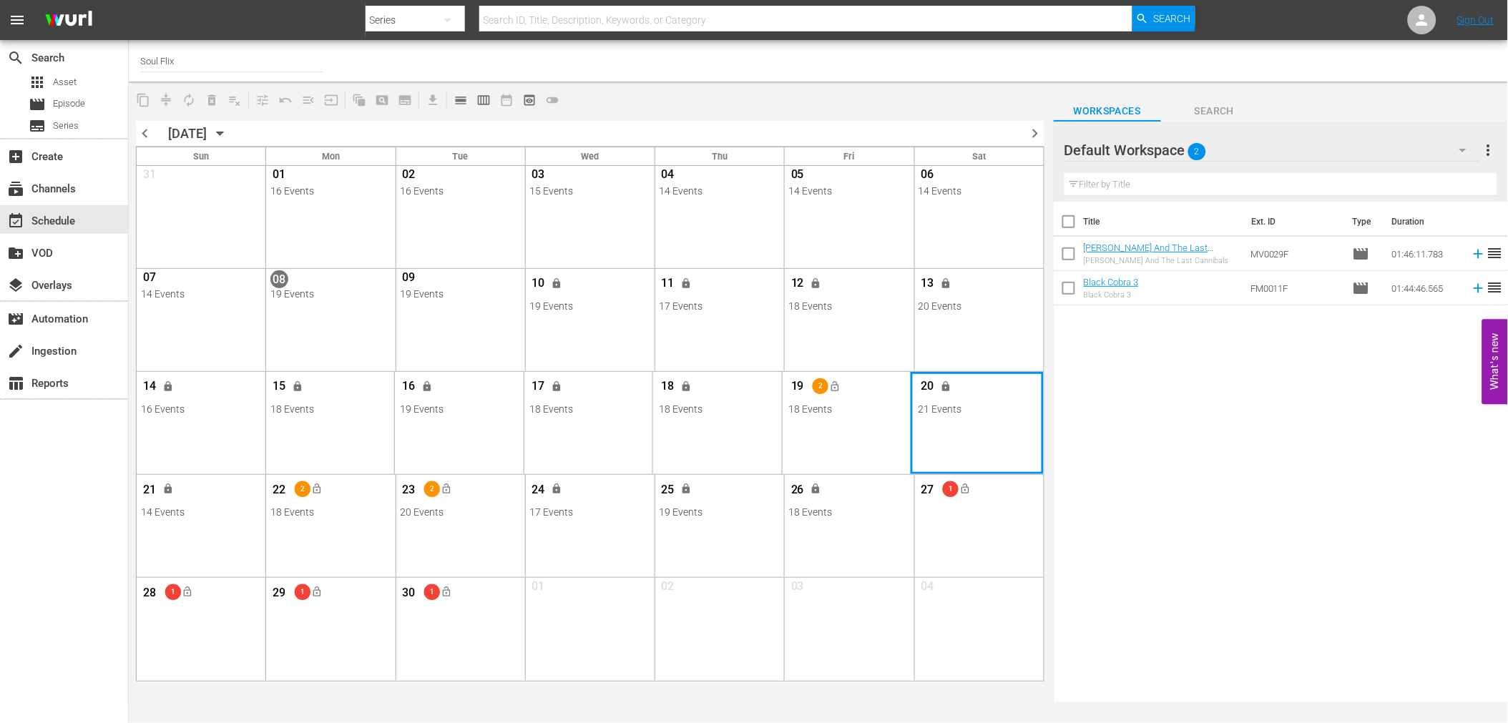
drag, startPoint x: 862, startPoint y: 419, endPoint x: 933, endPoint y: 418, distance: 70.8
click at [1106, 487] on div "Title Ext. ID Type Duration Emanuelle And The Last Cannibals Emanuelle And The …" at bounding box center [1281, 453] width 454 height 503
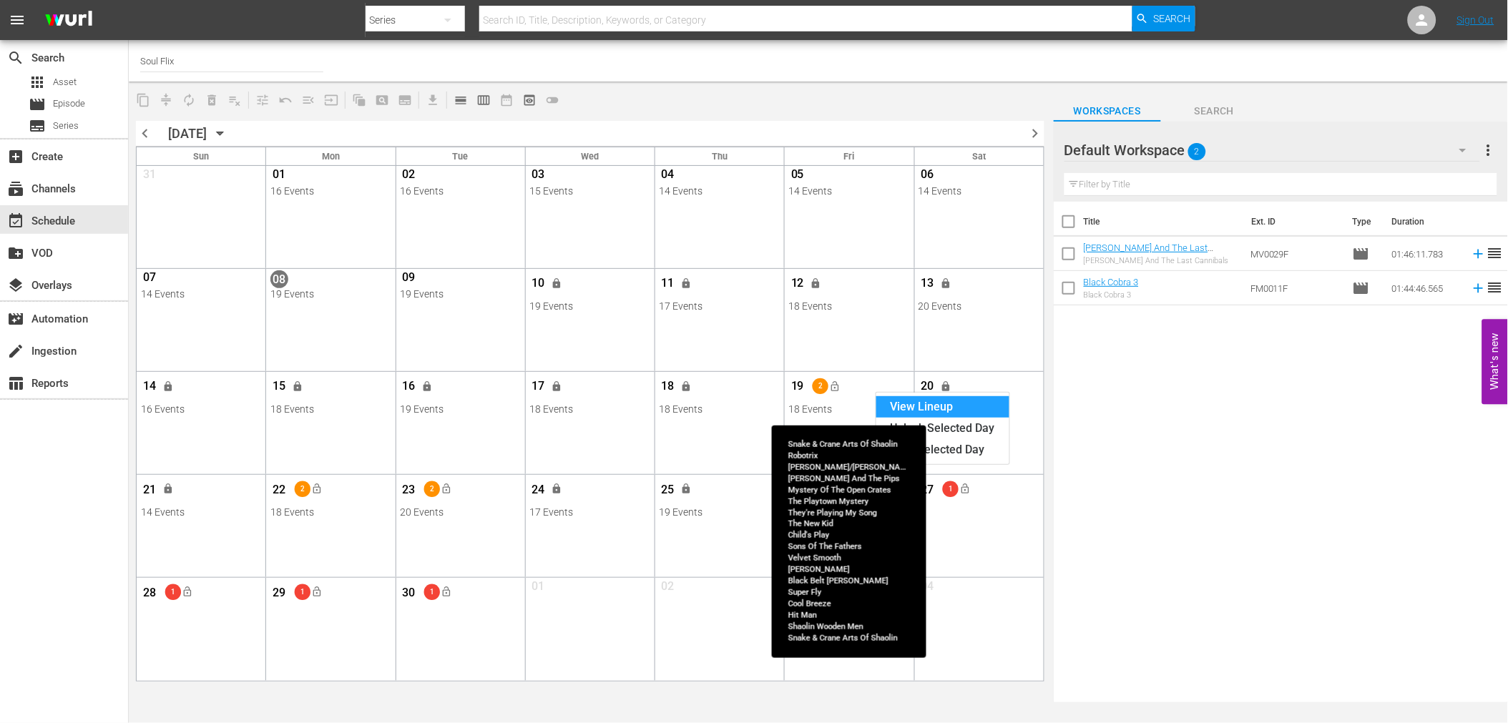
click at [902, 408] on div "View Lineup" at bounding box center [942, 406] width 133 height 21
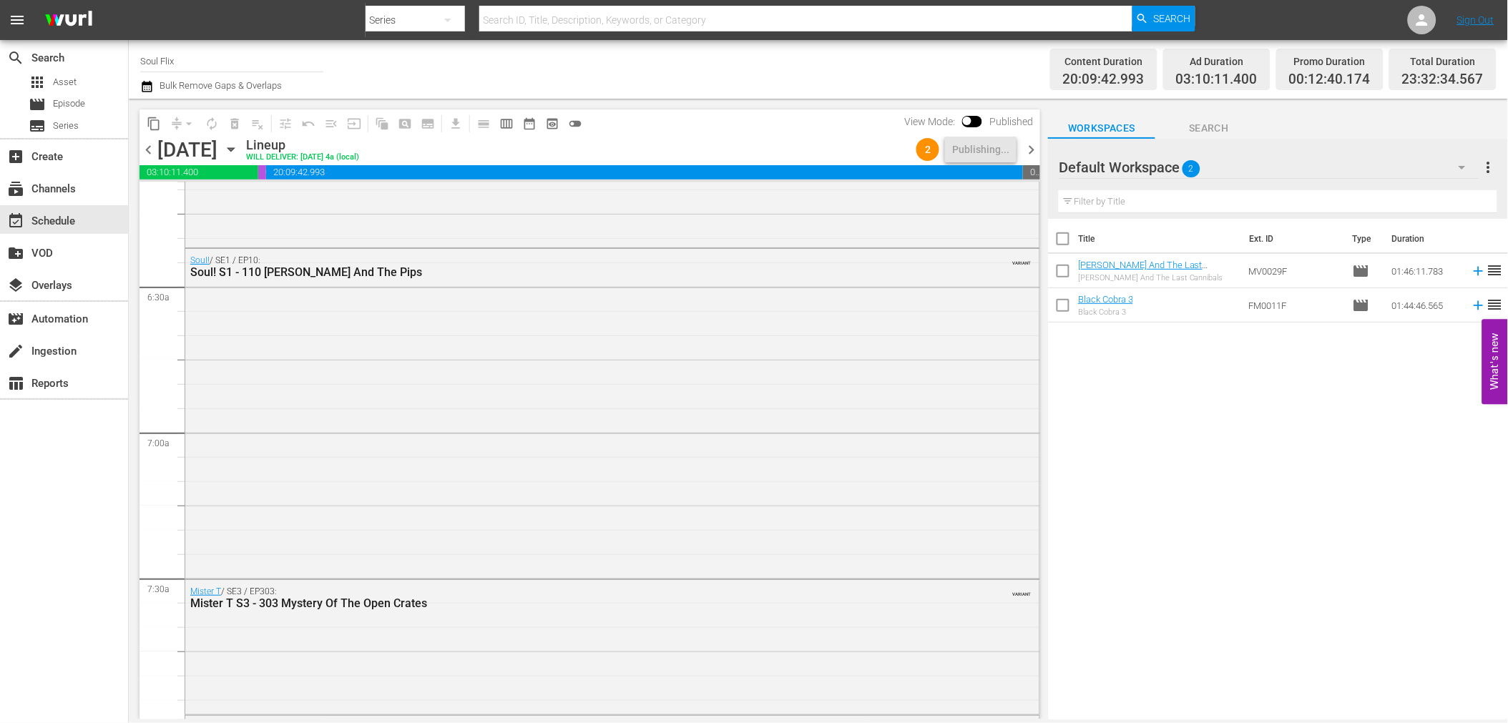
scroll to position [1828, 0]
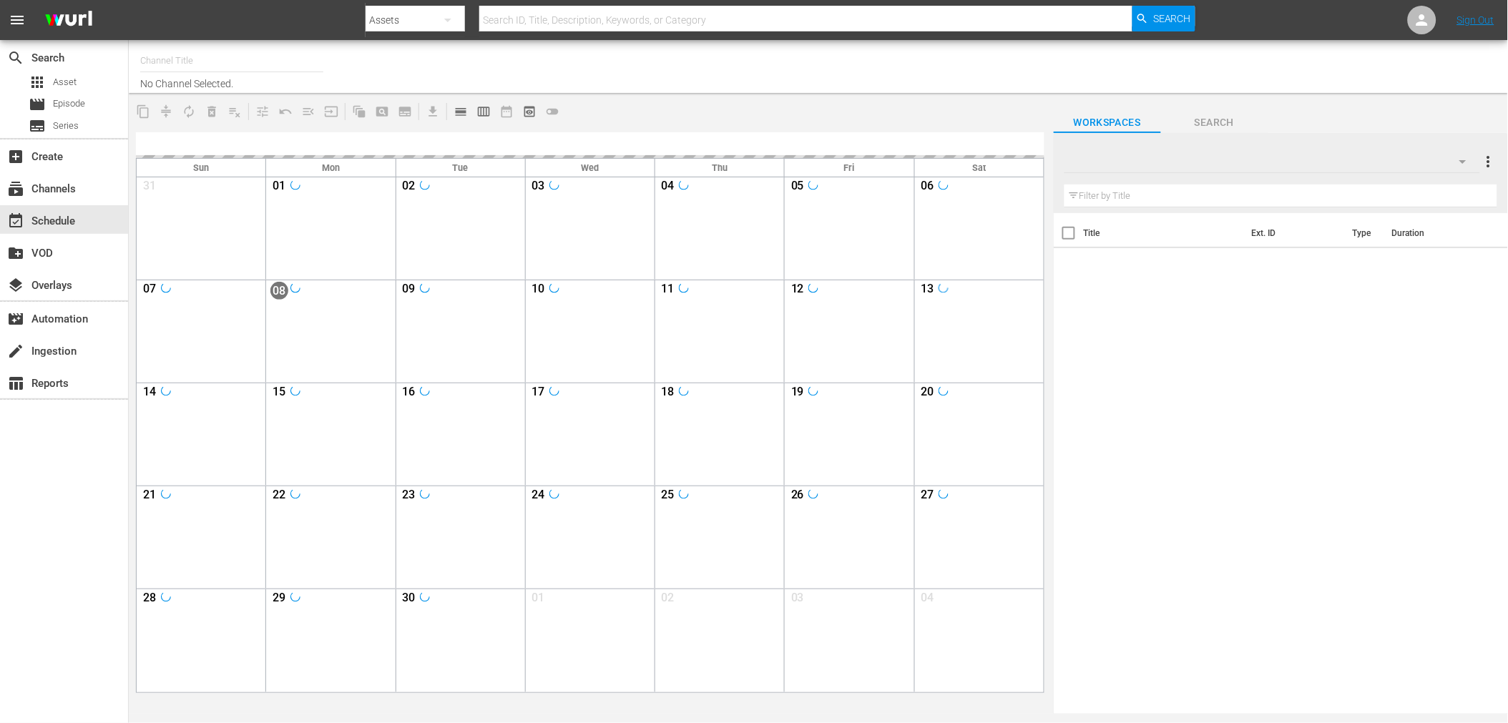
type input "Soul Flix (1949)"
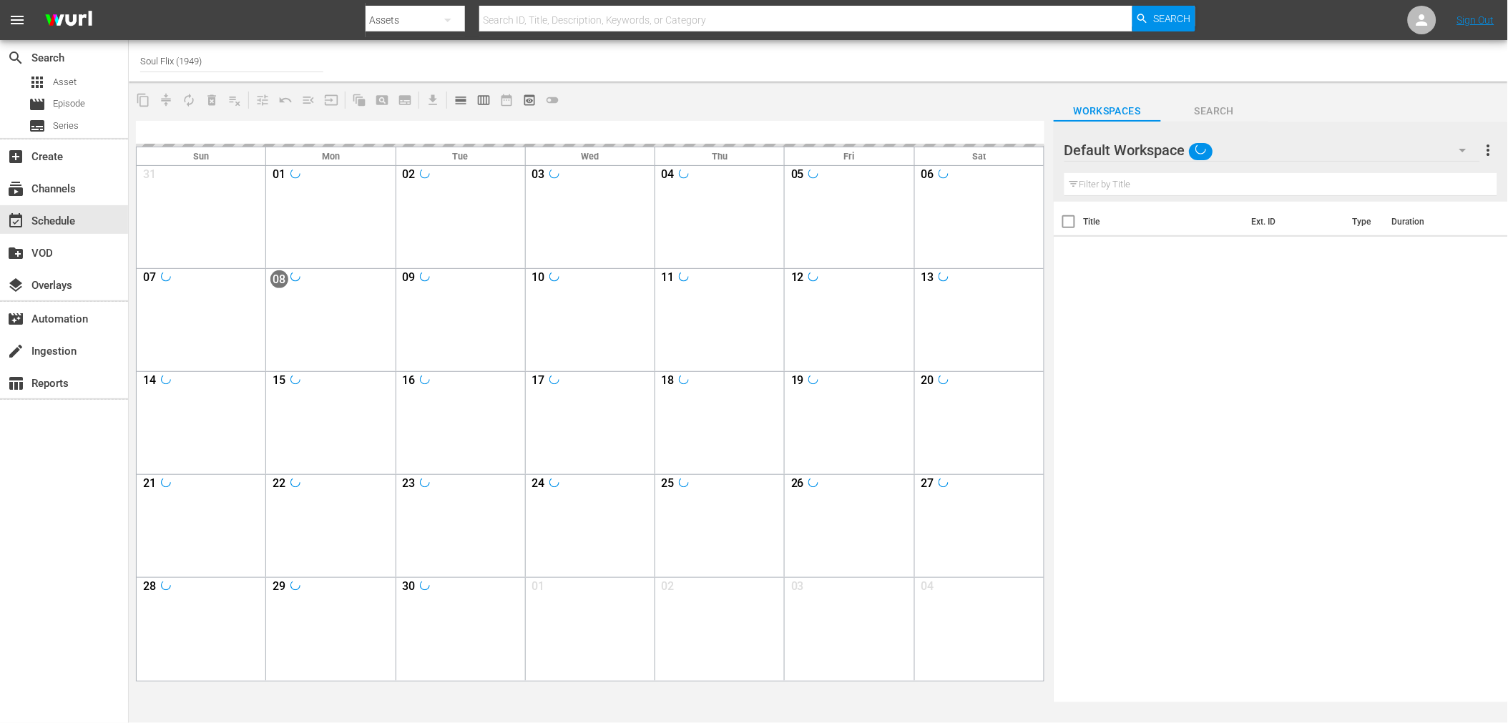
type input "Soul Flix (1949)"
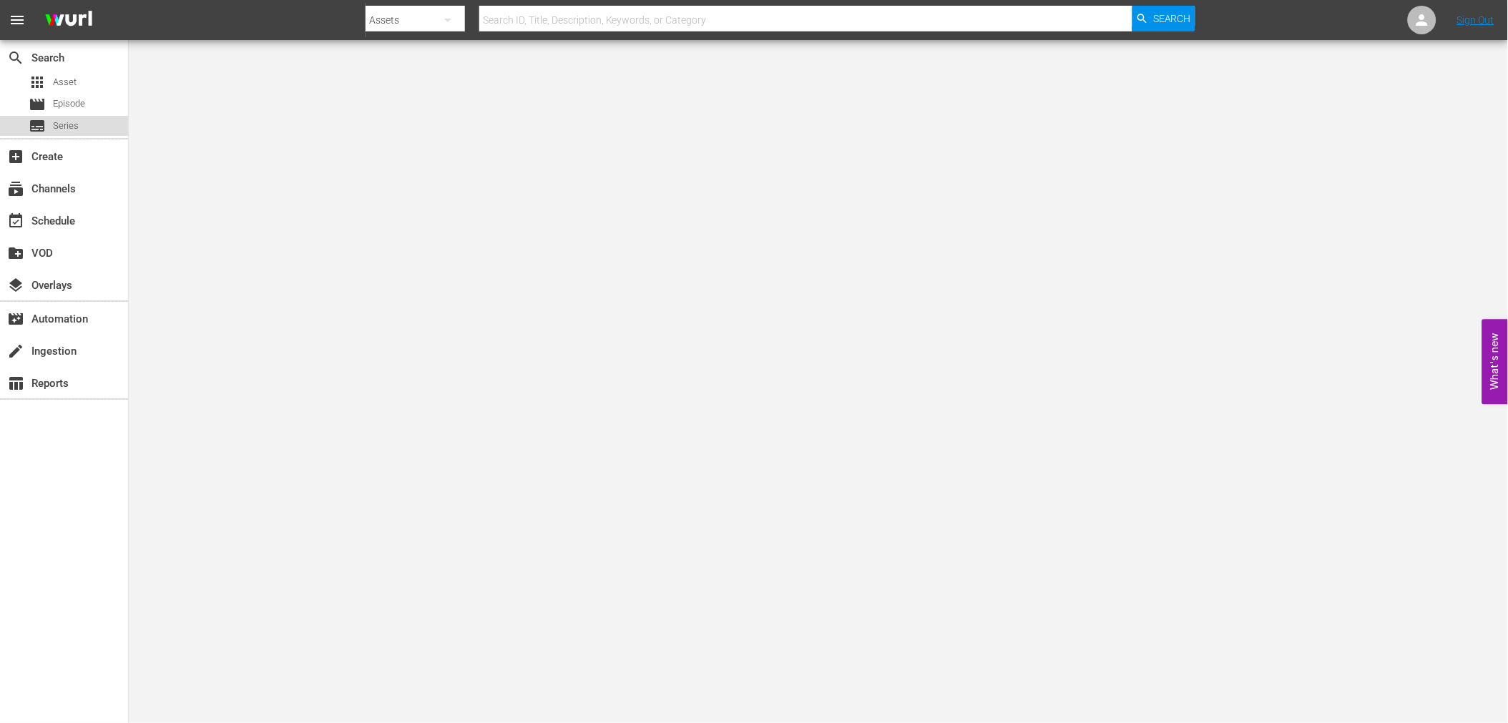
click at [66, 124] on span "Series" at bounding box center [66, 126] width 26 height 14
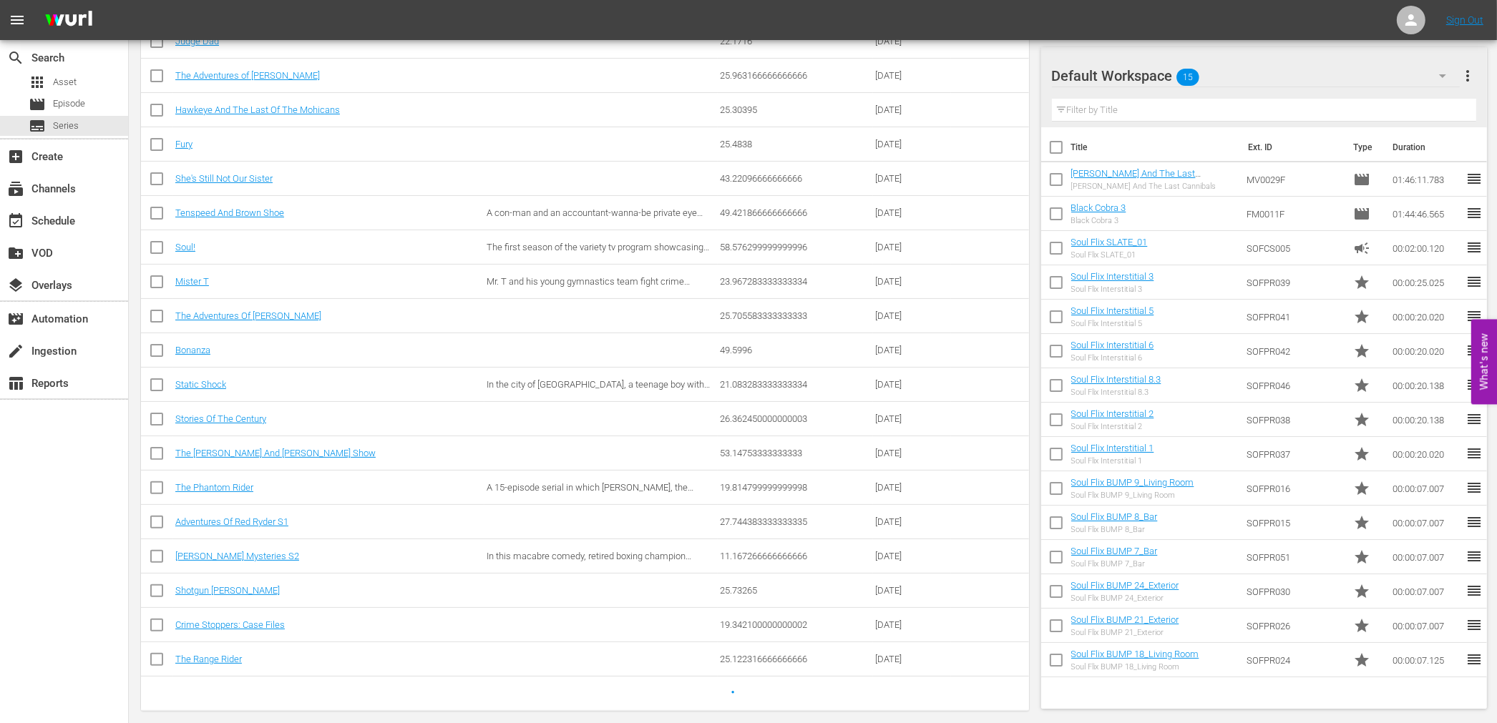
scroll to position [396, 0]
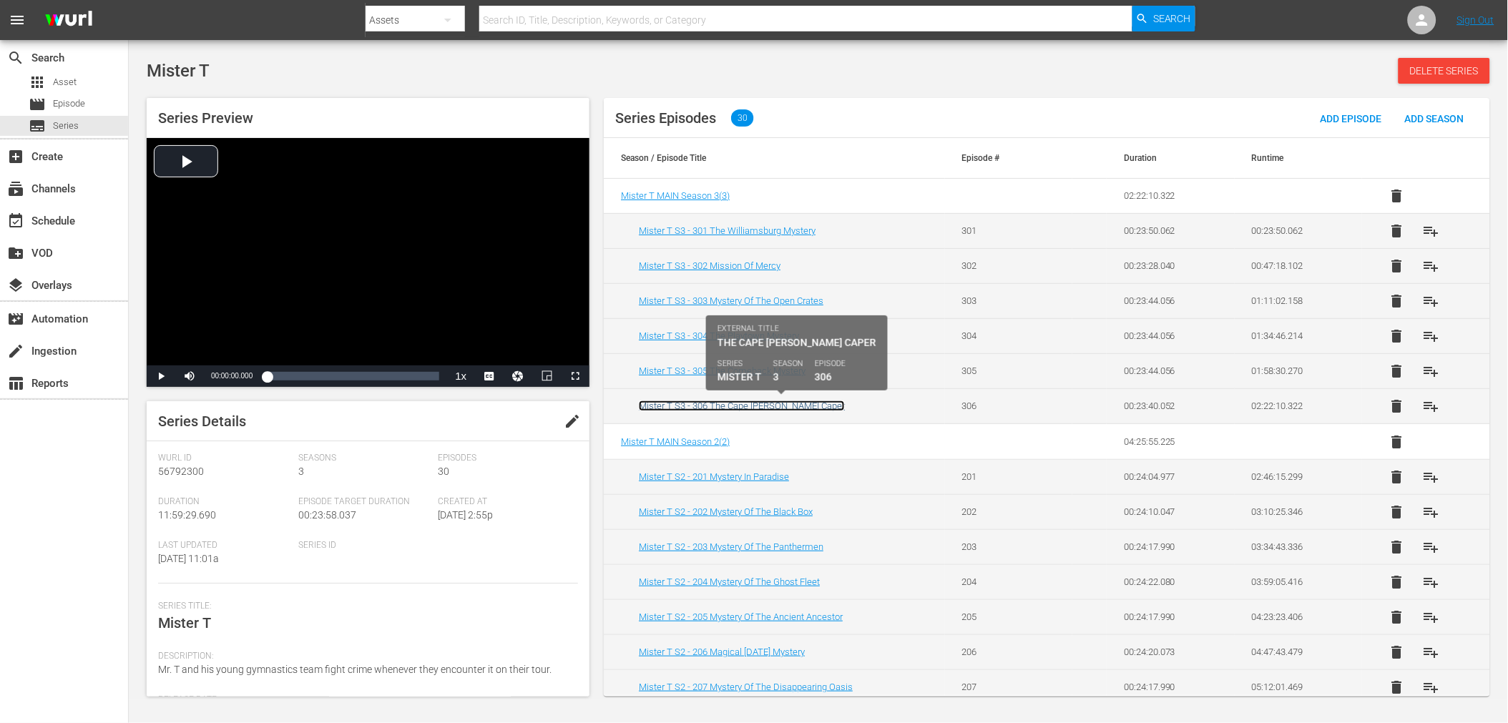
click at [696, 409] on link "Mister T S3 - 306 The Cape [PERSON_NAME] Caper" at bounding box center [742, 406] width 206 height 11
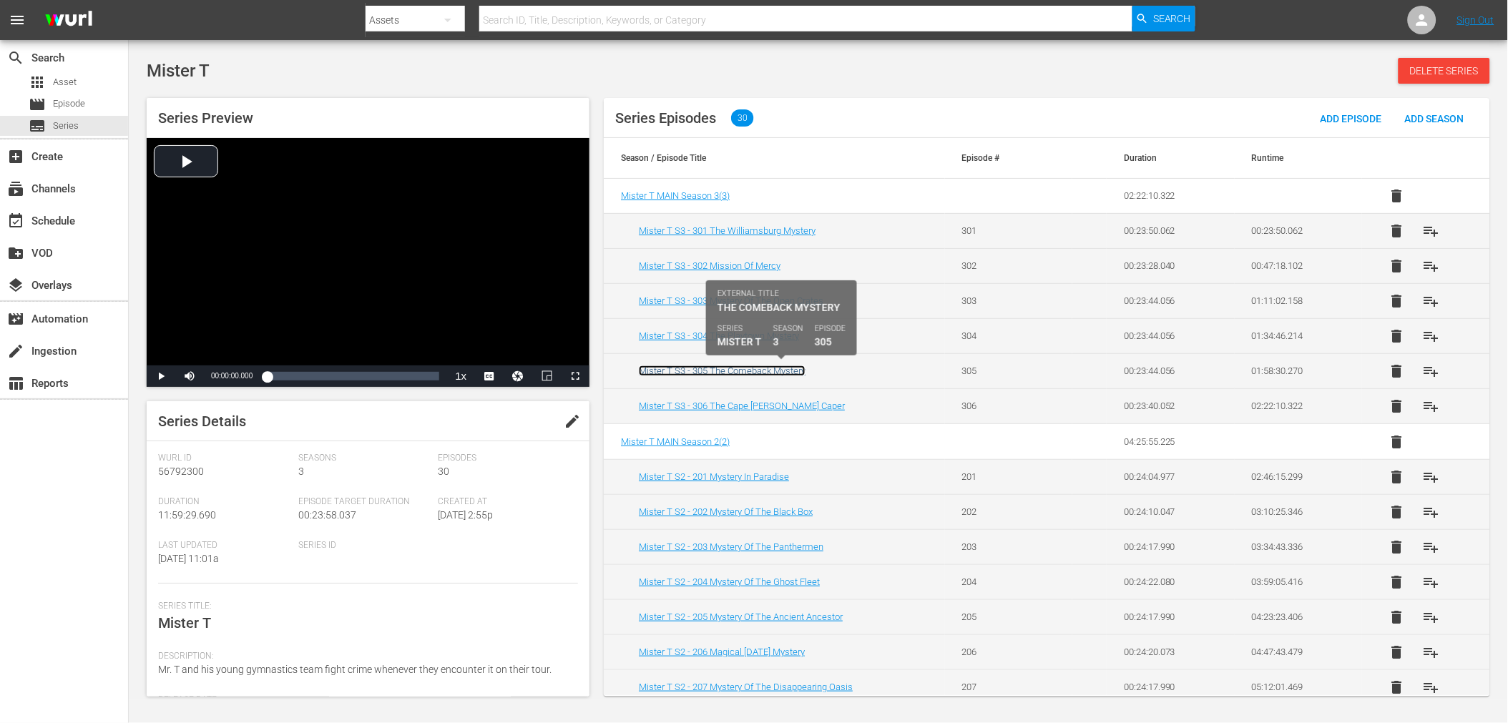
click at [683, 372] on link "Mister T S3 - 305 The Comeback Mystery" at bounding box center [722, 371] width 167 height 11
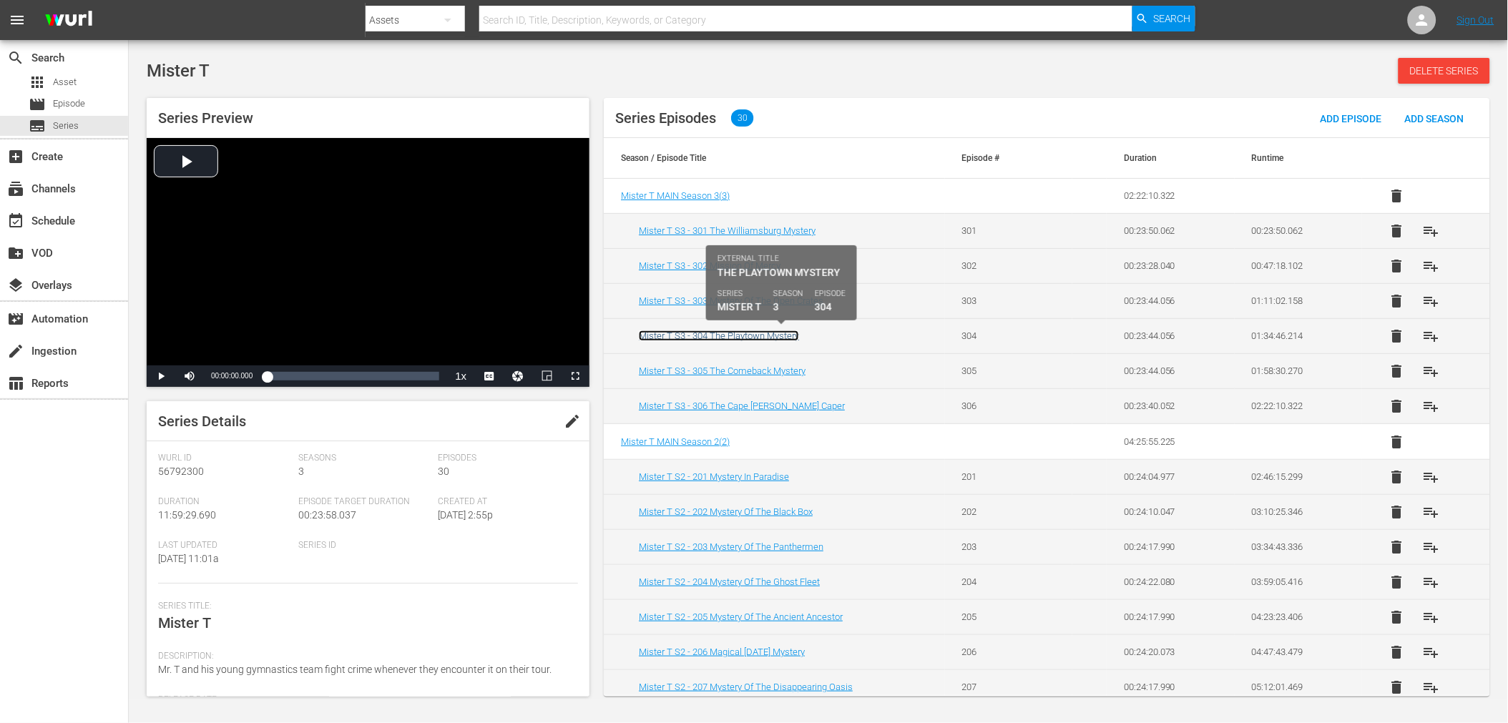
click at [673, 333] on link "Mister T S3 - 304 The Playtown Mystery" at bounding box center [719, 336] width 160 height 11
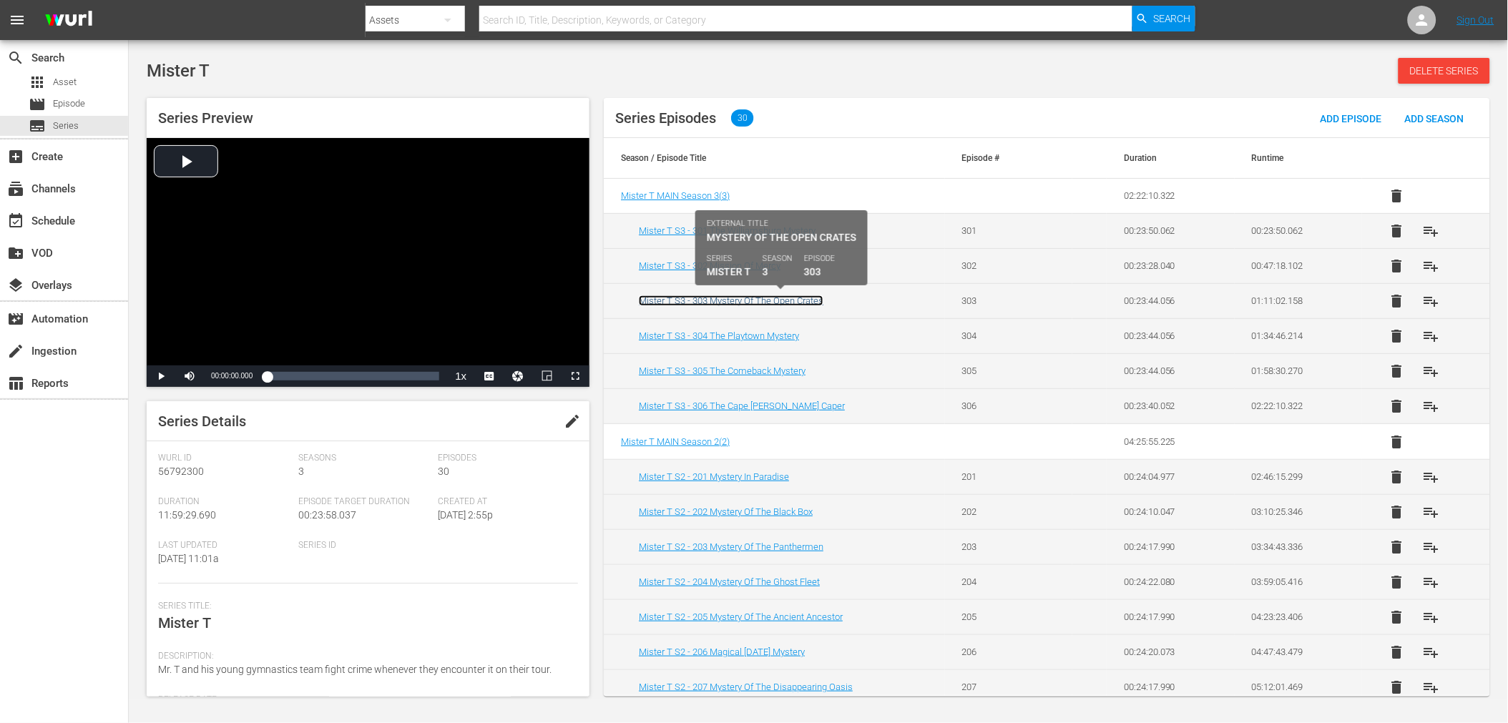
drag, startPoint x: 678, startPoint y: 303, endPoint x: 677, endPoint y: 280, distance: 22.9
click at [677, 300] on link "Mister T S3 - 303 Mystery Of The Open Crates" at bounding box center [731, 300] width 185 height 11
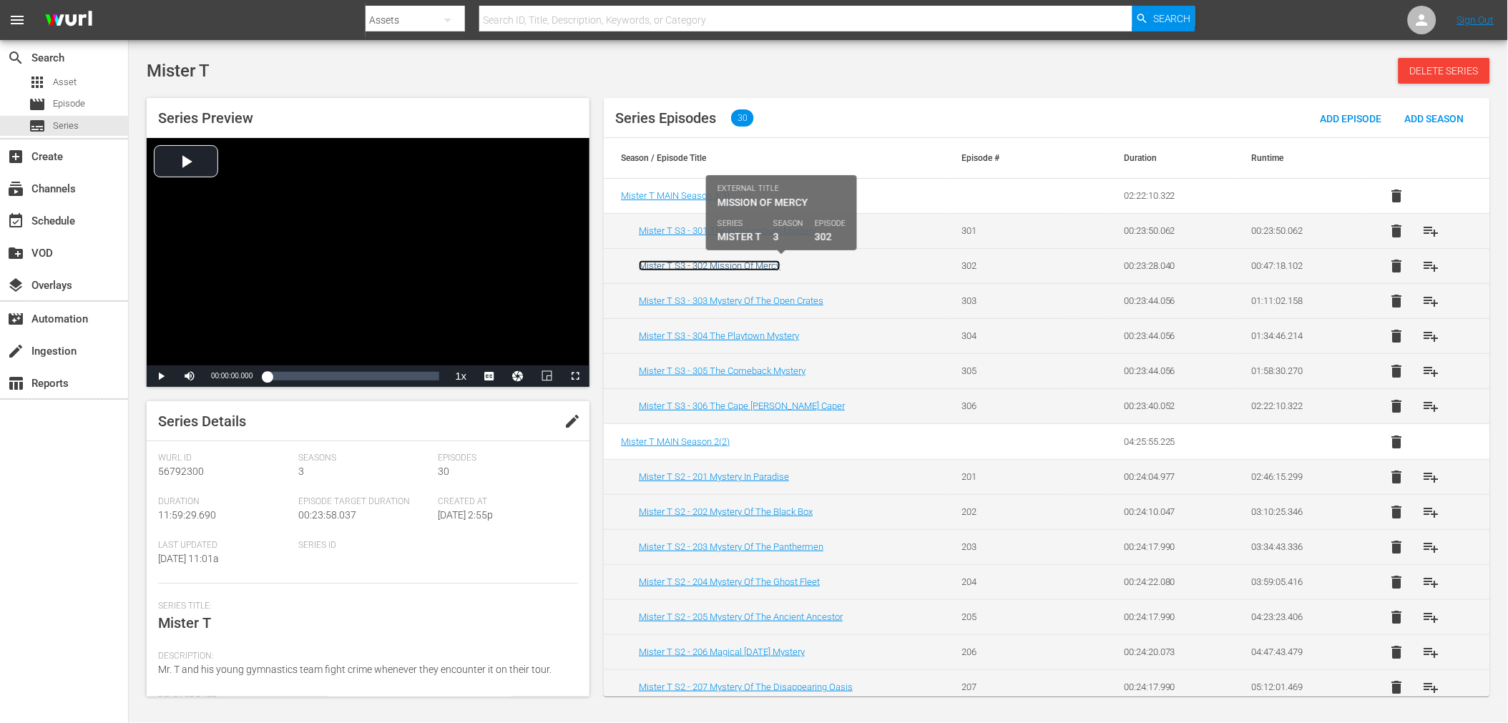
click at [668, 266] on link "Mister T S3 - 302 Mission Of Mercy" at bounding box center [710, 265] width 142 height 11
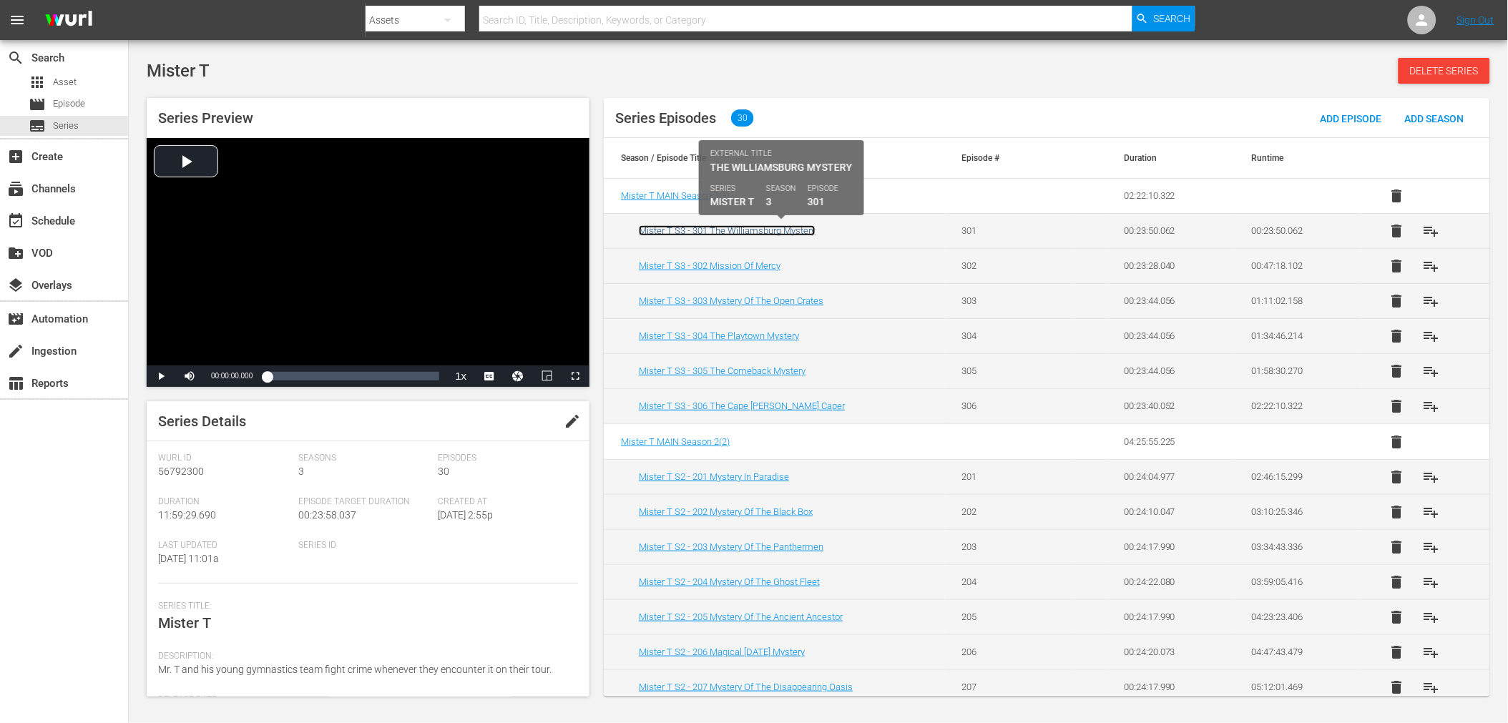
click at [668, 231] on link "Mister T S3 - 301 The Williamsburg Mystery" at bounding box center [727, 230] width 177 height 11
click at [731, 230] on link "Mister T S3 - 301 The Williamsburg Mystery" at bounding box center [727, 230] width 177 height 11
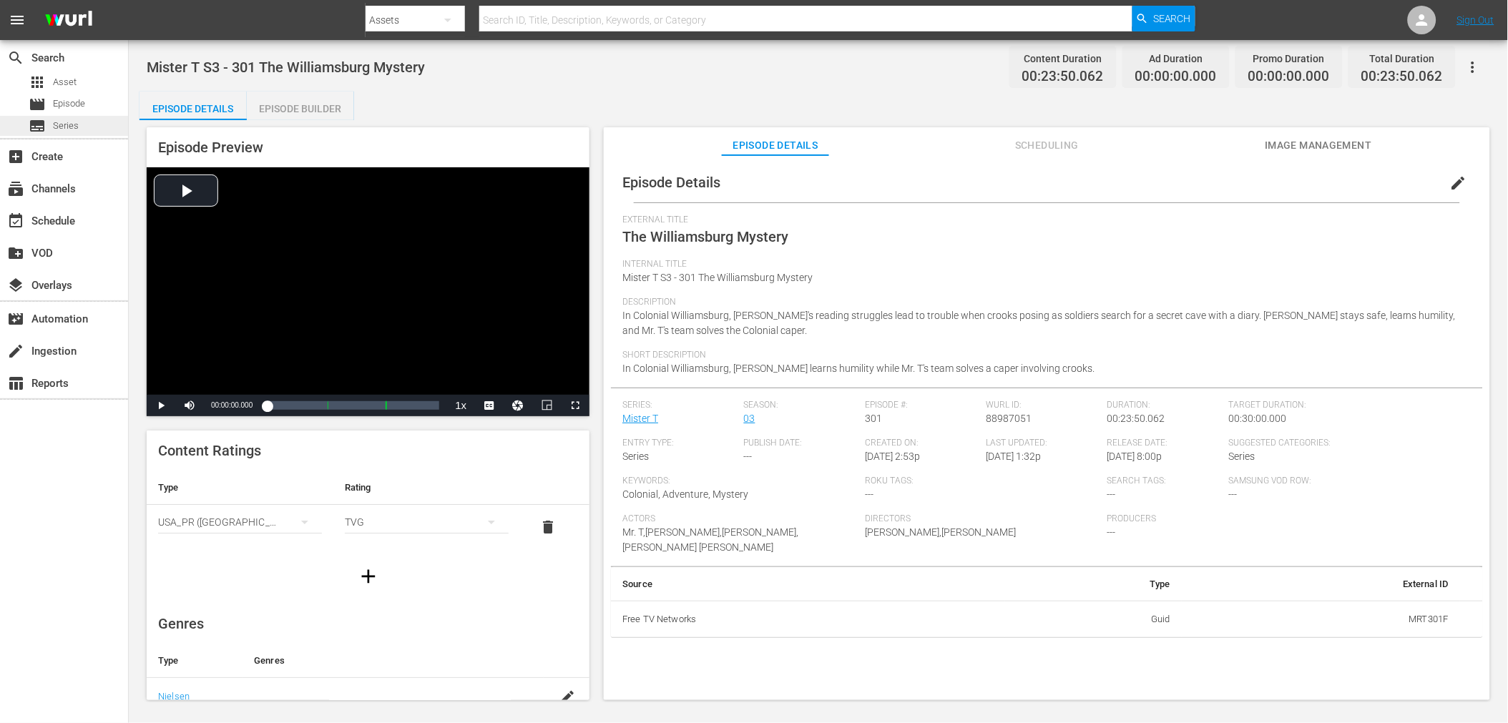
click at [74, 124] on span "Series" at bounding box center [66, 126] width 26 height 14
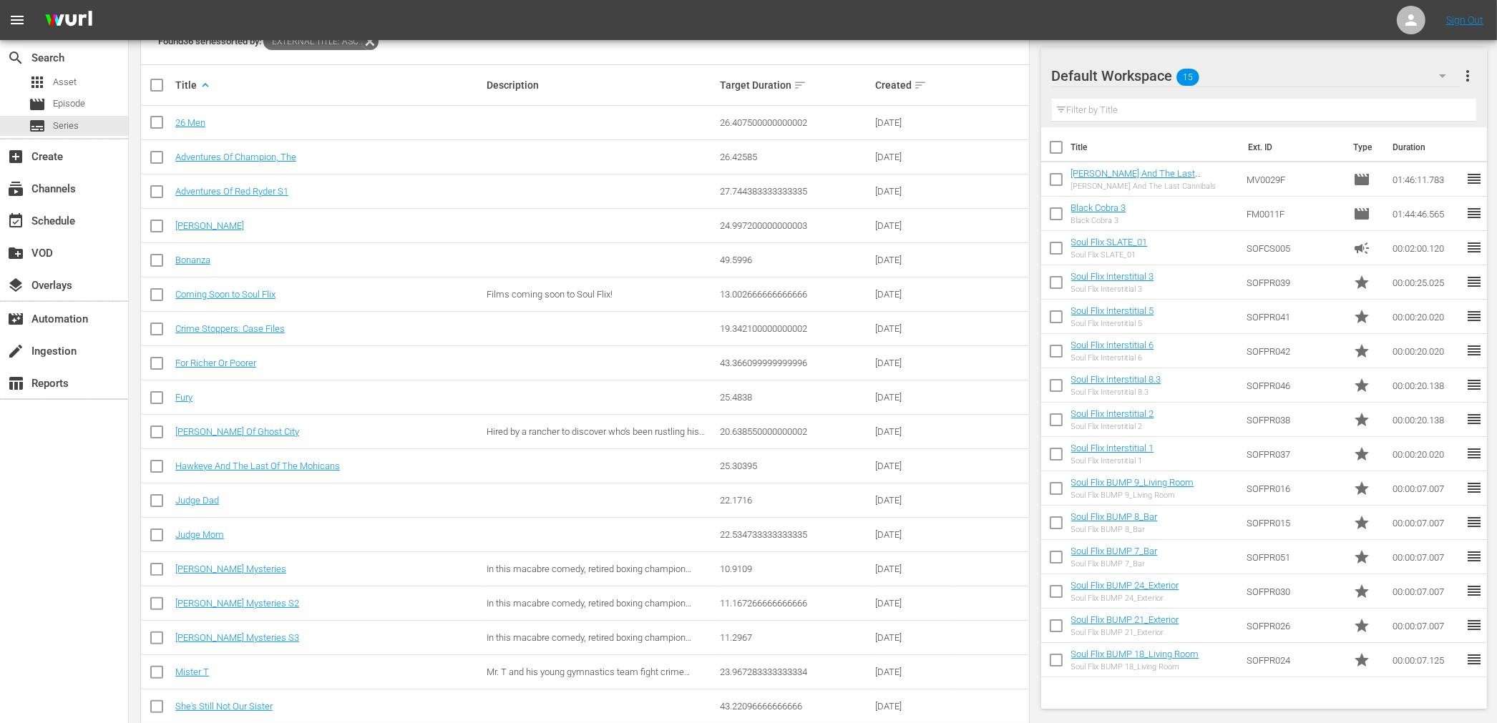
scroll to position [318, 0]
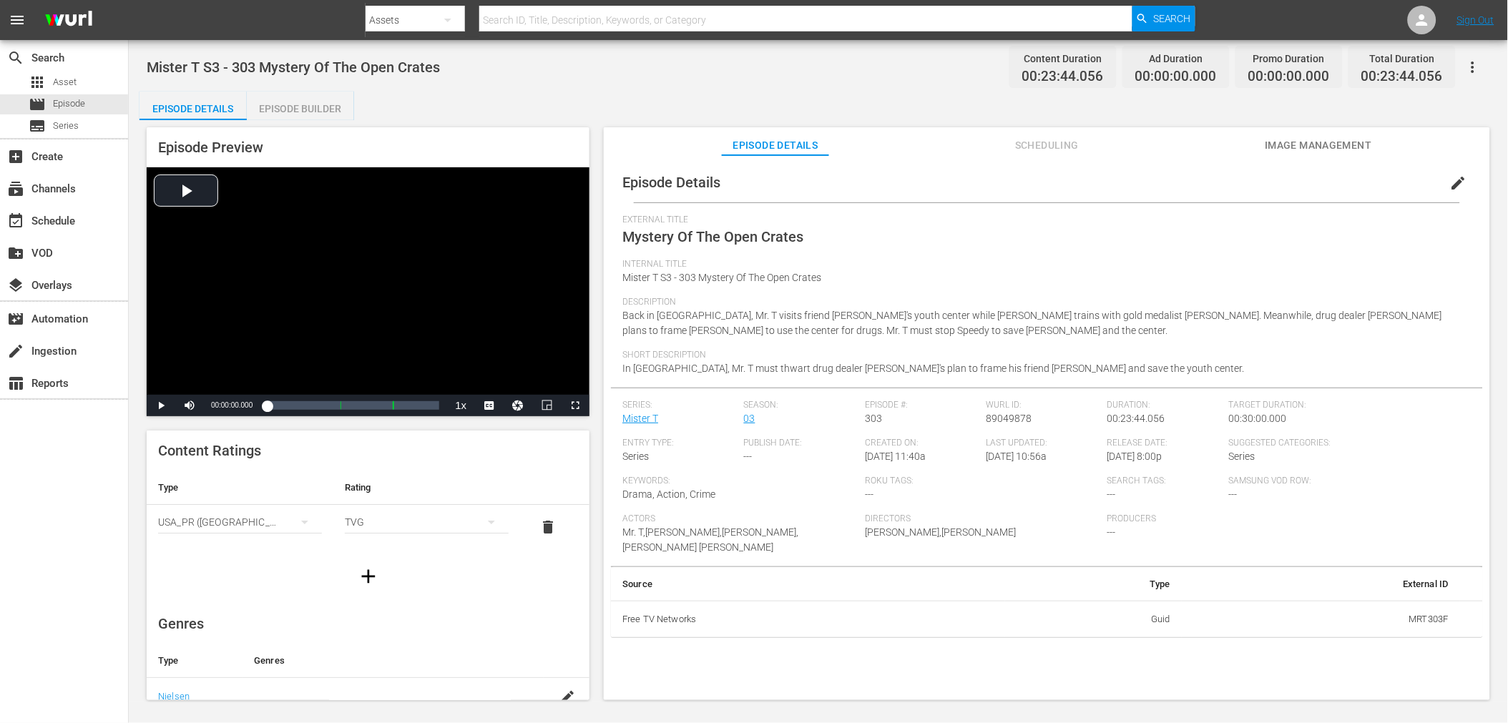
click at [1063, 148] on span "Scheduling" at bounding box center [1047, 146] width 107 height 18
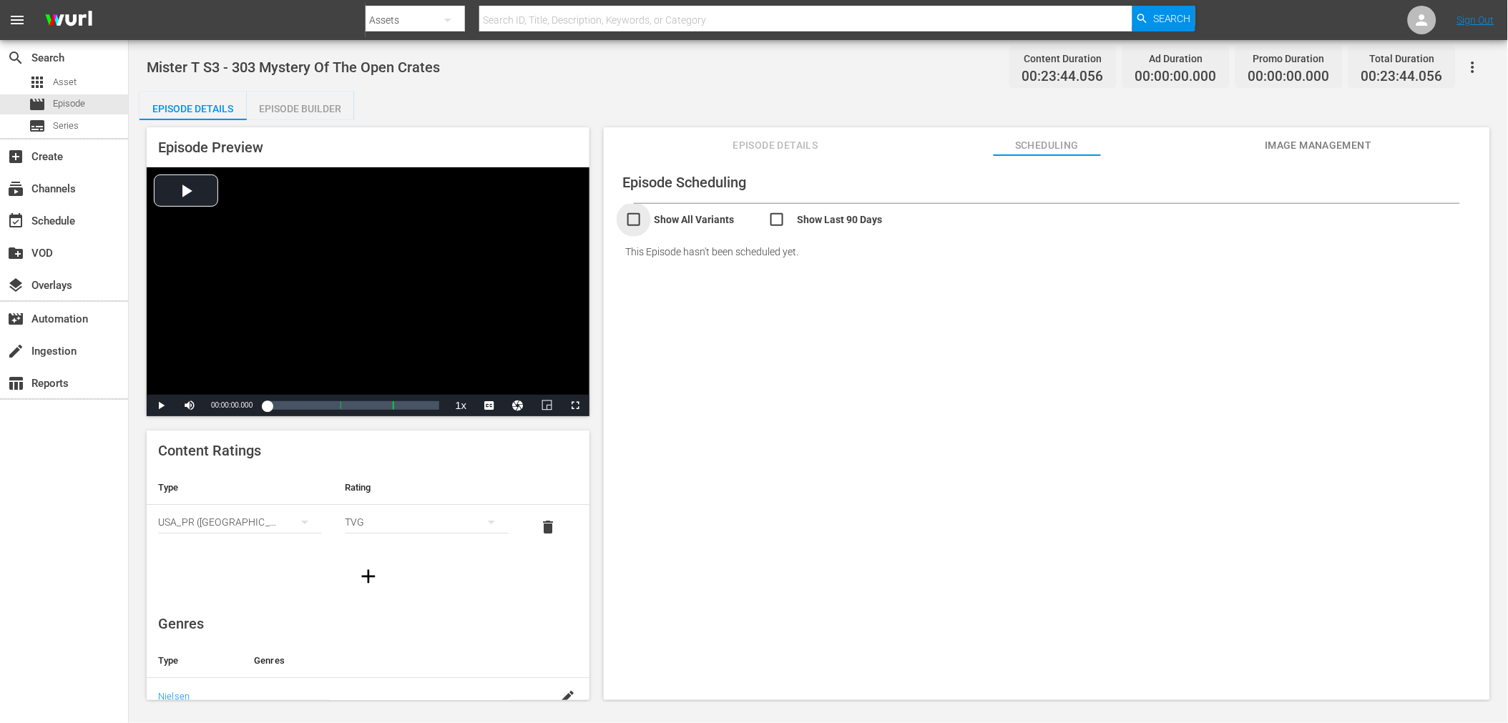
click at [677, 223] on input "checkbox" at bounding box center [696, 221] width 143 height 21
checkbox input "true"
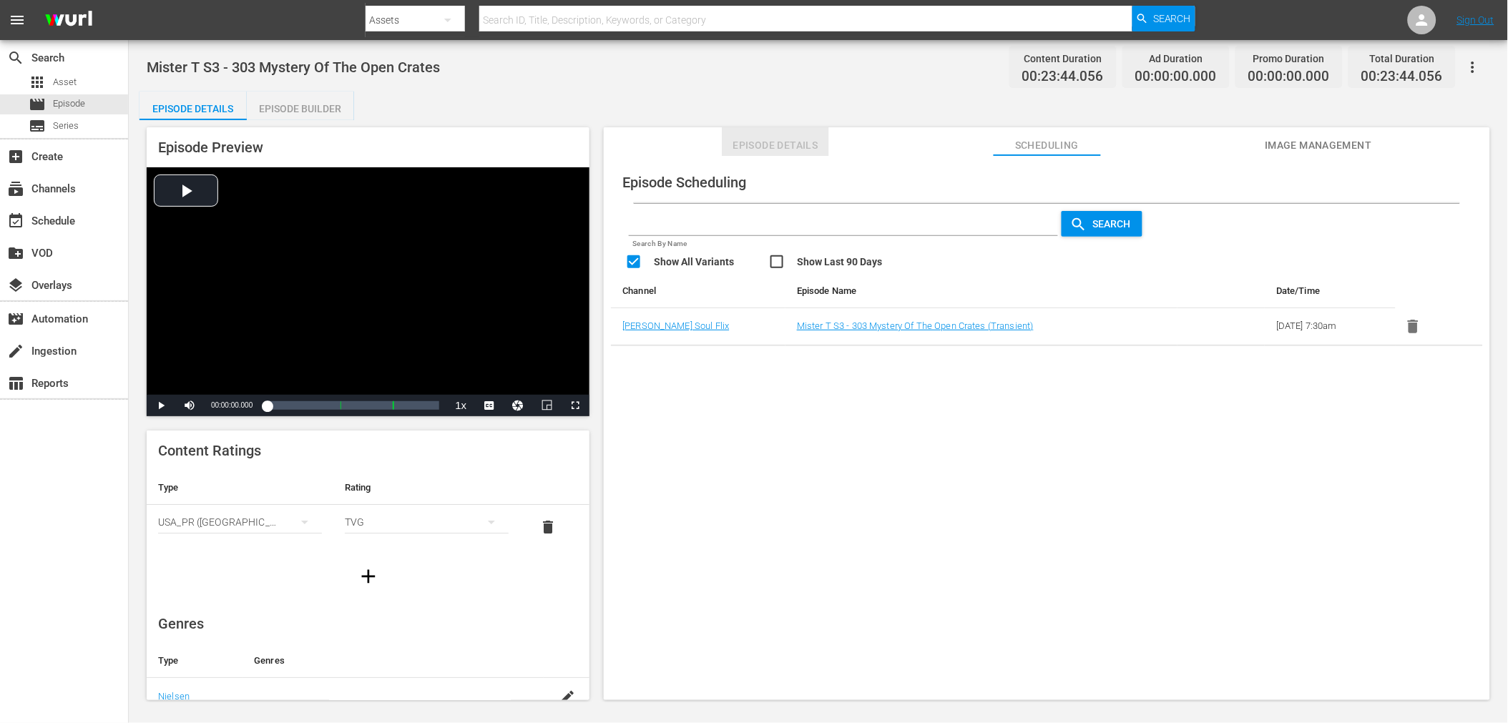
click at [771, 145] on span "Episode Details" at bounding box center [775, 146] width 107 height 18
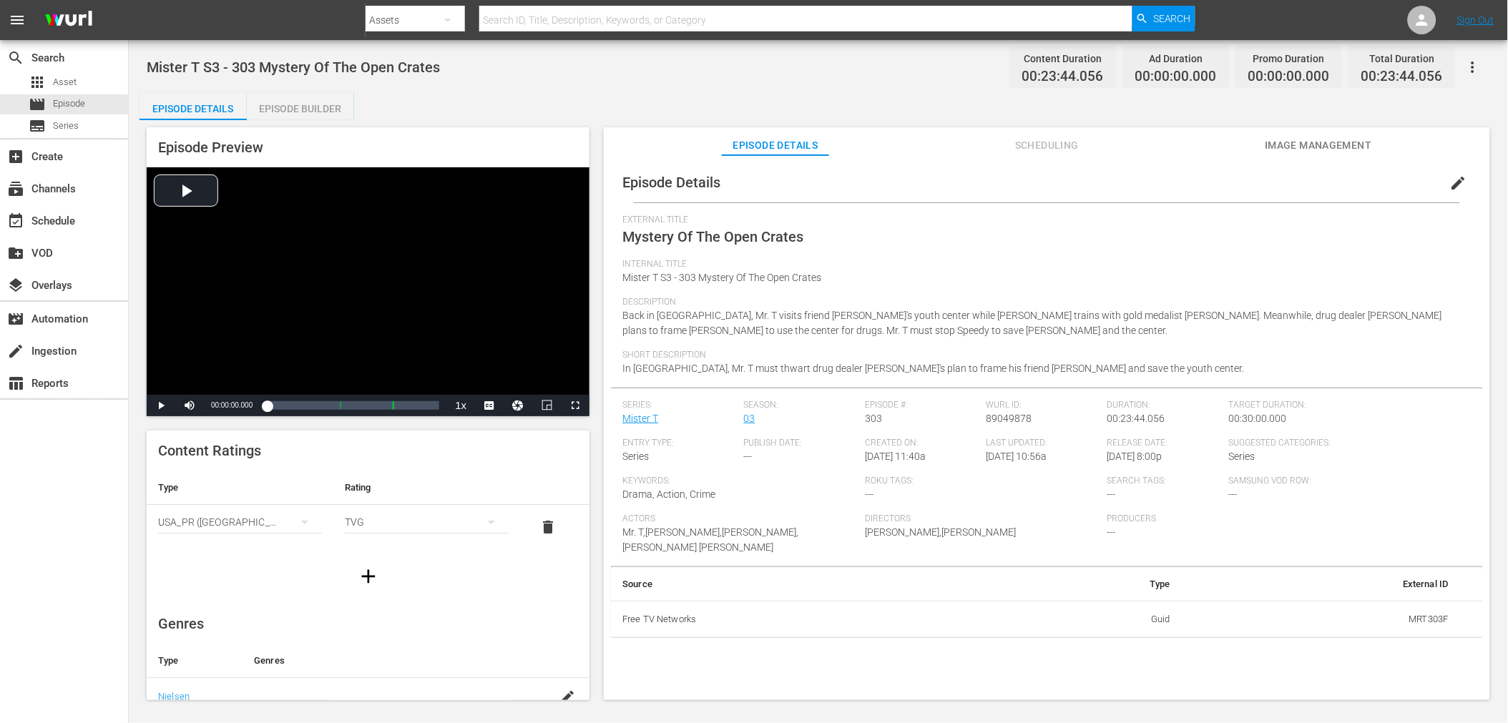
drag, startPoint x: 979, startPoint y: 455, endPoint x: 1061, endPoint y: 456, distance: 82.3
click at [1061, 456] on div "Series: Mister T Season: 03 Episode #: 303 [PERSON_NAME] ID: 89049878 Duration:…" at bounding box center [1046, 483] width 849 height 167
click at [1060, 462] on div "Last Updated: [DATE] 10:56a" at bounding box center [1047, 457] width 121 height 38
click at [1304, 132] on button "Image Management" at bounding box center [1318, 141] width 107 height 29
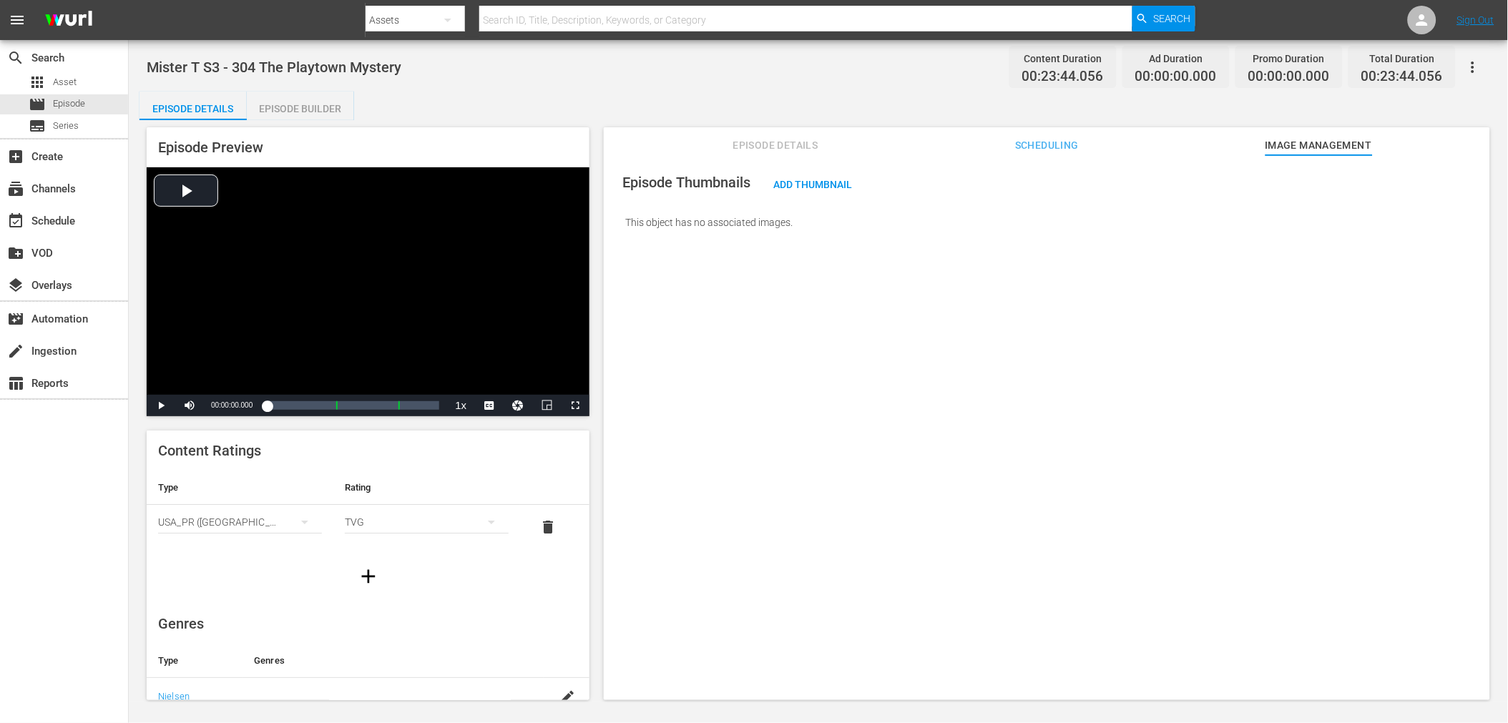
click at [1034, 141] on span "Scheduling" at bounding box center [1047, 146] width 107 height 18
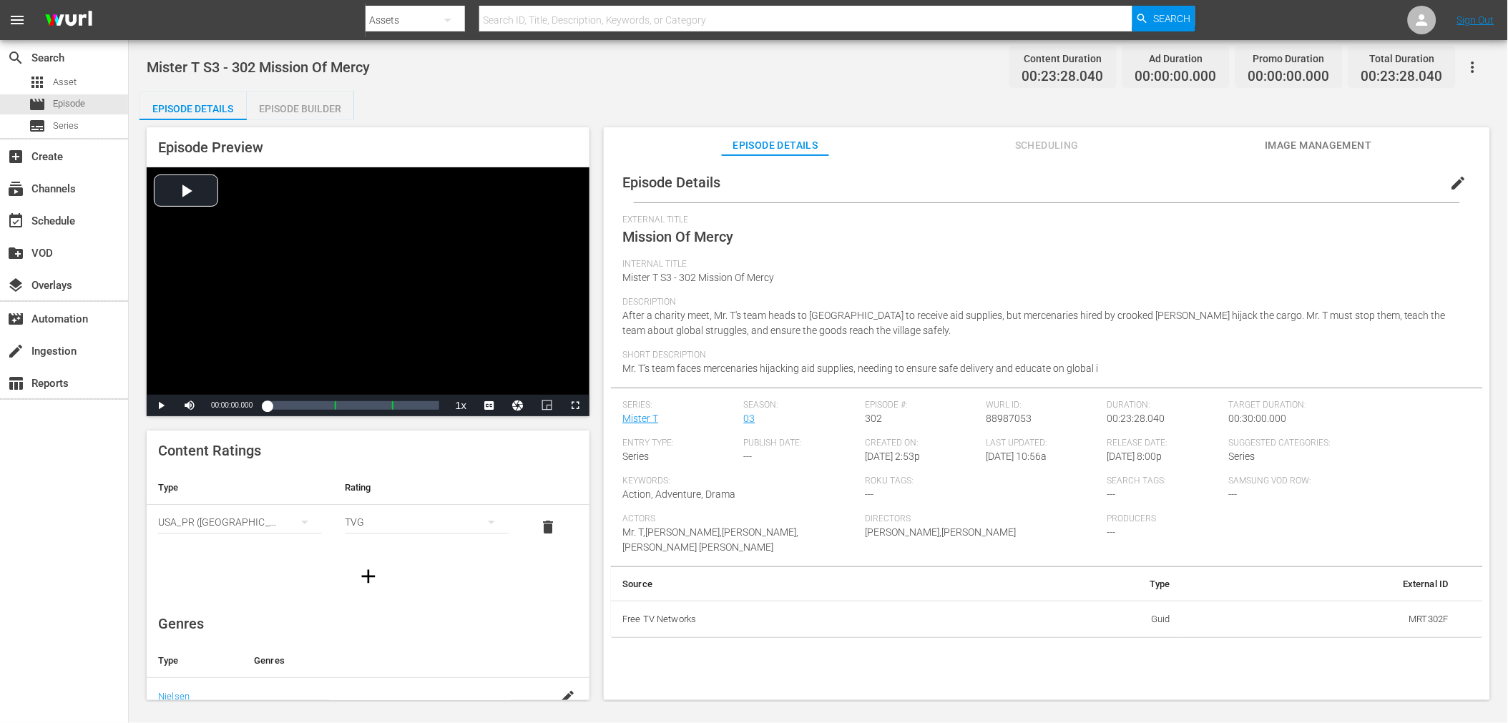
click at [1043, 146] on span "Scheduling" at bounding box center [1047, 146] width 107 height 18
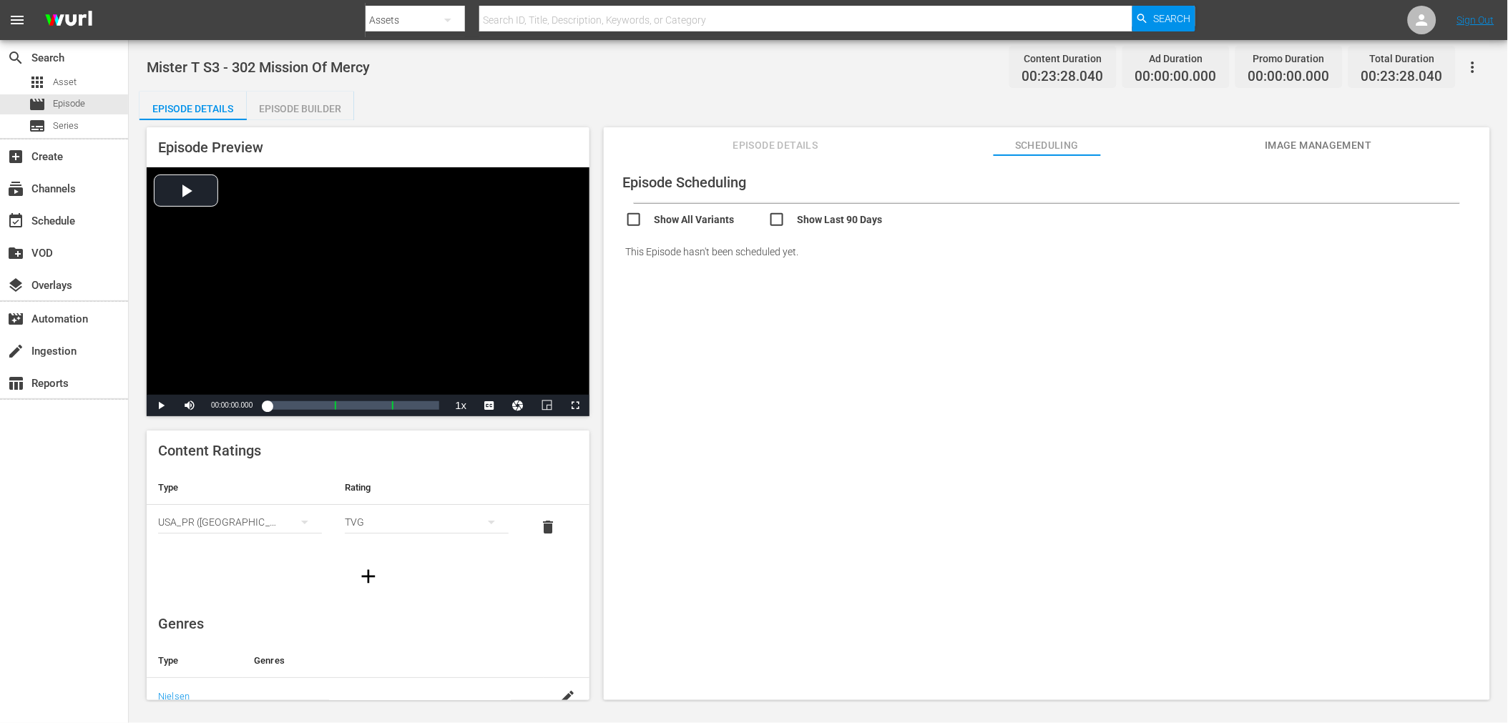
click at [685, 216] on input "checkbox" at bounding box center [696, 221] width 143 height 21
checkbox input "true"
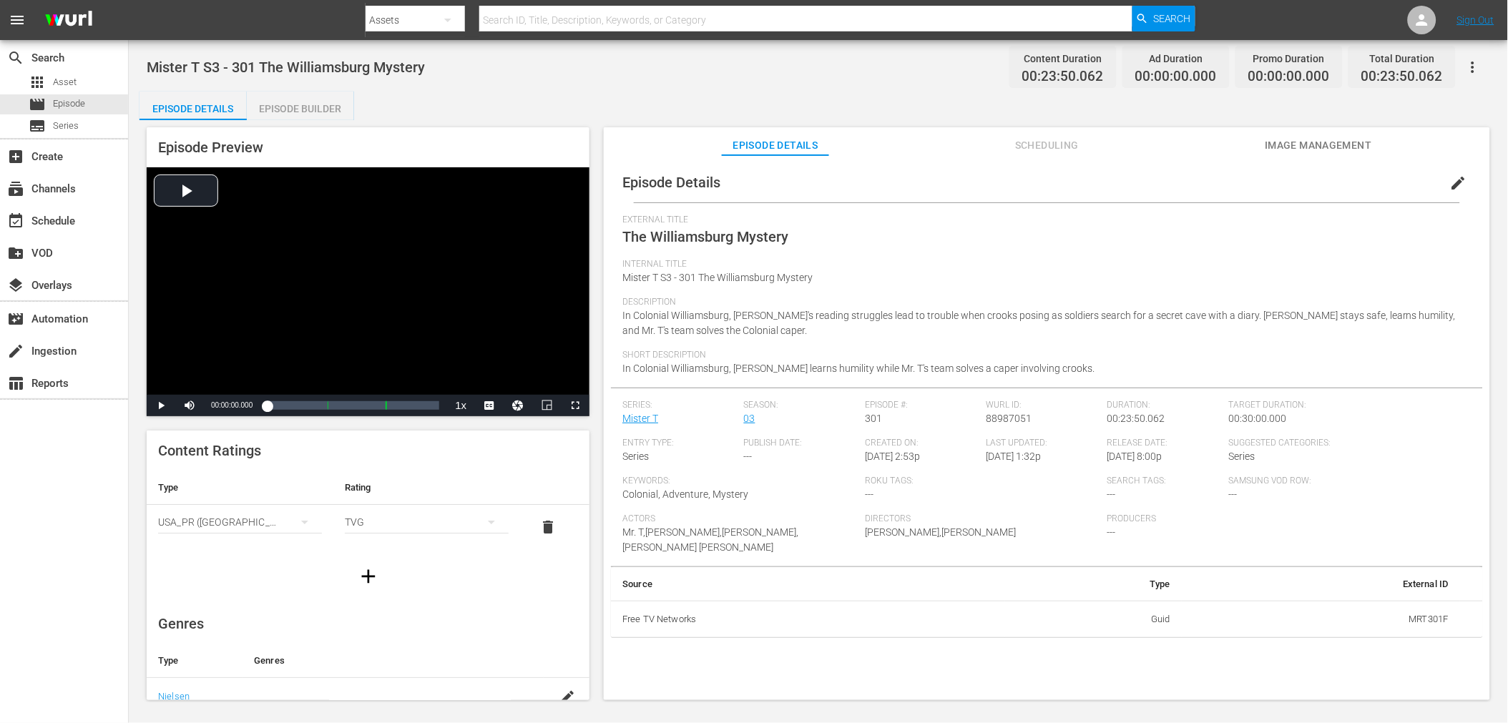
click at [1003, 135] on button "Scheduling" at bounding box center [1047, 141] width 107 height 29
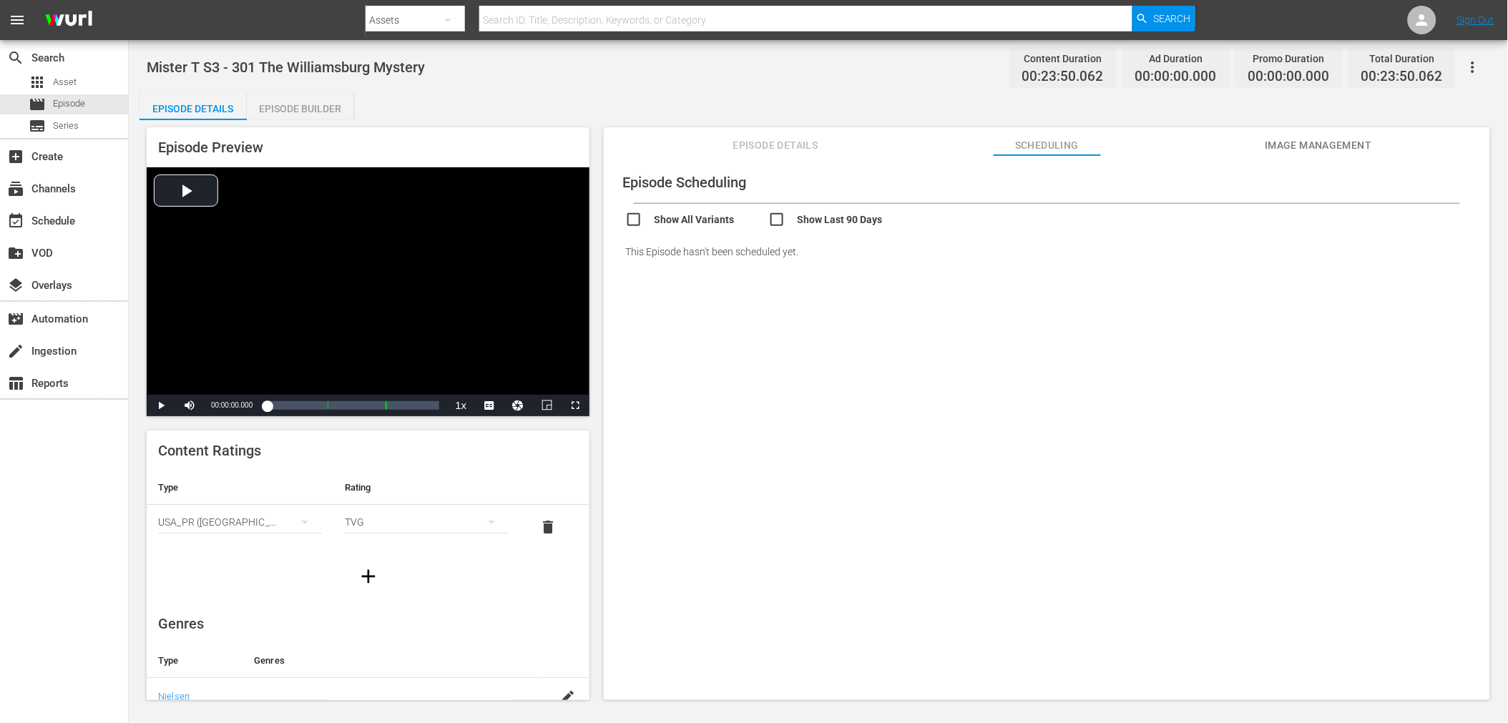
click at [714, 225] on input "checkbox" at bounding box center [696, 221] width 143 height 21
checkbox input "true"
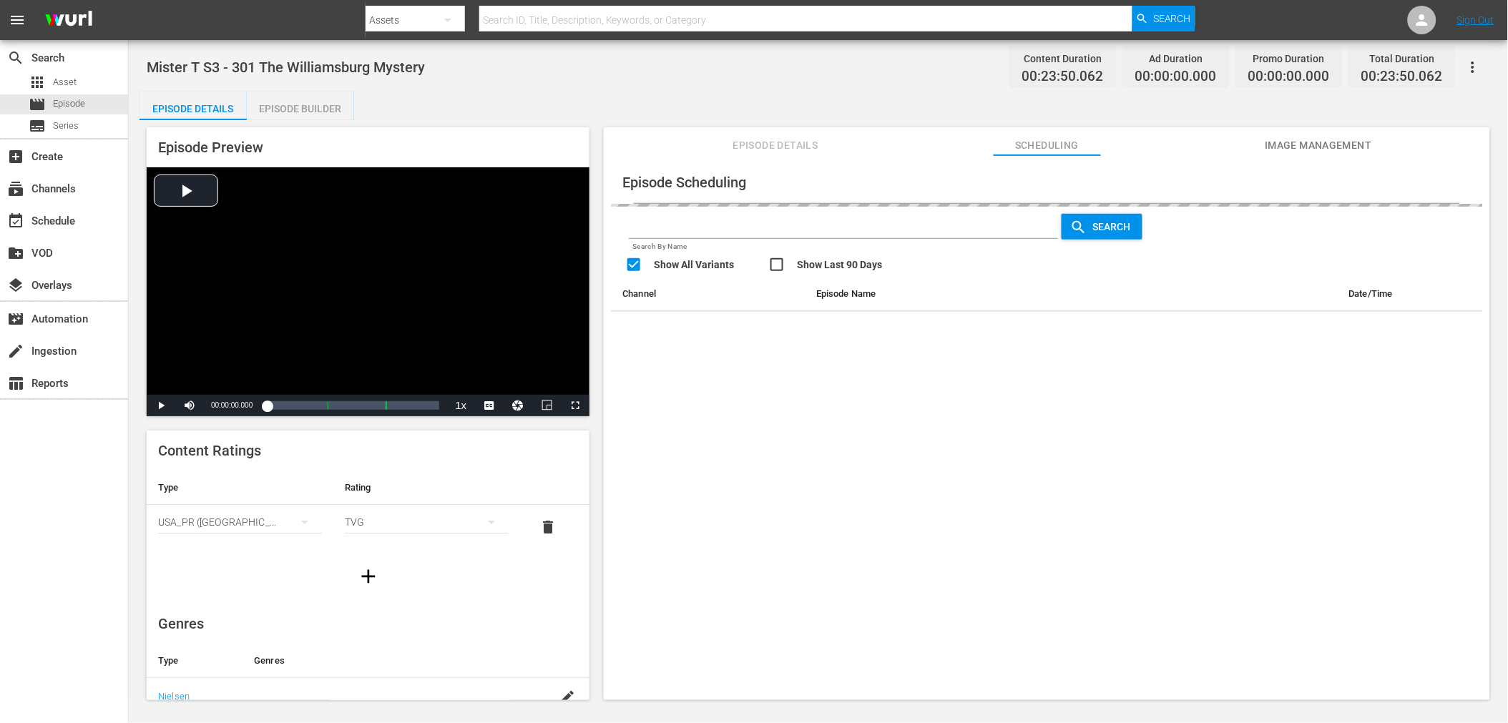
click at [788, 223] on input "text" at bounding box center [843, 227] width 429 height 21
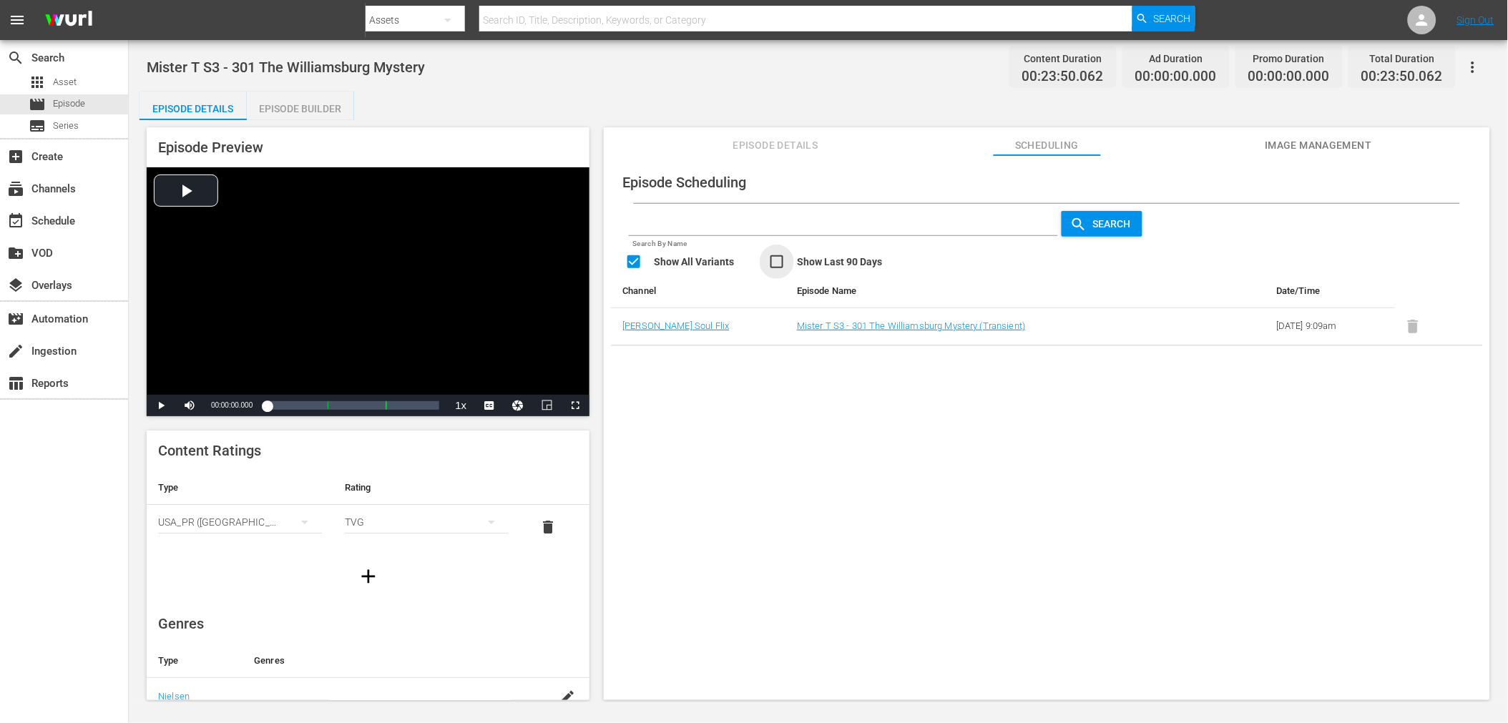
click at [871, 253] on input "checkbox" at bounding box center [839, 263] width 143 height 21
click at [832, 258] on input "checkbox" at bounding box center [839, 263] width 143 height 21
checkbox input "false"
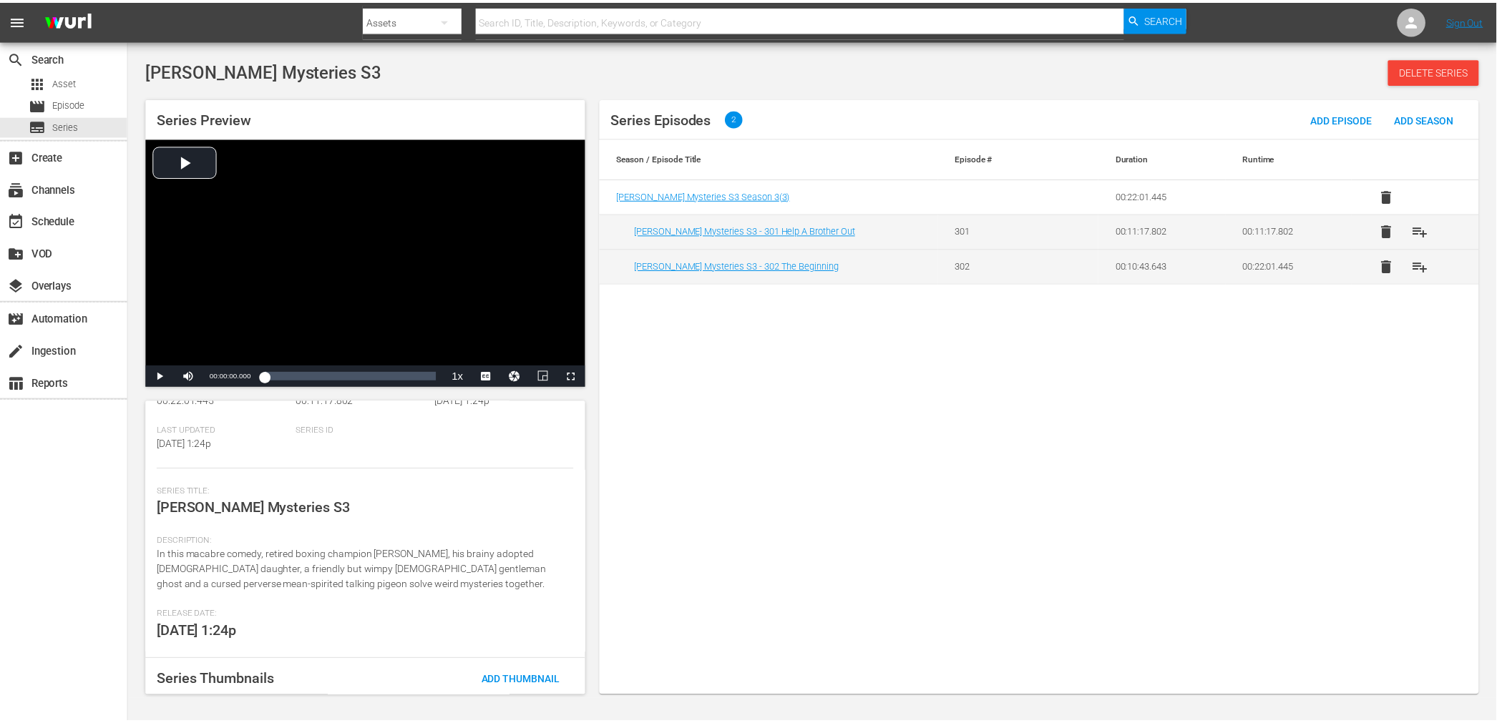
scroll to position [79, 0]
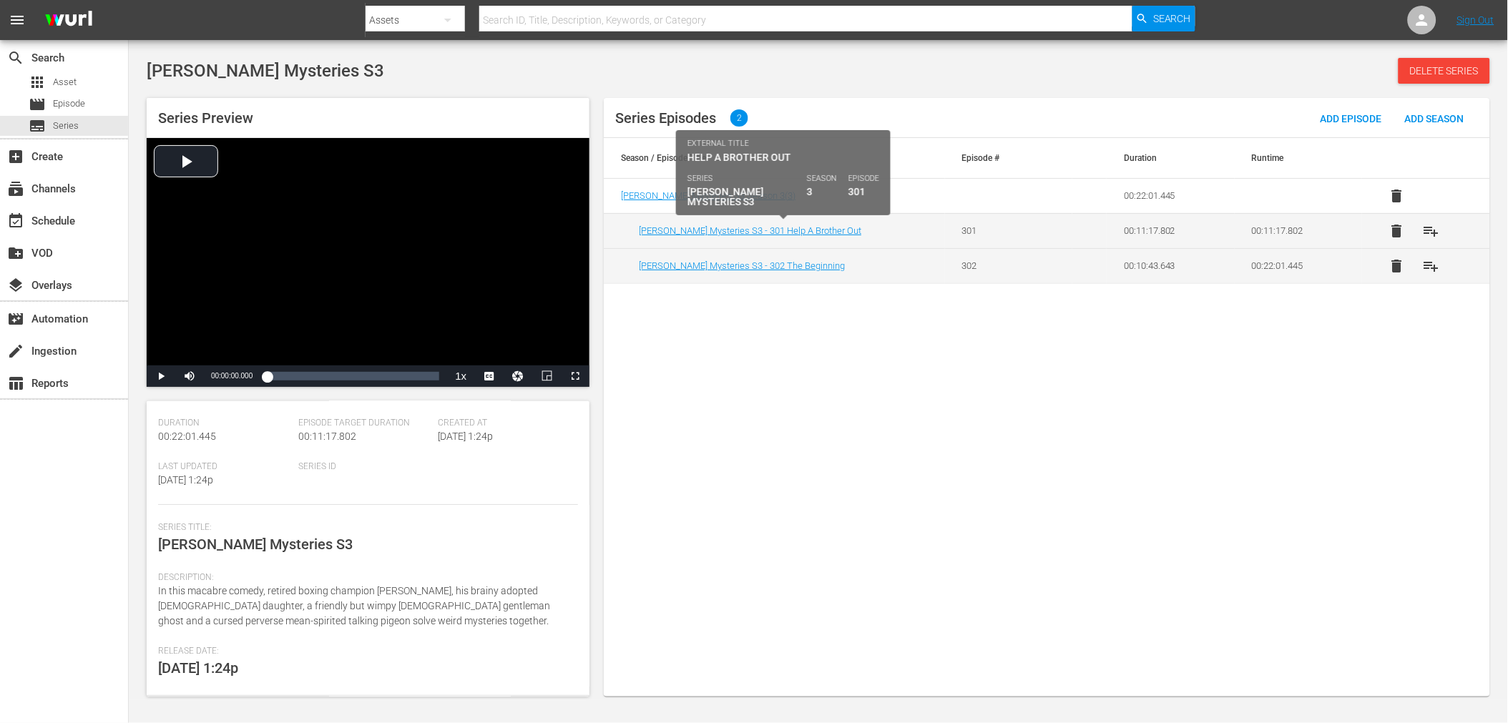
drag, startPoint x: 795, startPoint y: 230, endPoint x: 713, endPoint y: 312, distance: 115.3
click at [713, 312] on div "Series Episodes 2 Add Episode Add Season Season / Episode Title Episode # Durat…" at bounding box center [1047, 397] width 886 height 599
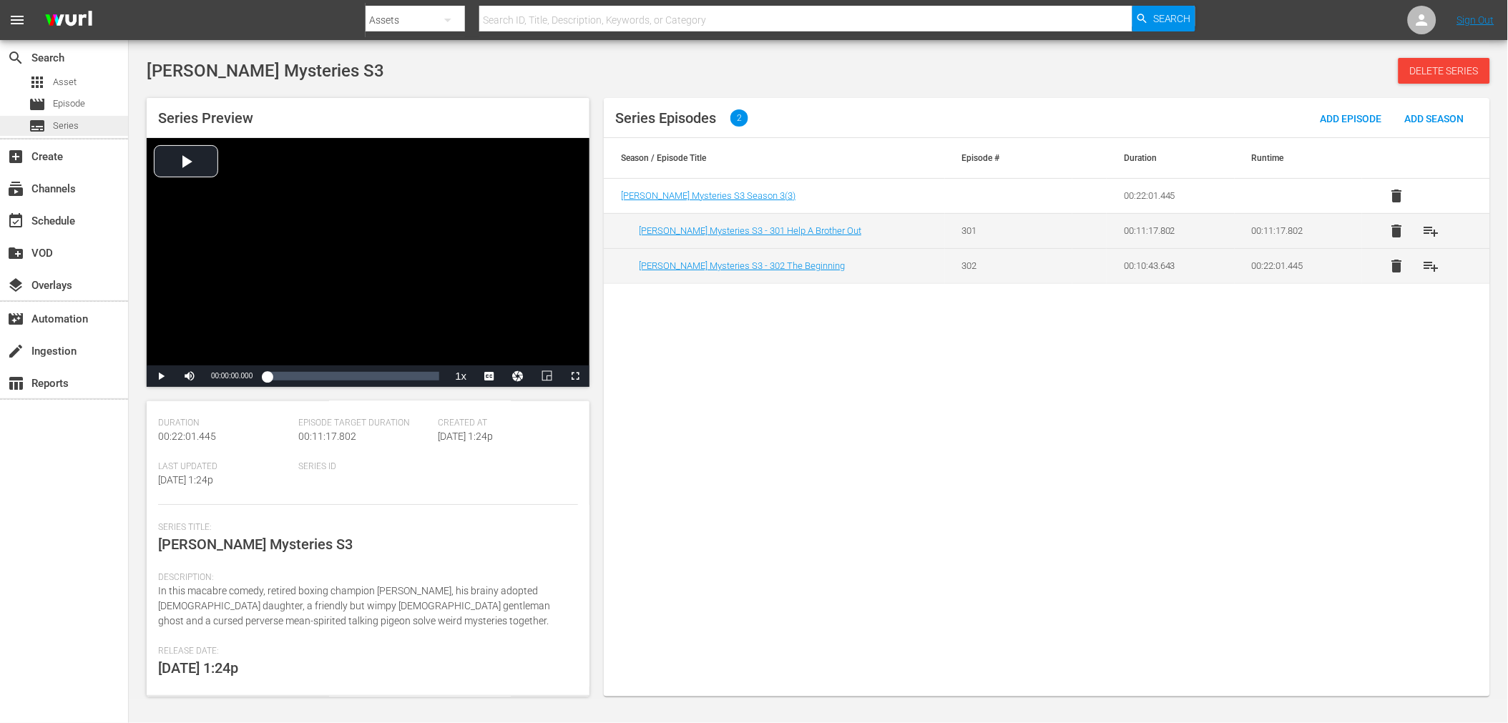
click at [59, 124] on span "Series" at bounding box center [66, 126] width 26 height 14
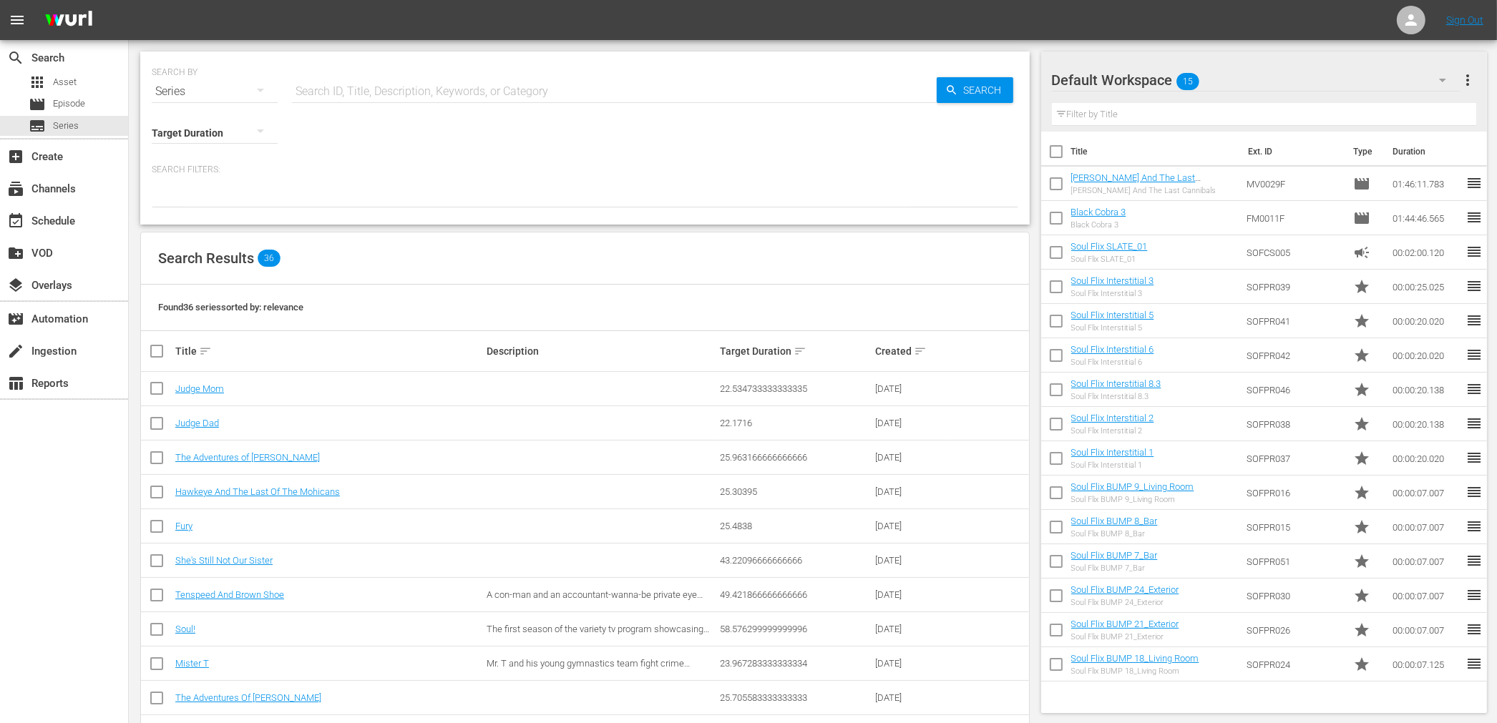
click at [194, 352] on div "Title sort" at bounding box center [328, 351] width 307 height 17
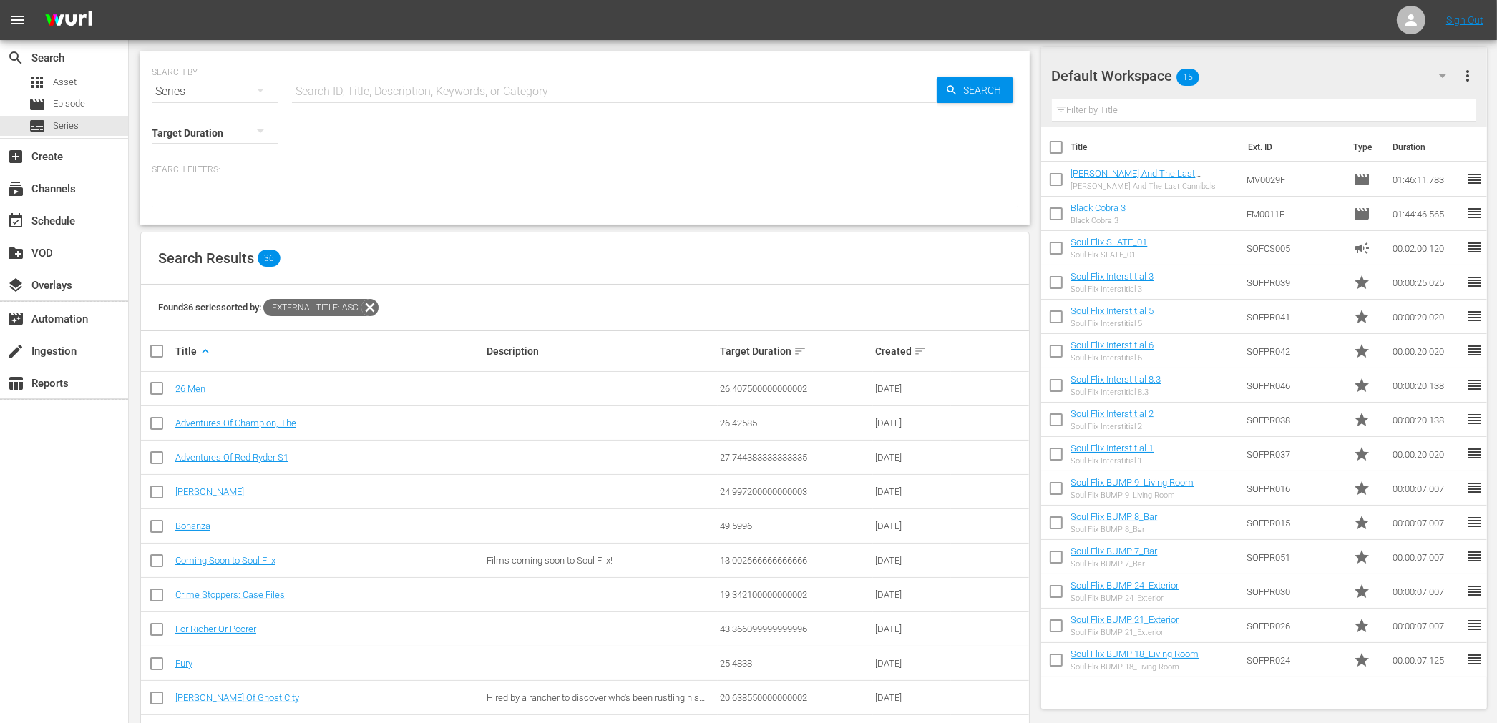
scroll to position [396, 0]
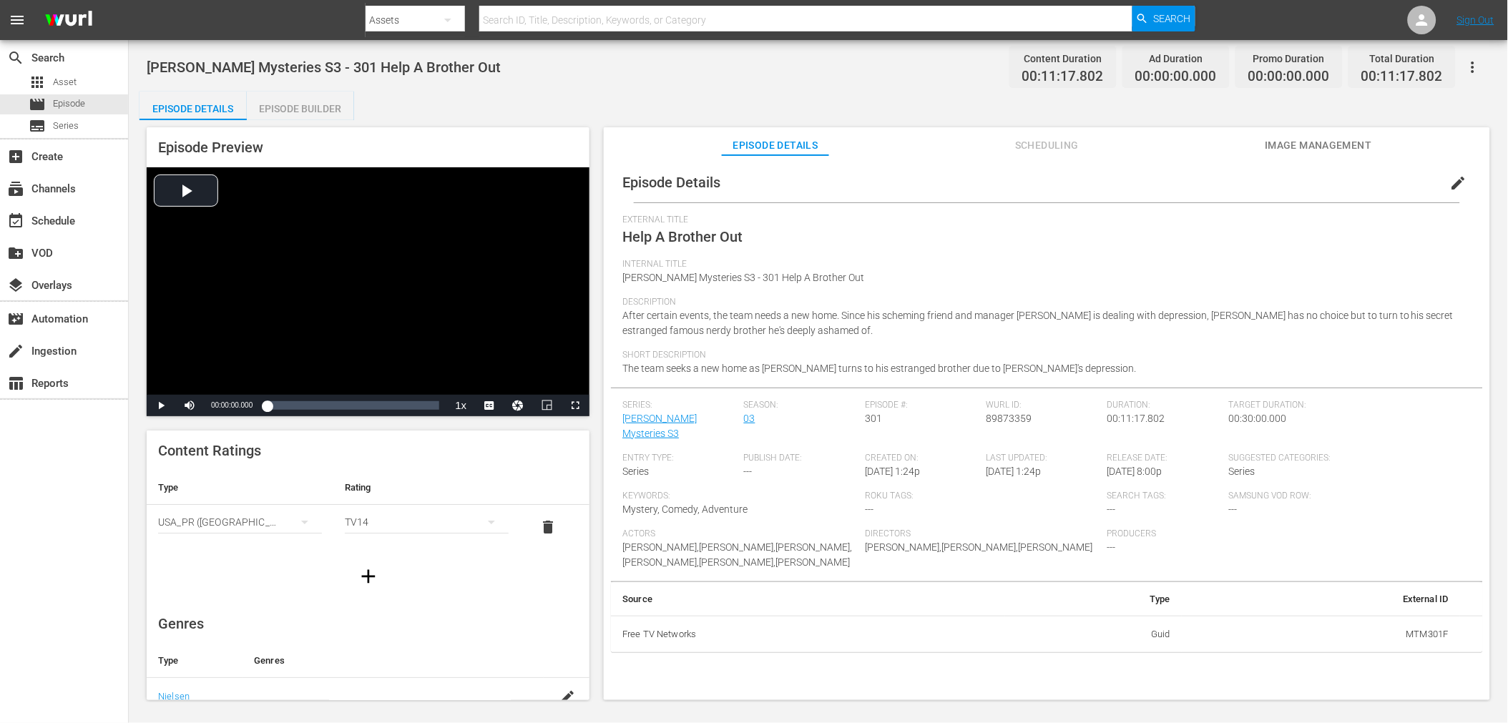
click at [1462, 183] on button "edit" at bounding box center [1459, 183] width 34 height 34
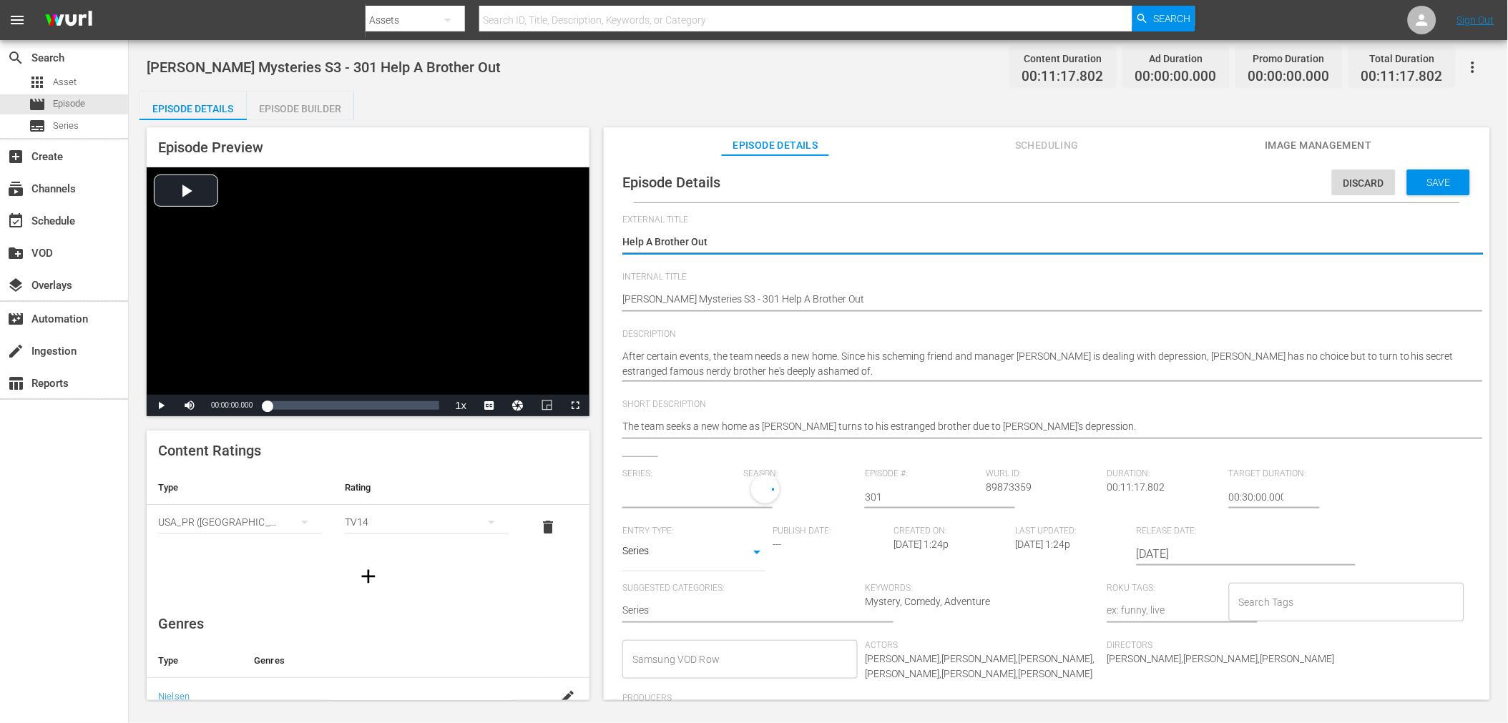
type input "[PERSON_NAME] Mysteries S3"
click at [1341, 187] on span "Discard" at bounding box center [1364, 182] width 64 height 11
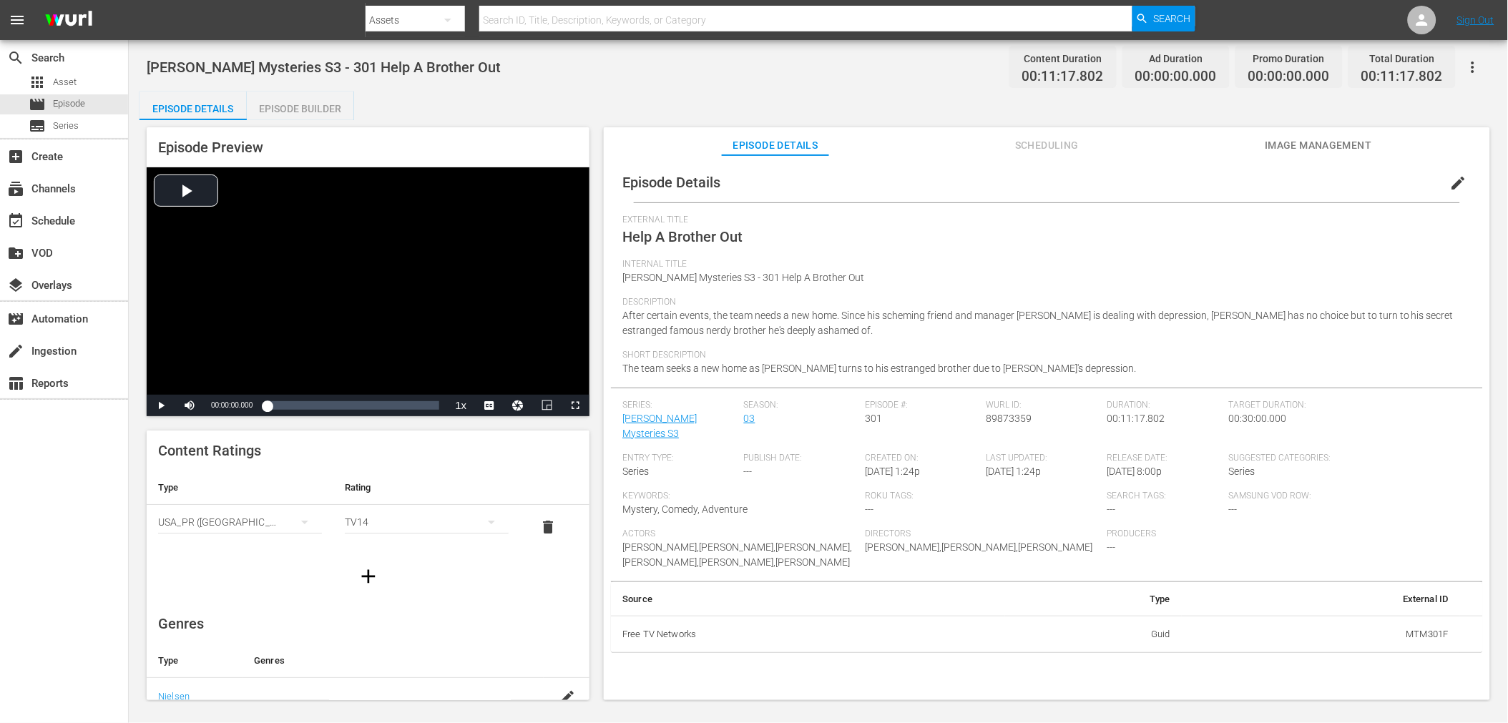
drag, startPoint x: 984, startPoint y: 456, endPoint x: 1052, endPoint y: 449, distance: 69.1
click at [1052, 453] on div "Last Updated: [DATE] 1:24p" at bounding box center [1047, 472] width 121 height 38
click at [1038, 491] on span "Roku Tags:" at bounding box center [982, 496] width 235 height 11
drag, startPoint x: 1036, startPoint y: 446, endPoint x: 934, endPoint y: 452, distance: 102.5
click at [934, 452] on div "Series: [PERSON_NAME] Mysteries S3 Season: 03 Episode #: 301 [PERSON_NAME] ID: …" at bounding box center [1046, 491] width 849 height 182
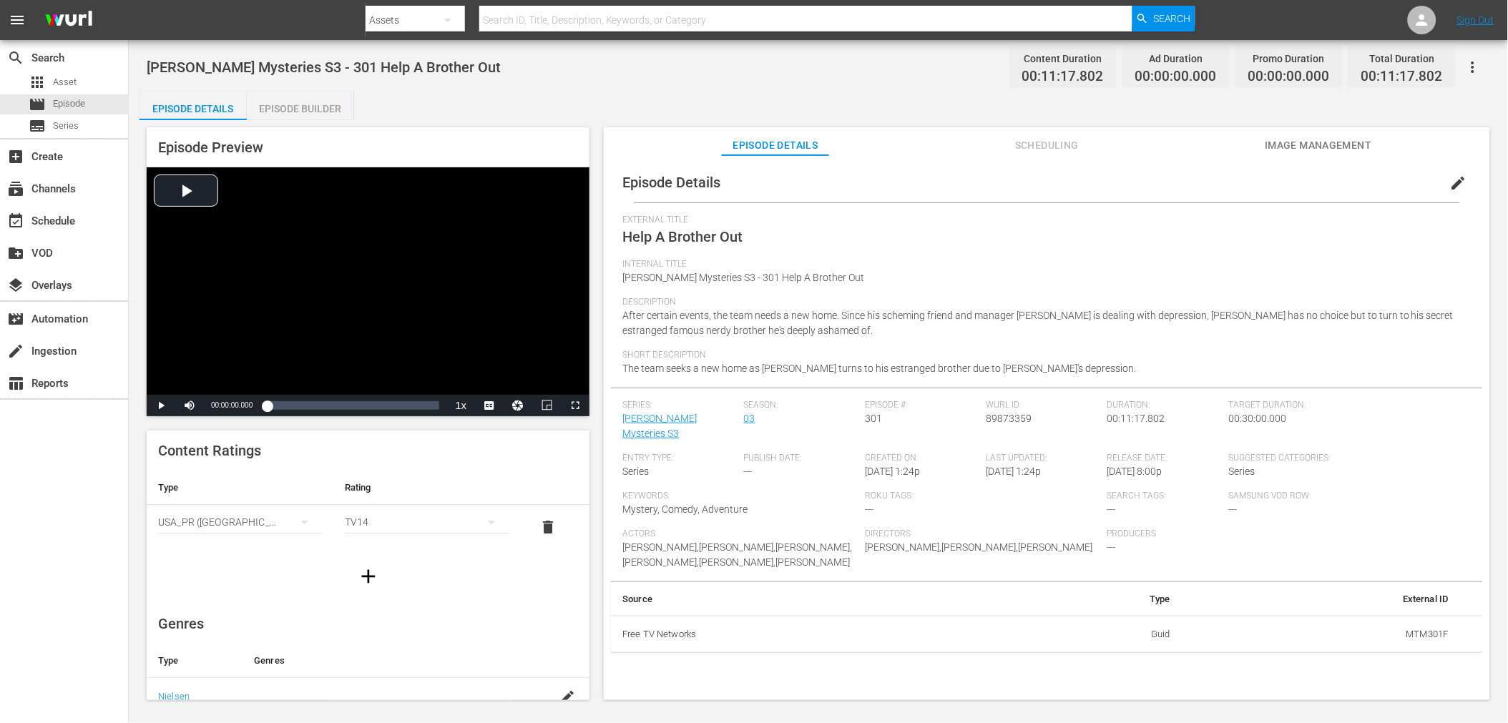
click at [1025, 466] on span "[DATE] 1:24p" at bounding box center [1014, 471] width 55 height 11
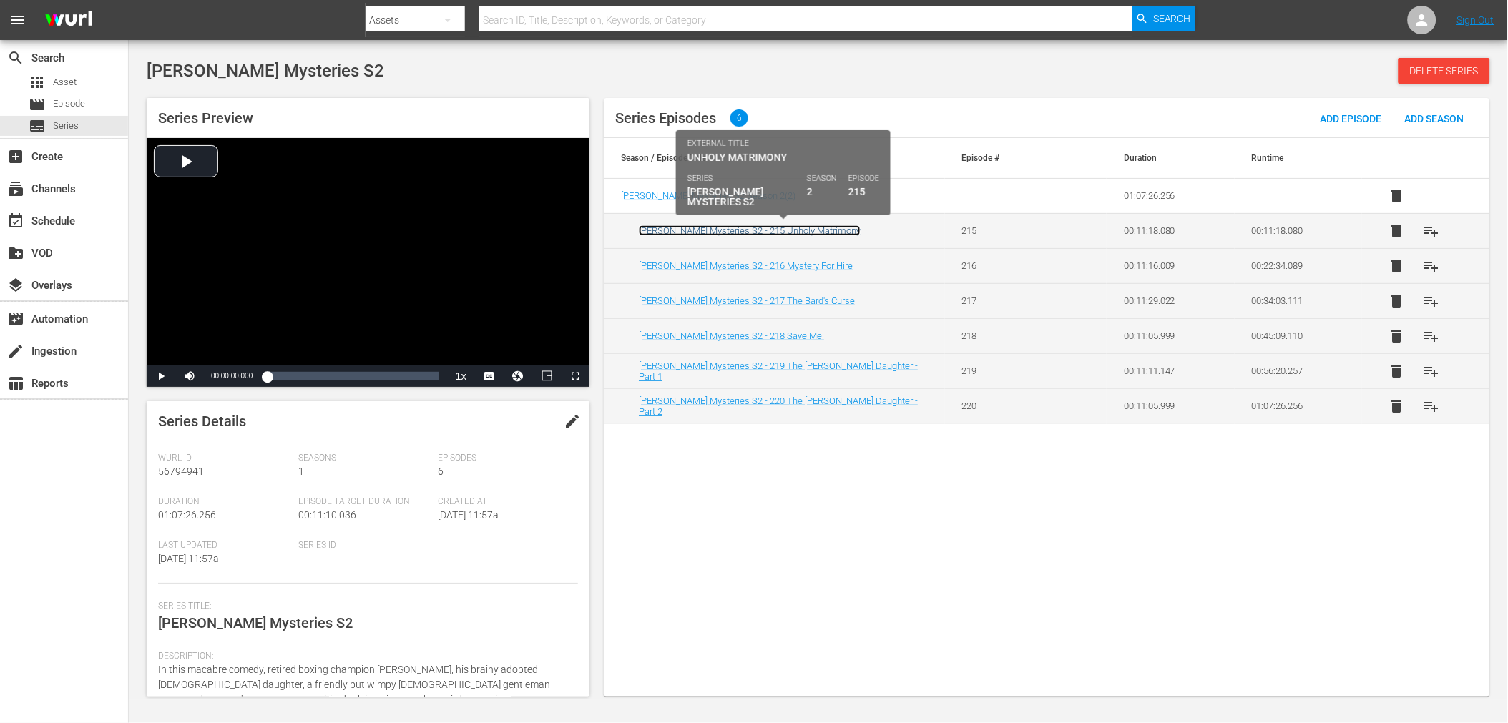
click at [809, 233] on link "[PERSON_NAME] Mysteries S2 - 215 Unholy Matrimony" at bounding box center [750, 230] width 222 height 11
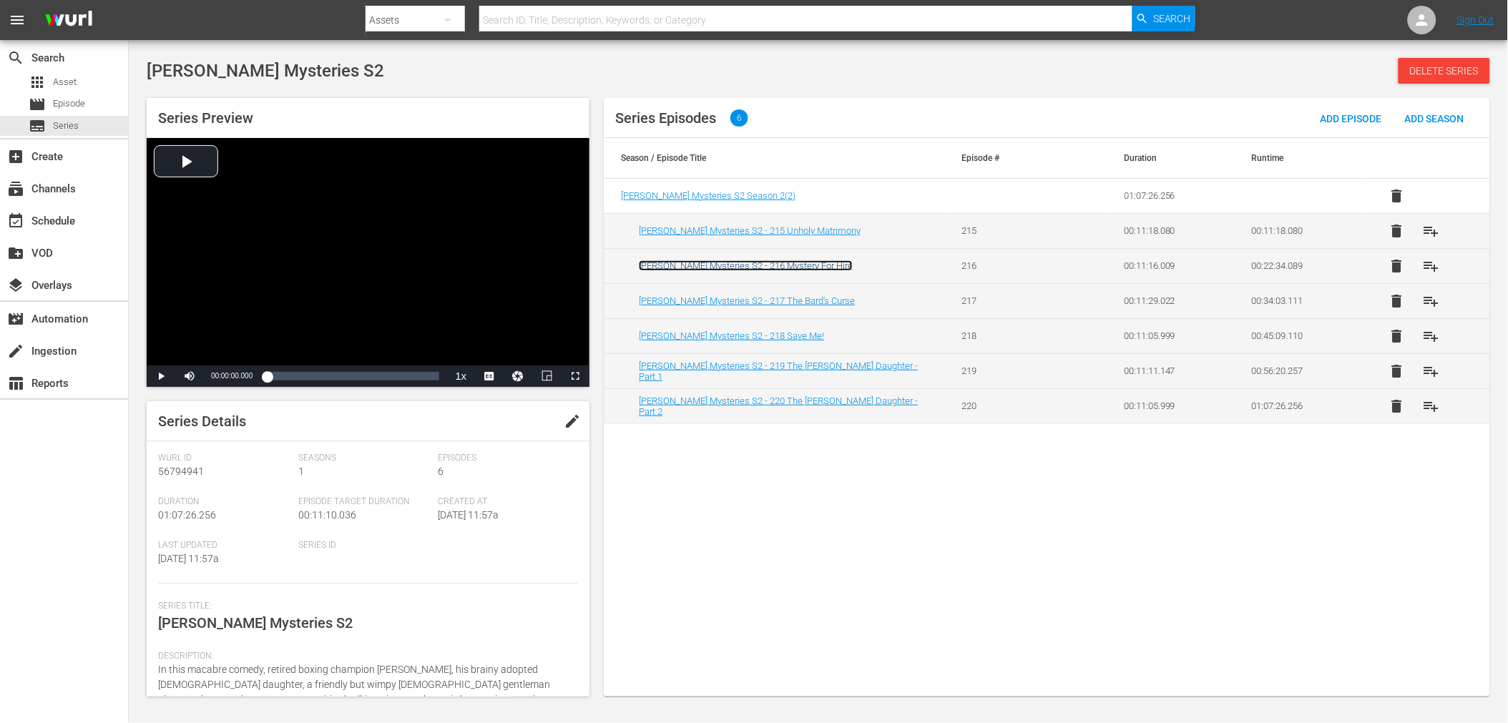
click at [800, 267] on link "[PERSON_NAME] Mysteries S2 - 216 Mystery For Hire" at bounding box center [746, 265] width 214 height 11
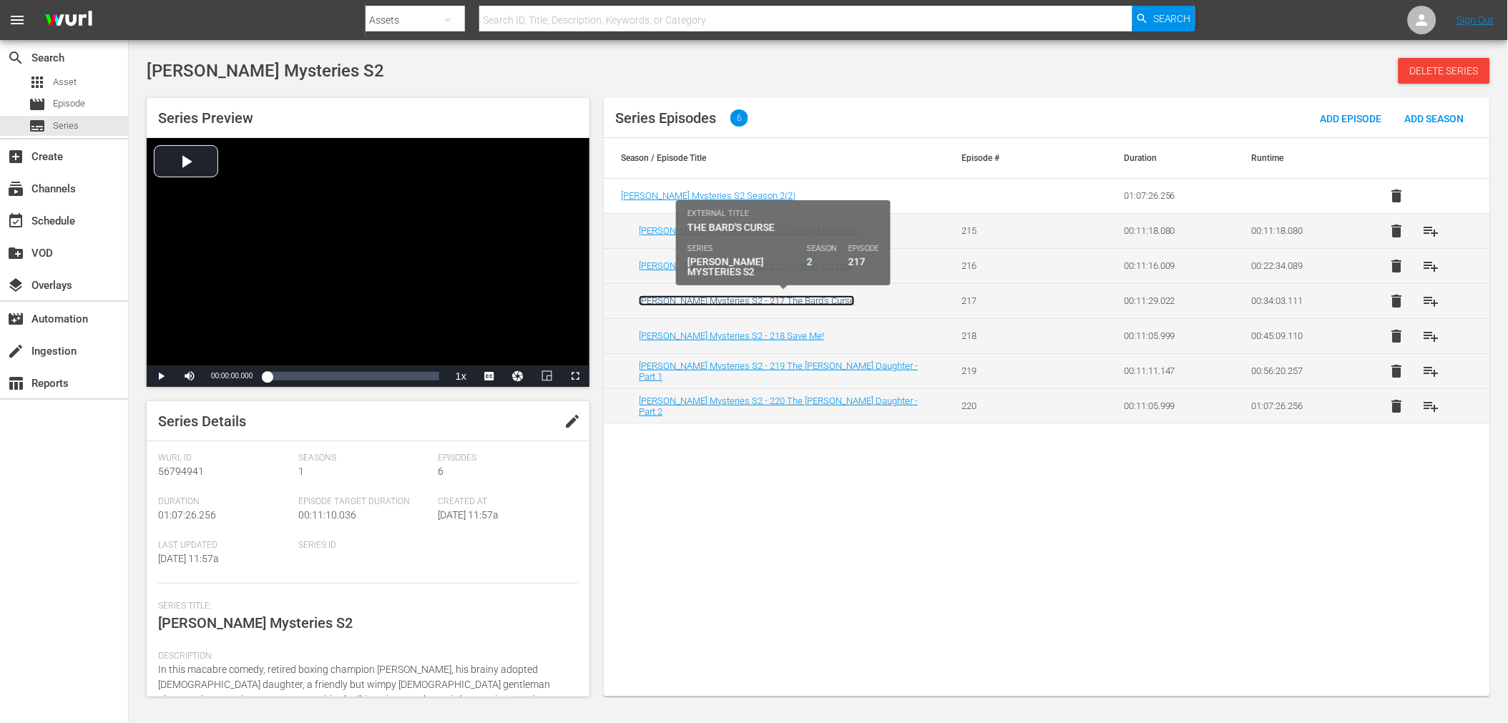
click at [790, 304] on link "[PERSON_NAME] Mysteries S2 - 217 The Bard's Curse" at bounding box center [747, 300] width 216 height 11
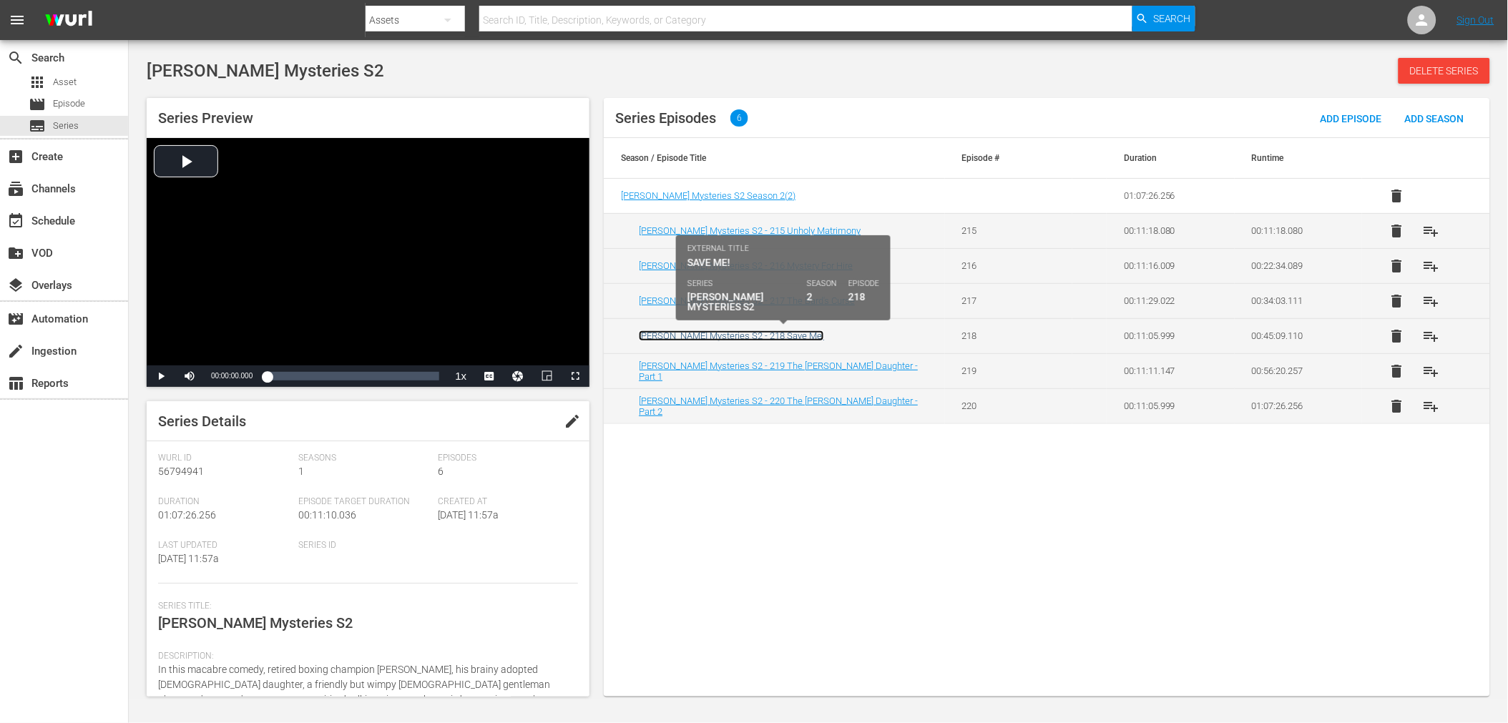
click at [782, 331] on link "[PERSON_NAME] Mysteries S2 - 218 Save Me!" at bounding box center [731, 336] width 185 height 11
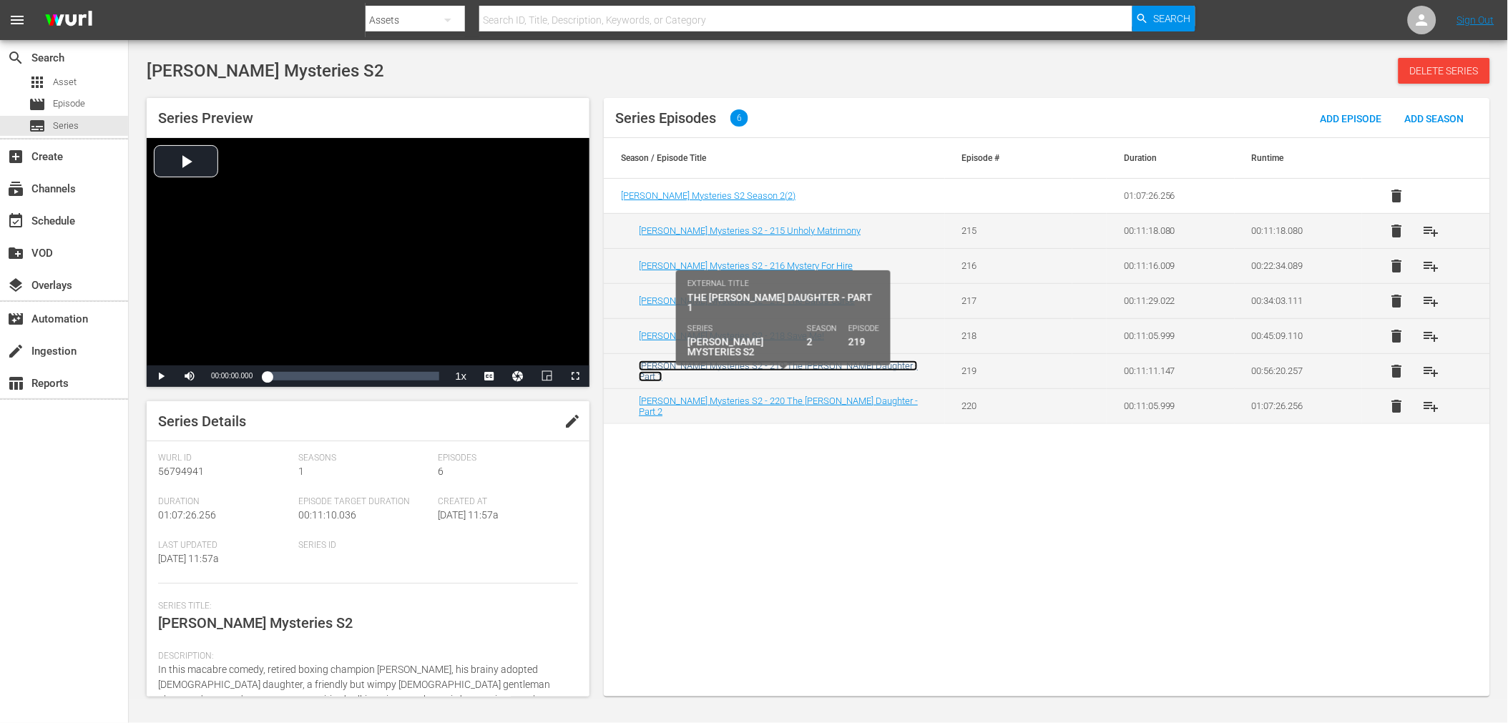
click at [775, 373] on link "[PERSON_NAME] Mysteries S2 - 219 The [PERSON_NAME] Daughter - Part 1" at bounding box center [778, 371] width 279 height 21
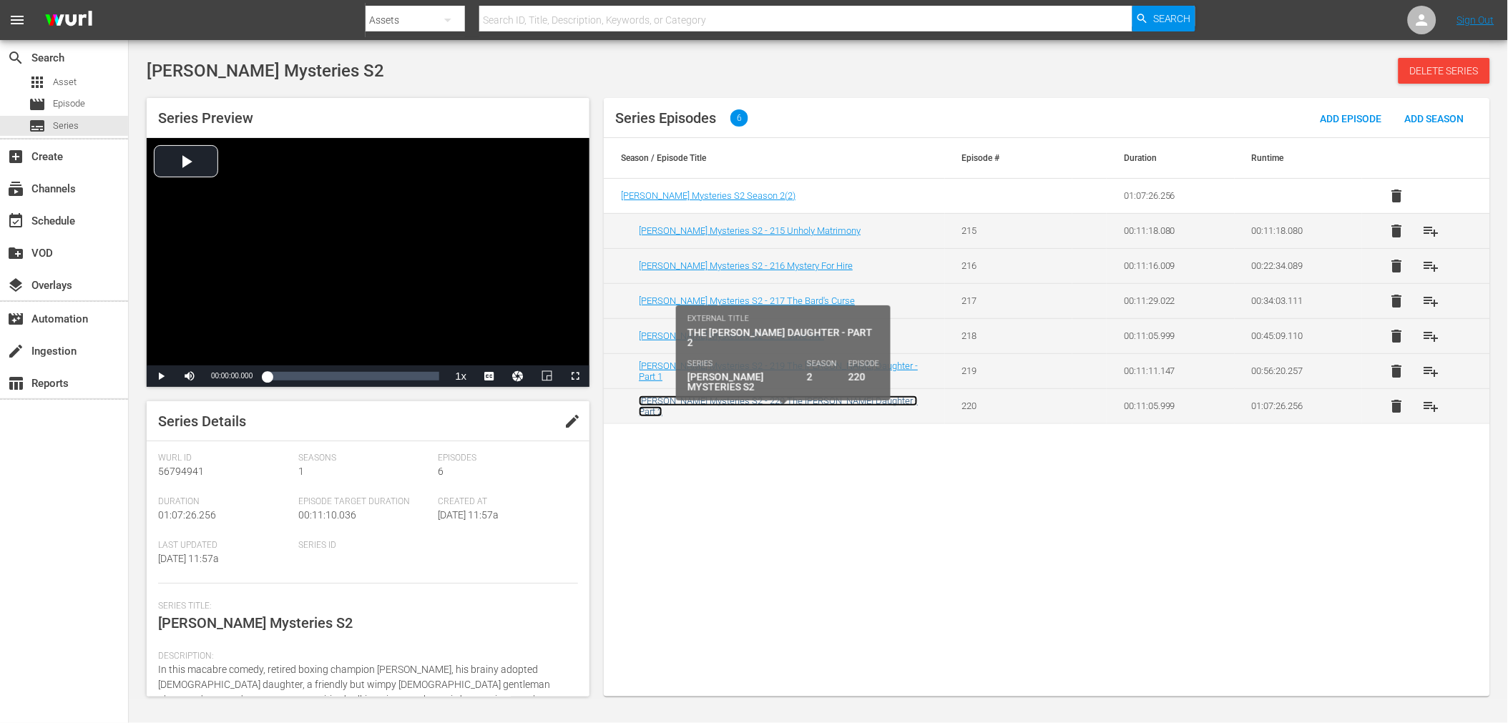
click at [776, 410] on link "[PERSON_NAME] Mysteries S2 - 220 The [PERSON_NAME] Daughter - Part 2" at bounding box center [778, 406] width 279 height 21
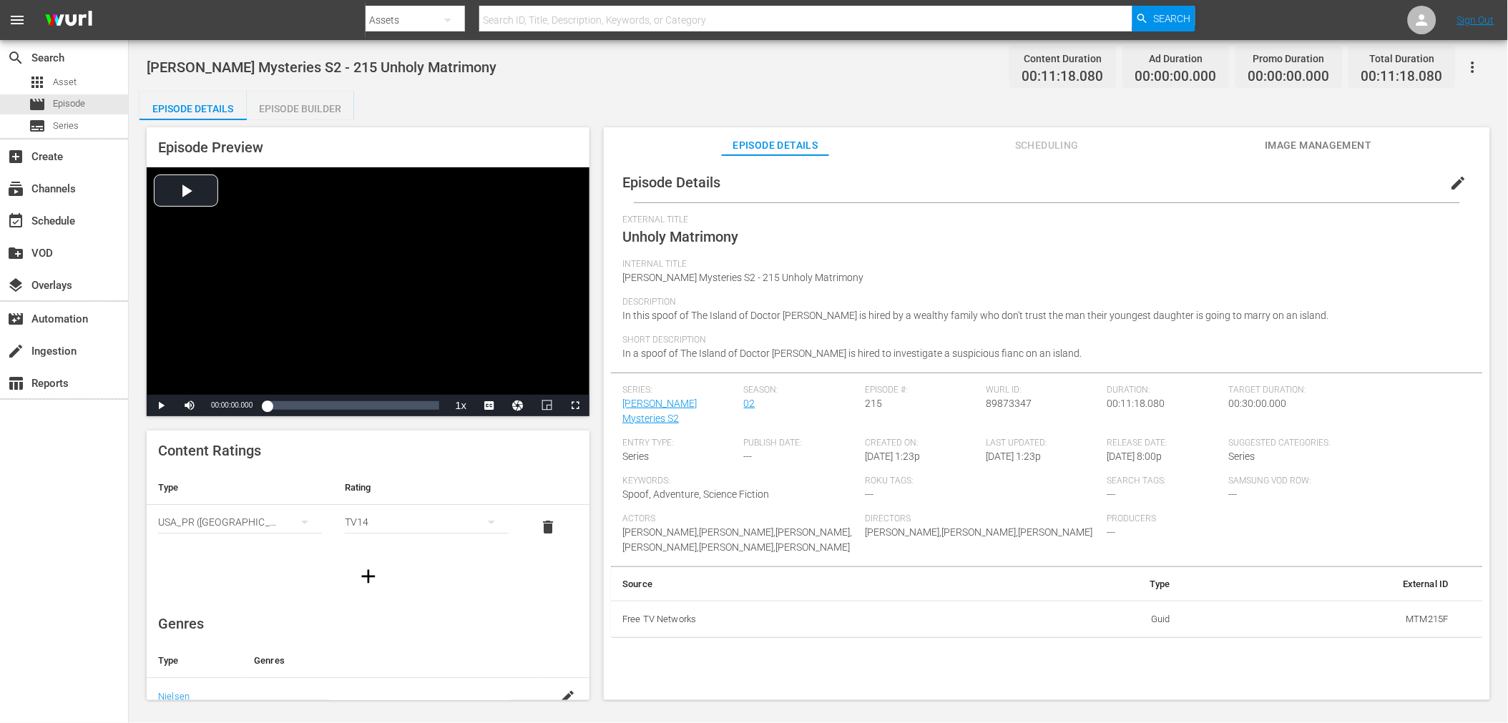
drag, startPoint x: 871, startPoint y: 441, endPoint x: 927, endPoint y: 444, distance: 55.9
click at [920, 451] on span "[DATE] 1:23p" at bounding box center [892, 456] width 55 height 11
click at [944, 446] on div "Created On: [DATE] 1:23p" at bounding box center [925, 457] width 121 height 38
drag, startPoint x: 866, startPoint y: 442, endPoint x: 947, endPoint y: 444, distance: 80.2
click at [947, 444] on div "Created On: [DATE] 1:23p" at bounding box center [925, 457] width 121 height 38
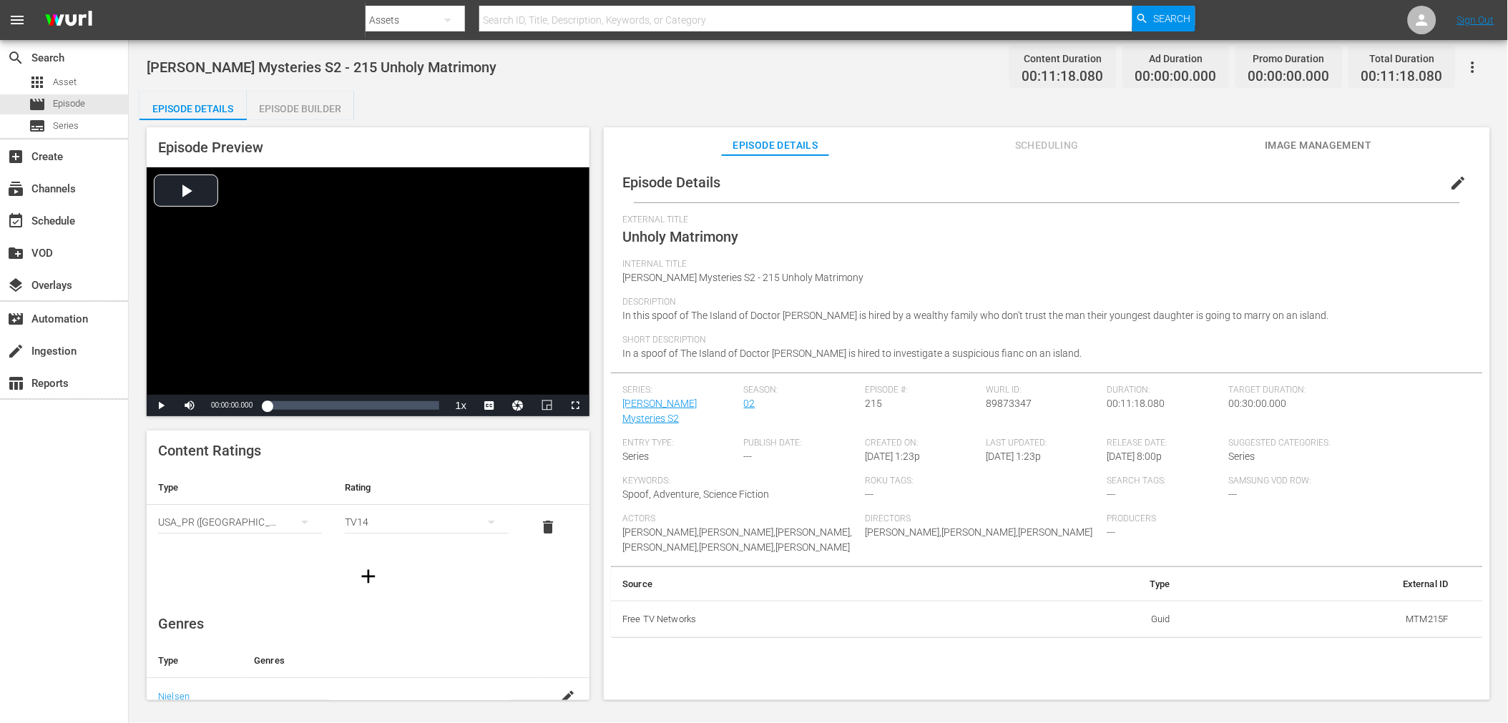
drag, startPoint x: 939, startPoint y: 446, endPoint x: 934, endPoint y: 436, distance: 10.6
click at [938, 445] on div "Created On: [DATE] 1:23p" at bounding box center [925, 457] width 121 height 38
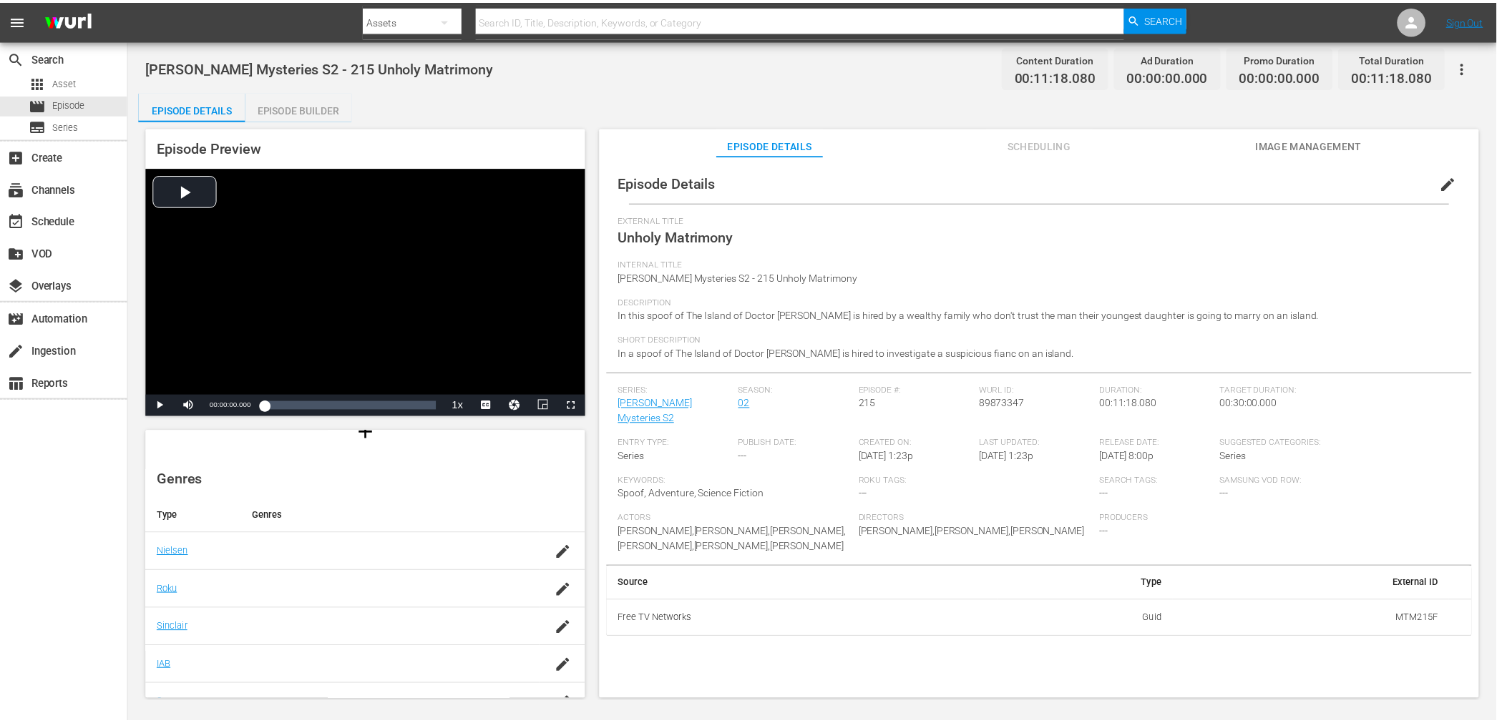
scroll to position [243, 0]
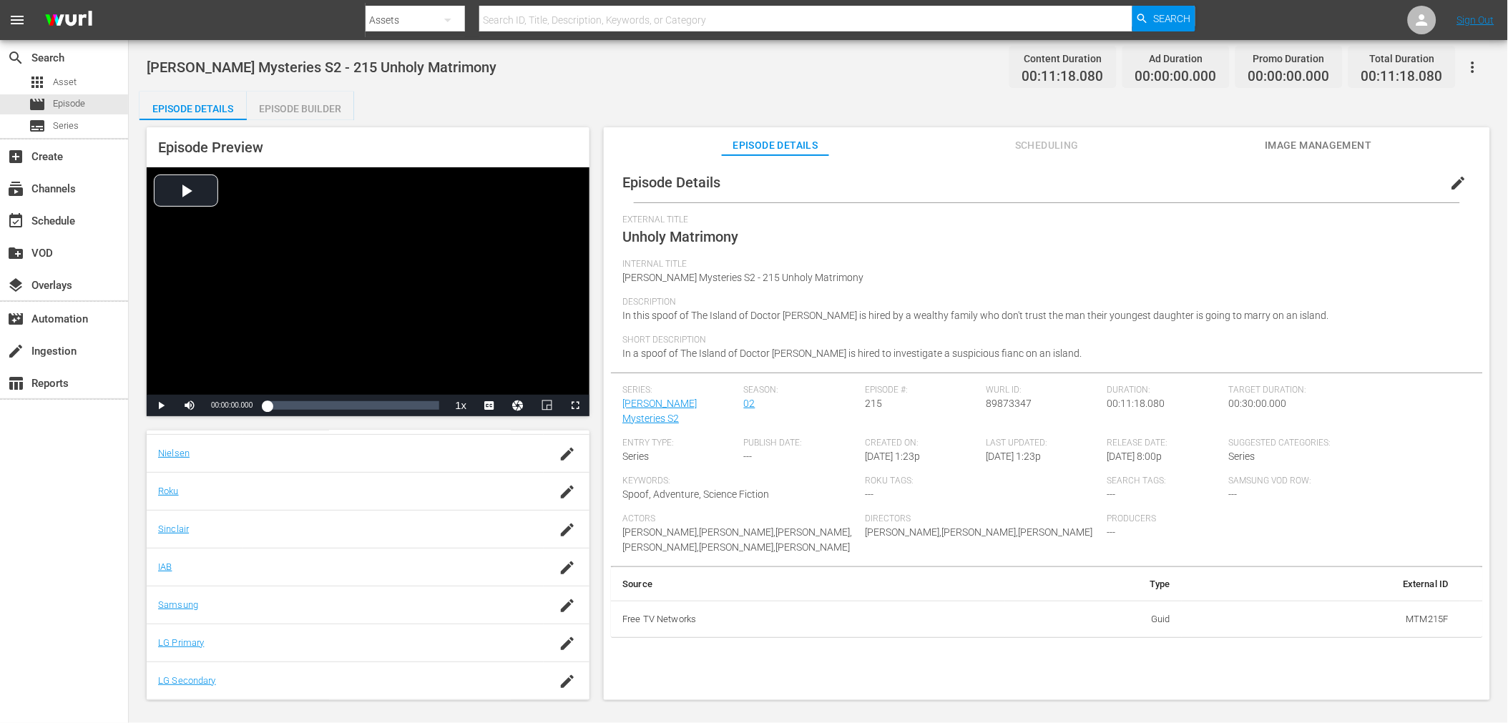
click at [834, 527] on span "[PERSON_NAME],[PERSON_NAME],[PERSON_NAME],[PERSON_NAME],[PERSON_NAME],[PERSON_N…" at bounding box center [737, 540] width 230 height 26
click at [44, 129] on span "subtitles" at bounding box center [37, 125] width 17 height 17
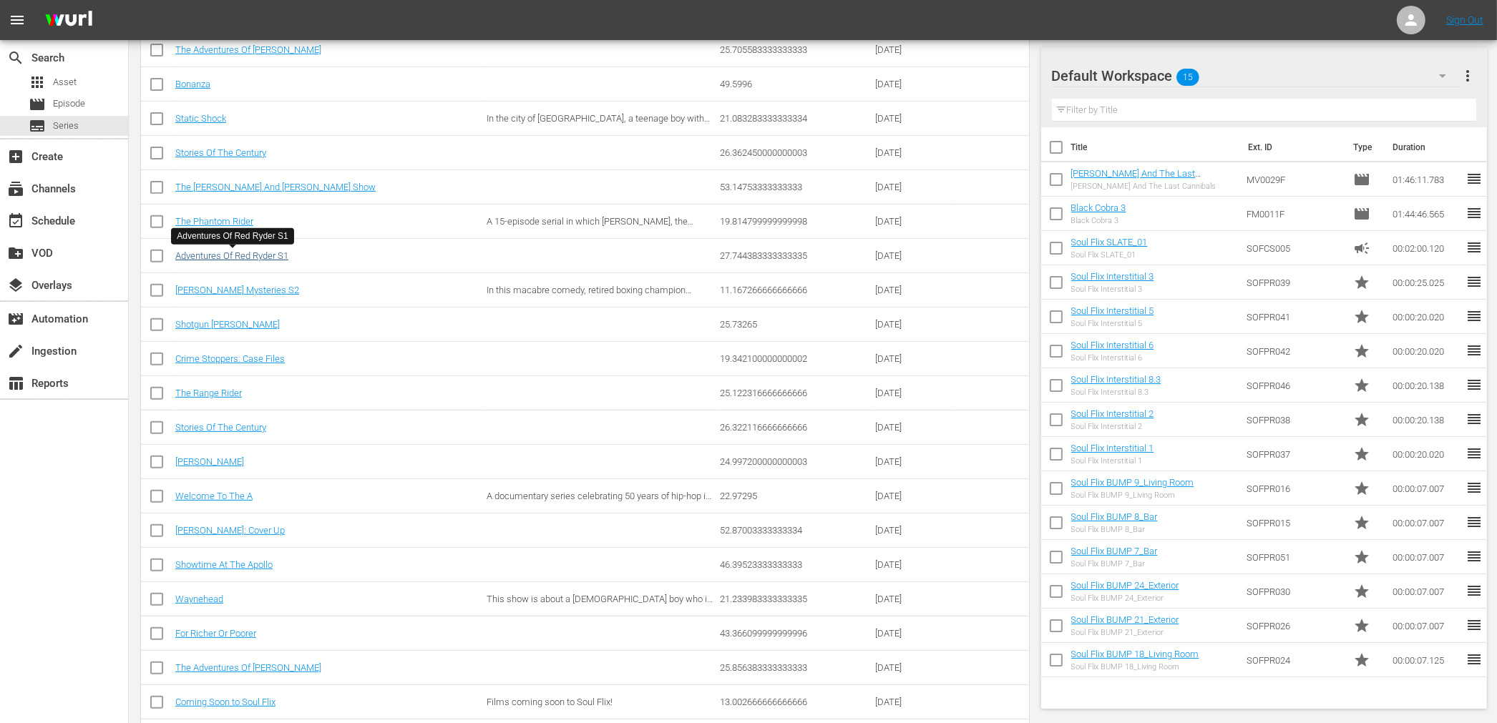
scroll to position [714, 0]
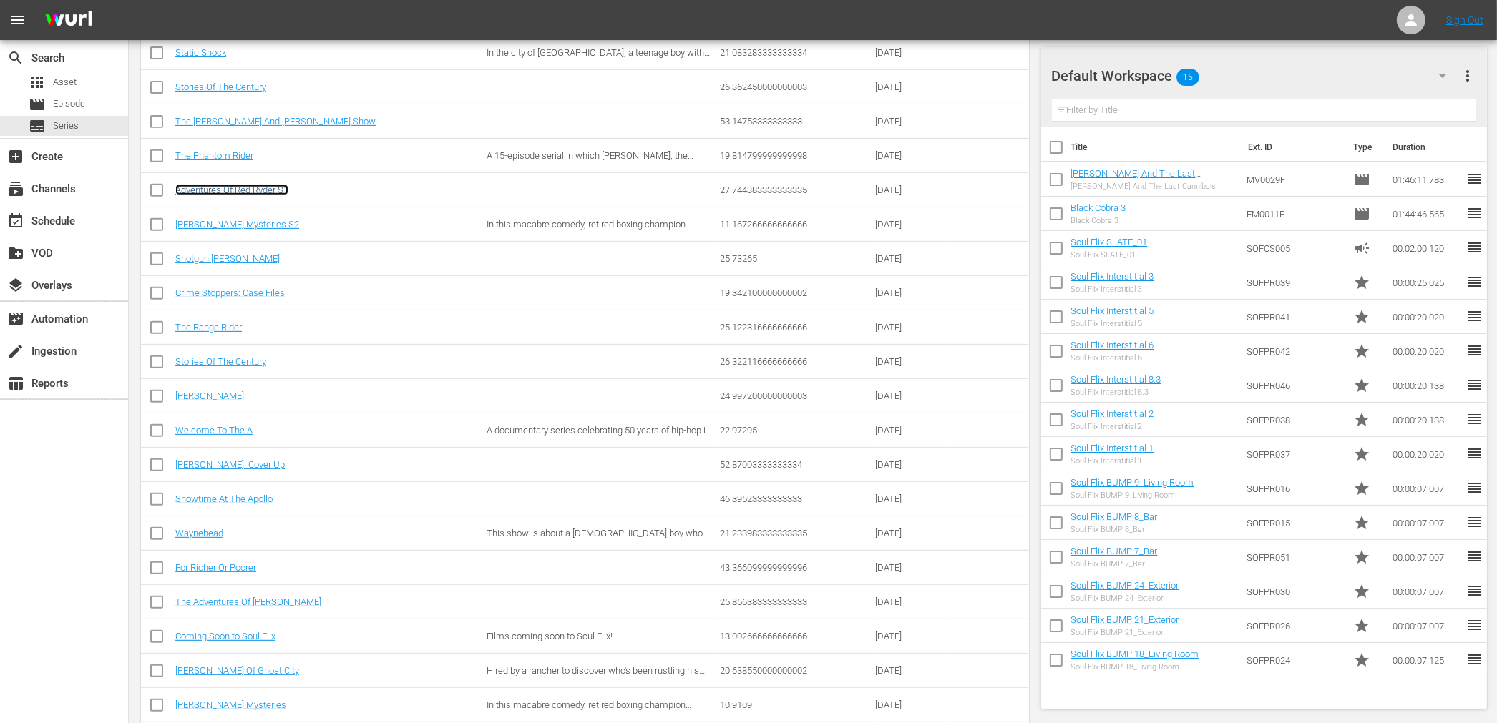
click at [275, 191] on link "Adventures Of Red Ryder S1" at bounding box center [231, 190] width 113 height 11
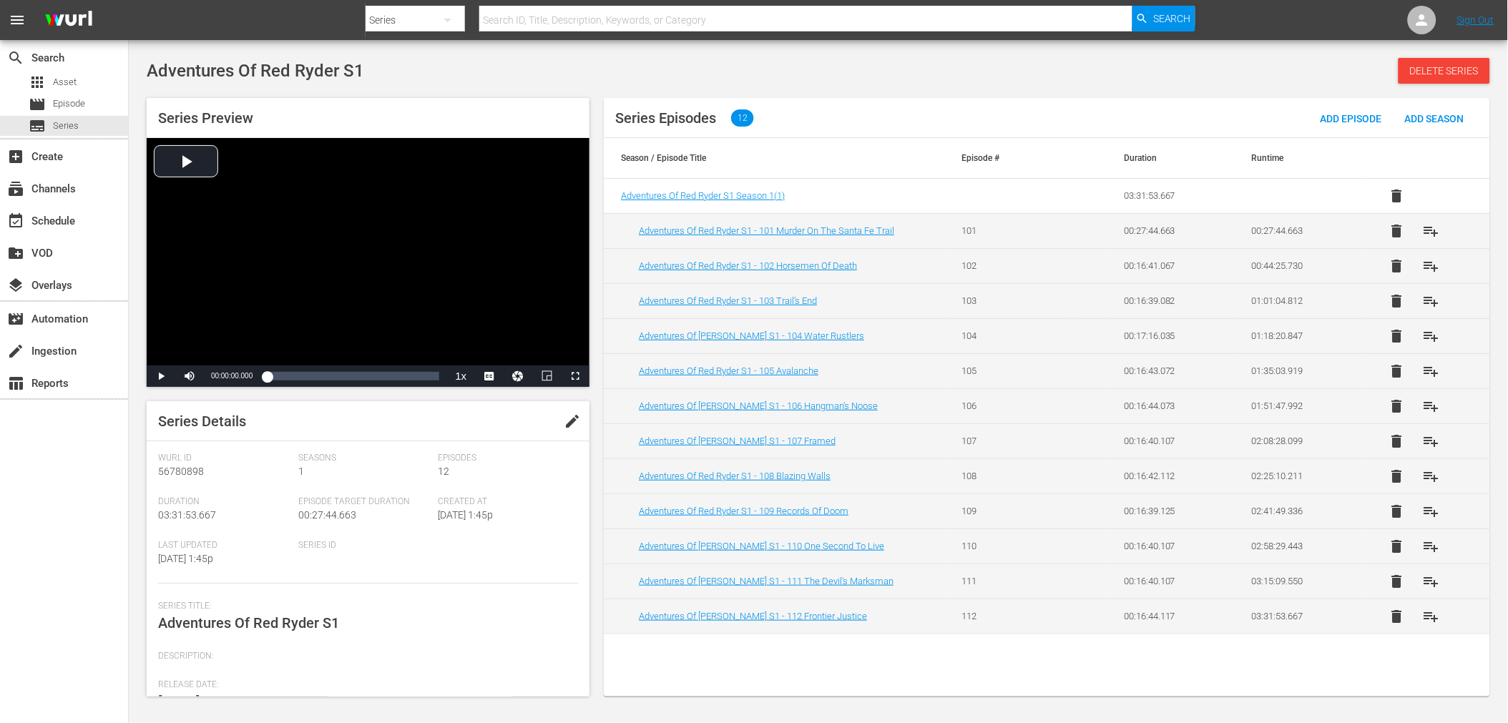
scroll to position [141, 0]
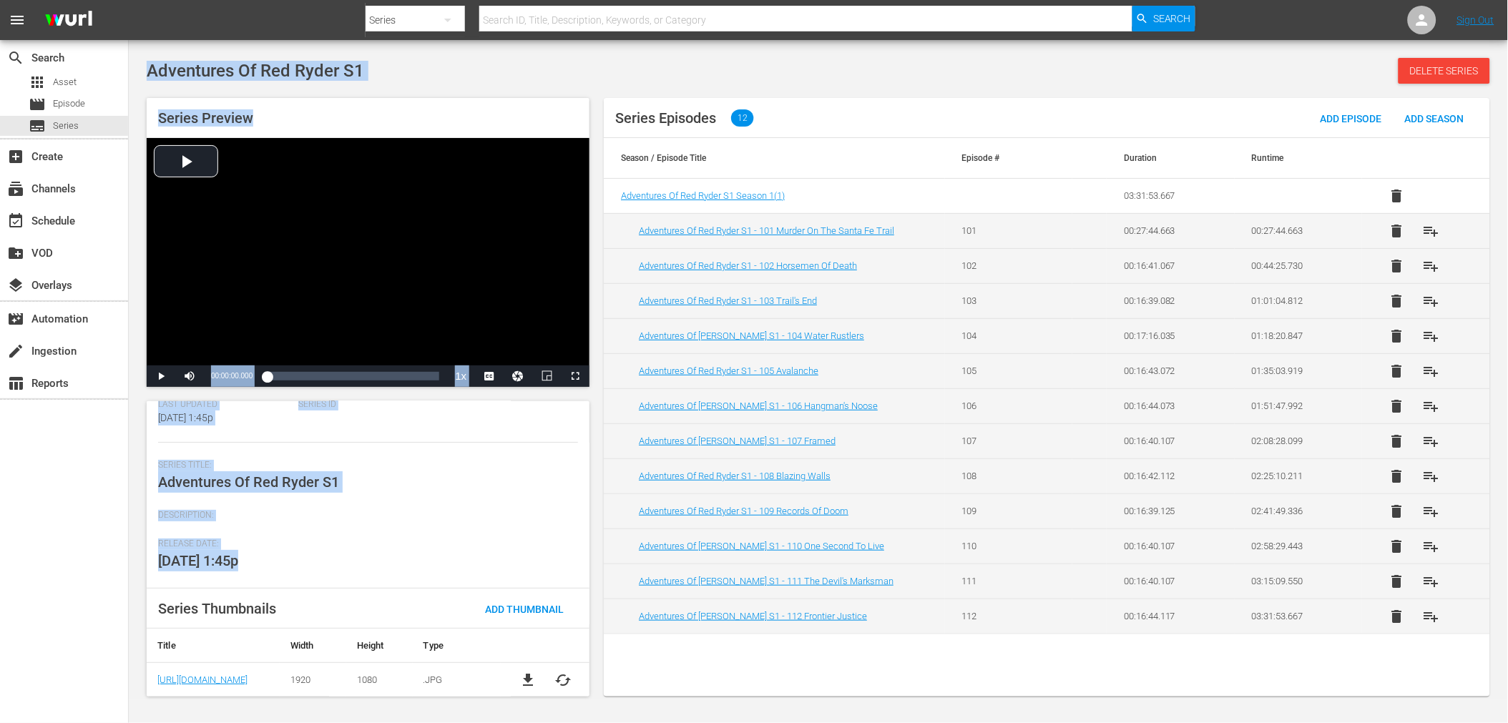
drag, startPoint x: 249, startPoint y: 553, endPoint x: 113, endPoint y: 561, distance: 136.2
click at [129, 0] on div "search Search apps Asset movie Episode subtitles Series add_box Create subscrip…" at bounding box center [818, 0] width 1379 height 0
click at [248, 556] on div "Release Date: [DATE] 1:45p" at bounding box center [368, 564] width 420 height 50
click at [274, 583] on div "Release Date: [DATE] 1:45p" at bounding box center [368, 564] width 420 height 50
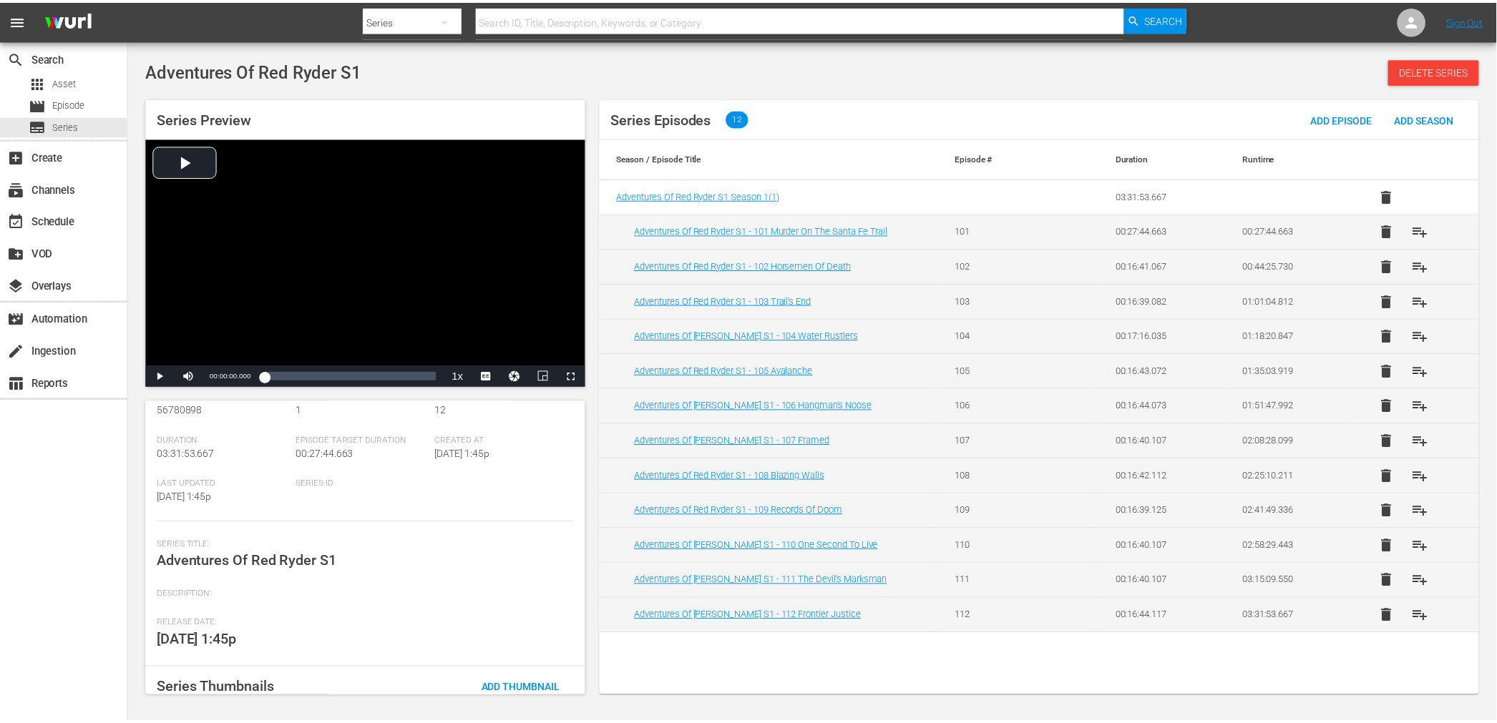
scroll to position [0, 0]
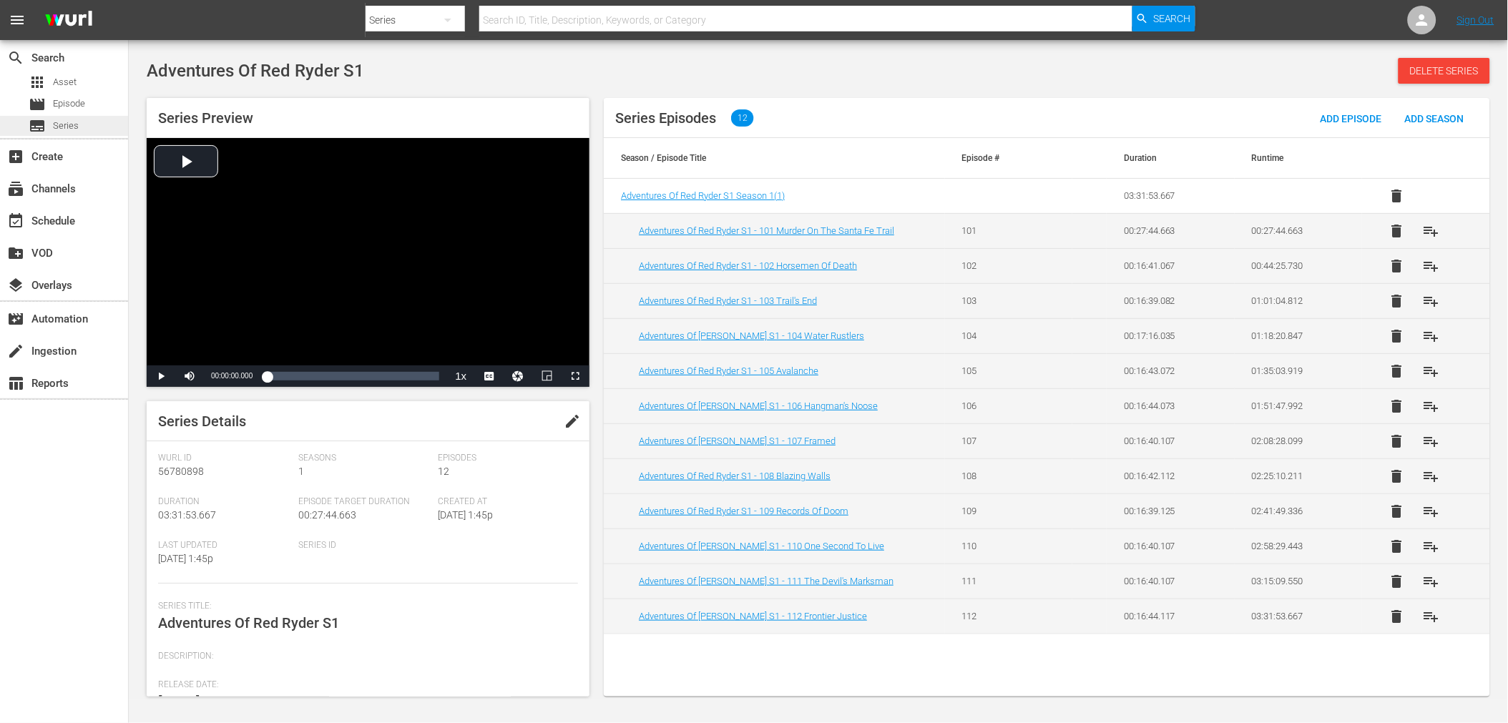
click at [54, 131] on span "Series" at bounding box center [66, 126] width 26 height 14
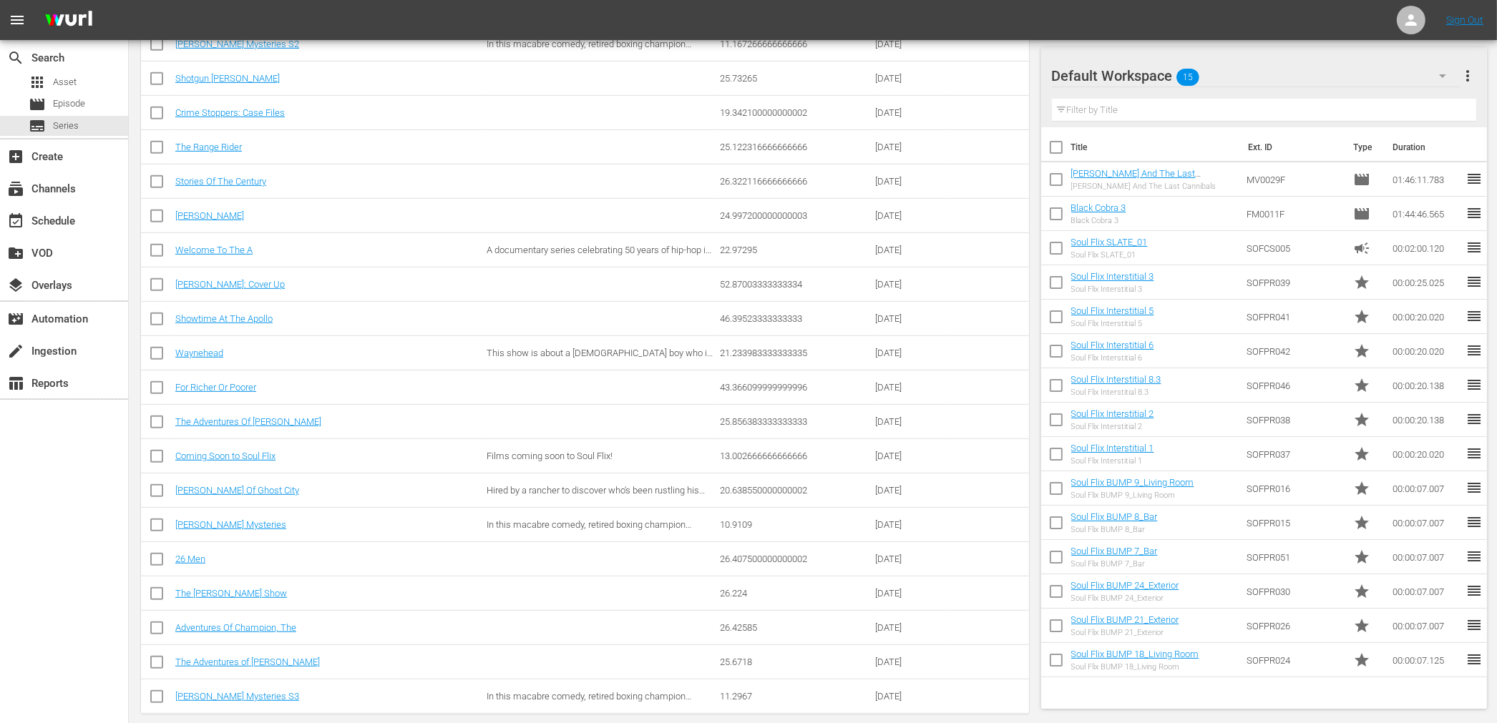
scroll to position [911, 0]
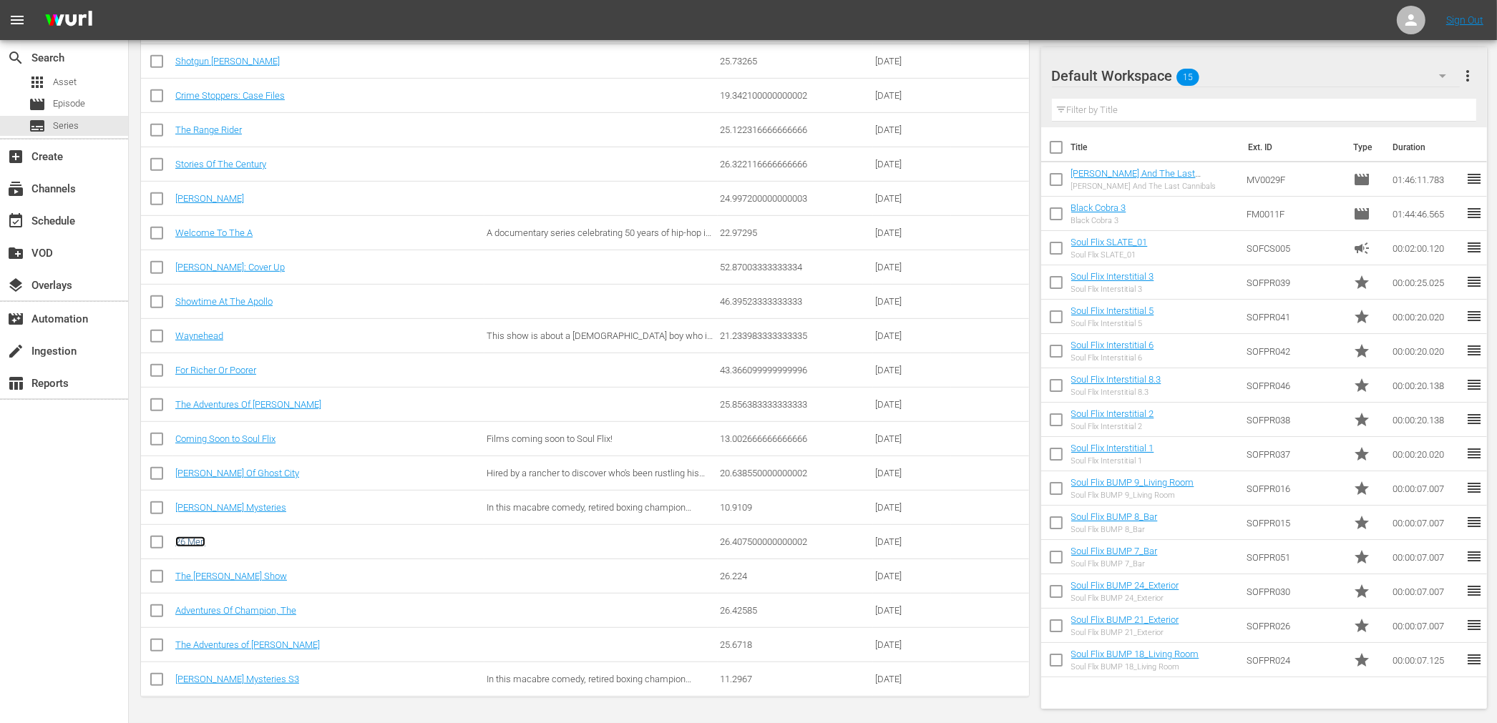
click at [188, 537] on link "26 Men" at bounding box center [190, 542] width 30 height 11
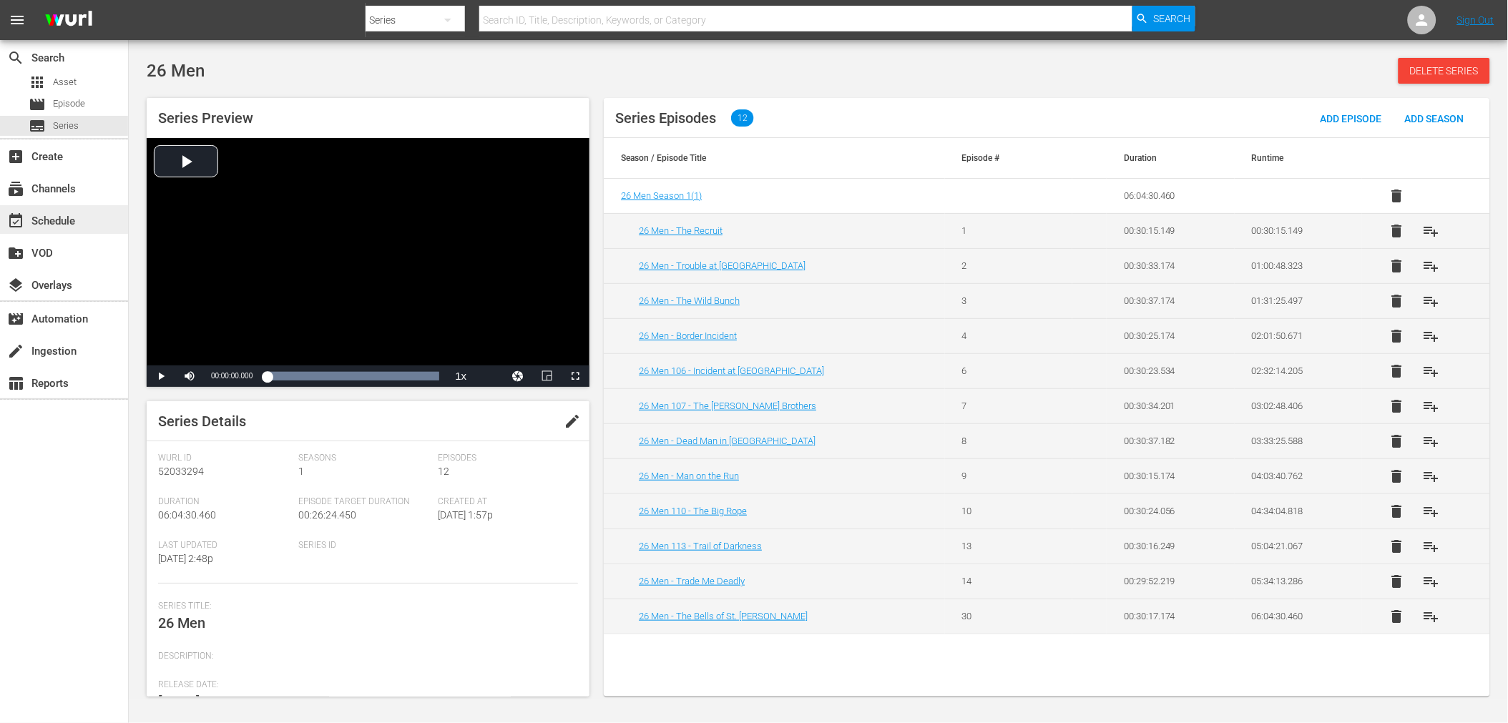
click at [87, 223] on div "event_available Schedule" at bounding box center [64, 219] width 128 height 29
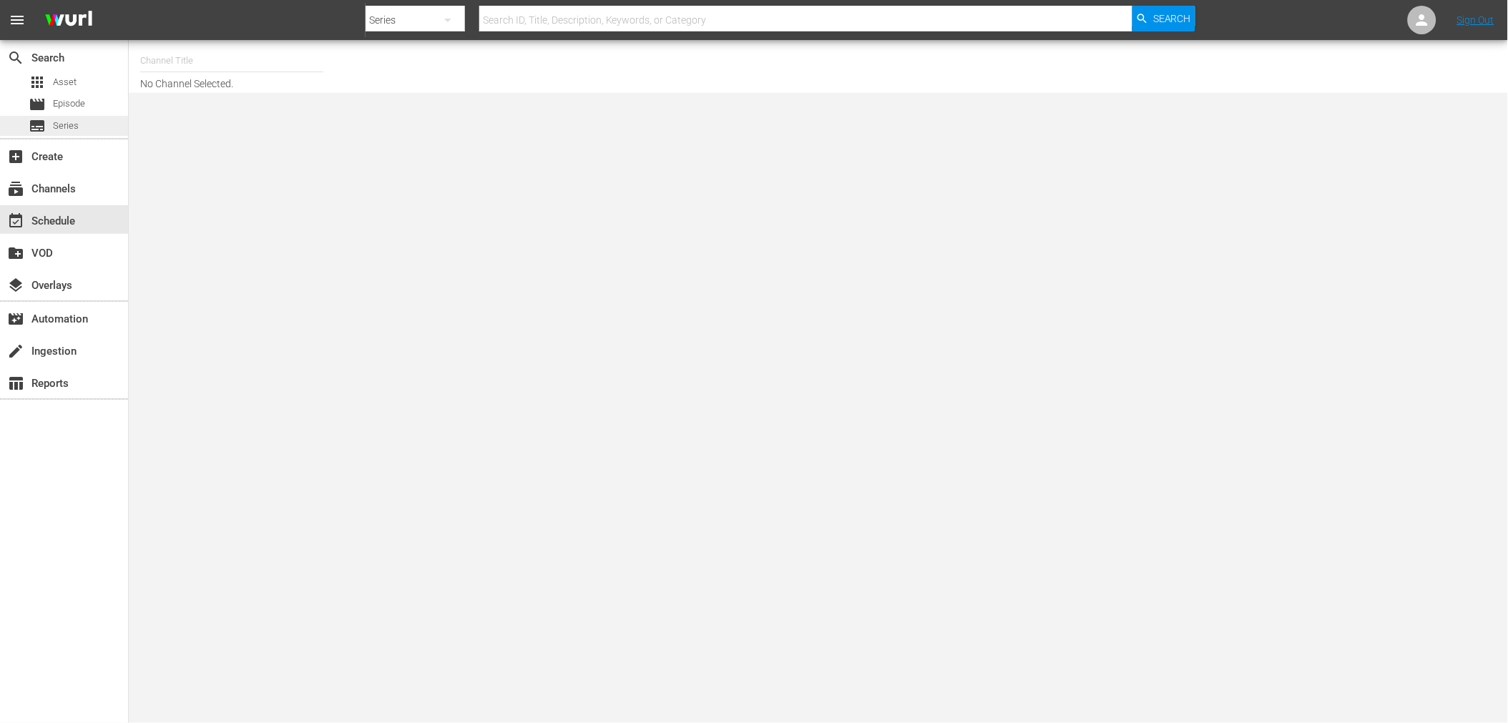
click at [84, 124] on div "subtitles Series" at bounding box center [64, 126] width 128 height 20
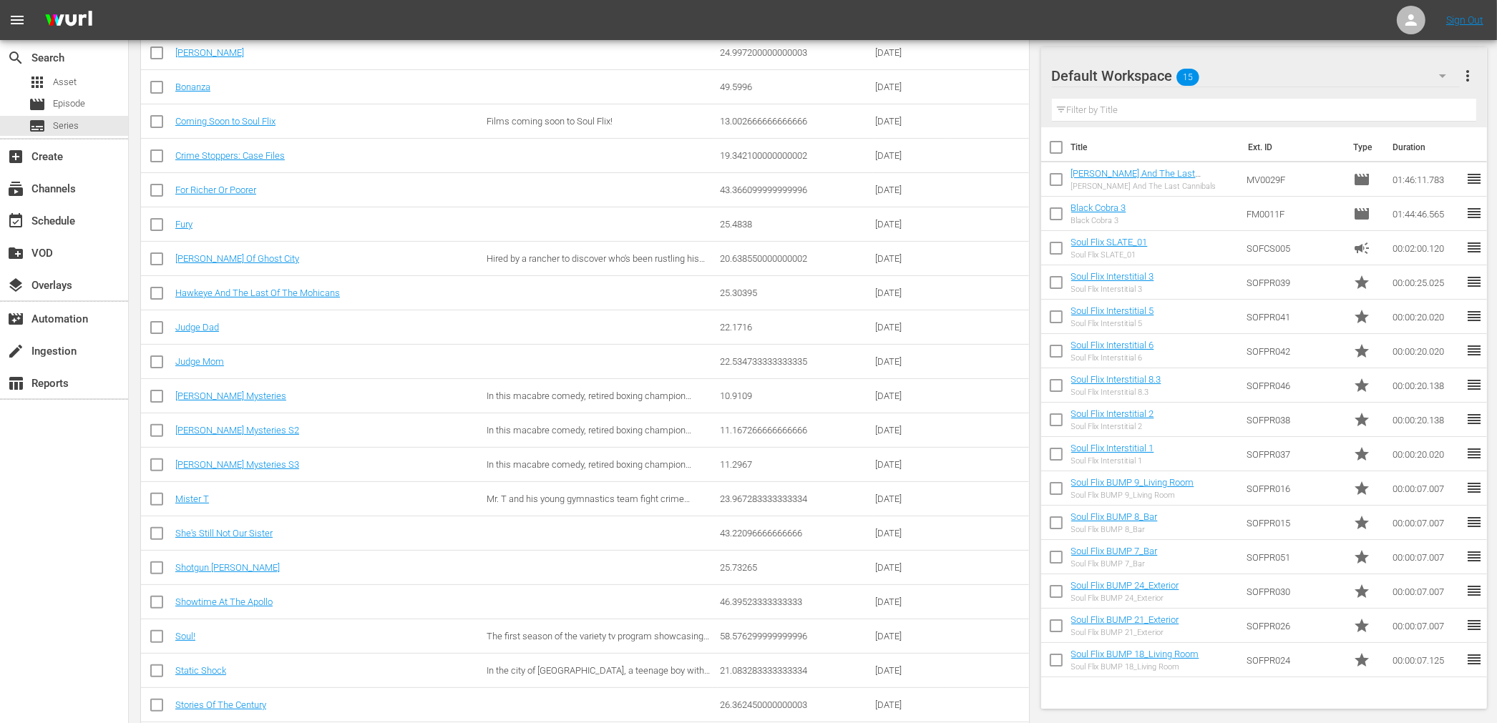
scroll to position [469, 0]
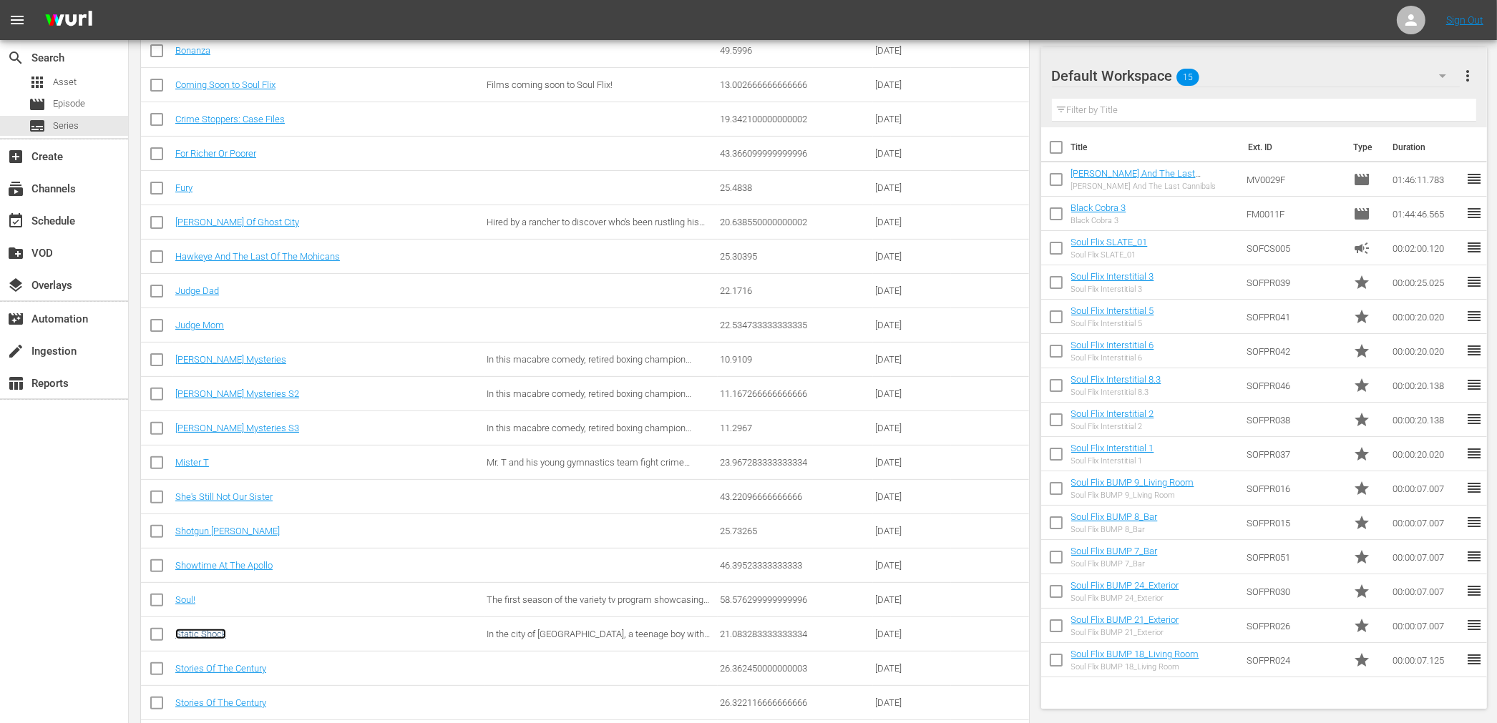
click at [200, 634] on link "Static Shock" at bounding box center [200, 634] width 51 height 11
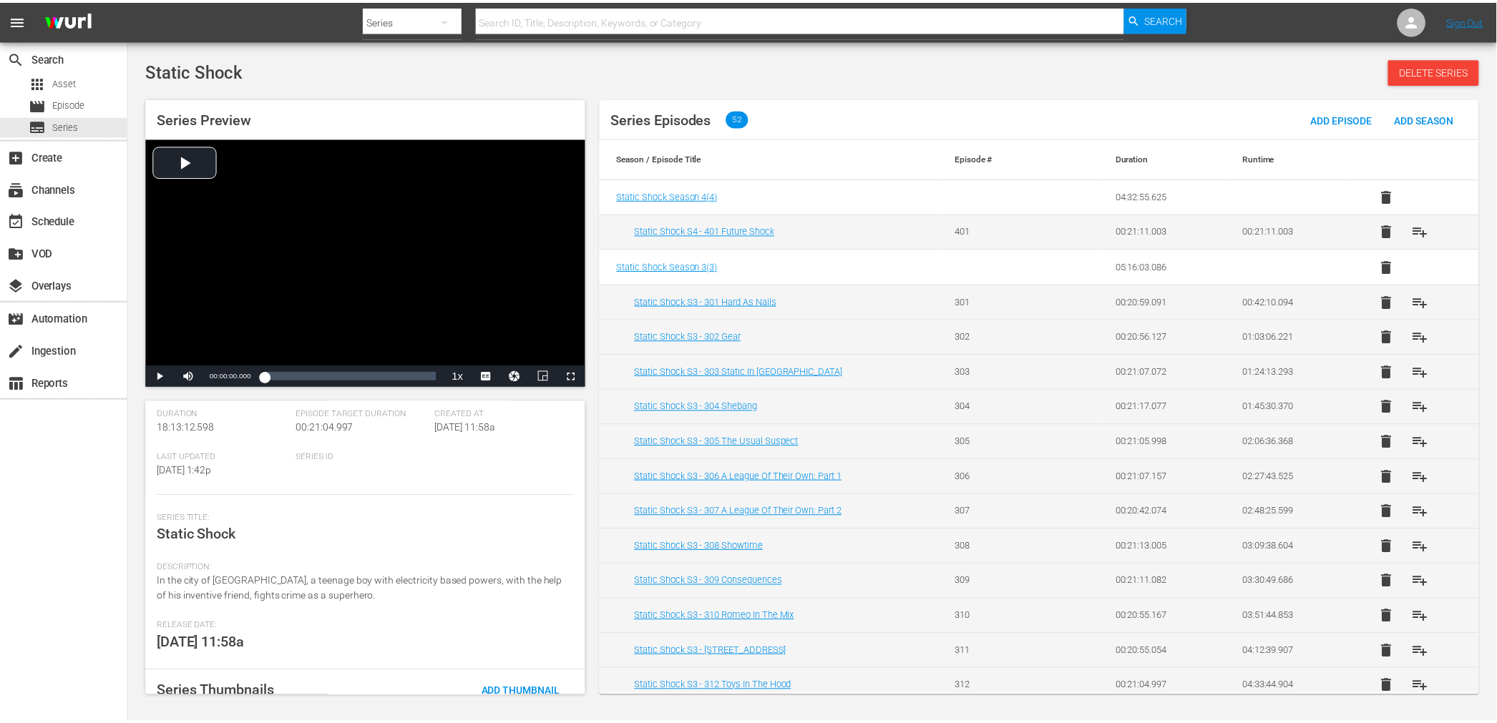
scroll to position [172, 0]
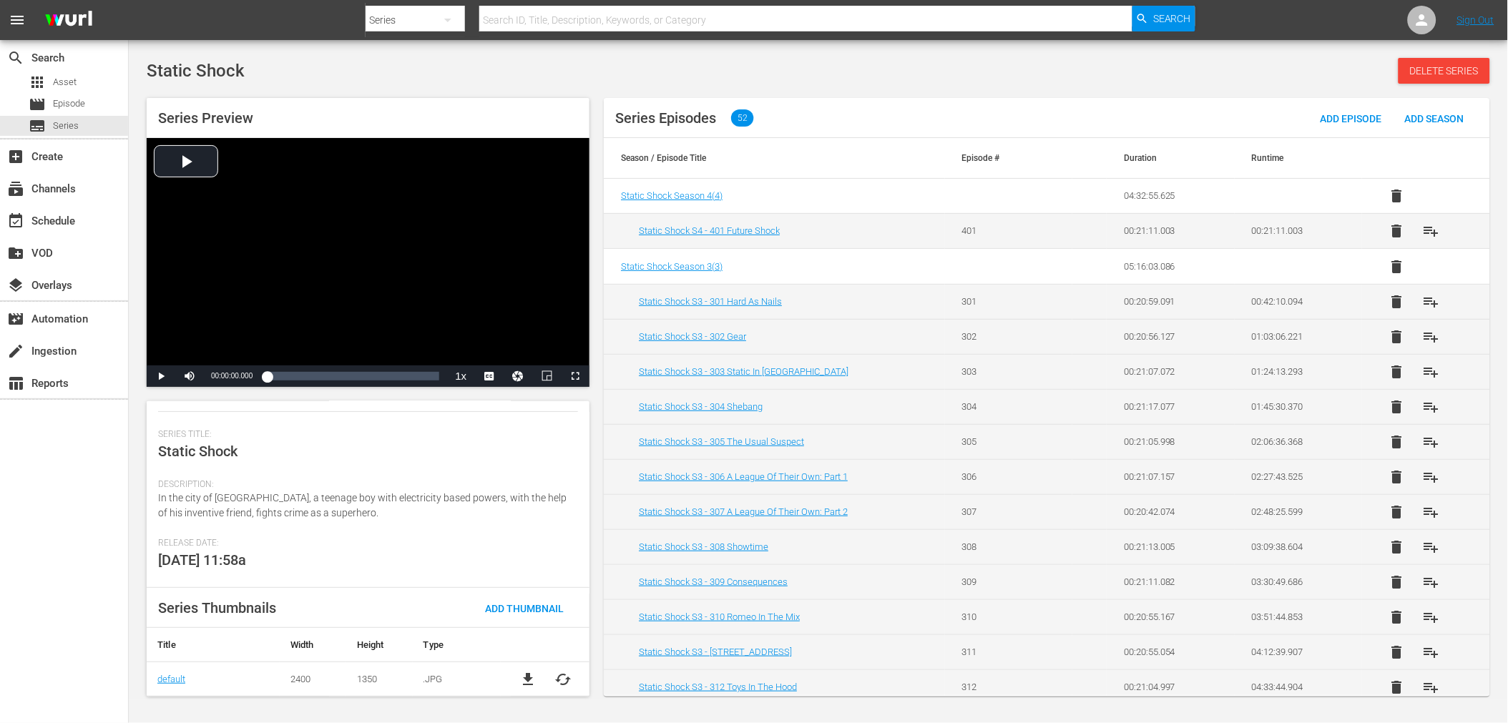
click at [381, 504] on div "Description: In the city of [GEOGRAPHIC_DATA], a teenage boy with electricity b…" at bounding box center [368, 508] width 420 height 59
click at [81, 119] on div "subtitles Series" at bounding box center [64, 126] width 128 height 20
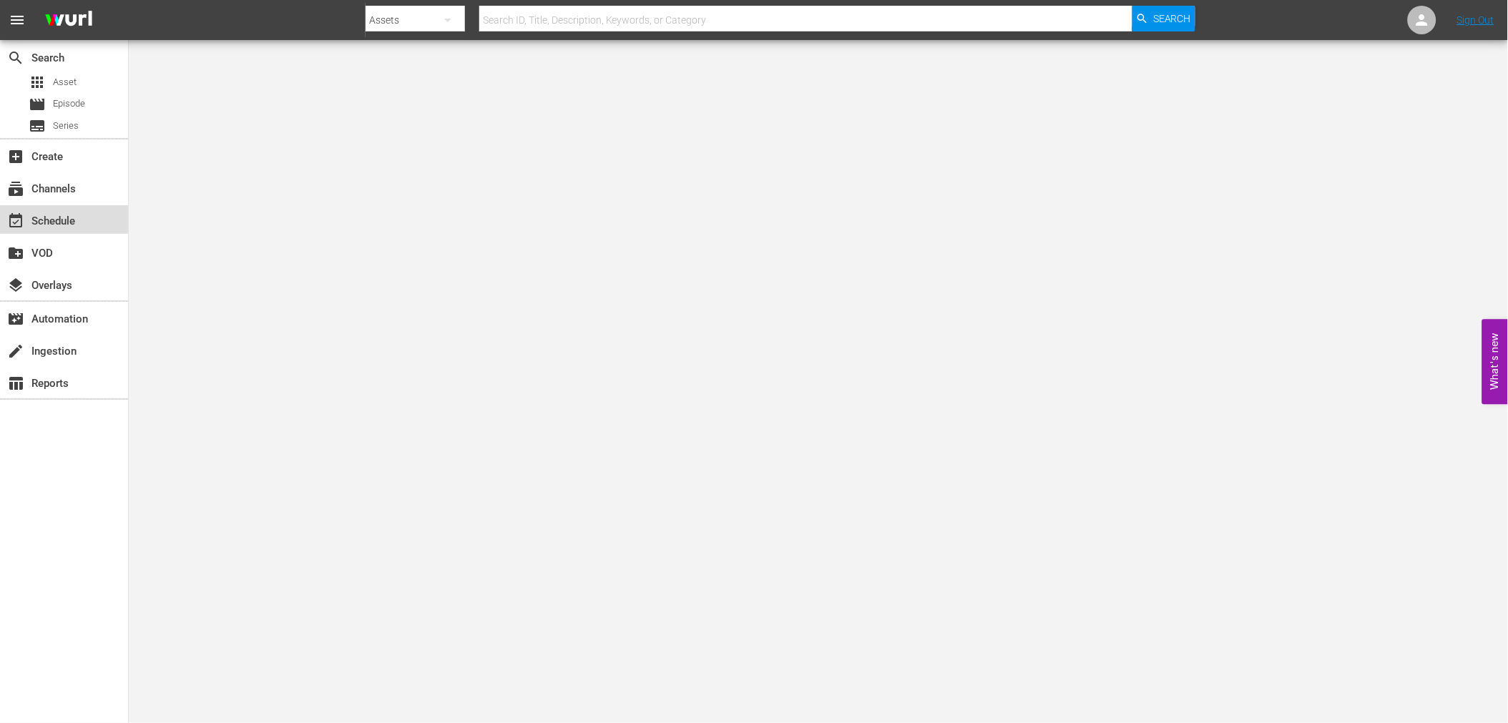
click at [72, 225] on div "event_available Schedule" at bounding box center [40, 218] width 80 height 13
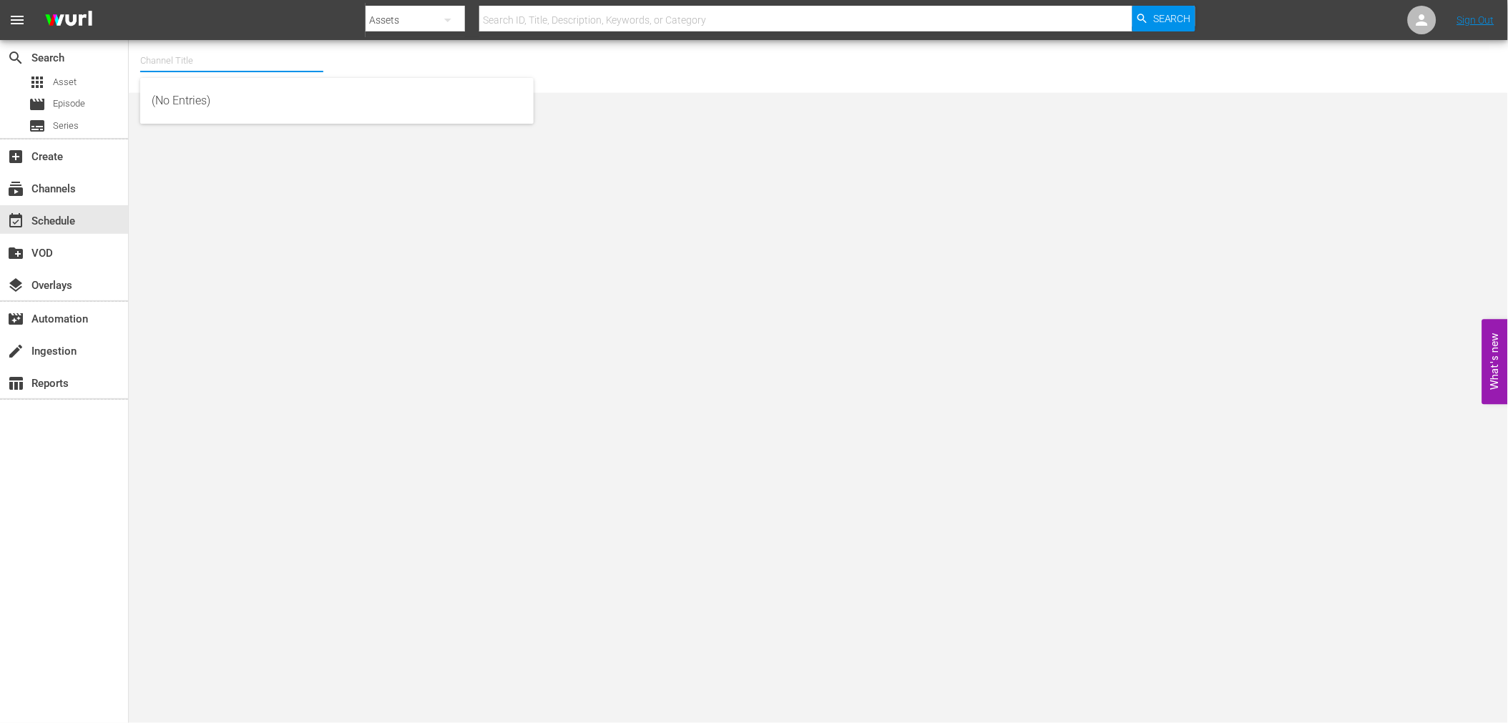
click at [160, 64] on input "text" at bounding box center [231, 61] width 183 height 34
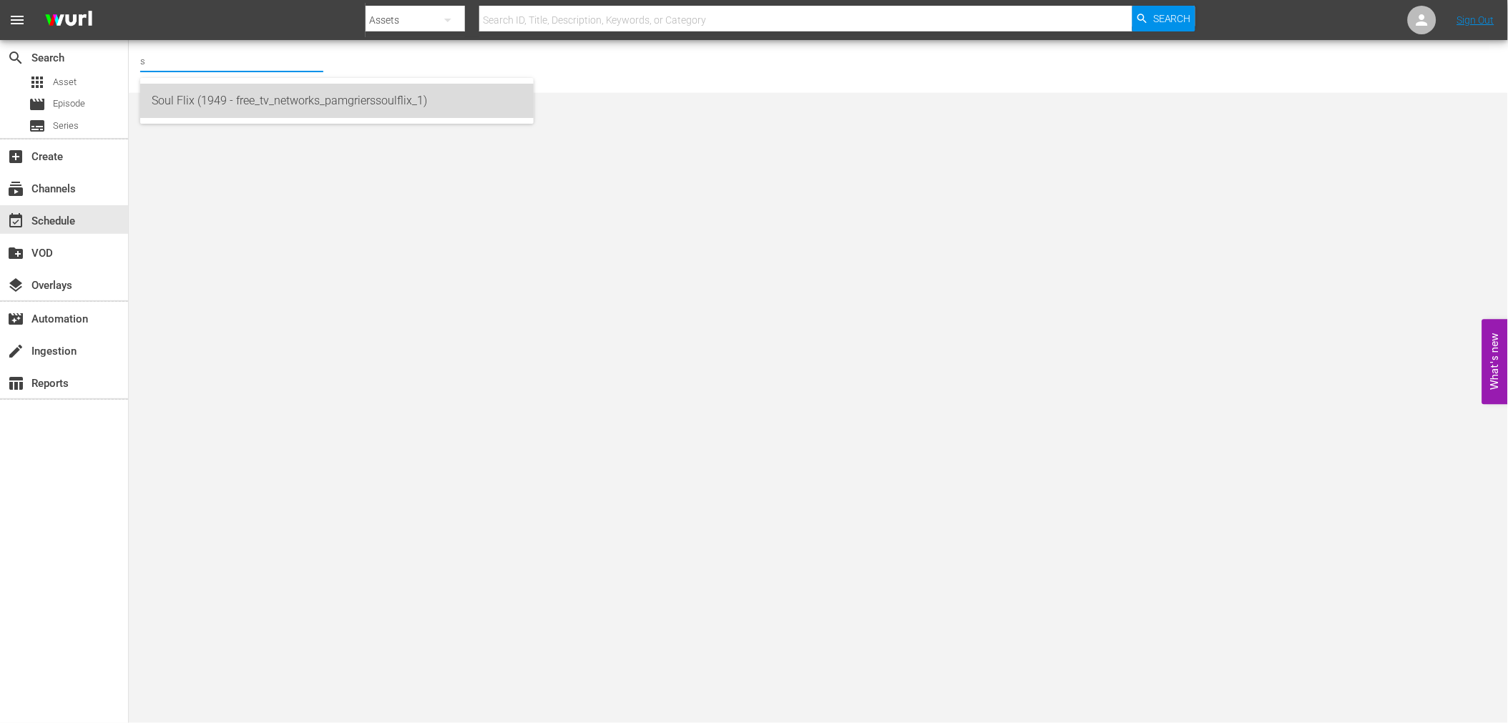
click at [204, 112] on div "Soul Flix (1949 - free_tv_networks_pamgrierssoulflix_1)" at bounding box center [337, 101] width 371 height 34
type input "Soul Flix (1949 - free_tv_networks_pamgrierssoulflix_1)"
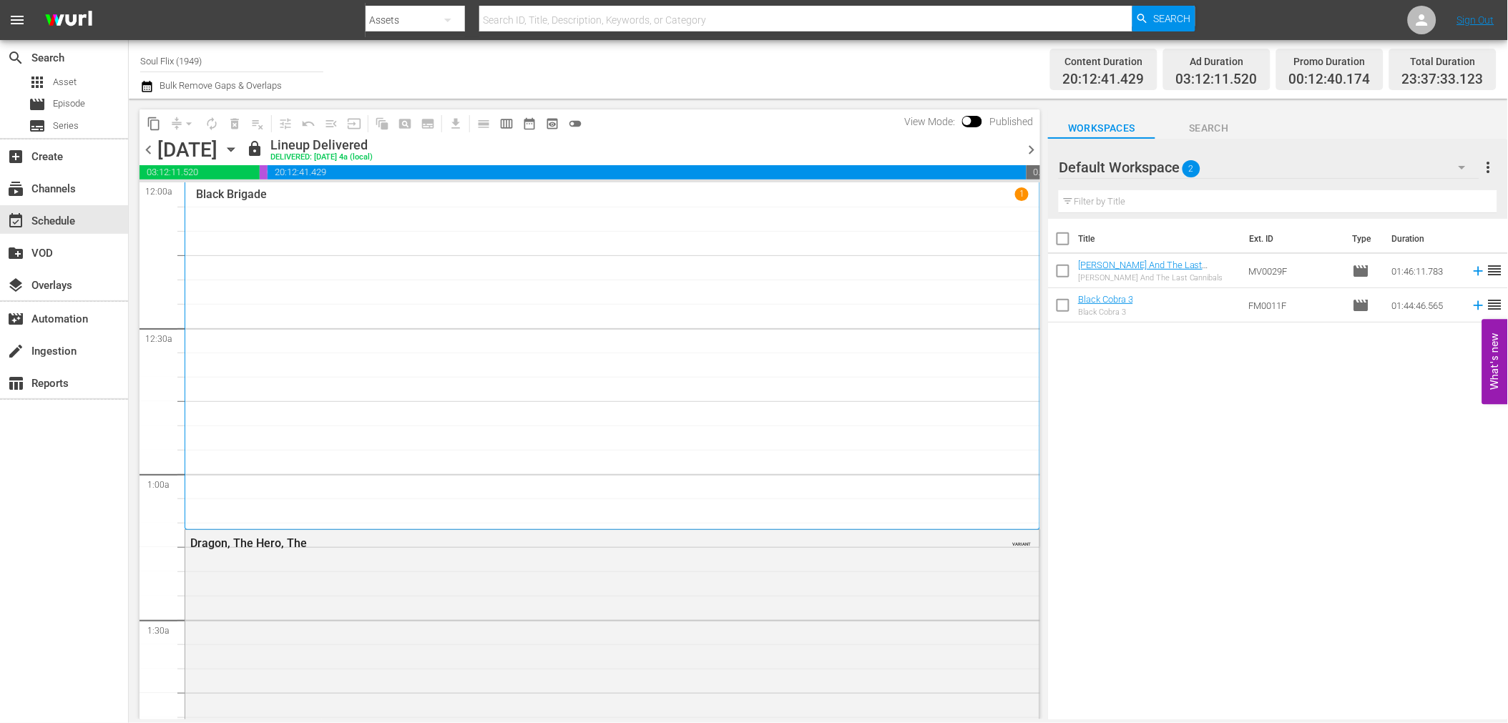
click at [1028, 148] on span "chevron_right" at bounding box center [1031, 150] width 18 height 18
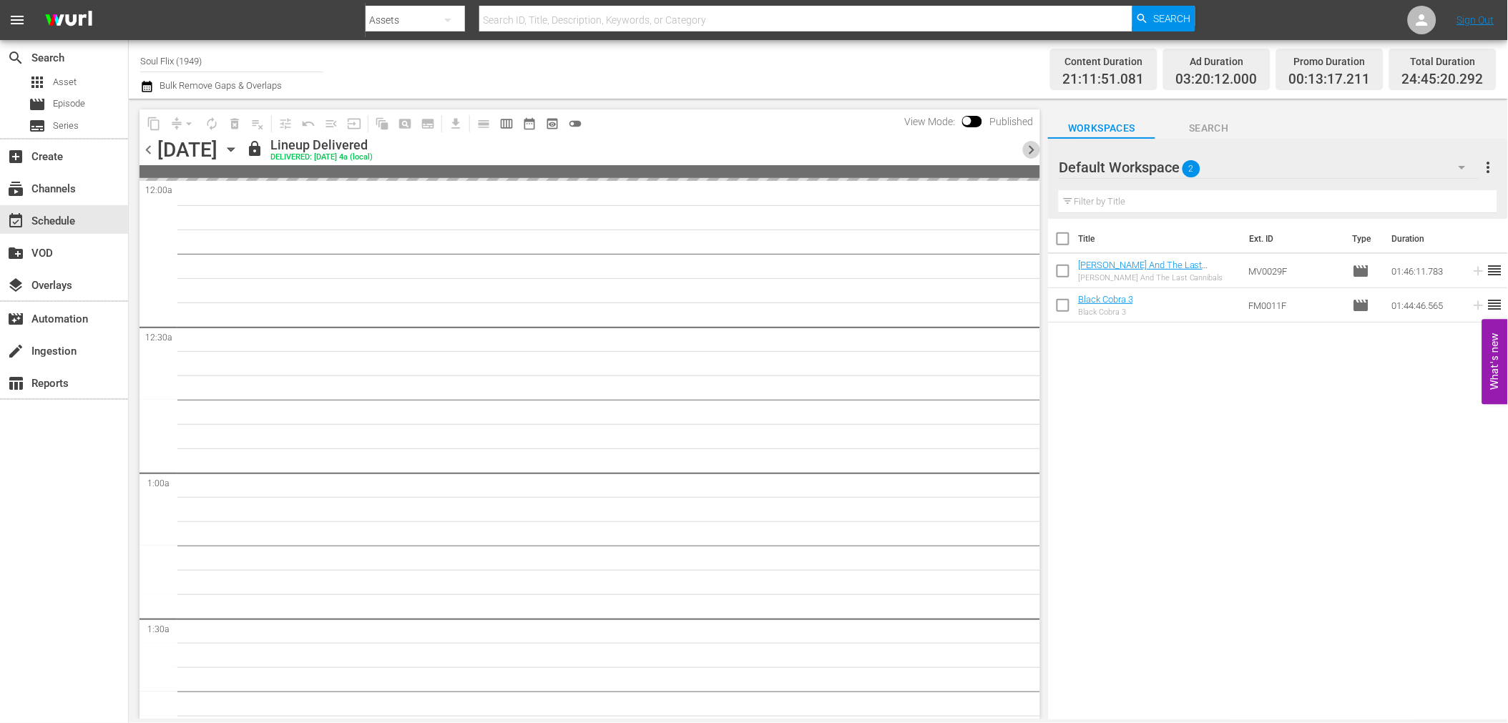
click at [1028, 148] on span "chevron_right" at bounding box center [1031, 150] width 18 height 18
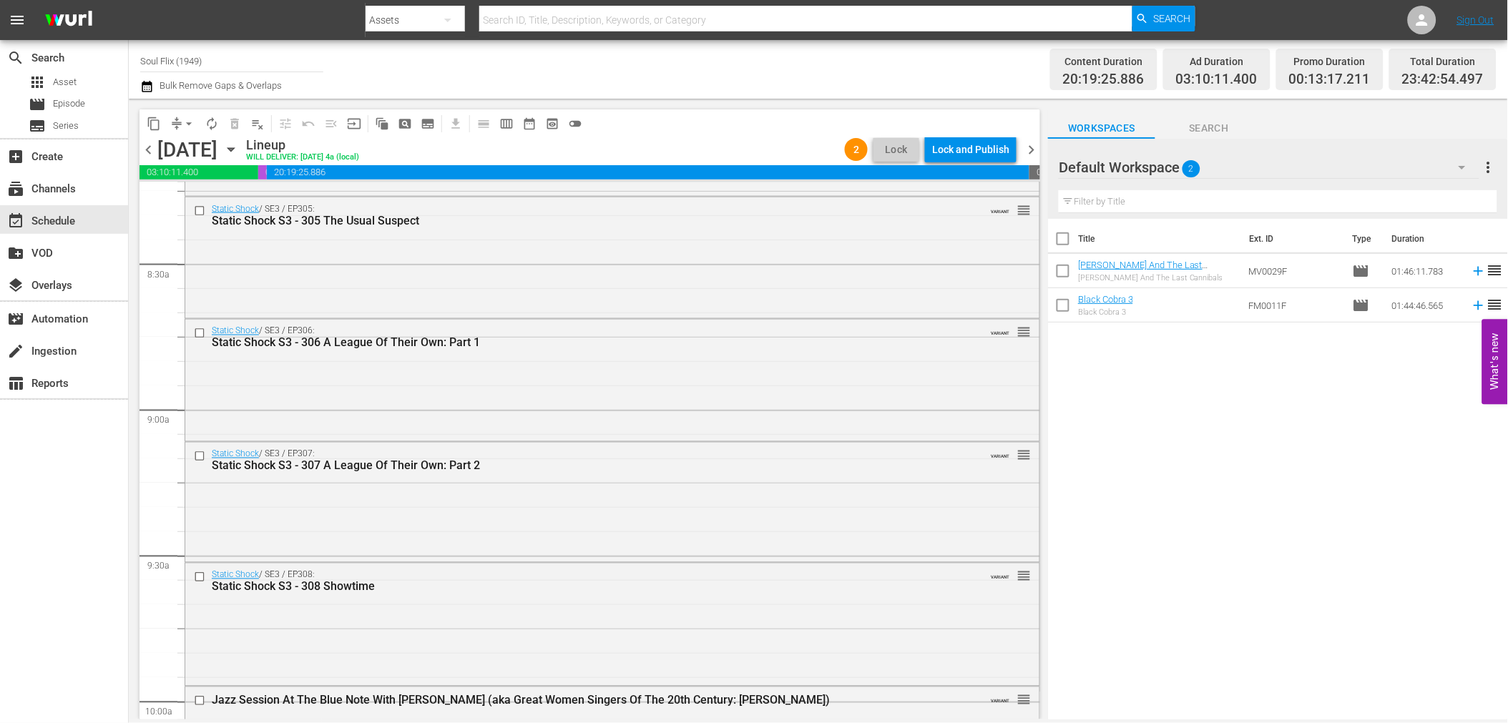
scroll to position [2385, 0]
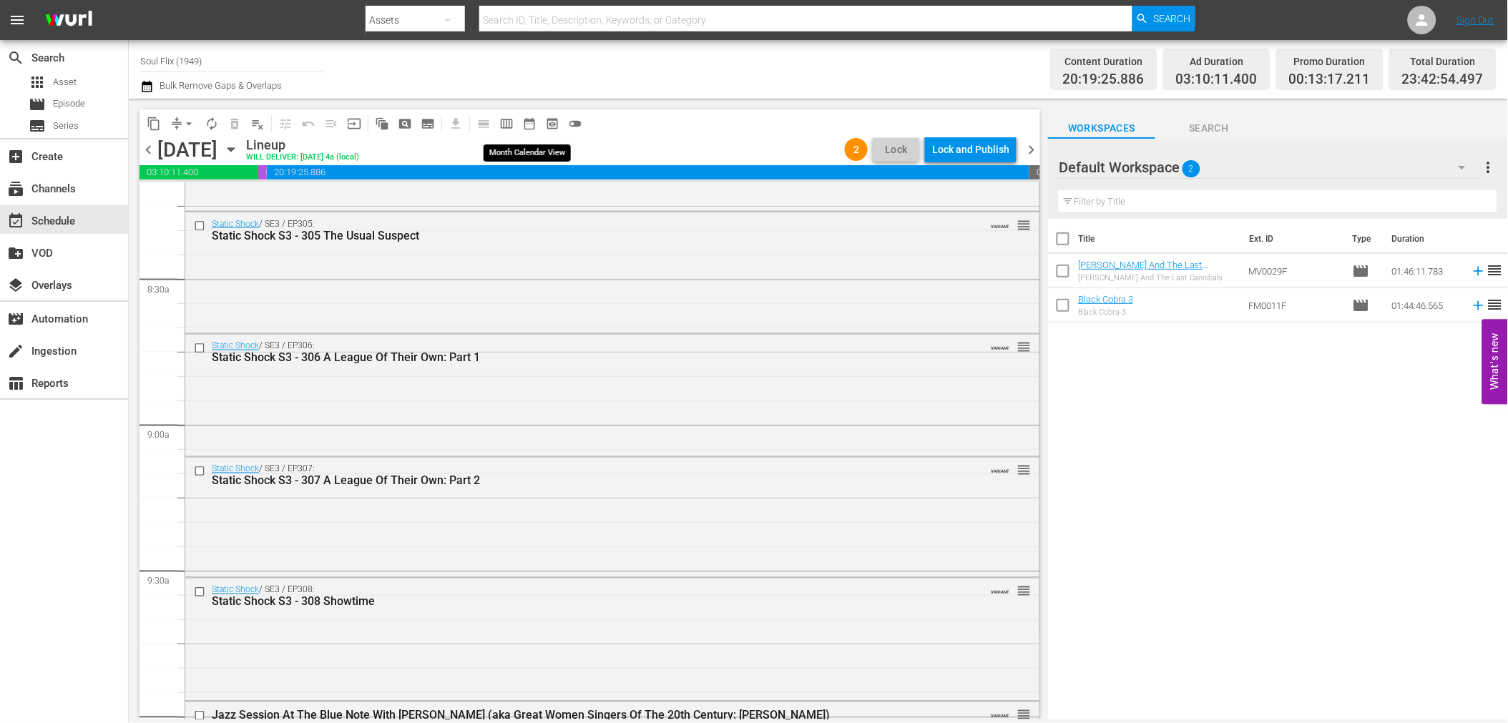
click at [534, 124] on span "date_range_outlined" at bounding box center [529, 124] width 14 height 14
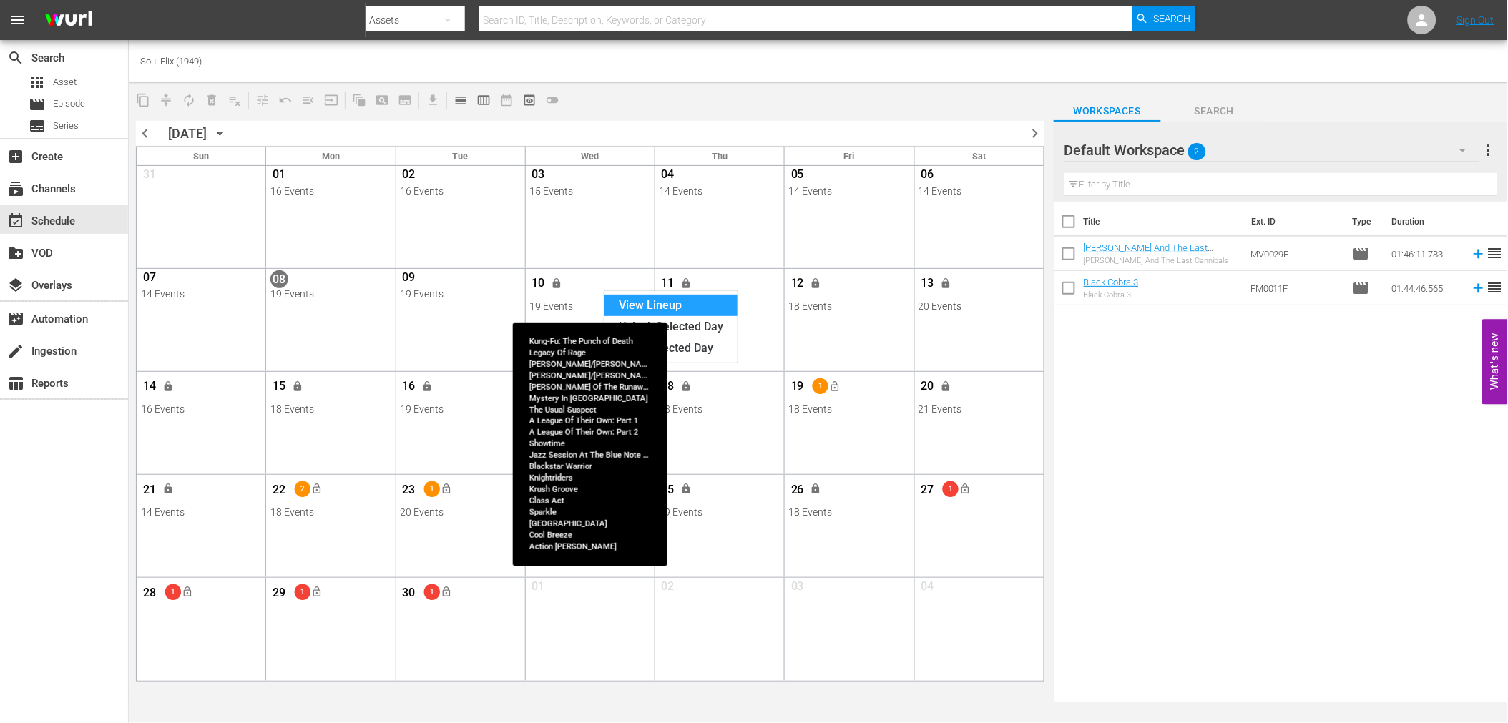
click at [666, 301] on div "View Lineup" at bounding box center [671, 305] width 133 height 21
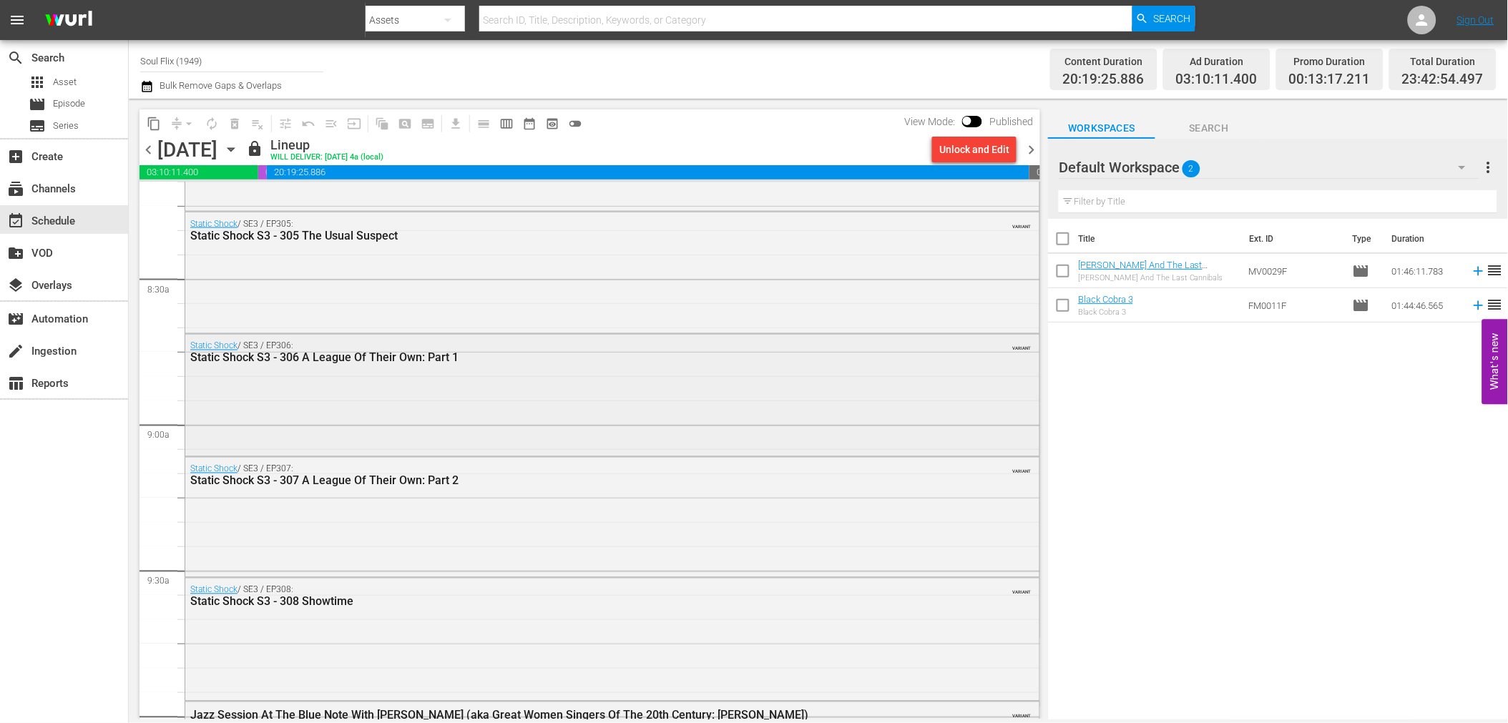
click at [499, 359] on div "Static Shock S3 - 306 A League Of Their Own: Part 1" at bounding box center [573, 358] width 766 height 14
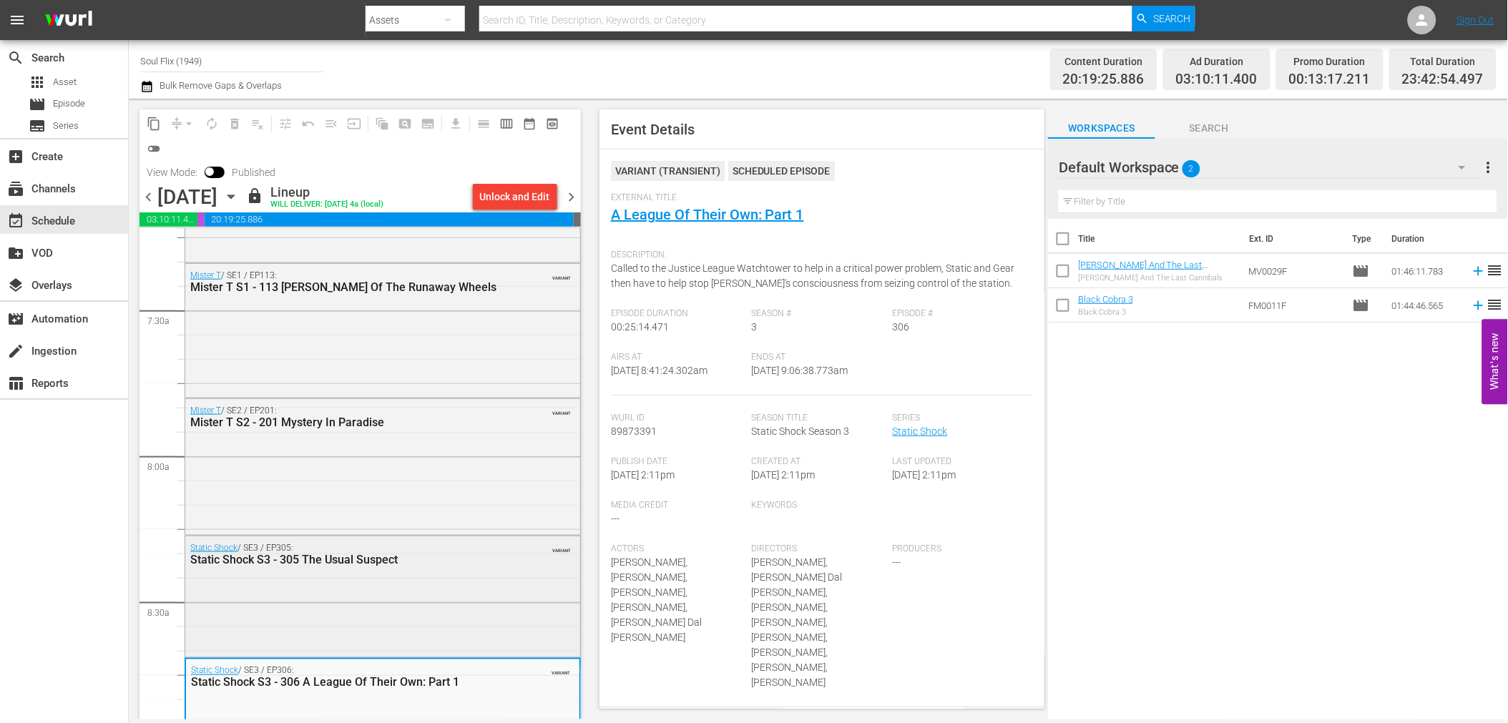
scroll to position [2066, 0]
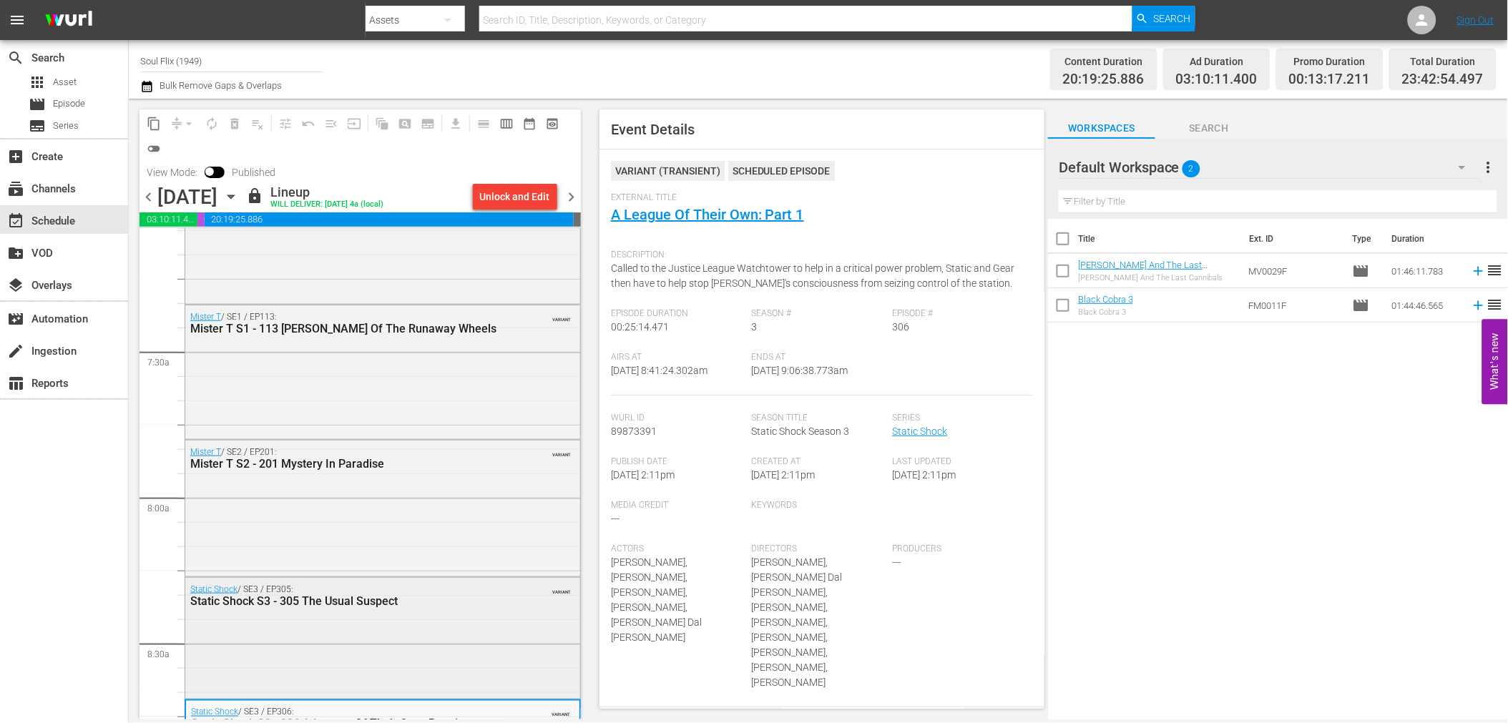
click at [394, 617] on div "Static Shock / SE3 / EP305: Static Shock S3 - 305 The Usual Suspect VARIANT" at bounding box center [382, 637] width 395 height 119
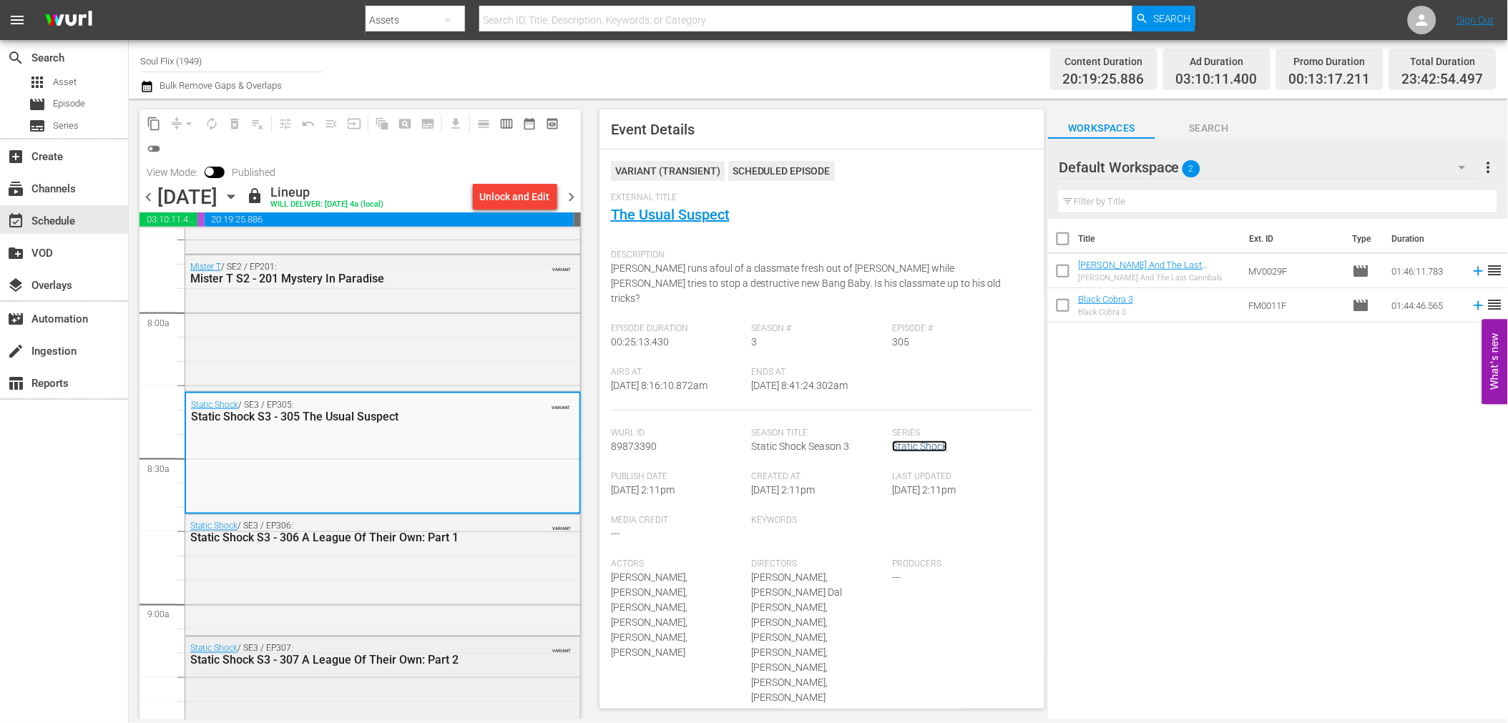
scroll to position [2305, 0]
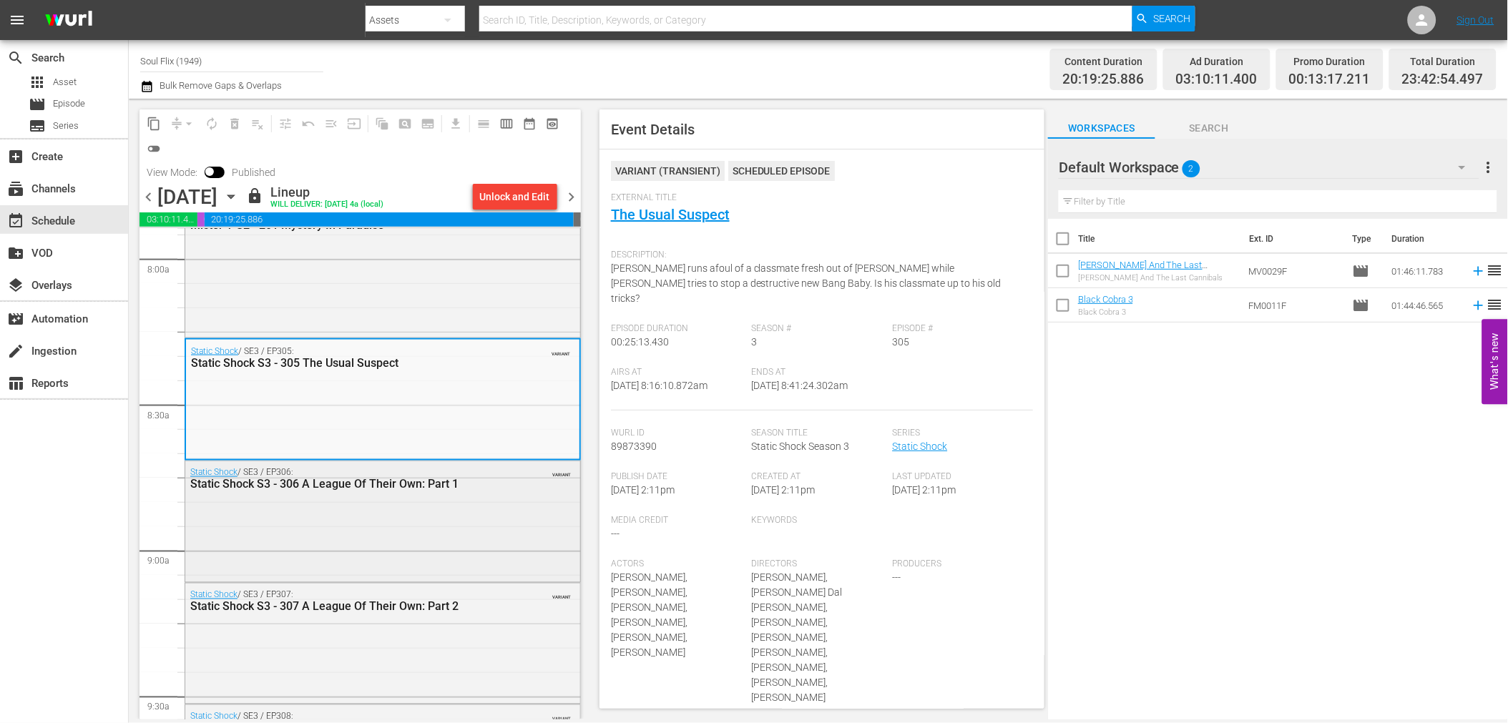
click at [363, 524] on div "Static Shock / SE3 / EP306: Static Shock S3 - 306 A League Of Their Own: Part 1…" at bounding box center [382, 520] width 395 height 119
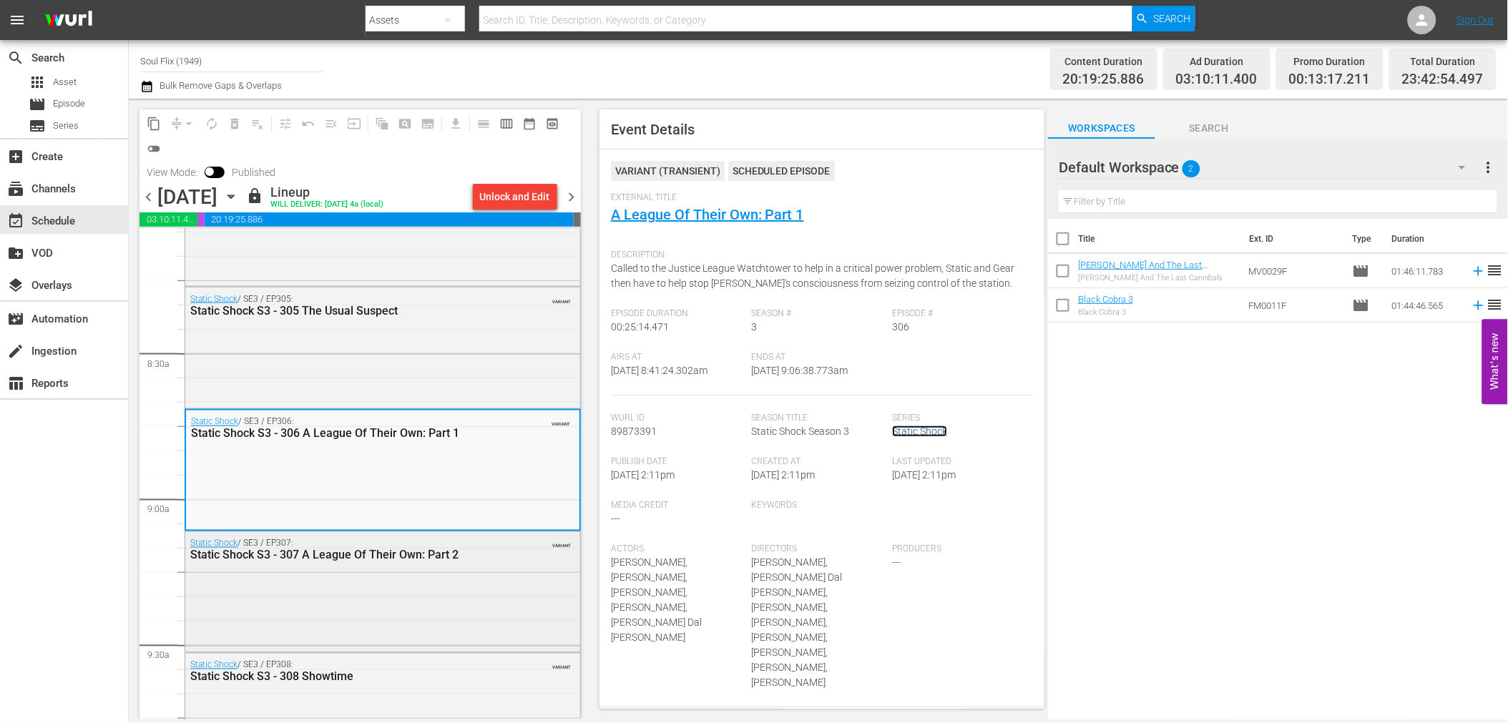
scroll to position [2385, 0]
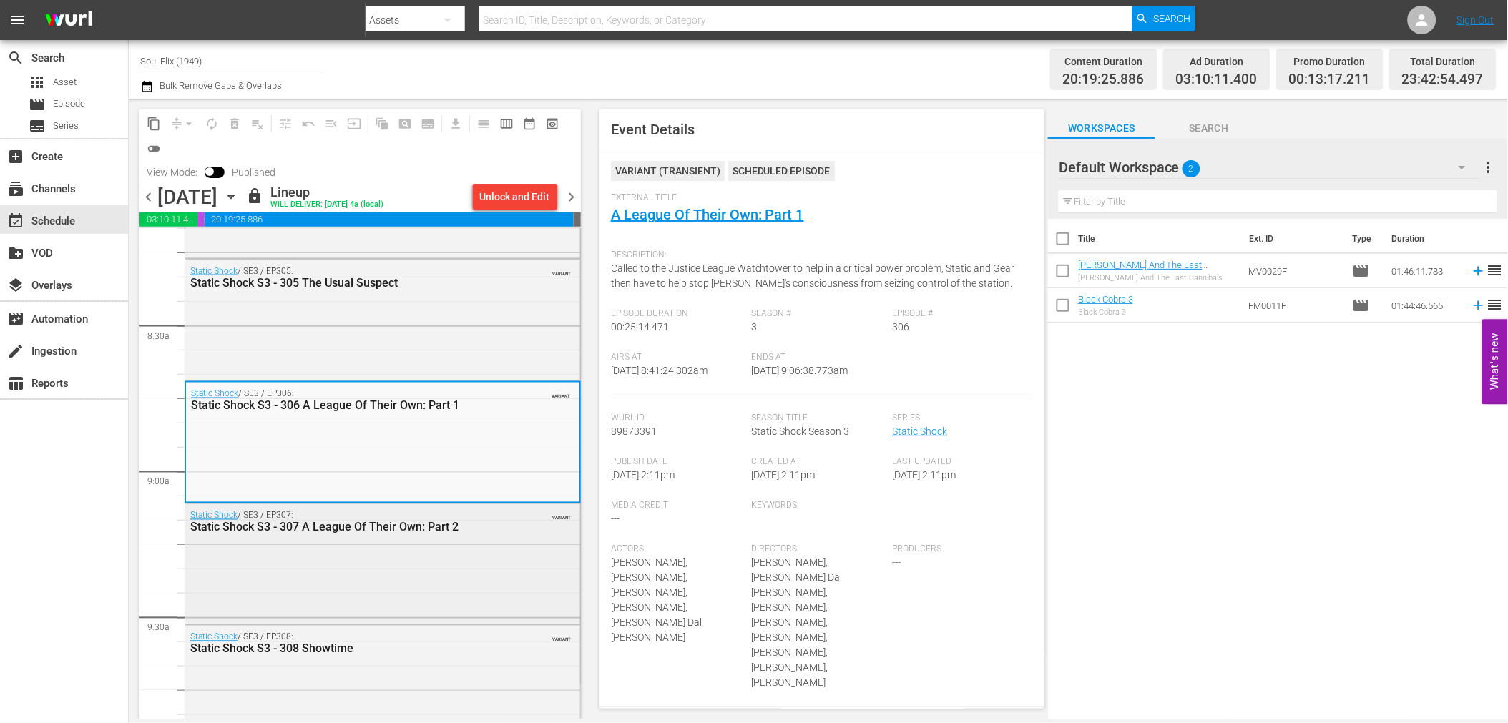
click at [402, 551] on div "Static Shock / SE3 / EP307: Static Shock S3 - 307 A League Of Their Own: Part 2…" at bounding box center [382, 562] width 395 height 117
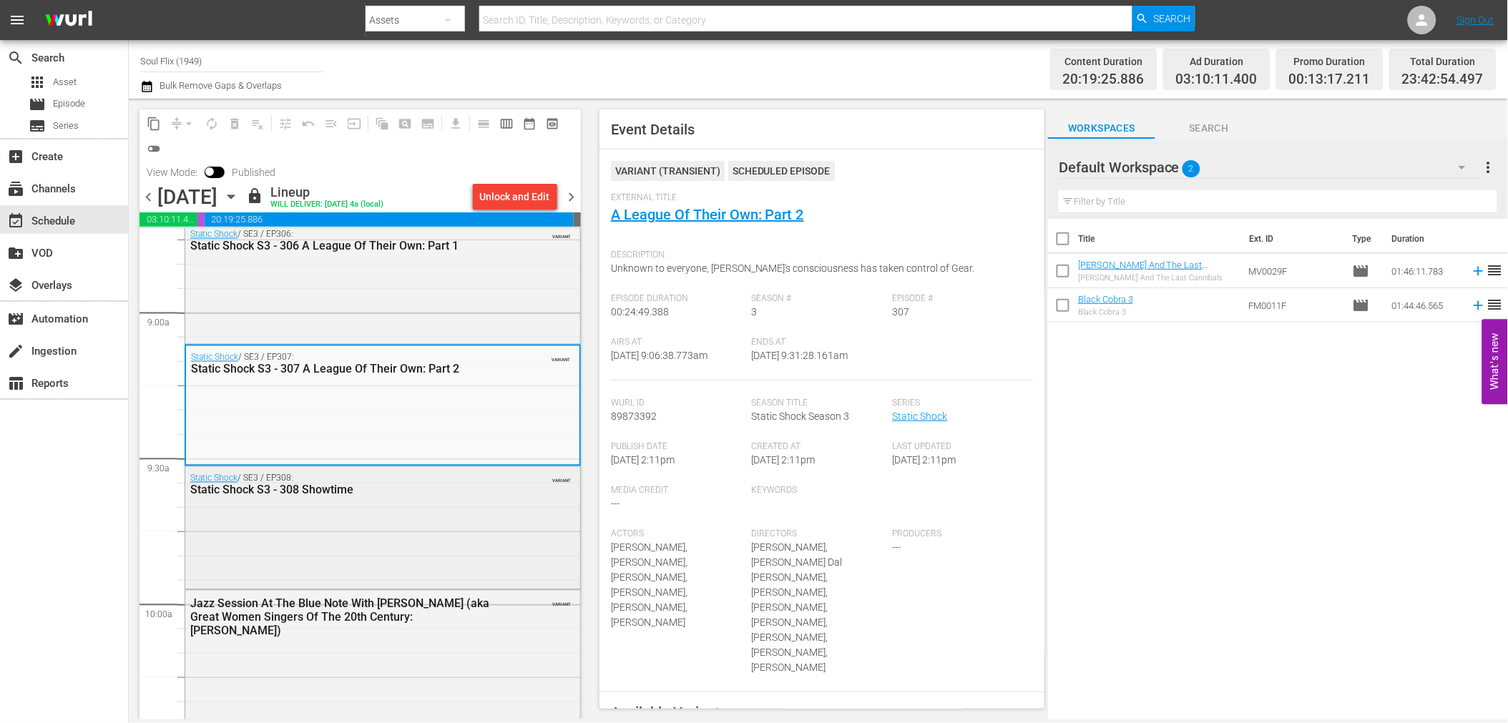
click at [399, 496] on div "Static Shock S3 - 308 Showtime" at bounding box center [346, 491] width 313 height 14
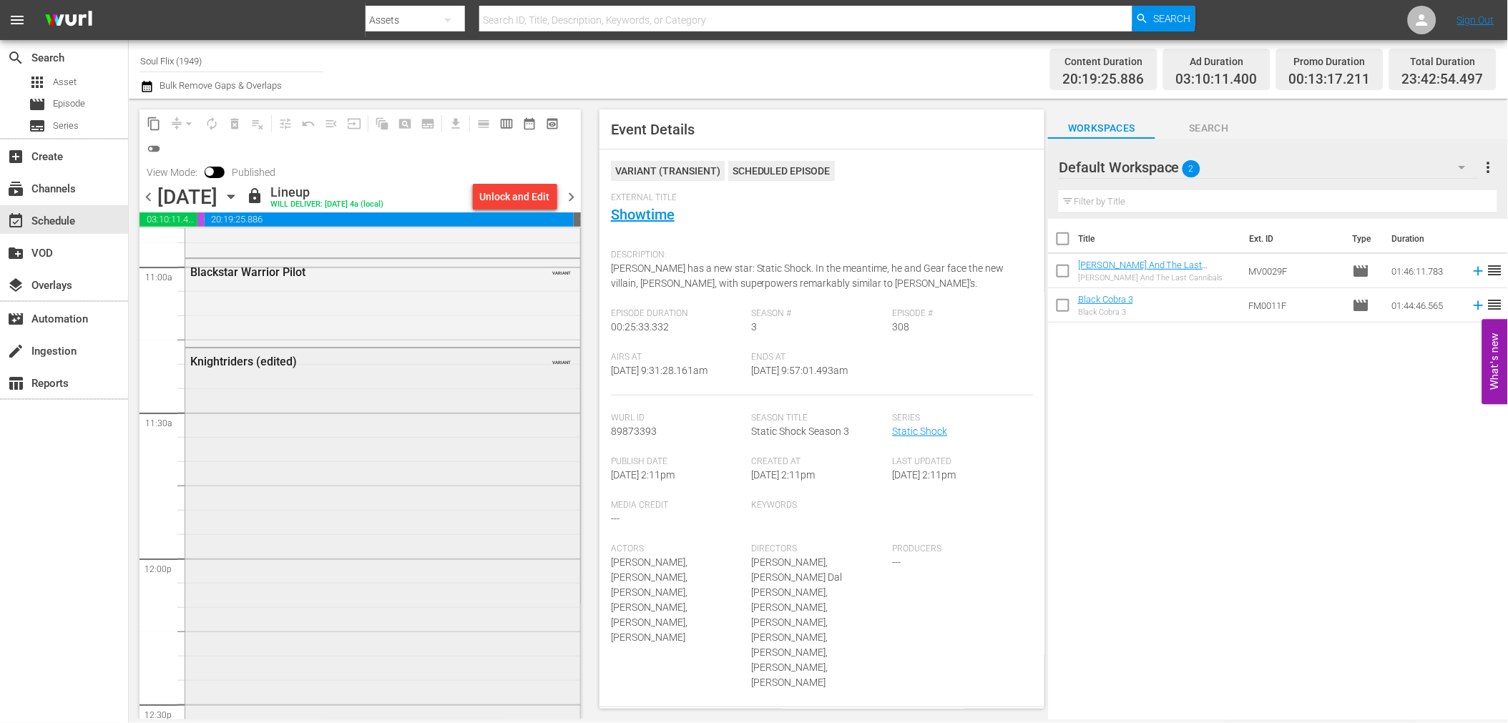
scroll to position [3180, 0]
click at [577, 190] on span "chevron_right" at bounding box center [572, 197] width 18 height 18
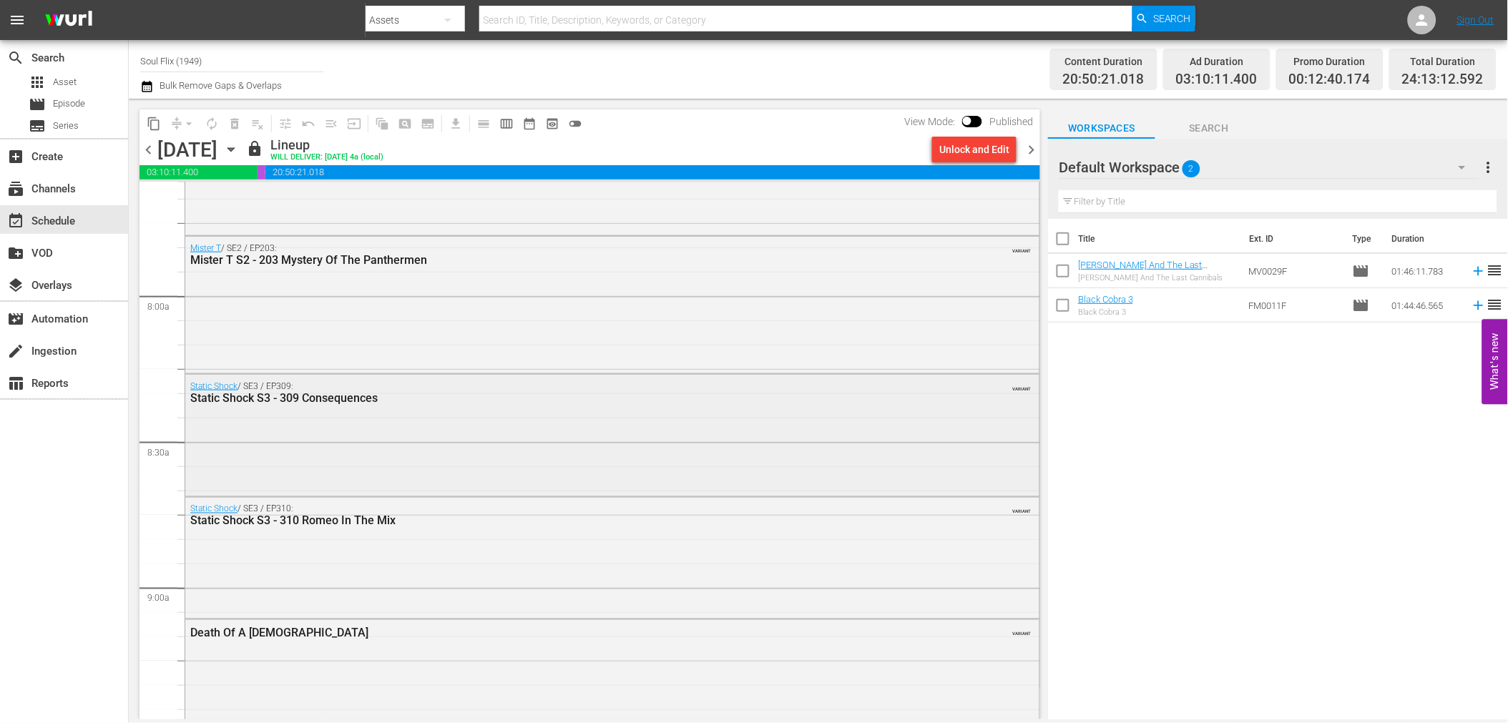
scroll to position [2226, 0]
click at [674, 414] on div "Static Shock / SE3 / EP309: Static Shock S3 - 309 Consequences VARIANT" at bounding box center [612, 430] width 854 height 119
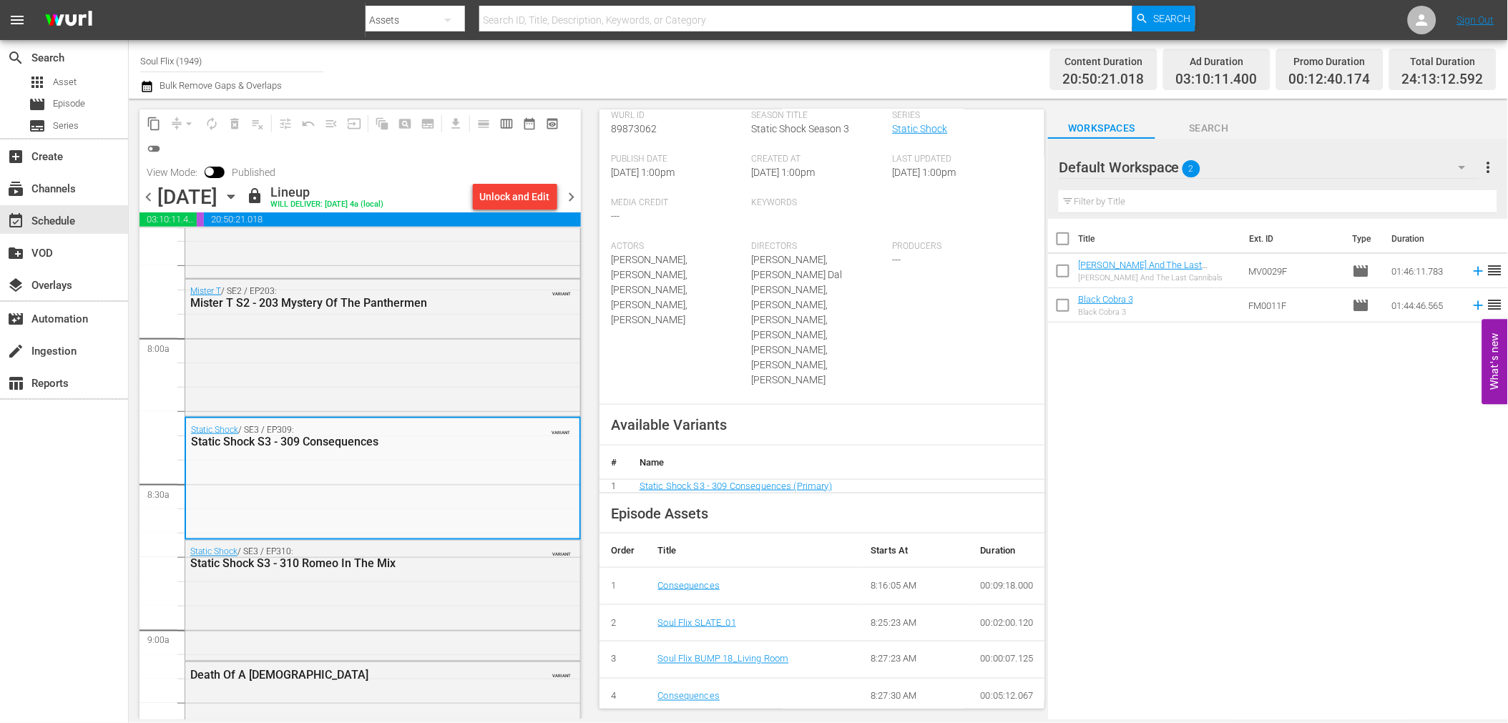
scroll to position [79, 0]
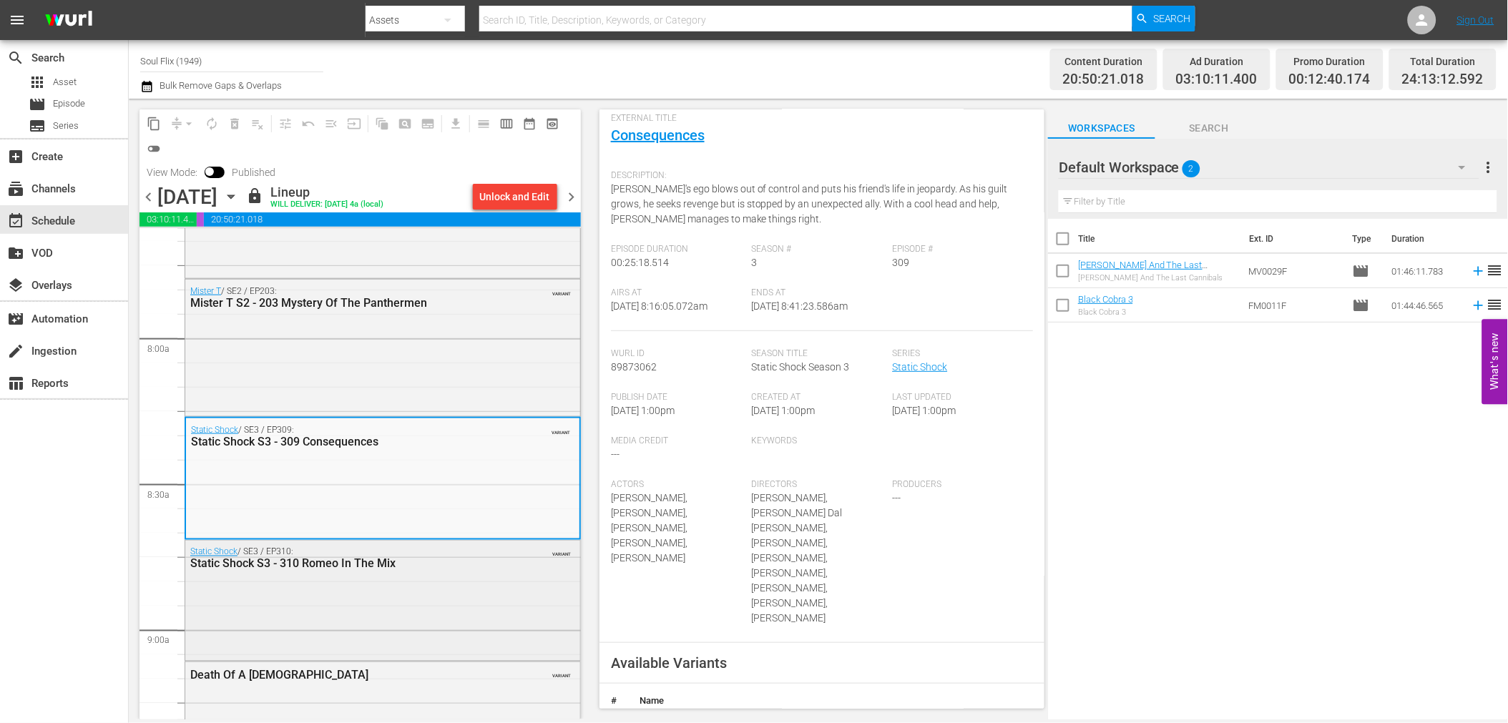
click at [406, 587] on div "Static Shock / SE3 / EP310: Static Shock S3 - 310 Romeo In The Mix VARIANT" at bounding box center [382, 599] width 395 height 117
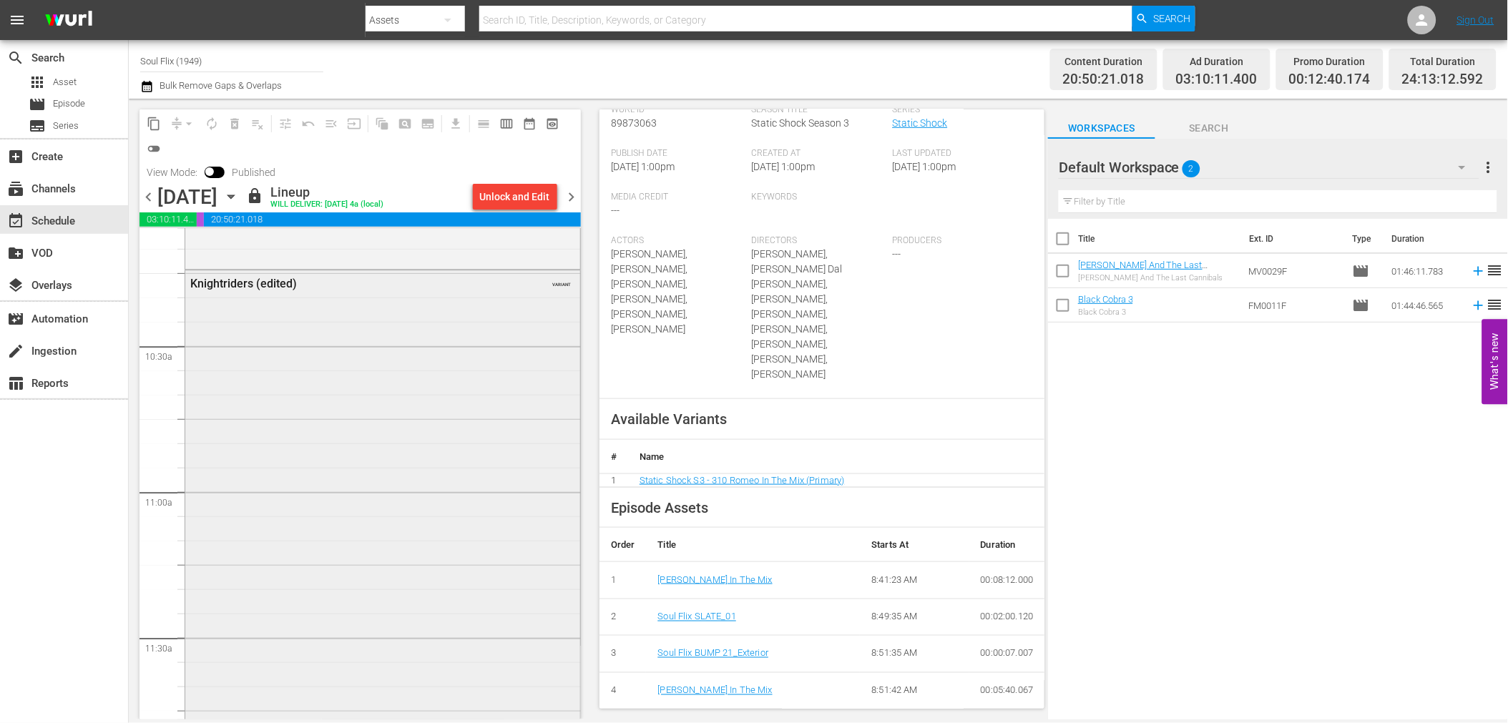
scroll to position [2941, 0]
click at [524, 119] on span "date_range_outlined" at bounding box center [529, 124] width 14 height 14
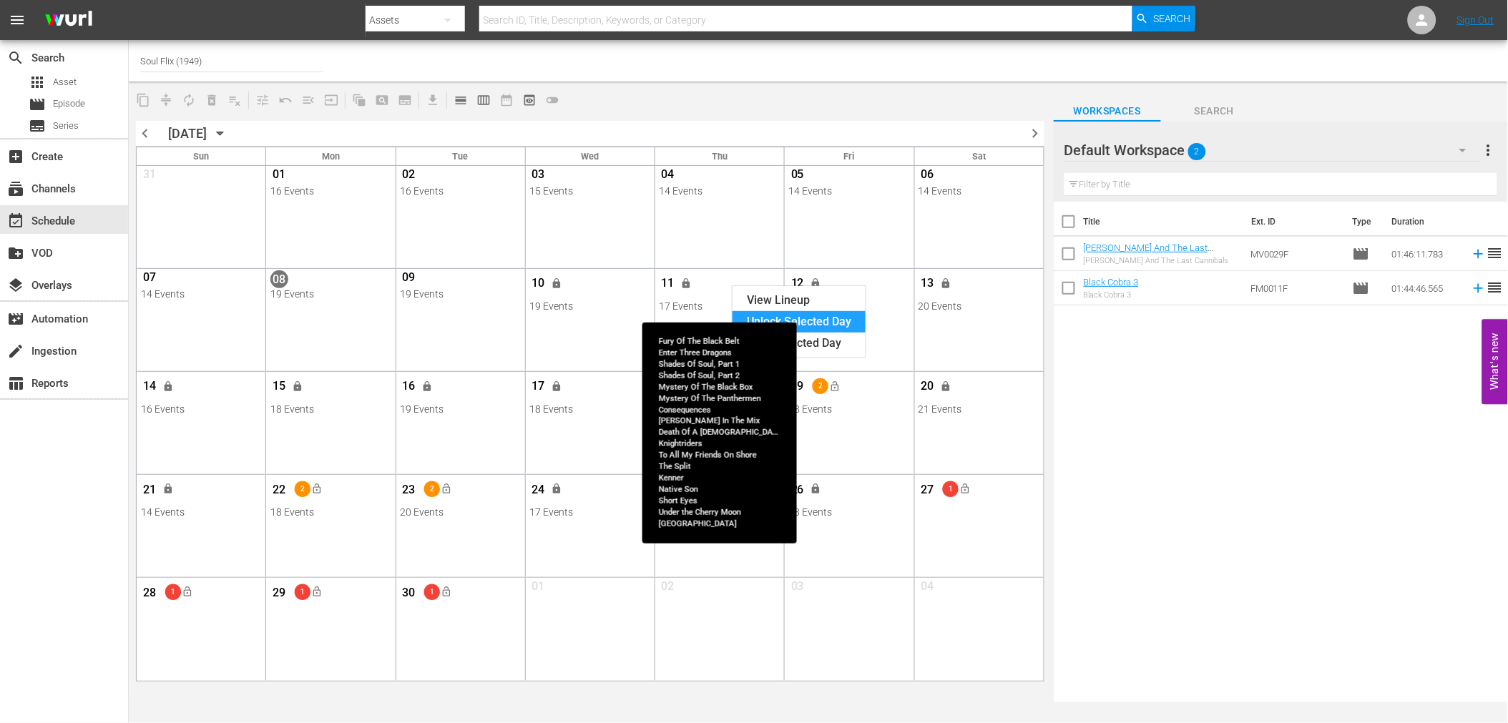
click at [756, 313] on div "Unlock Selected Day" at bounding box center [799, 321] width 133 height 21
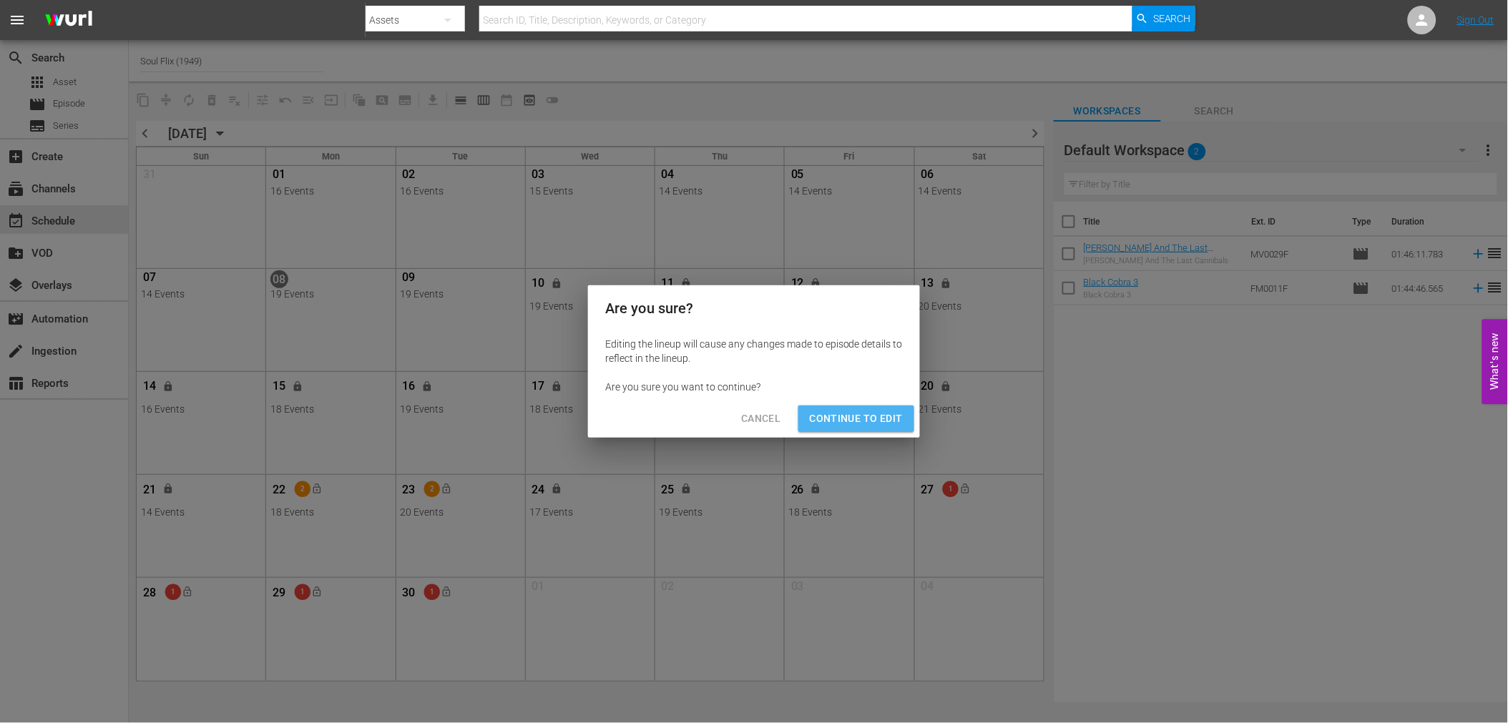
click at [862, 410] on span "Continue to Edit" at bounding box center [856, 419] width 93 height 18
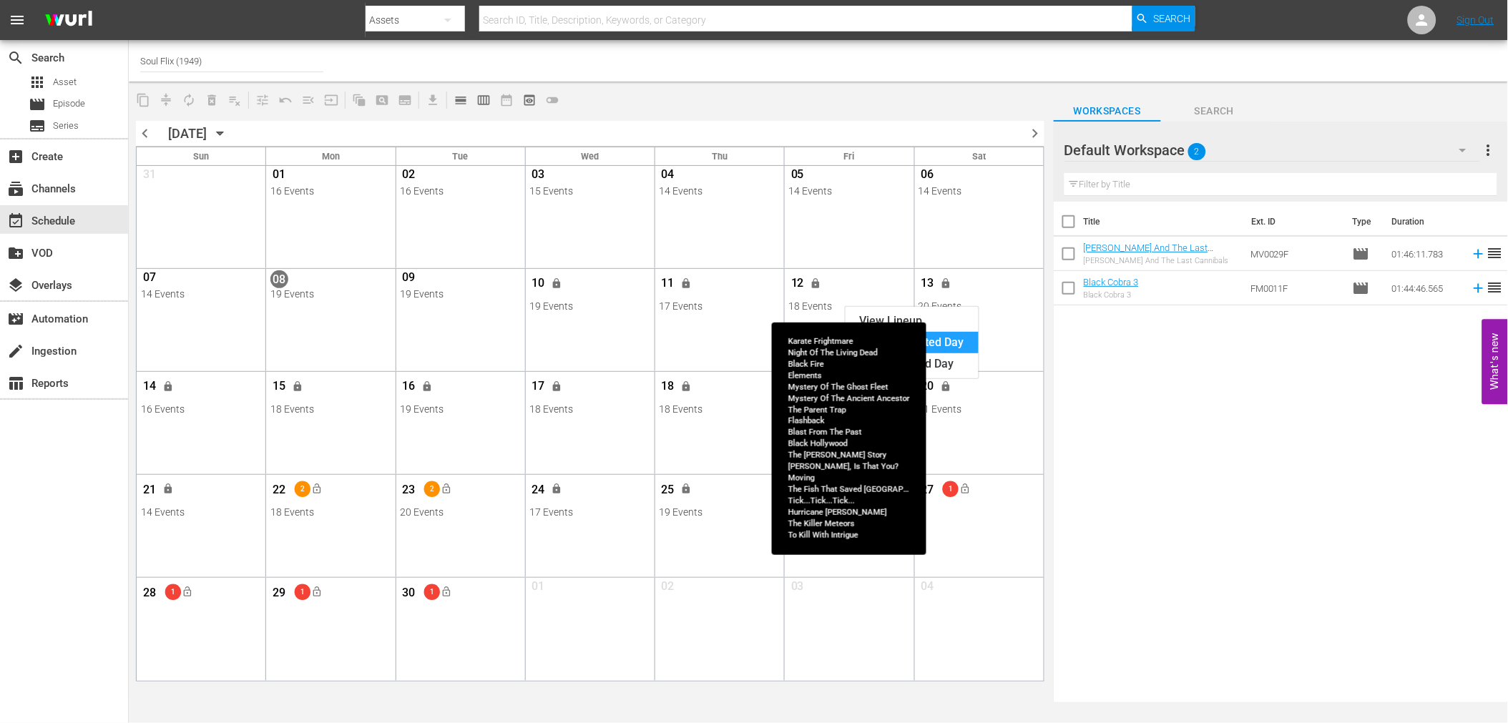
click at [942, 340] on div "Unlock Selected Day" at bounding box center [912, 342] width 133 height 21
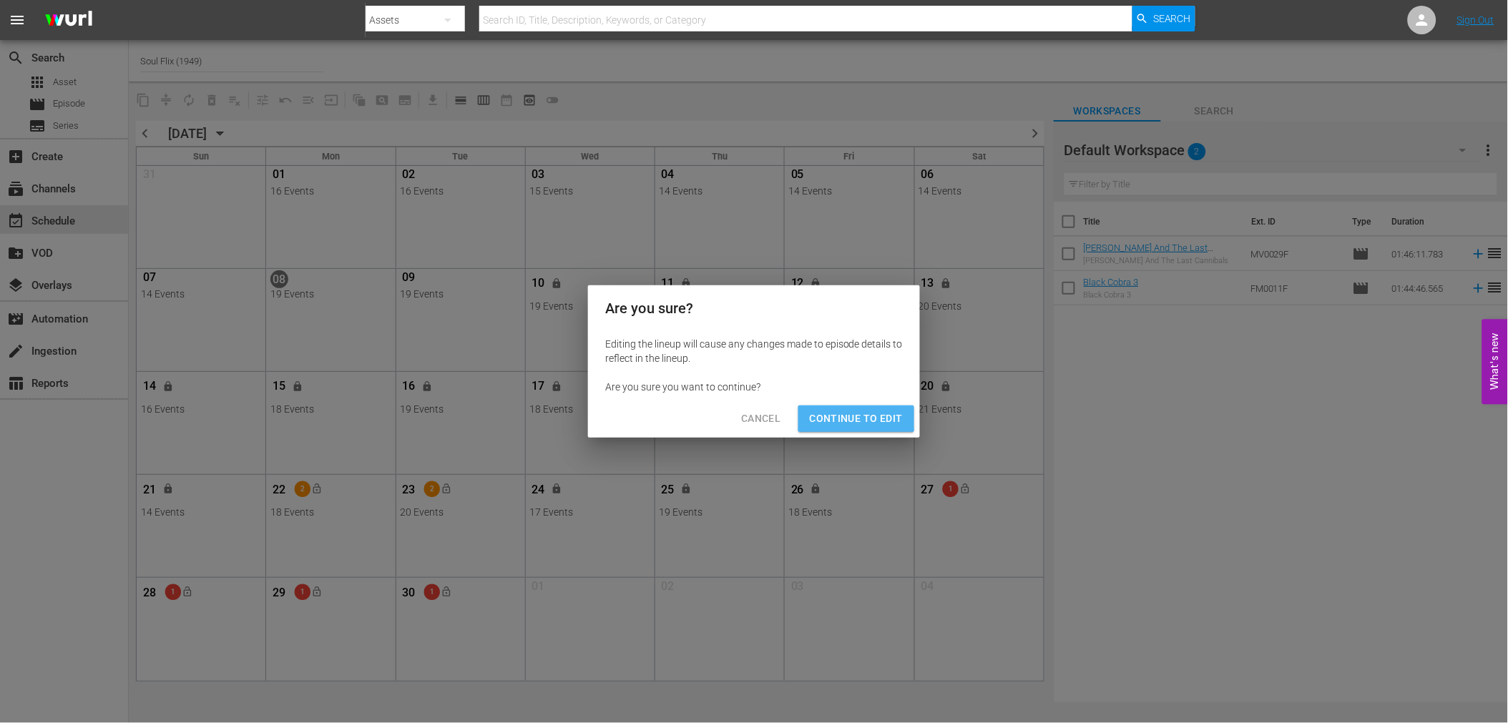
click at [844, 412] on span "Continue to Edit" at bounding box center [856, 419] width 93 height 18
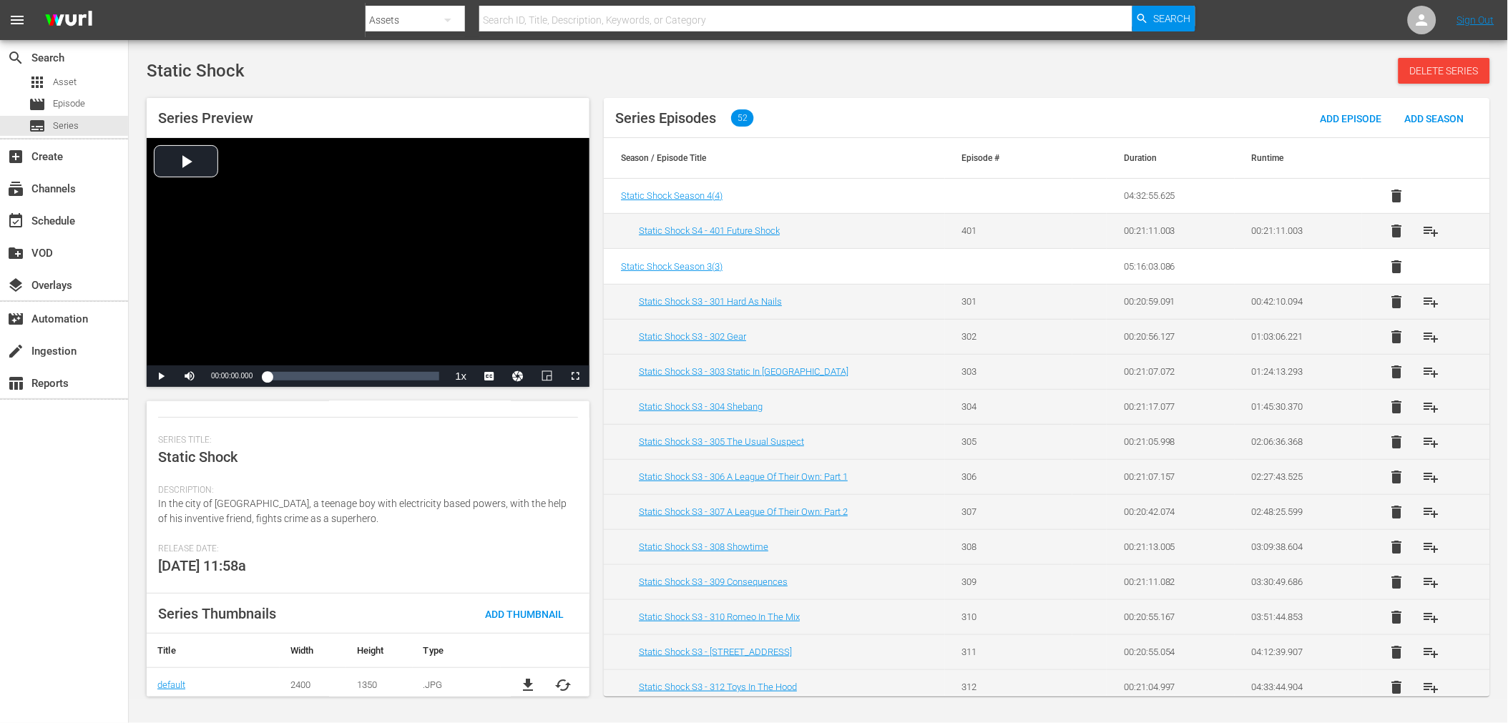
scroll to position [172, 0]
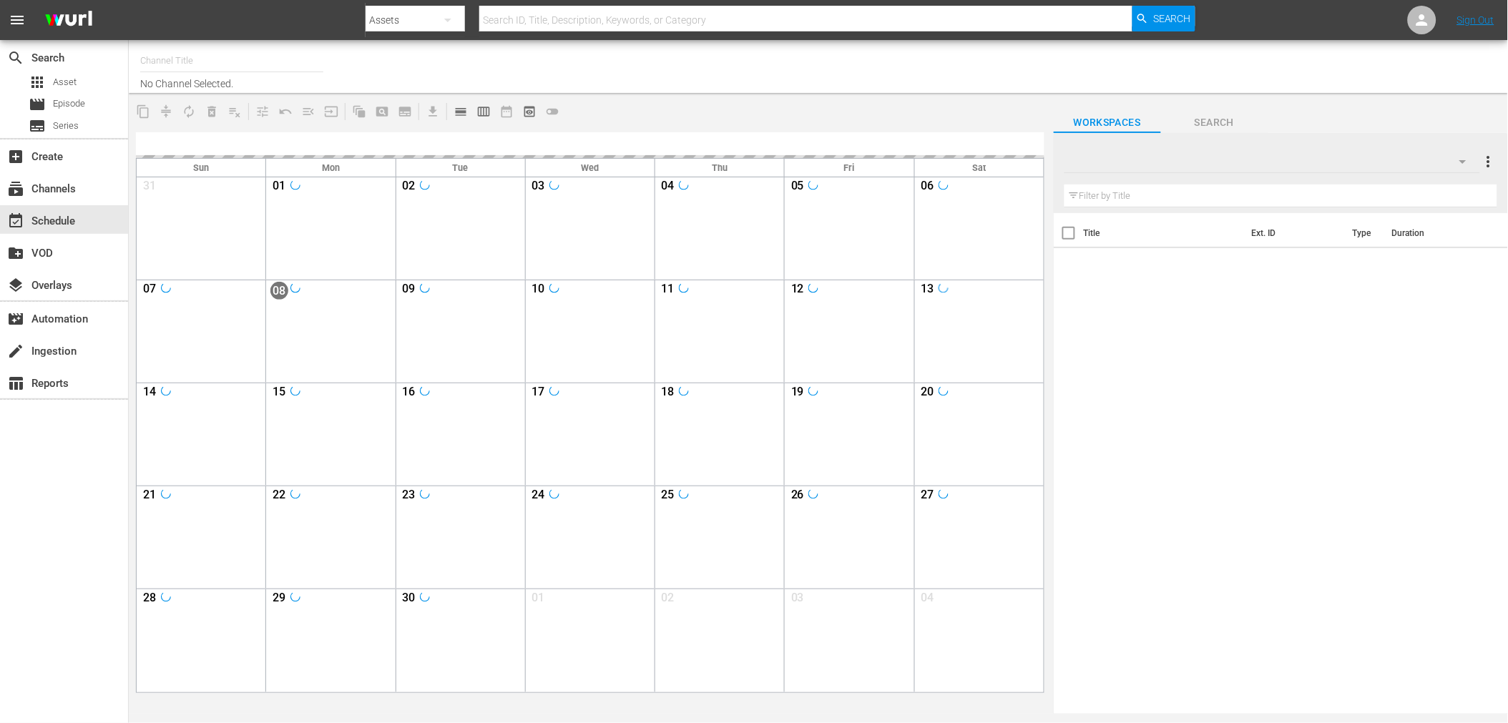
type input "Soul Flix (1949)"
